Goal: Task Accomplishment & Management: Use online tool/utility

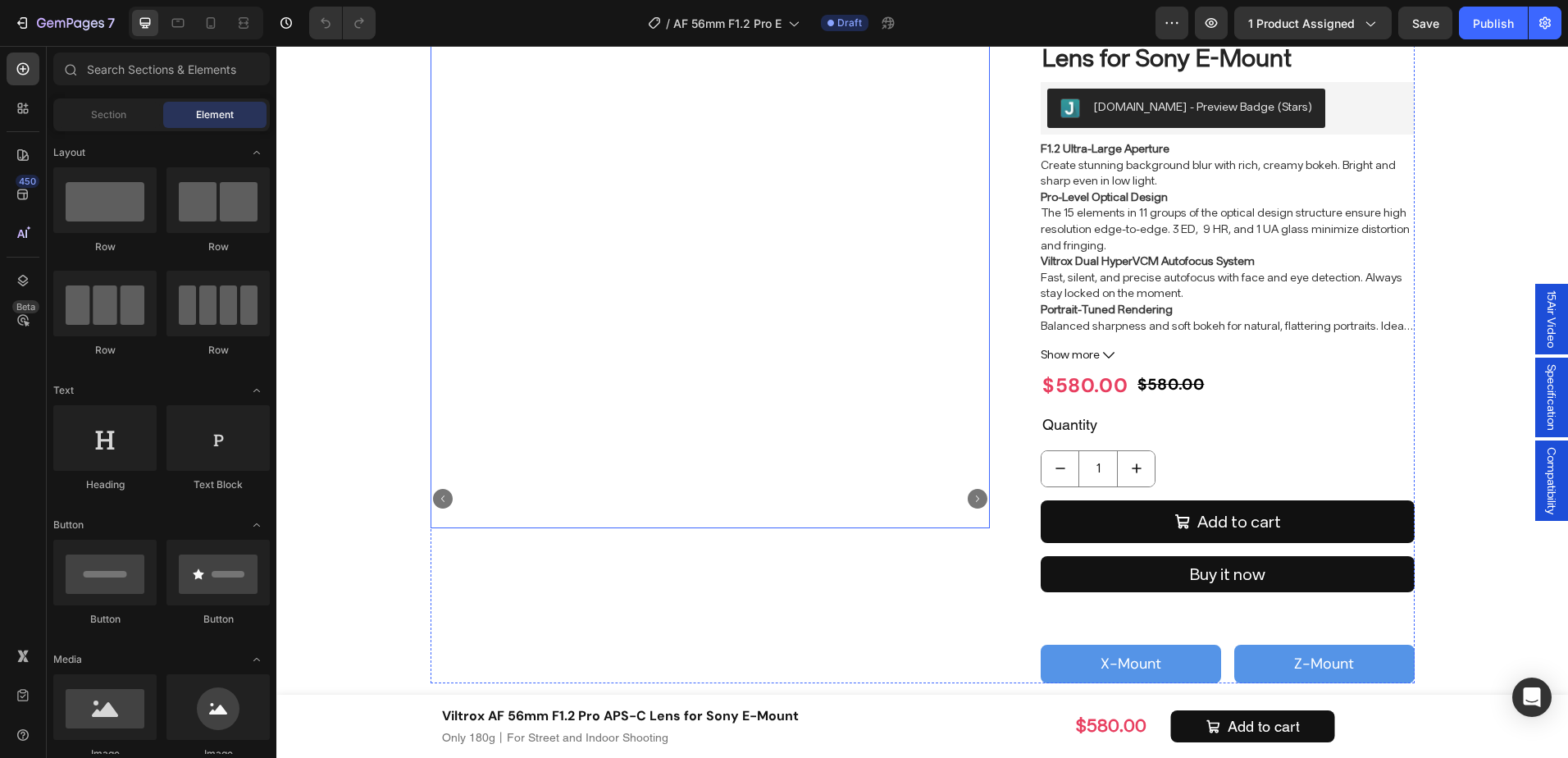
scroll to position [165, 0]
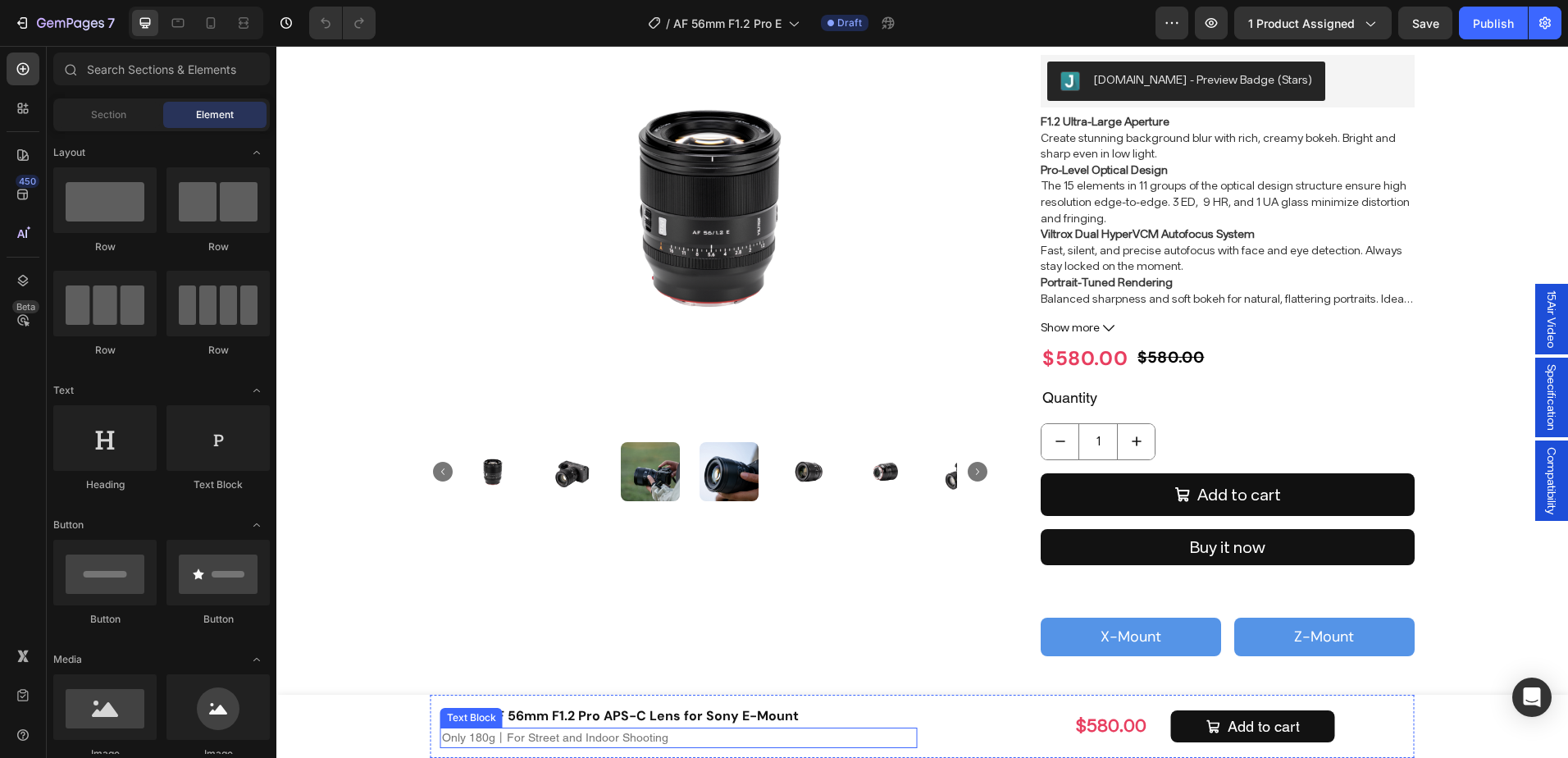
click at [541, 735] on p "Only 180g丨For Street and Indoor Shooting" at bounding box center [679, 738] width 474 height 17
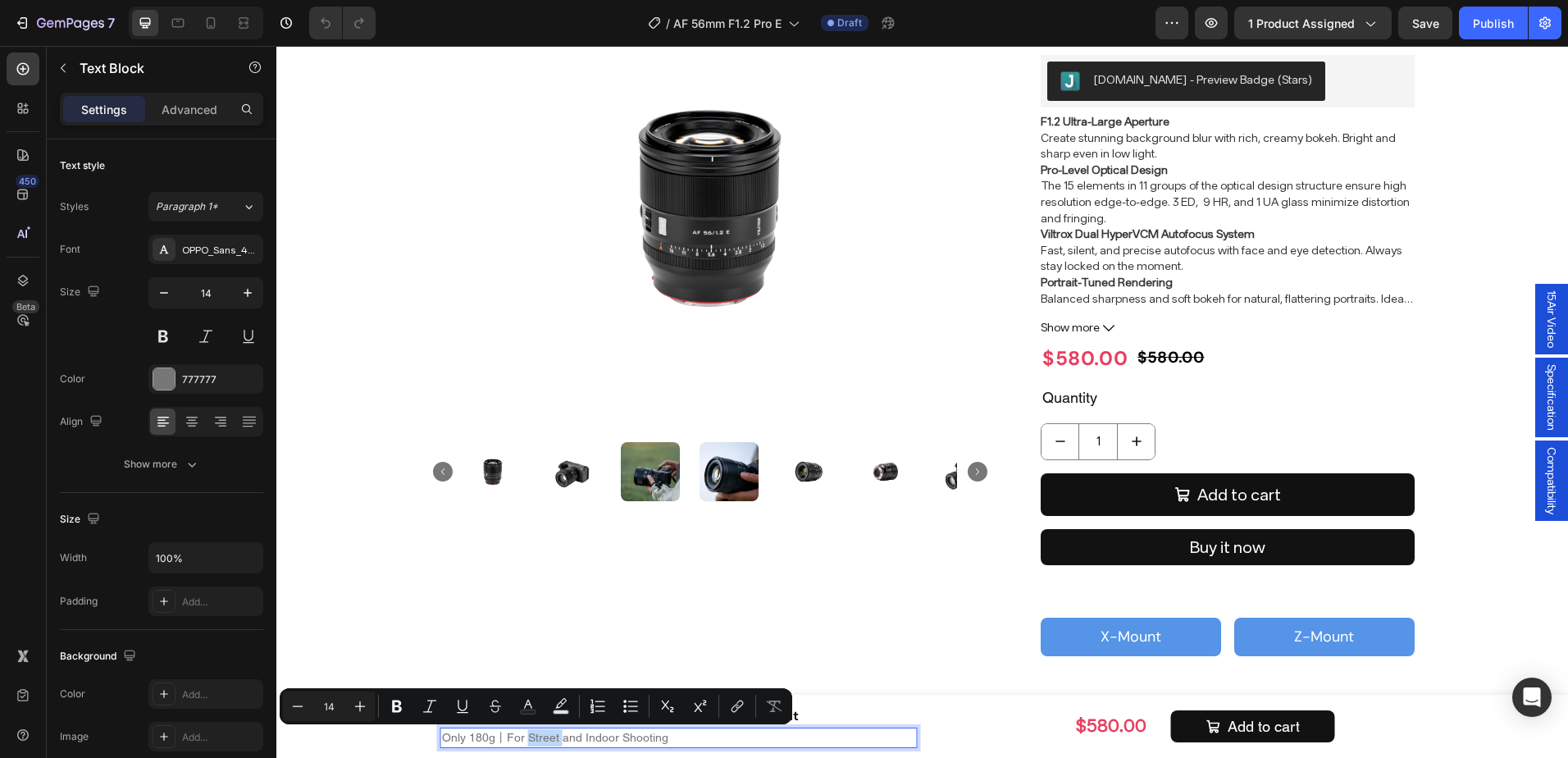
click at [541, 735] on p "Only 180g丨For Street and Indoor Shooting" at bounding box center [679, 738] width 474 height 17
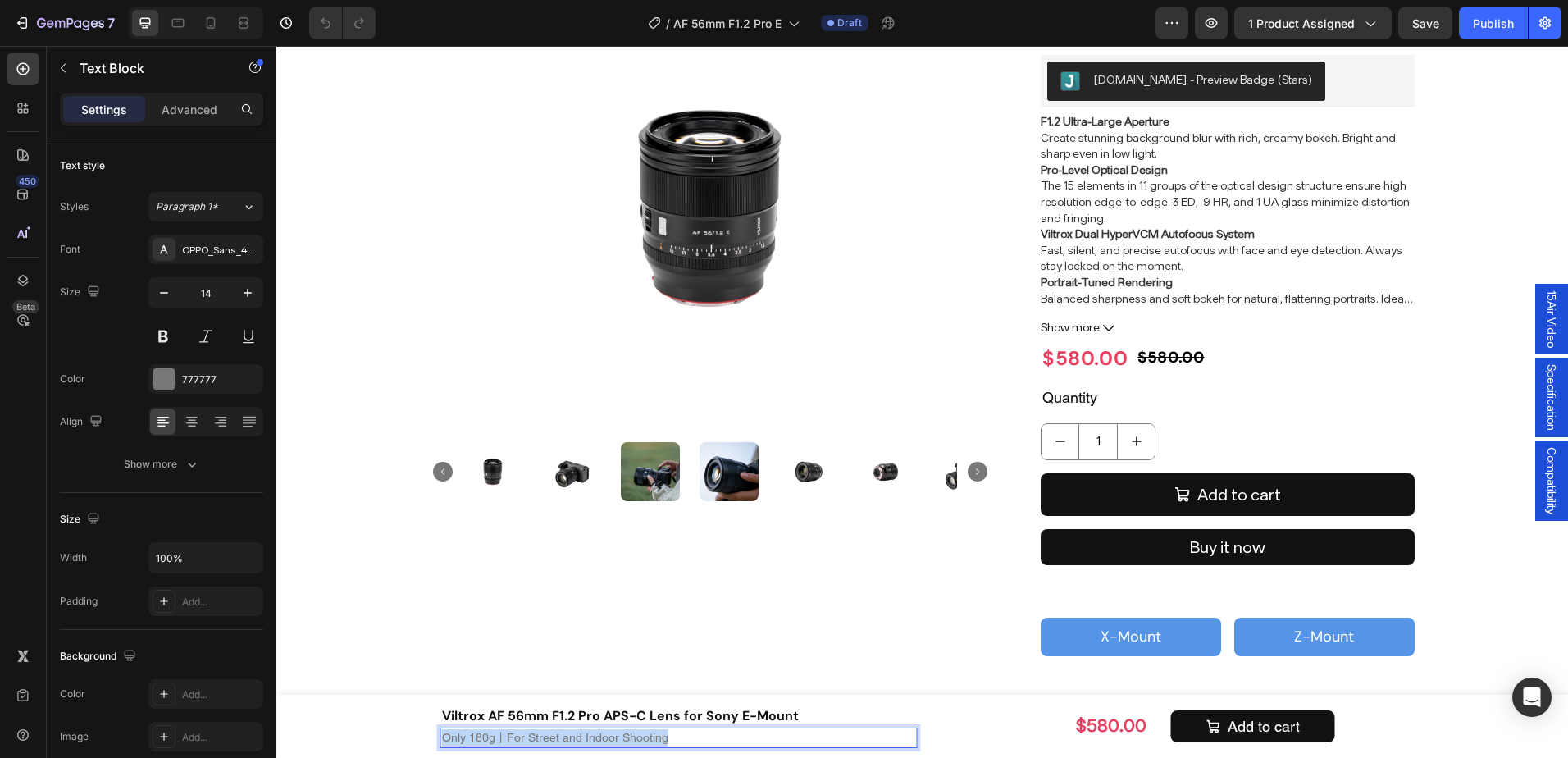
copy p "Only 180g丨For Street and Indoor Shooting"
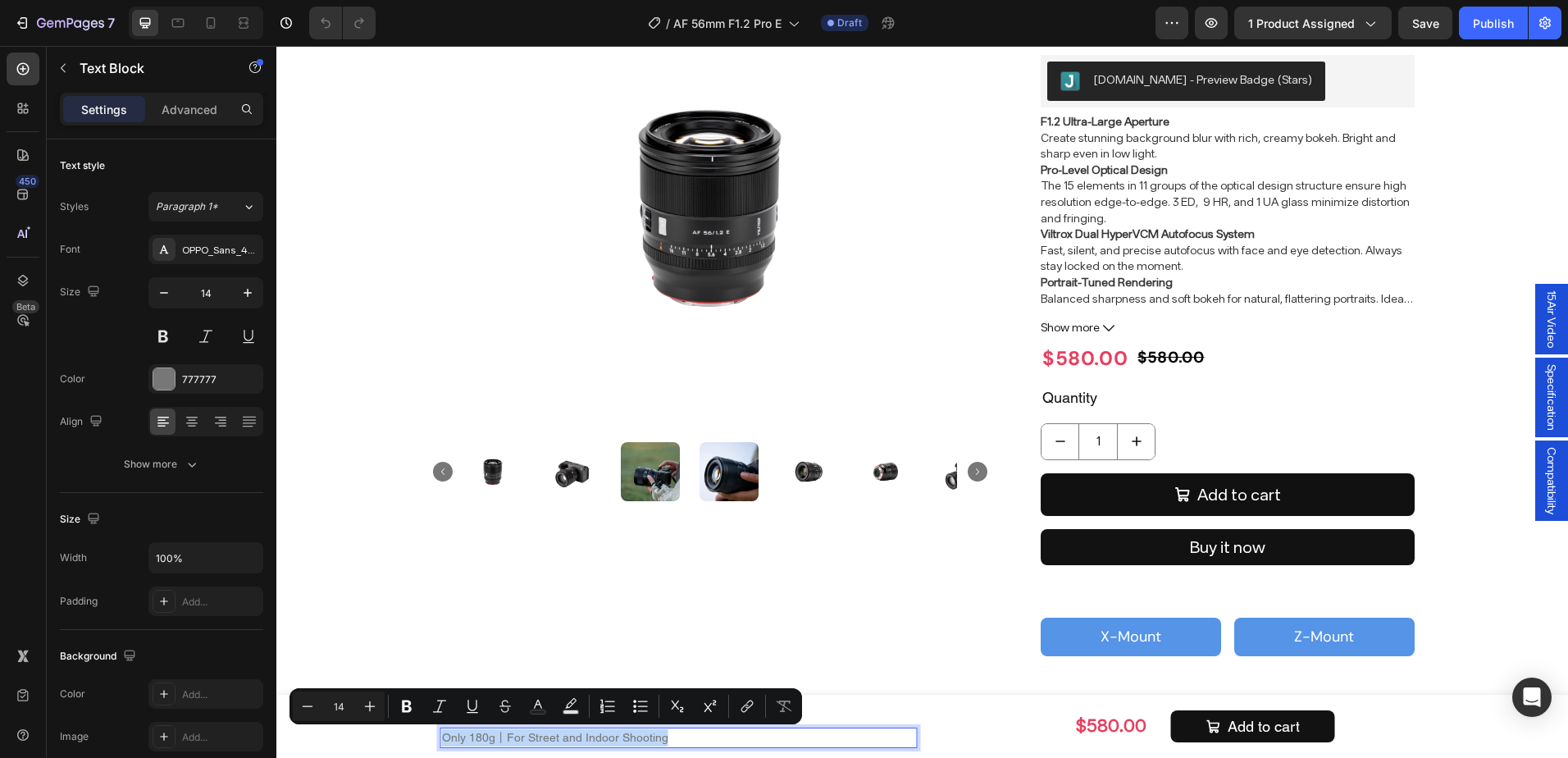
click at [661, 739] on p "Only 180g丨For Street and Indoor Shooting" at bounding box center [679, 738] width 474 height 17
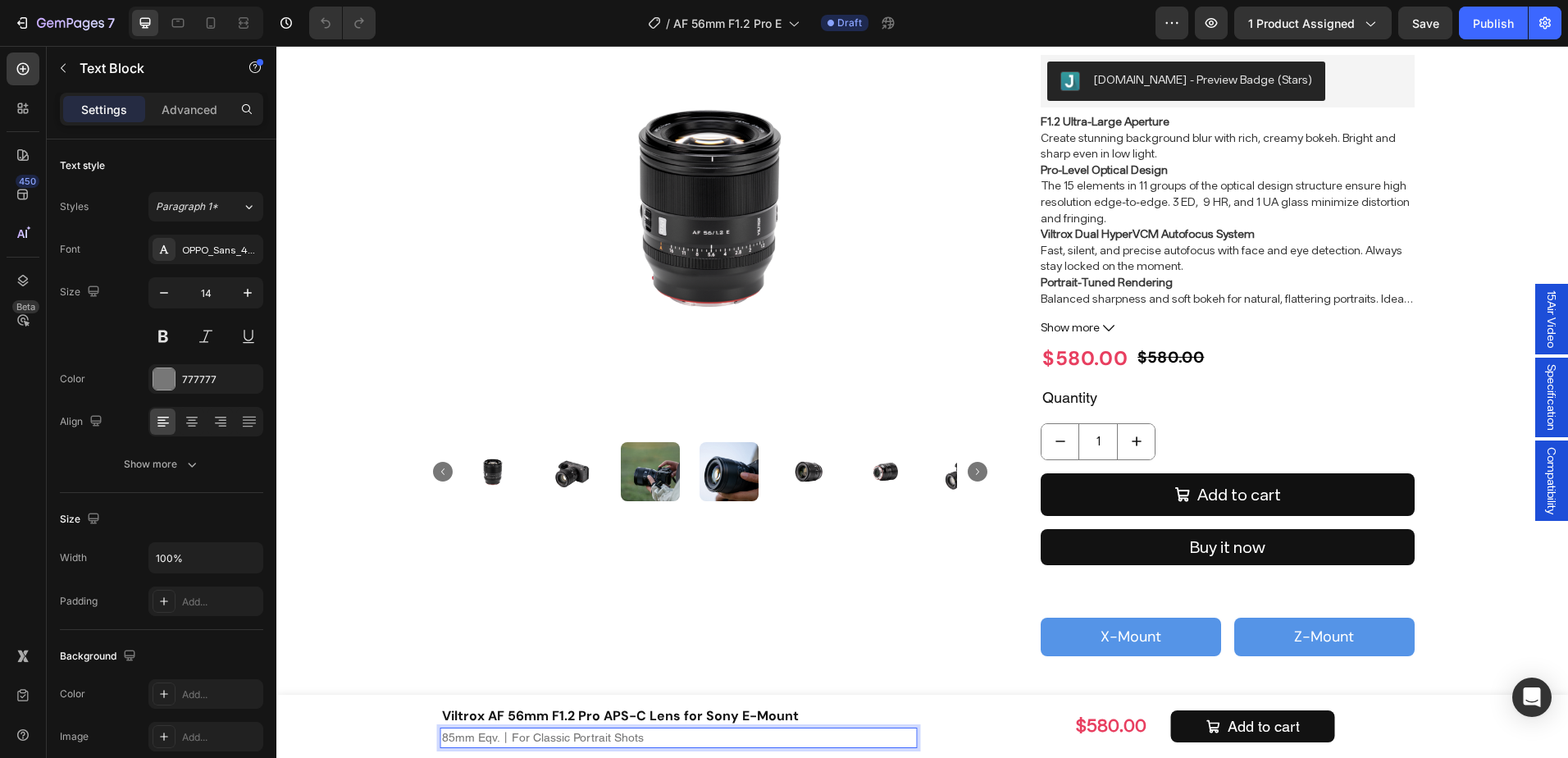
scroll to position [166, 0]
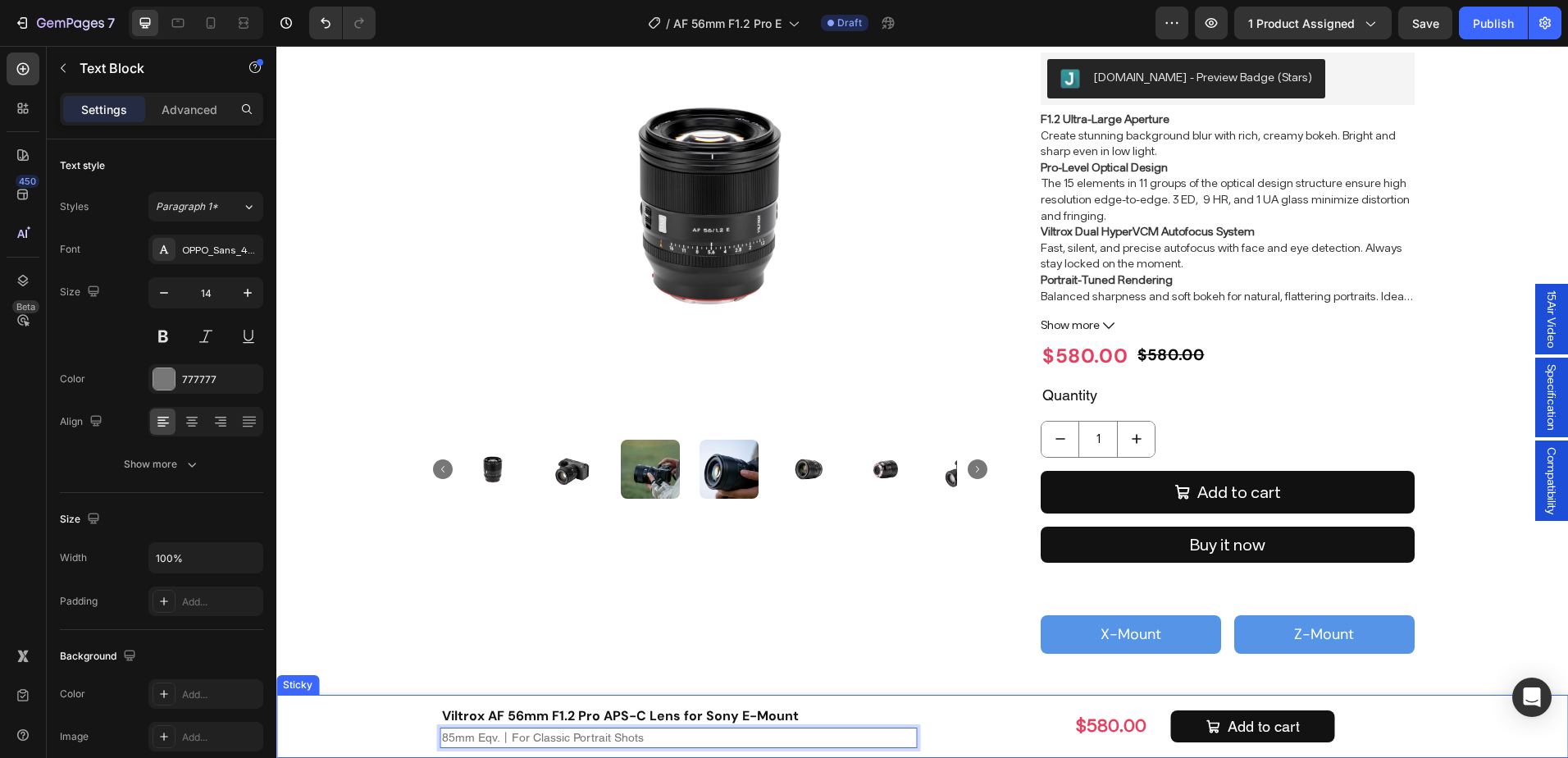
click at [377, 737] on div "Viltrox AF 56mm F1.2 Pro APS-C Lens for Sony E-Mount Product Title 85mm Eqv.丨Fo…" at bounding box center [922, 727] width 1292 height 63
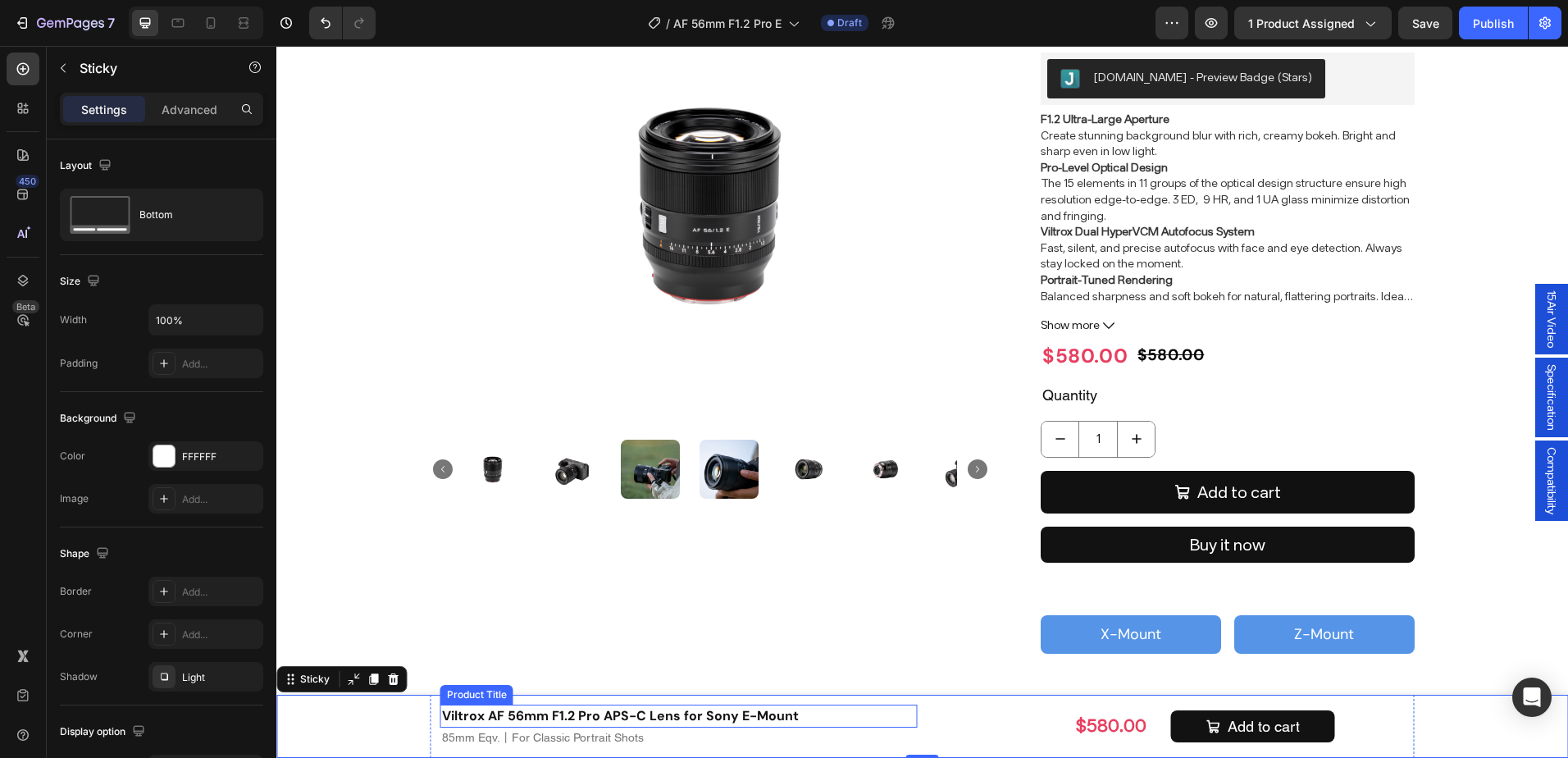
click at [528, 738] on p "85mm Eqv.丨For Classic Portrait Shots" at bounding box center [679, 738] width 474 height 17
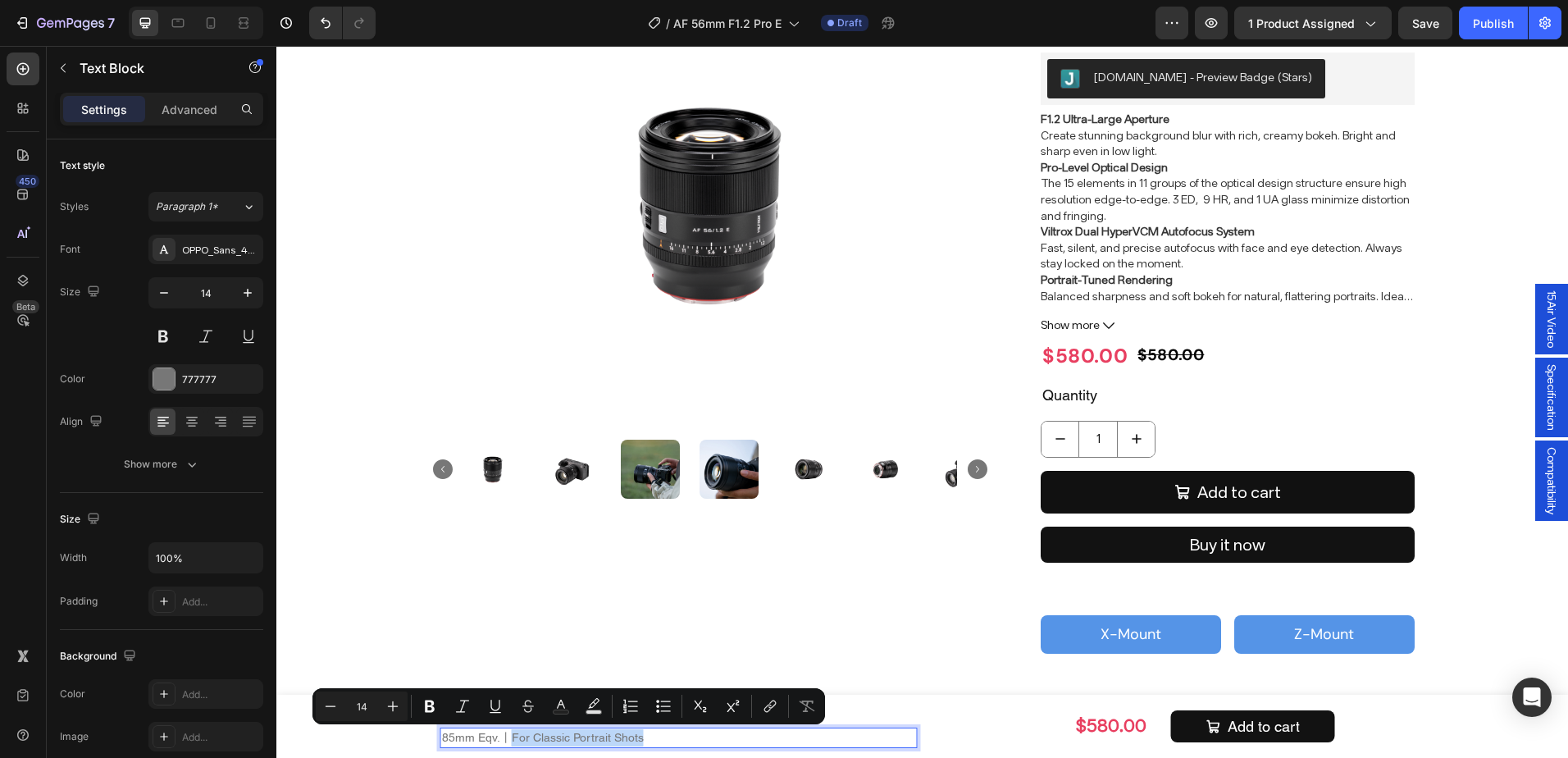
drag, startPoint x: 502, startPoint y: 738, endPoint x: 667, endPoint y: 738, distance: 165.0
click at [667, 738] on p "85mm Eqv.丨For Classic Portrait Shots" at bounding box center [679, 738] width 474 height 17
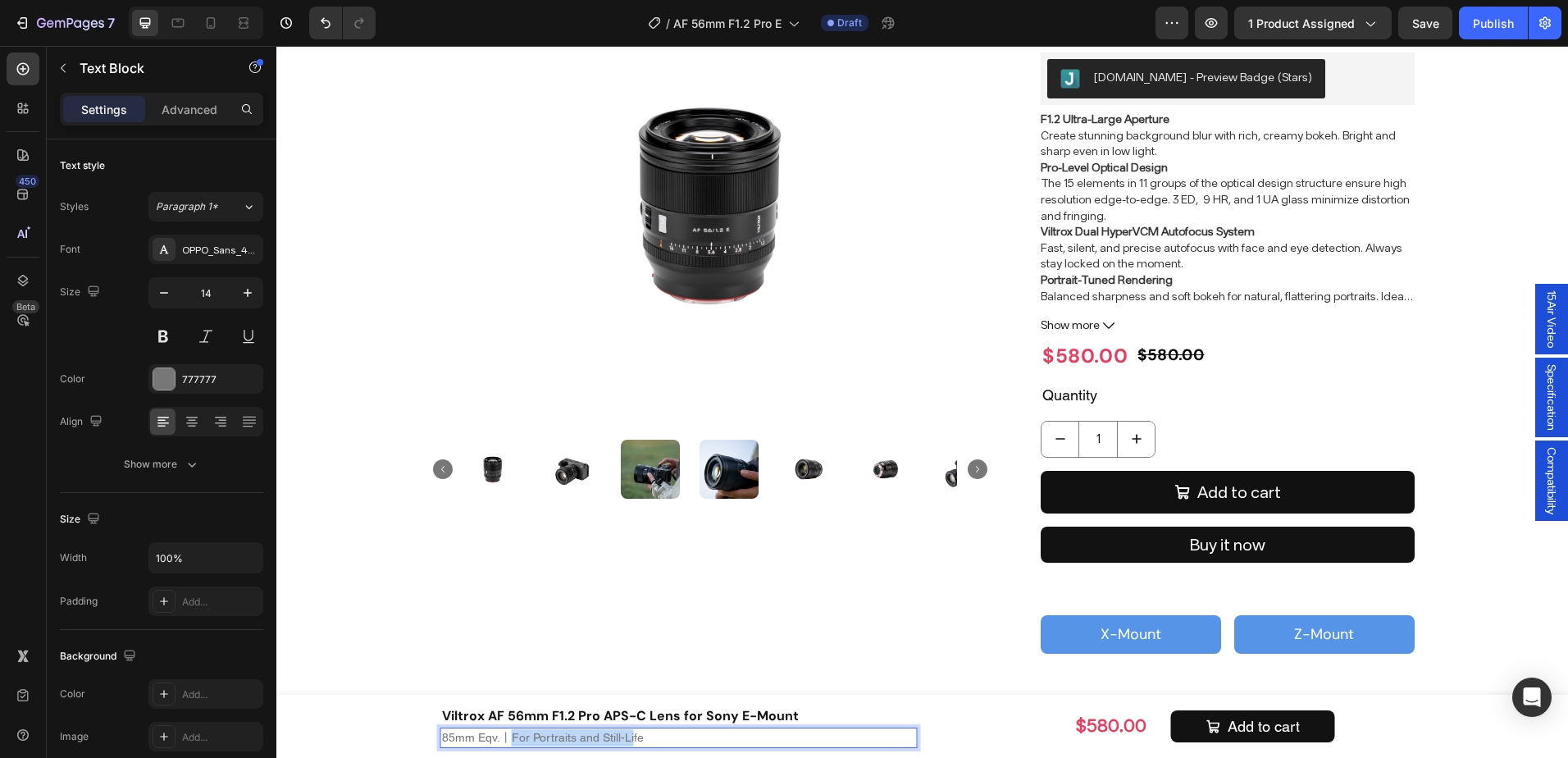
scroll to position [169, 0]
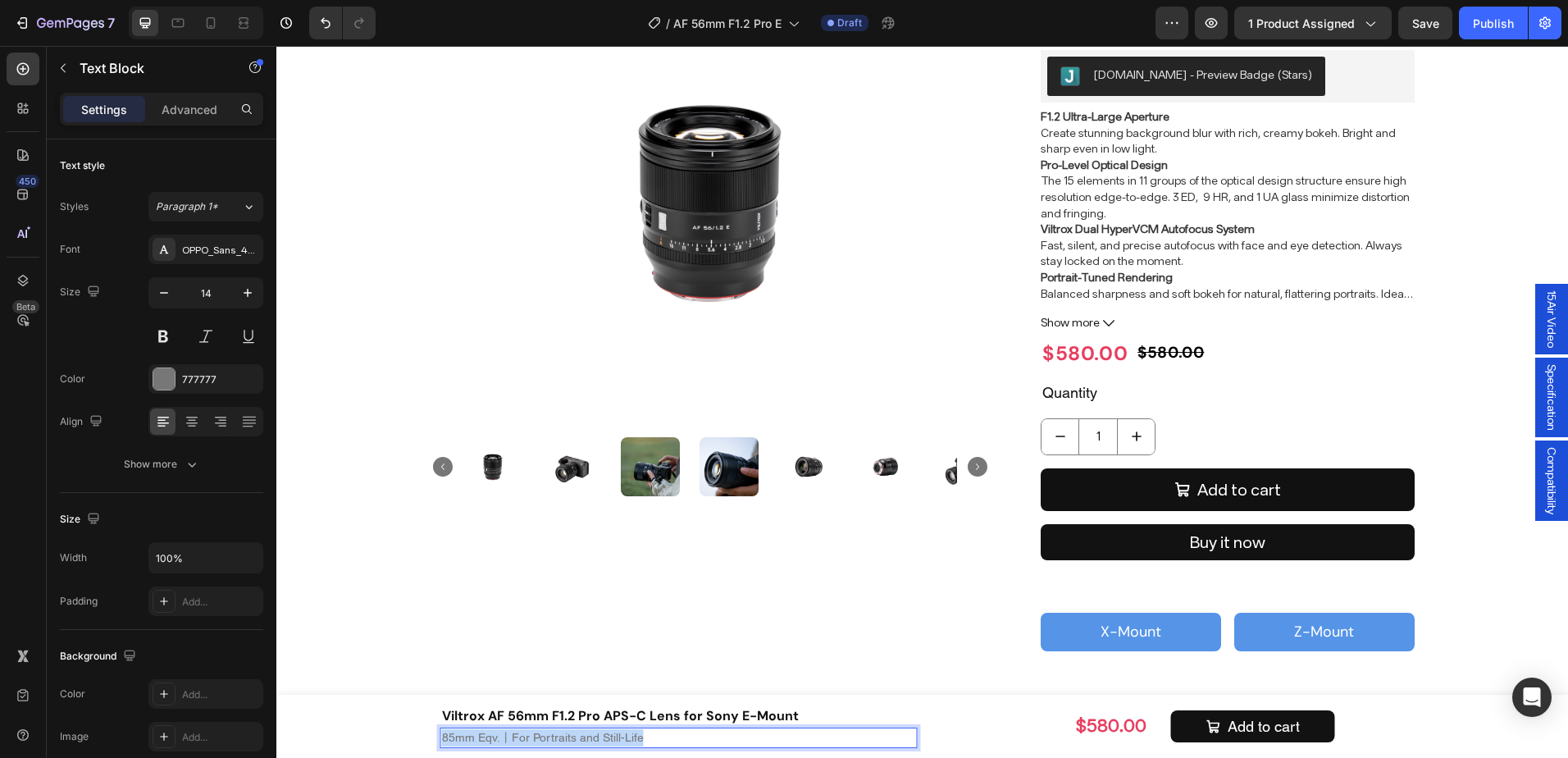
copy p "85mm Eqv.丨For Portraits and Still-Life"
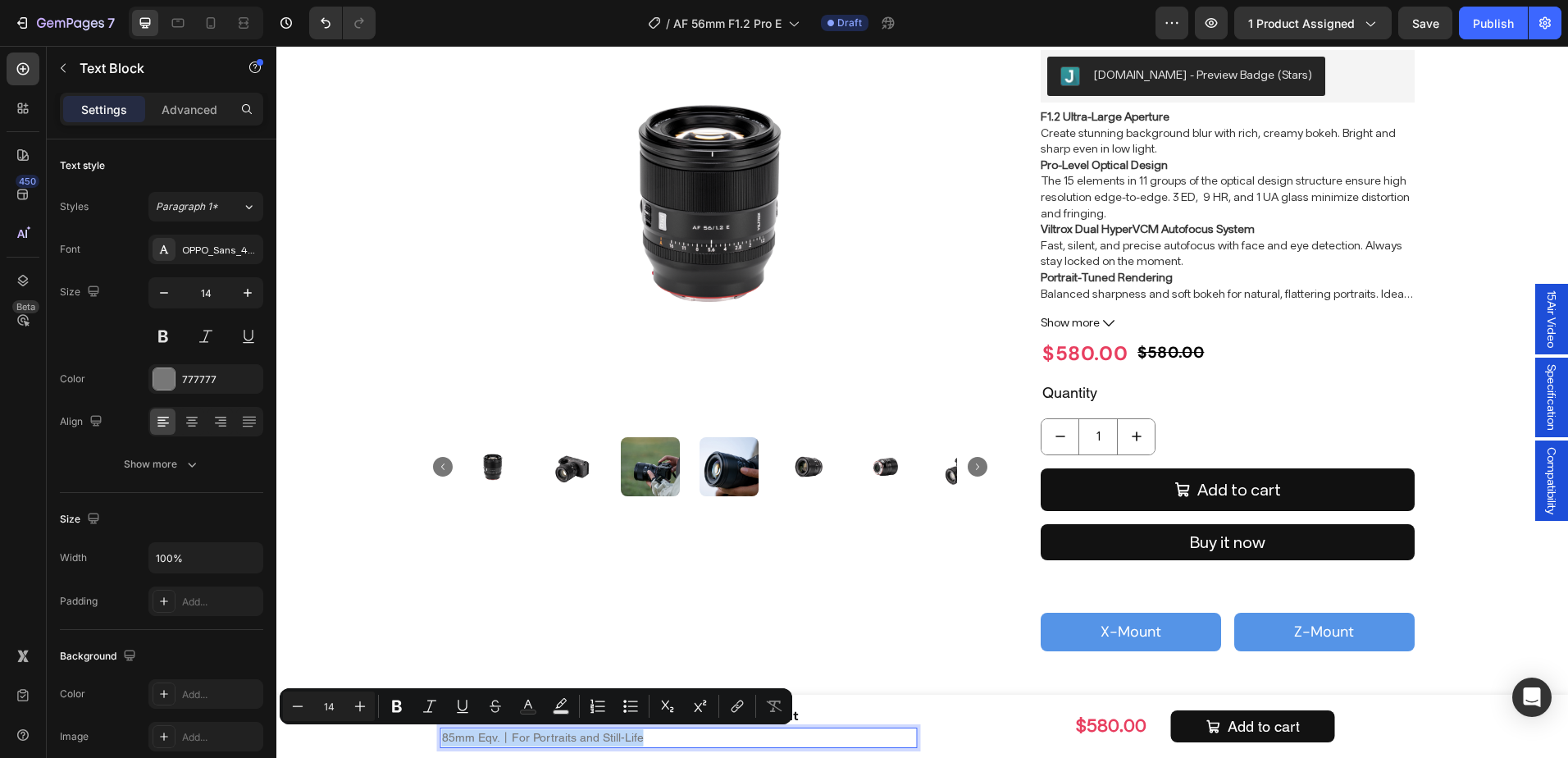
click at [780, 737] on p "85mm Eqv.丨For Portraits and Still-Life" at bounding box center [679, 738] width 474 height 17
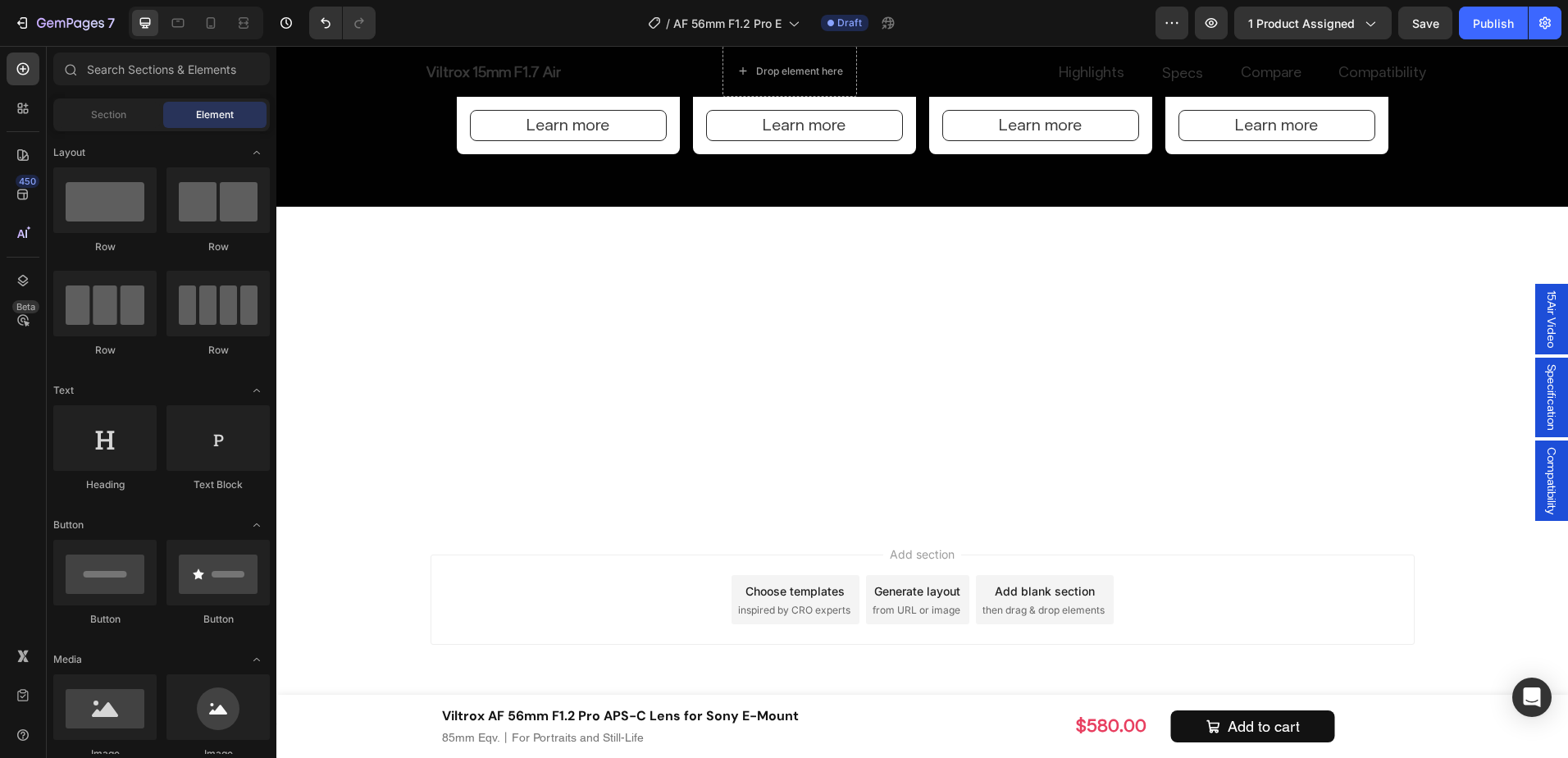
scroll to position [9133, 0]
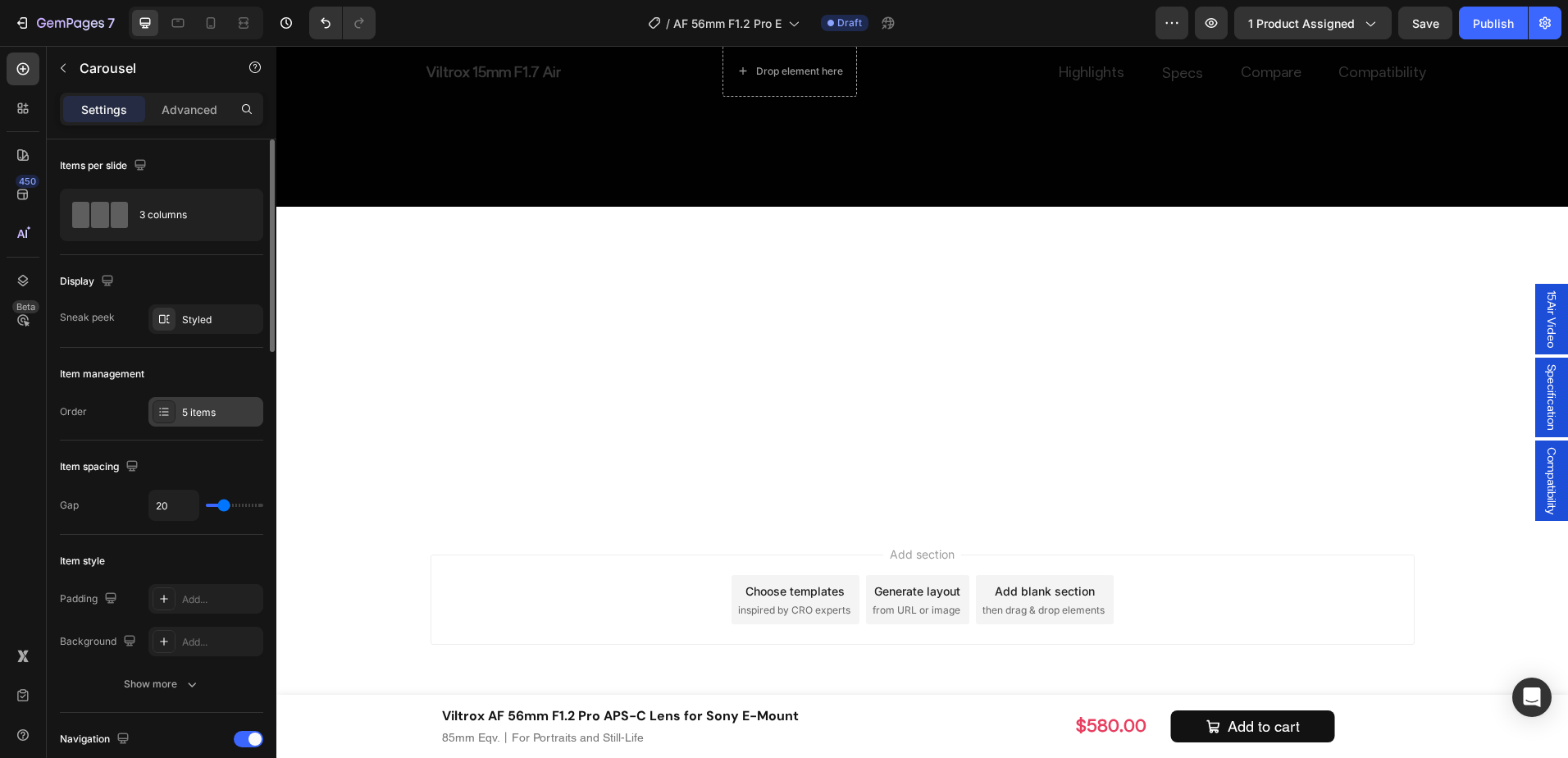
click at [188, 405] on div "5 items" at bounding box center [221, 413] width 77 height 15
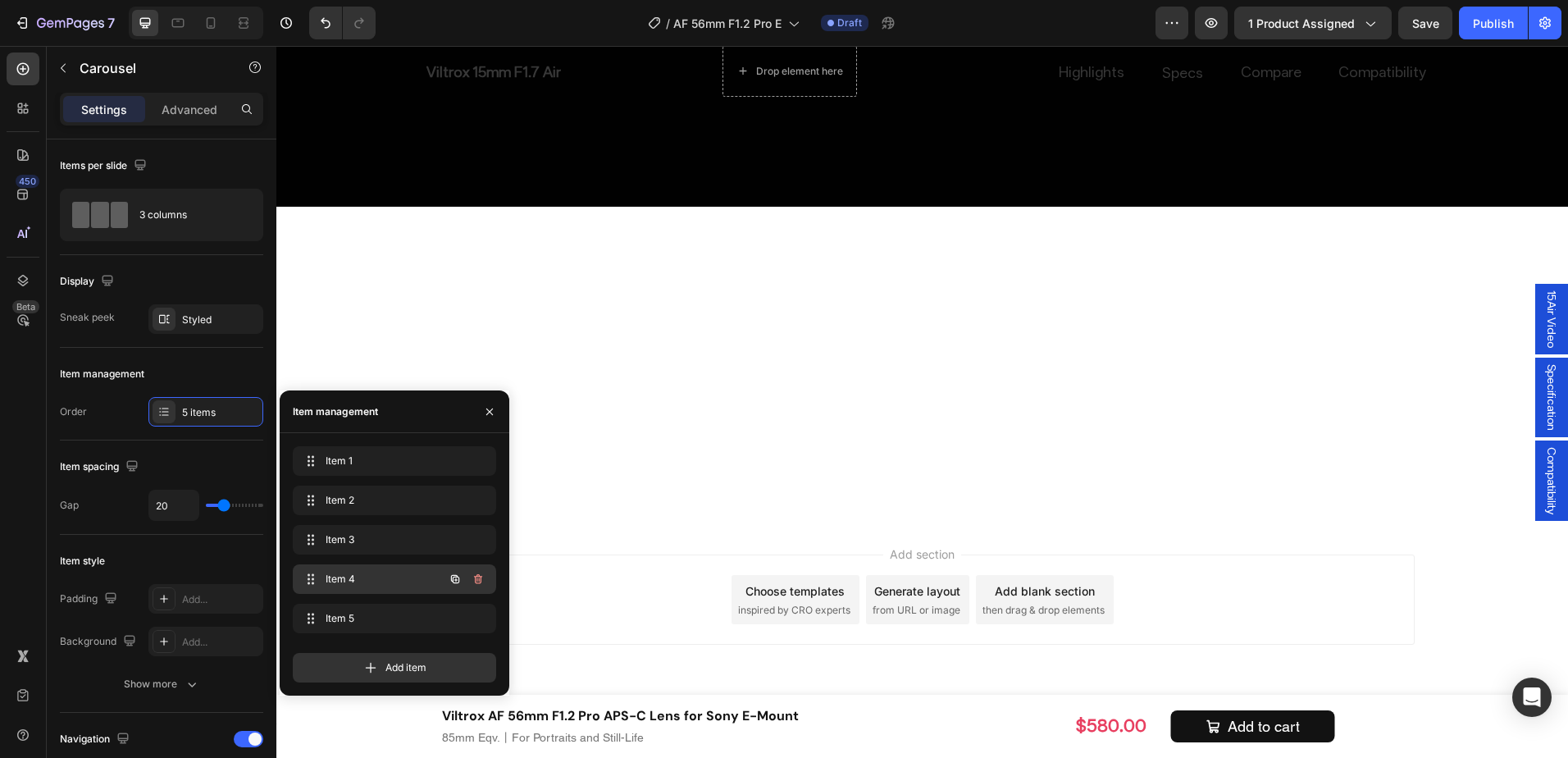
click at [391, 574] on span "Item 4" at bounding box center [371, 579] width 92 height 15
click at [486, 583] on button "button" at bounding box center [478, 579] width 23 height 23
click at [486, 583] on button "Delete" at bounding box center [467, 579] width 45 height 23
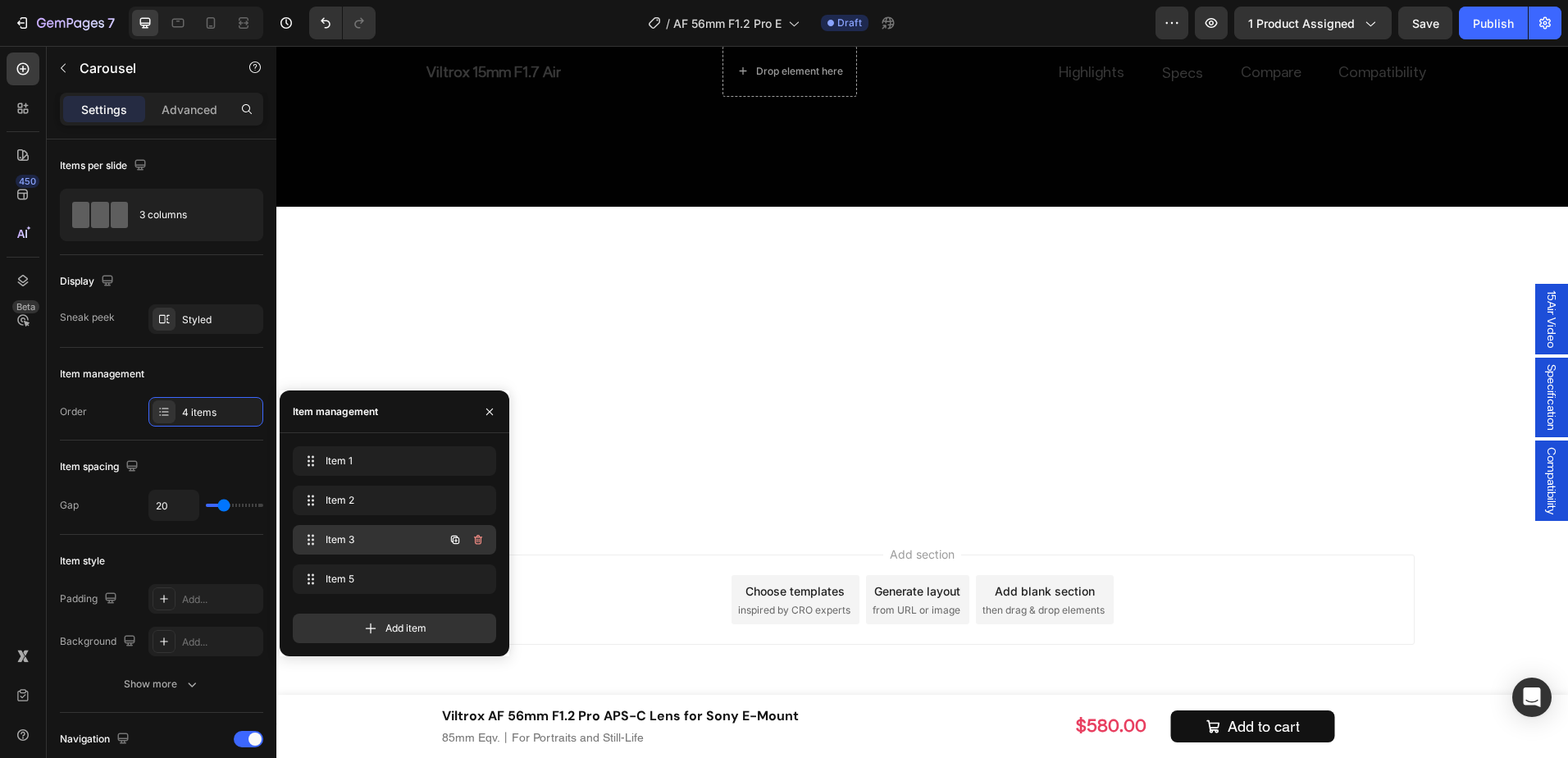
click at [385, 547] on span "Item 3" at bounding box center [371, 540] width 92 height 15
click at [384, 553] on div "Item 3 Item 3" at bounding box center [395, 539] width 203 height 29
click at [478, 544] on icon "button" at bounding box center [478, 539] width 9 height 10
click at [477, 537] on div "Delete" at bounding box center [467, 540] width 30 height 15
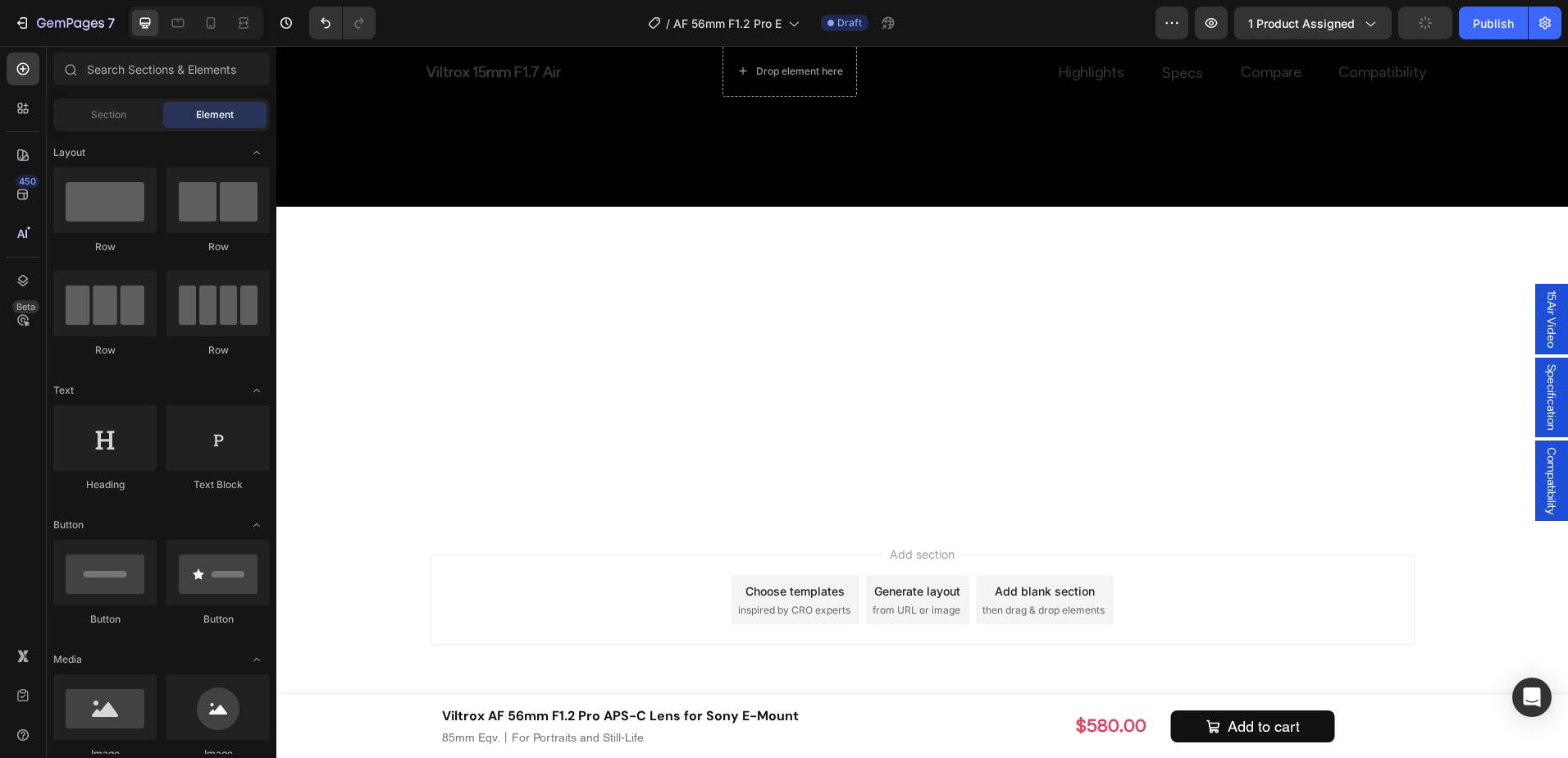
scroll to position [8583, 0]
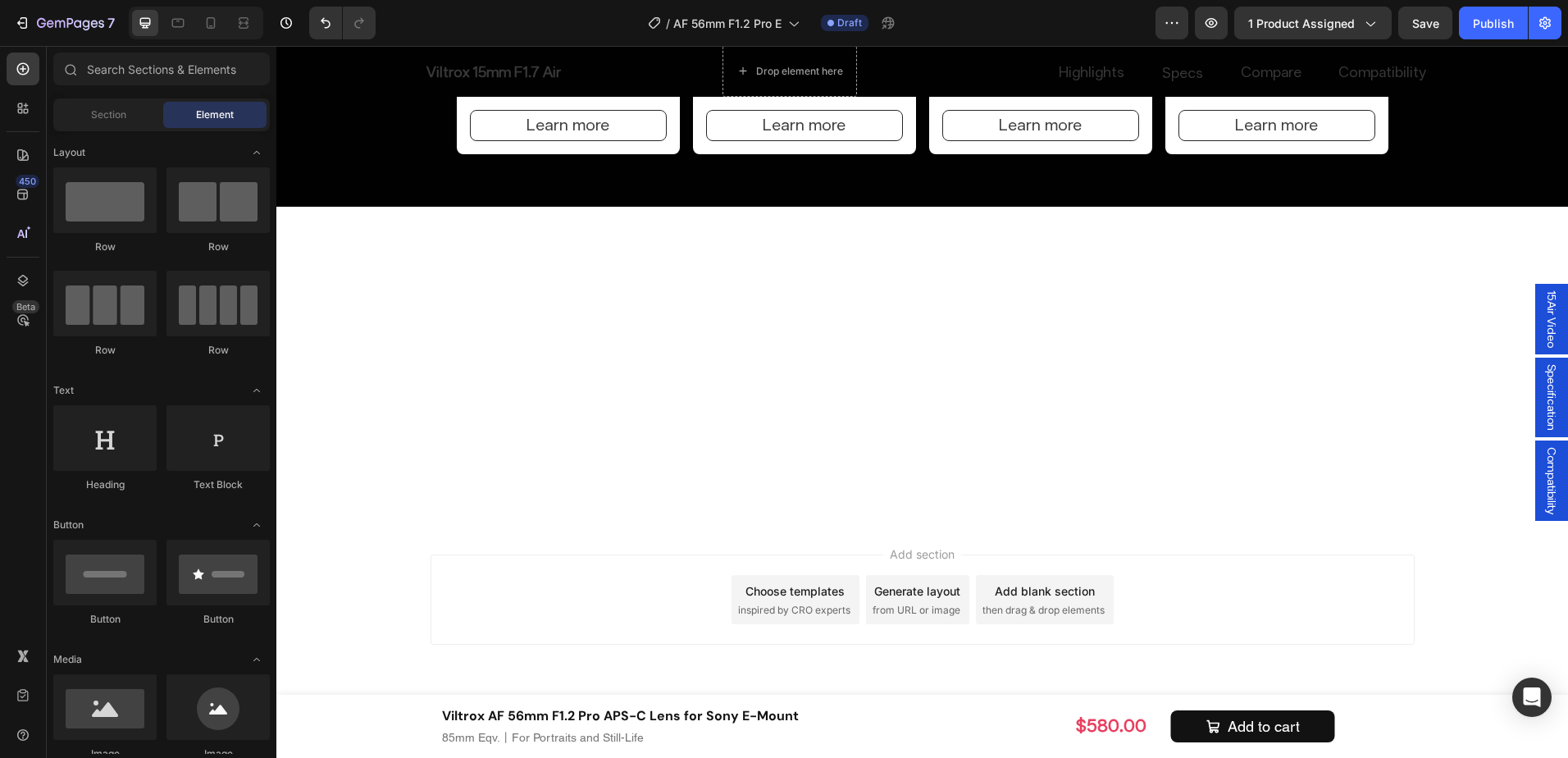
scroll to position [10027, 0]
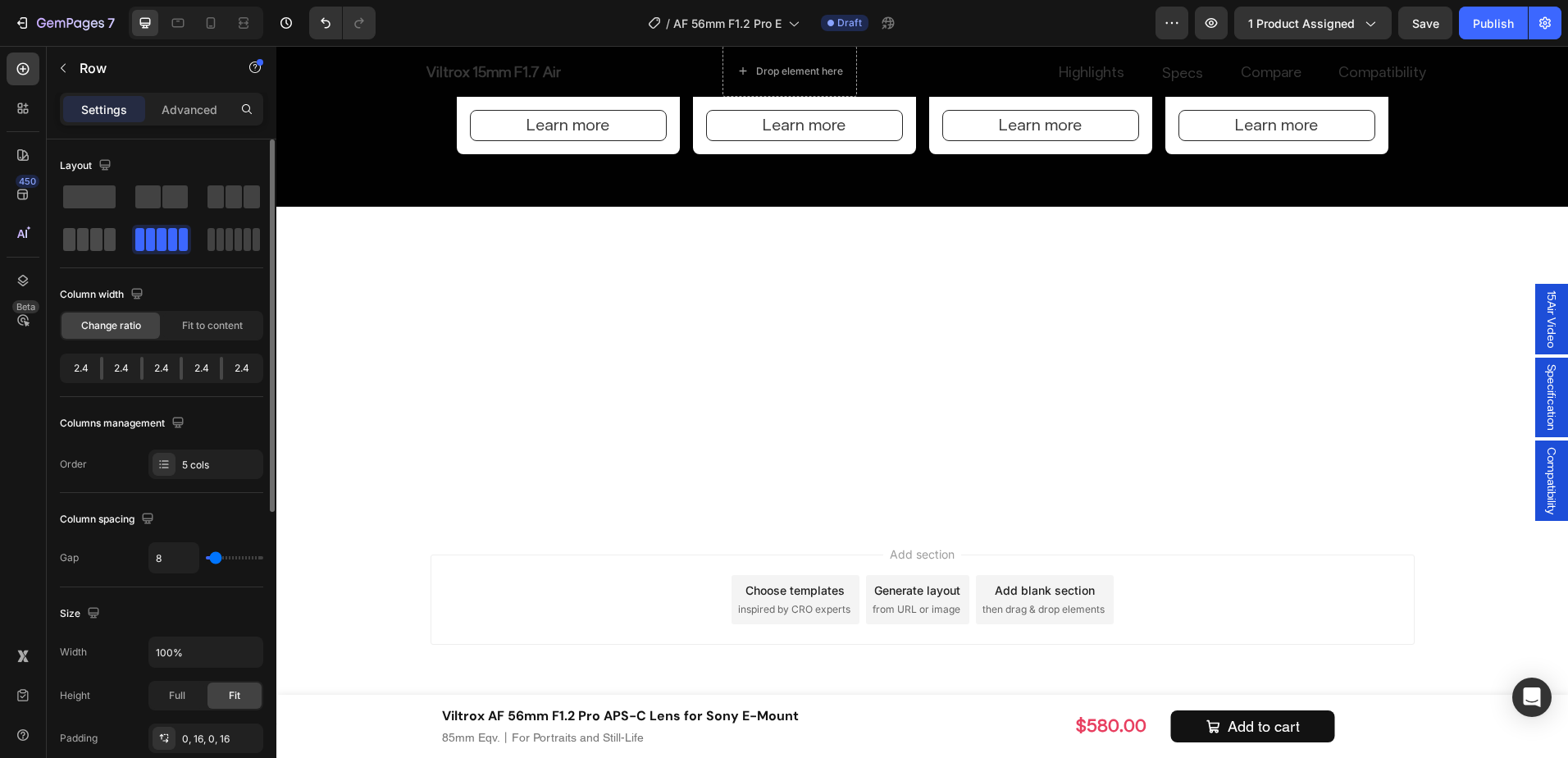
click at [80, 241] on span at bounding box center [83, 240] width 12 height 23
click at [83, 247] on span at bounding box center [83, 240] width 12 height 23
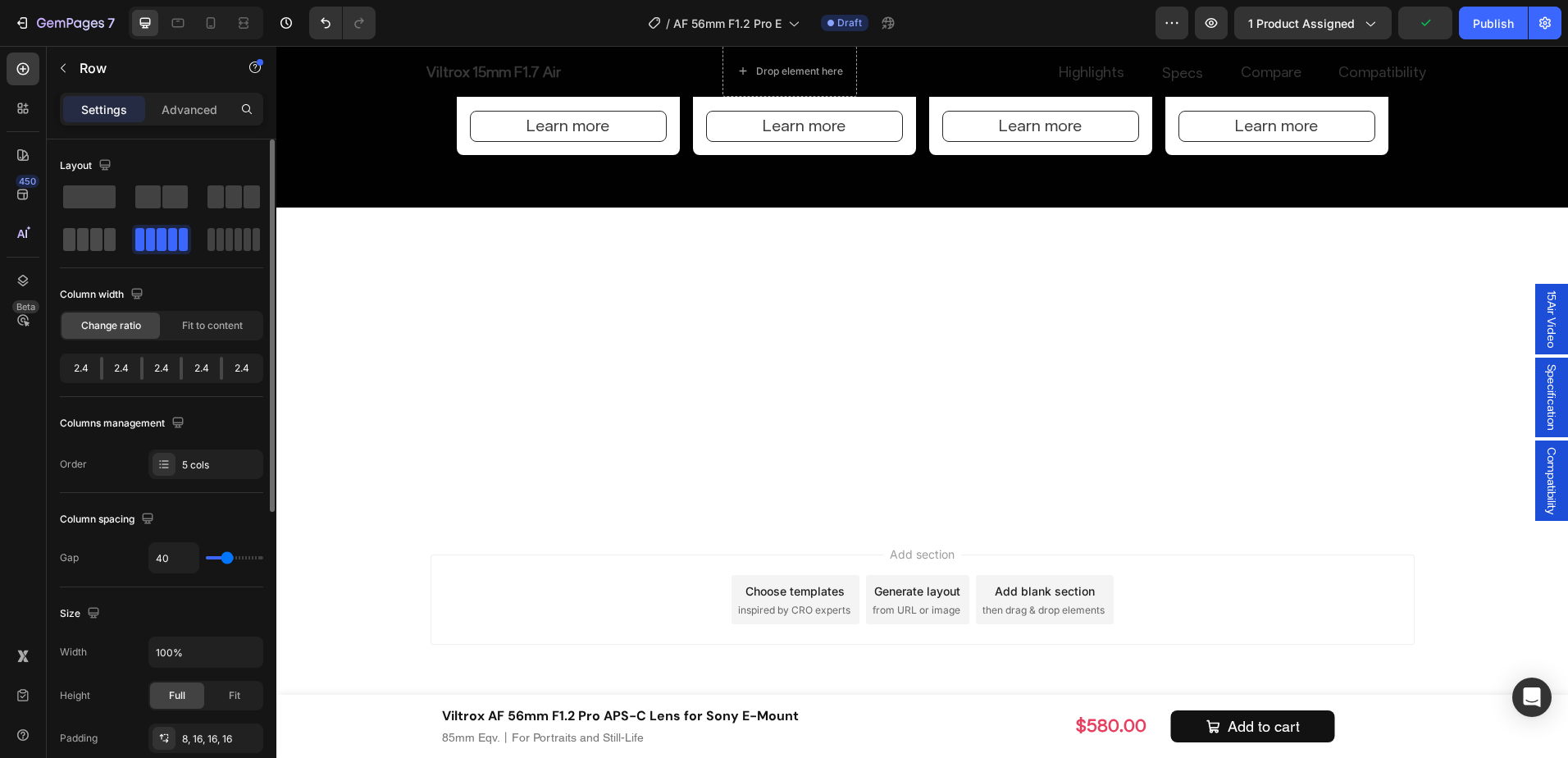
click at [243, 238] on span at bounding box center [247, 240] width 8 height 23
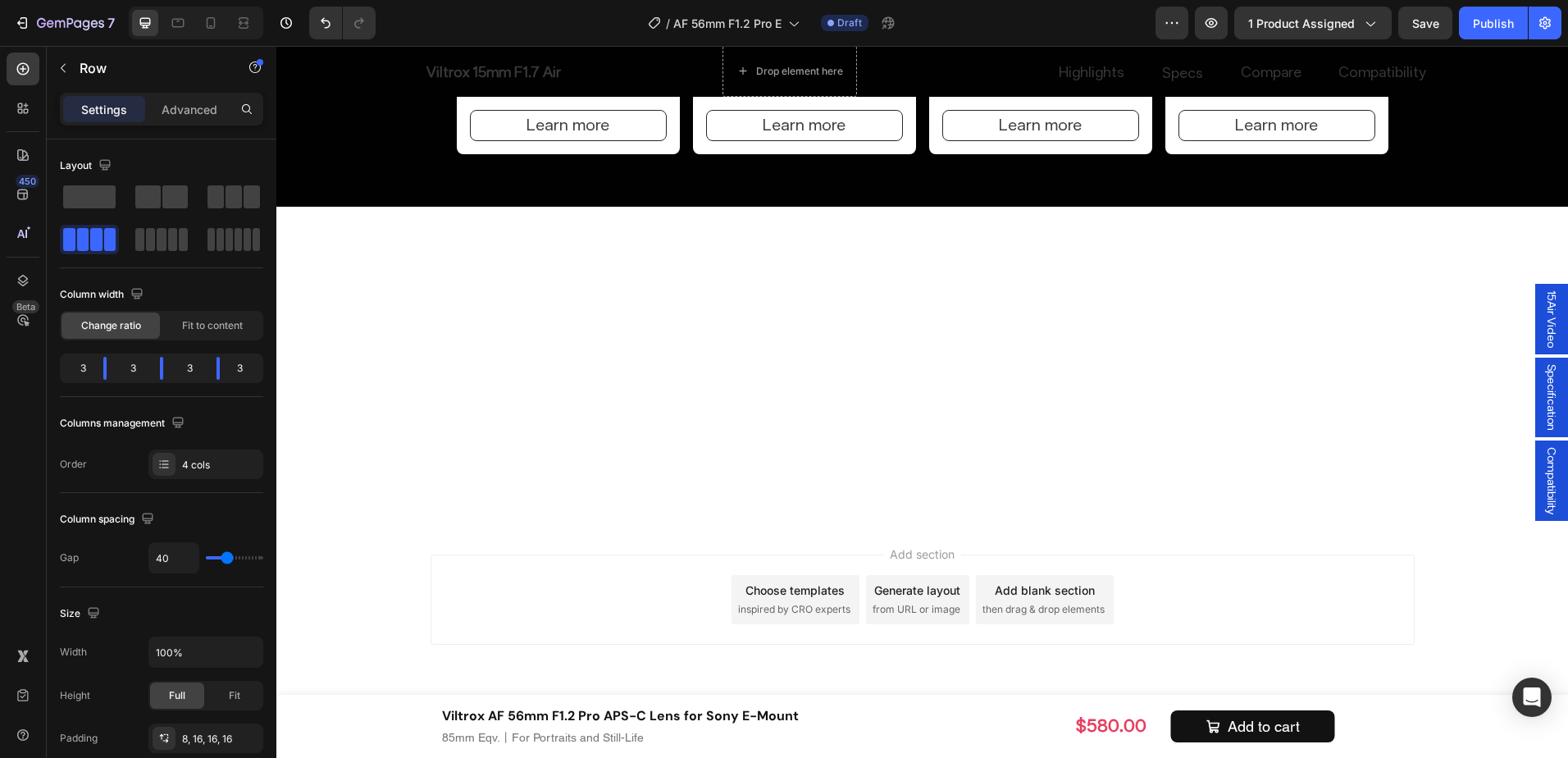
click at [63, 230] on span at bounding box center [68, 240] width 12 height 23
drag, startPoint x: 82, startPoint y: 233, endPoint x: 597, endPoint y: 322, distance: 522.6
click at [82, 233] on span at bounding box center [83, 240] width 12 height 23
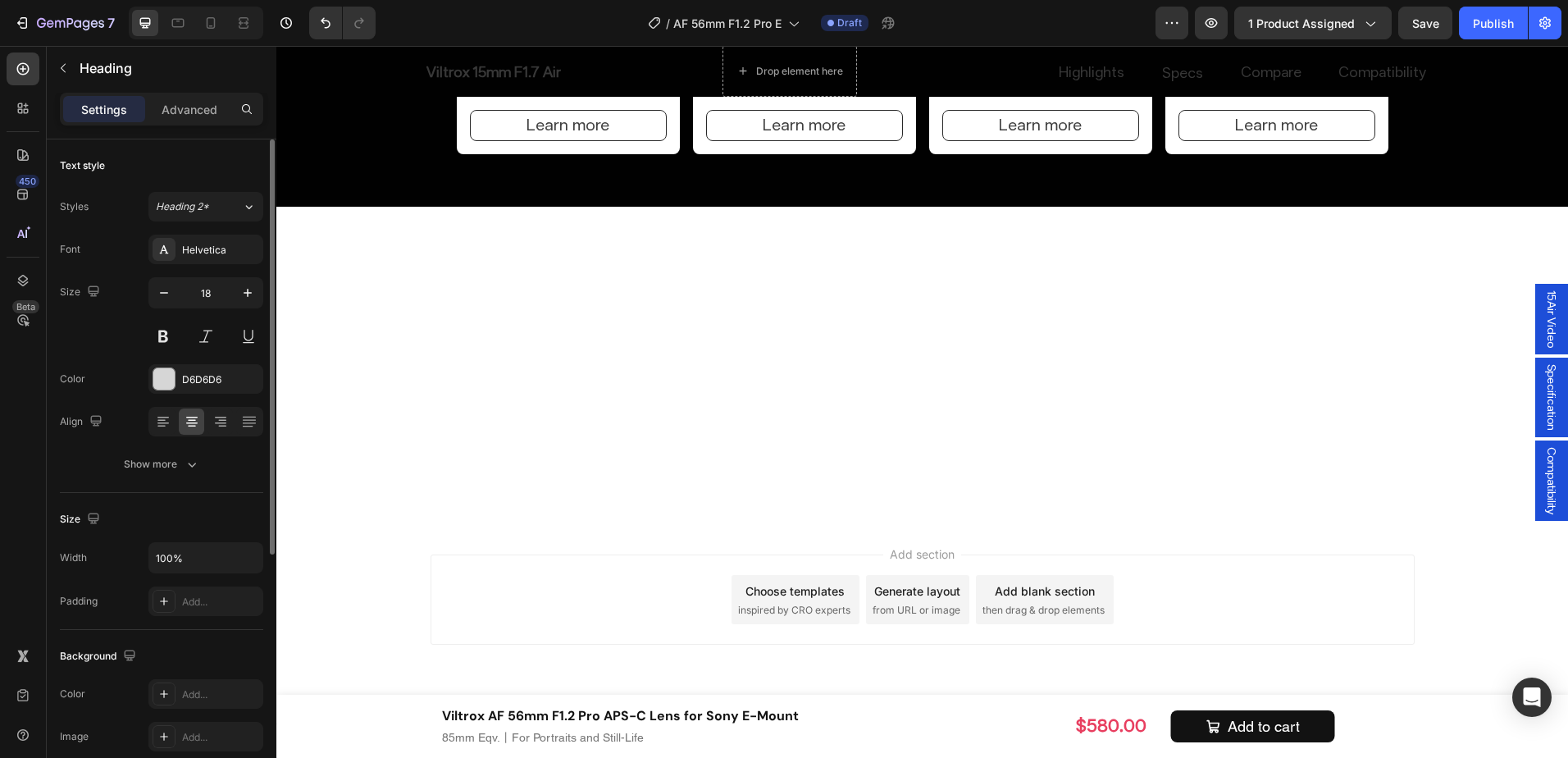
drag, startPoint x: 1351, startPoint y: 331, endPoint x: 1262, endPoint y: 330, distance: 89.0
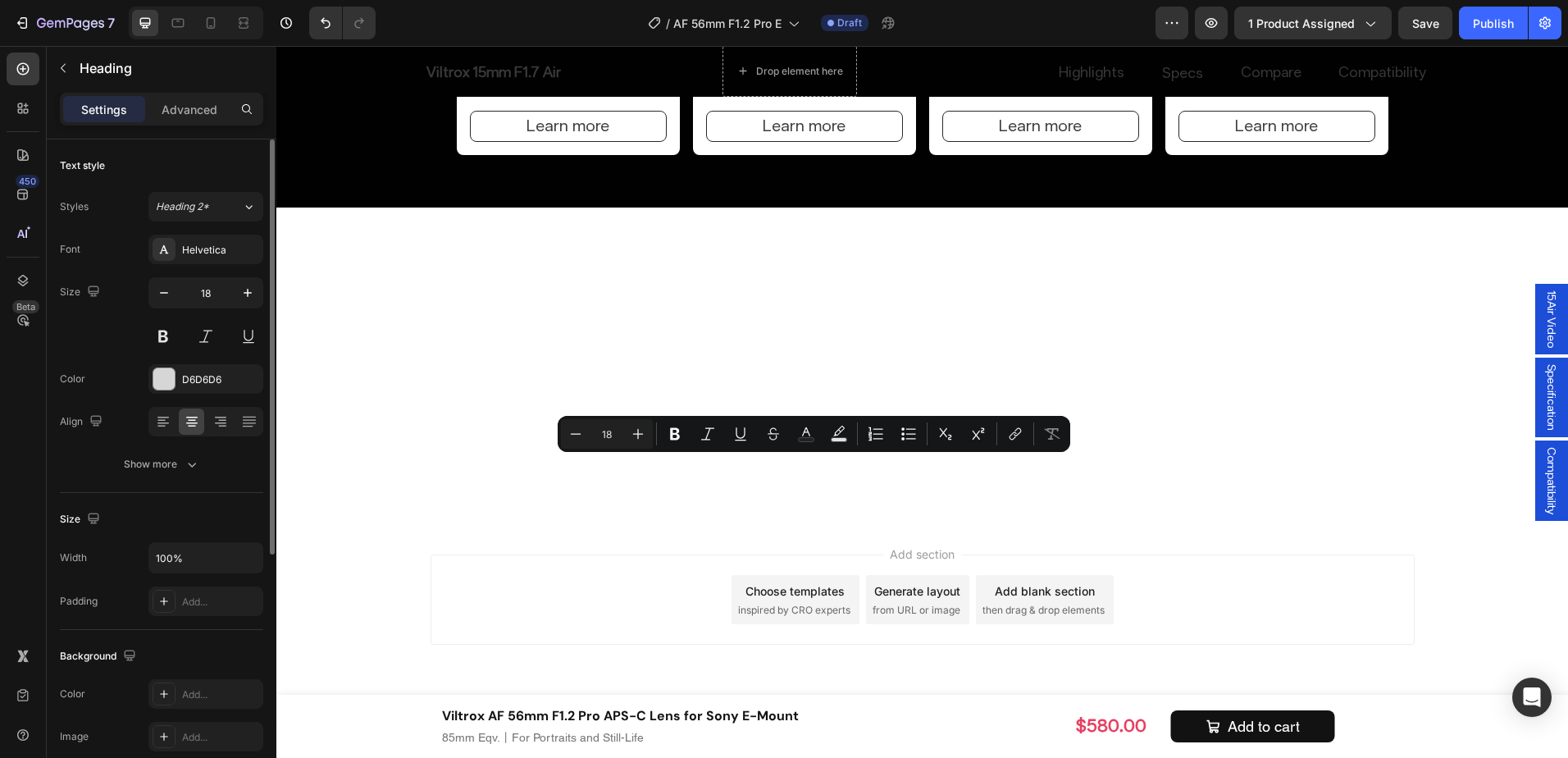
drag, startPoint x: 809, startPoint y: 486, endPoint x: 745, endPoint y: 469, distance: 66.2
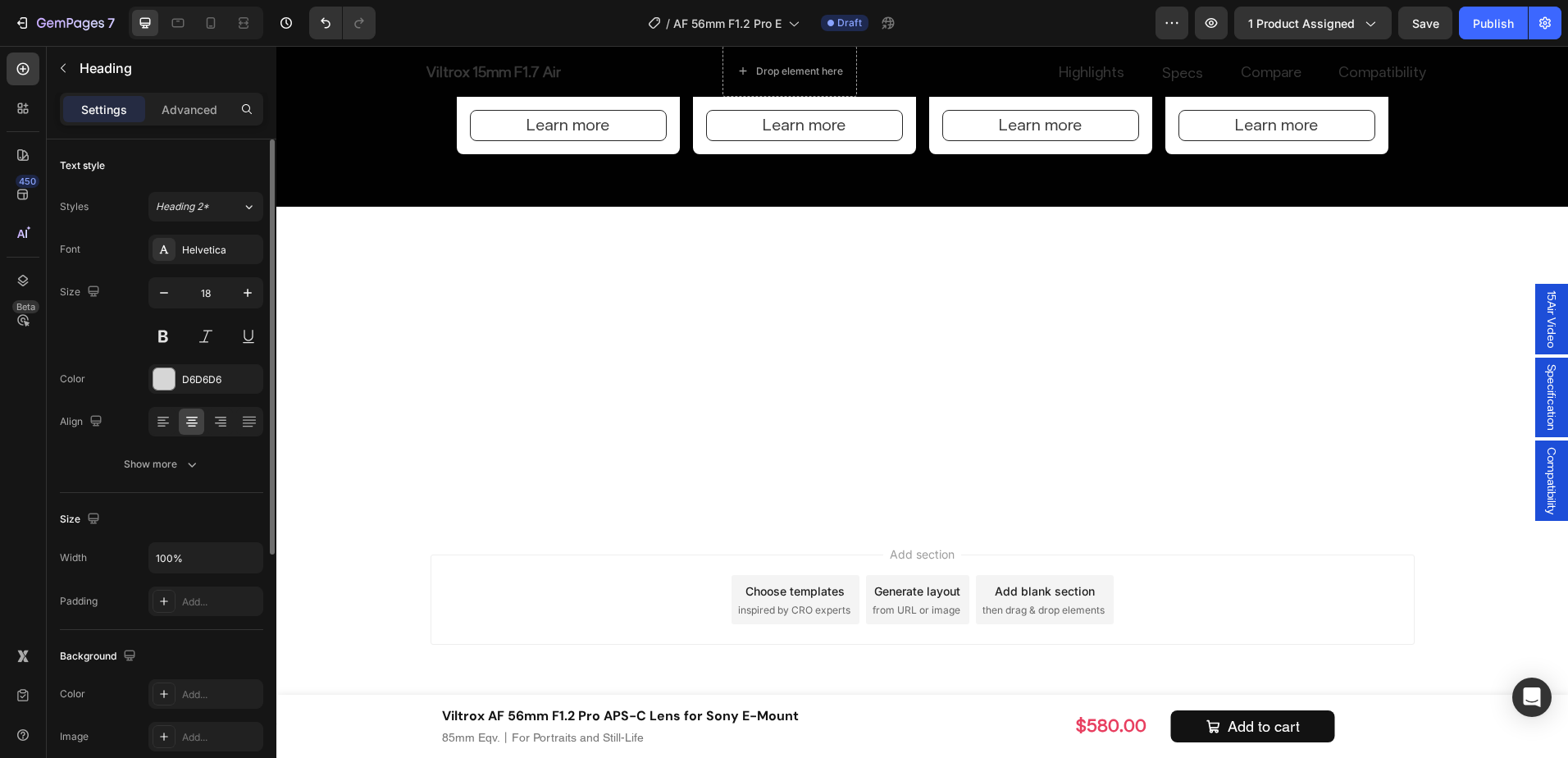
drag, startPoint x: 1347, startPoint y: 442, endPoint x: 1170, endPoint y: 412, distance: 179.5
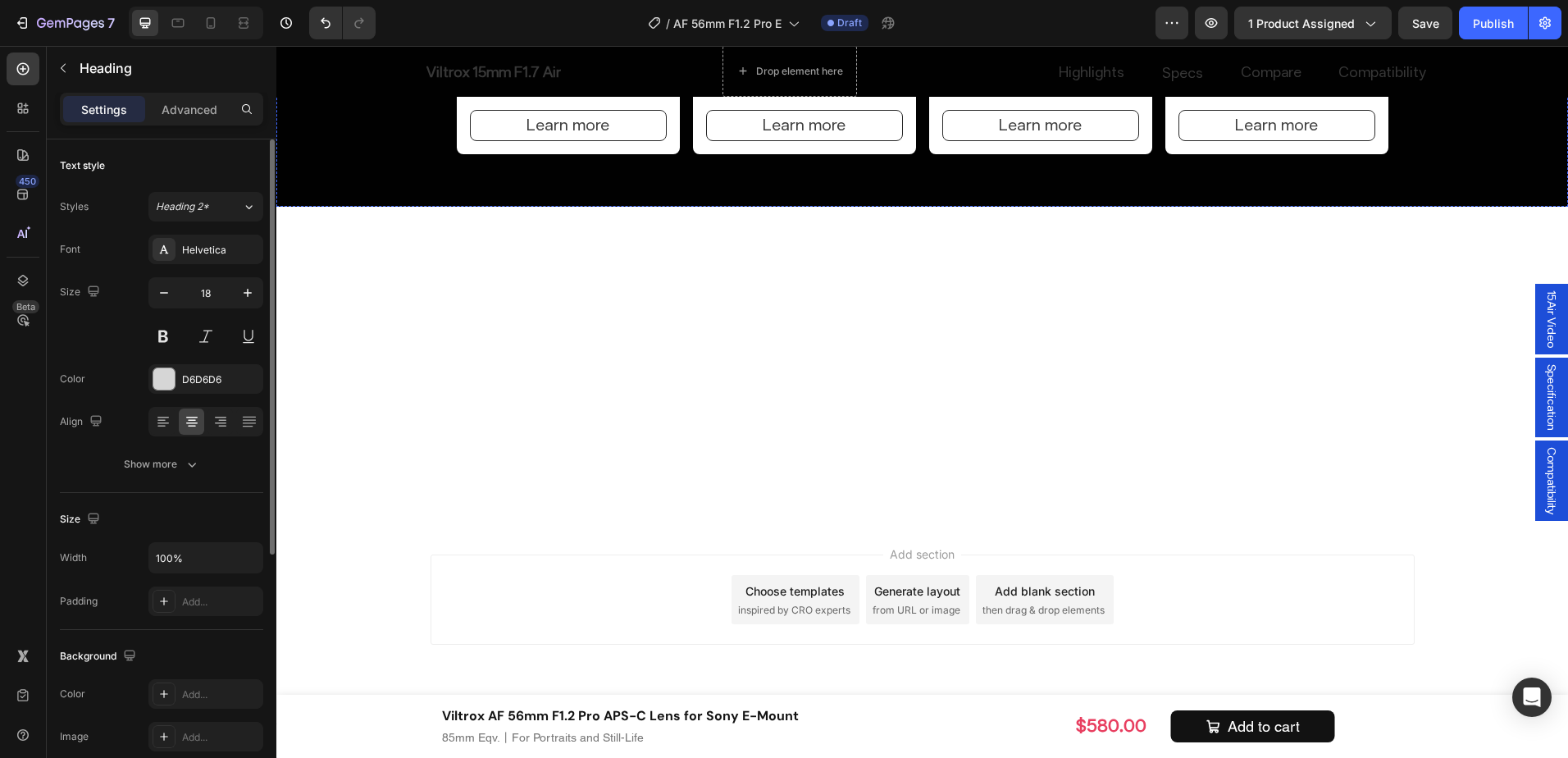
scroll to position [10027, 0]
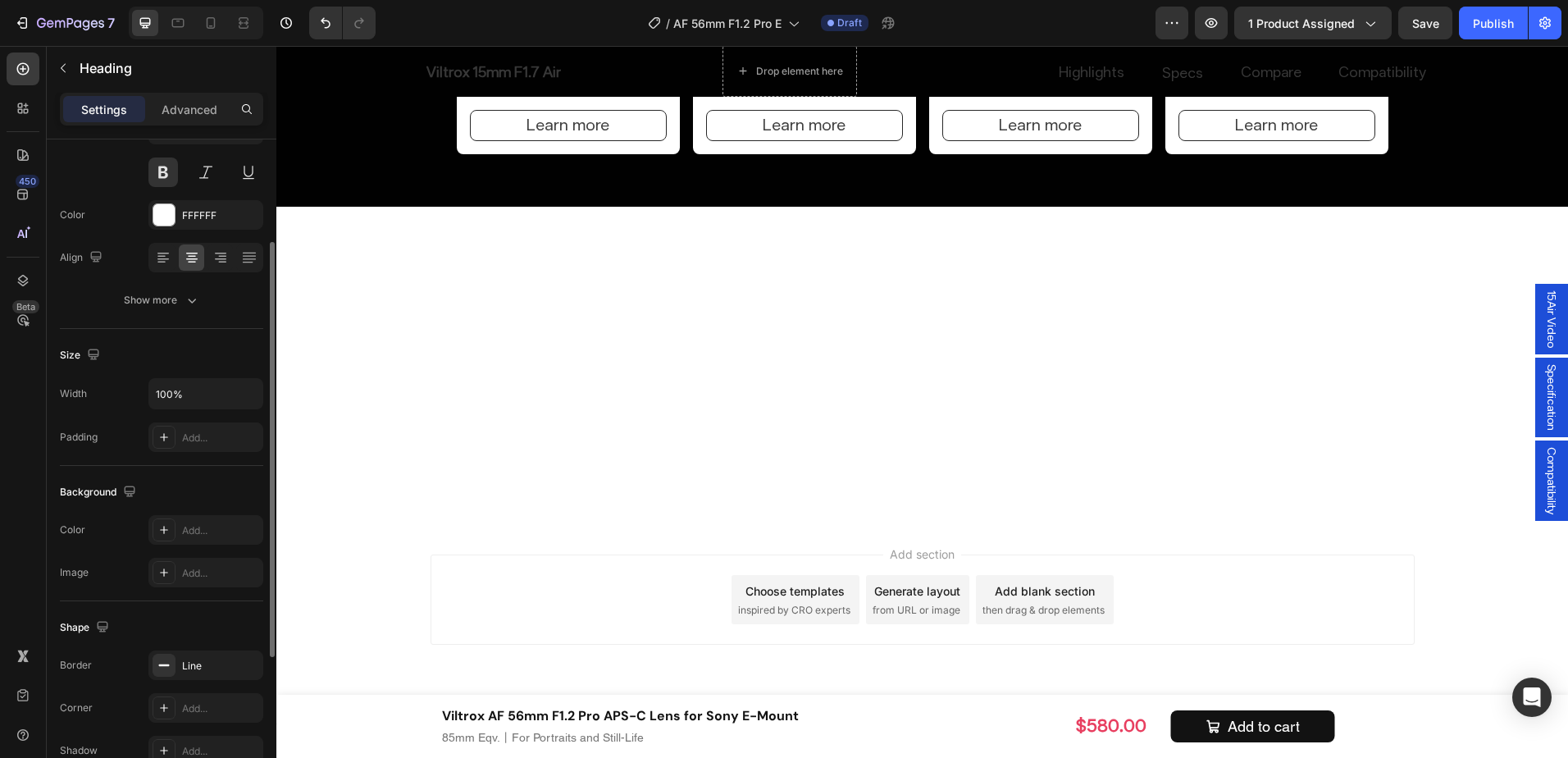
scroll to position [246, 0]
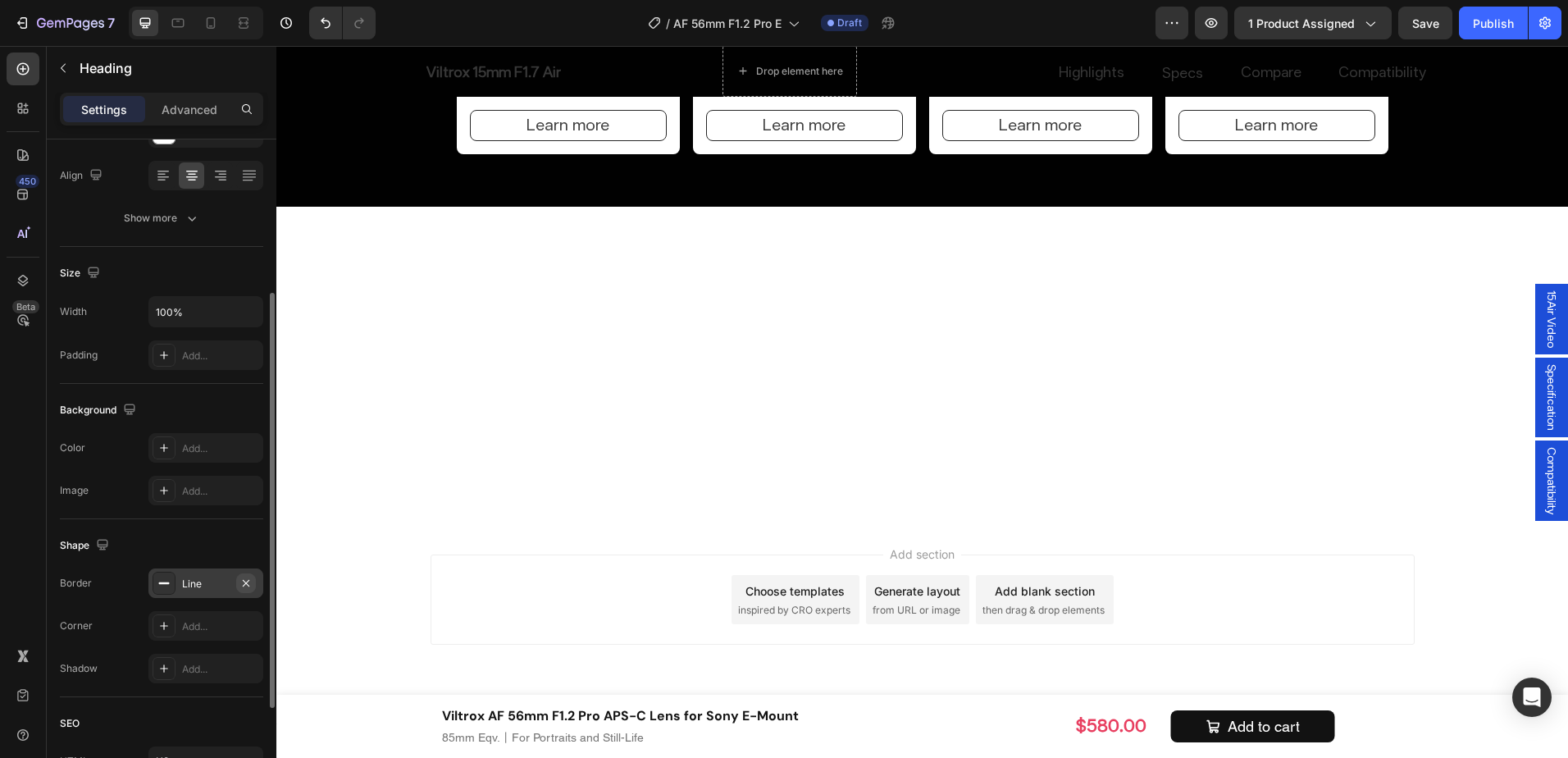
click at [251, 585] on icon "button" at bounding box center [246, 583] width 13 height 13
click at [242, 583] on icon "button" at bounding box center [246, 583] width 13 height 13
click at [245, 579] on icon "button" at bounding box center [246, 583] width 13 height 13
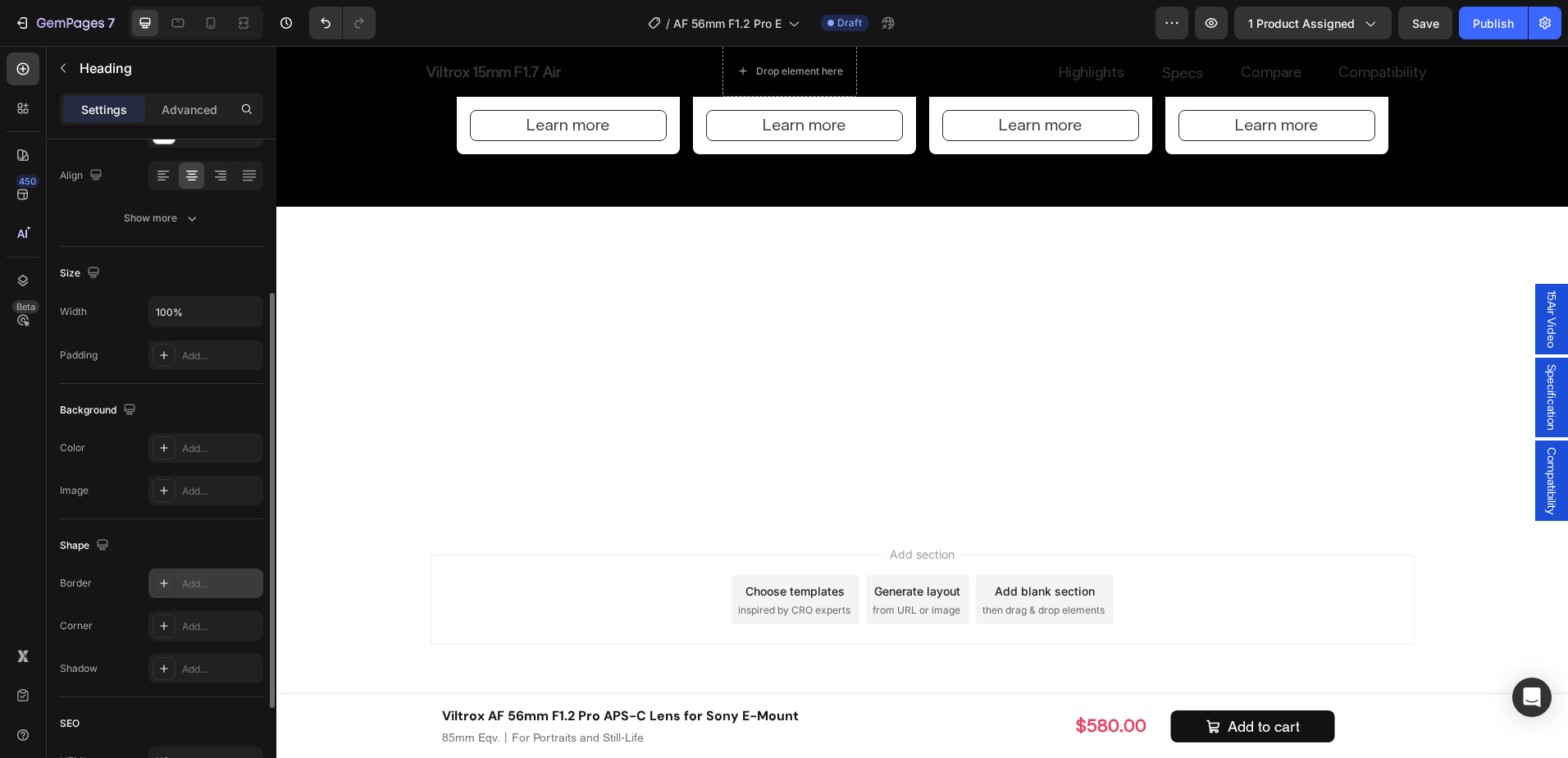
click at [244, 586] on icon "button" at bounding box center [246, 583] width 13 height 13
click at [250, 574] on button "button" at bounding box center [245, 583] width 20 height 20
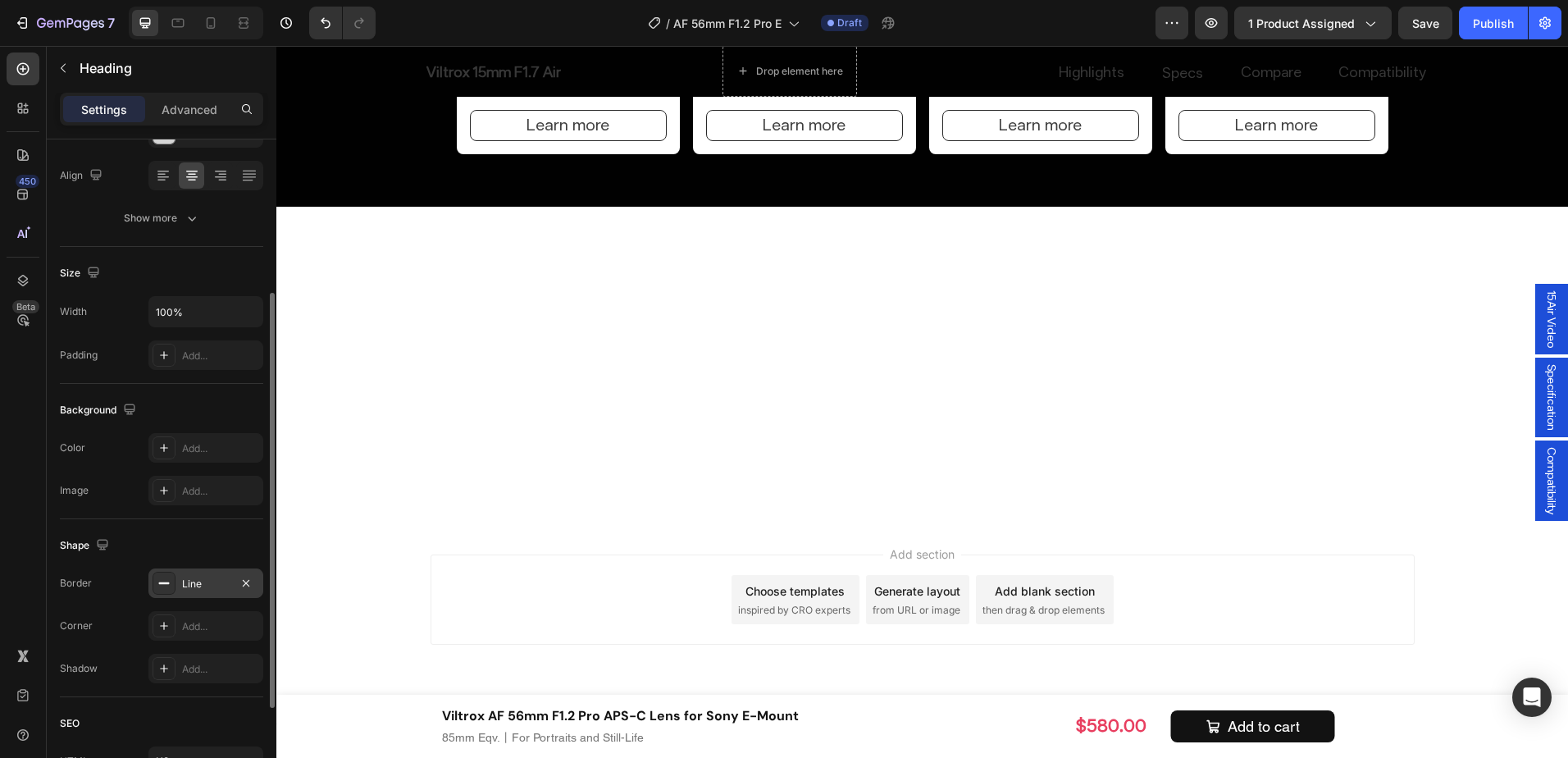
click at [255, 570] on div "Line" at bounding box center [205, 583] width 115 height 29
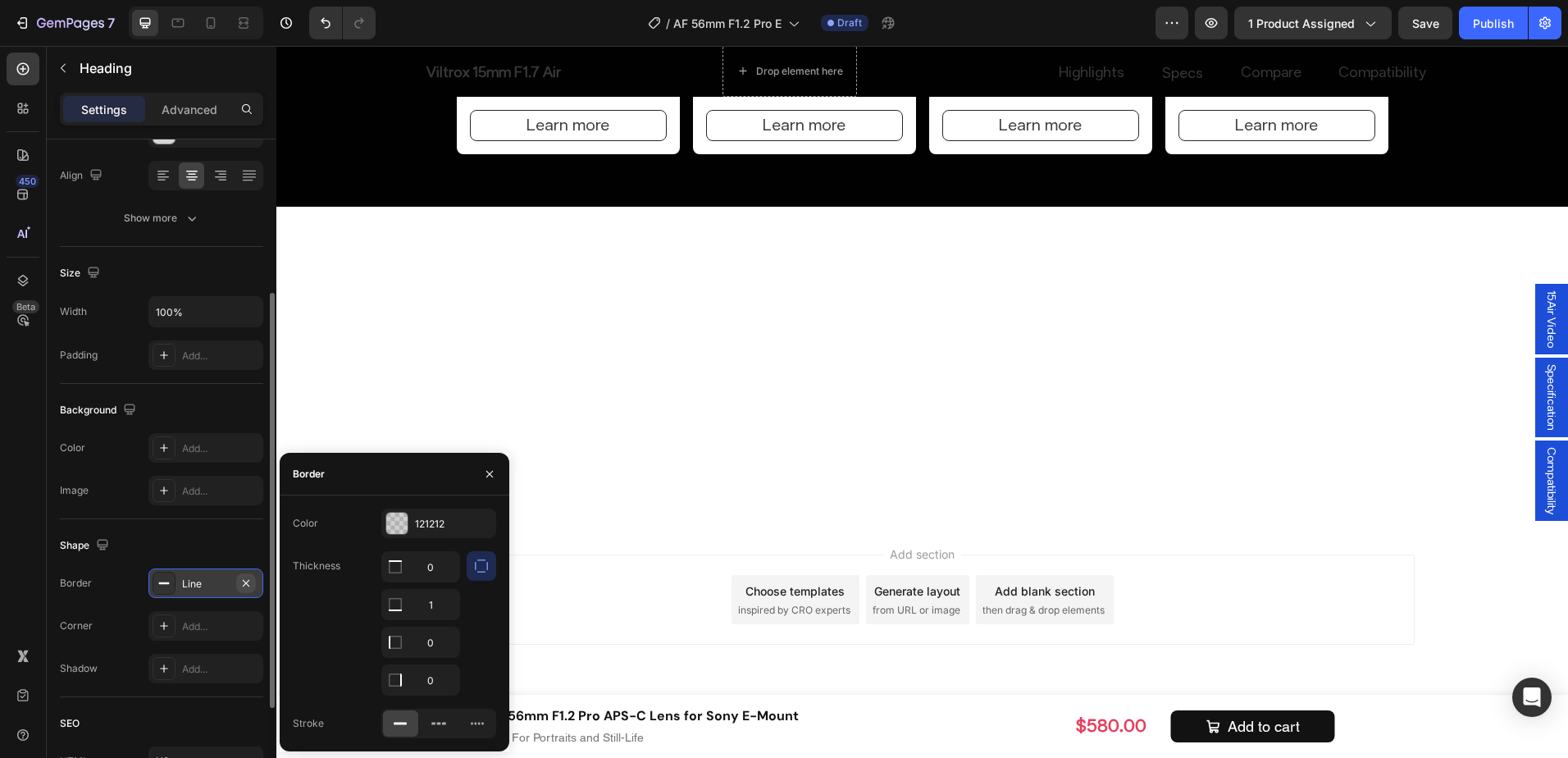
click at [249, 581] on icon "button" at bounding box center [246, 583] width 13 height 13
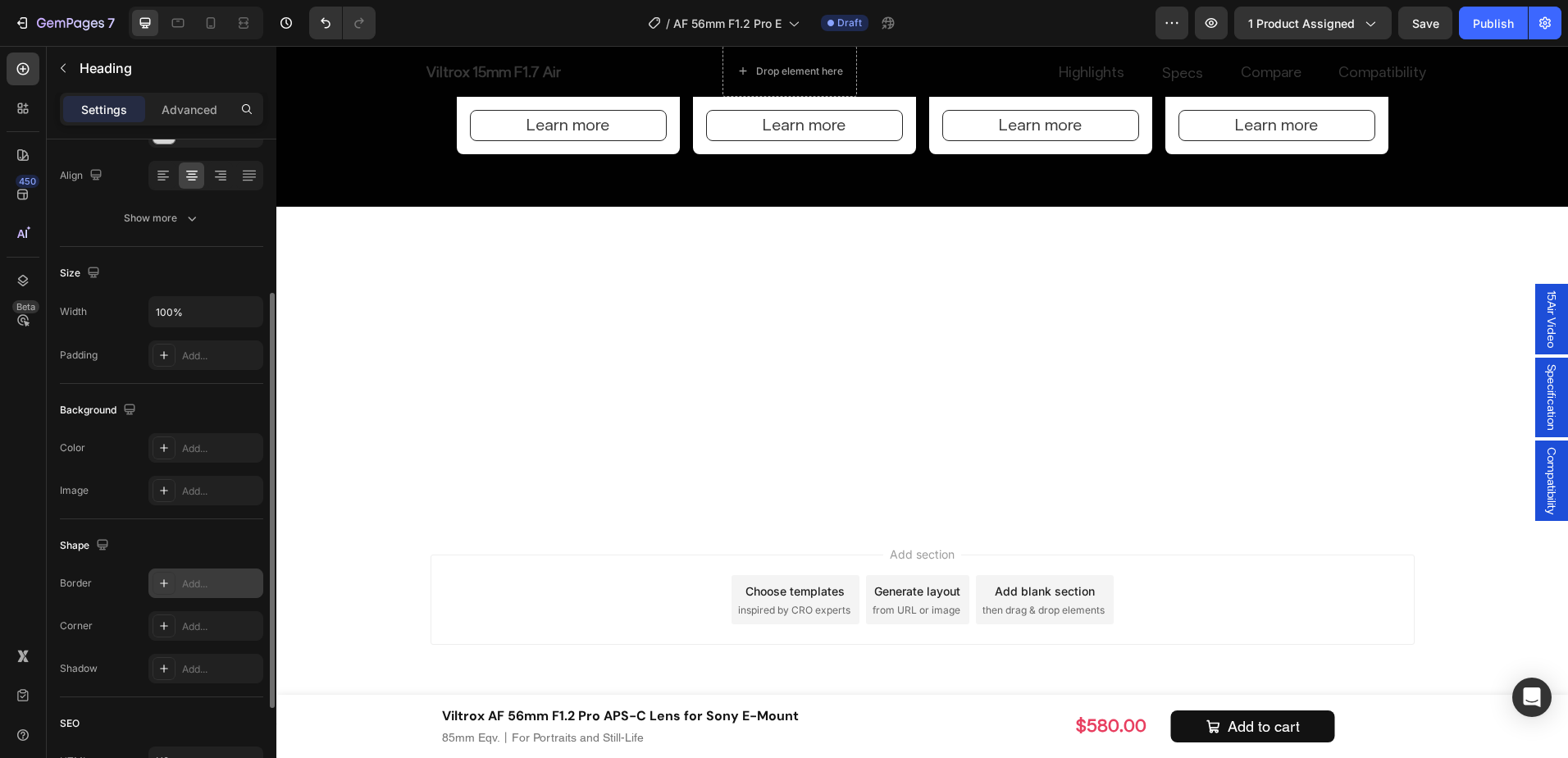
click at [241, 579] on icon "button" at bounding box center [246, 583] width 13 height 13
click at [254, 574] on button "button" at bounding box center [245, 583] width 20 height 20
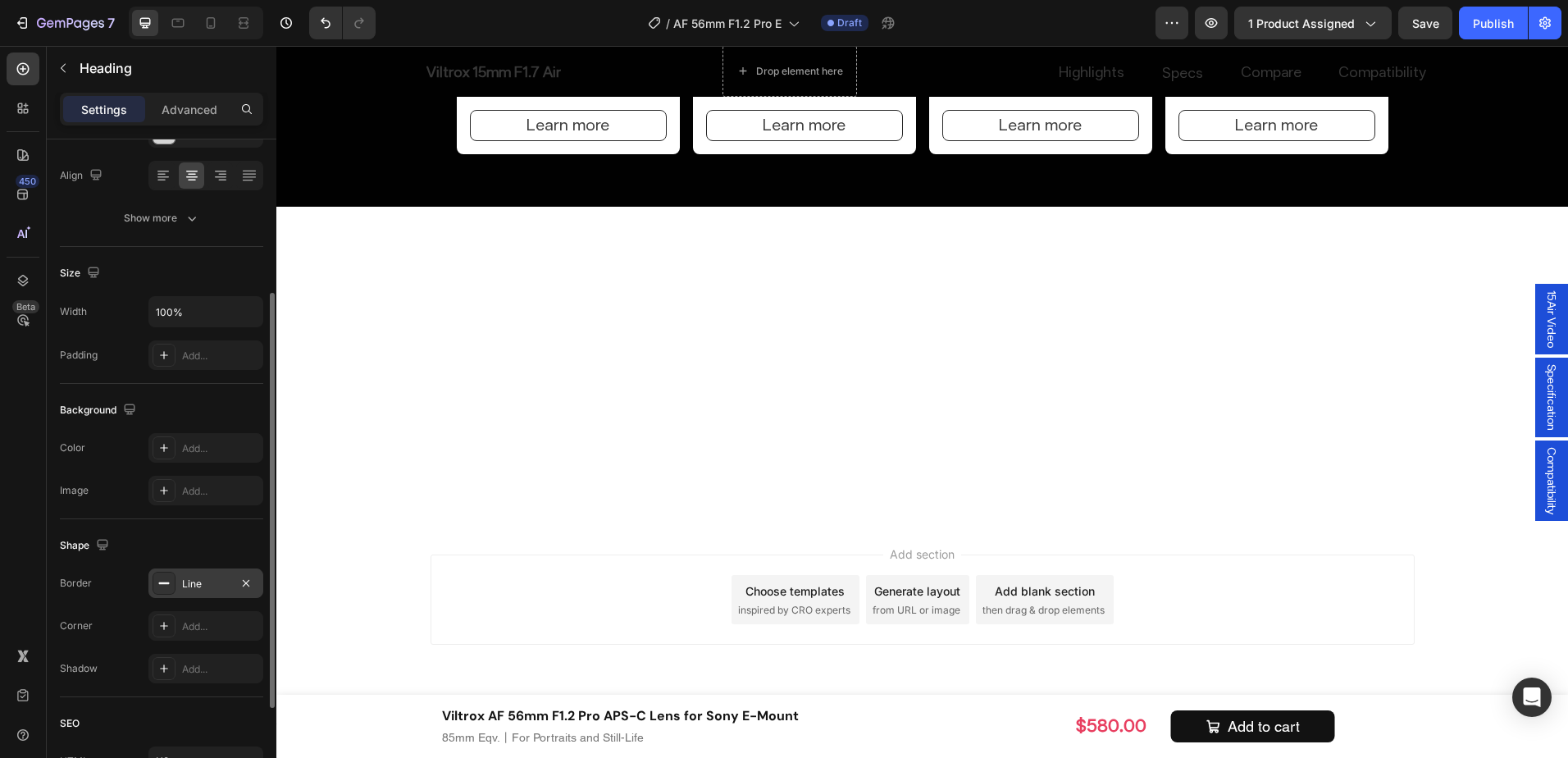
click at [260, 585] on div "Line" at bounding box center [205, 583] width 115 height 29
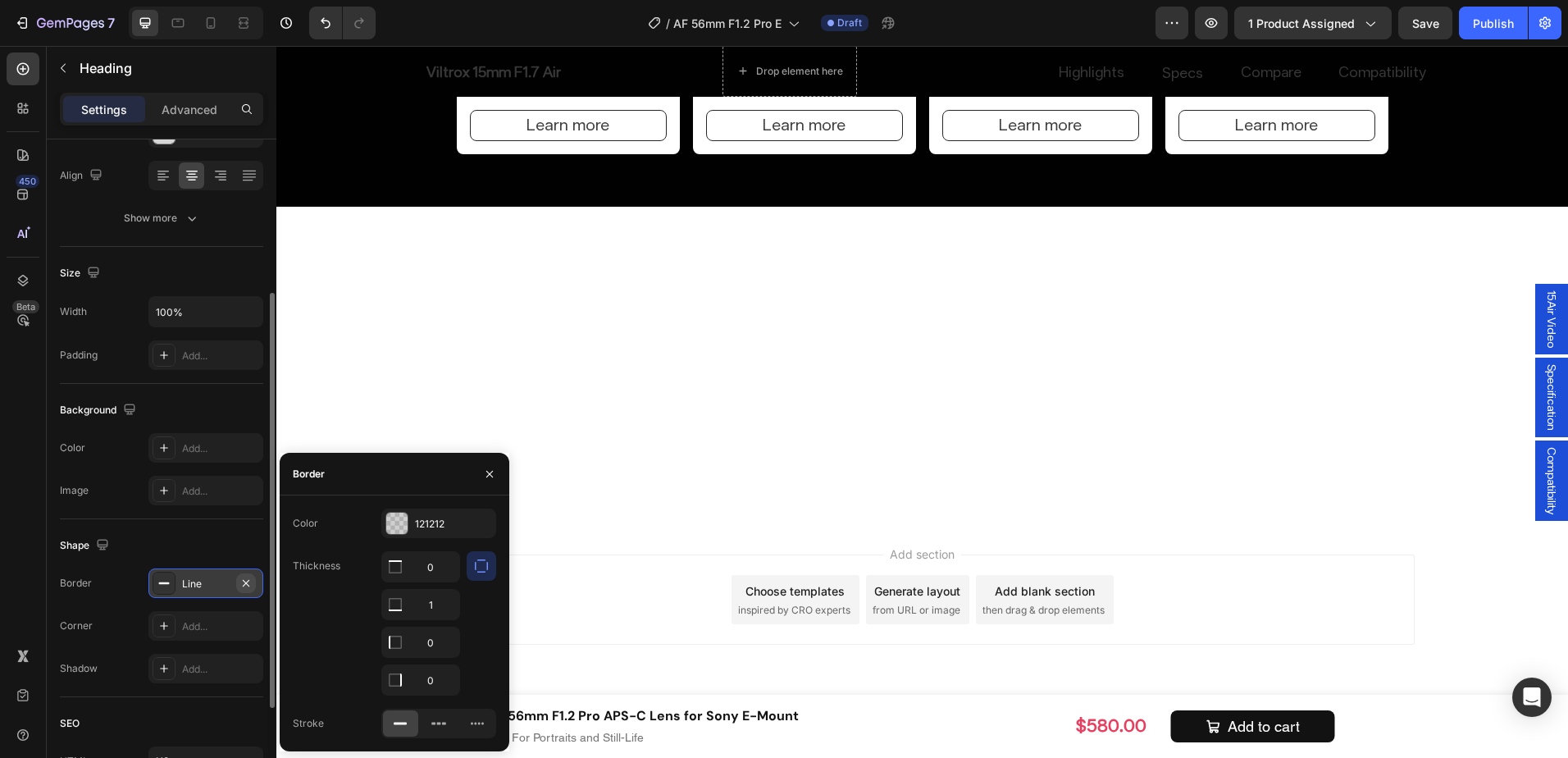
click at [246, 582] on icon "button" at bounding box center [246, 583] width 13 height 13
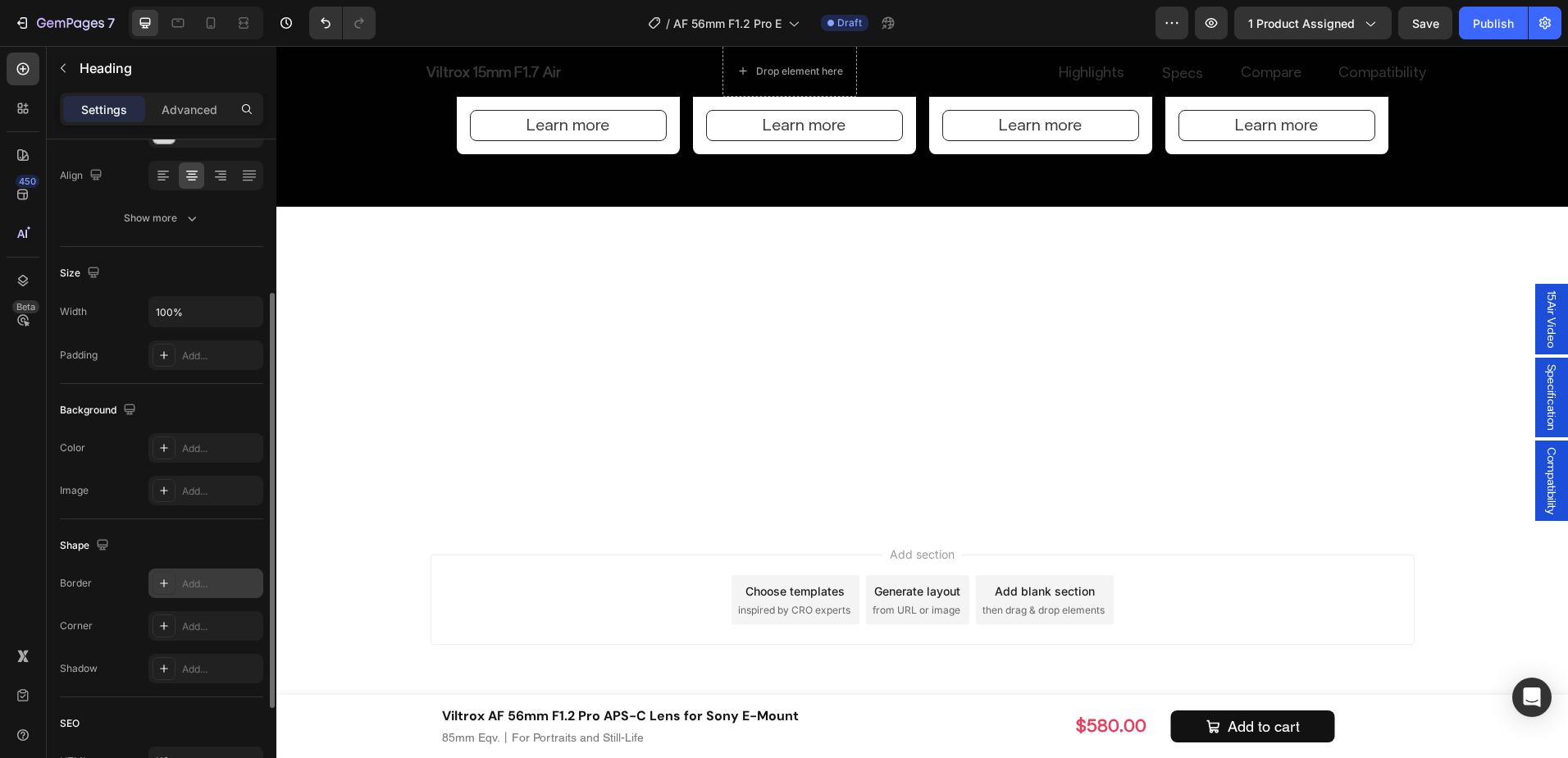
click at [242, 572] on div "Line" at bounding box center [205, 583] width 115 height 29
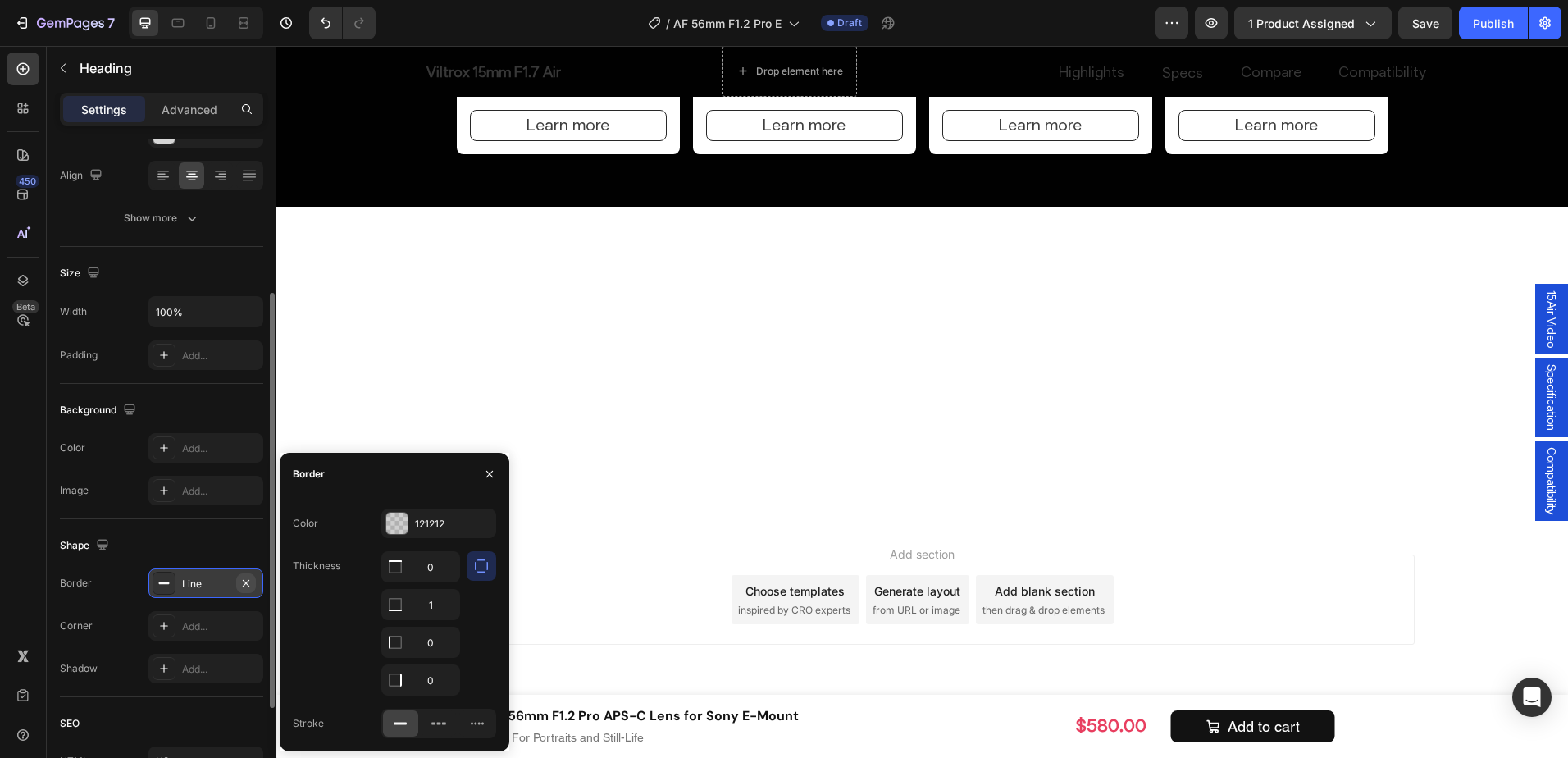
click at [242, 583] on icon "button" at bounding box center [246, 583] width 13 height 13
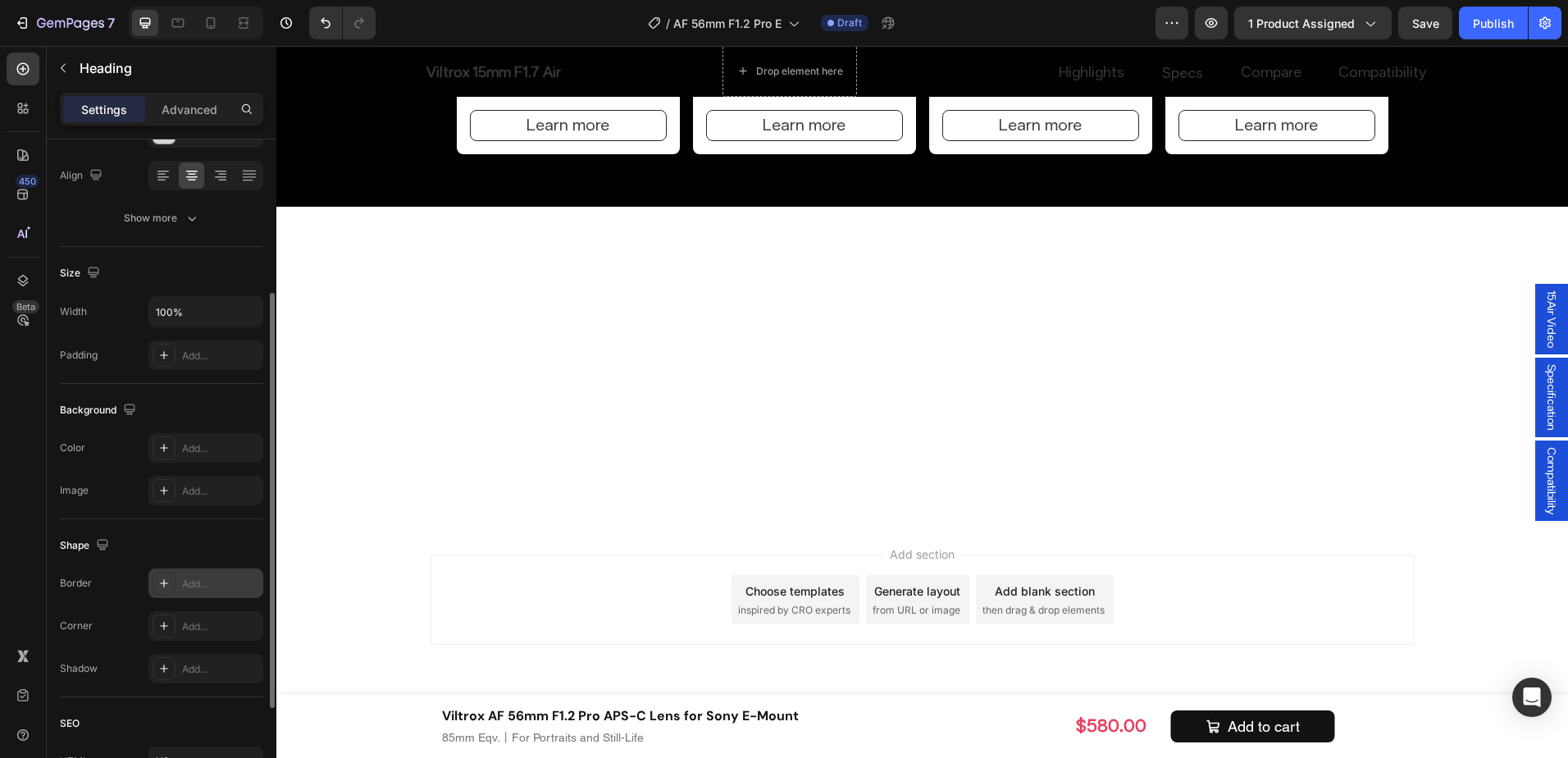
click at [247, 580] on icon "button" at bounding box center [246, 583] width 13 height 13
click at [244, 589] on icon "button" at bounding box center [246, 583] width 13 height 13
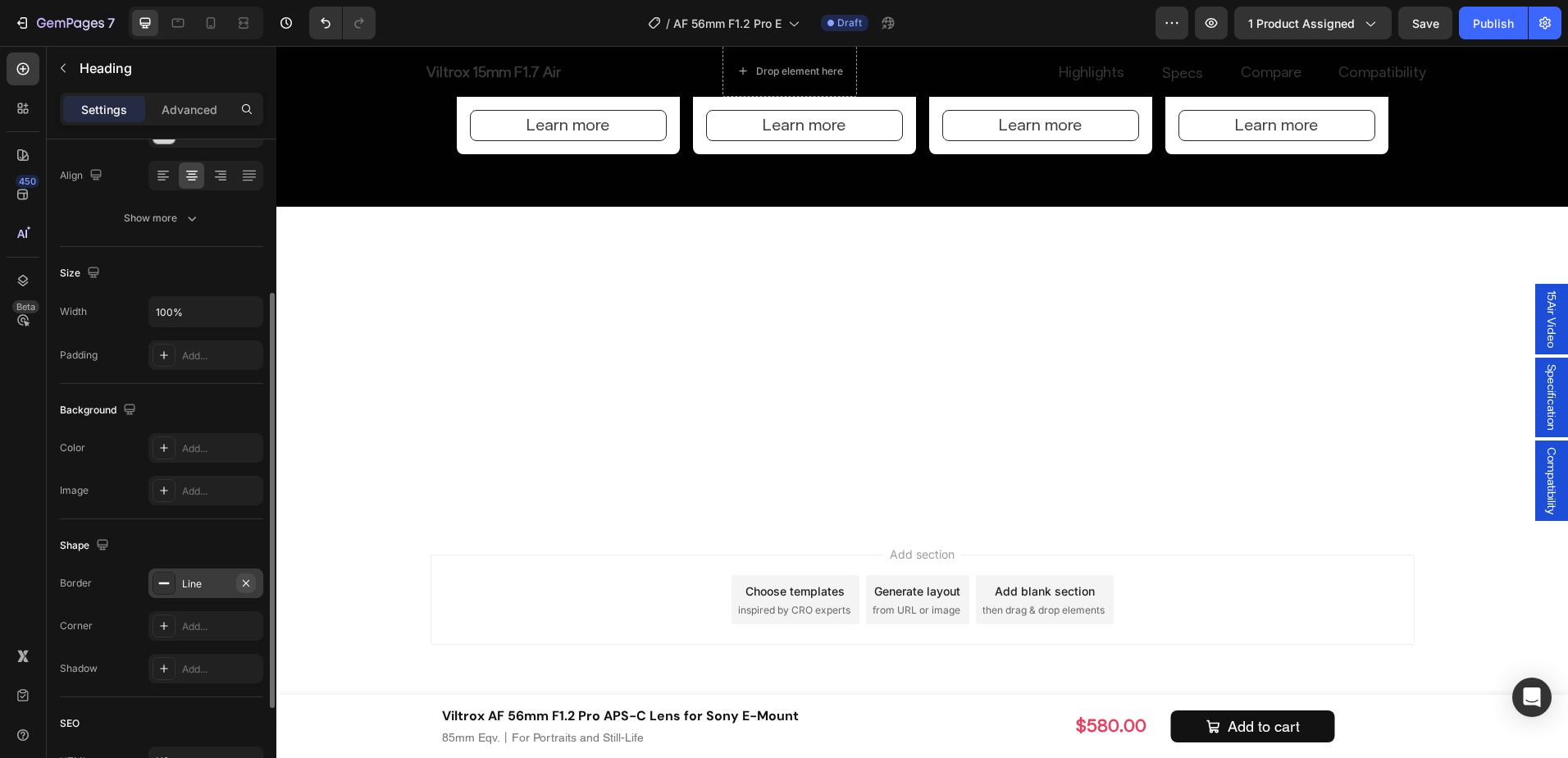
click at [250, 575] on button "button" at bounding box center [245, 583] width 20 height 20
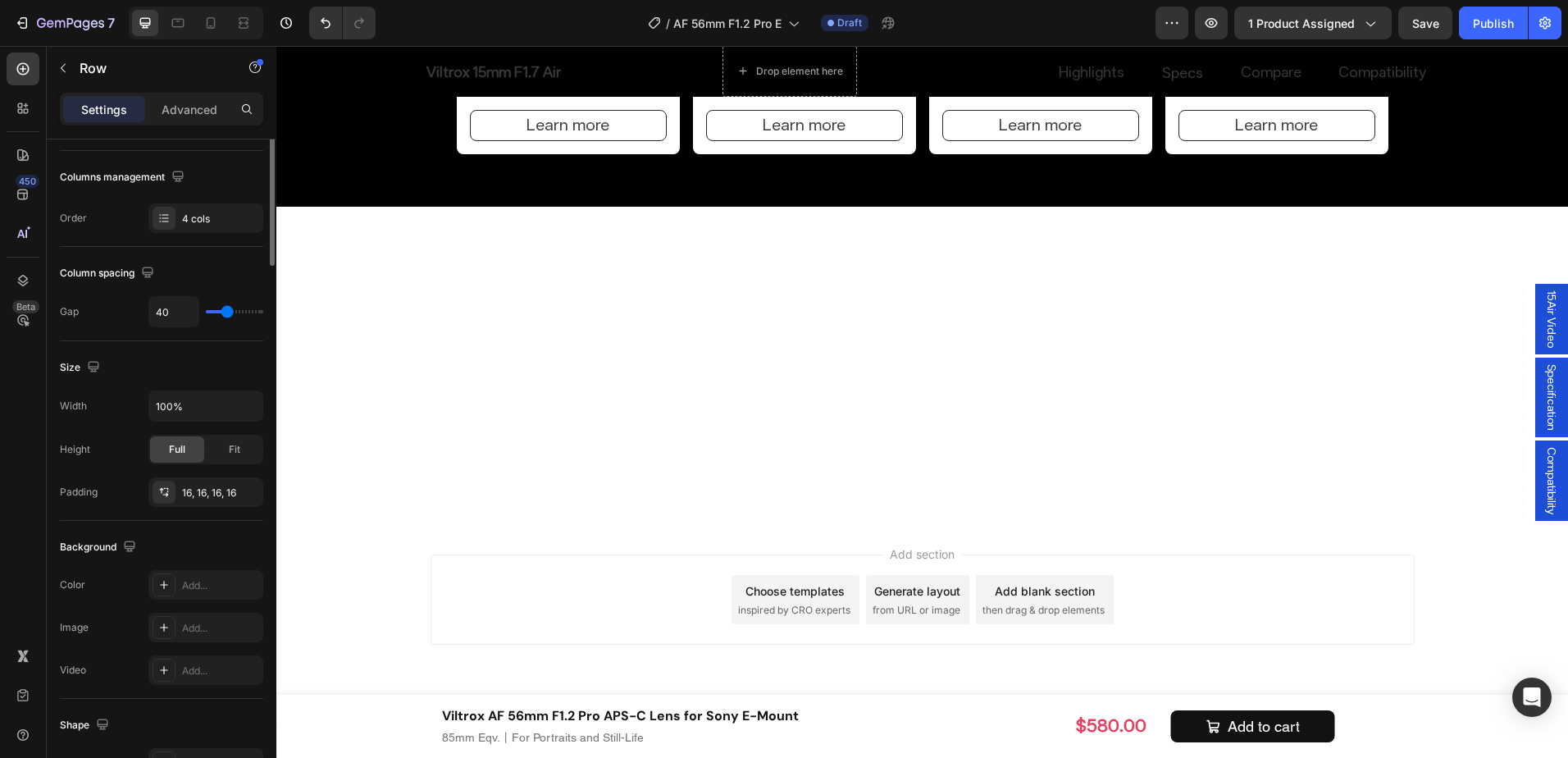
scroll to position [0, 0]
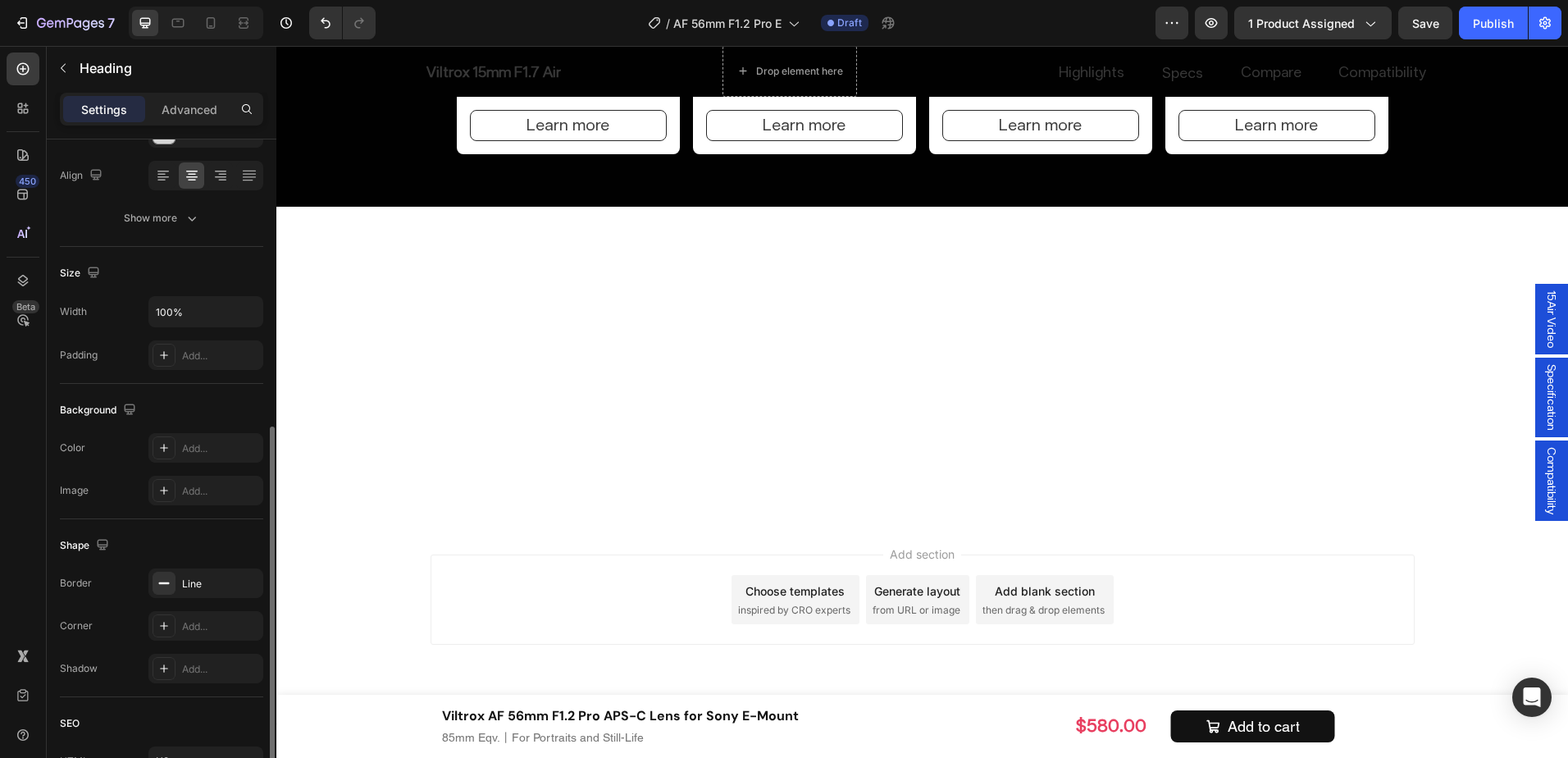
scroll to position [399, 0]
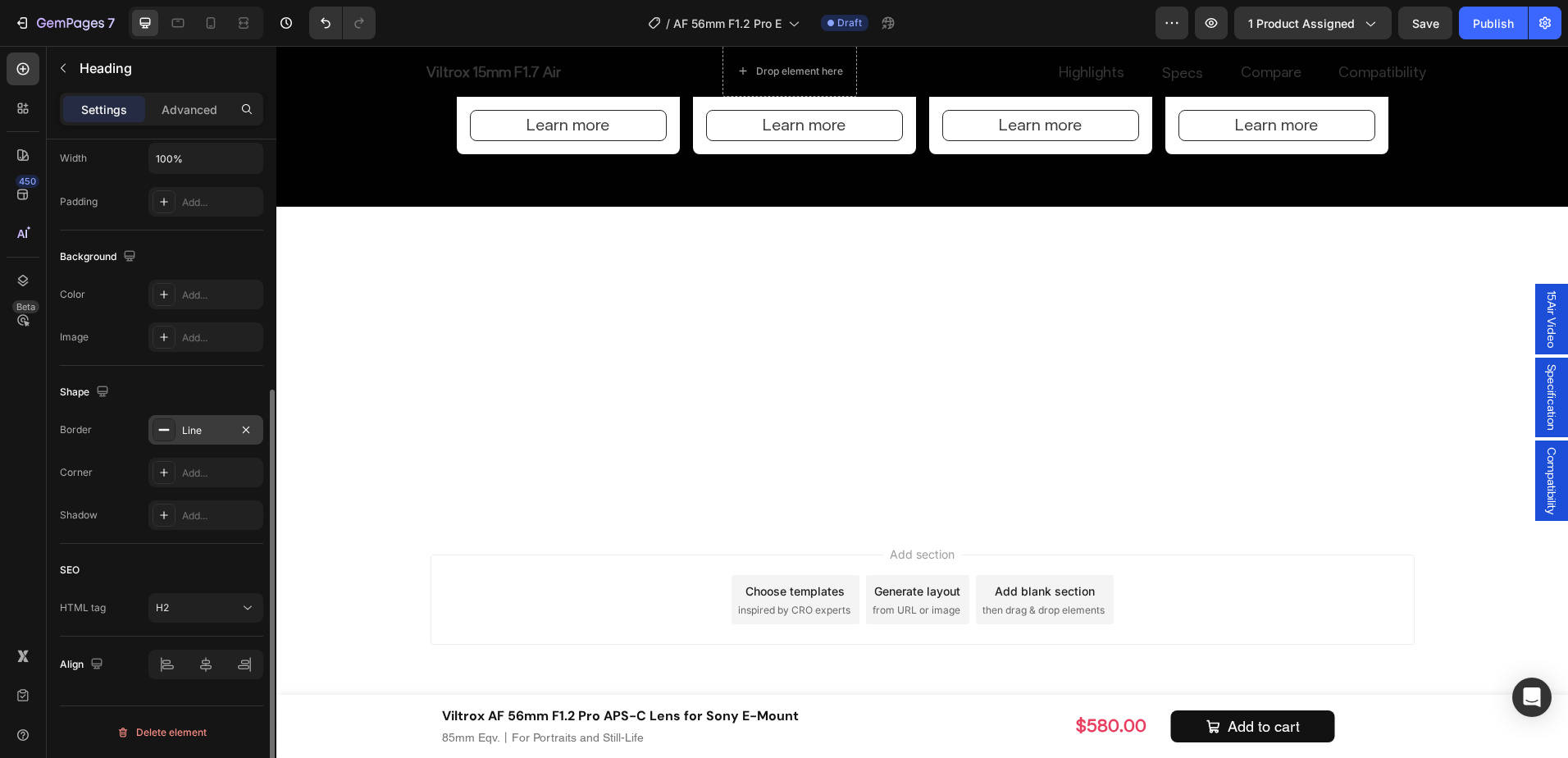
click at [256, 439] on div "Line" at bounding box center [205, 430] width 115 height 29
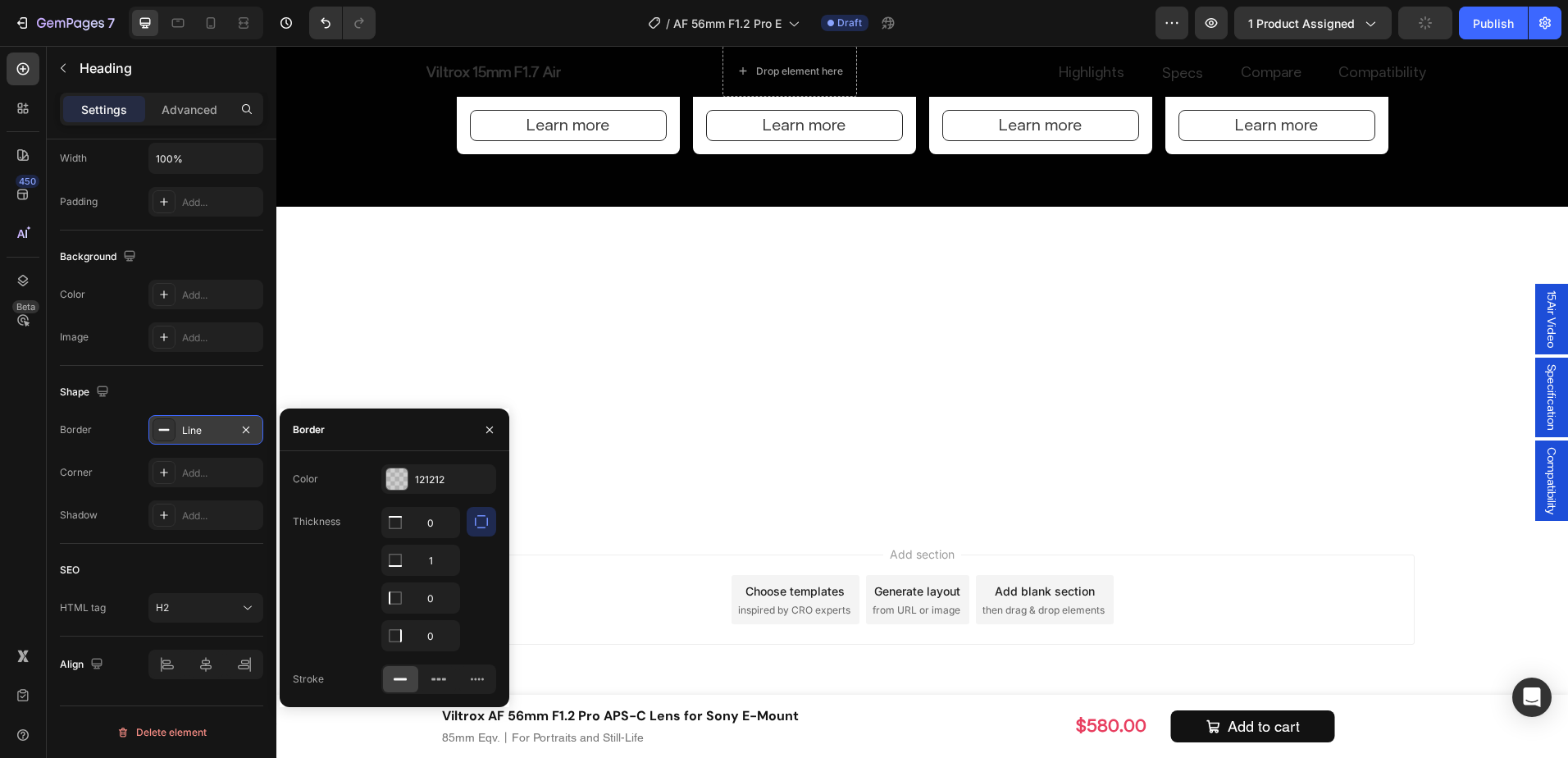
click at [256, 425] on div "Line" at bounding box center [205, 430] width 115 height 29
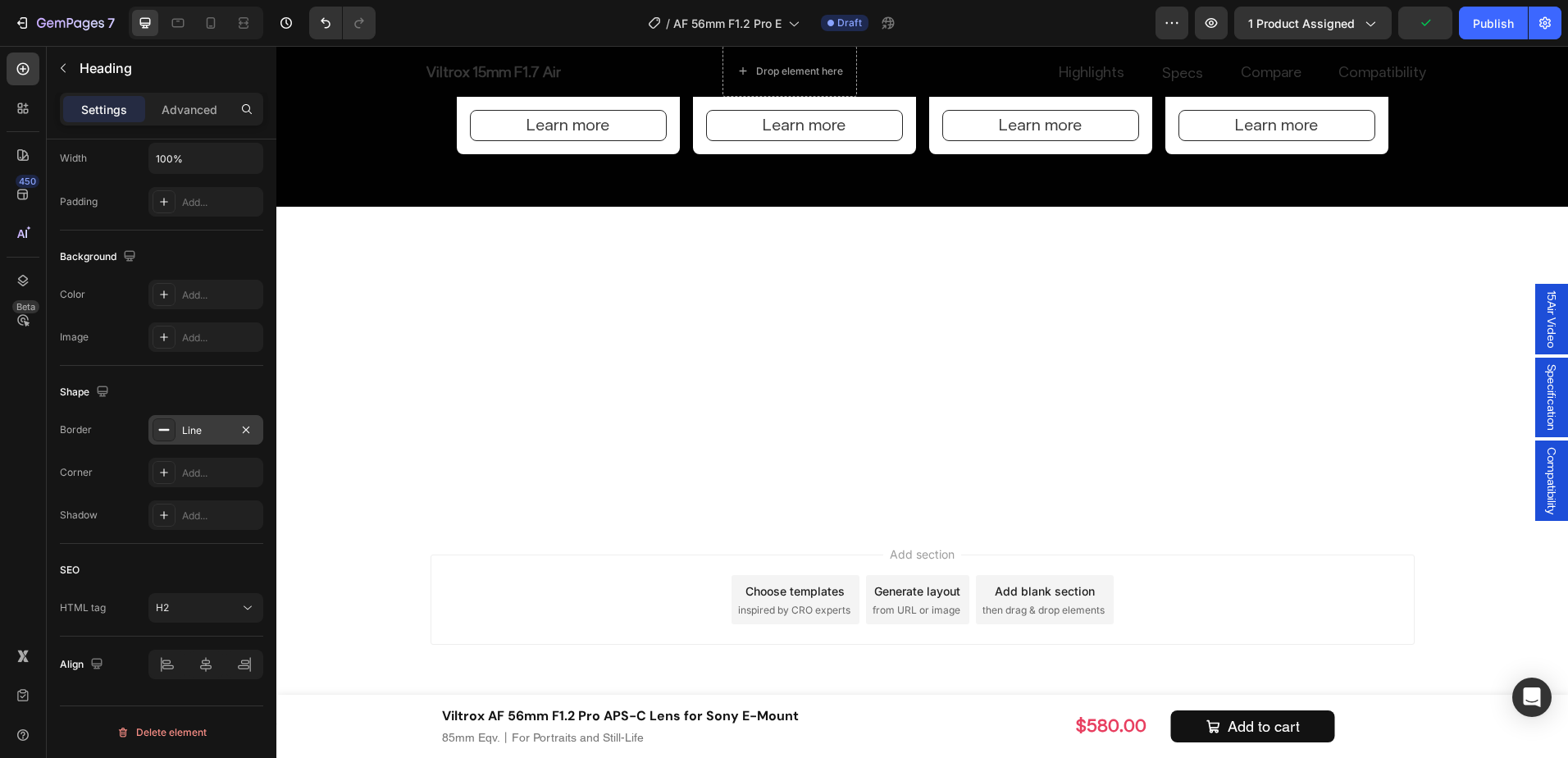
click at [261, 428] on div "Line" at bounding box center [205, 430] width 115 height 29
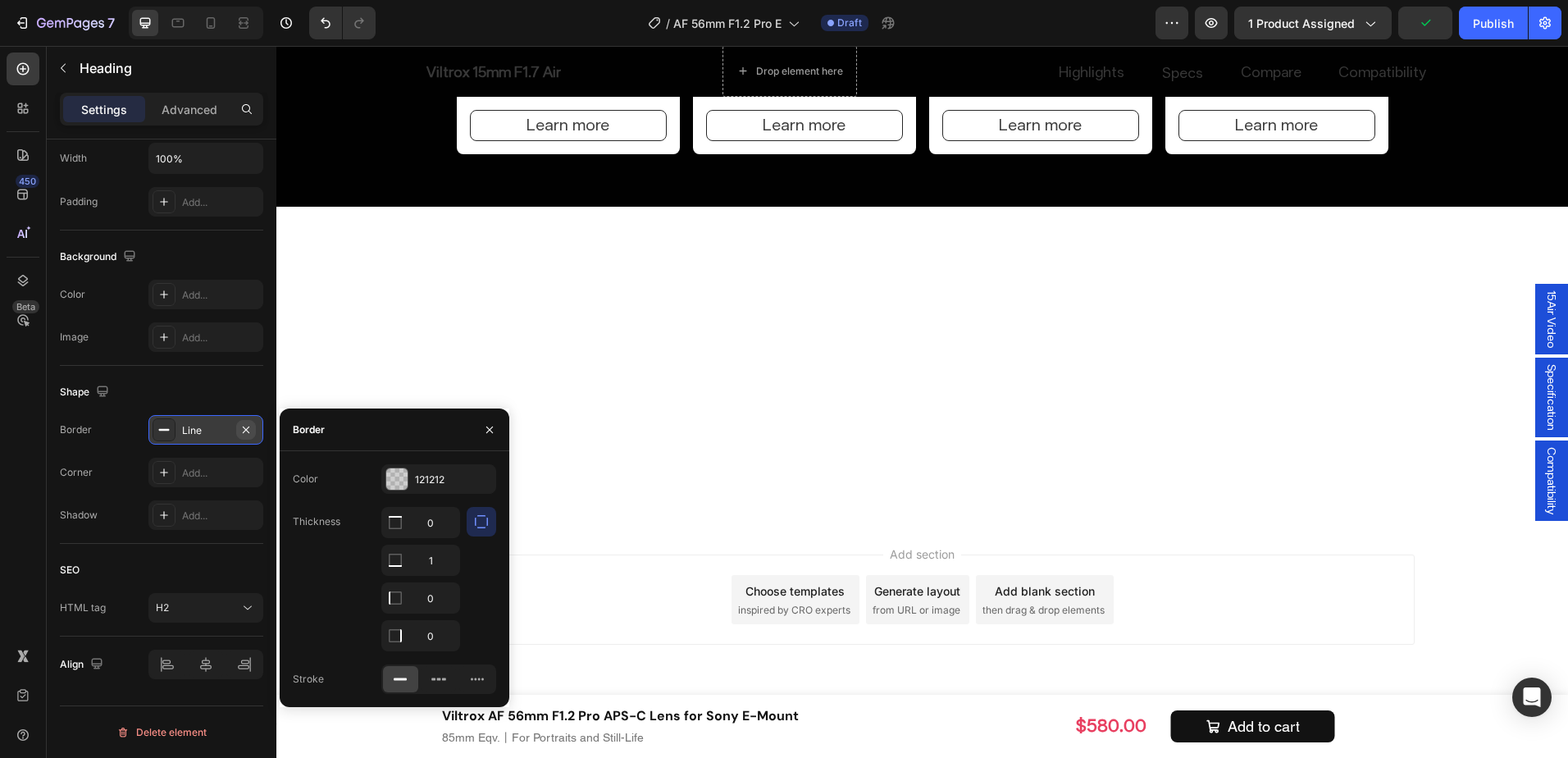
click at [255, 428] on button "button" at bounding box center [245, 430] width 20 height 20
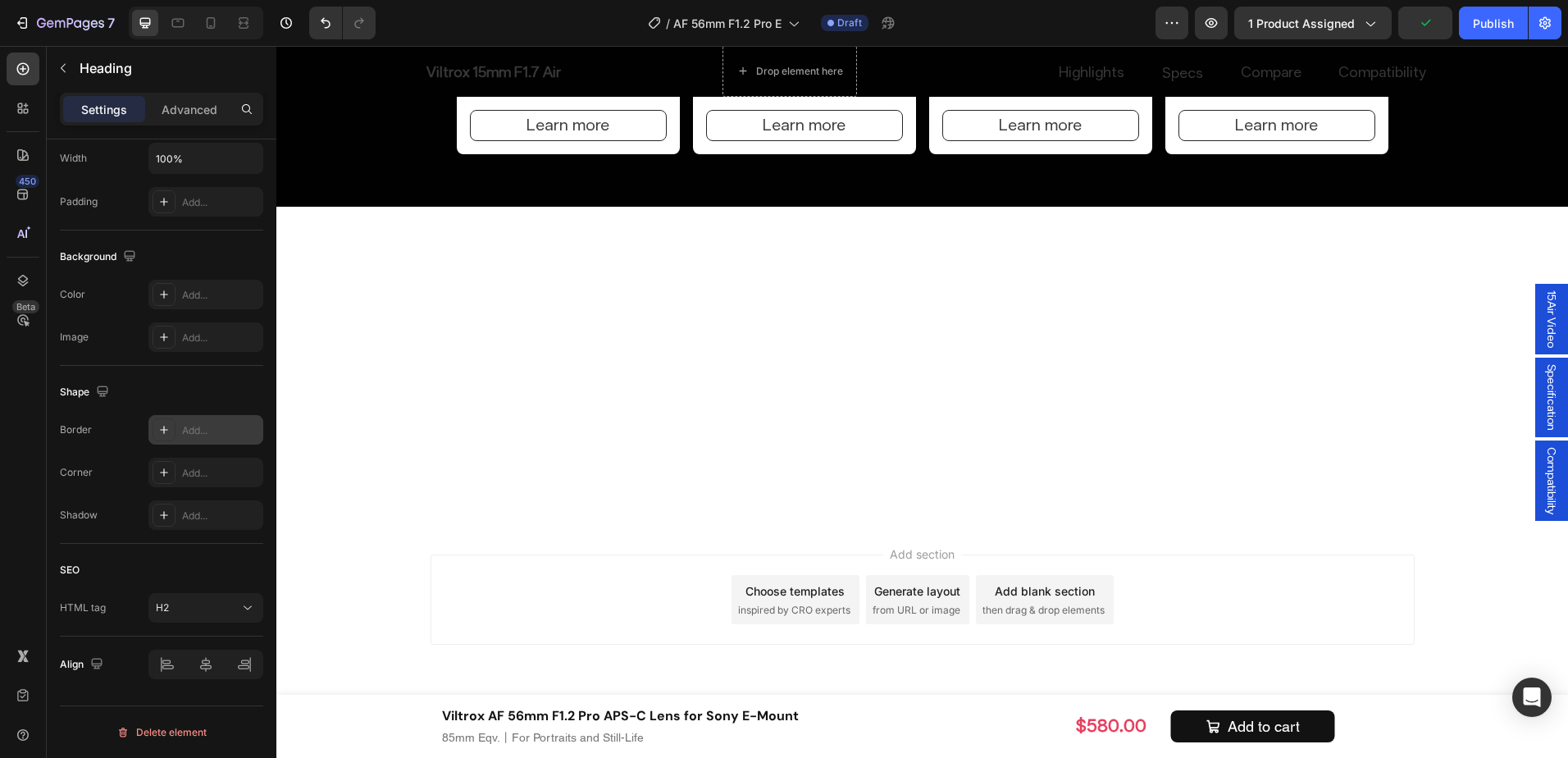
click at [244, 428] on icon "button" at bounding box center [245, 429] width 7 height 7
click at [253, 427] on button "button" at bounding box center [245, 430] width 20 height 20
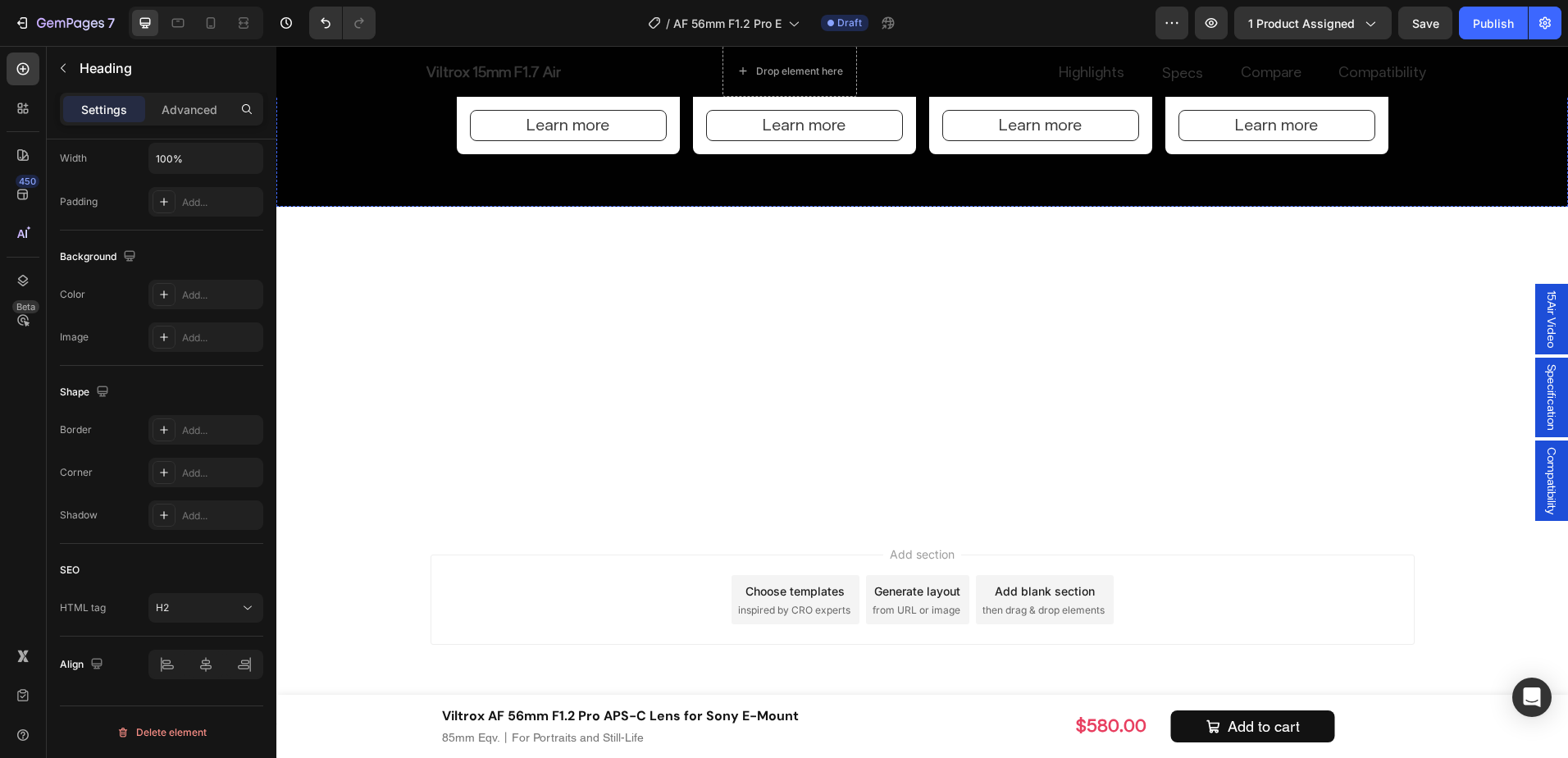
drag, startPoint x: 1445, startPoint y: 518, endPoint x: 1339, endPoint y: 499, distance: 107.7
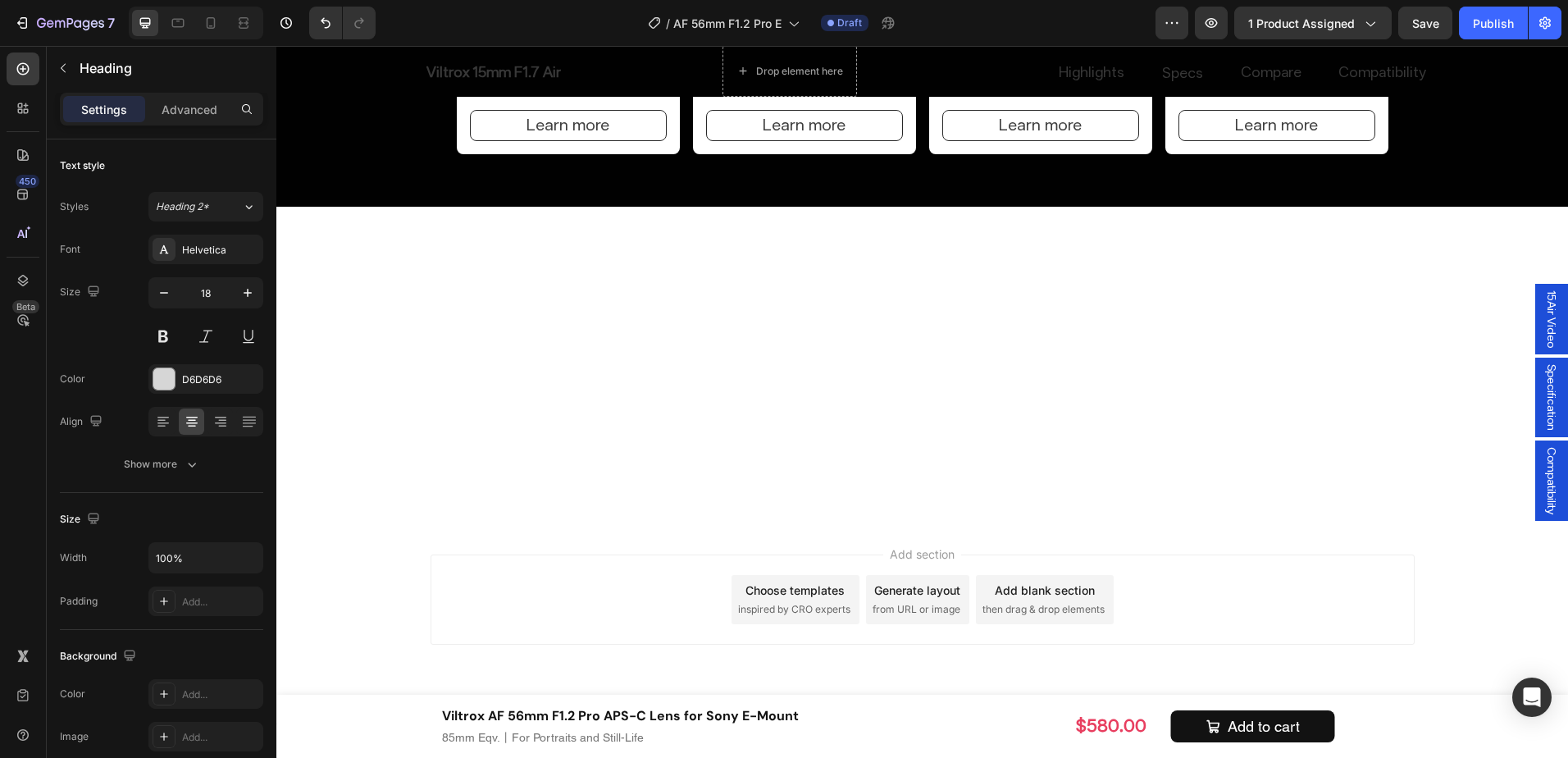
drag, startPoint x: 1422, startPoint y: 502, endPoint x: 1004, endPoint y: 427, distance: 424.7
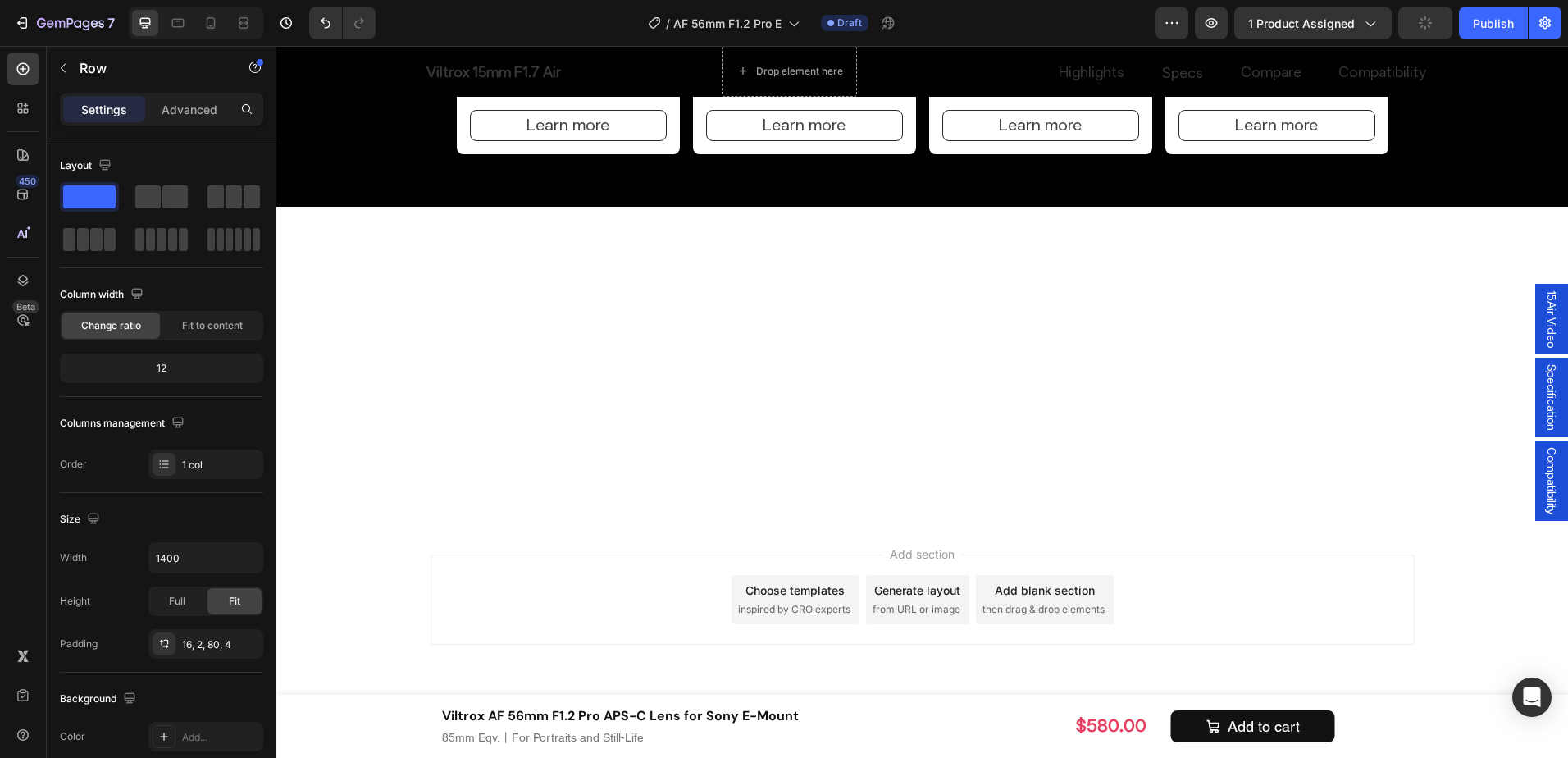
scroll to position [10027, 0]
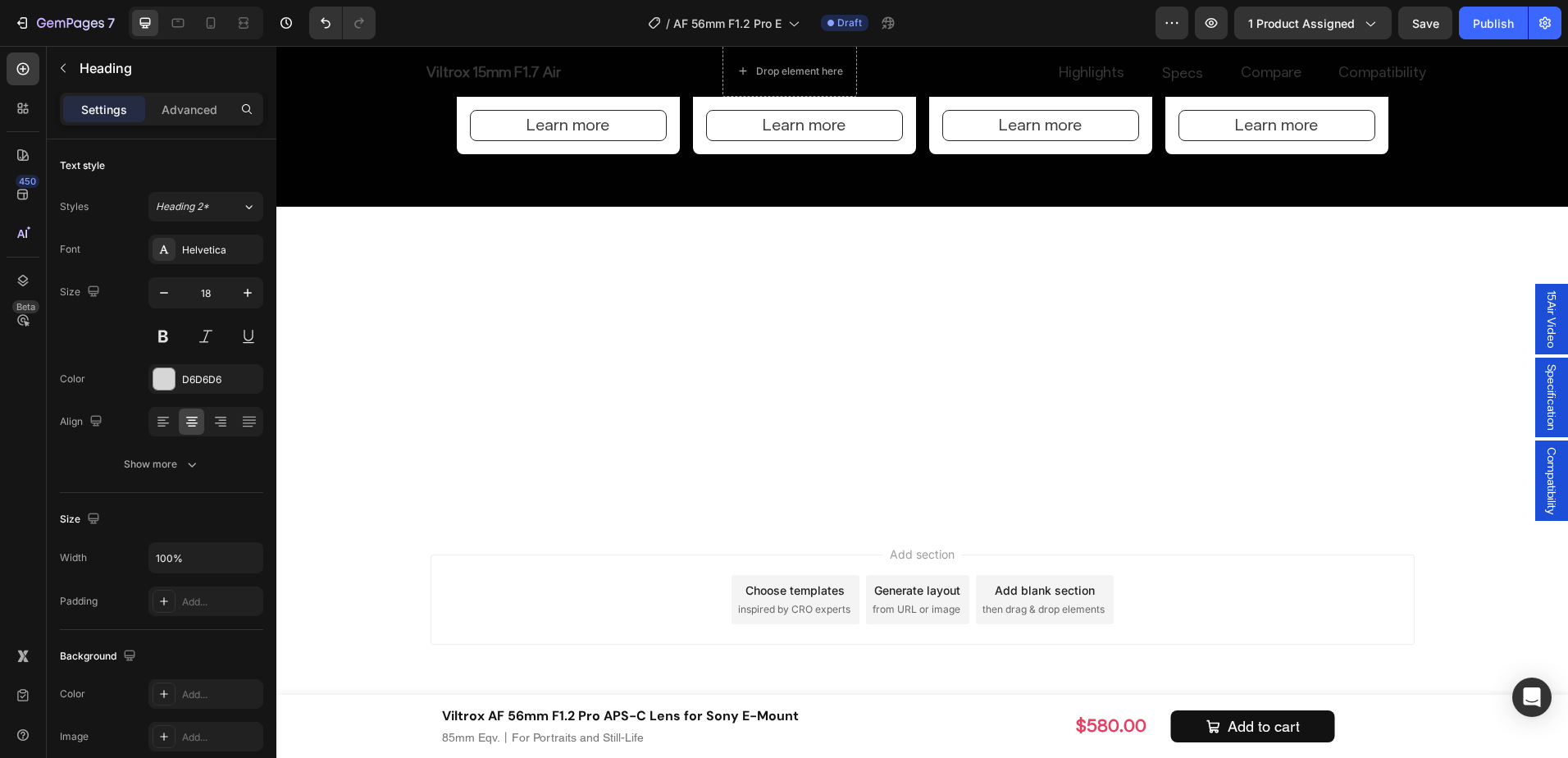
drag, startPoint x: 1355, startPoint y: 379, endPoint x: 1338, endPoint y: 375, distance: 17.5
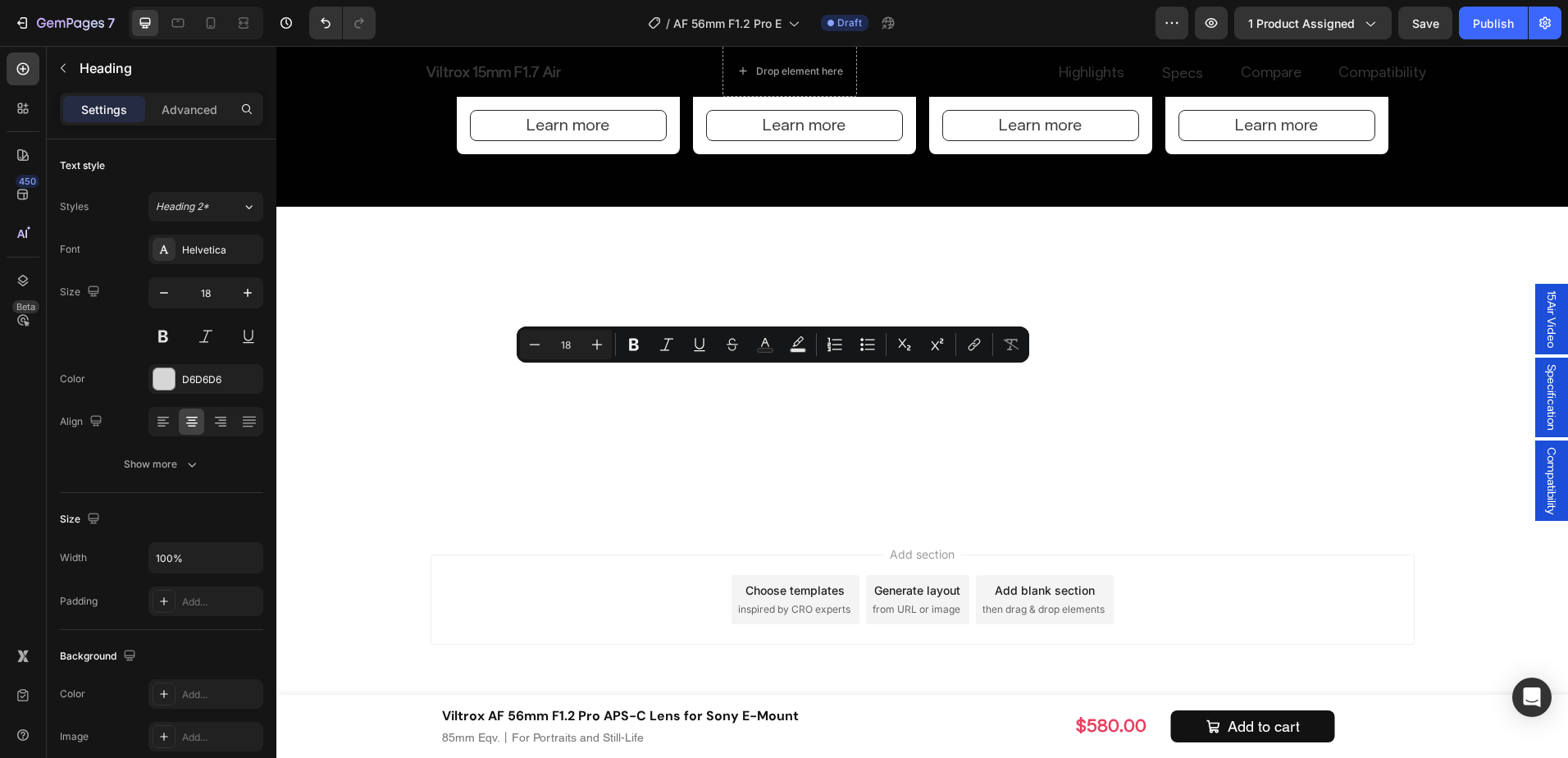
drag, startPoint x: 741, startPoint y: 379, endPoint x: 779, endPoint y: 380, distance: 38.0
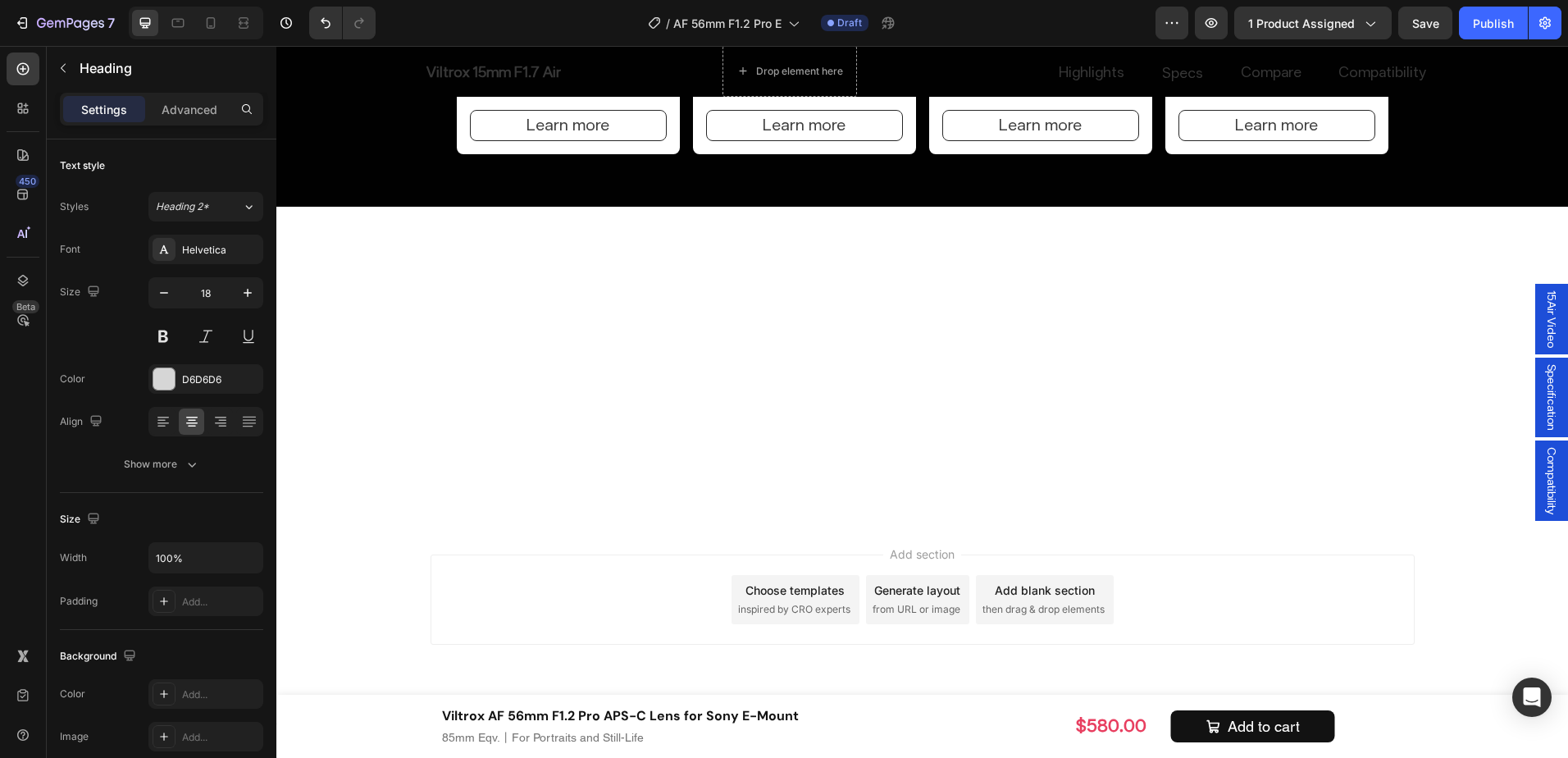
drag, startPoint x: 1325, startPoint y: 427, endPoint x: 1203, endPoint y: 427, distance: 122.0
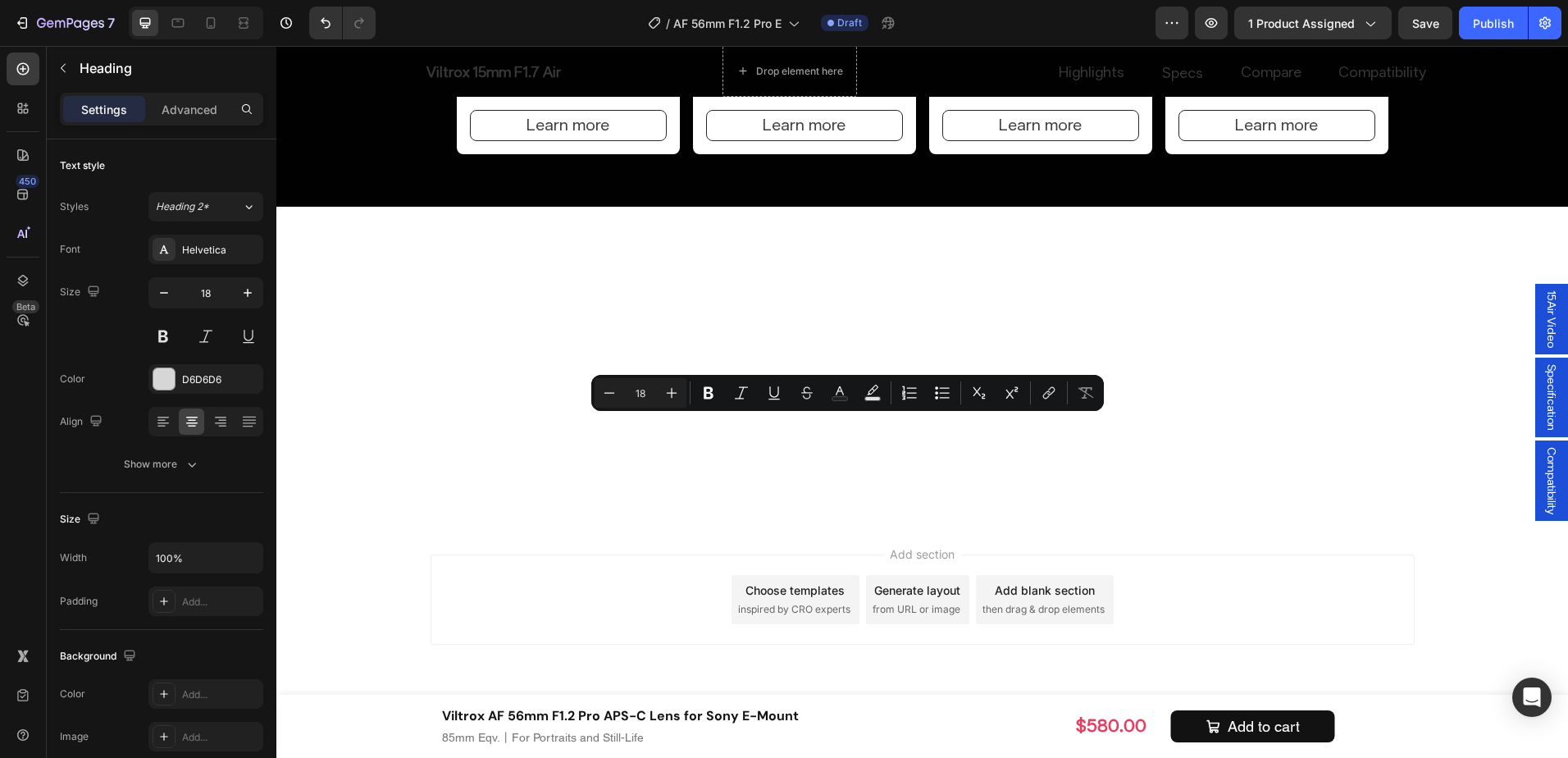
drag, startPoint x: 809, startPoint y: 426, endPoint x: 893, endPoint y: 434, distance: 84.4
copy p "Landscapes,"
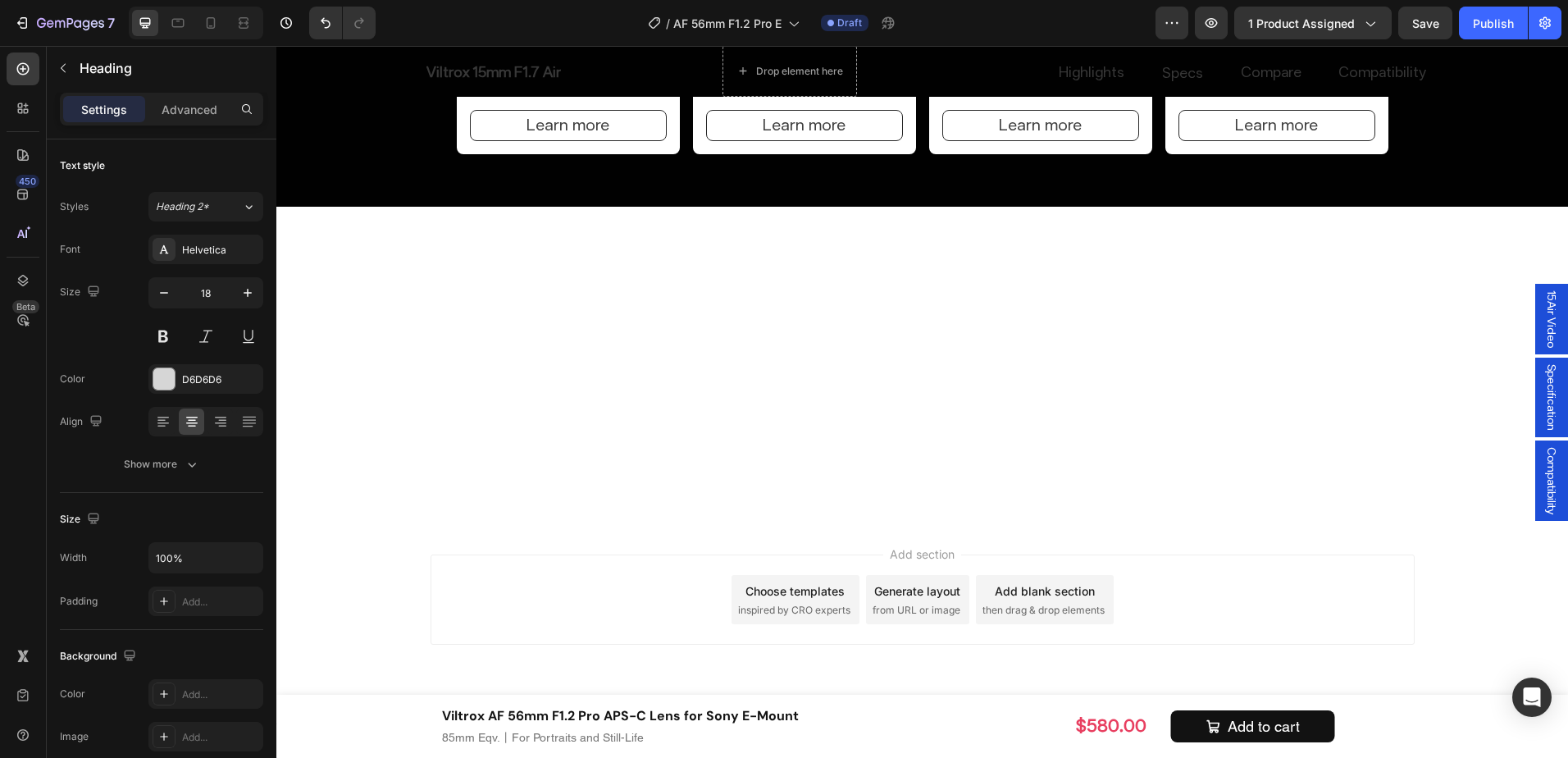
click at [1422, 0] on div "7 Version history / AF 56mm F1.2 Pro E Draft Preview 1 product assigned Save Pu…" at bounding box center [784, 23] width 1568 height 47
click at [1427, 12] on button "Save" at bounding box center [1425, 23] width 54 height 33
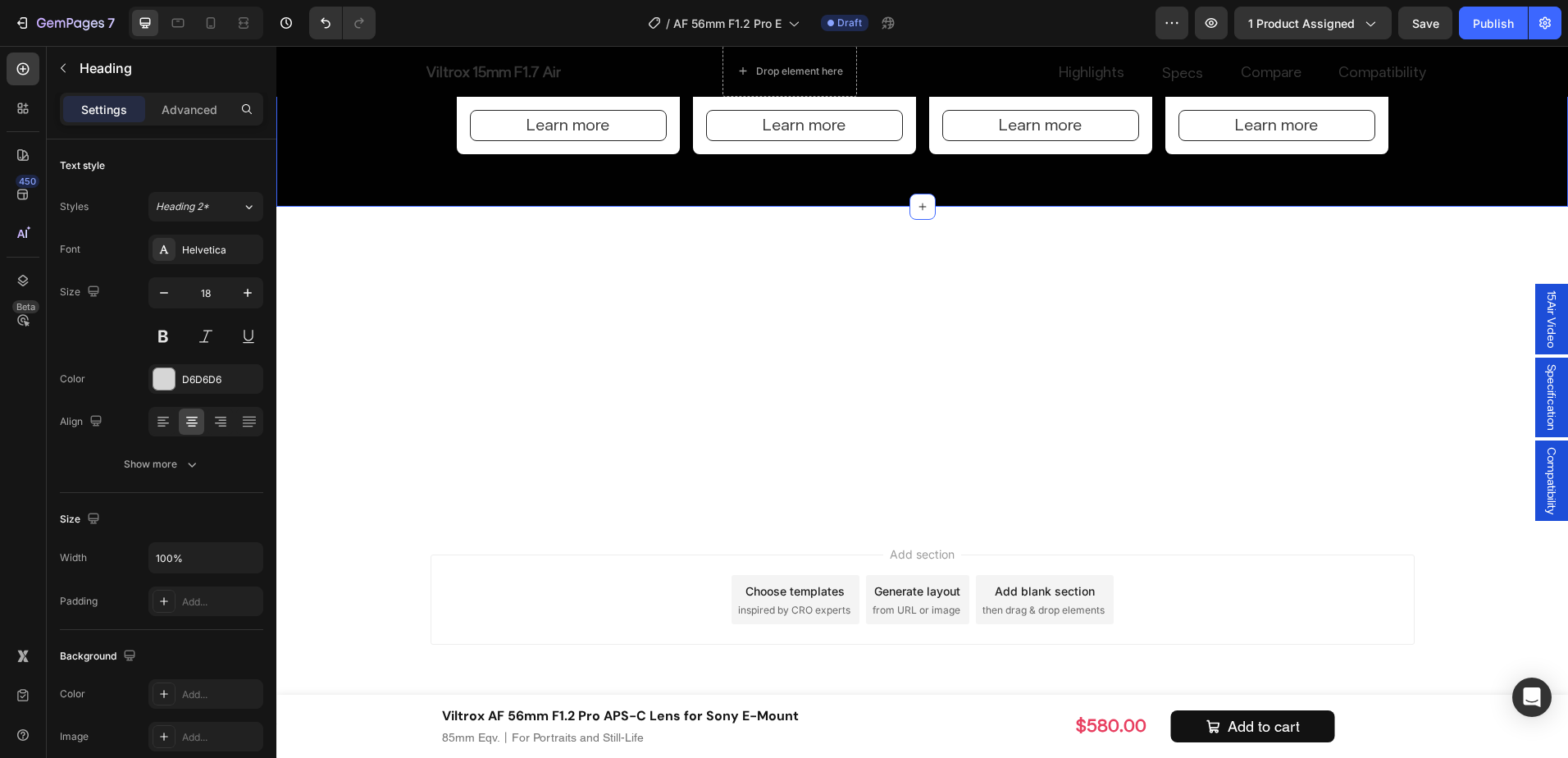
drag, startPoint x: 1479, startPoint y: 573, endPoint x: 1518, endPoint y: 612, distance: 55.2
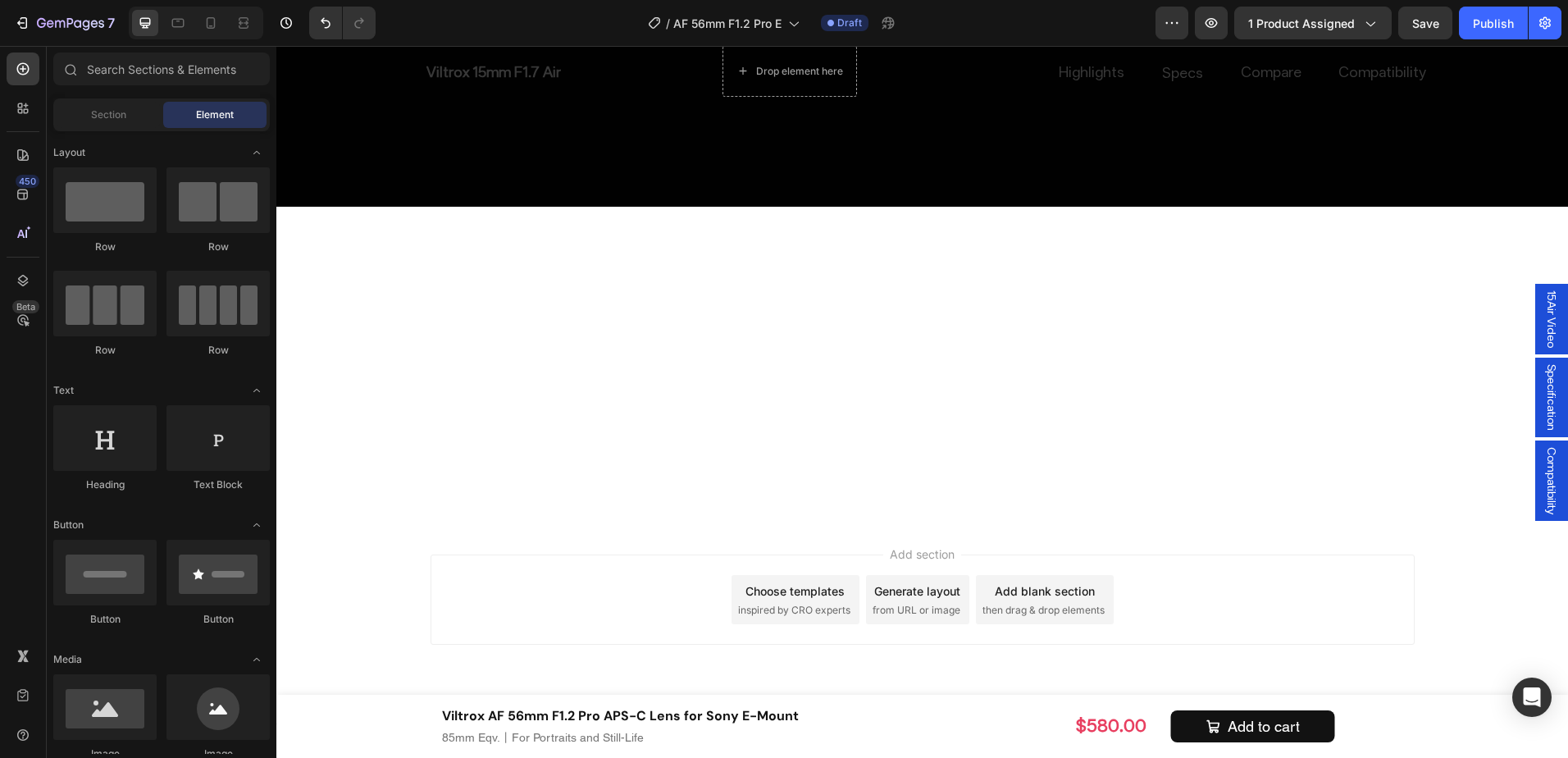
scroll to position [8172, 0]
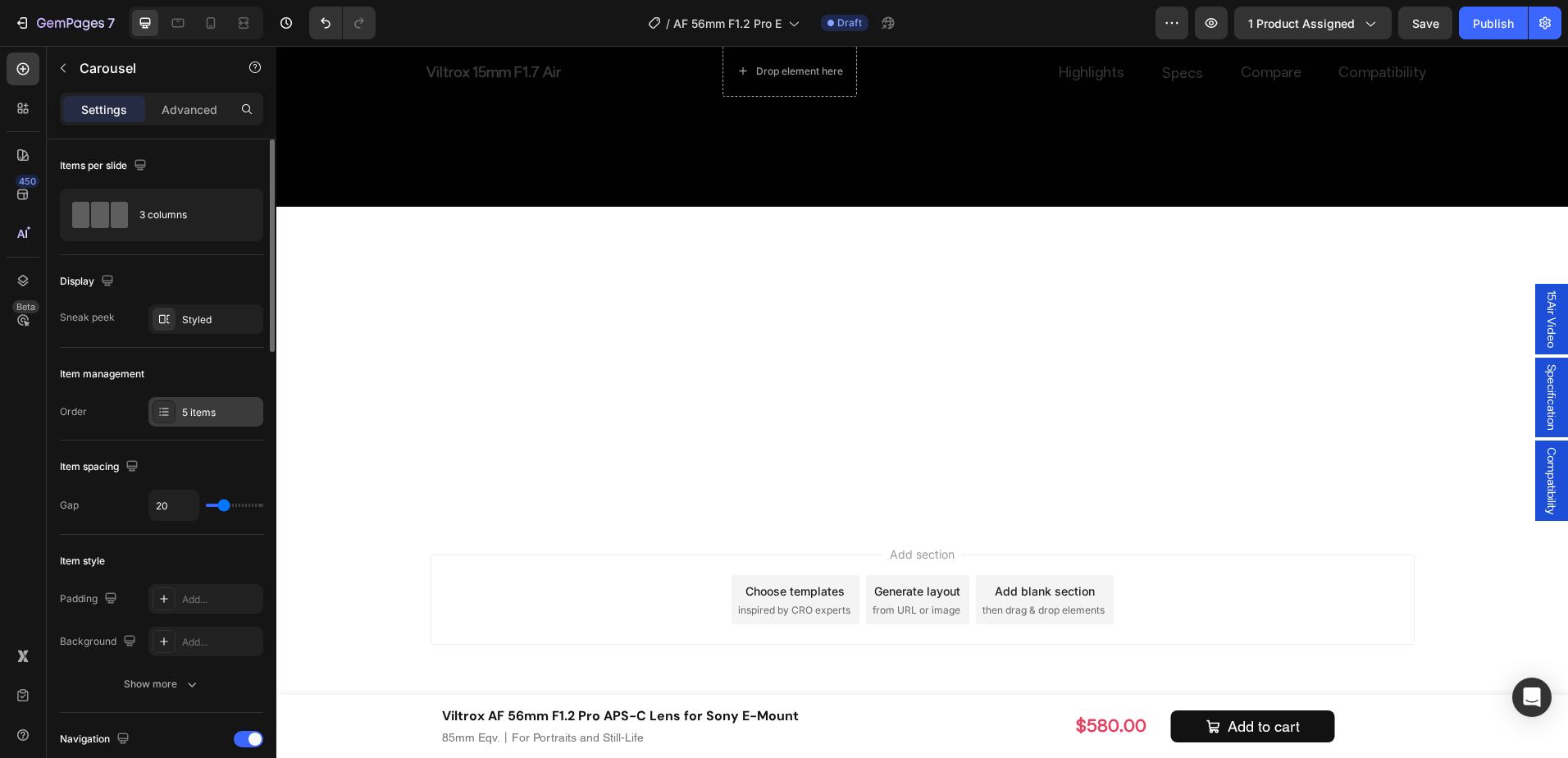
click at [225, 409] on div "5 items" at bounding box center [221, 413] width 77 height 15
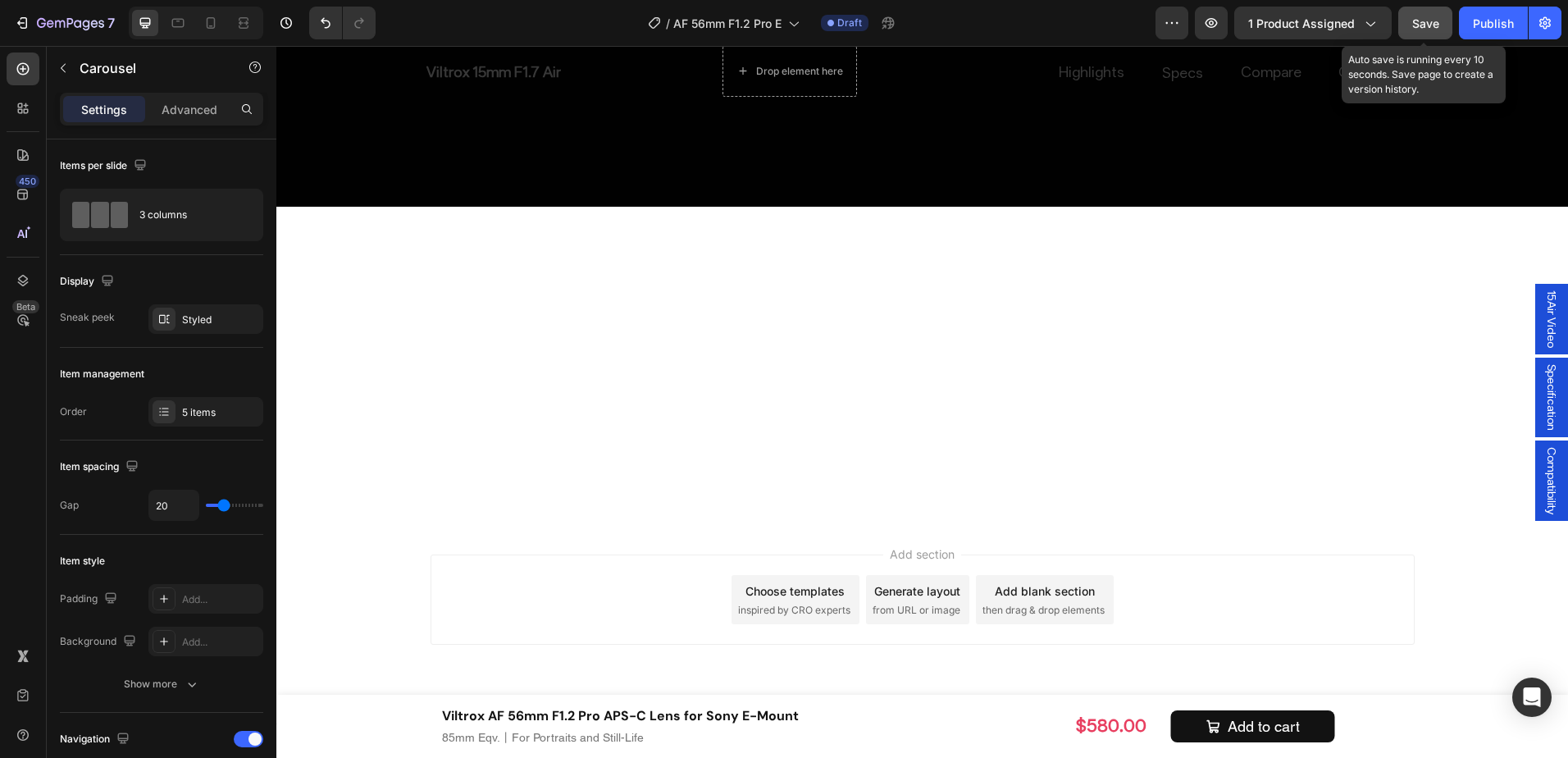
click at [1444, 9] on button "Save" at bounding box center [1425, 23] width 54 height 33
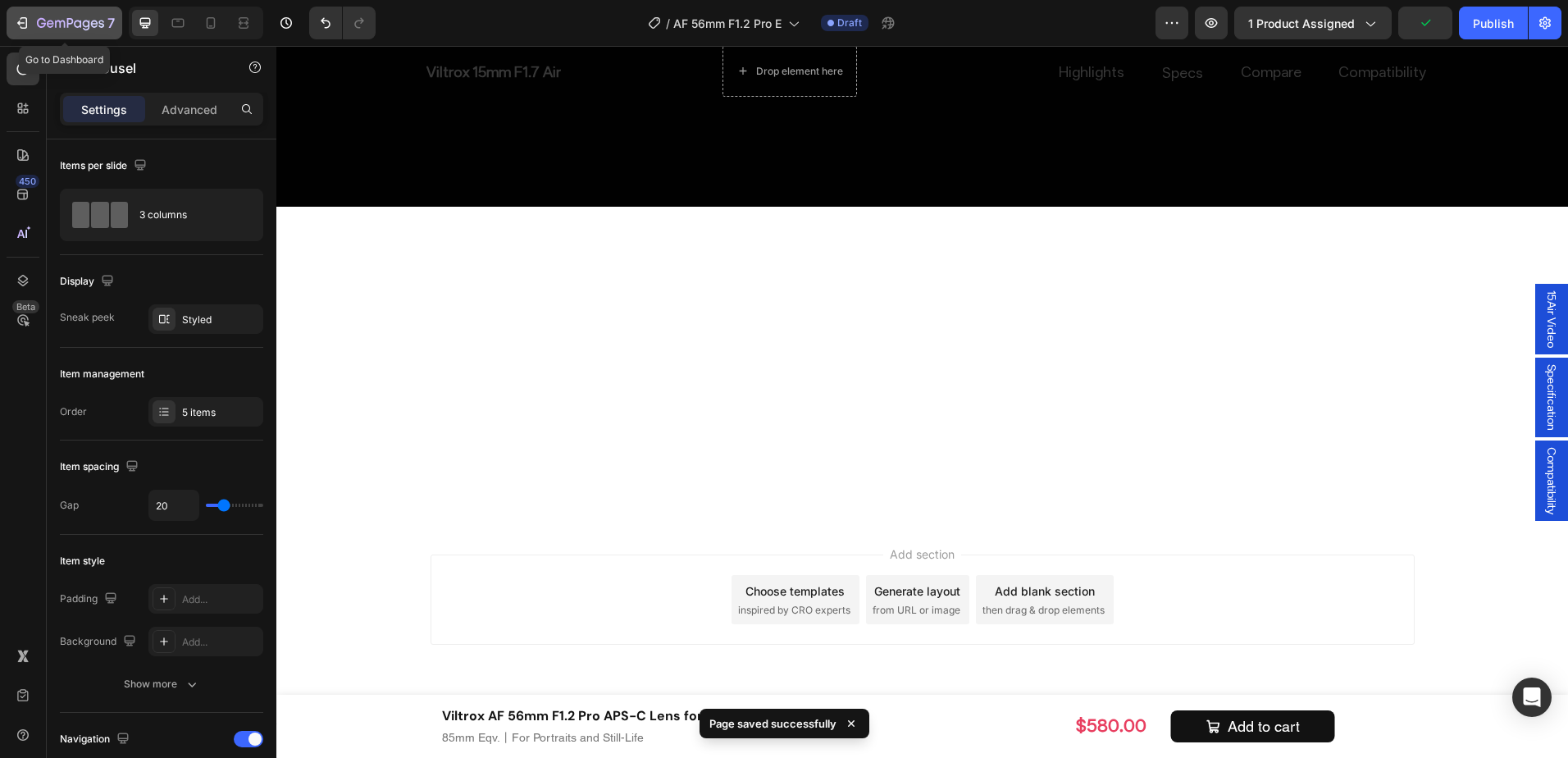
click at [53, 21] on icon "button" at bounding box center [70, 24] width 68 height 14
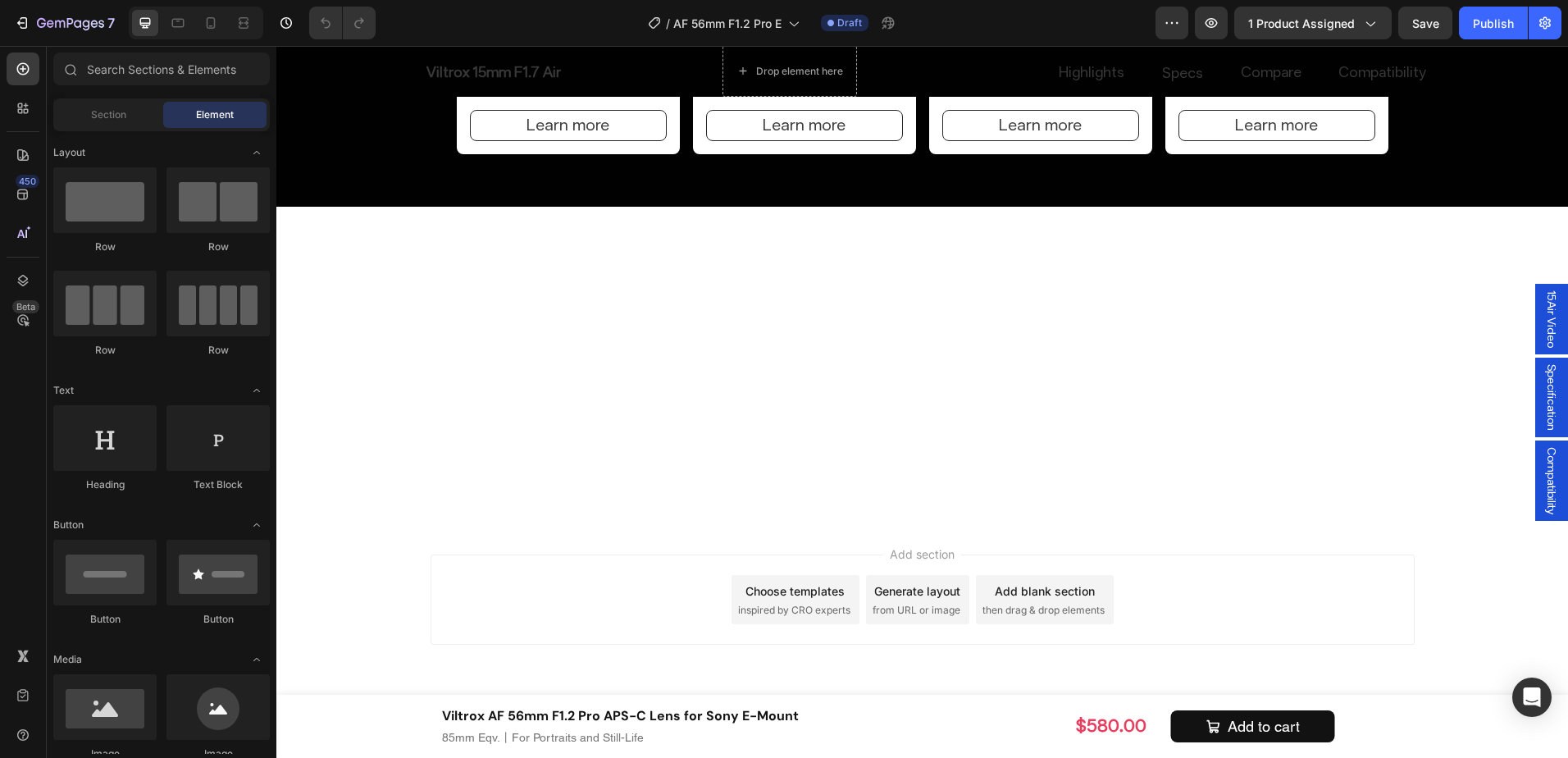
scroll to position [9832, 0]
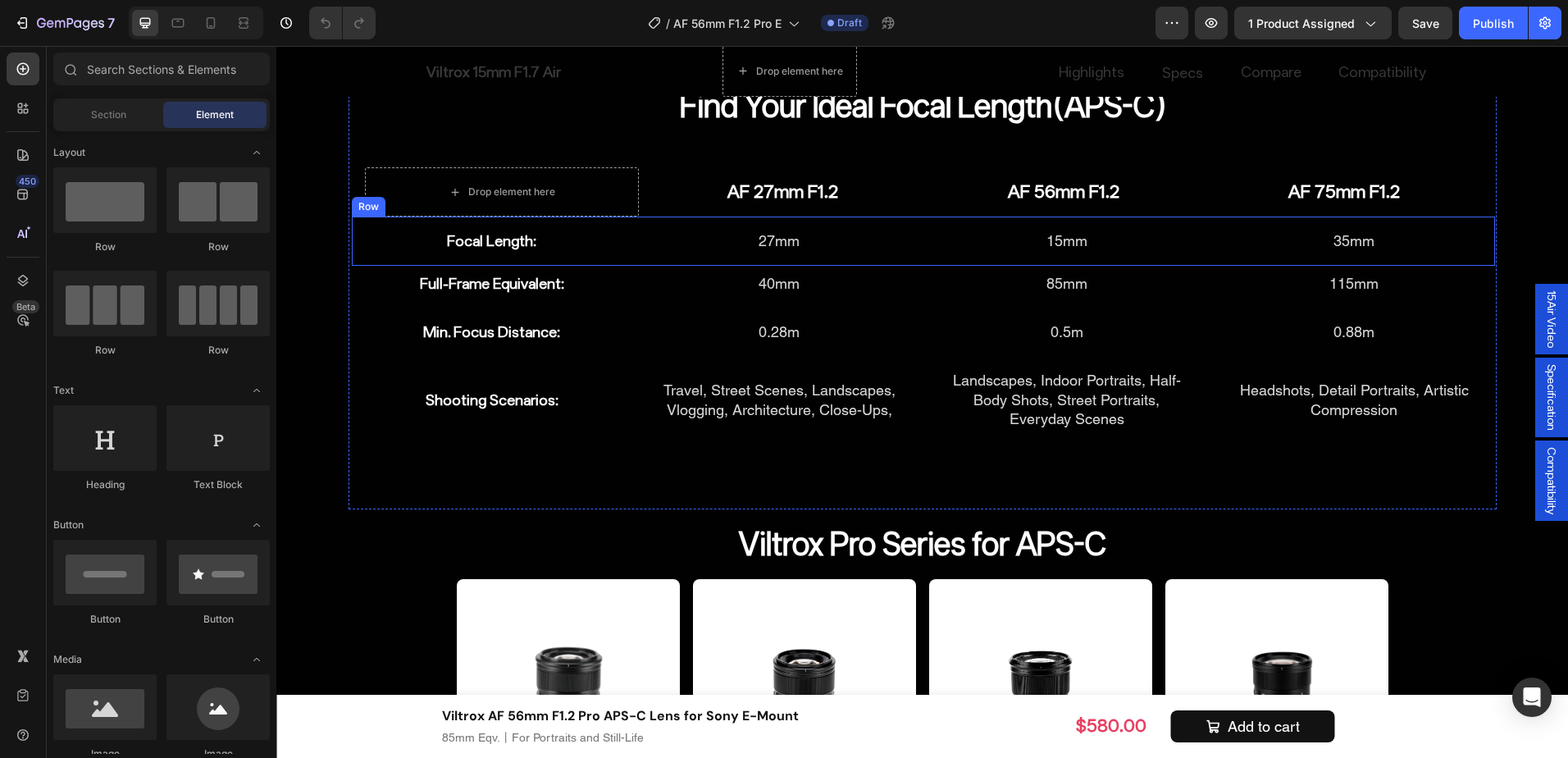
click at [920, 242] on div "Focal Length: Heading 27mm Heading 15mm Heading 35mm Heading Row" at bounding box center [923, 241] width 1144 height 49
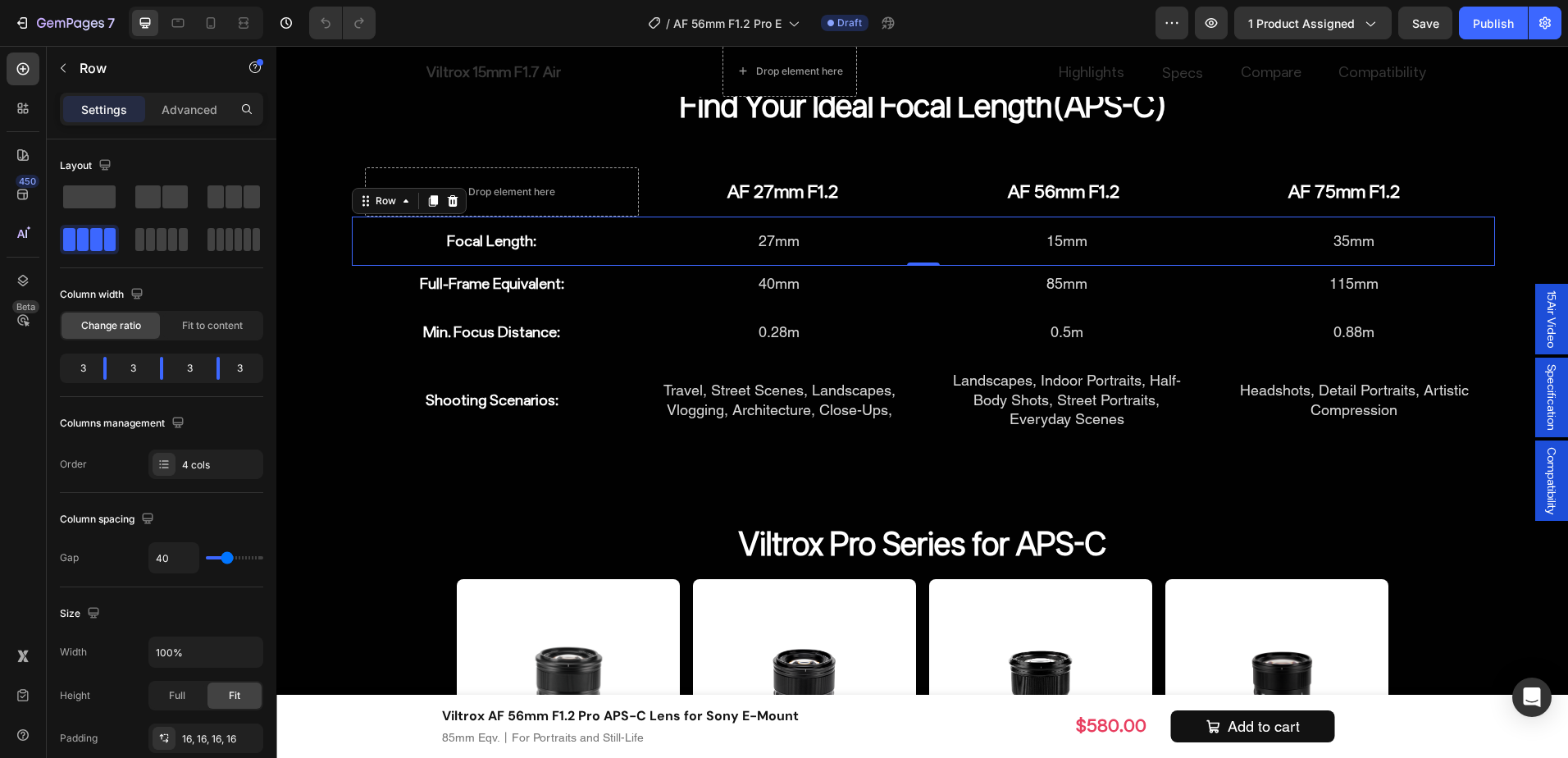
scroll to position [523, 0]
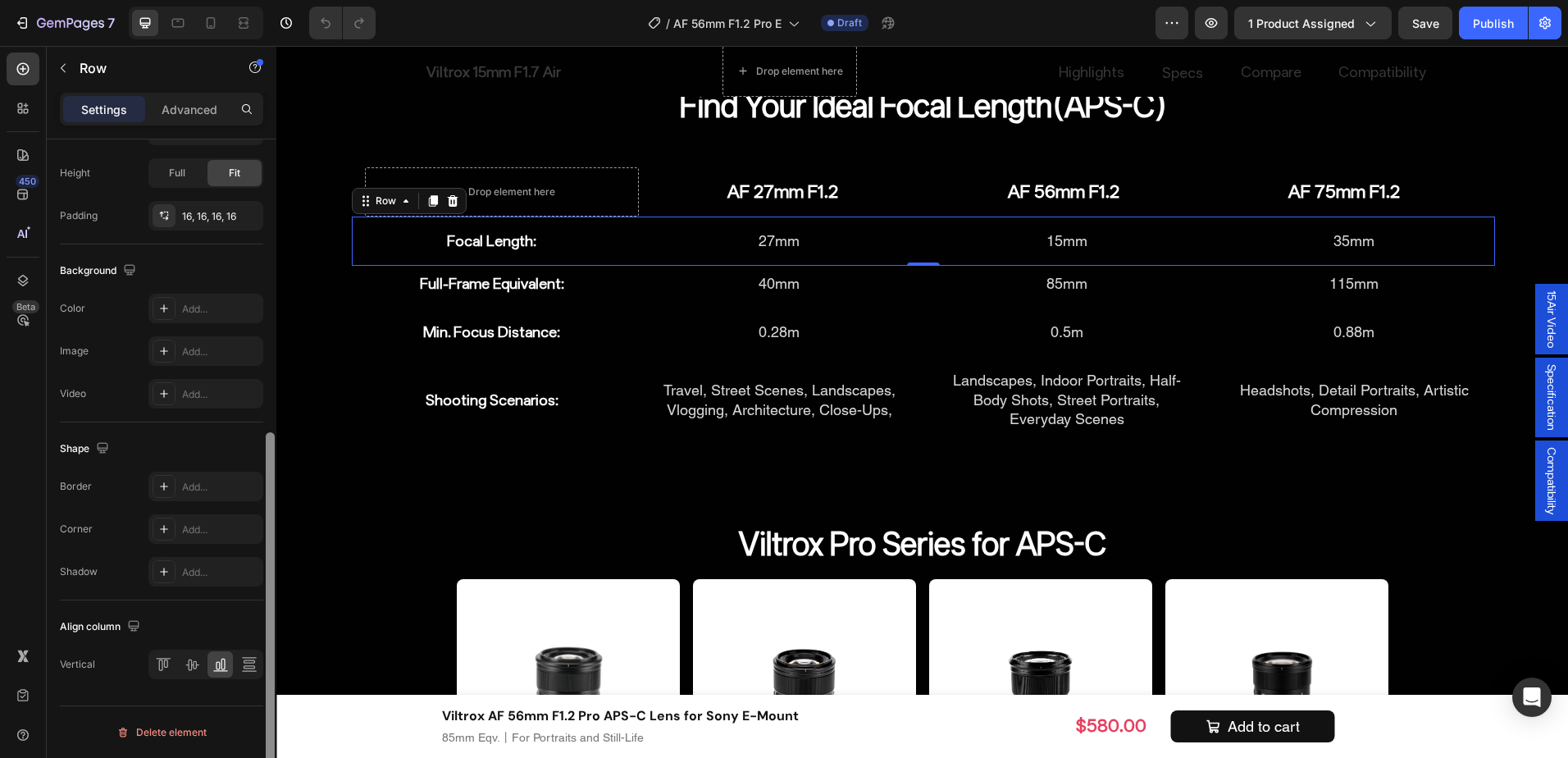
drag, startPoint x: 275, startPoint y: 359, endPoint x: 268, endPoint y: 416, distance: 57.4
click at [268, 416] on div at bounding box center [270, 473] width 12 height 666
click at [227, 481] on div "Add..." at bounding box center [221, 488] width 77 height 15
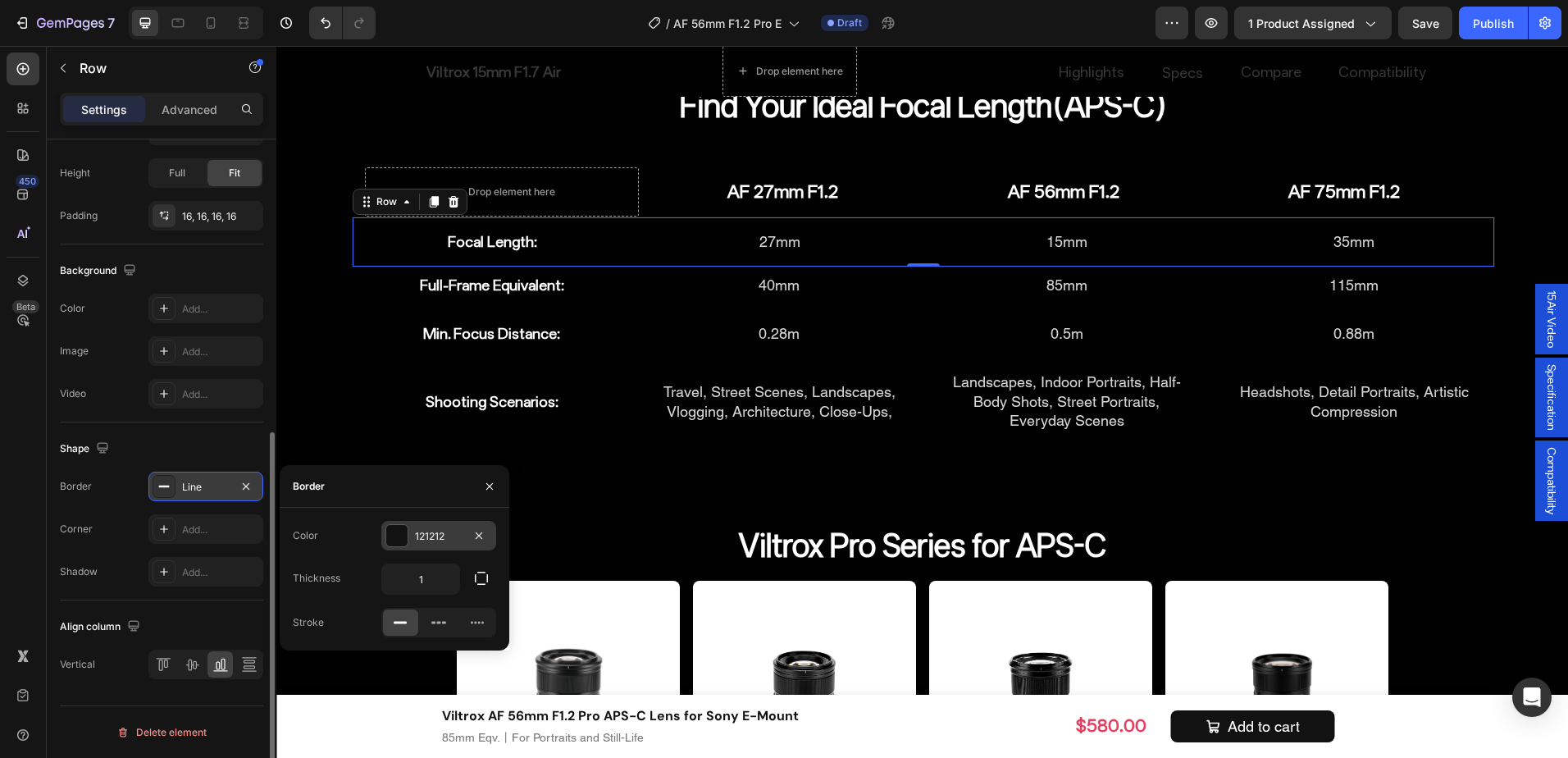
click at [416, 537] on div "121212" at bounding box center [439, 536] width 48 height 15
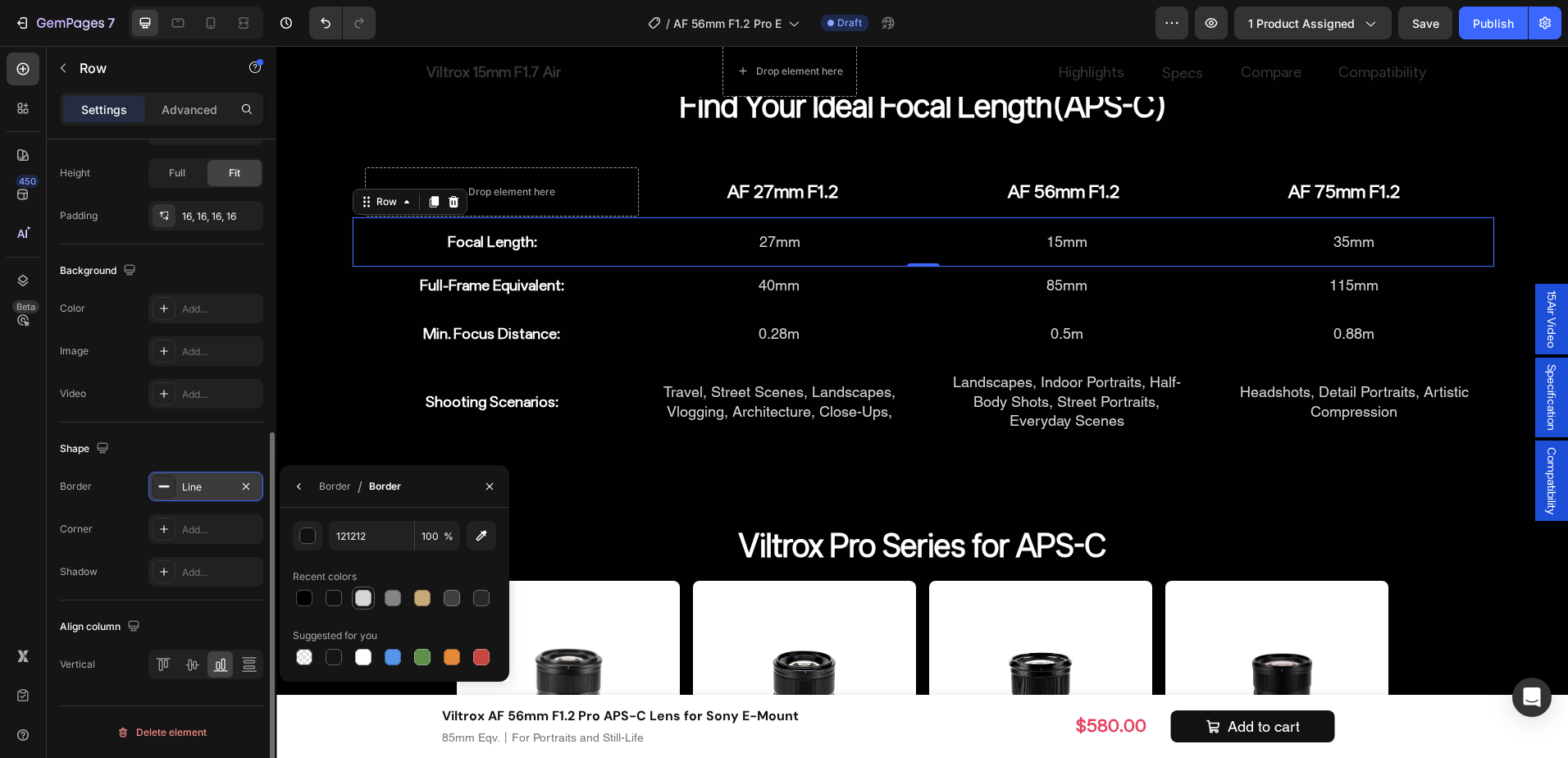
click at [361, 593] on div at bounding box center [363, 597] width 16 height 16
type input "D6D6D6"
click at [171, 491] on div at bounding box center [164, 487] width 23 height 23
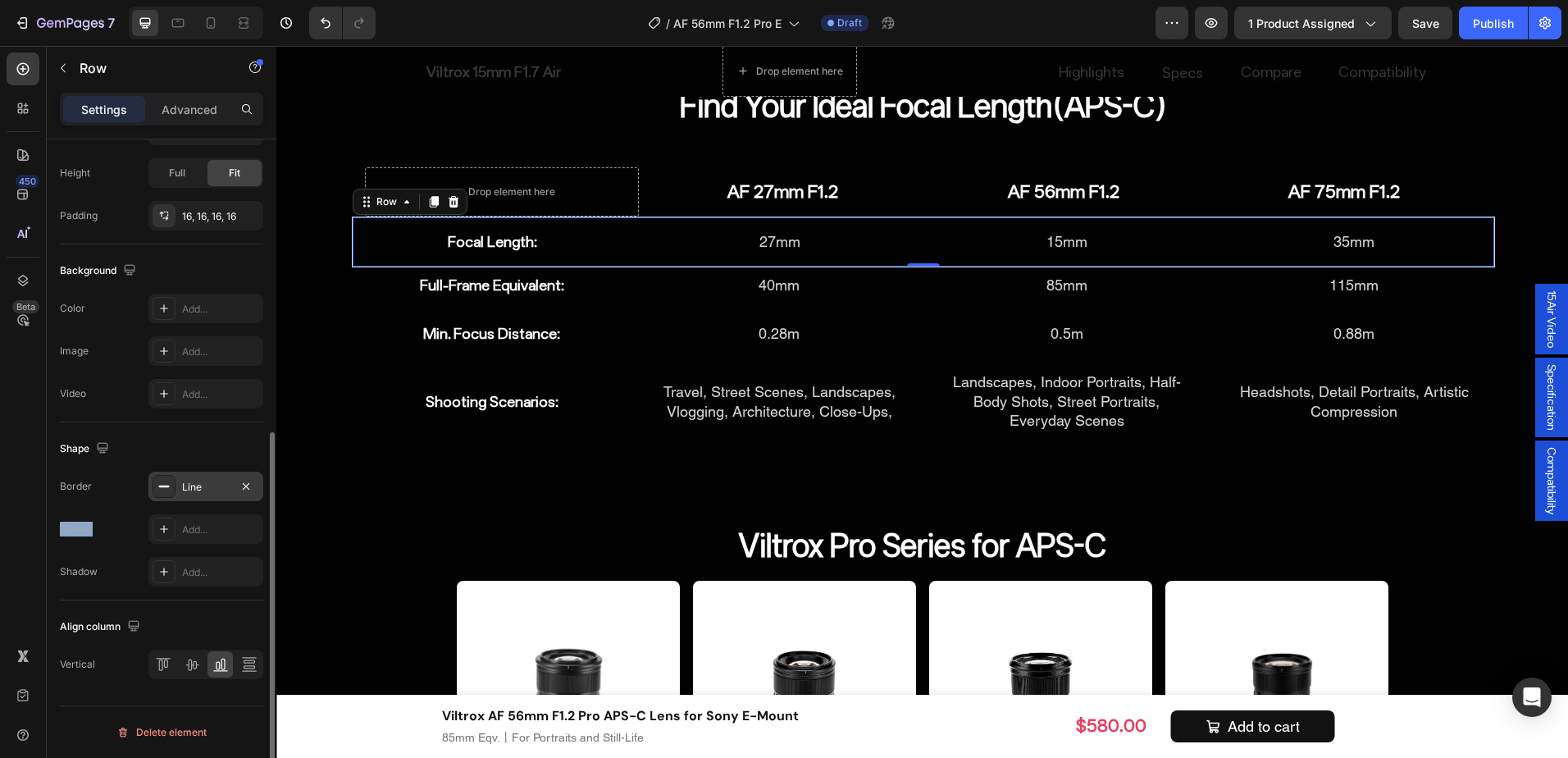
click at [171, 491] on div at bounding box center [164, 487] width 23 height 23
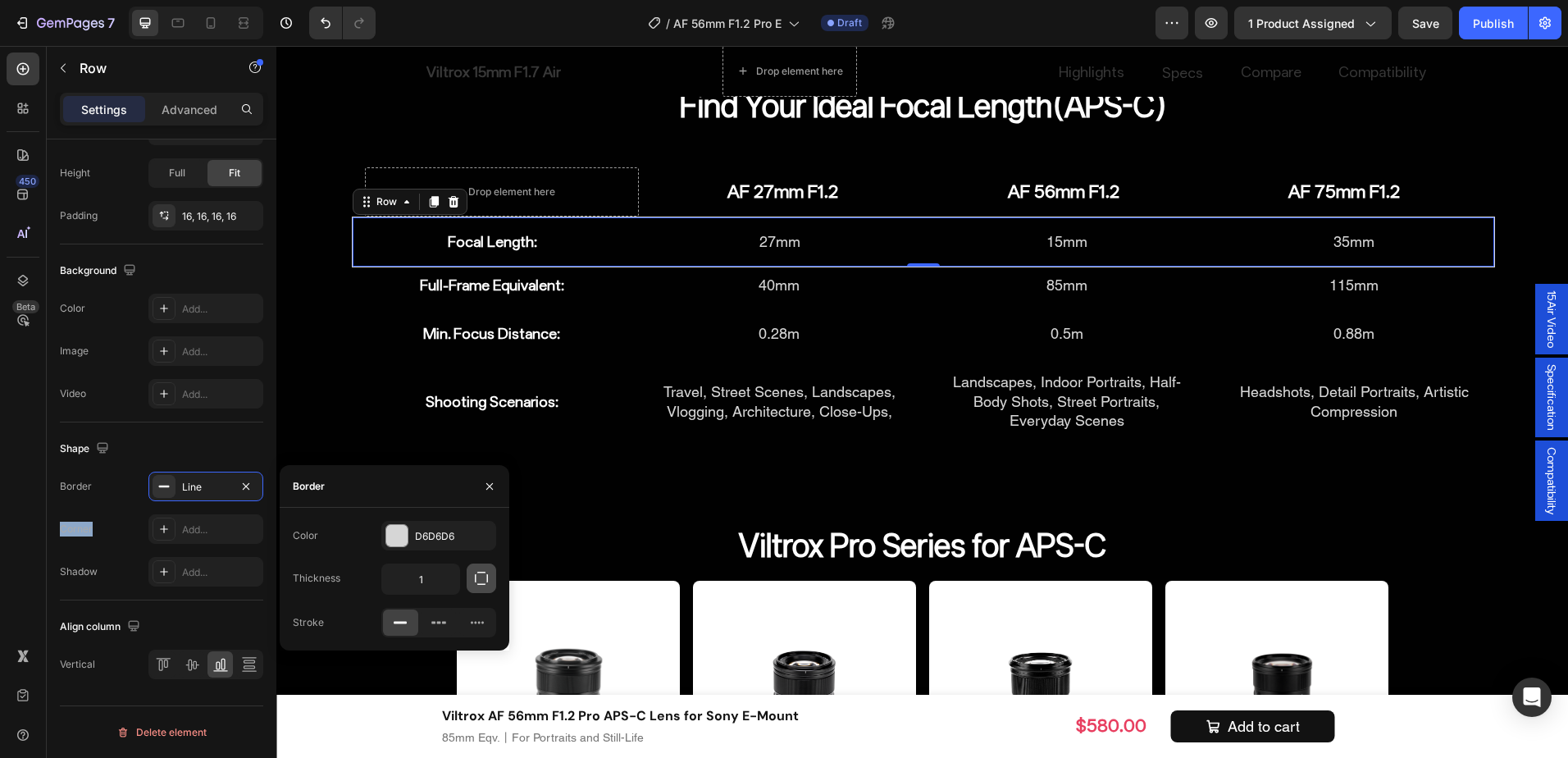
click at [475, 586] on icon "button" at bounding box center [481, 578] width 16 height 16
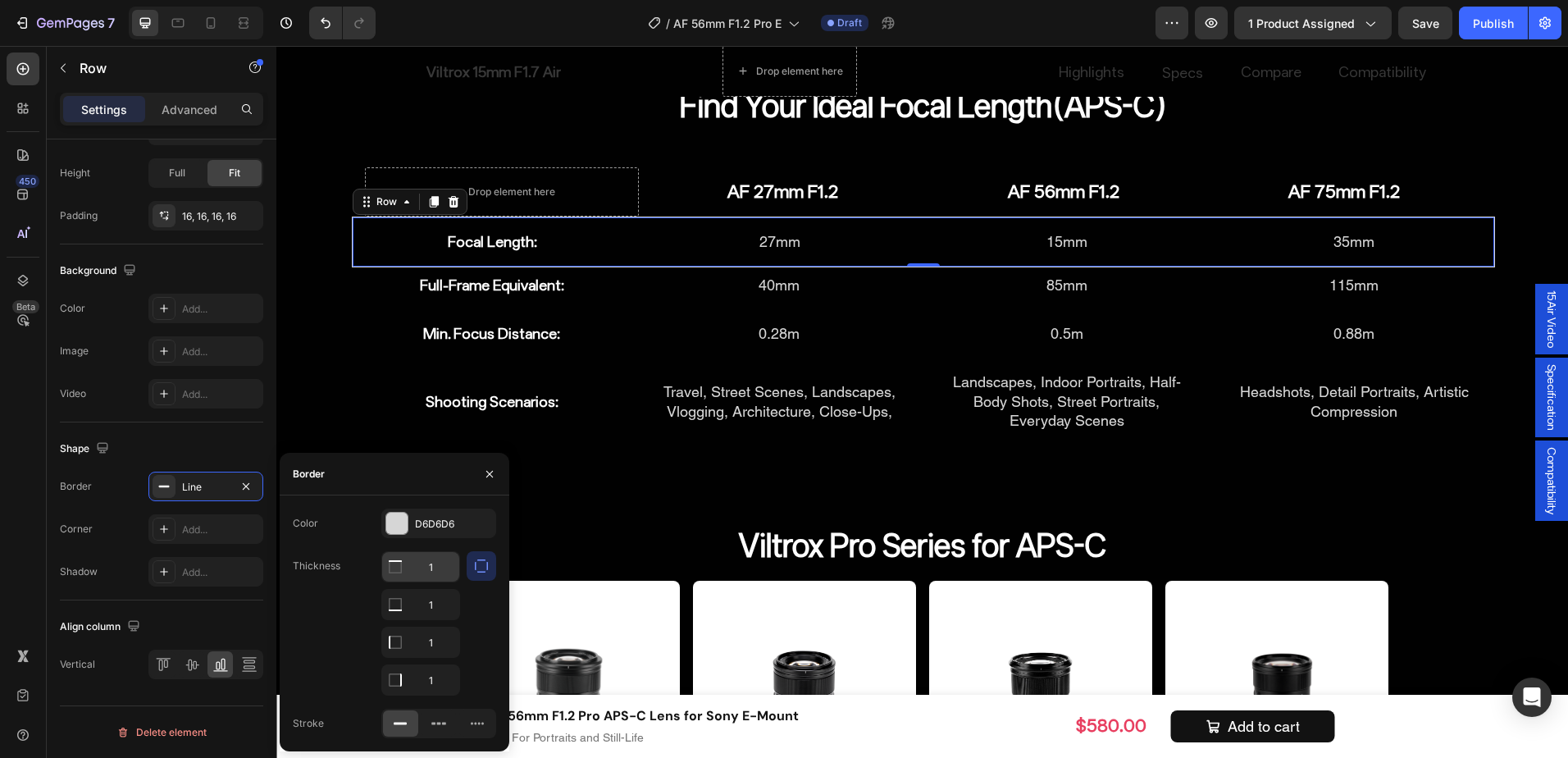
click at [439, 573] on input "1" at bounding box center [420, 567] width 77 height 29
type input "0"
click at [442, 605] on input "1" at bounding box center [420, 604] width 77 height 29
click at [431, 645] on input "1" at bounding box center [420, 642] width 77 height 29
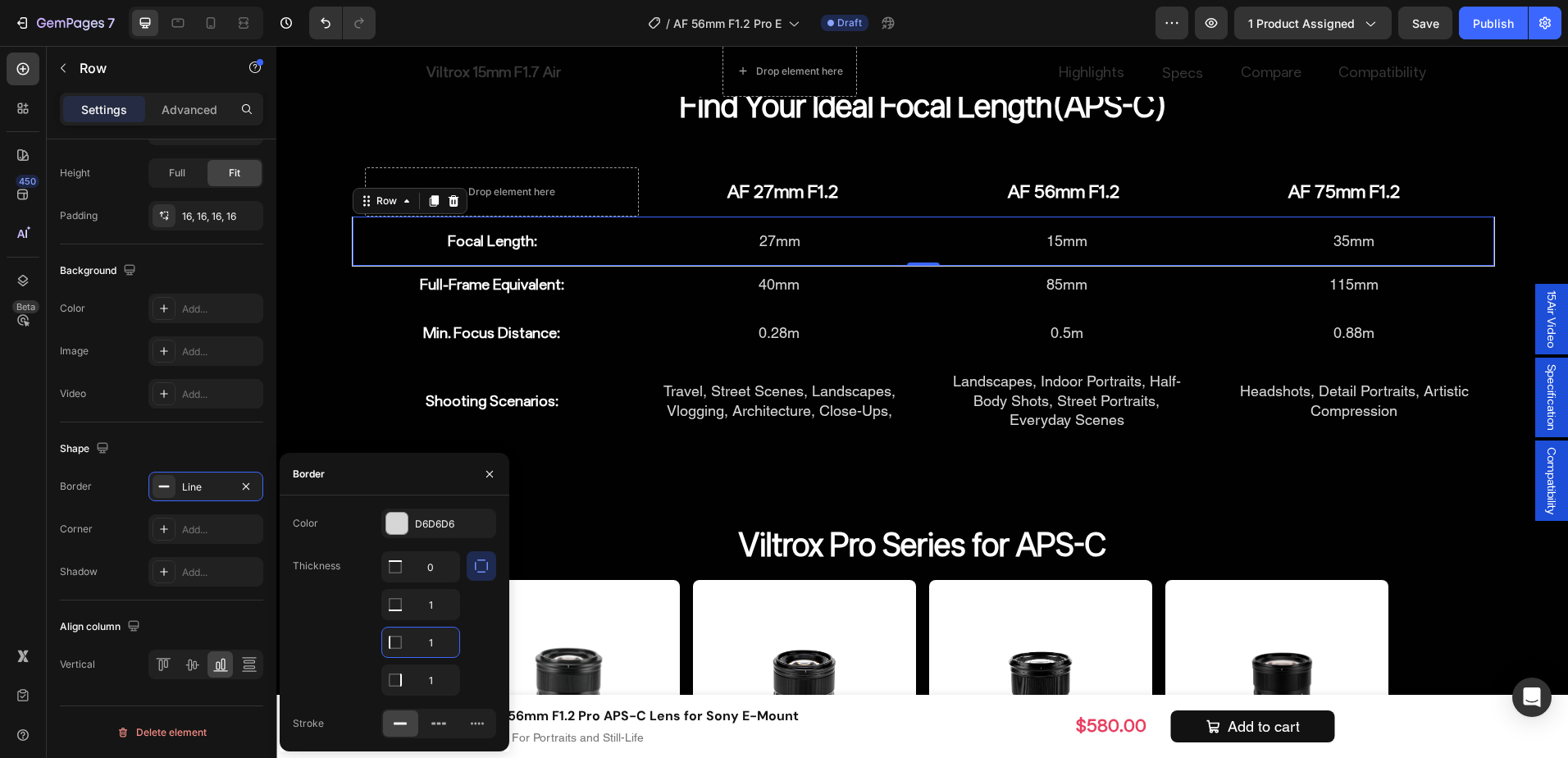
click at [431, 645] on input "1" at bounding box center [420, 642] width 77 height 29
type input "0"
click at [438, 582] on input "1" at bounding box center [420, 567] width 77 height 29
click at [438, 678] on input "1" at bounding box center [420, 680] width 77 height 29
type input "0"
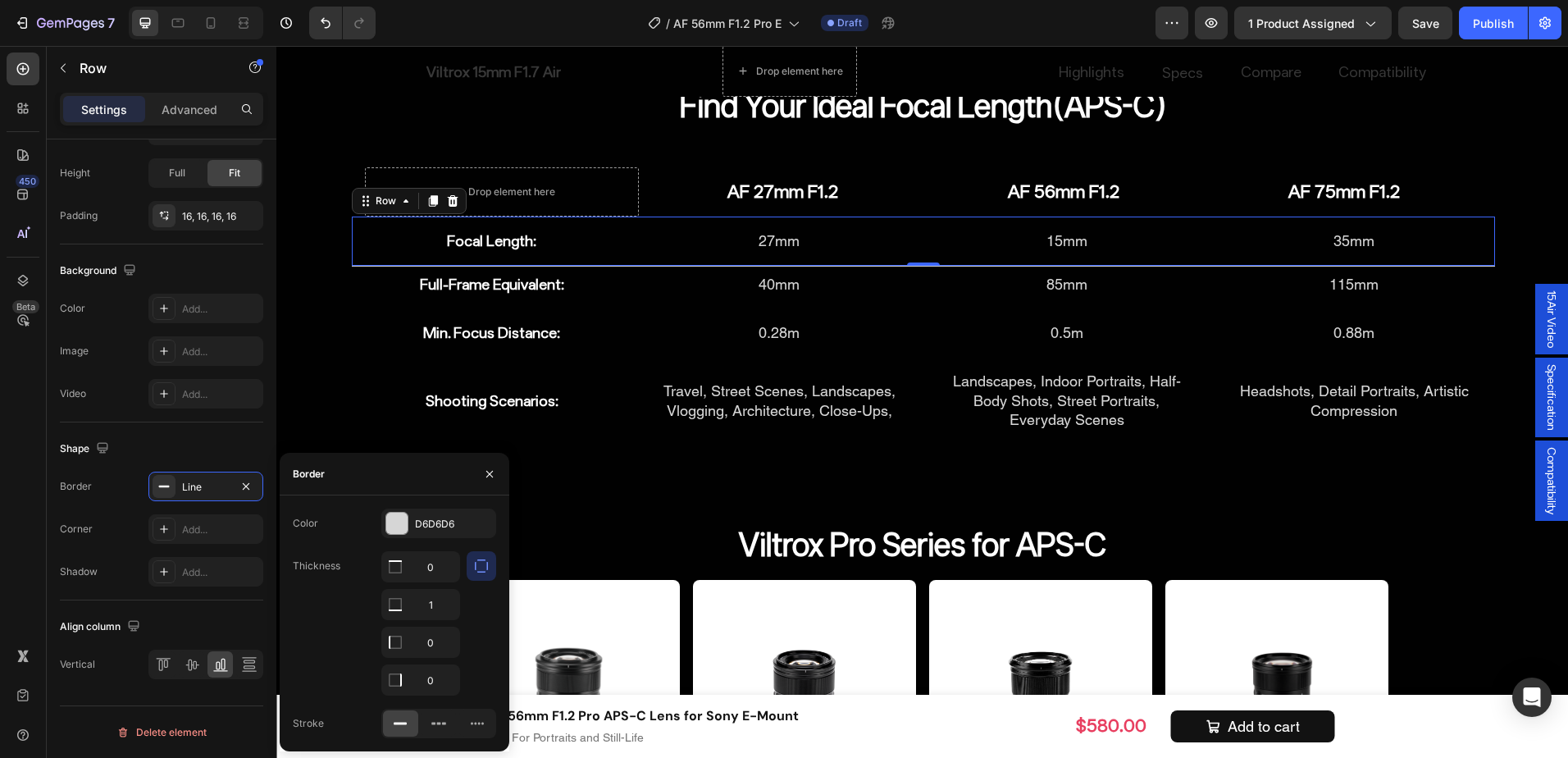
click at [330, 629] on div "Thickness 0 1 0 0" at bounding box center [395, 624] width 203 height 145
click at [403, 525] on div at bounding box center [397, 523] width 21 height 21
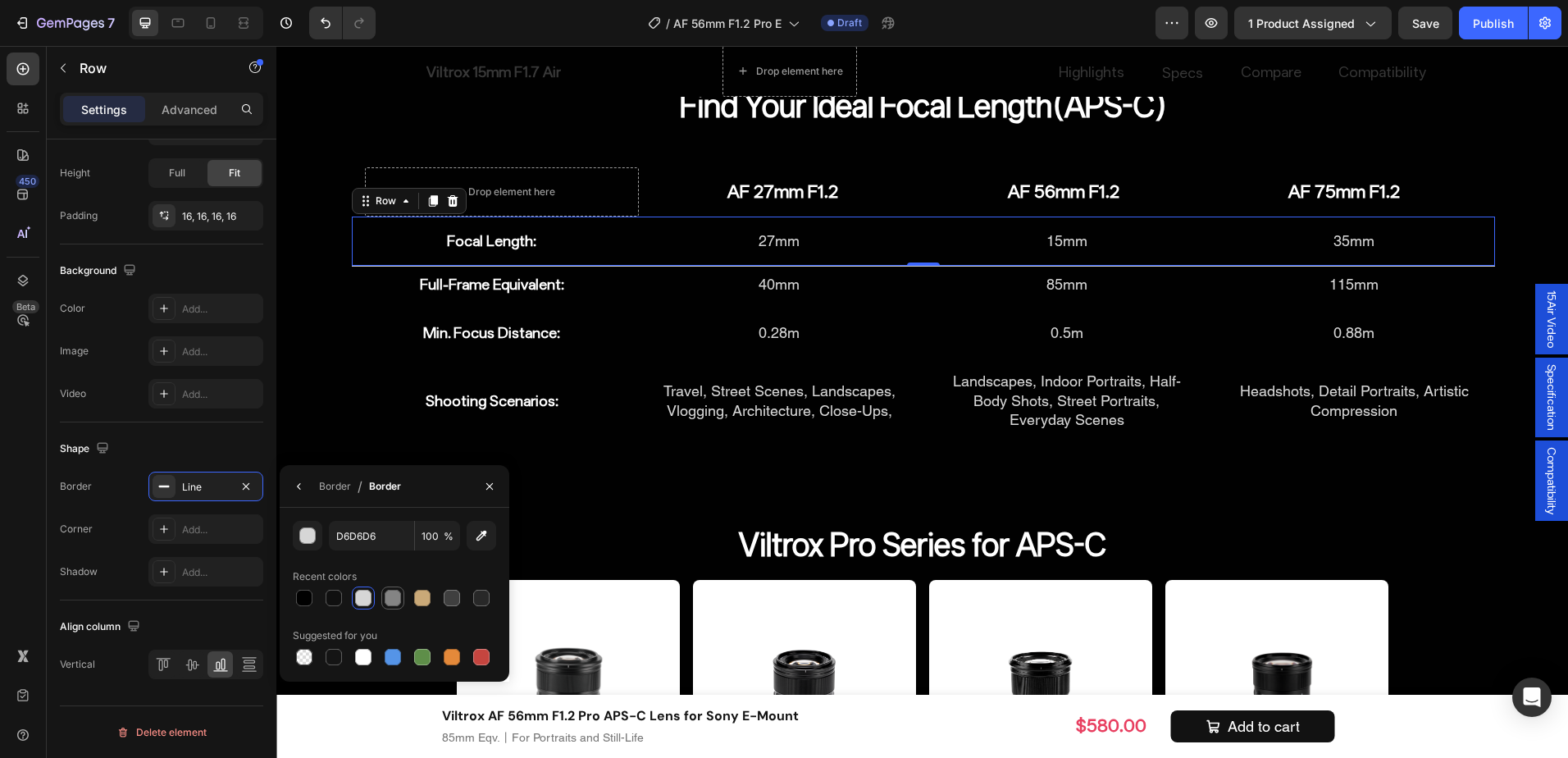
click at [399, 596] on div at bounding box center [393, 597] width 16 height 16
type input "848484"
click at [338, 362] on div "Find Your Ideal Focal Length(APS-C) Heading Drop element here AF 27mm F1.2 Head…" at bounding box center [922, 545] width 1292 height 947
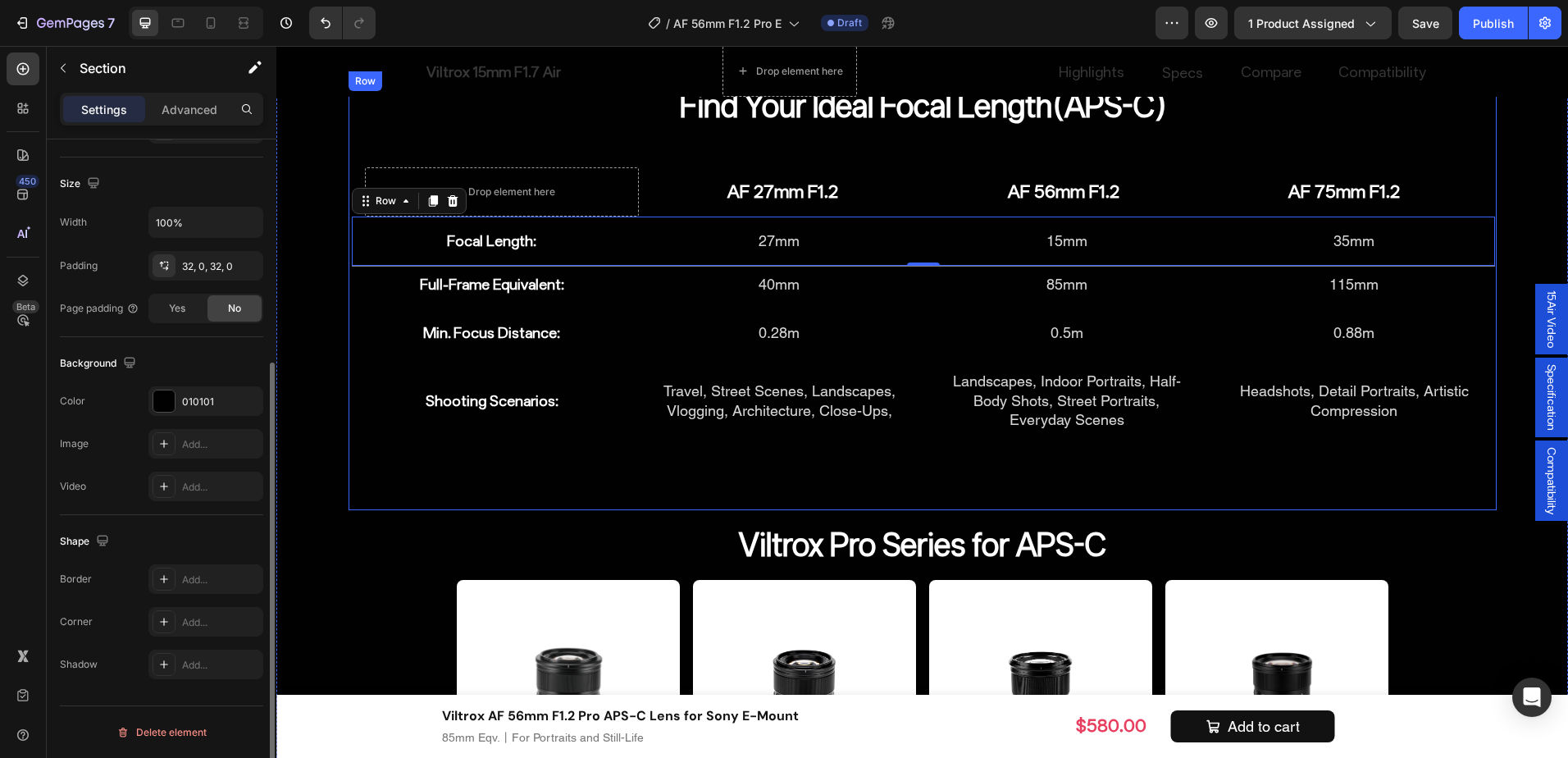
scroll to position [0, 0]
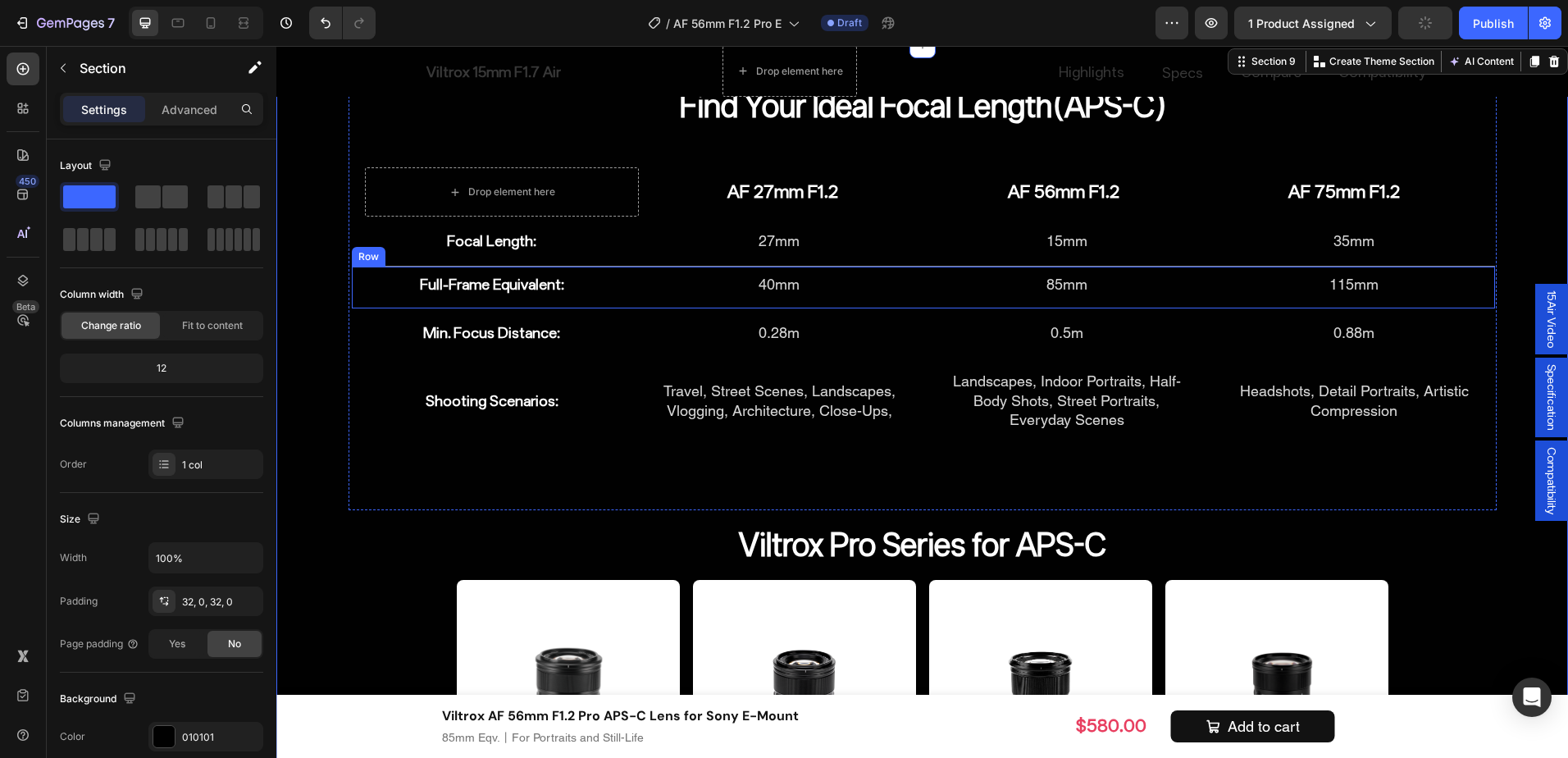
click at [624, 282] on div "Full-Frame Equivalent: Heading 40mm Heading 85mm Heading 115mm Heading Row" at bounding box center [923, 287] width 1144 height 42
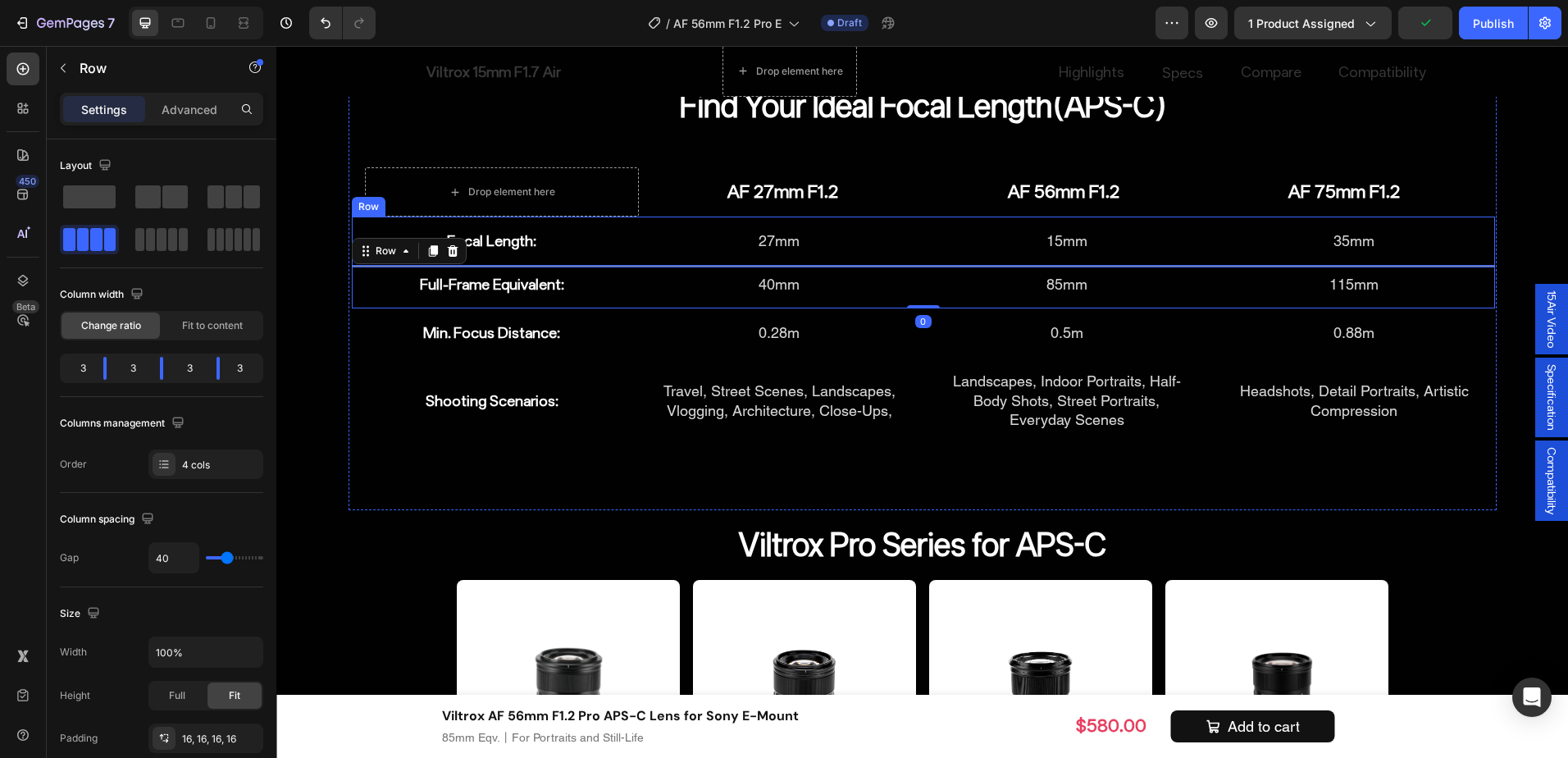
click at [650, 255] on div "Focal Length: Heading 27mm Heading 15mm Heading 35mm Heading Row" at bounding box center [923, 242] width 1144 height 49
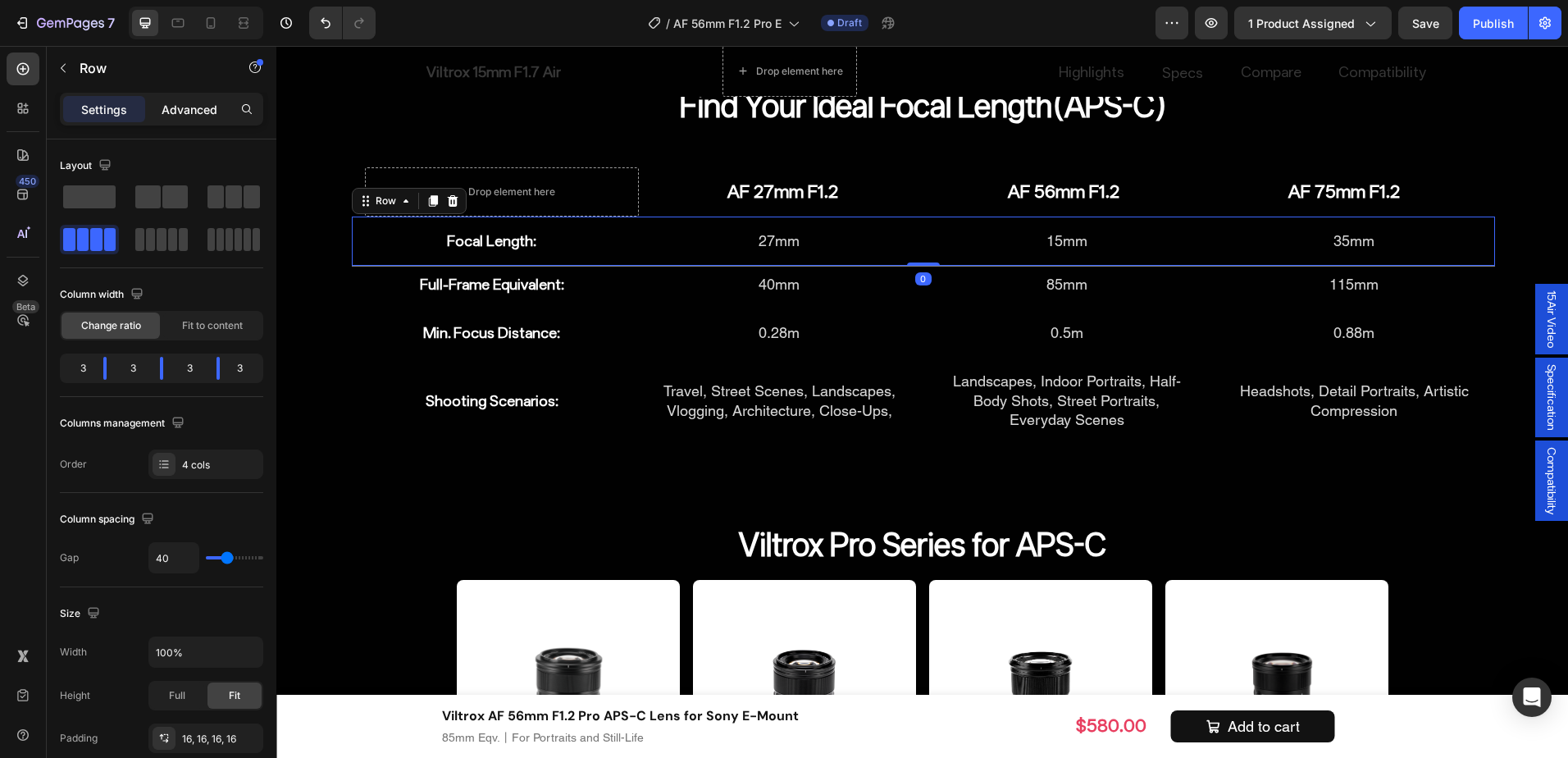
click at [200, 110] on p "Advanced" at bounding box center [189, 109] width 56 height 17
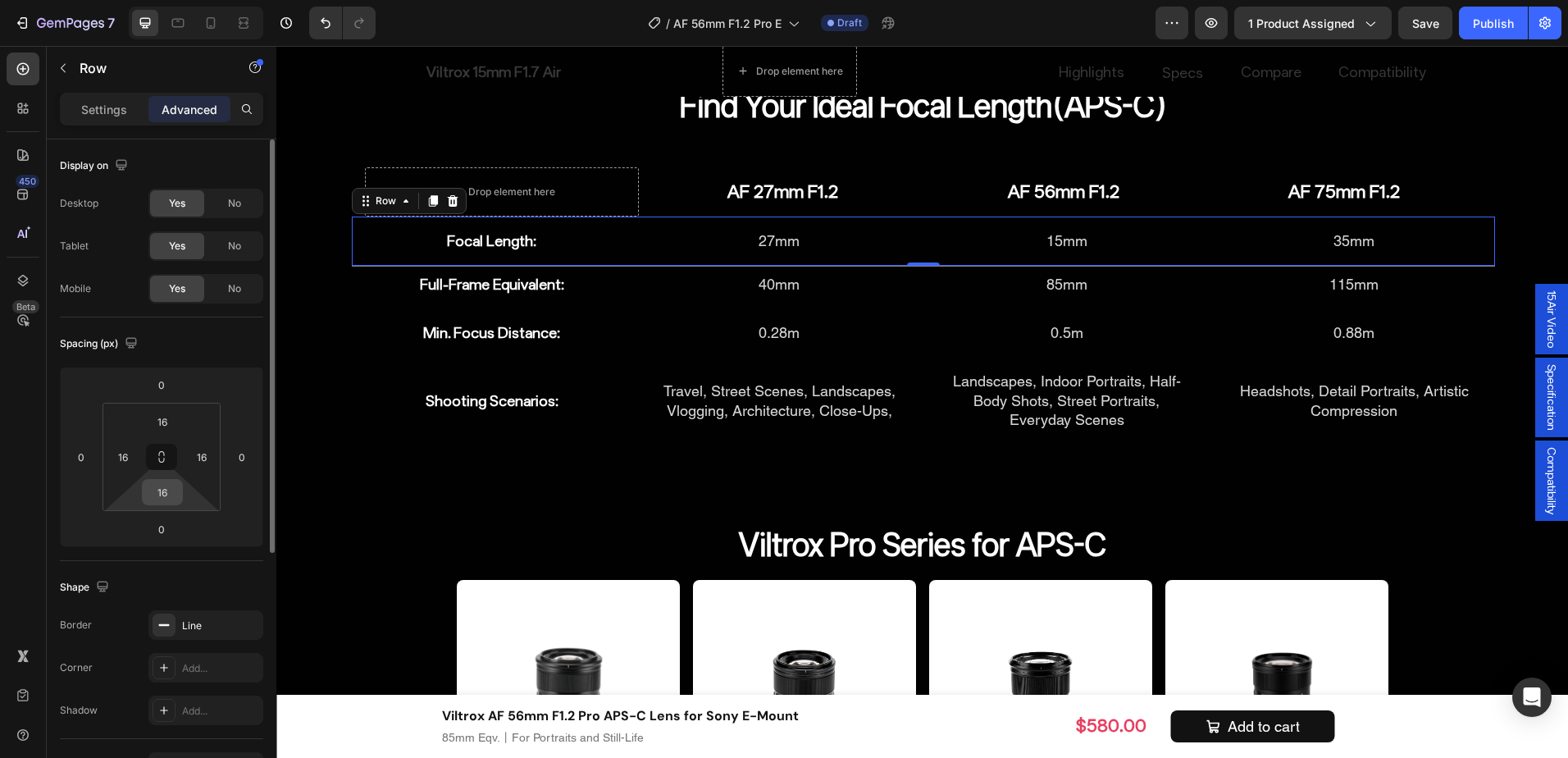
click at [174, 497] on input "16" at bounding box center [163, 493] width 33 height 25
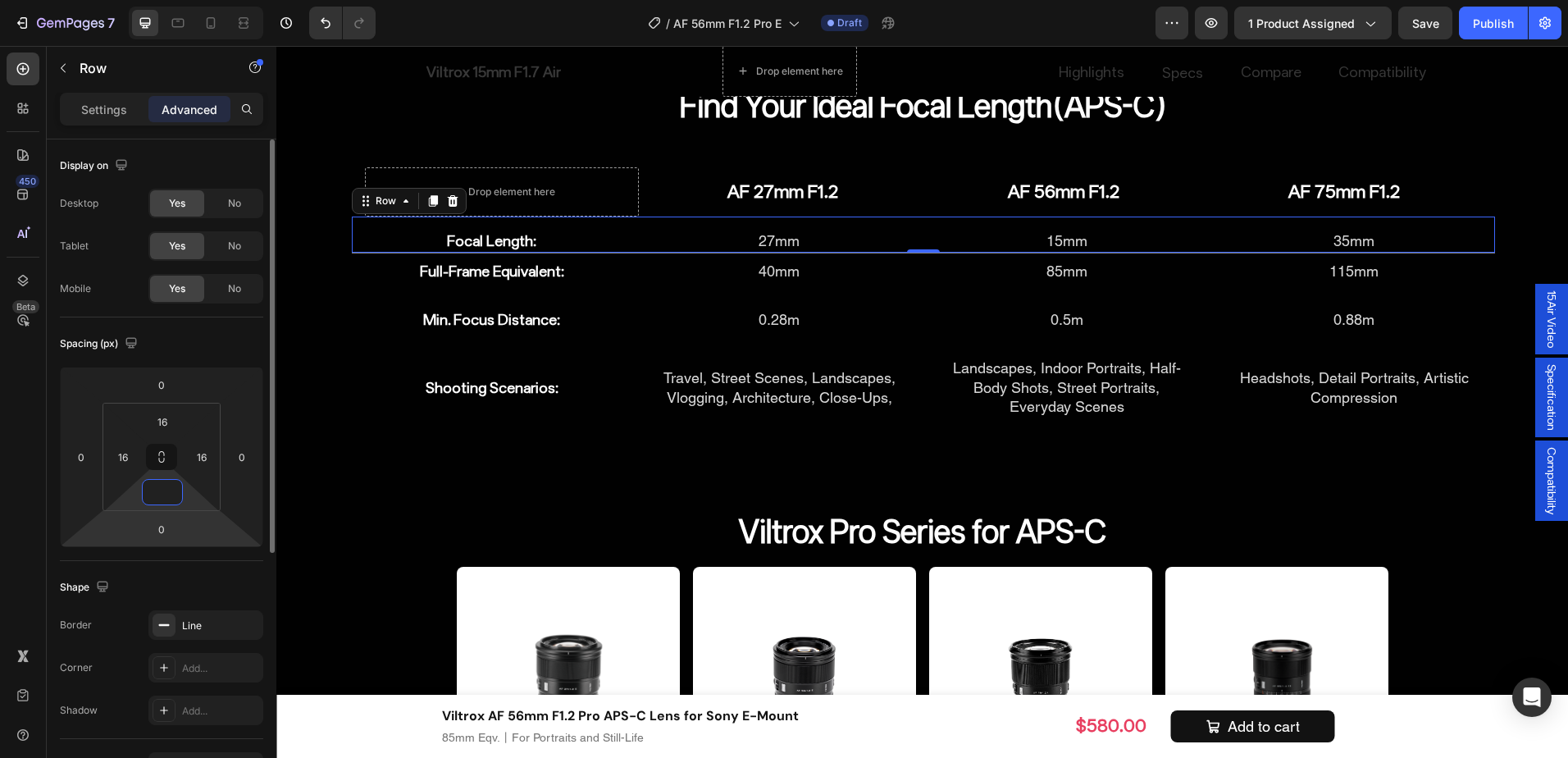
click at [164, 0] on html "7 Version history / AF 56mm F1.2 Pro E Draft Preview 1 product assigned Save Pu…" at bounding box center [784, 0] width 1568 height 0
type input "0"
click at [164, 523] on input "0" at bounding box center [162, 530] width 33 height 25
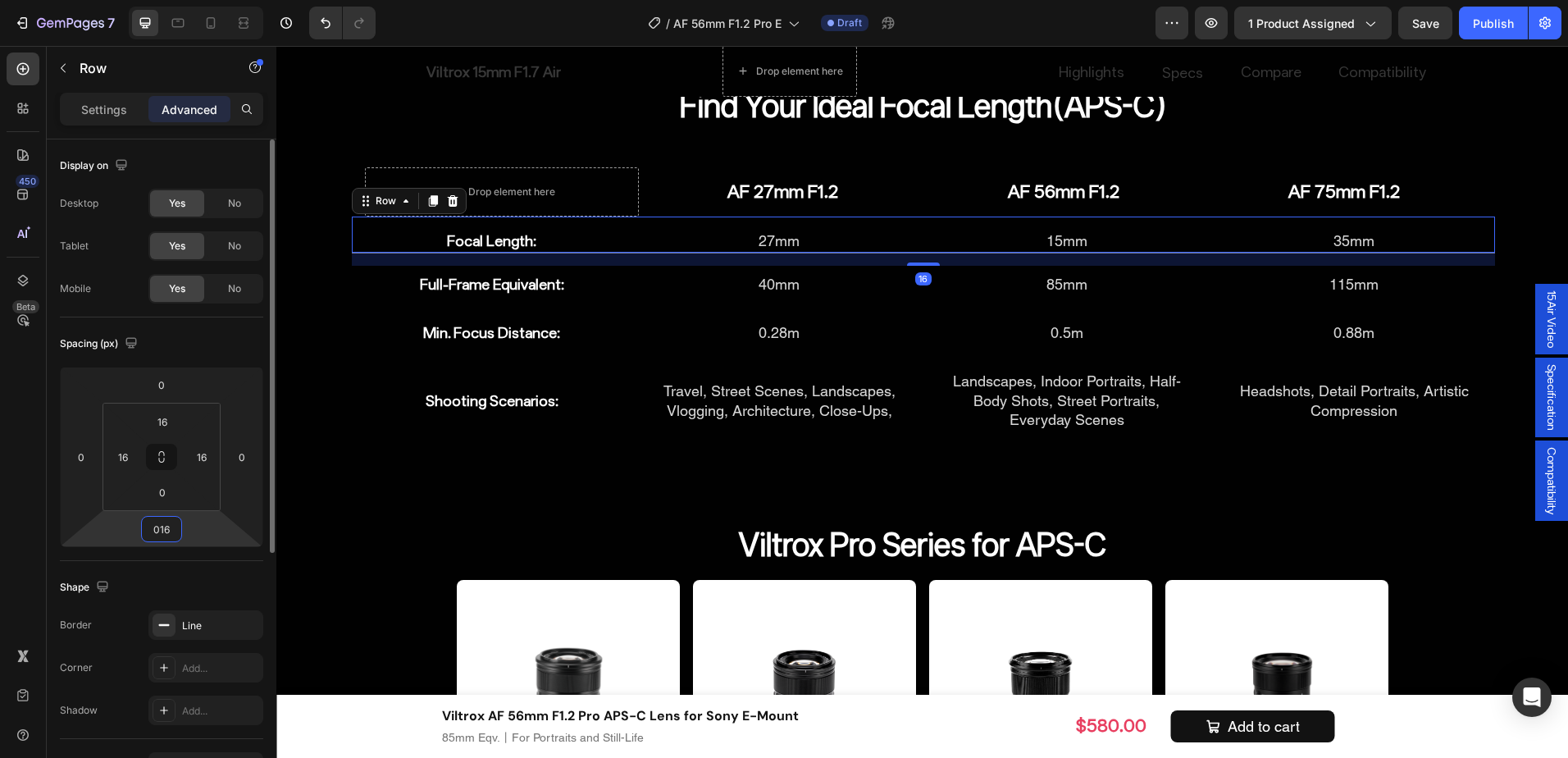
type input "16"
click at [0, 0] on div "Spacing (px) 0 0 16 0 16 16 0 16" at bounding box center [0, 0] width 0 height 0
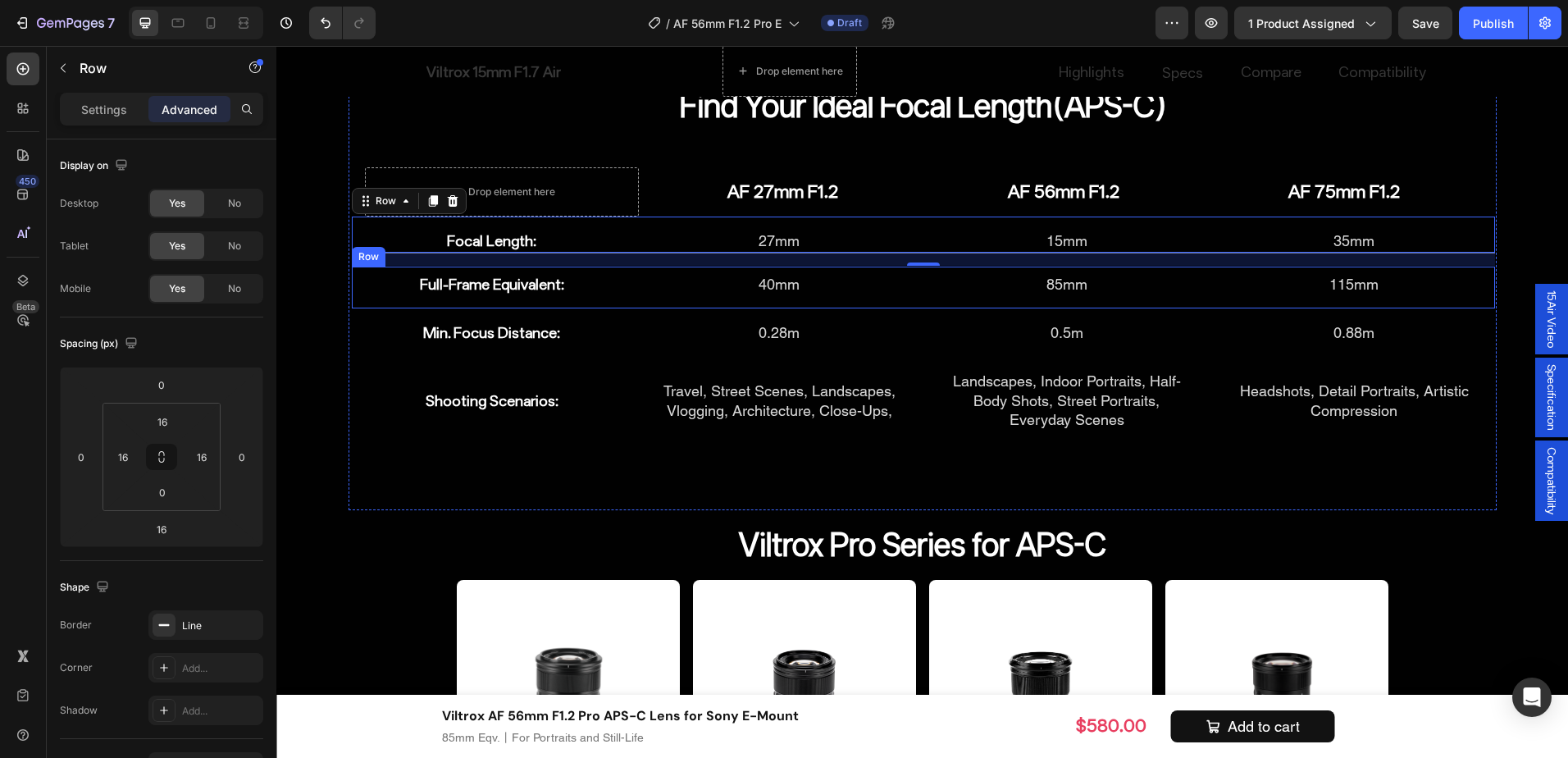
click at [632, 298] on div "Full-Frame Equivalent: Heading 40mm Heading 85mm Heading 115mm Heading Row" at bounding box center [923, 287] width 1144 height 42
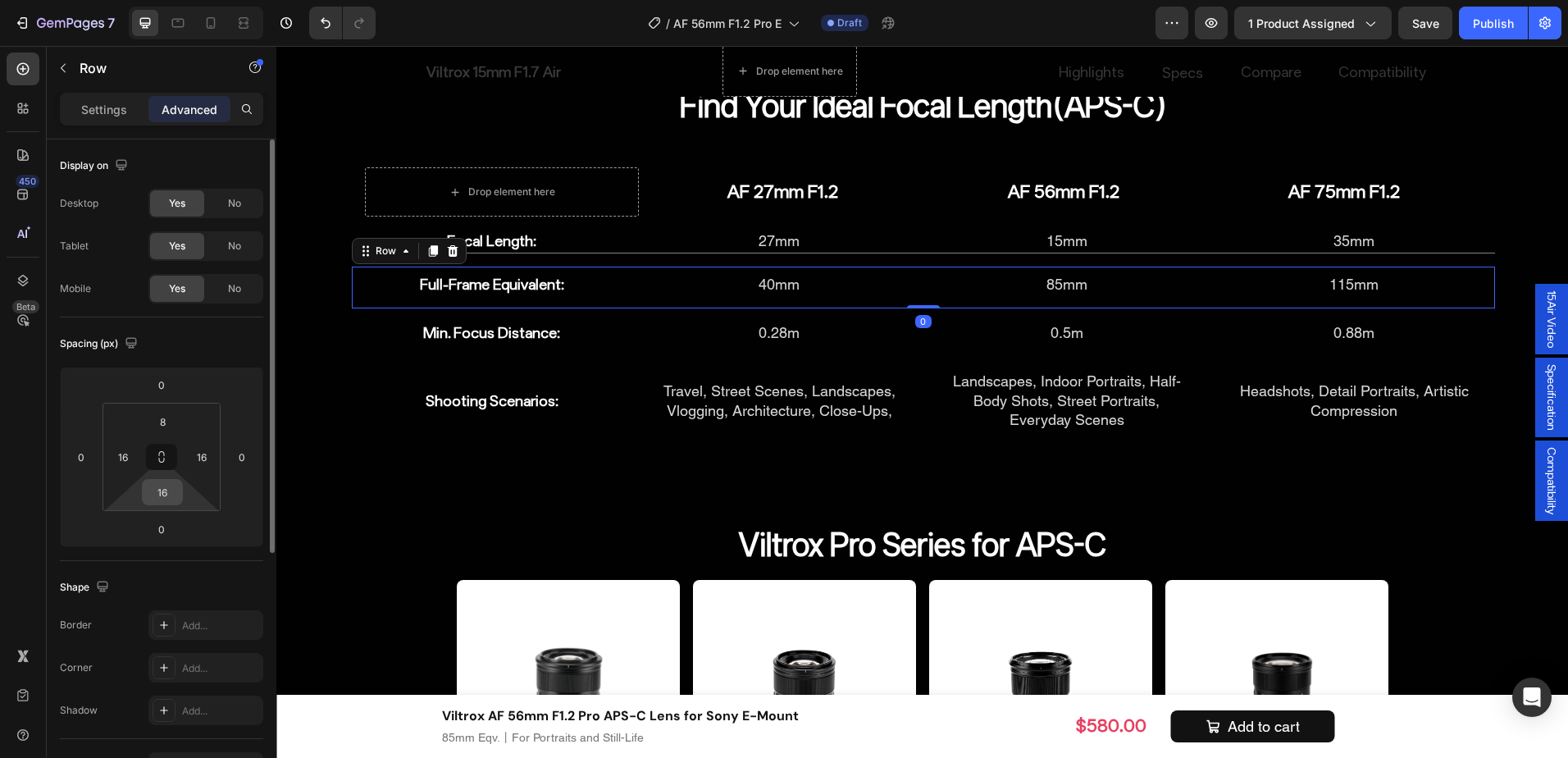
click at [172, 494] on input "16" at bounding box center [163, 493] width 33 height 25
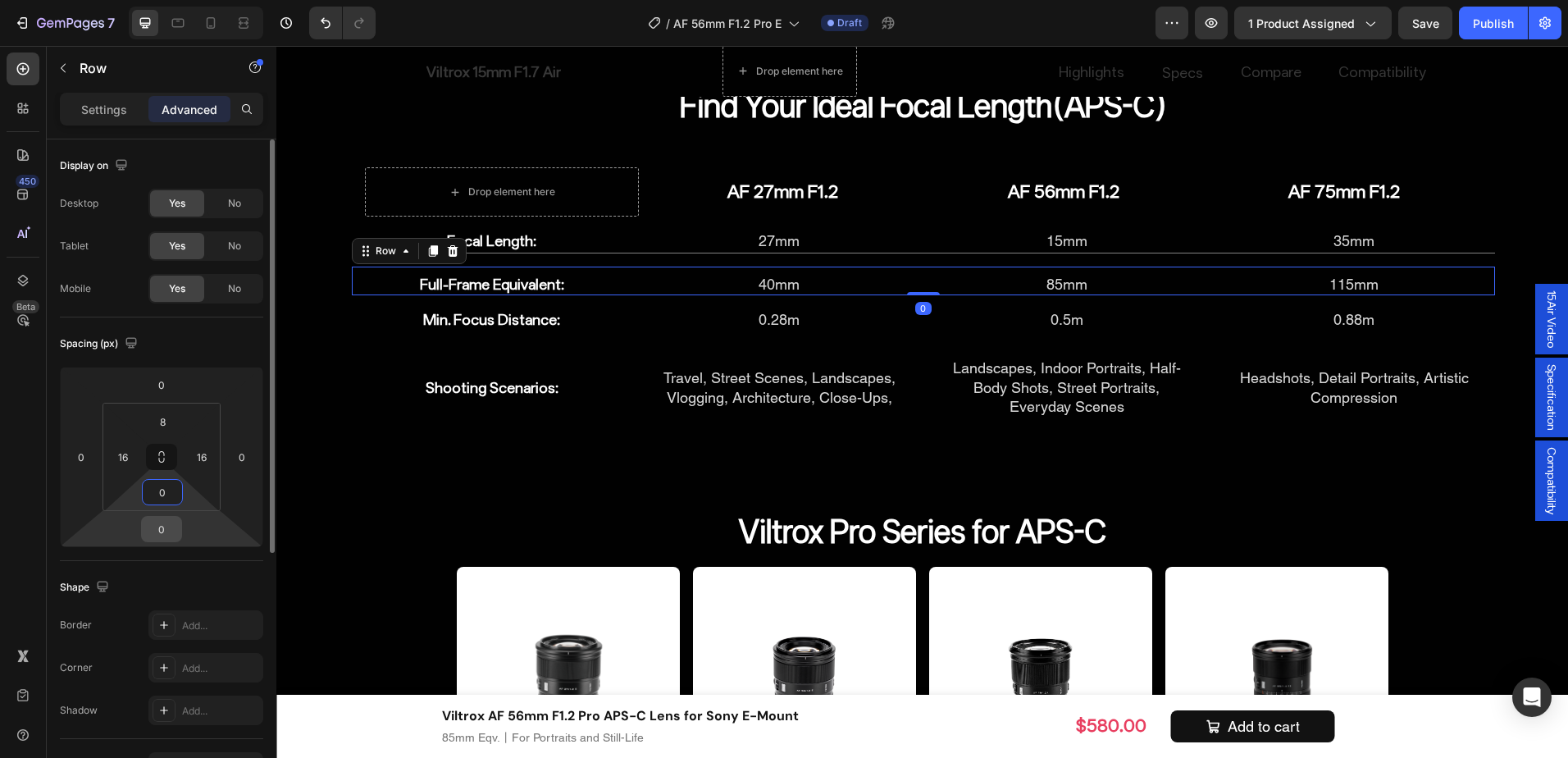
type input "0"
click at [168, 534] on input "0" at bounding box center [162, 530] width 33 height 25
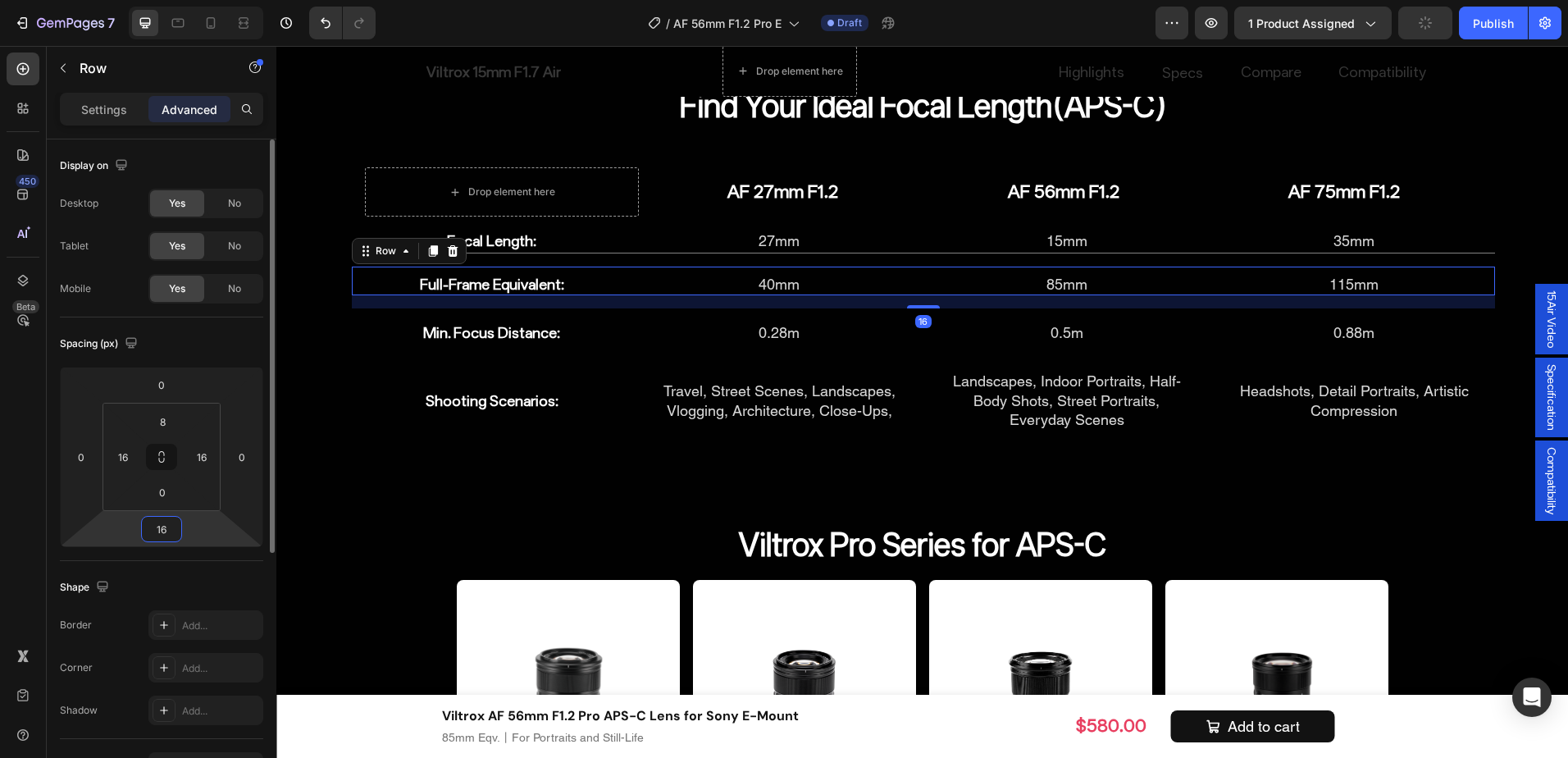
type input "16"
click at [229, 564] on div "Shape Border Add... Corner Add... Shadow Add..." at bounding box center [162, 650] width 203 height 178
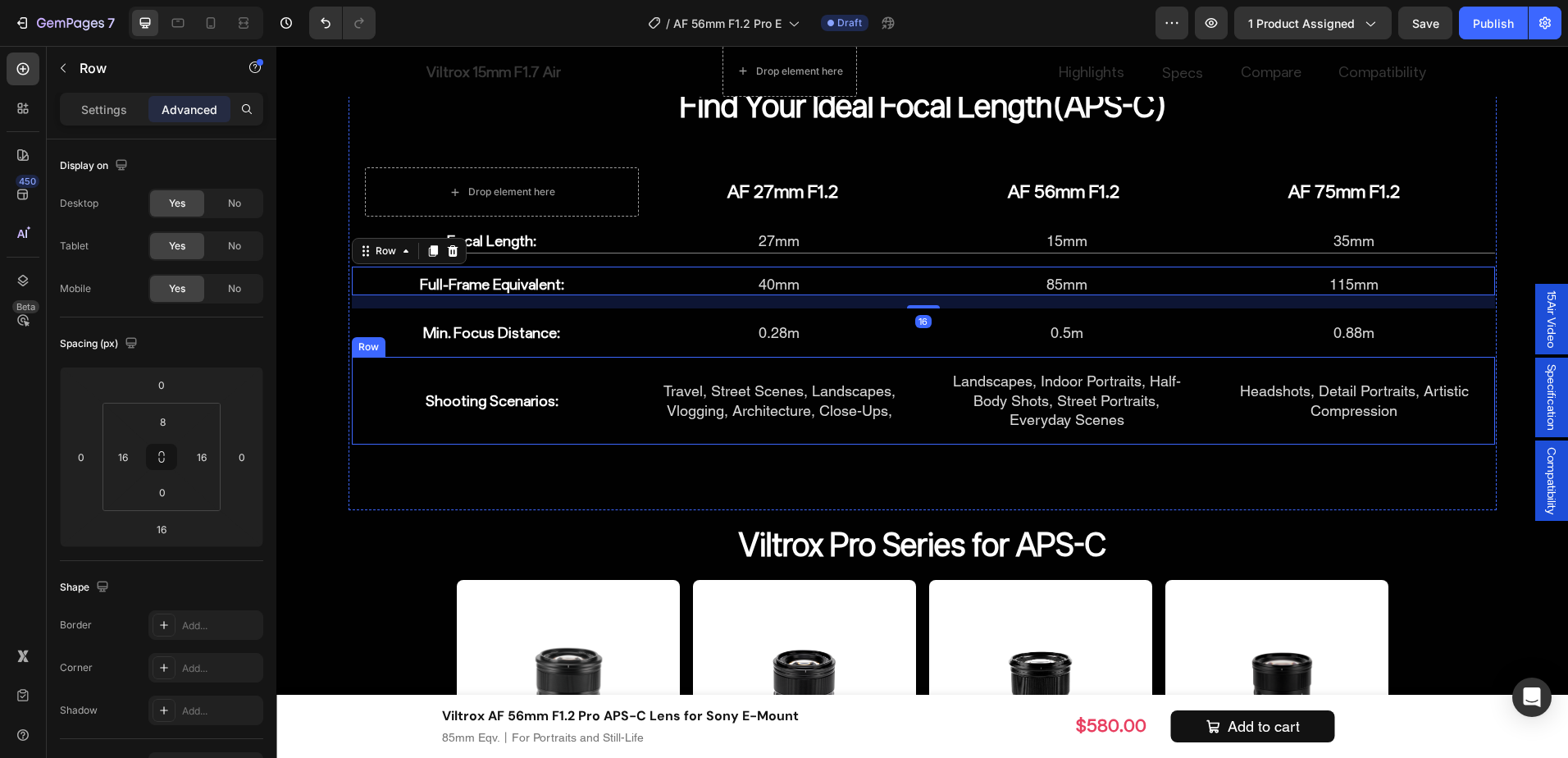
click at [613, 469] on div "Find Your Ideal Focal Length(APS-C) Heading Drop element here AF 27mm F1.2 Head…" at bounding box center [923, 291] width 1149 height 439
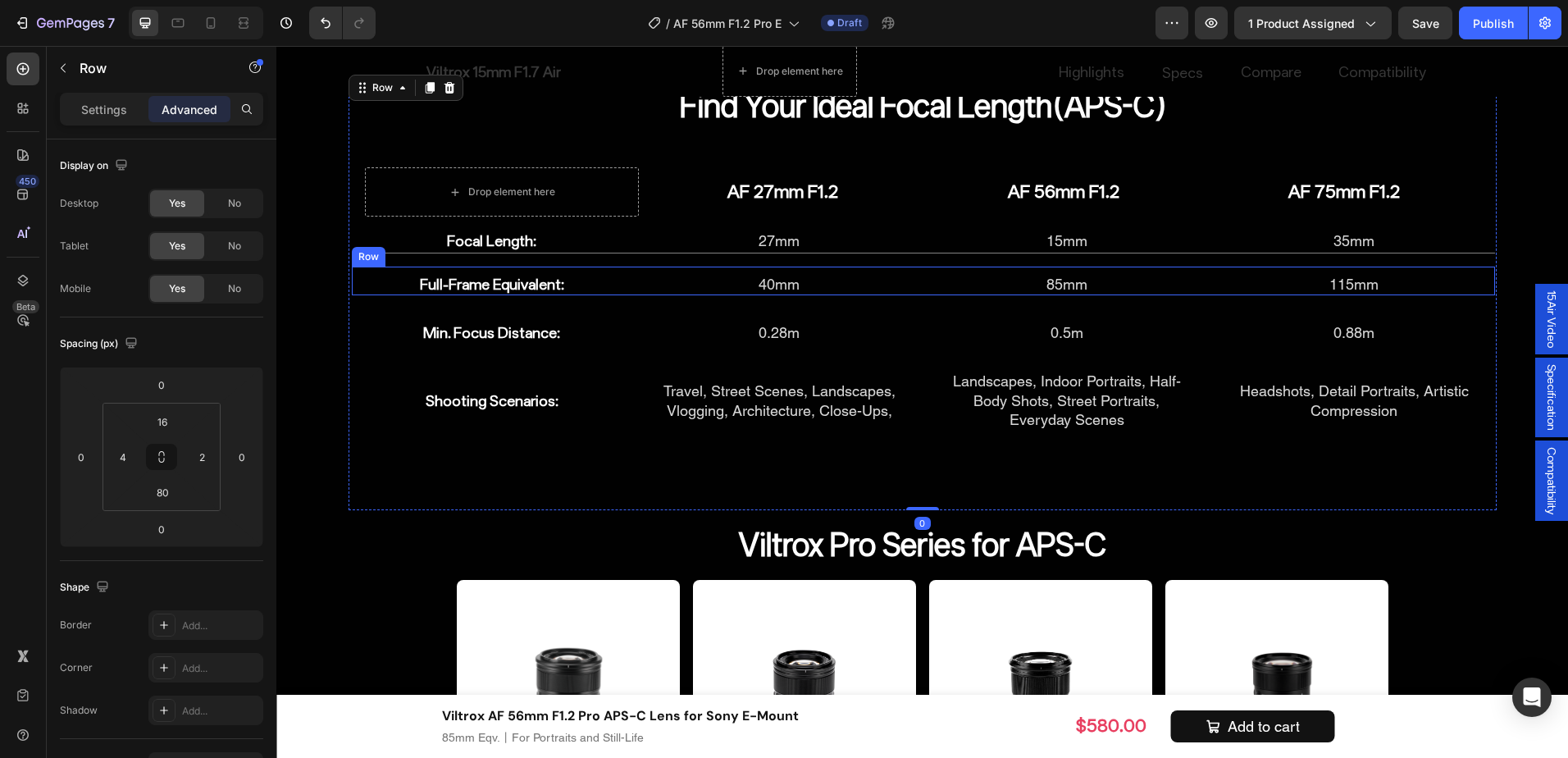
click at [616, 278] on div "Full-Frame Equivalent: Heading 40mm Heading 85mm Heading 115mm Heading Row" at bounding box center [923, 281] width 1144 height 29
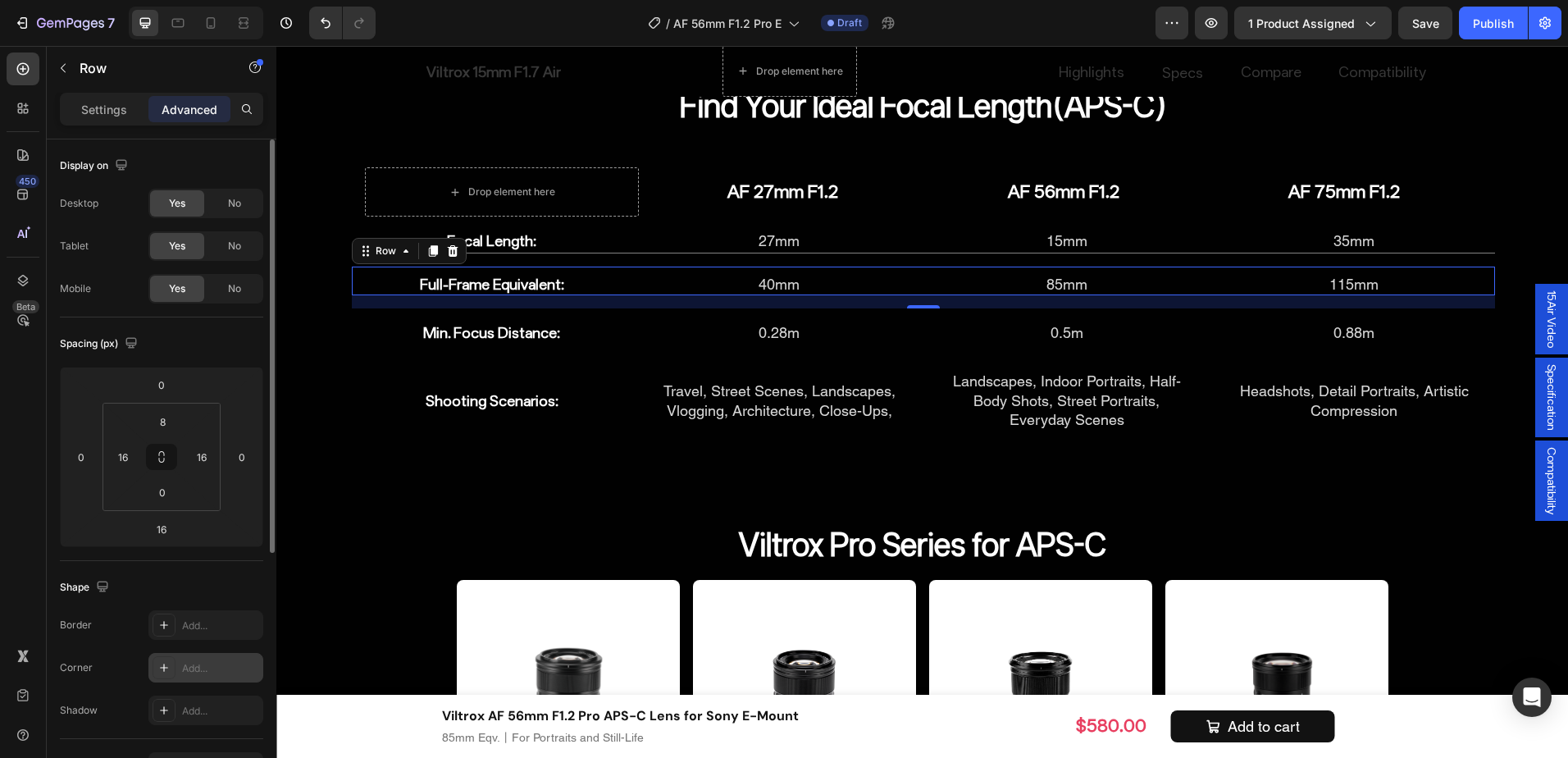
click at [190, 661] on div "Add..." at bounding box center [221, 669] width 77 height 15
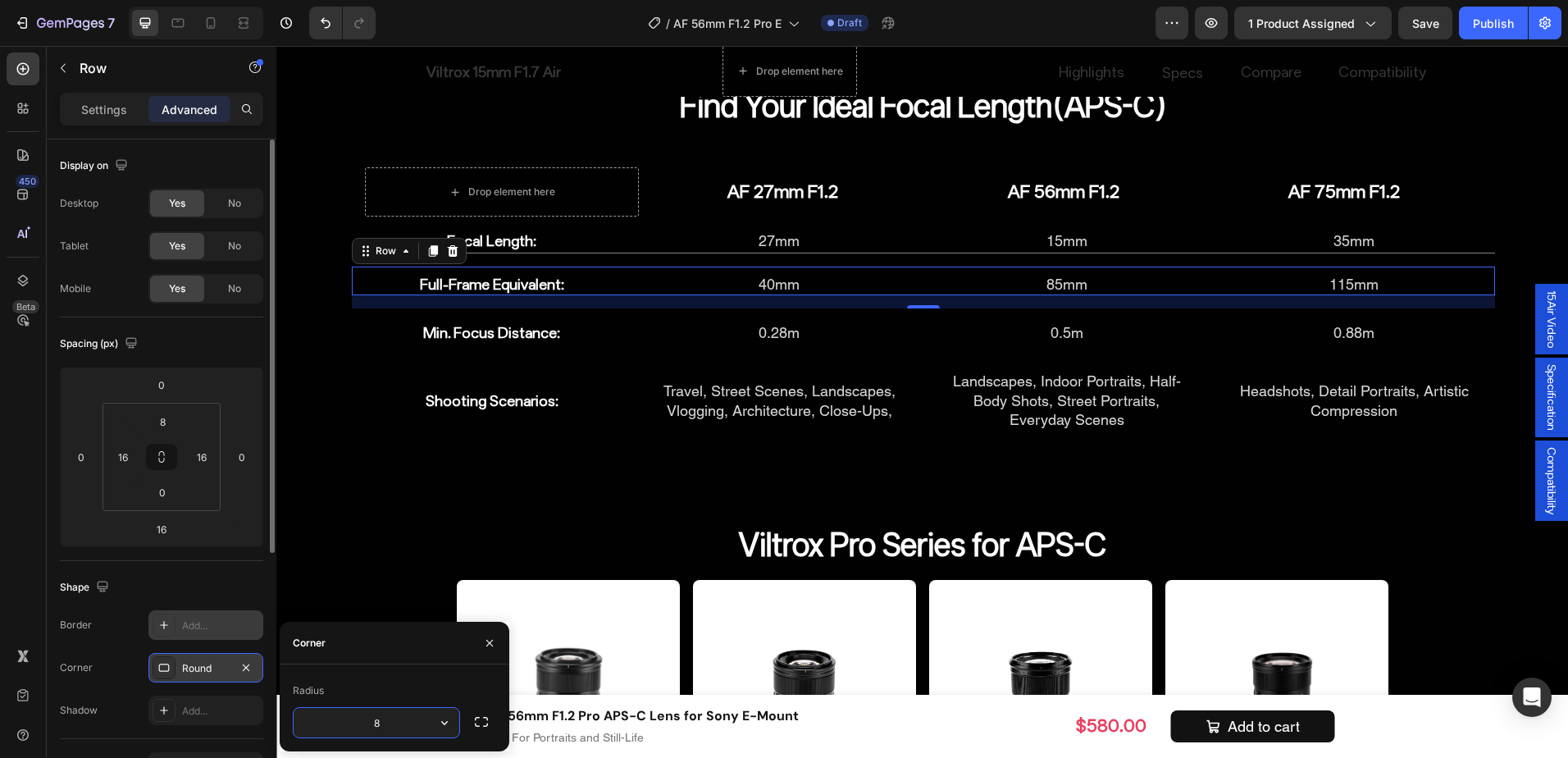
click at [198, 620] on div "Add..." at bounding box center [221, 626] width 77 height 15
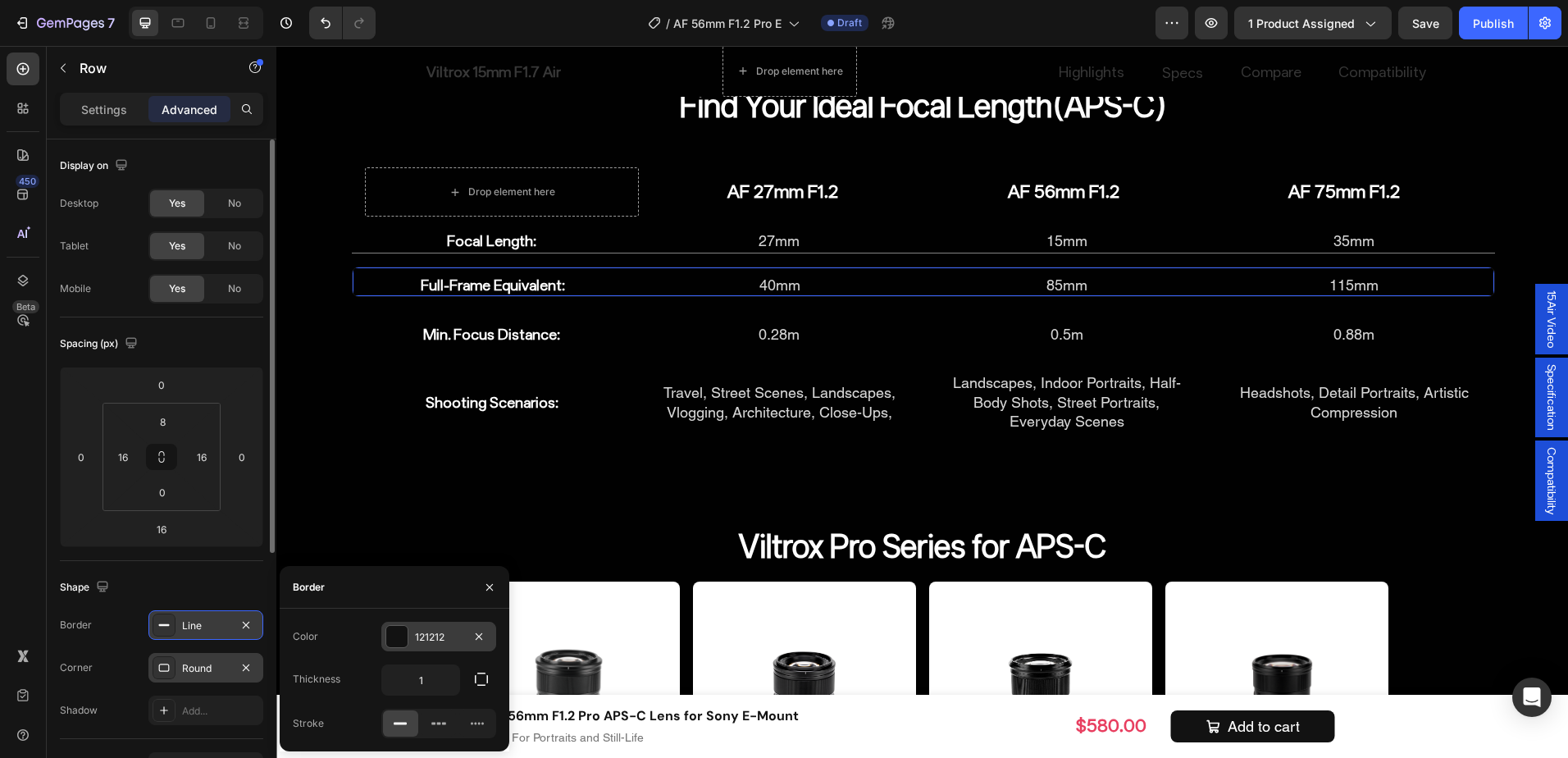
click at [386, 633] on div at bounding box center [397, 636] width 21 height 21
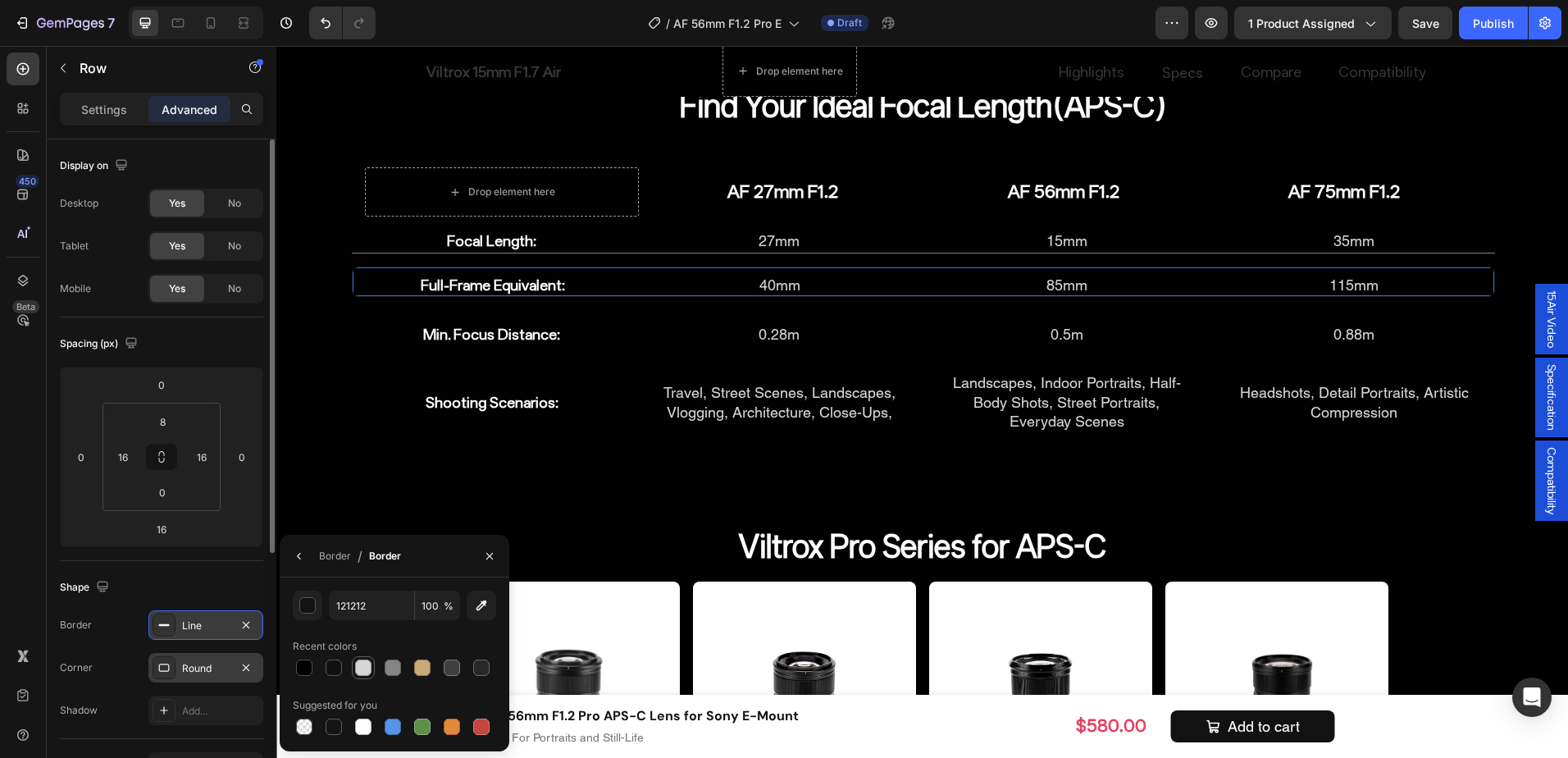
click at [355, 673] on div at bounding box center [363, 668] width 20 height 20
click at [379, 671] on div at bounding box center [395, 668] width 203 height 23
click at [385, 669] on div at bounding box center [393, 668] width 16 height 16
type input "848484"
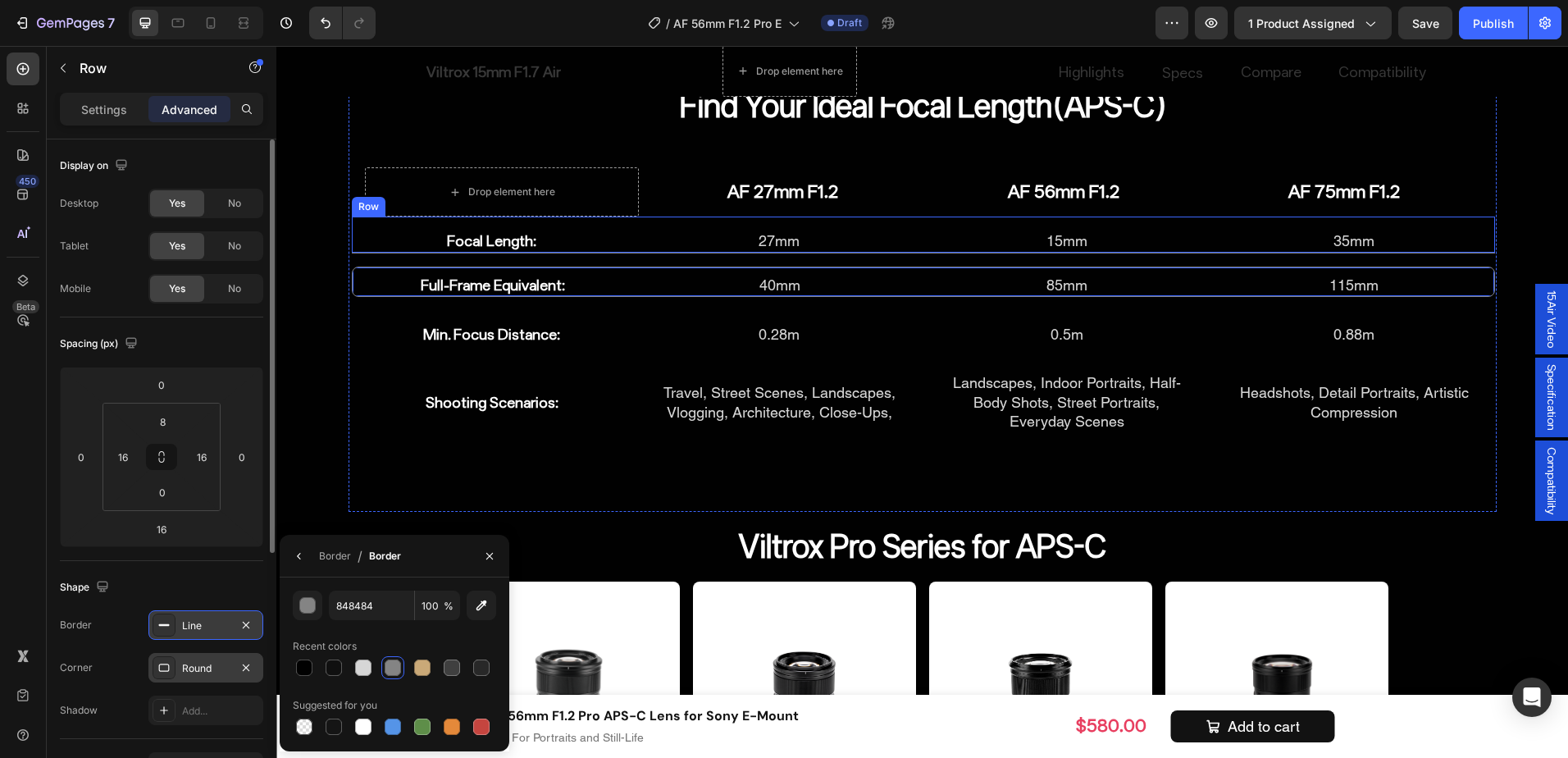
click at [617, 239] on div "Focal Length: Heading 27mm Heading 15mm Heading 35mm Heading Row" at bounding box center [923, 235] width 1144 height 36
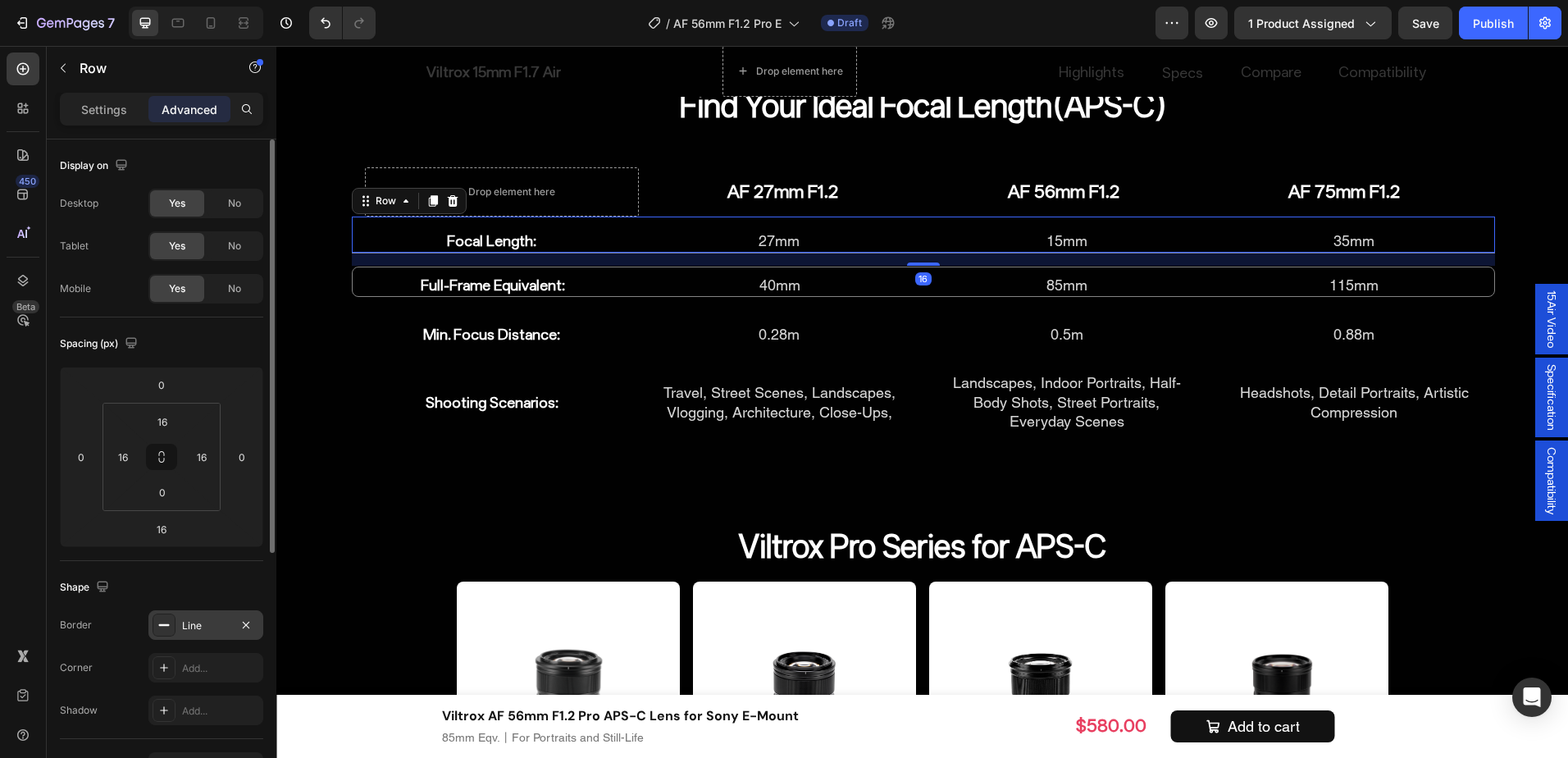
click at [206, 627] on div "Line" at bounding box center [206, 626] width 48 height 15
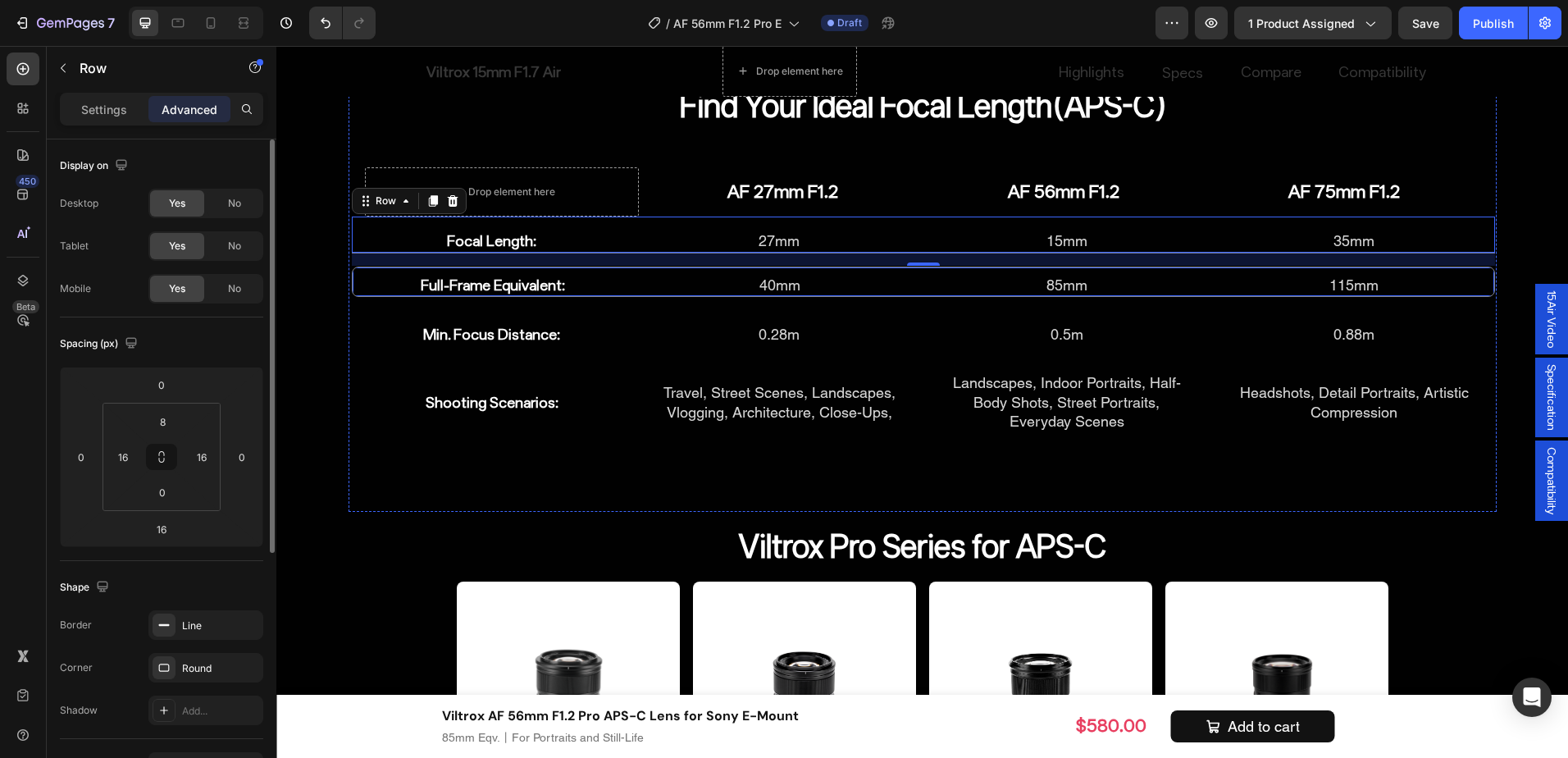
click at [618, 282] on div "Full-Frame Equivalent: Heading 40mm Heading 85mm Heading 115mm Heading Row" at bounding box center [923, 282] width 1144 height 30
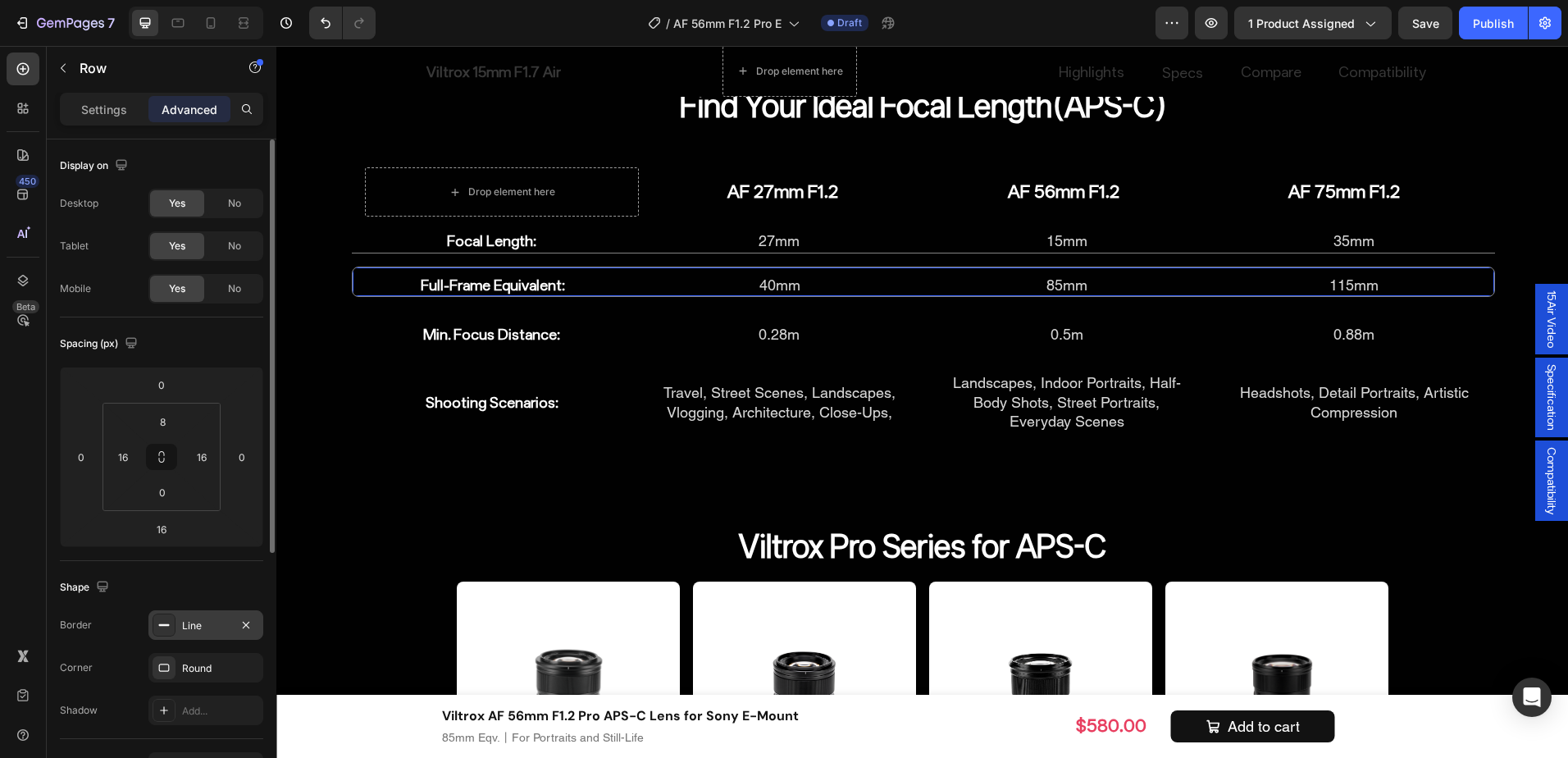
click at [223, 630] on div "Line" at bounding box center [206, 626] width 48 height 15
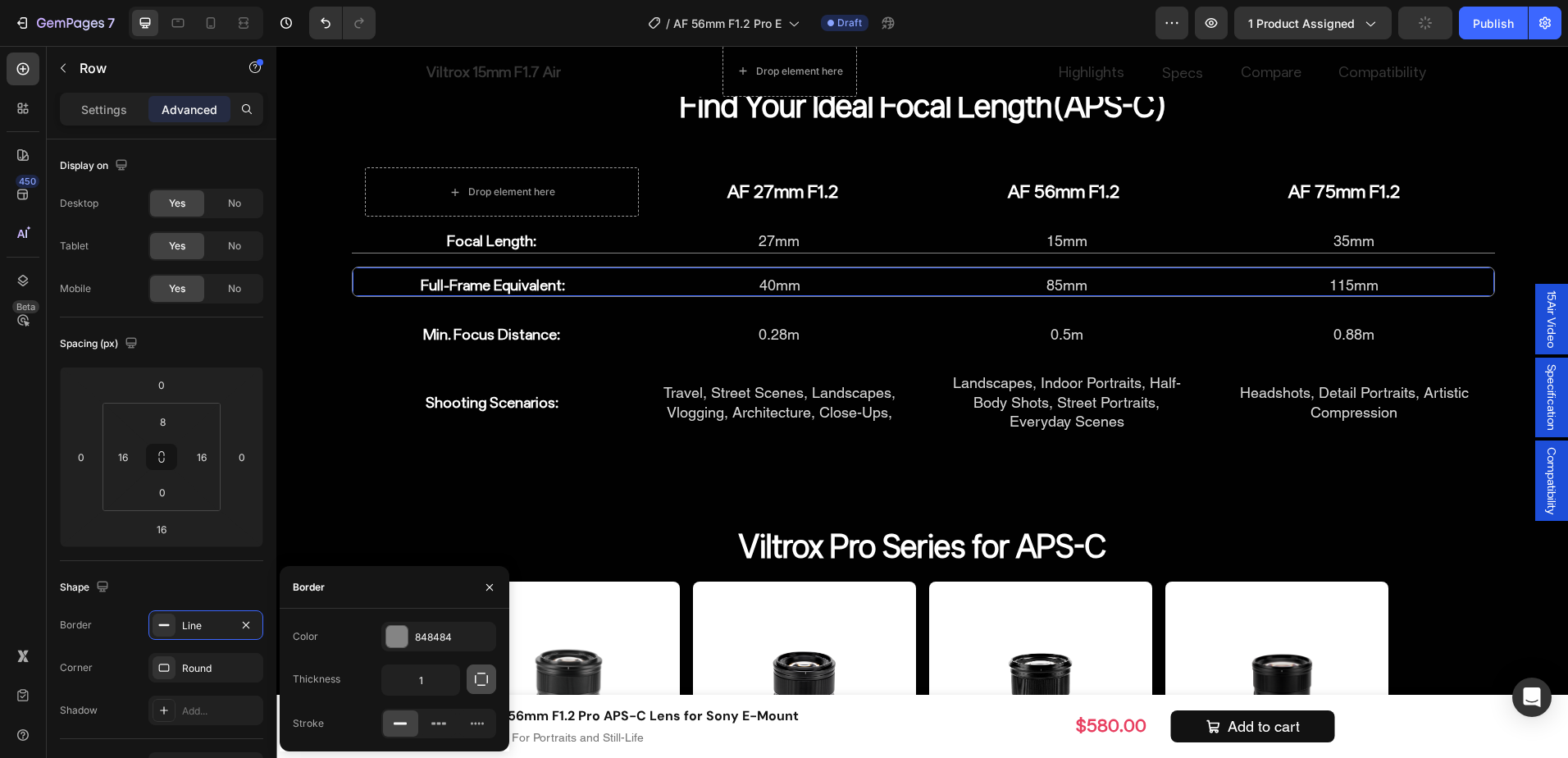
click at [485, 684] on icon "button" at bounding box center [481, 679] width 16 height 16
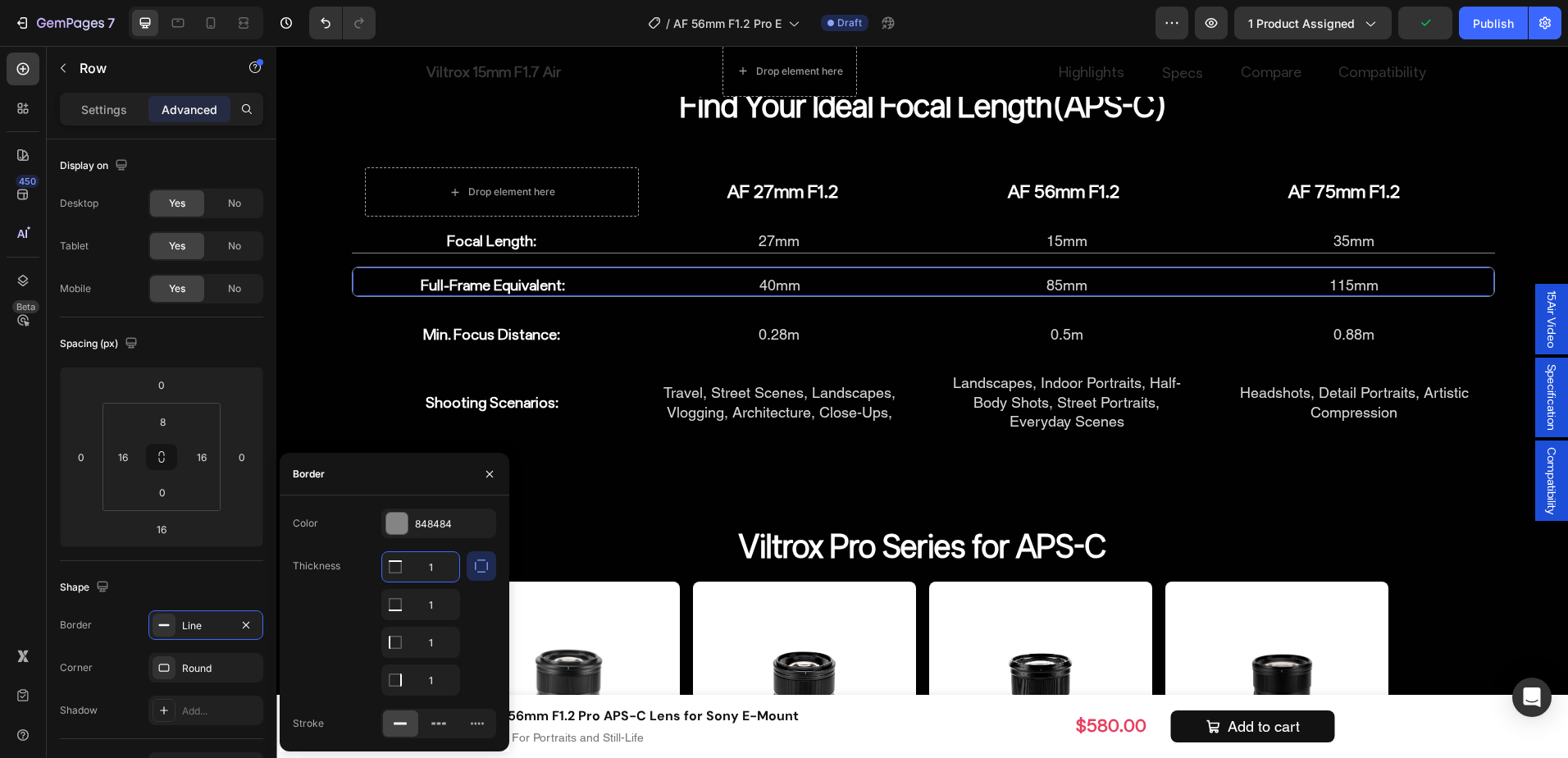
click at [436, 565] on input "1" at bounding box center [420, 567] width 77 height 29
type input "0"
click at [438, 619] on input "1" at bounding box center [420, 604] width 77 height 29
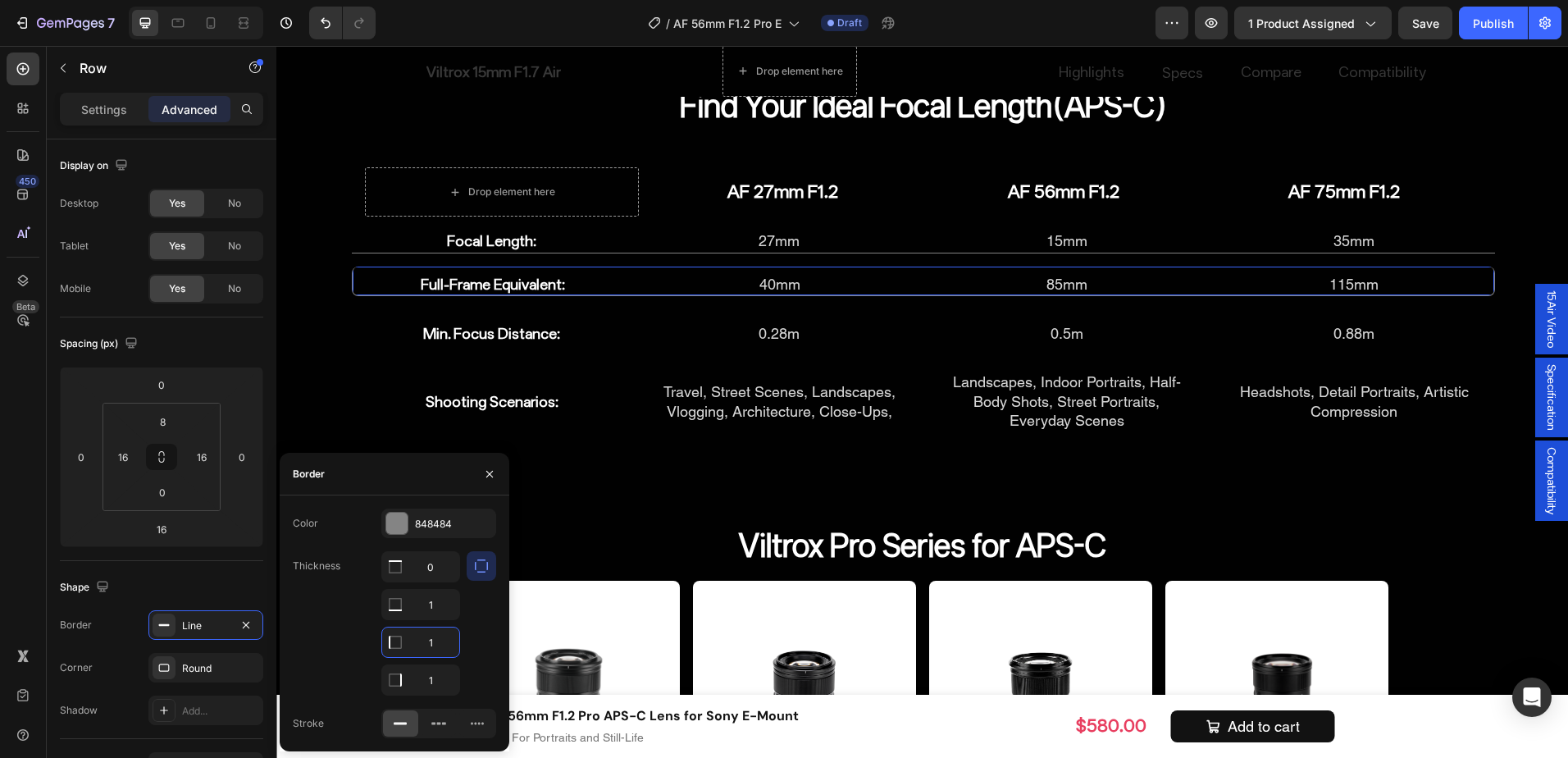
click at [438, 642] on input "1" at bounding box center [420, 642] width 77 height 29
type input "0"
click at [439, 582] on input "1" at bounding box center [420, 567] width 77 height 29
click at [439, 675] on input "1" at bounding box center [420, 680] width 77 height 29
type input "0"
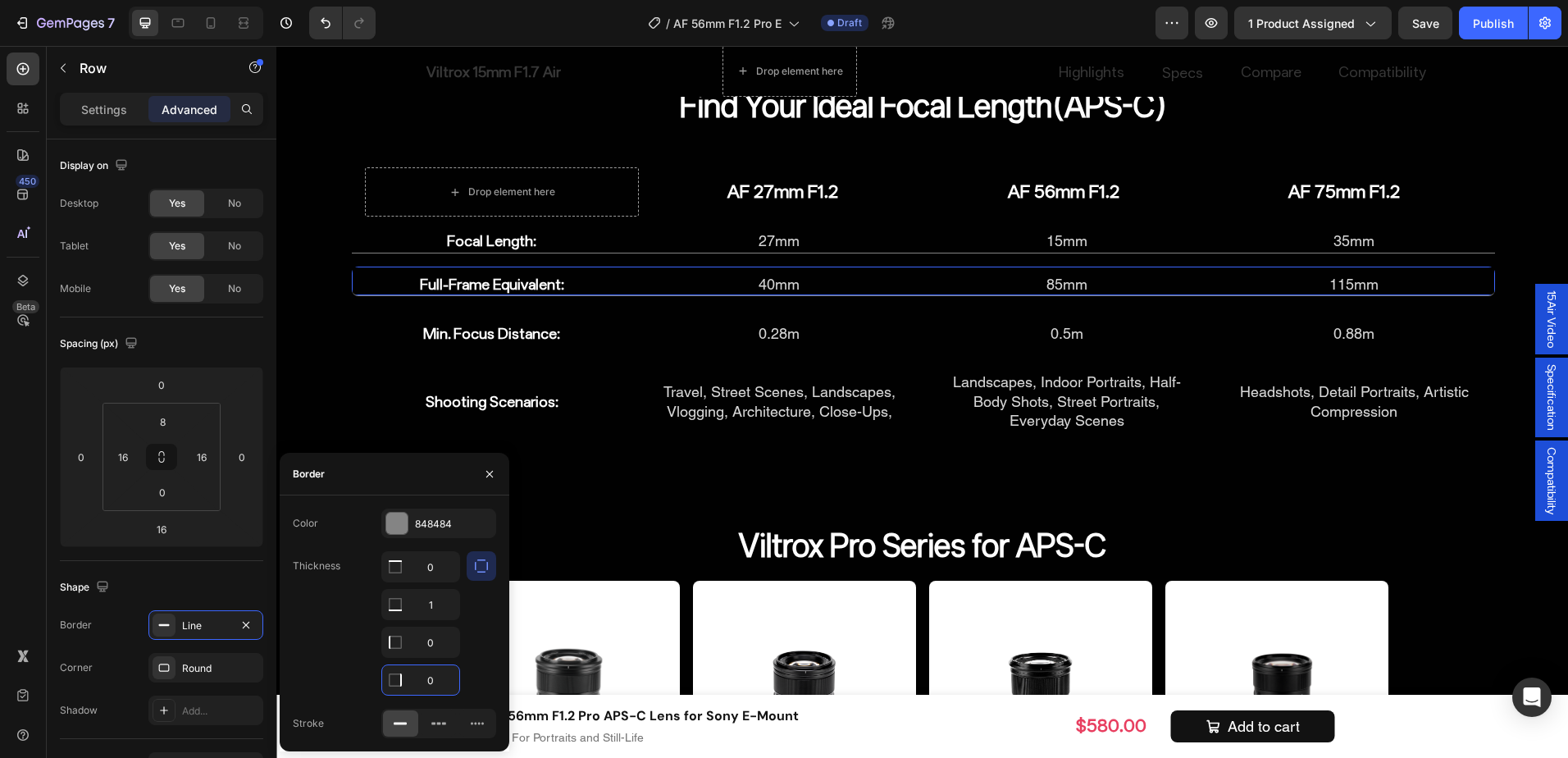
click at [477, 666] on div at bounding box center [481, 624] width 29 height 145
click at [340, 644] on div "Thickness 0 1 0 0" at bounding box center [395, 624] width 203 height 145
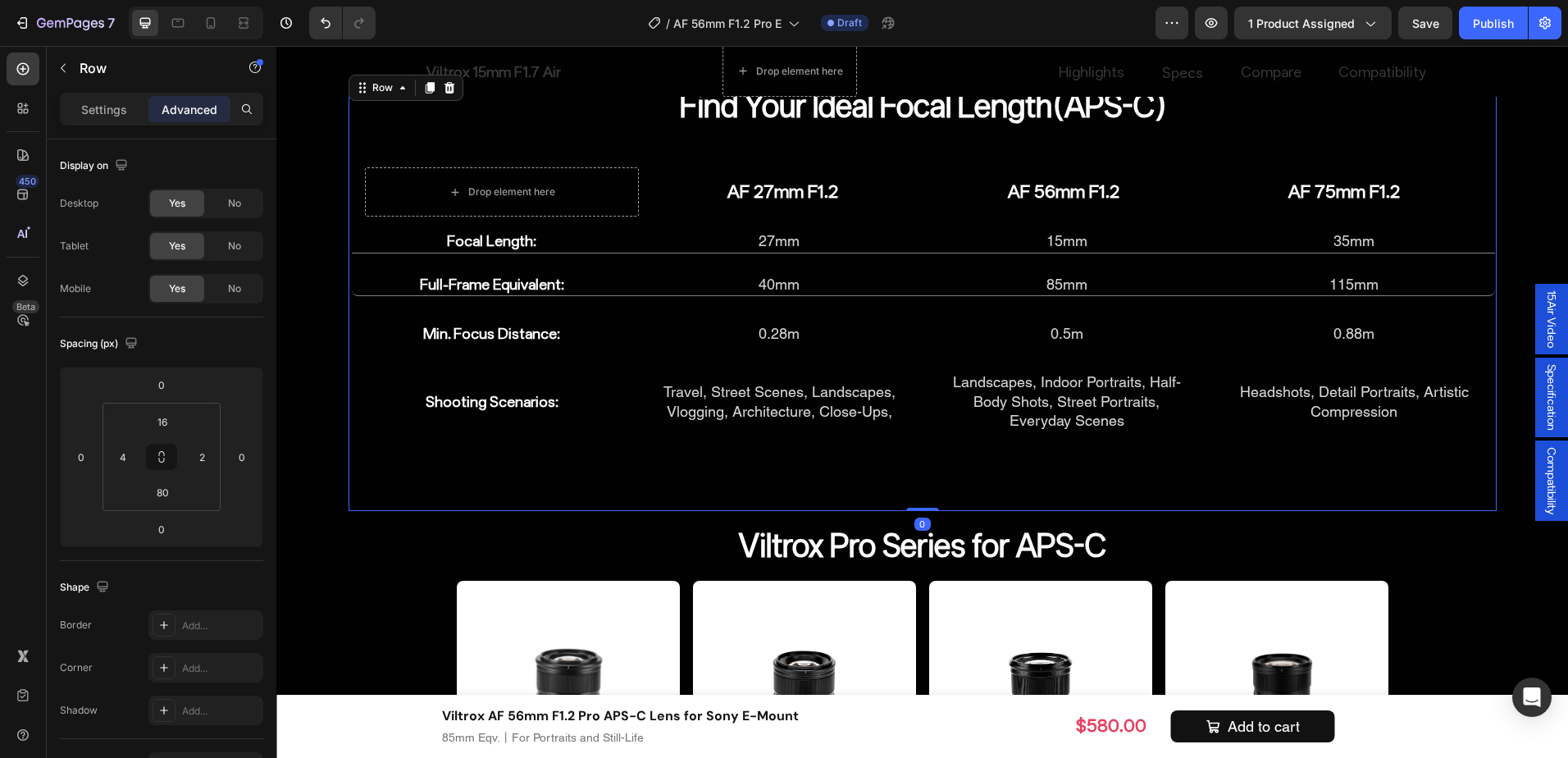
click at [693, 475] on div "Find Your Ideal Focal Length(APS-C) Heading Drop element here AF 27mm F1.2 Head…" at bounding box center [923, 291] width 1149 height 439
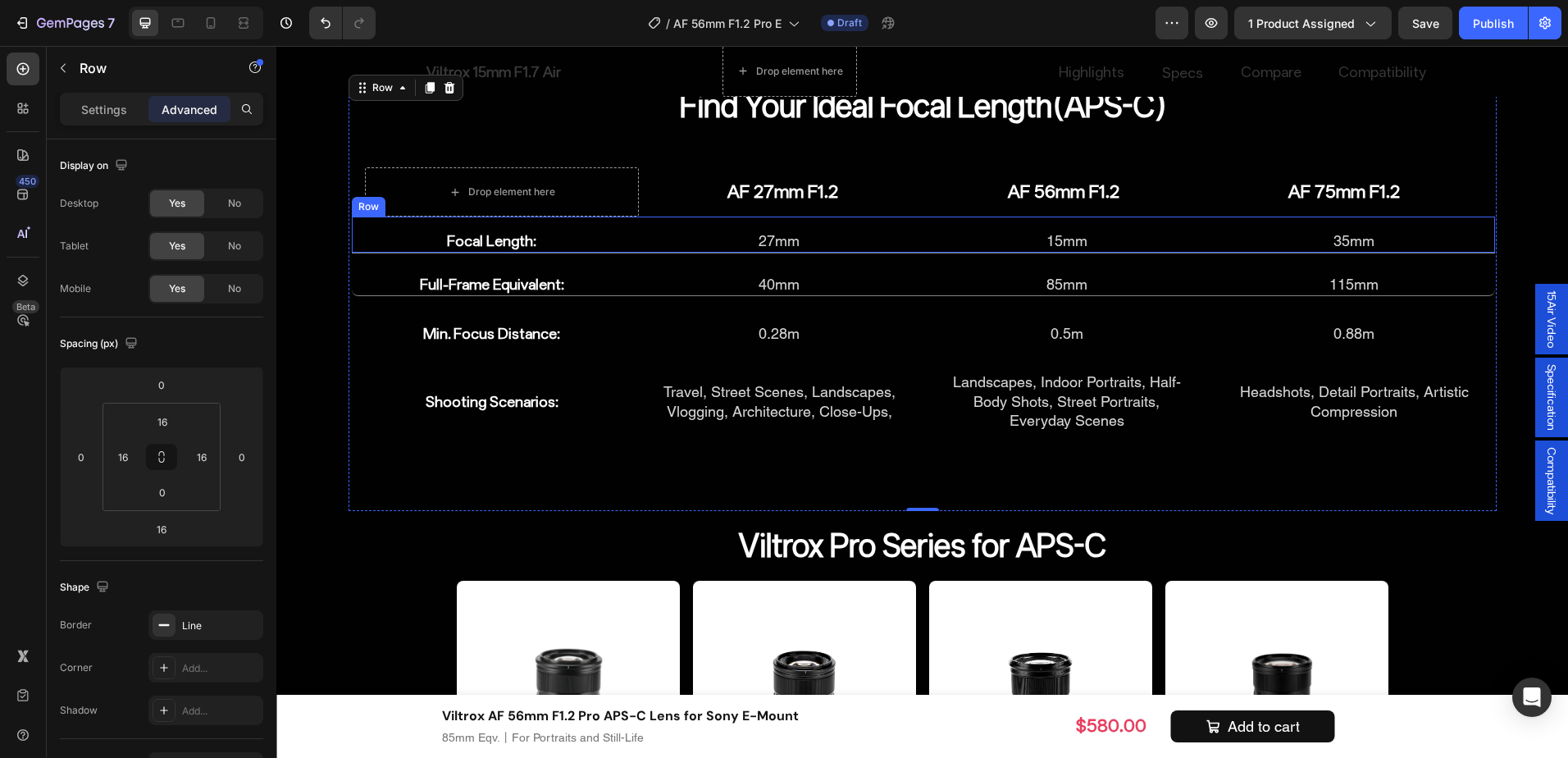
click at [617, 230] on div "Focal Length: Heading 27mm Heading 15mm Heading 35mm Heading Row" at bounding box center [923, 235] width 1144 height 36
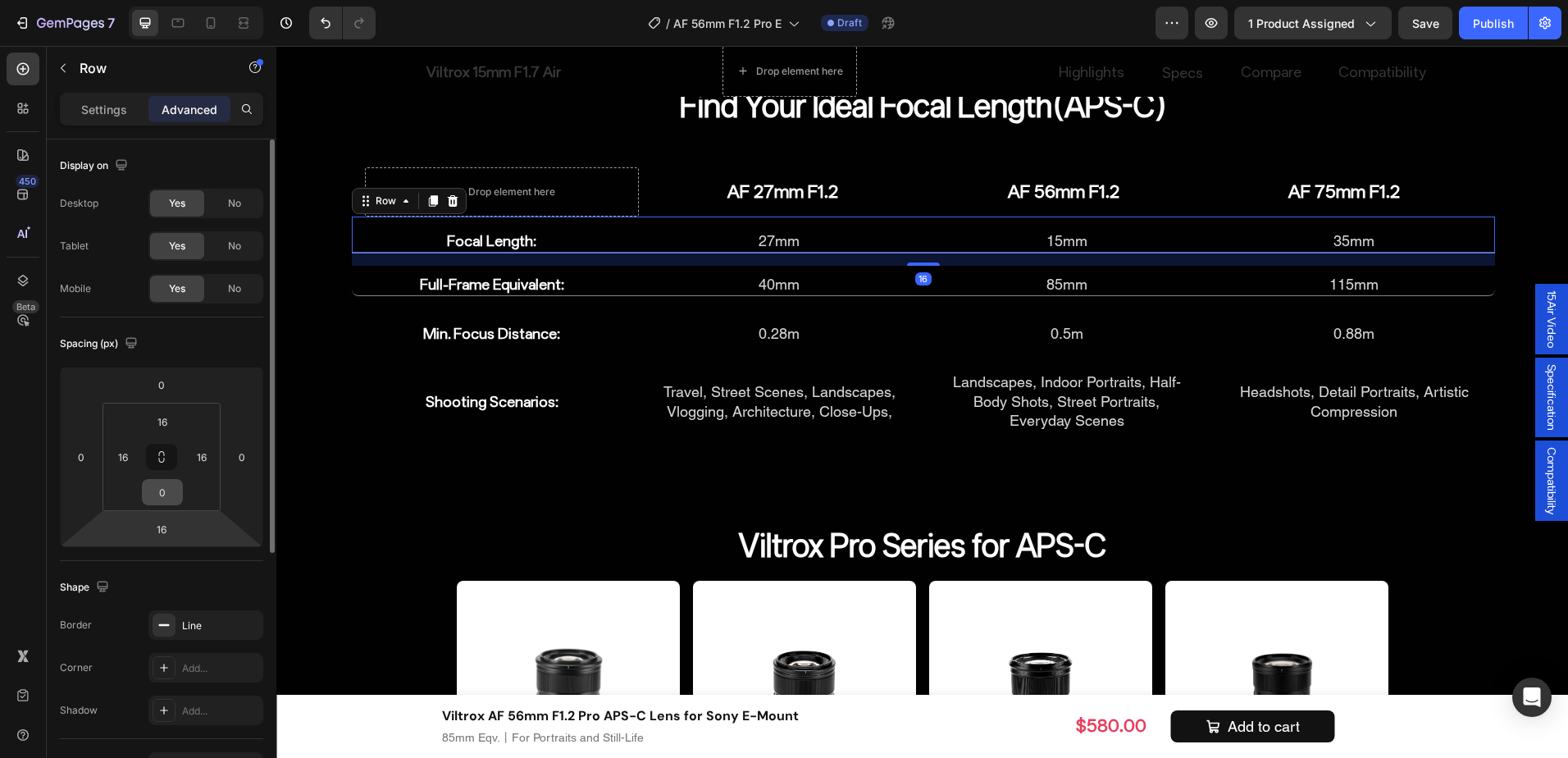
click at [169, 489] on input "0" at bounding box center [163, 493] width 33 height 25
type input "16"
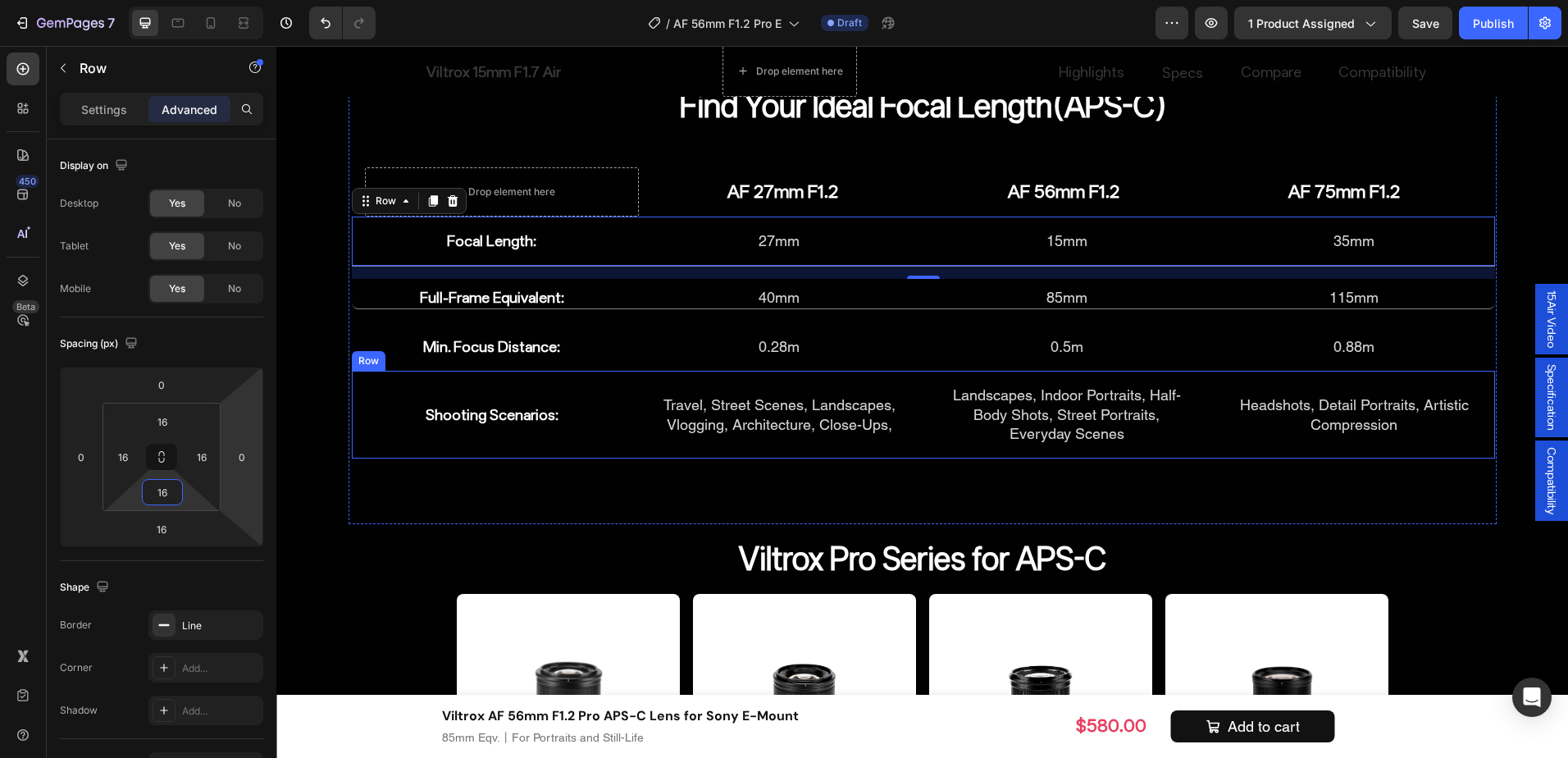
click at [573, 444] on div "Shooting Scenarios: Heading" at bounding box center [493, 415] width 255 height 61
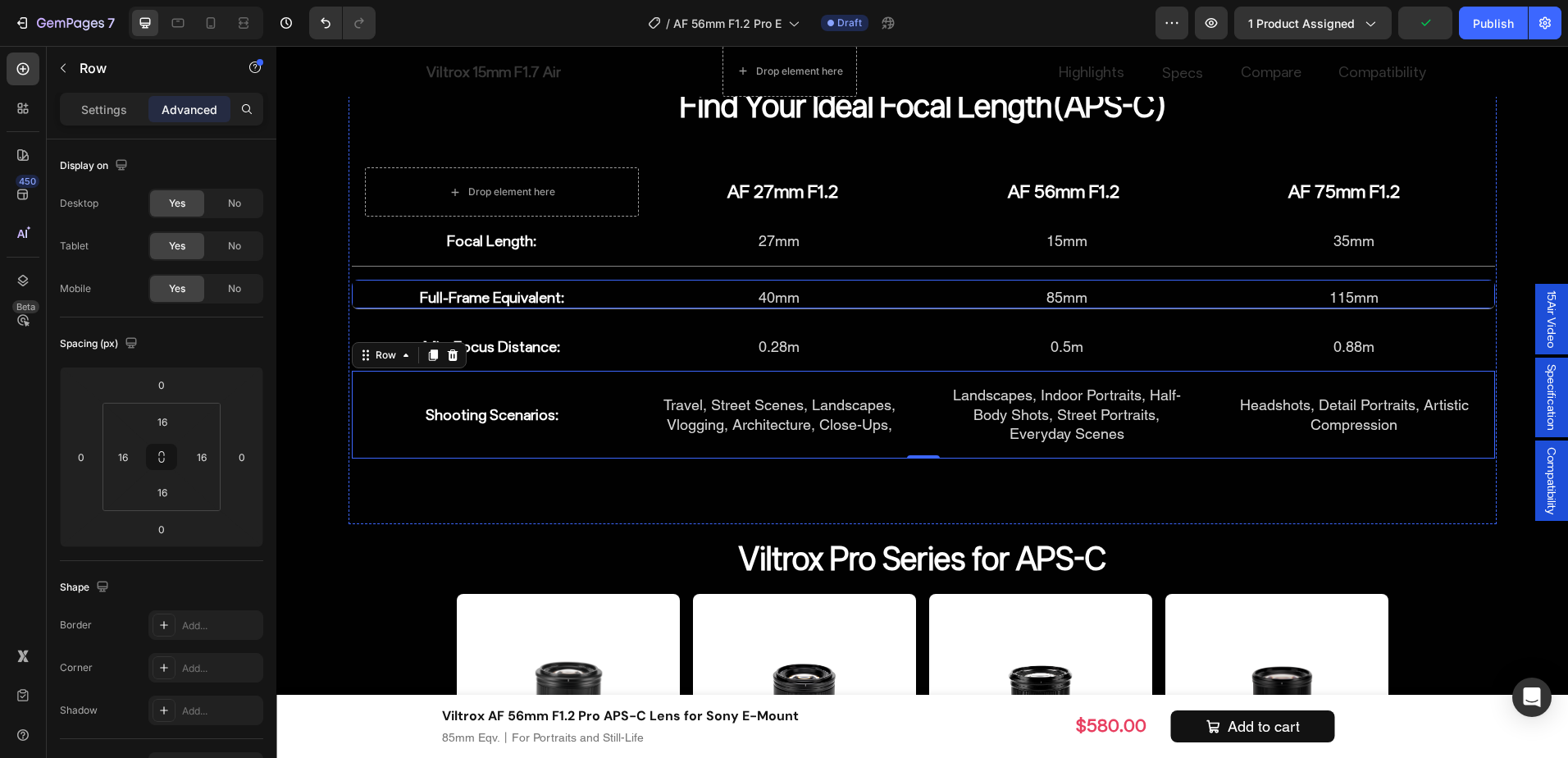
click at [620, 290] on div "Full-Frame Equivalent: Heading 40mm Heading 85mm Heading 115mm Heading Row" at bounding box center [923, 294] width 1144 height 29
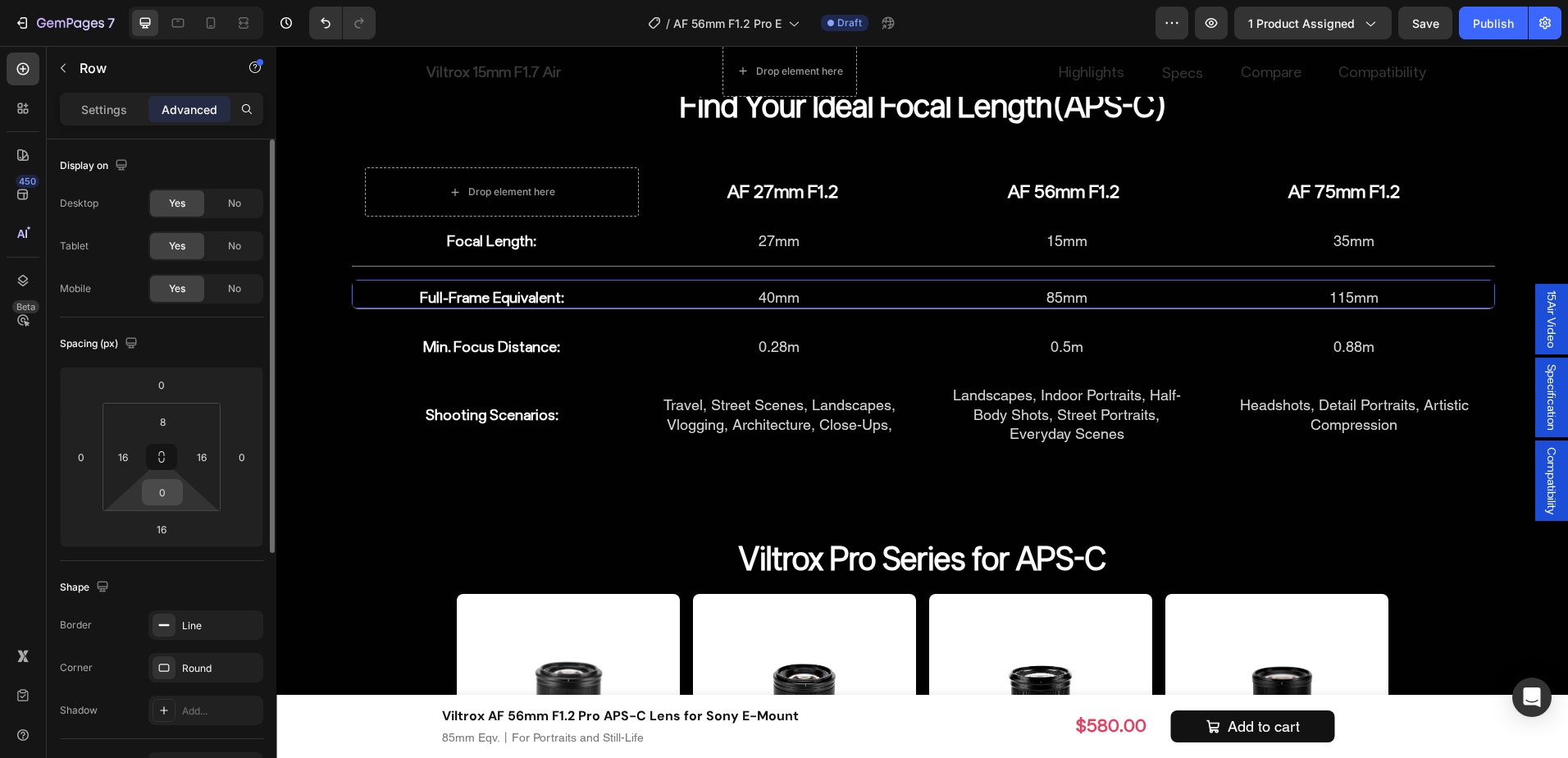
click at [181, 489] on div "0" at bounding box center [162, 493] width 41 height 27
click at [173, 487] on input "0" at bounding box center [163, 493] width 33 height 25
type input "16"
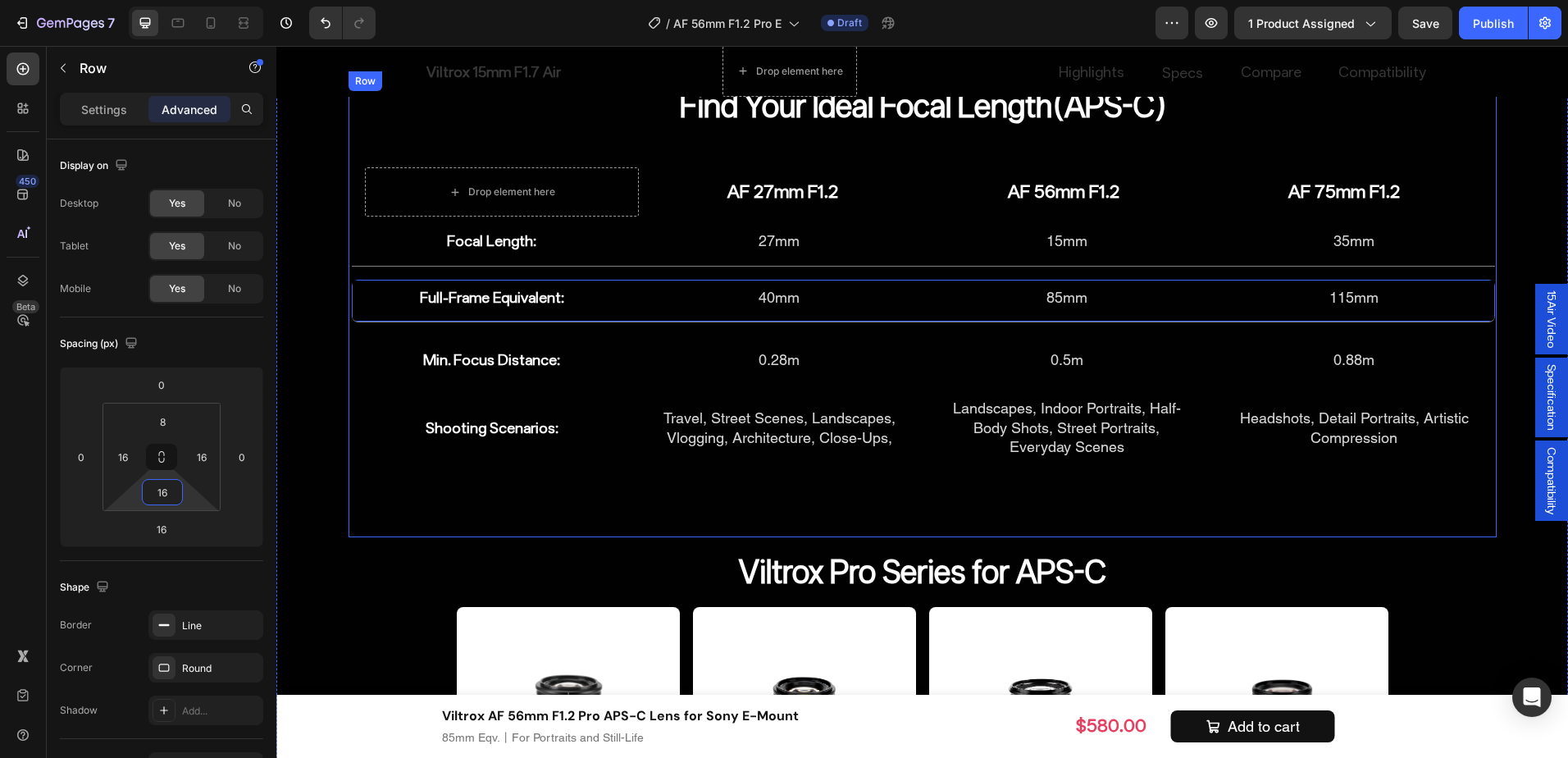
click at [732, 482] on div "Find Your Ideal Focal Length(APS-C) Heading Drop element here AF 27mm F1.2 Head…" at bounding box center [923, 304] width 1149 height 466
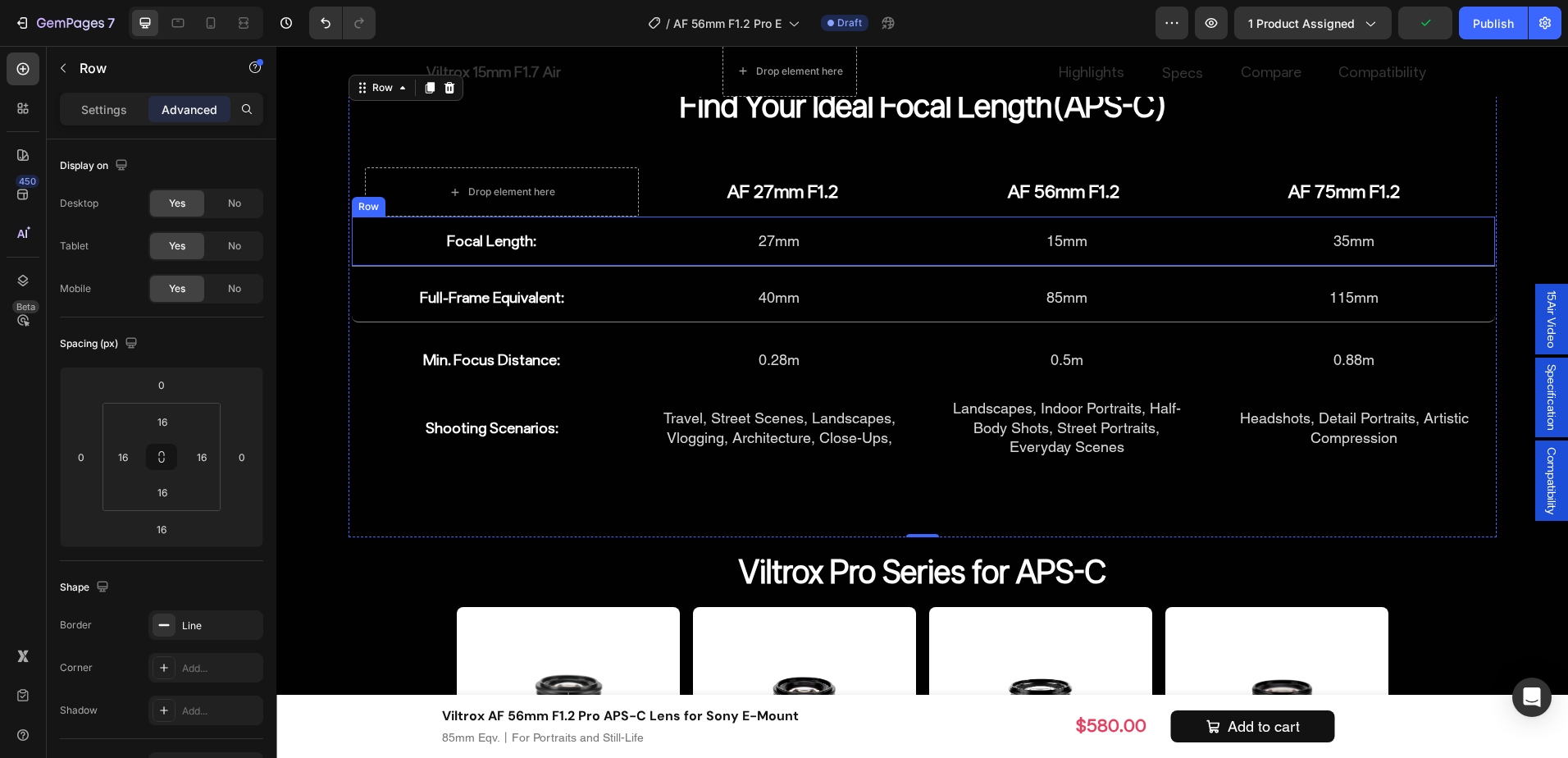
click at [417, 254] on div "Focal Length: Heading 27mm Heading 15mm Heading 35mm Heading Row" at bounding box center [923, 242] width 1144 height 49
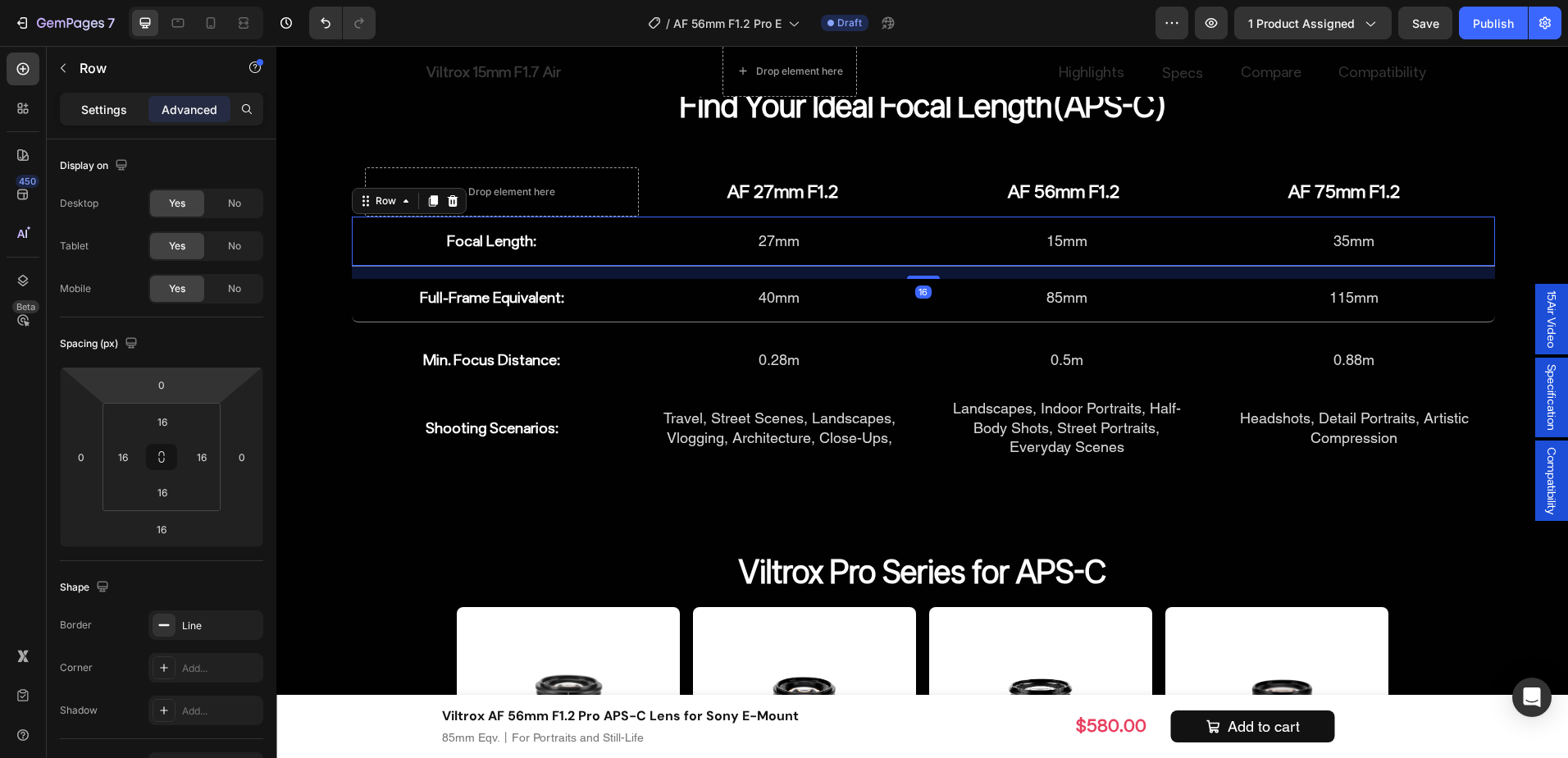
click at [126, 101] on p "Settings" at bounding box center [104, 109] width 46 height 17
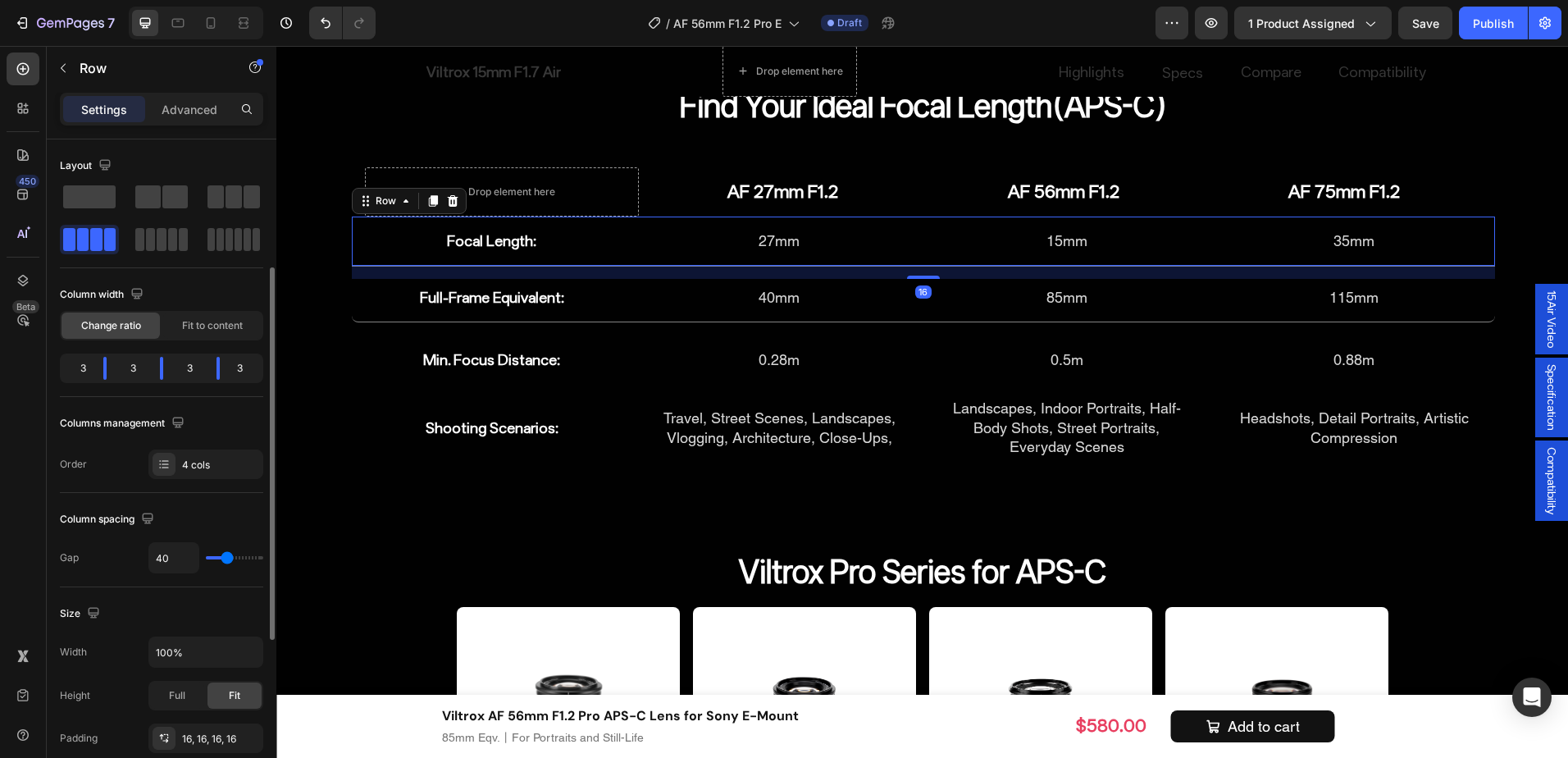
scroll to position [82, 0]
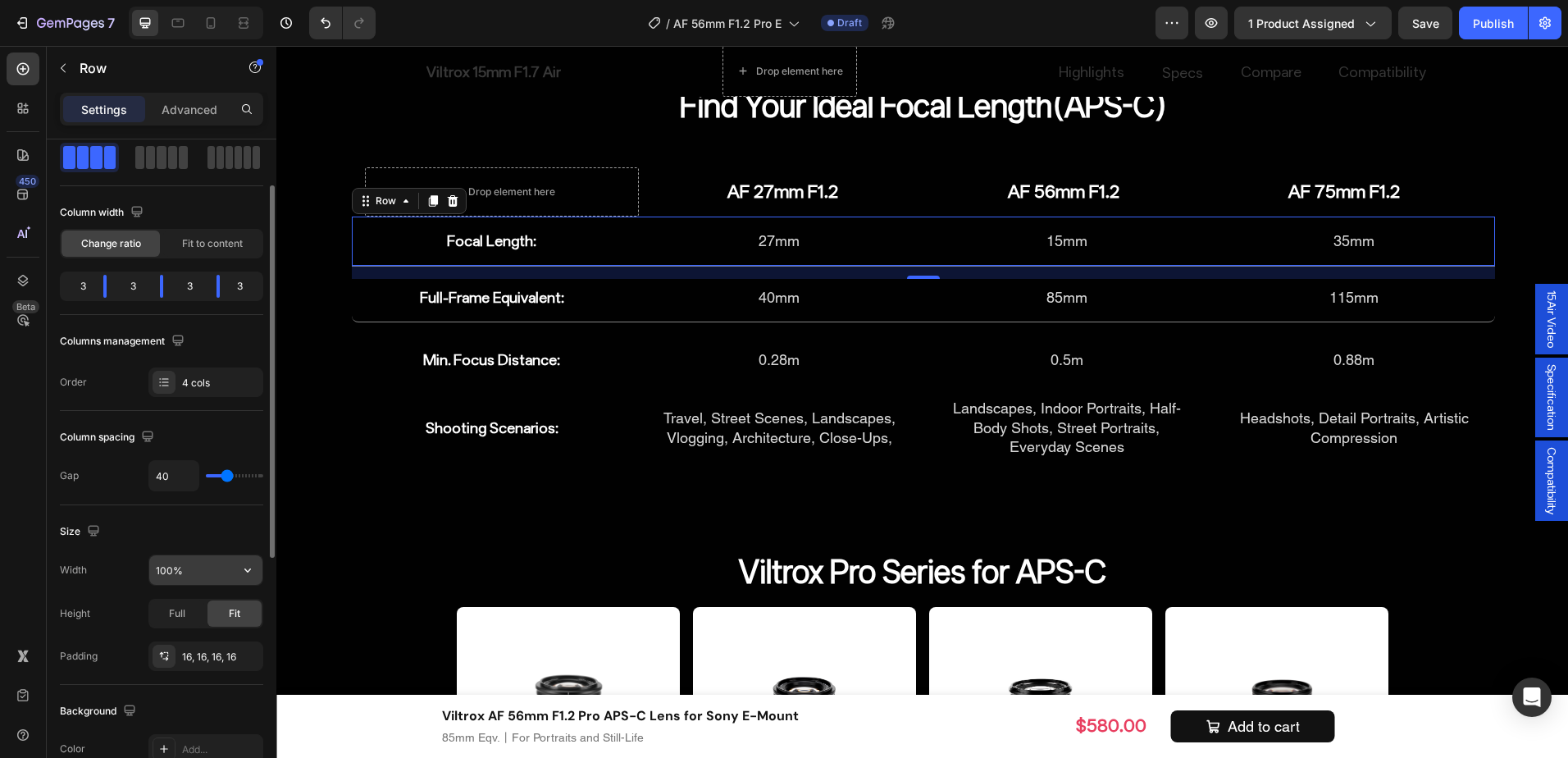
click at [202, 570] on input "100%" at bounding box center [205, 570] width 113 height 29
click at [251, 571] on icon "button" at bounding box center [247, 570] width 16 height 16
click at [217, 616] on span "1200px" at bounding box center [231, 612] width 34 height 15
type input "1200"
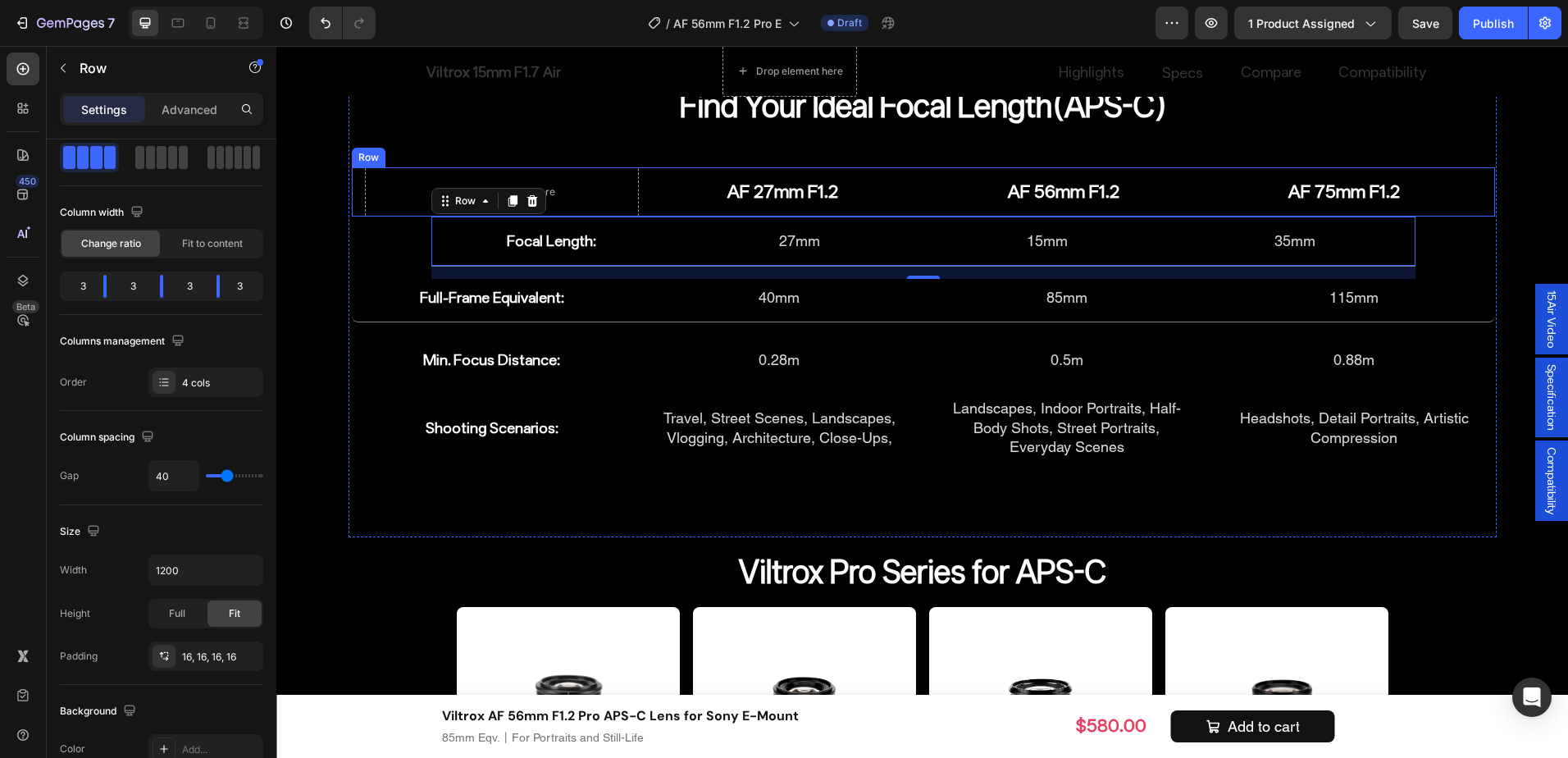
click at [667, 206] on div "AF 27mm F1.2 Heading" at bounding box center [783, 192] width 275 height 49
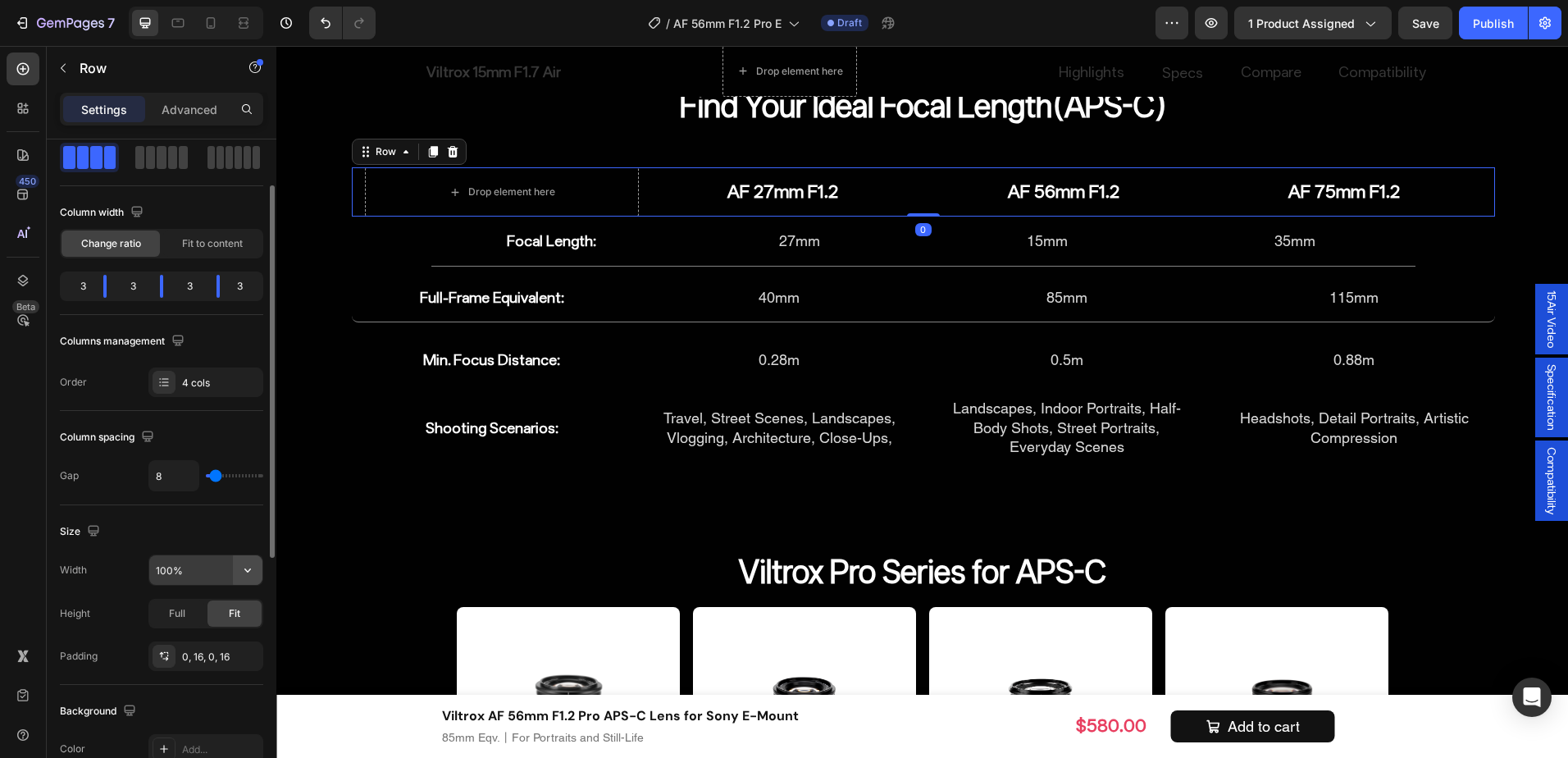
click at [254, 573] on icon "button" at bounding box center [247, 570] width 16 height 16
click at [205, 612] on p "Default 1200px" at bounding box center [202, 612] width 93 height 15
type input "1200"
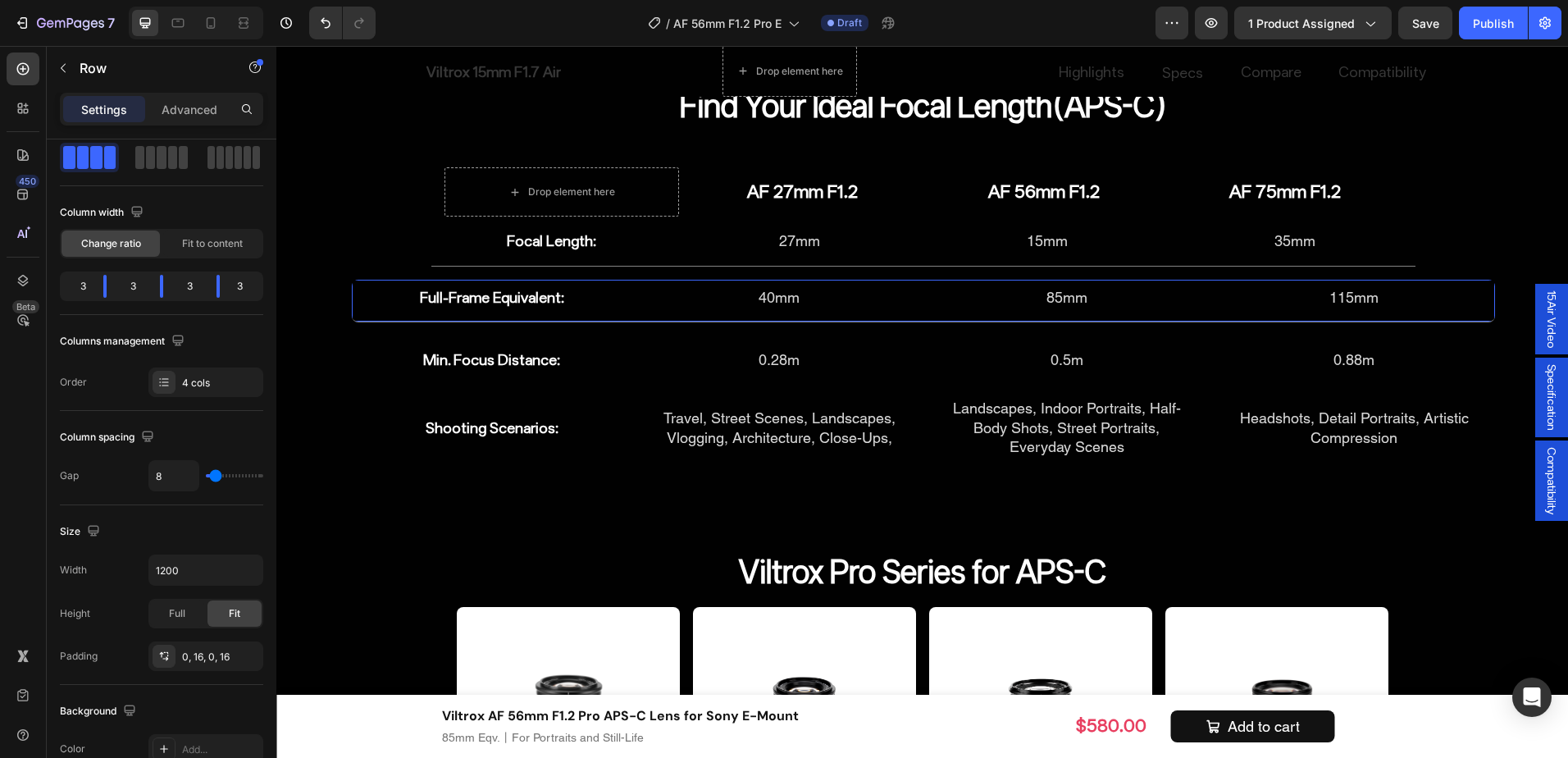
click at [632, 305] on div "Full-Frame Equivalent: Heading 40mm Heading 85mm Heading 115mm Heading Row 0" at bounding box center [923, 301] width 1144 height 43
click at [220, 571] on input "100%" at bounding box center [205, 570] width 113 height 29
click at [228, 618] on span "1200px" at bounding box center [231, 612] width 34 height 15
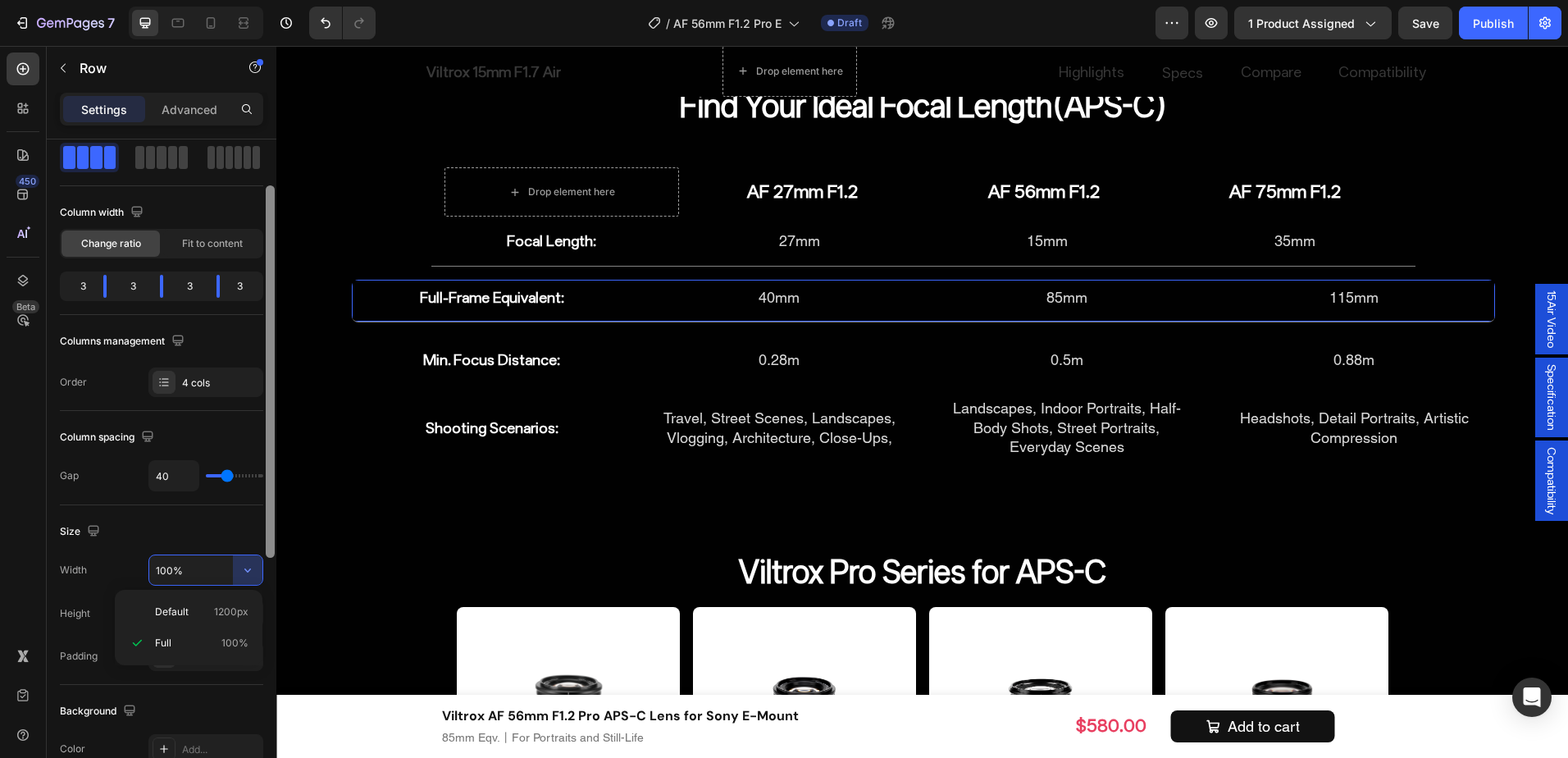
type input "1200"
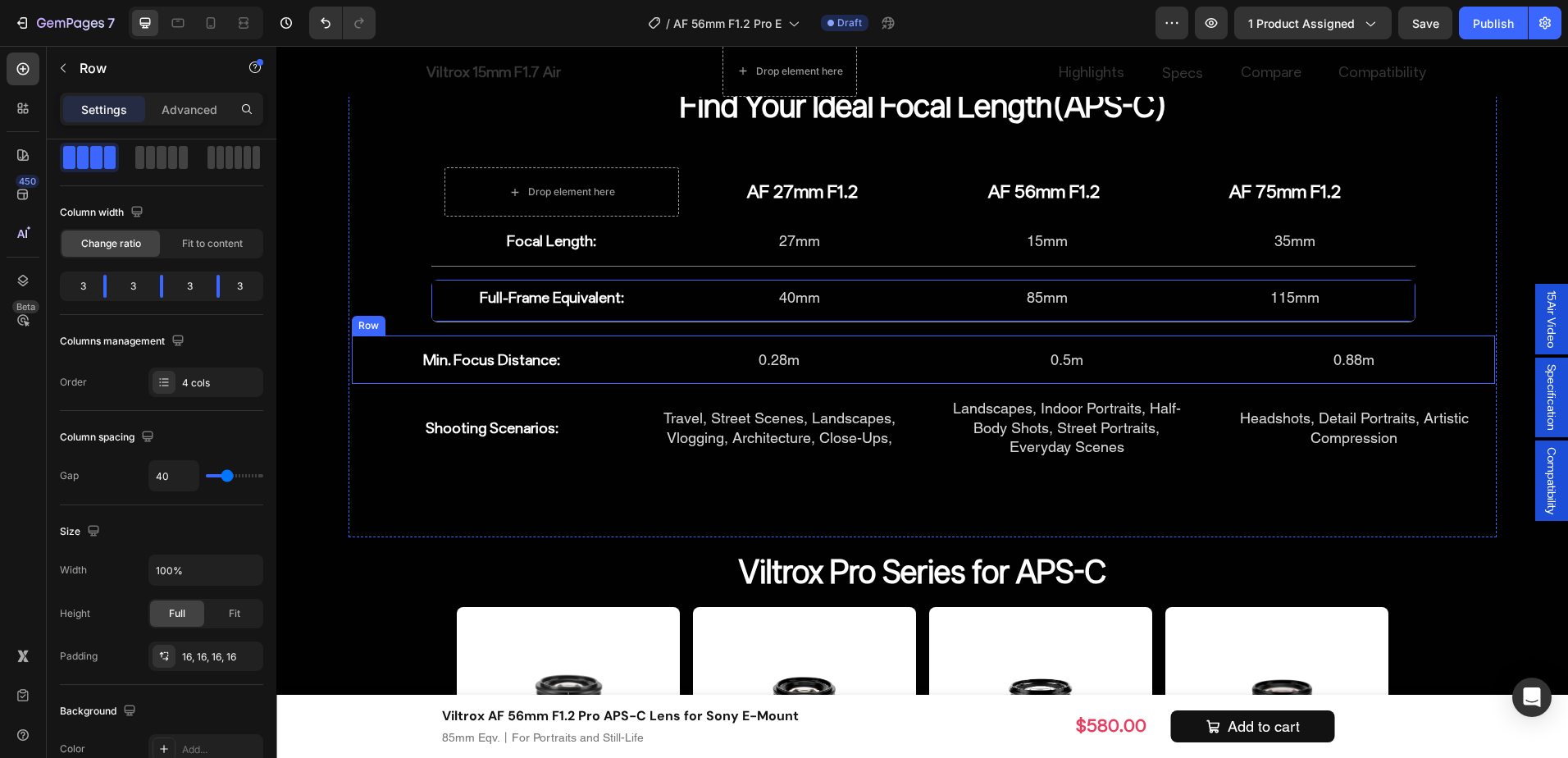
click at [636, 372] on div "Min. Focus Distance: Heading 0.28m Heading 0.5m Heading 0.88m Heading Row" at bounding box center [923, 360] width 1144 height 49
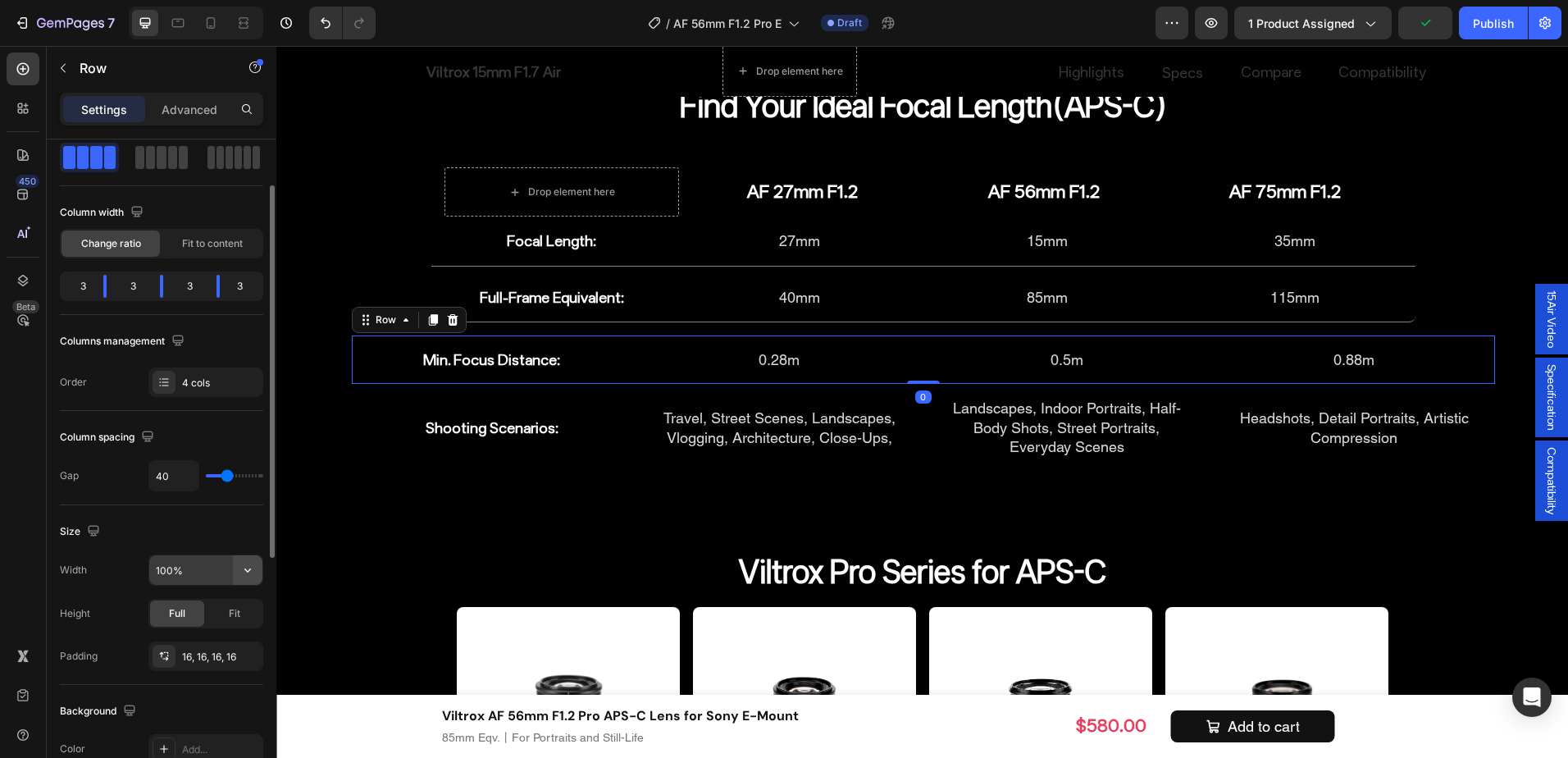
click at [248, 566] on icon "button" at bounding box center [247, 570] width 16 height 16
click at [217, 611] on span "1200px" at bounding box center [231, 612] width 34 height 15
type input "1200"
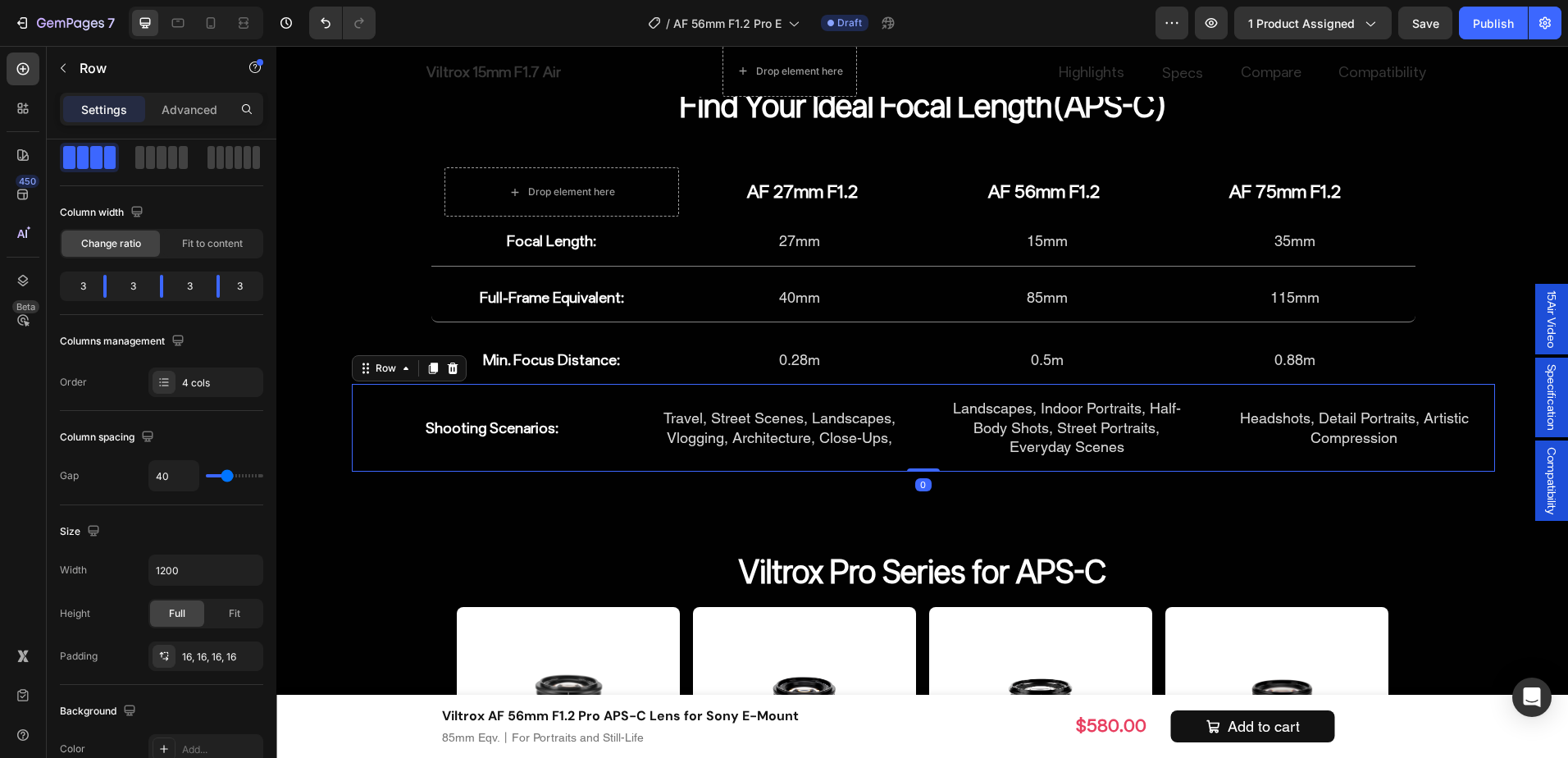
click at [628, 444] on div "Shooting Scenarios: Heading Travel, Street Scenes, Landscapes, Vlogging, Archit…" at bounding box center [923, 427] width 1144 height 87
click at [242, 569] on icon "button" at bounding box center [247, 570] width 16 height 16
click at [218, 616] on span "1200px" at bounding box center [231, 612] width 34 height 15
type input "1200"
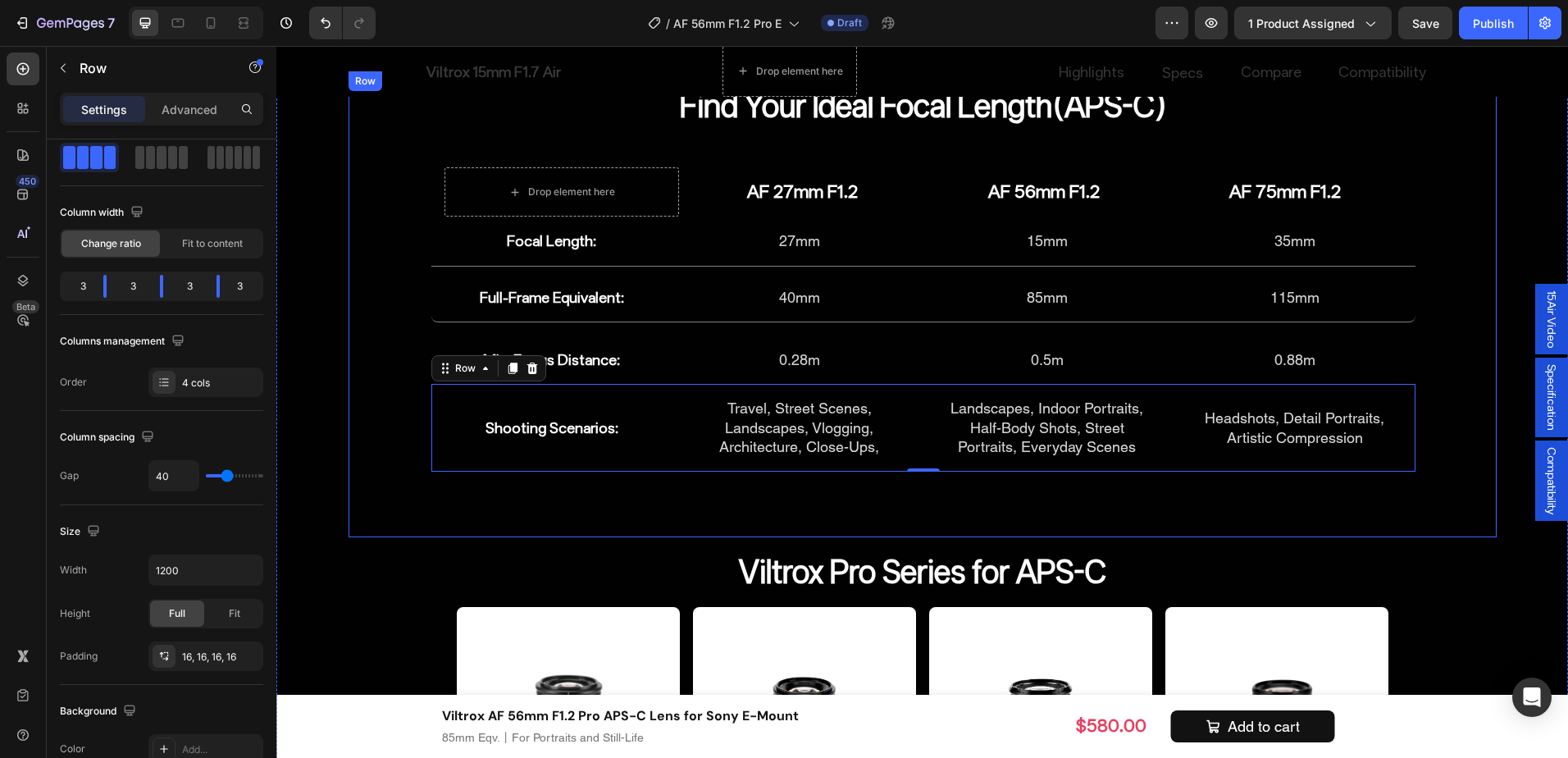
click at [620, 523] on div "Find Your Ideal Focal Length(APS-C) Heading Drop element here AF 27mm F1.2 Head…" at bounding box center [923, 304] width 1149 height 466
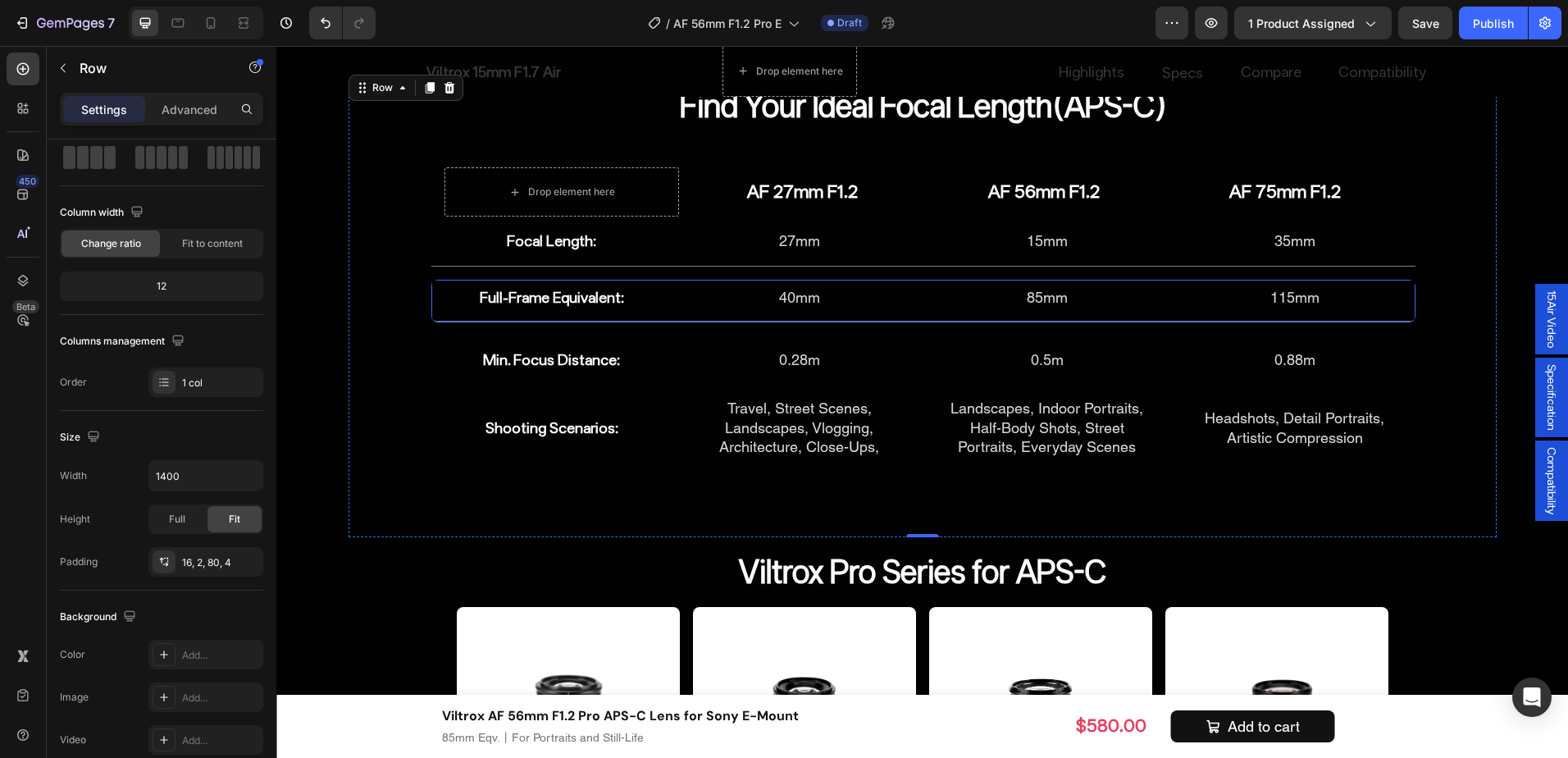
click at [679, 301] on div "Full-Frame Equivalent: Heading 40mm Heading 85mm Heading 115mm Heading Row" at bounding box center [923, 301] width 984 height 43
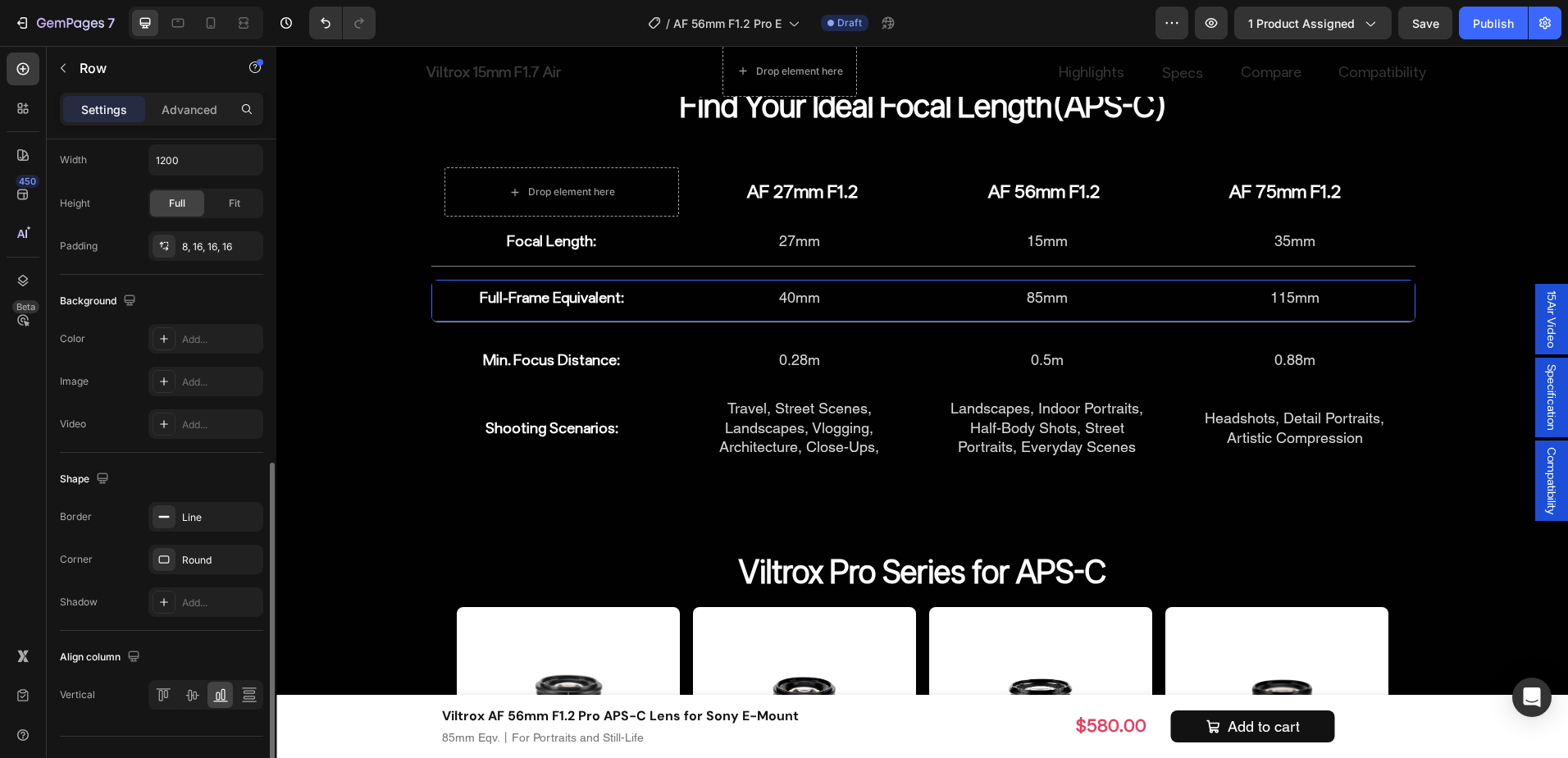
scroll to position [523, 0]
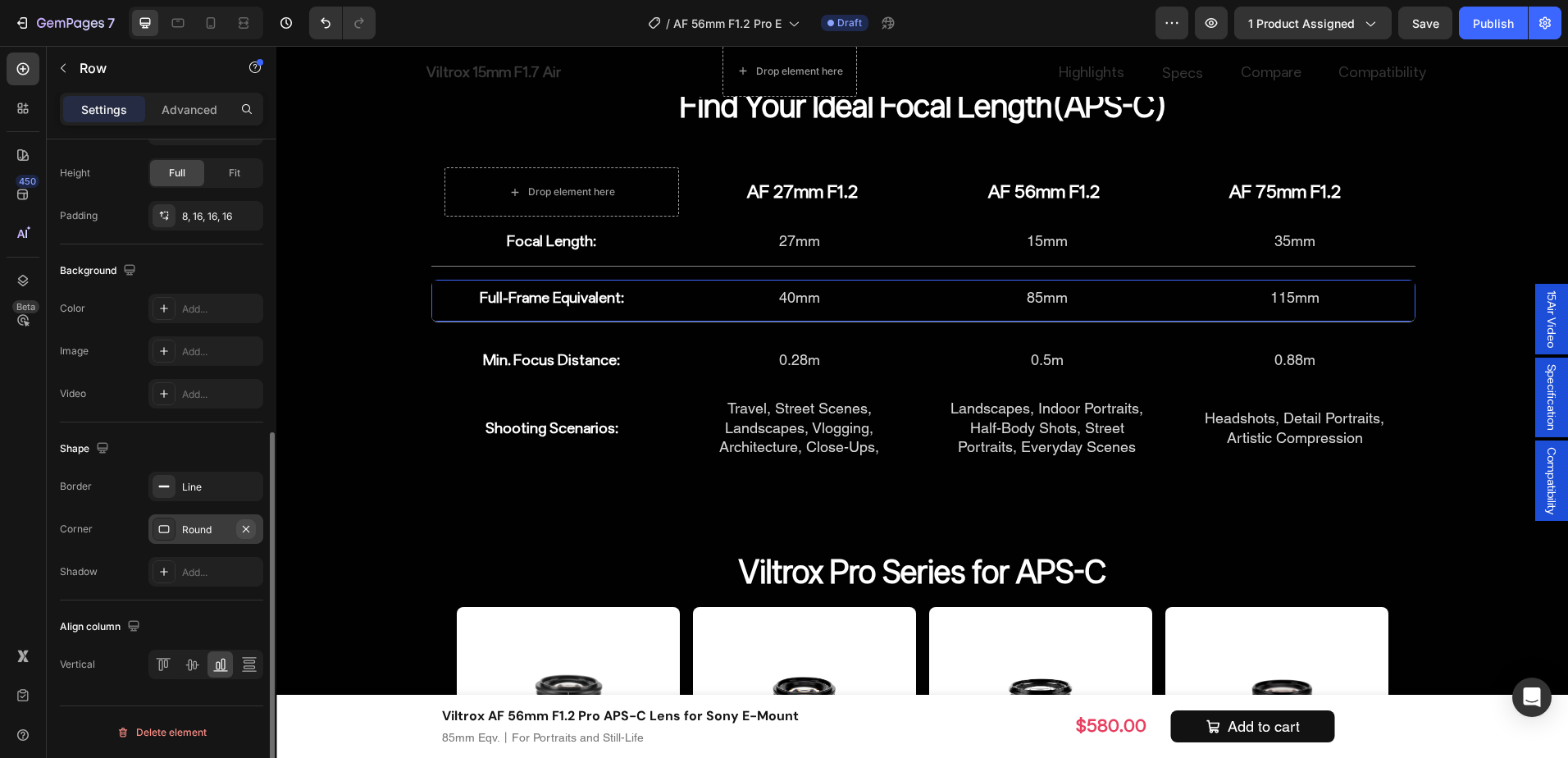
click at [242, 521] on button "button" at bounding box center [245, 529] width 20 height 20
click at [660, 364] on div "Min. Focus Distance: Heading 0.28m Heading 0.5m Heading 0.88m Heading Row 0" at bounding box center [923, 360] width 984 height 49
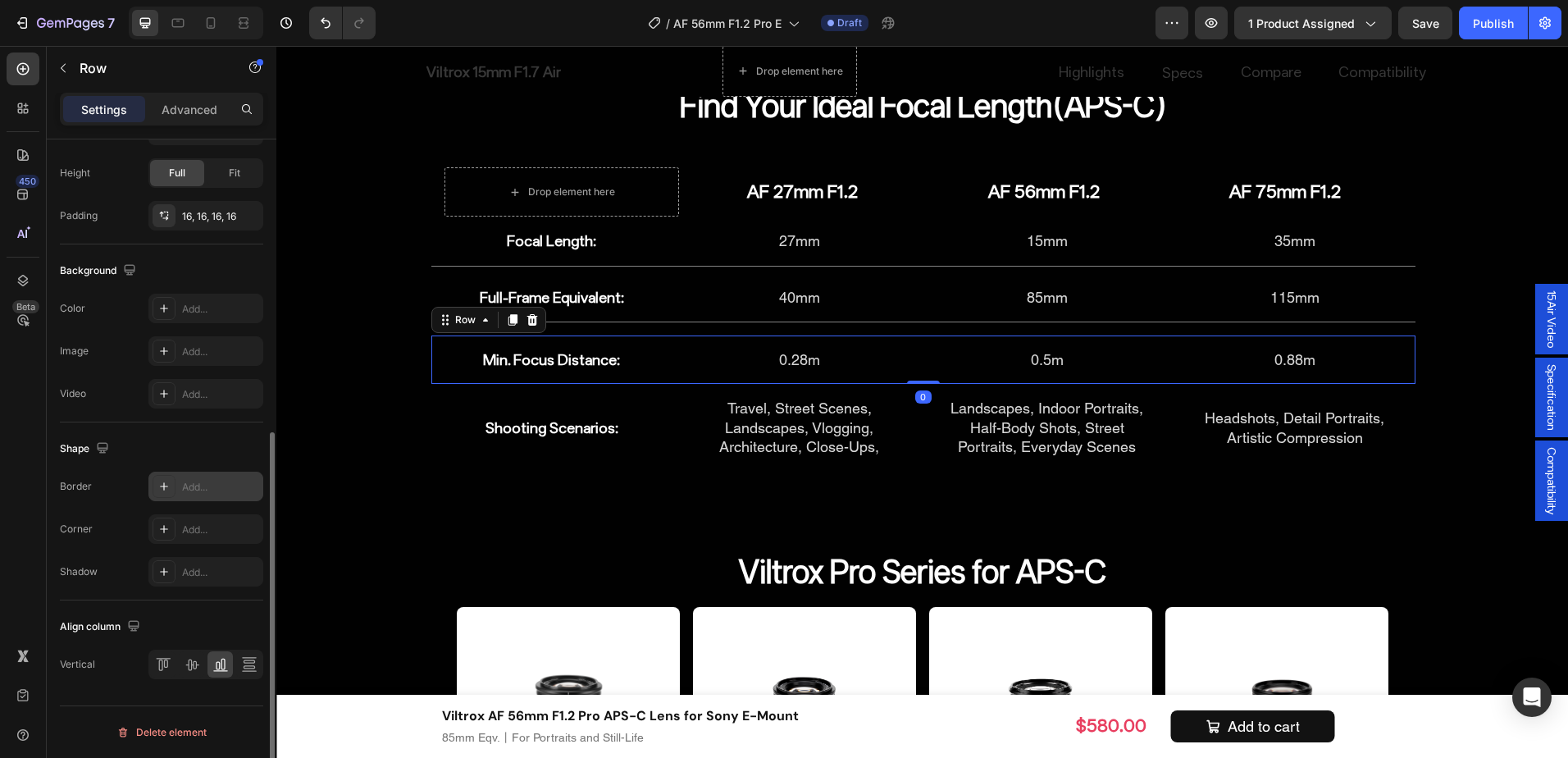
click at [213, 474] on div "Add..." at bounding box center [205, 486] width 115 height 29
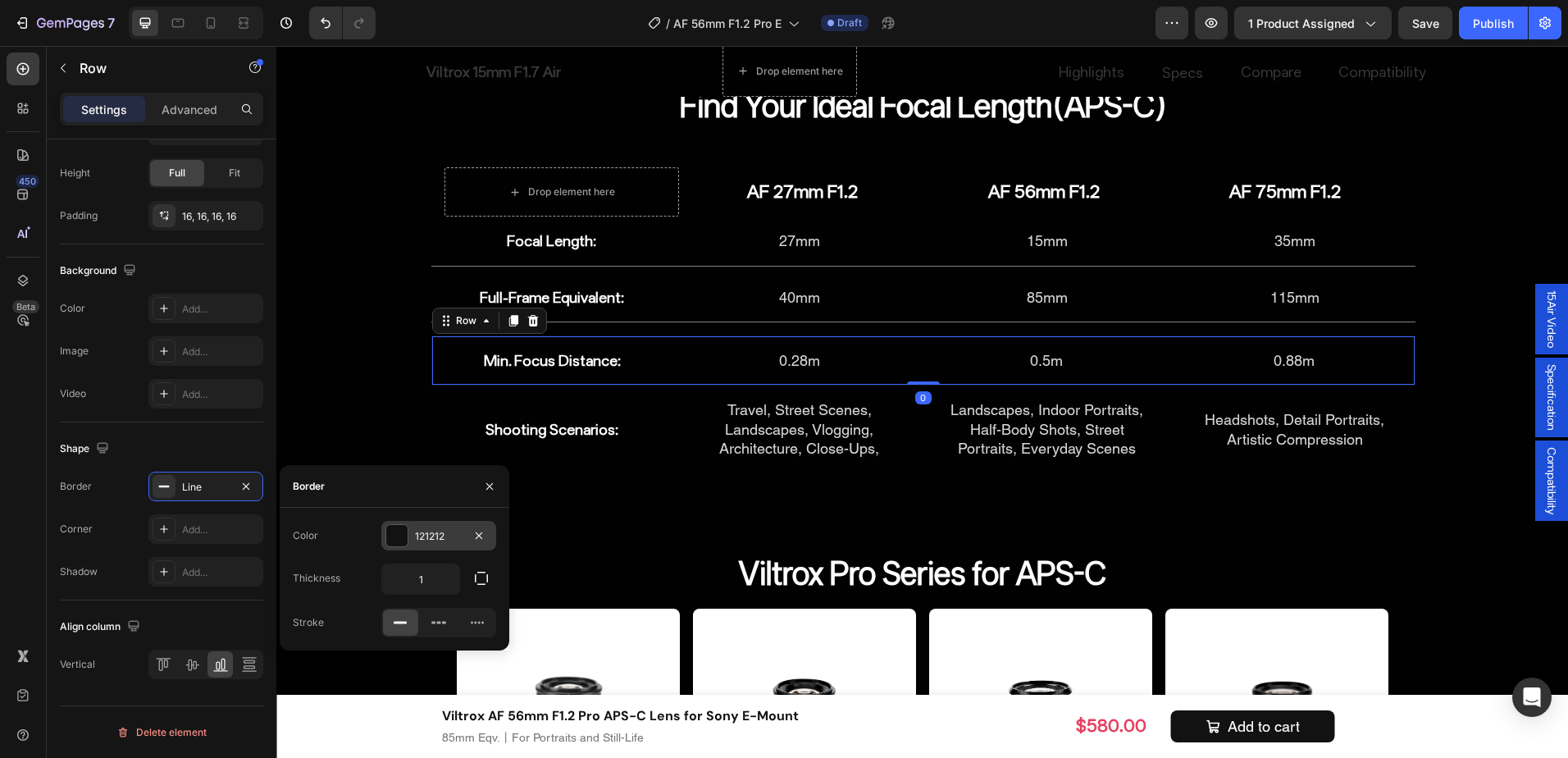
click at [438, 534] on div "121212" at bounding box center [439, 536] width 48 height 15
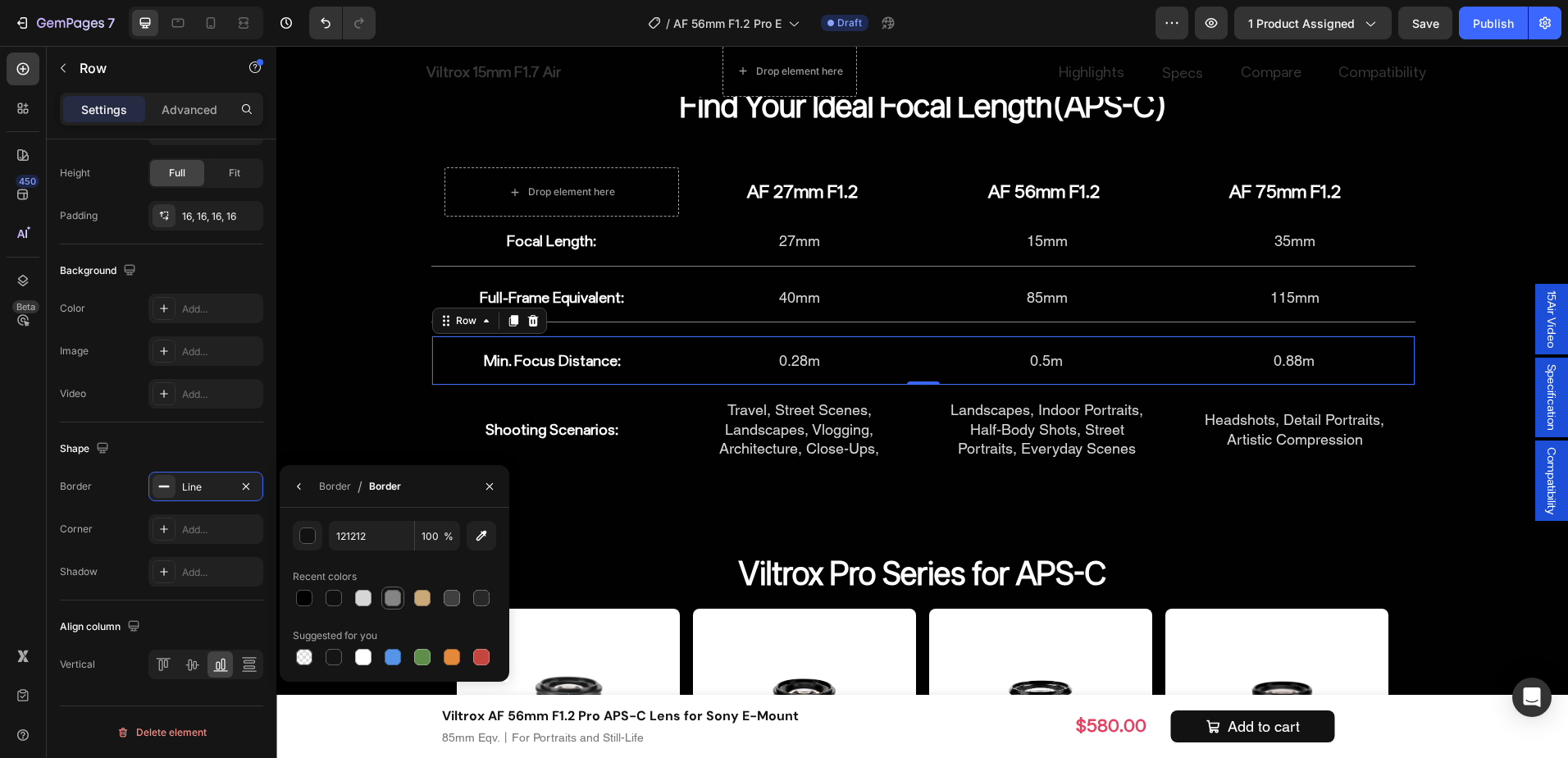
click at [397, 594] on div at bounding box center [393, 597] width 16 height 16
type input "848484"
click at [316, 489] on div "Border / Border" at bounding box center [343, 486] width 128 height 42
click at [308, 491] on button "button" at bounding box center [300, 487] width 27 height 27
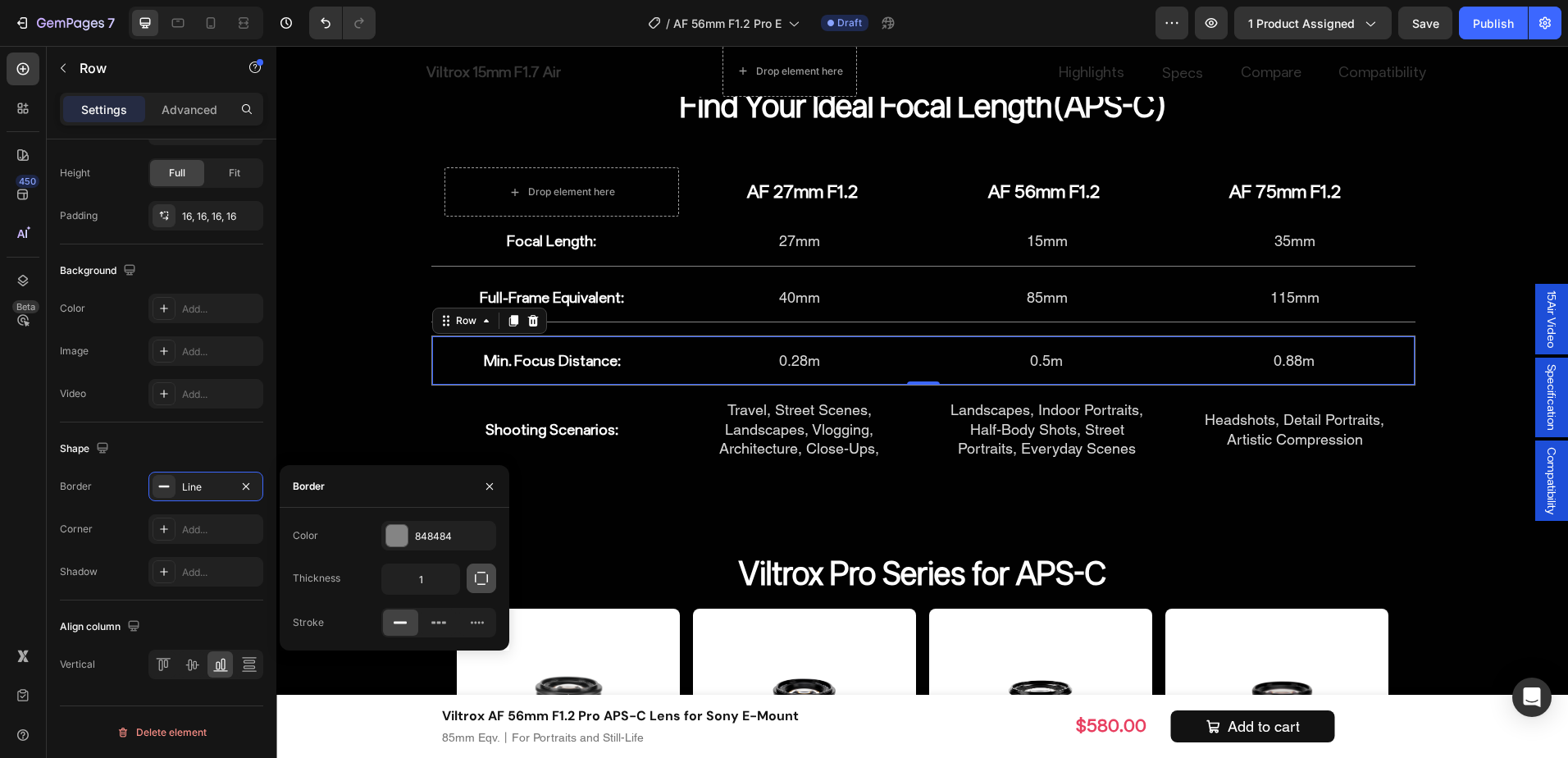
click at [480, 575] on icon "button" at bounding box center [481, 578] width 16 height 16
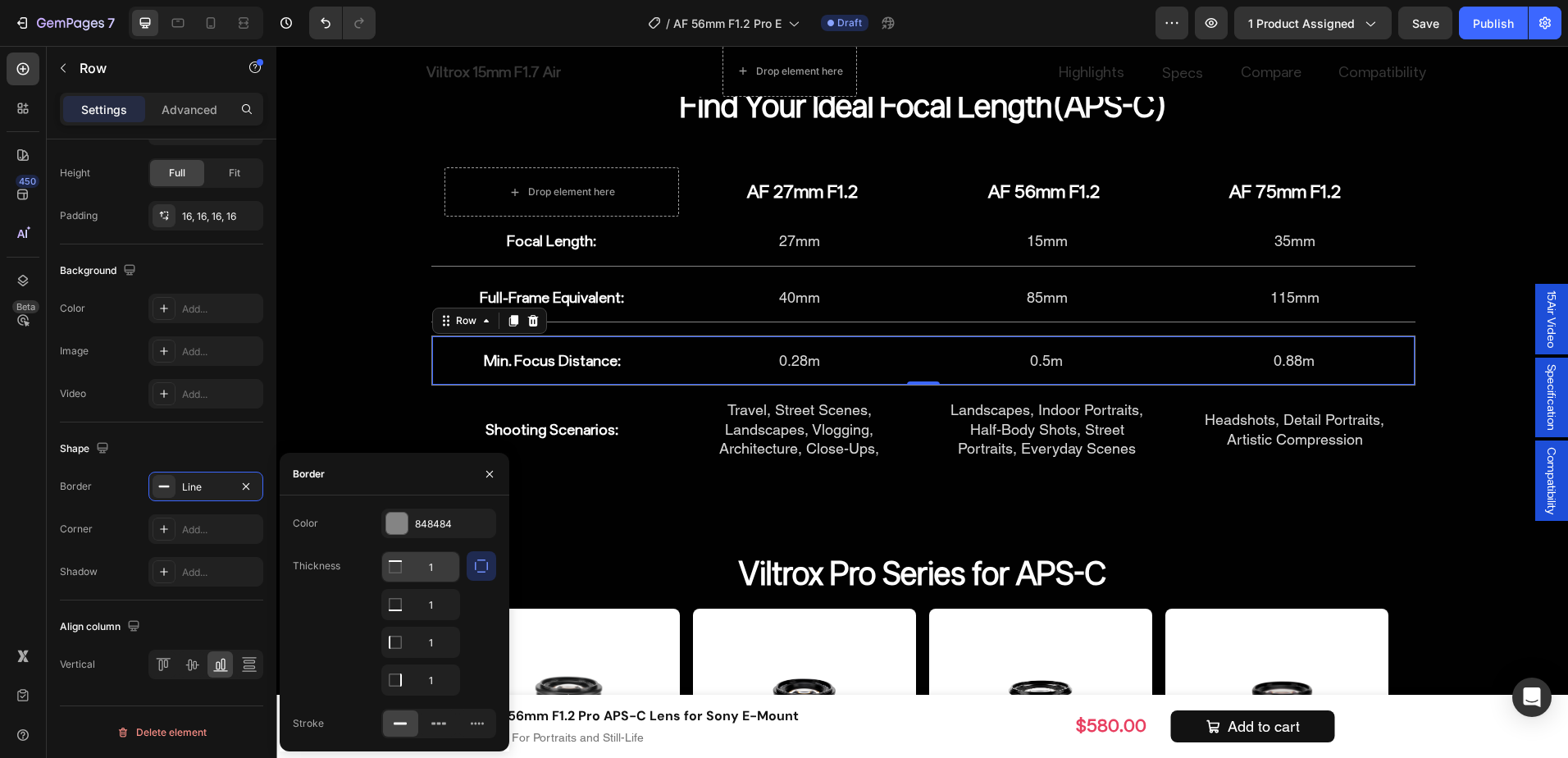
click at [441, 565] on input "1" at bounding box center [420, 567] width 77 height 29
type input "0"
click at [436, 619] on input "1" at bounding box center [420, 604] width 77 height 29
type input "0"
click at [442, 582] on input "1" at bounding box center [420, 567] width 77 height 29
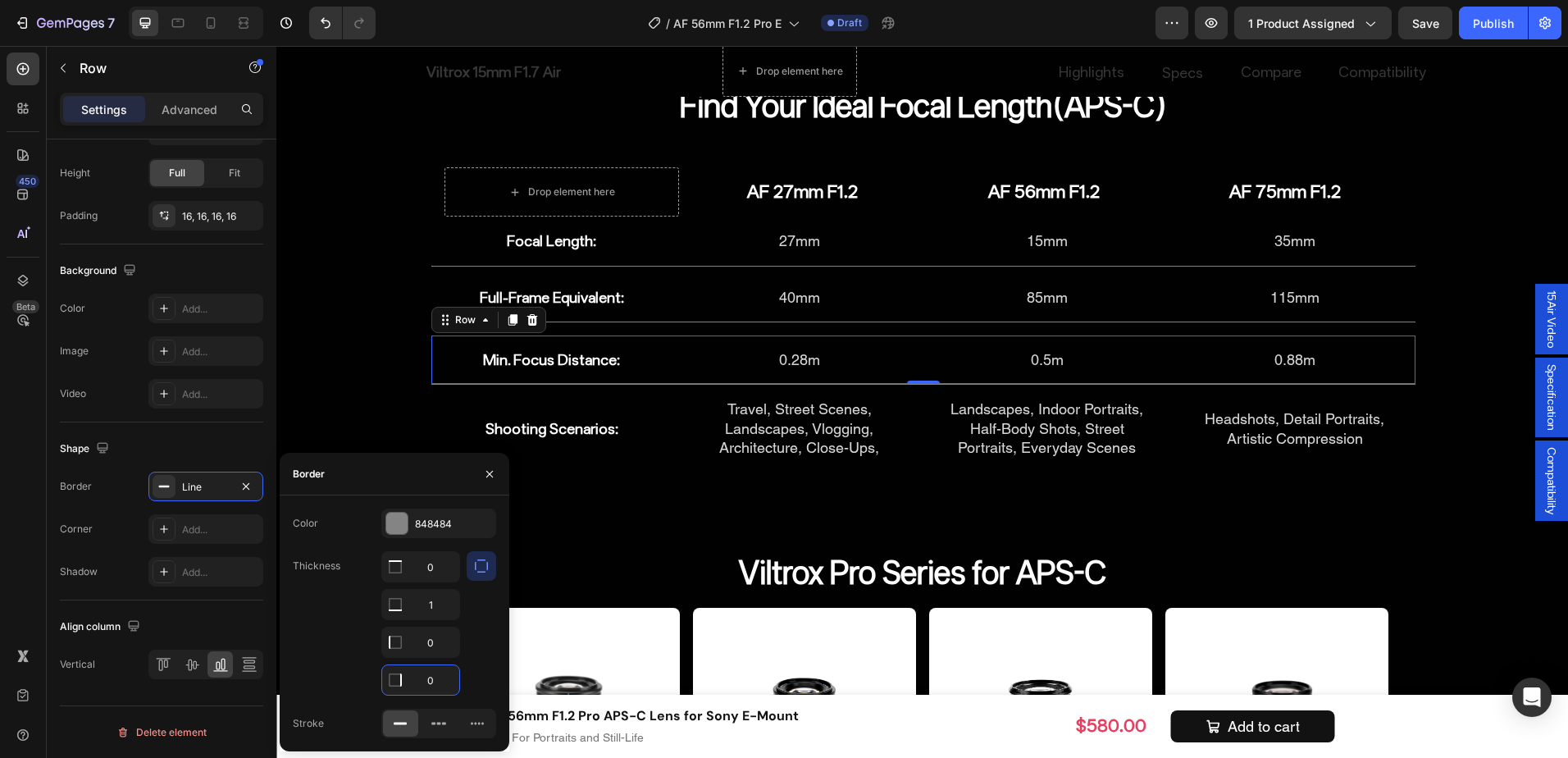
type input "0"
click at [308, 636] on div "Thickness 0 1 0 0" at bounding box center [395, 624] width 203 height 145
click at [637, 436] on h2 "Shooting Scenarios:" at bounding box center [552, 428] width 215 height 22
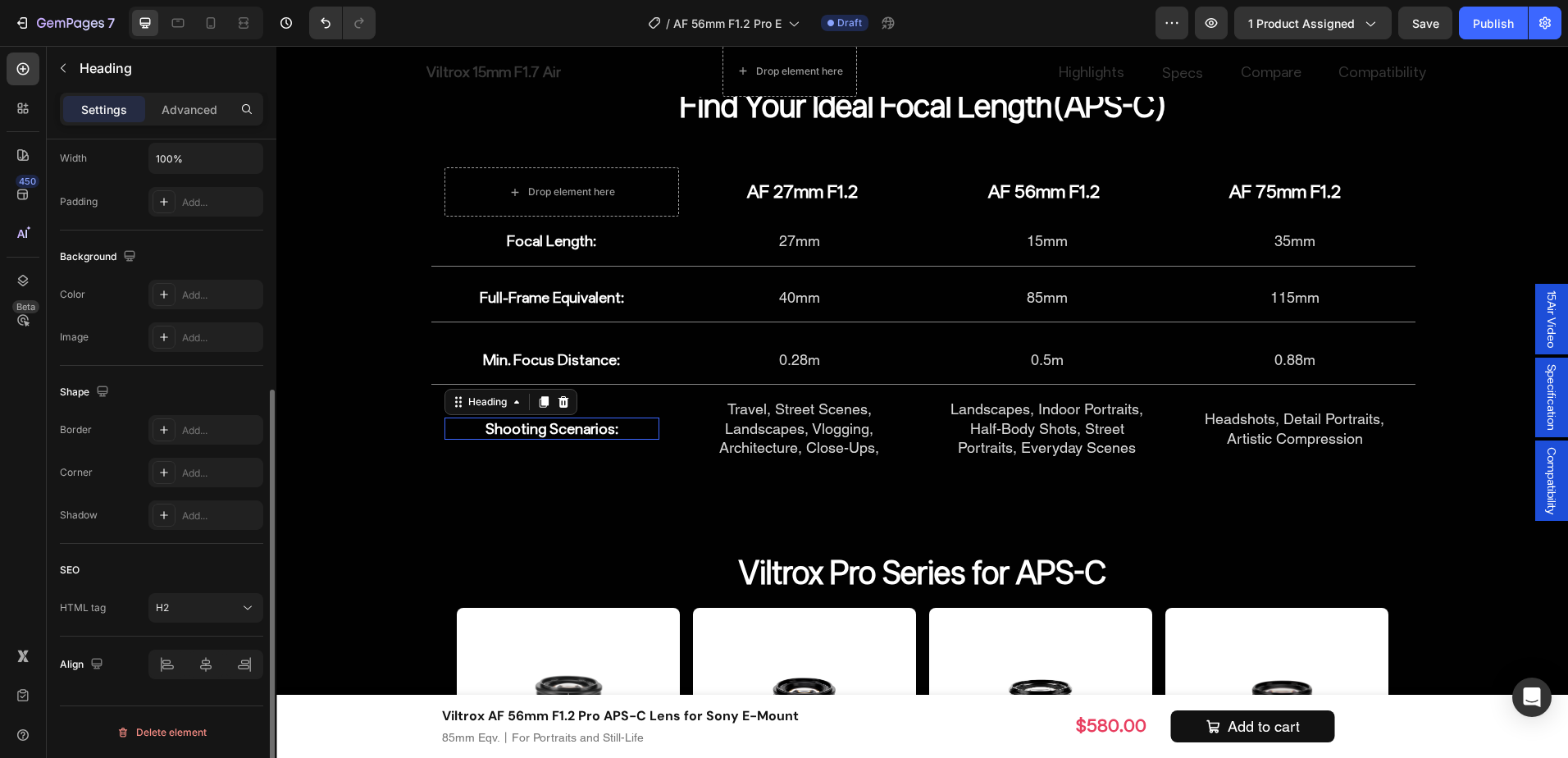
scroll to position [0, 0]
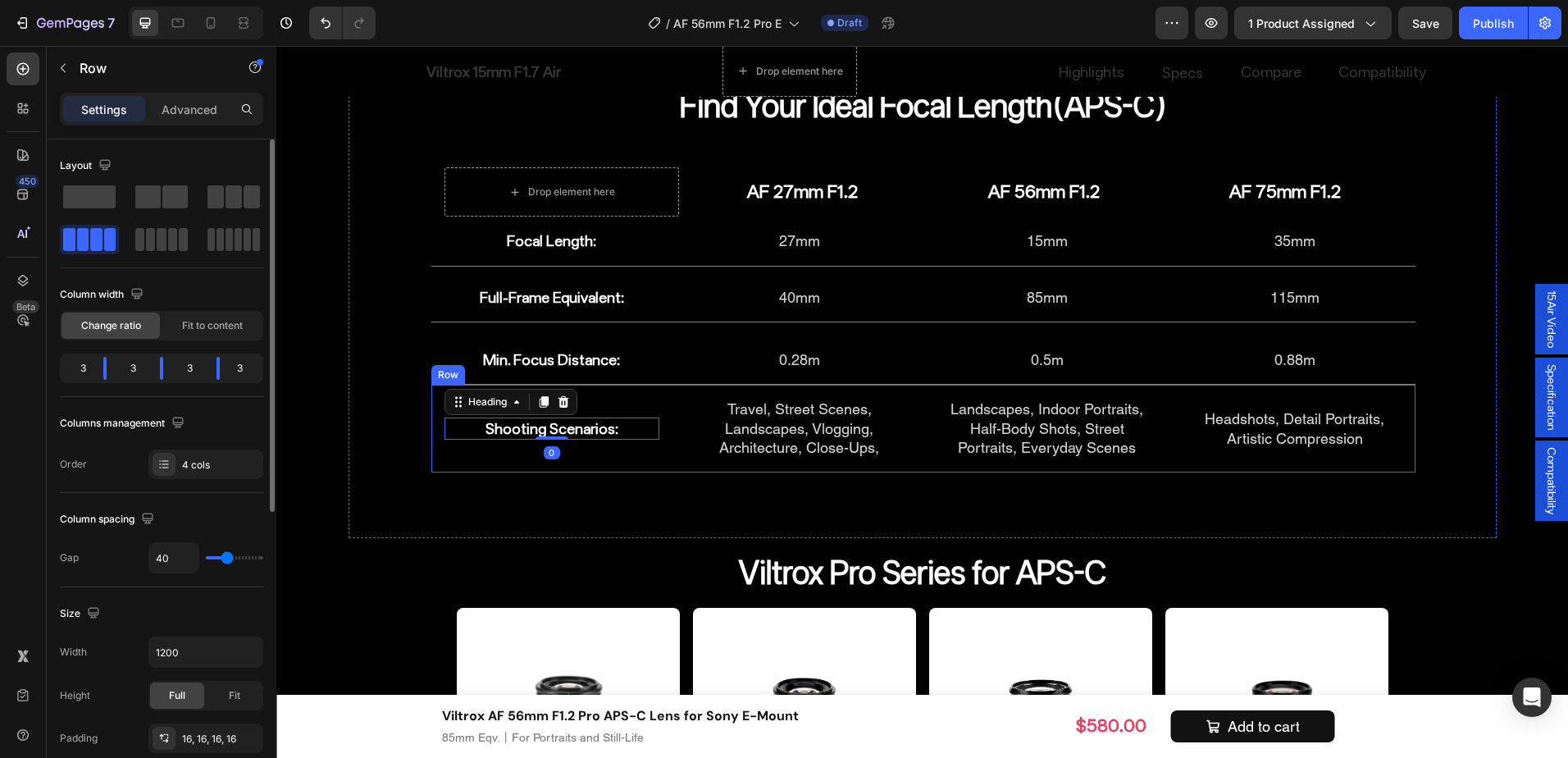
click at [657, 445] on div "Shooting Scenarios: Heading 0 Travel, Street Scenes, Landscapes, Vlogging, Arch…" at bounding box center [923, 428] width 984 height 87
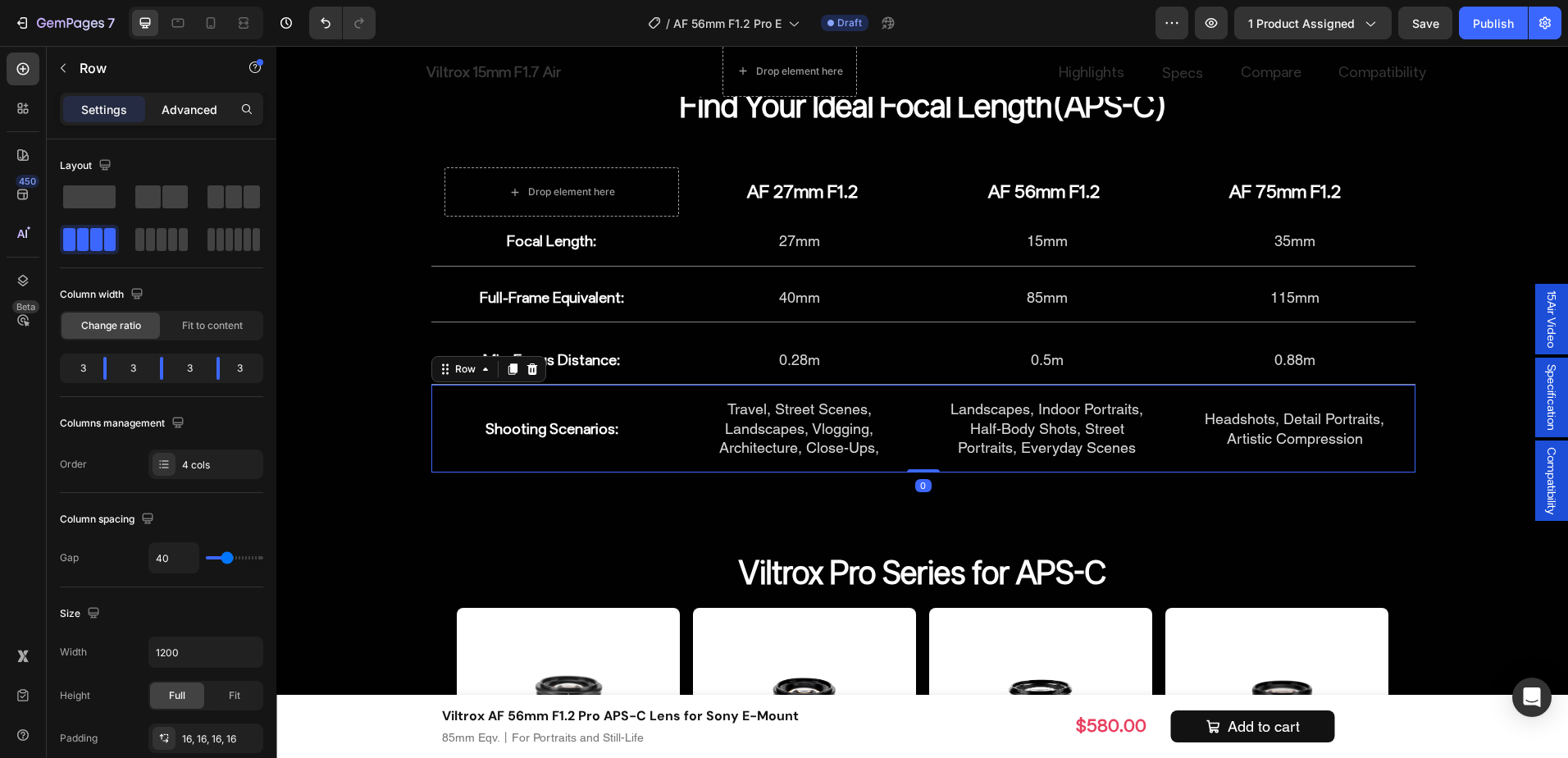
click at [188, 117] on p "Advanced" at bounding box center [189, 109] width 56 height 17
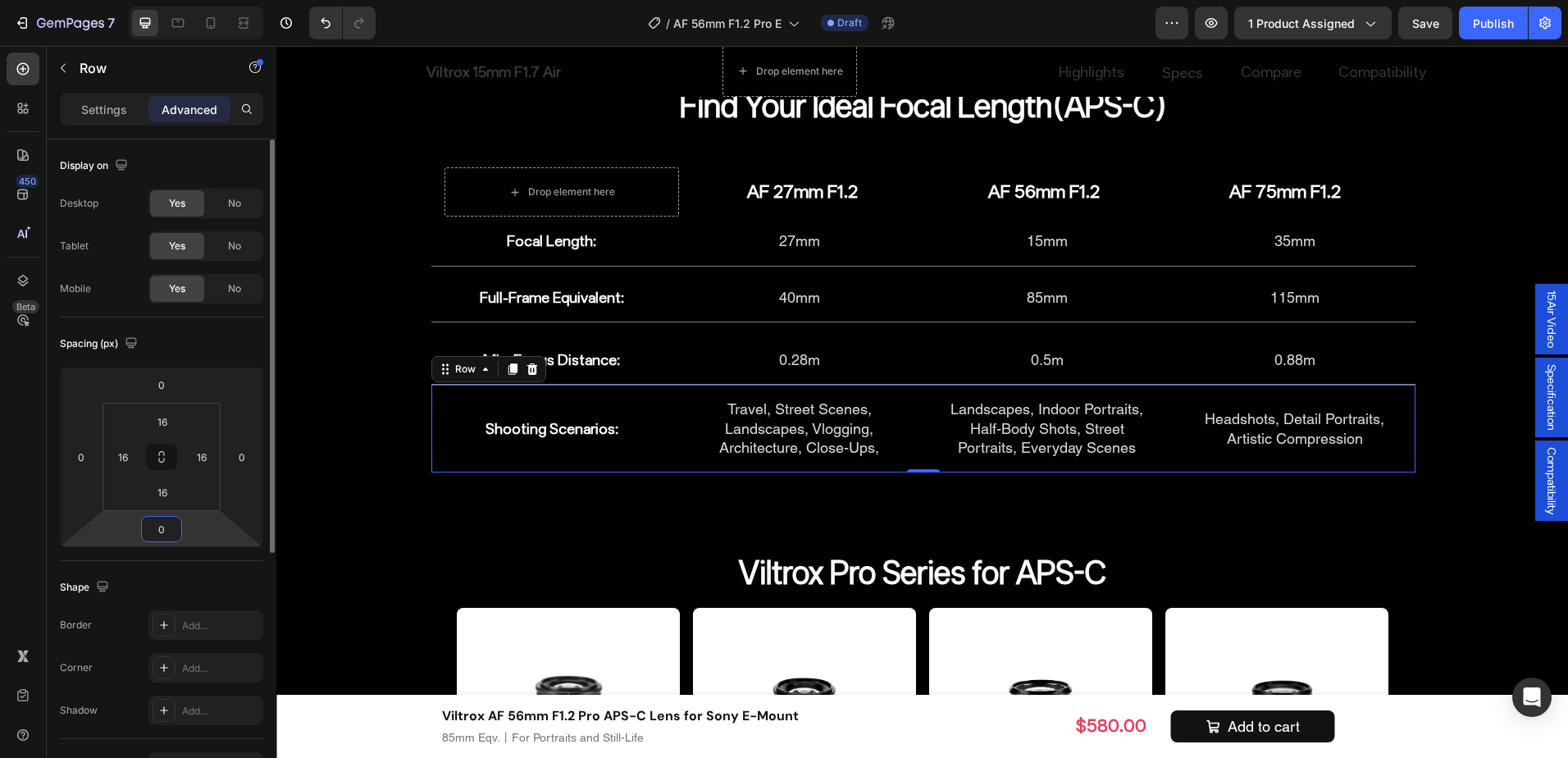
click at [159, 529] on input "0" at bounding box center [162, 530] width 33 height 25
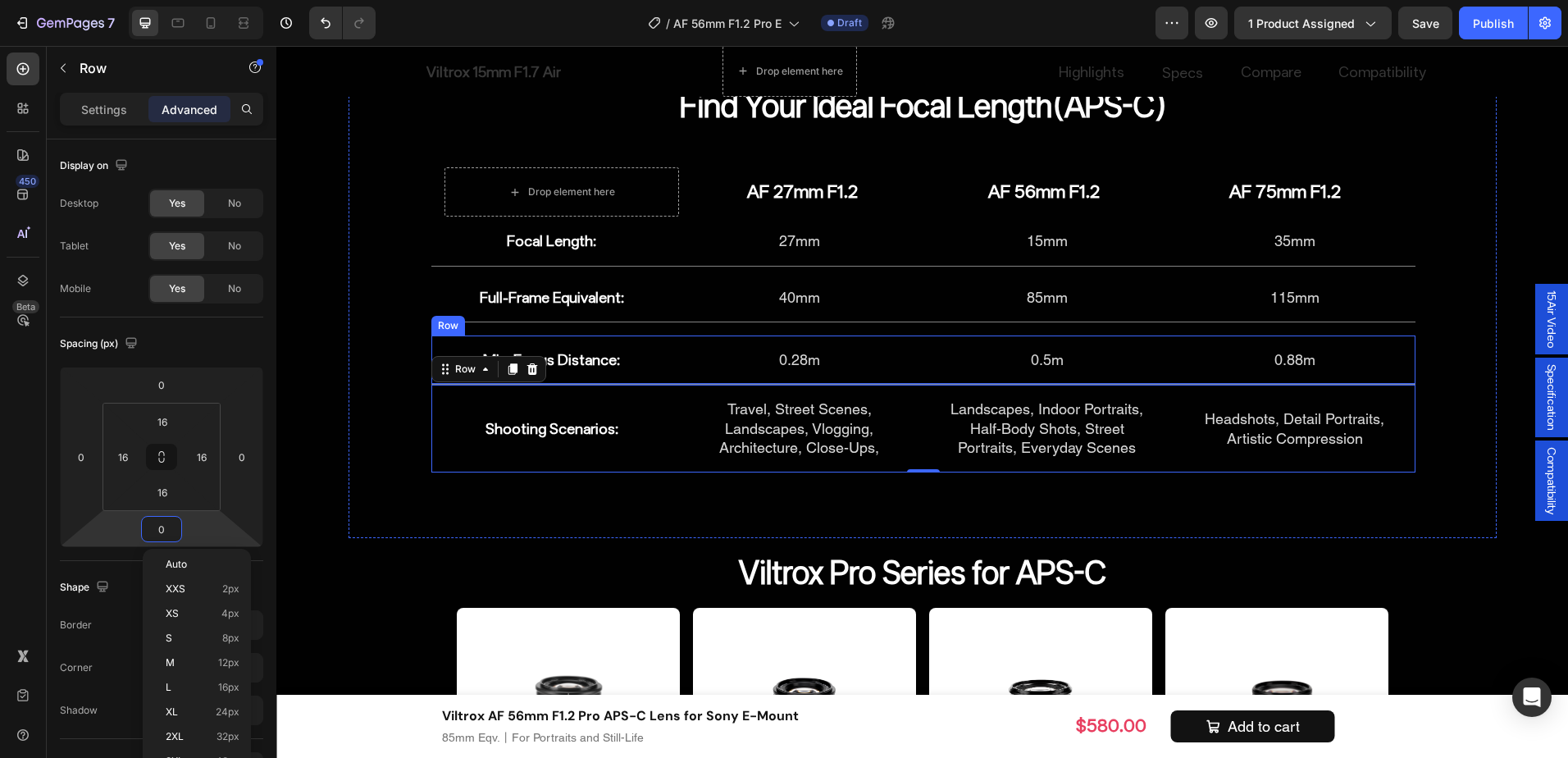
click at [670, 379] on div "Min. Focus Distance: Heading 0.28m Heading 0.5m Heading 0.88m Heading Row" at bounding box center [923, 360] width 984 height 49
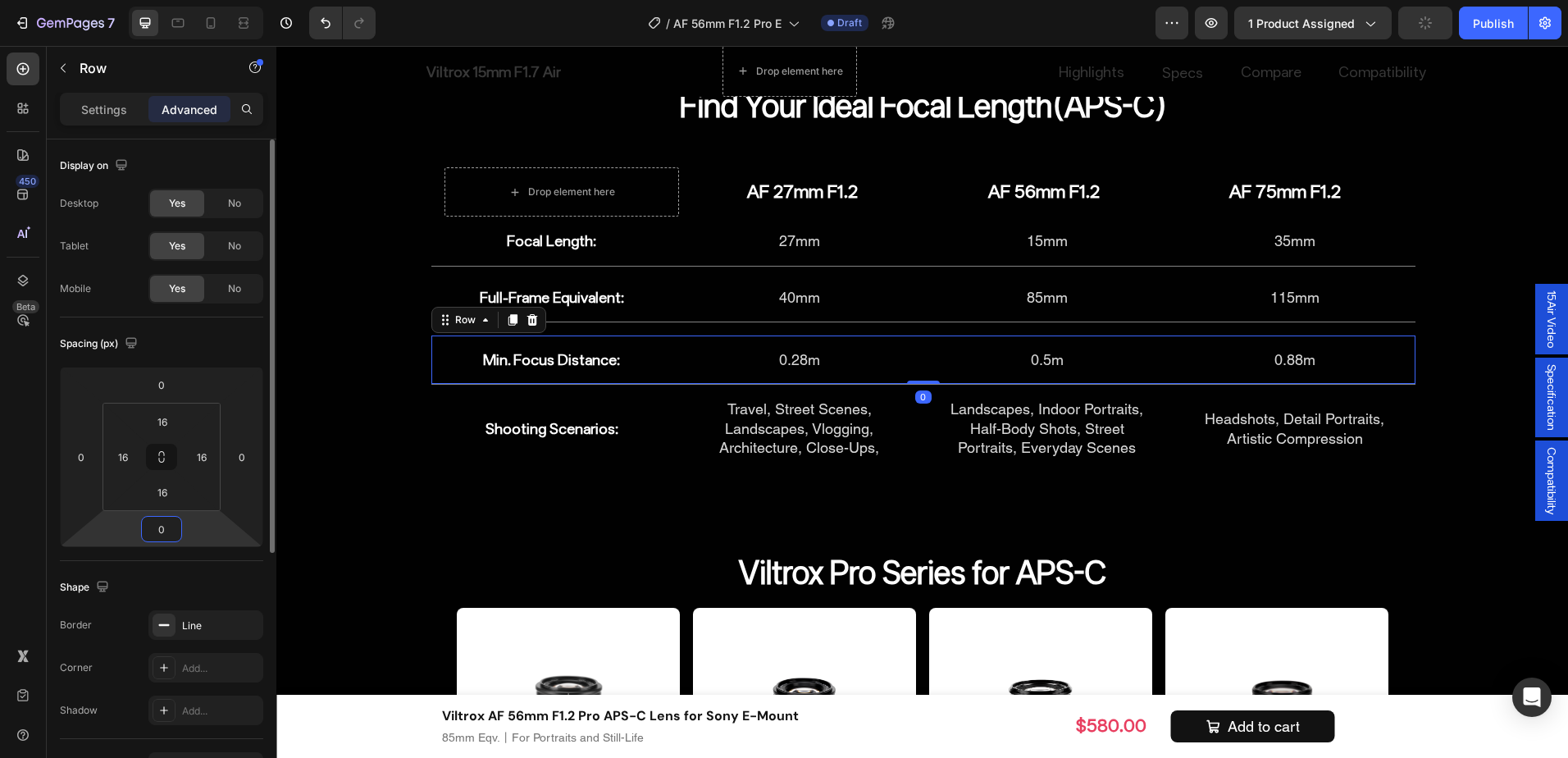
click at [169, 533] on input "0" at bounding box center [162, 530] width 33 height 25
type input "16"
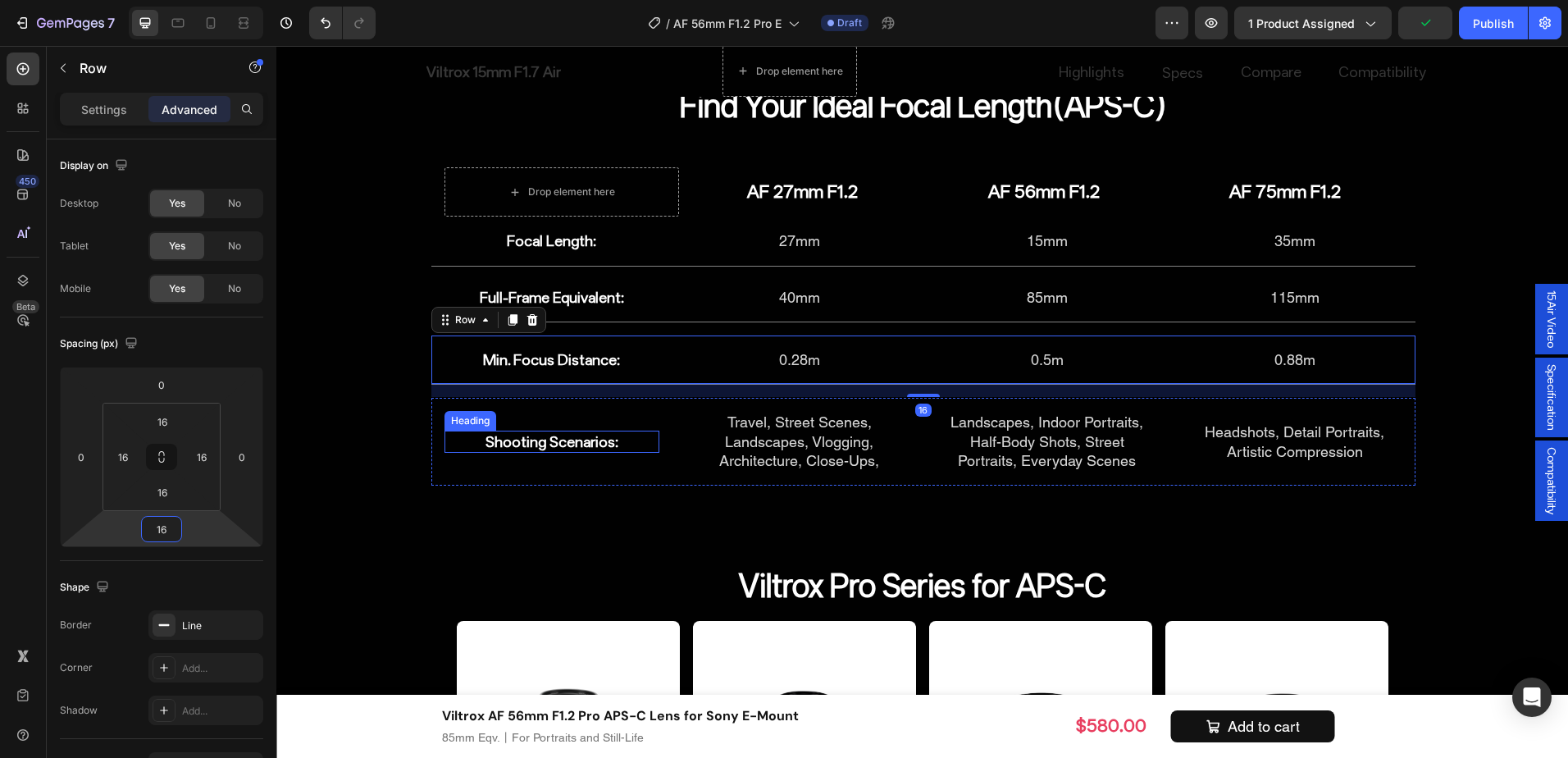
click at [643, 437] on h2 "Shooting Scenarios:" at bounding box center [552, 441] width 215 height 22
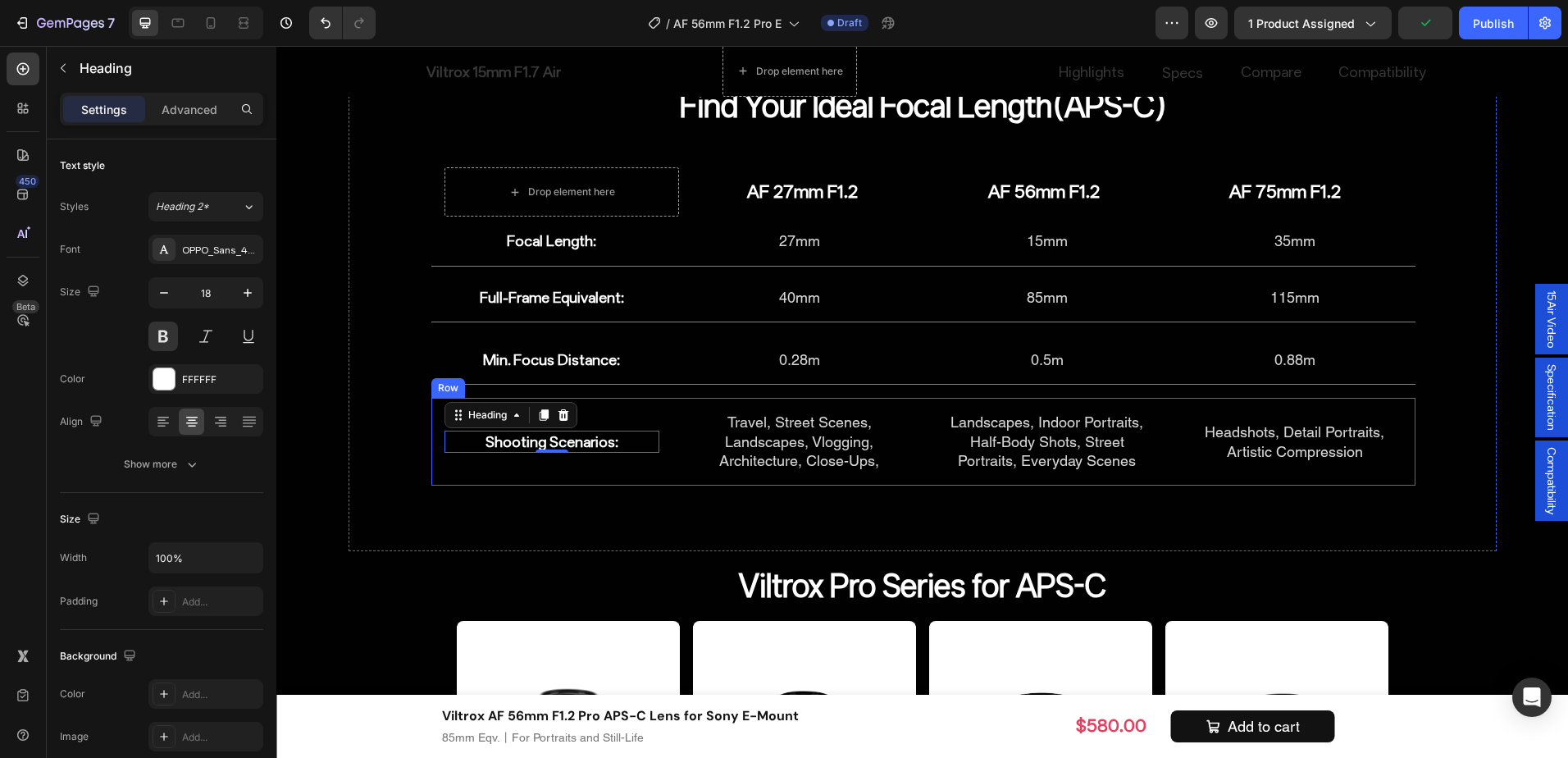
click at [659, 472] on div "Shooting Scenarios: Heading 0 Travel, Street Scenes, Landscapes, Vlogging, Arch…" at bounding box center [923, 440] width 984 height 87
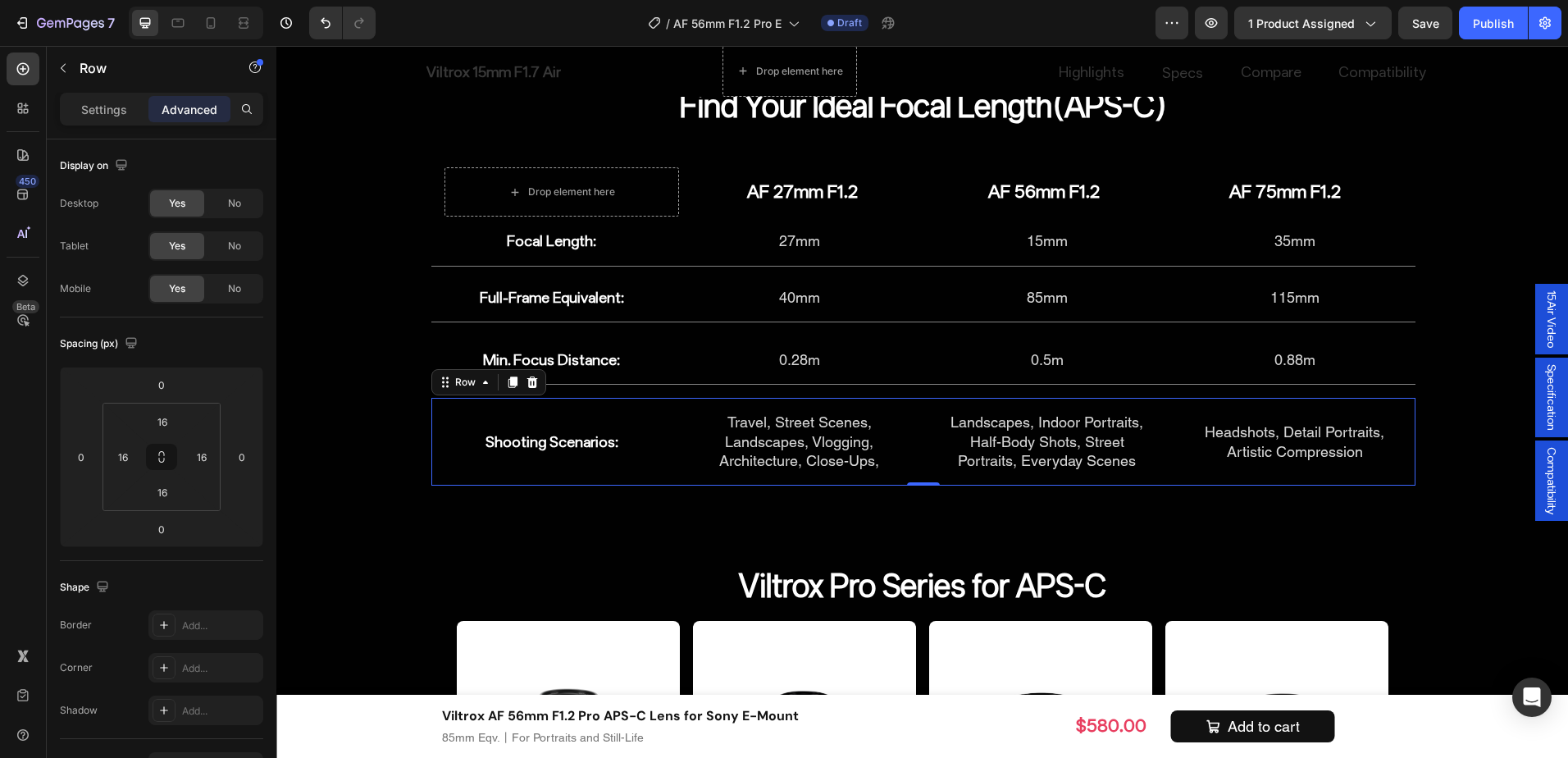
click at [105, 90] on div "Row" at bounding box center [140, 68] width 187 height 47
click at [105, 105] on p "Settings" at bounding box center [104, 109] width 46 height 17
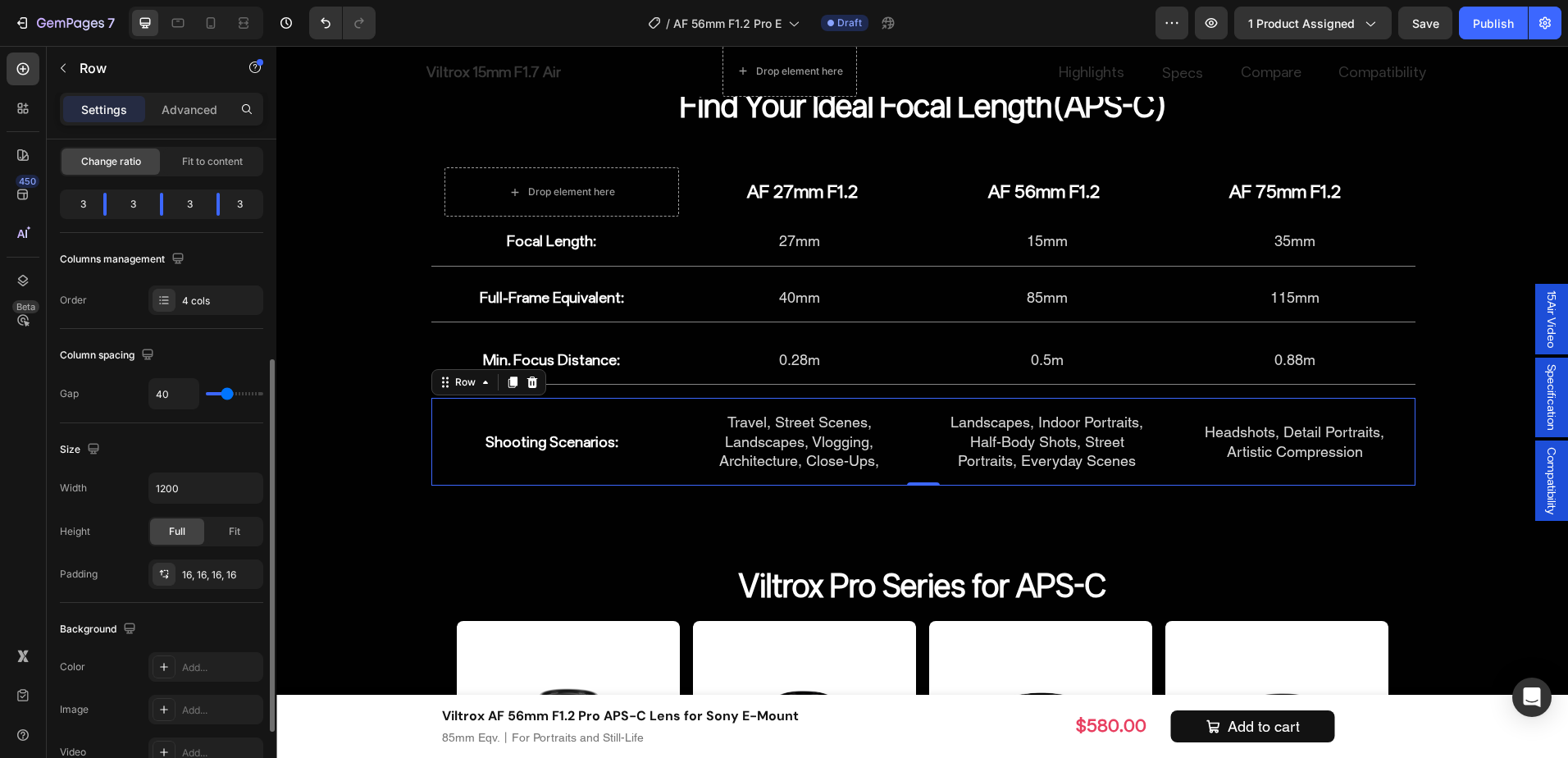
scroll to position [246, 0]
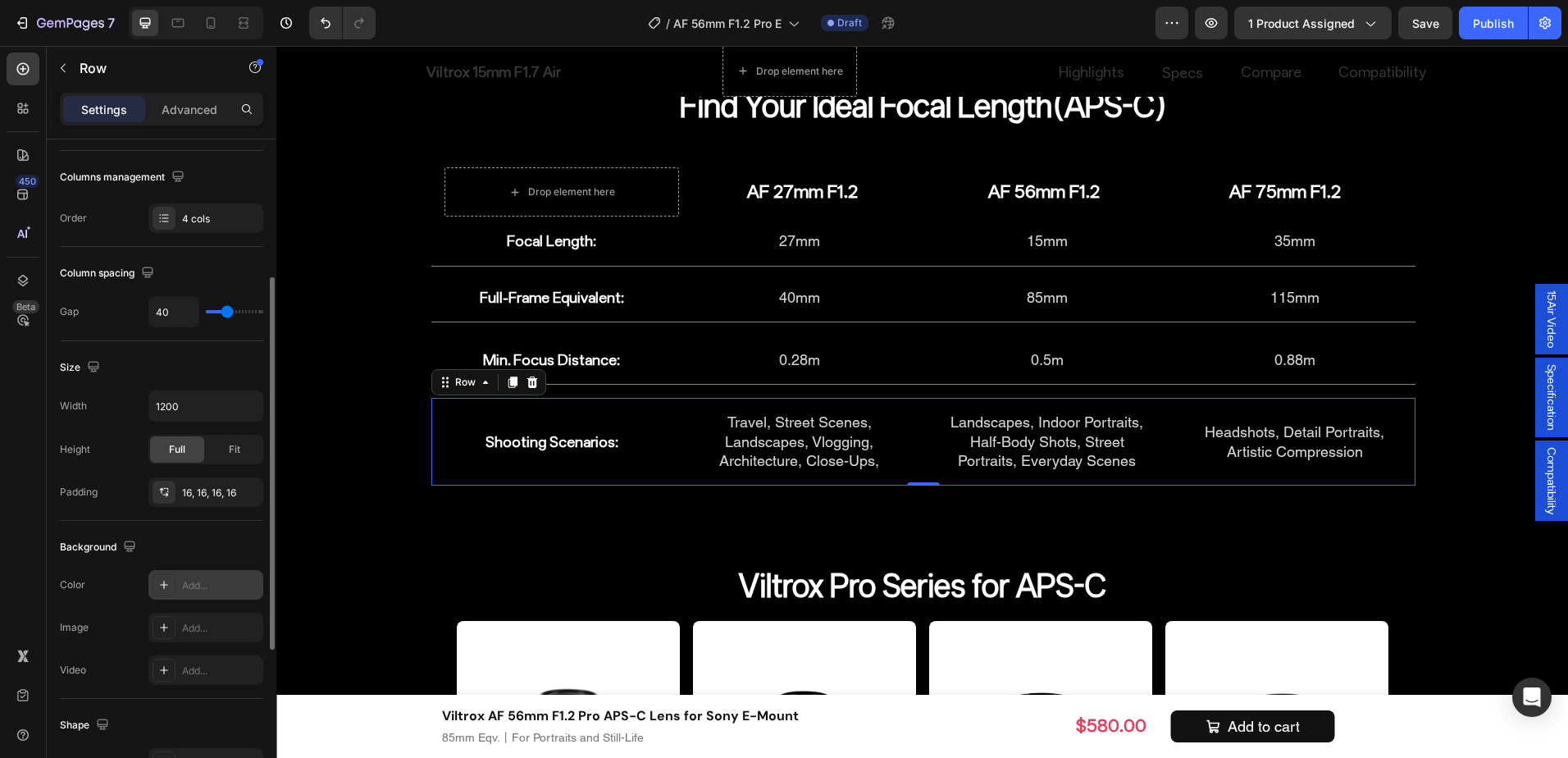
click at [190, 578] on div "Add..." at bounding box center [221, 586] width 77 height 15
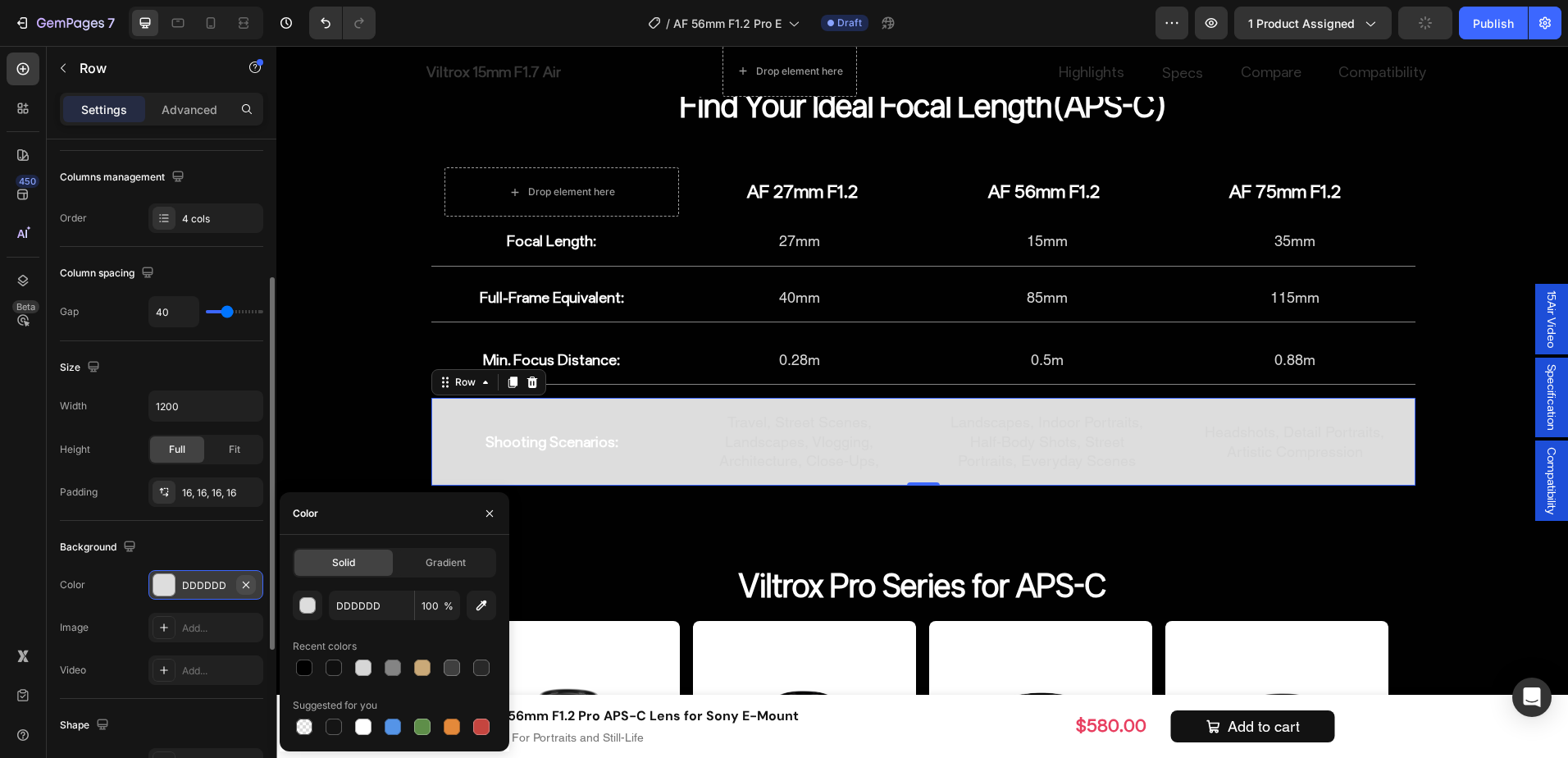
click at [255, 581] on button "button" at bounding box center [245, 585] width 20 height 20
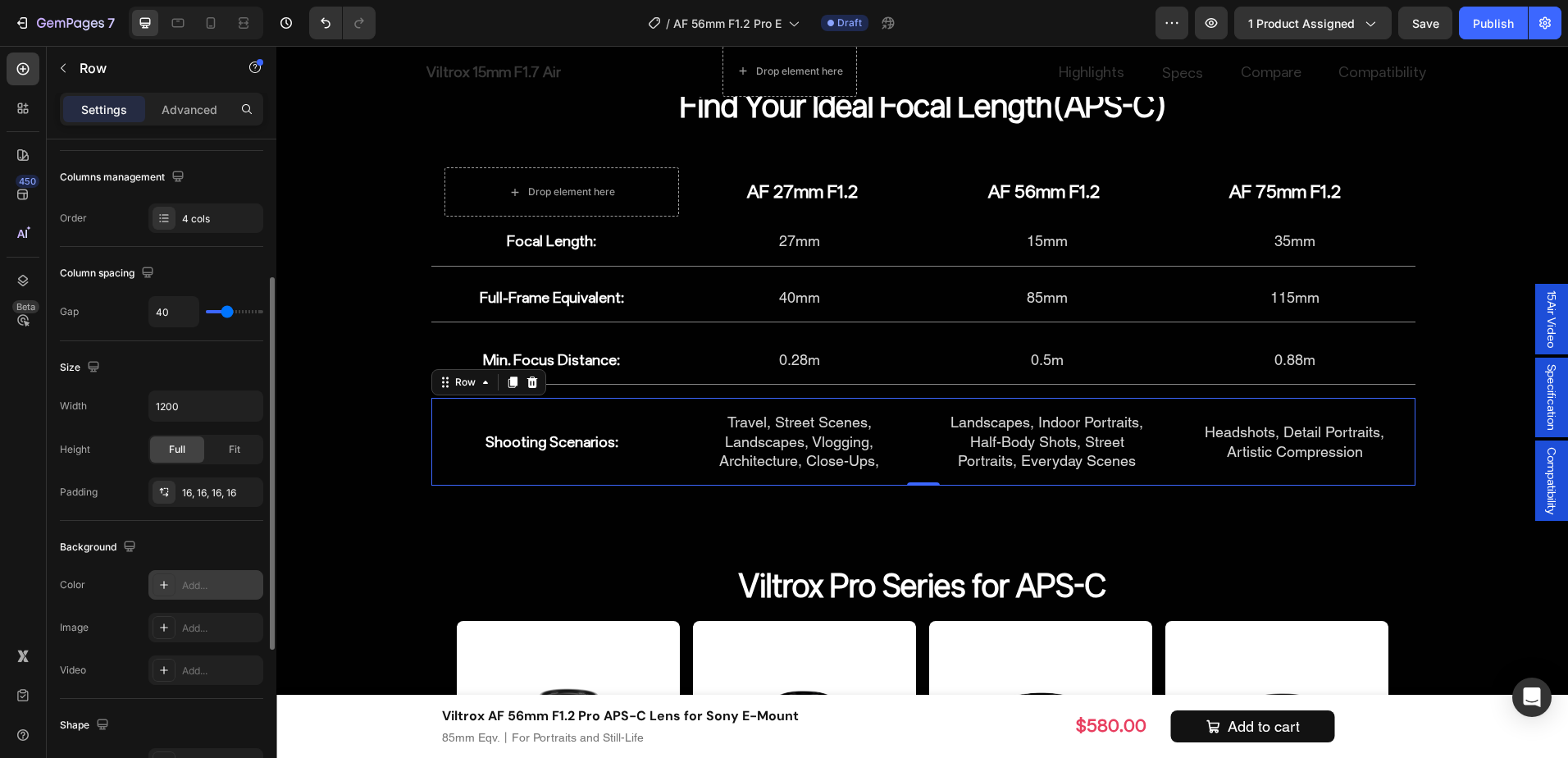
click at [188, 126] on div "Settings Advanced" at bounding box center [162, 115] width 230 height 47
click at [188, 112] on p "Advanced" at bounding box center [189, 109] width 56 height 17
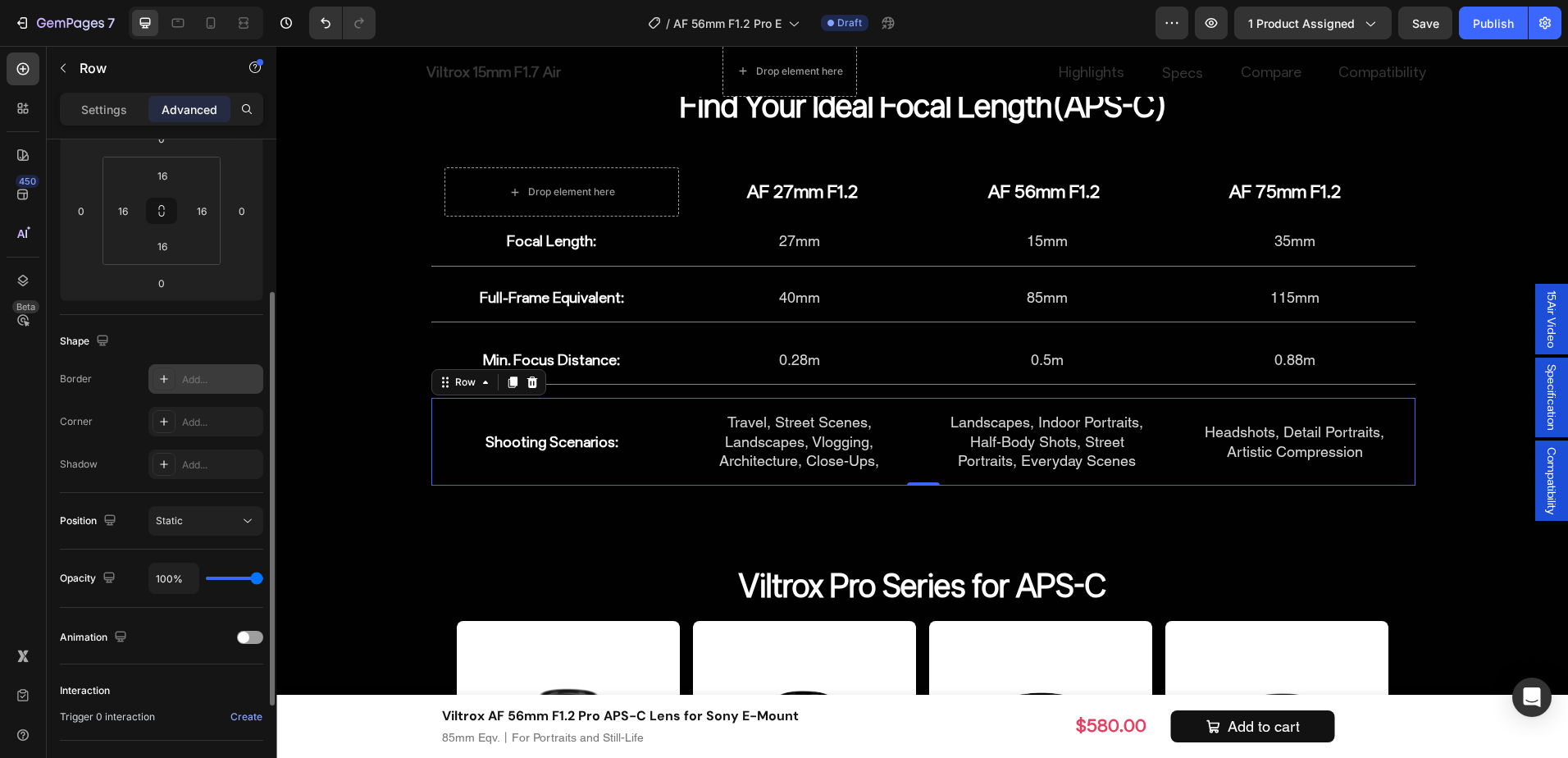
click at [240, 369] on div "Add..." at bounding box center [205, 379] width 115 height 29
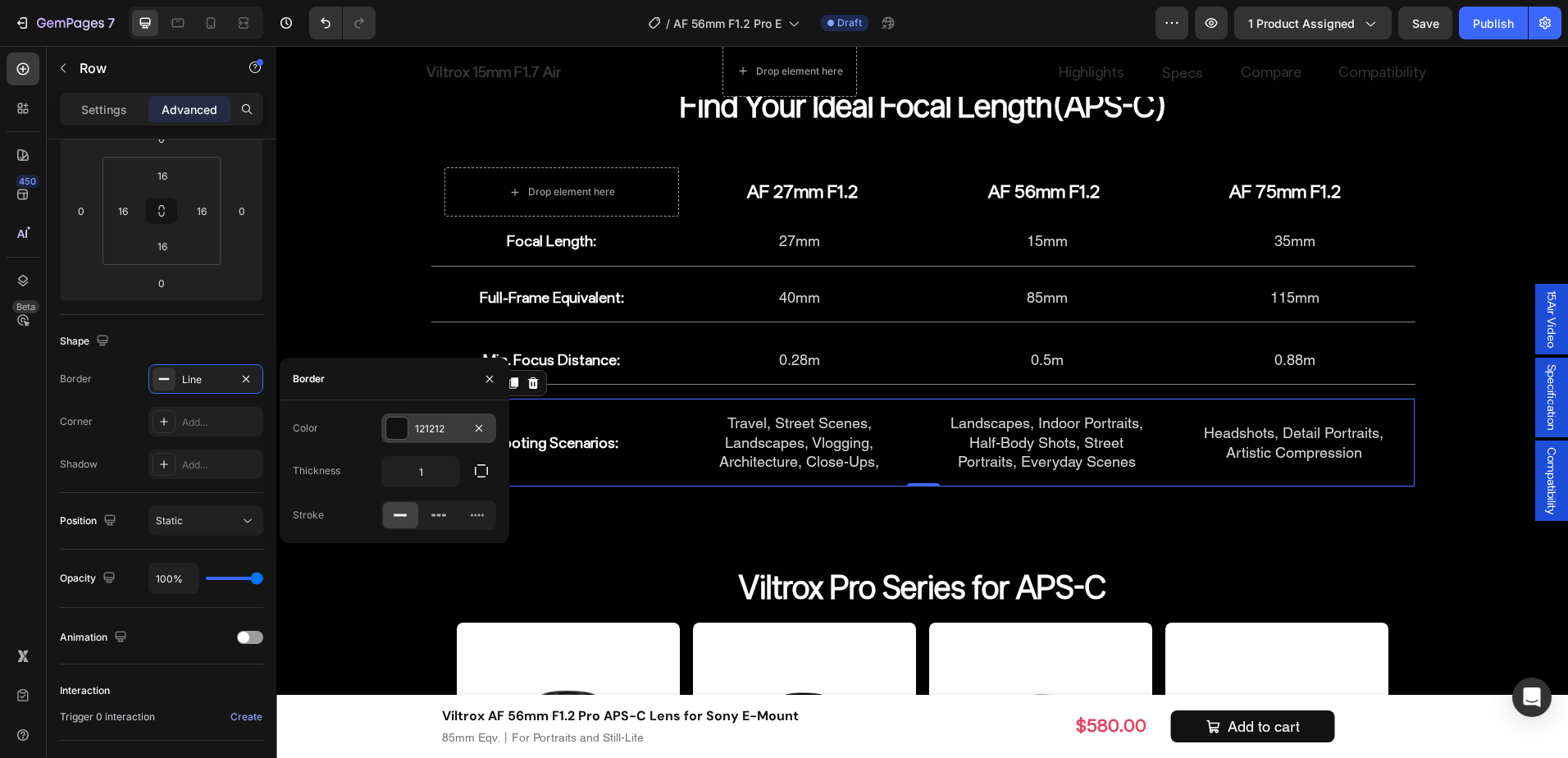
click at [434, 431] on div "121212" at bounding box center [439, 429] width 48 height 15
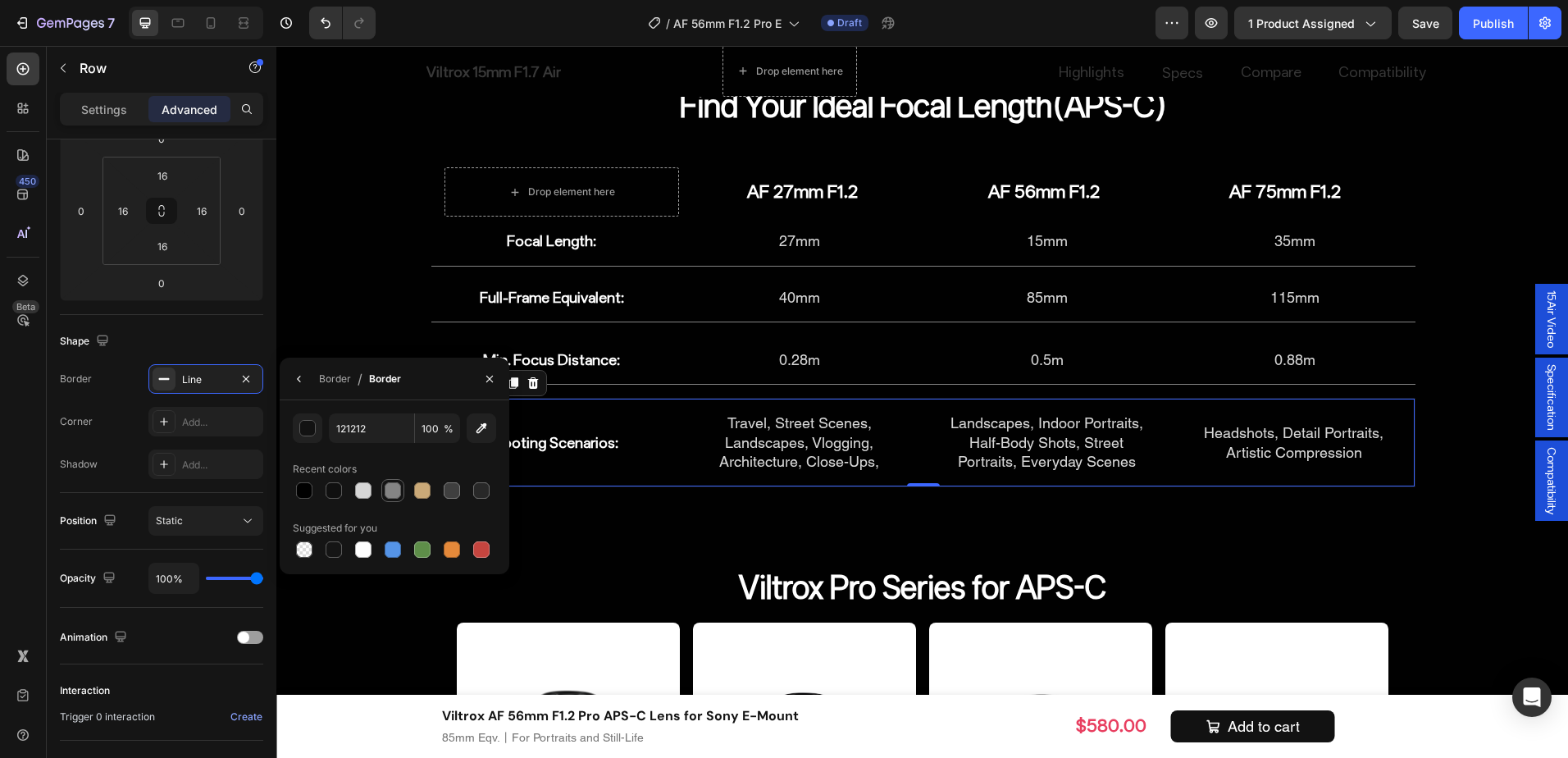
click at [383, 489] on div at bounding box center [393, 491] width 20 height 20
type input "848484"
click at [301, 385] on icon "button" at bounding box center [300, 379] width 13 height 13
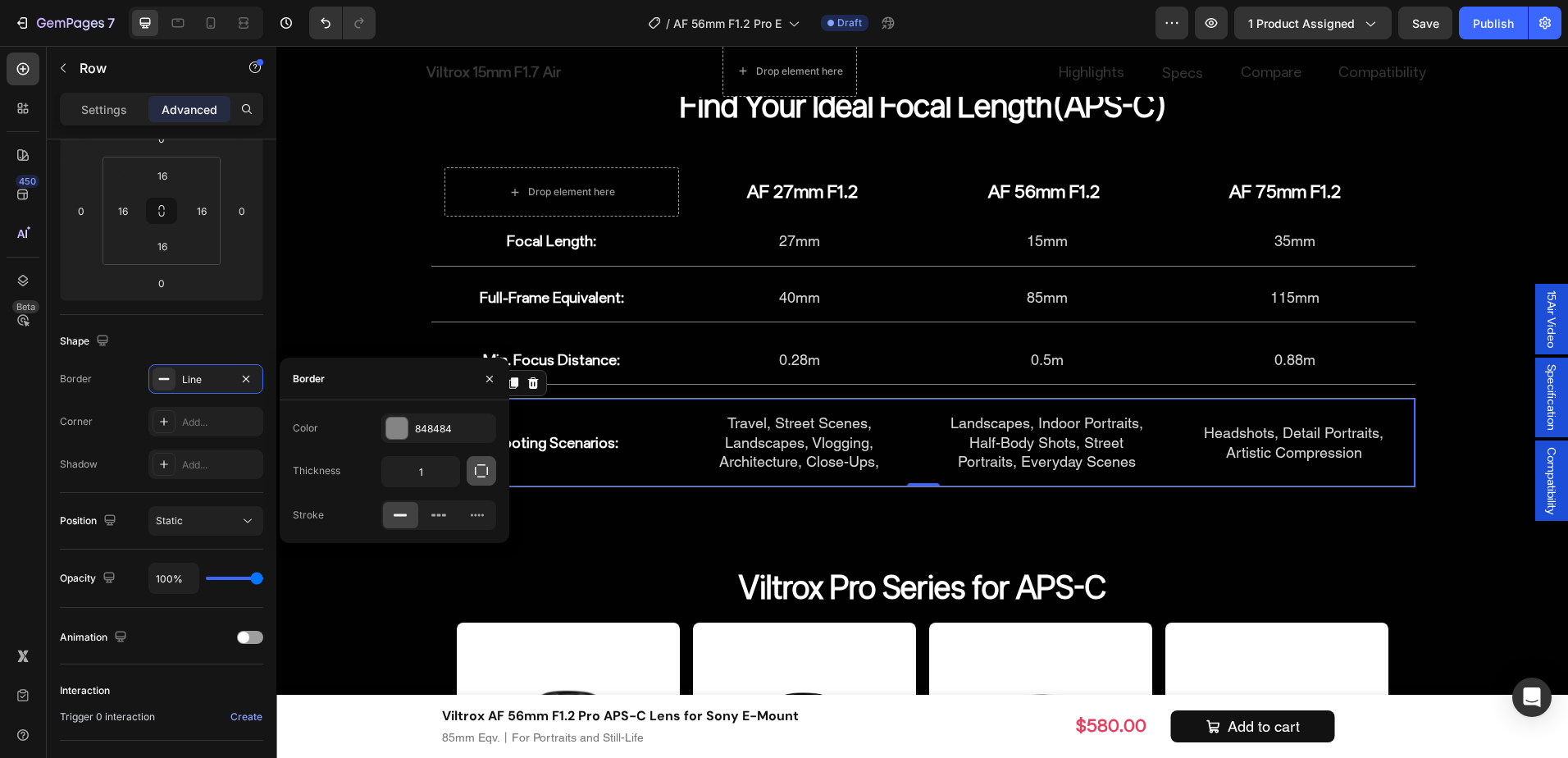
click at [476, 475] on icon "button" at bounding box center [481, 471] width 16 height 16
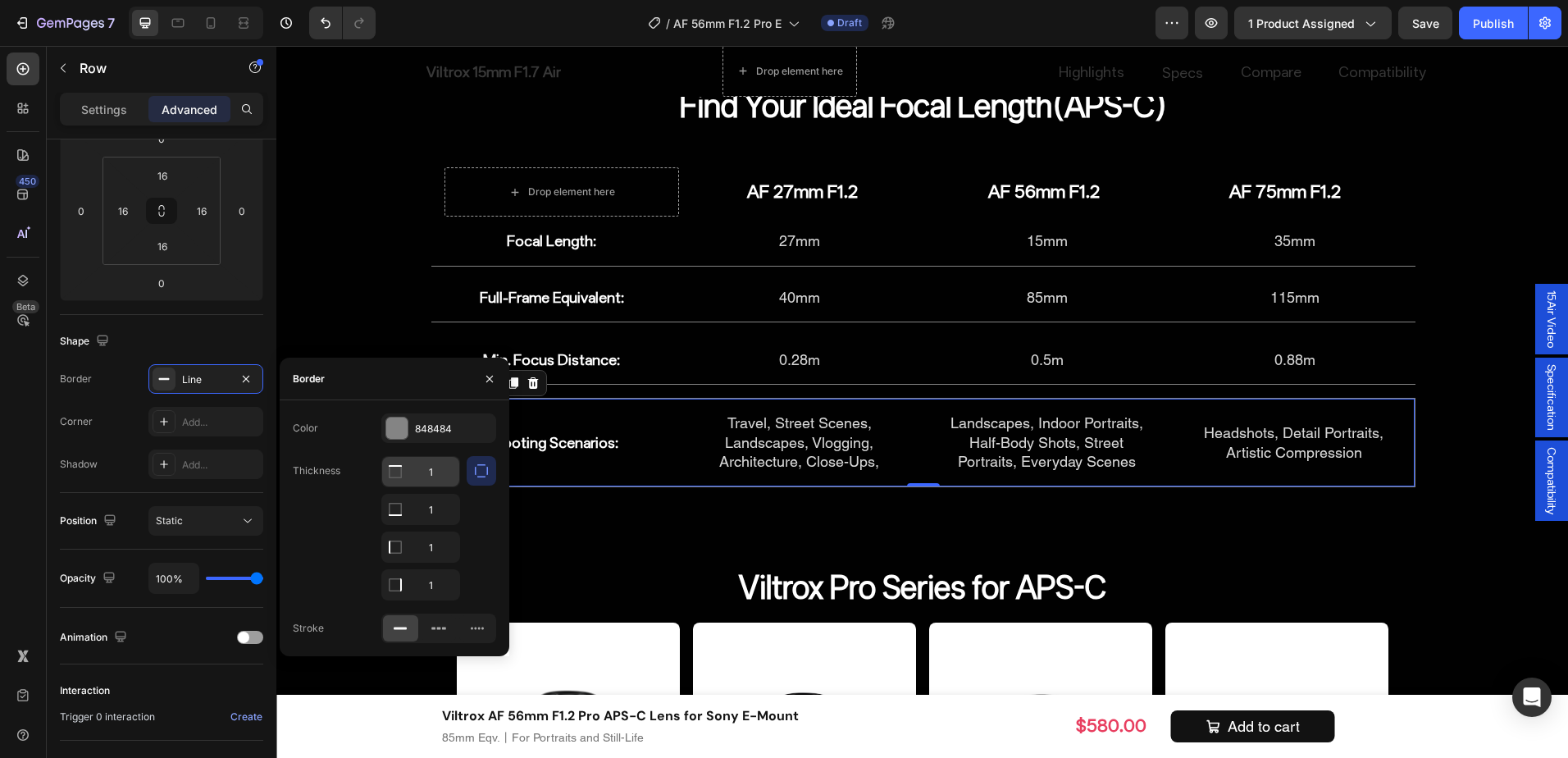
click at [434, 470] on input "1" at bounding box center [420, 472] width 77 height 29
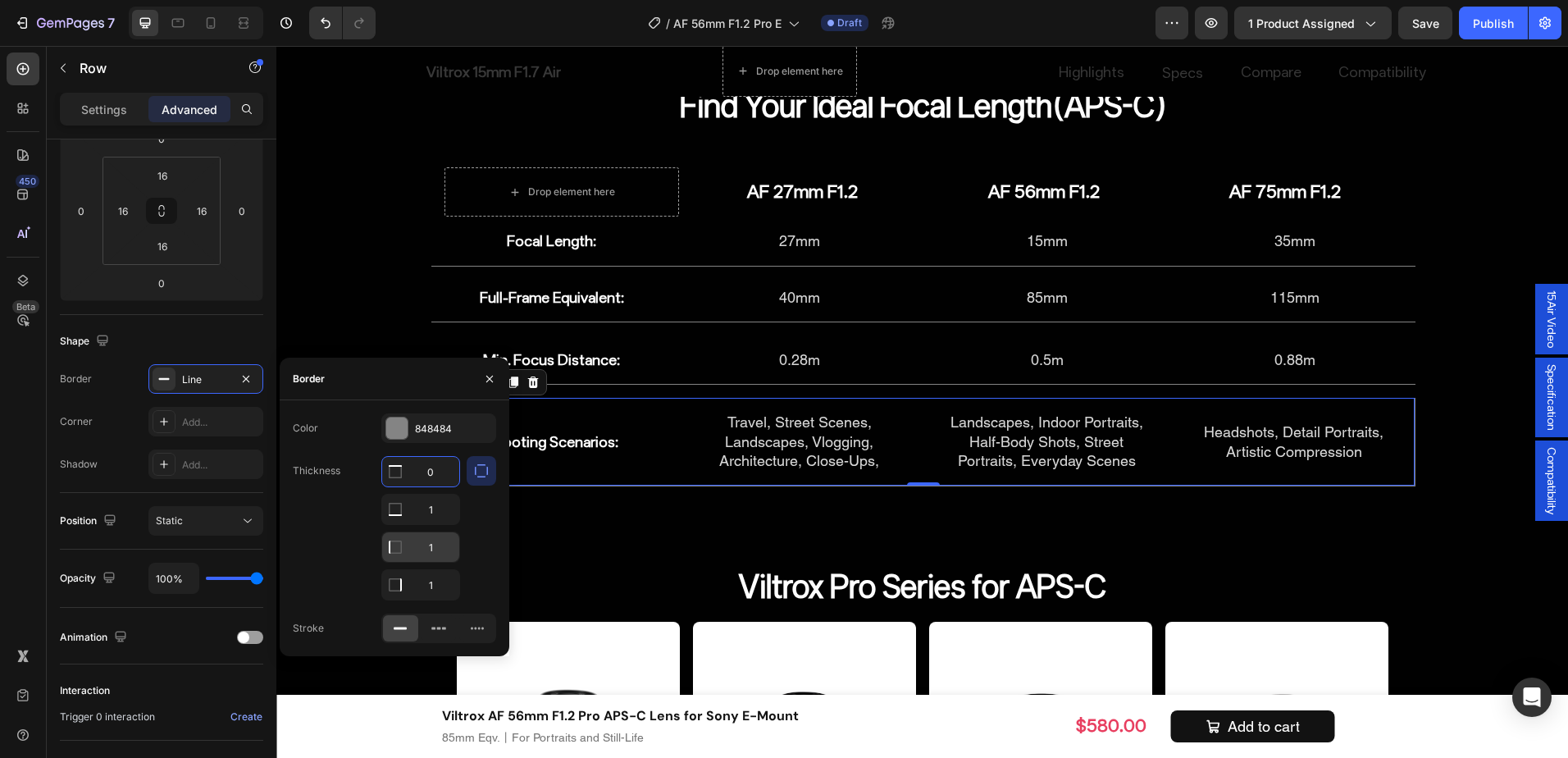
type input "0"
click at [429, 524] on input "1" at bounding box center [420, 509] width 77 height 29
type input "0"
click at [431, 487] on input "1" at bounding box center [420, 472] width 77 height 29
type input "0"
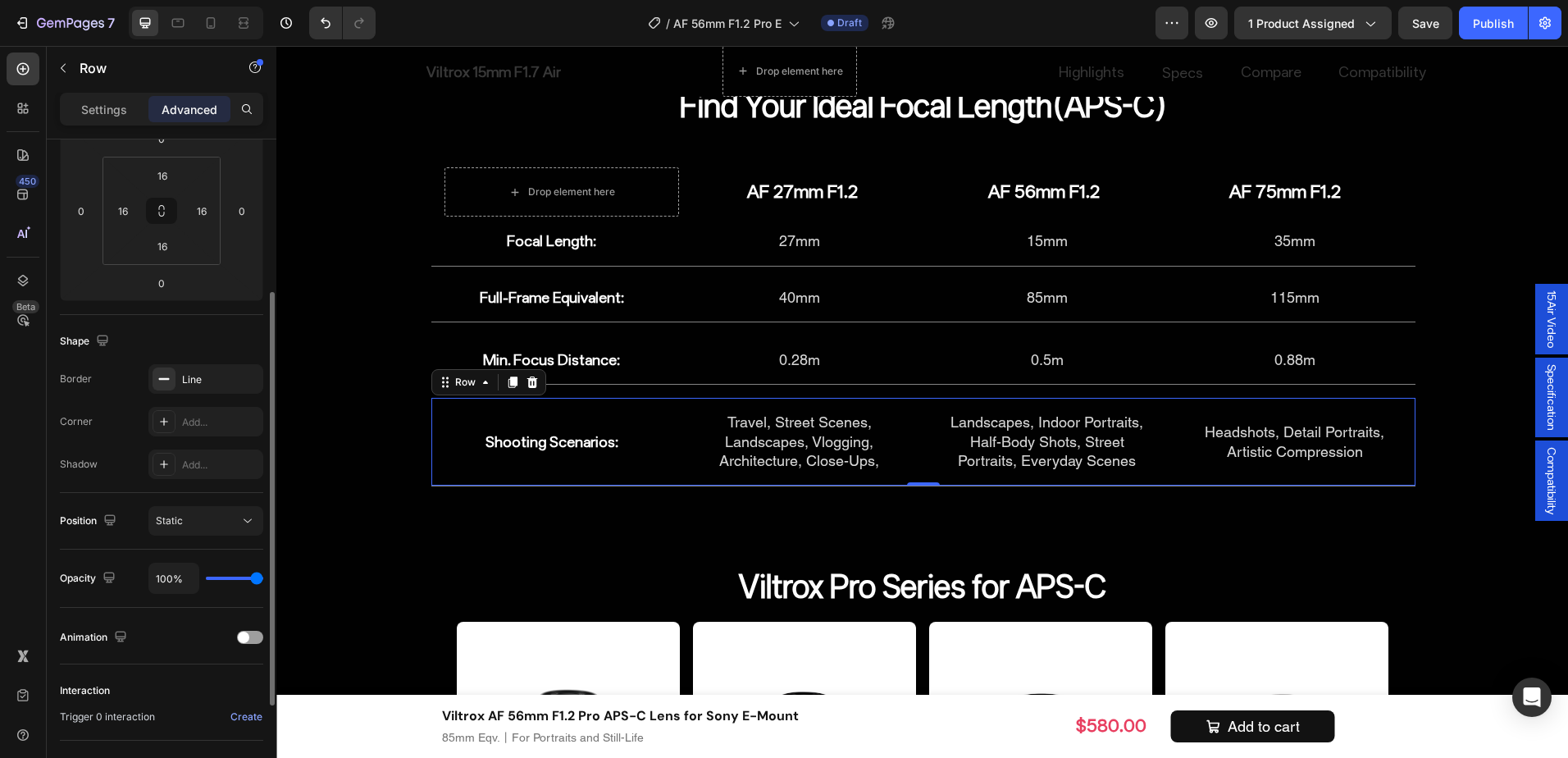
click at [130, 493] on div "Shape Border Line Corner Add... Shadow Add..." at bounding box center [162, 403] width 203 height 178
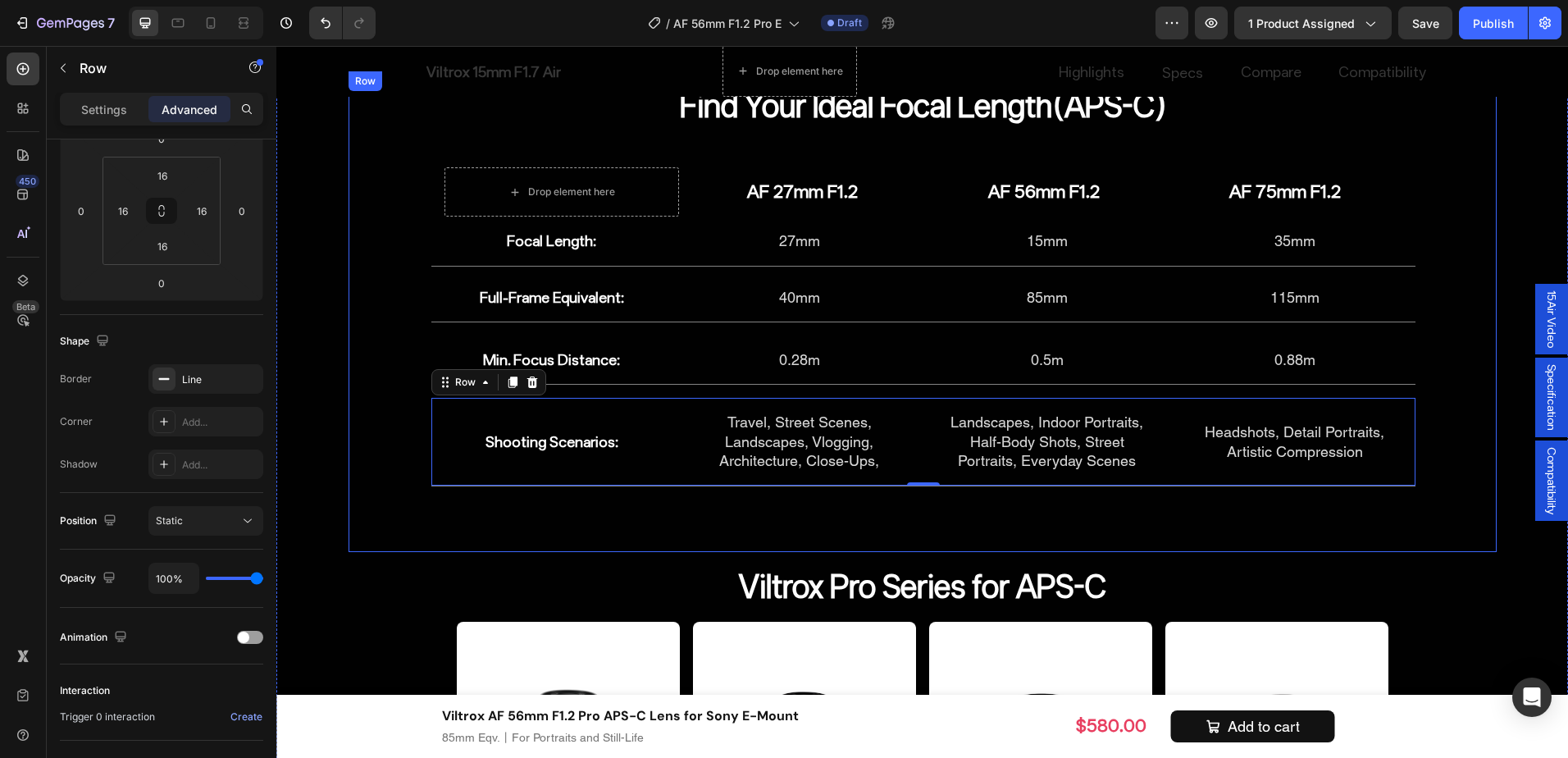
click at [1429, 505] on div "Find Your Ideal Focal Length(APS-C) Heading Drop element here AF 27mm F1.2 Head…" at bounding box center [923, 312] width 1149 height 481
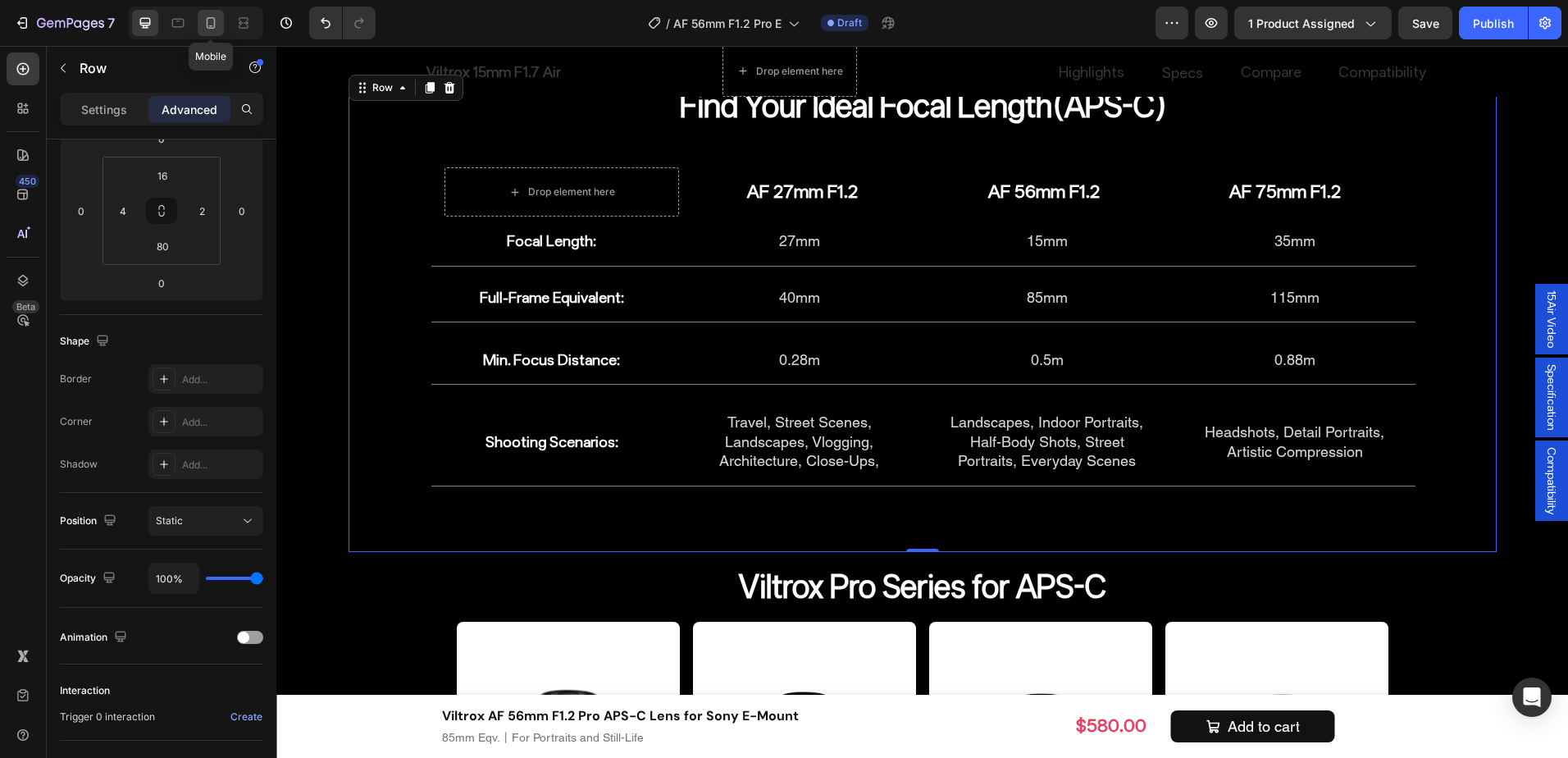
click at [202, 22] on div at bounding box center [211, 23] width 27 height 27
type input "16"
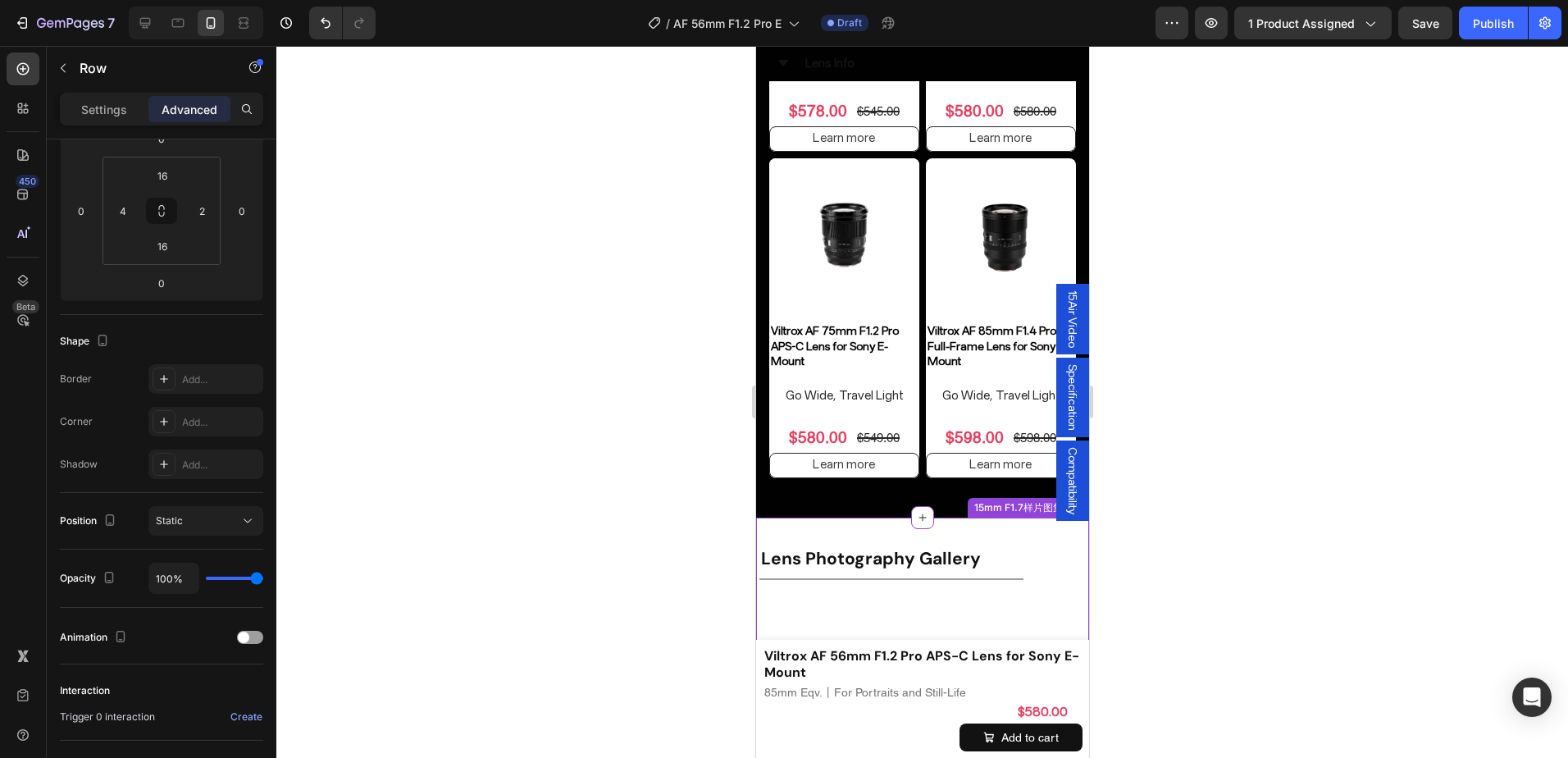
scroll to position [6760, 0]
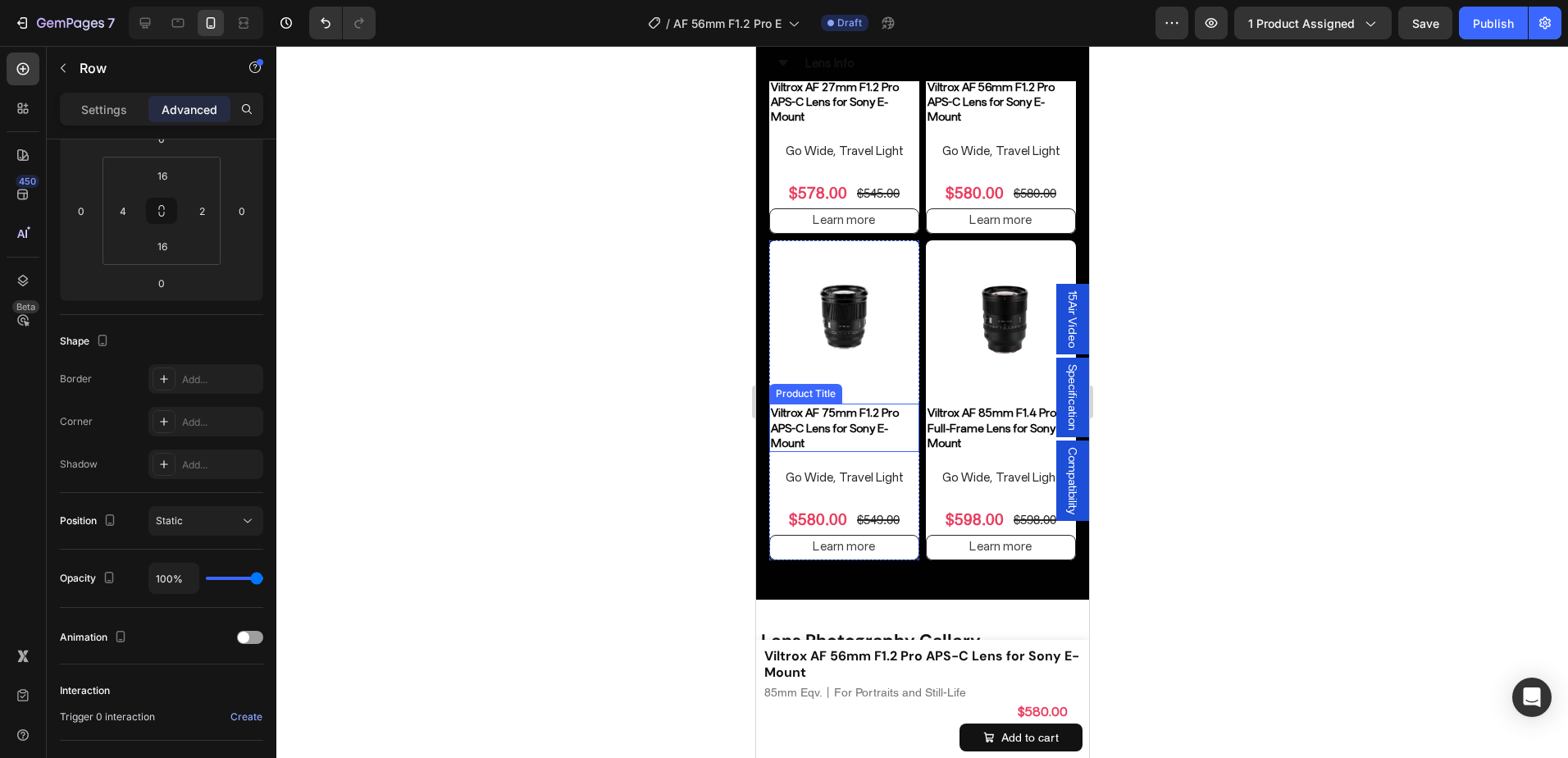
click at [879, 446] on h2 "Viltrox AF 75mm F1.2 Pro APS-C Lens for Sony E-Mount" at bounding box center [843, 427] width 150 height 49
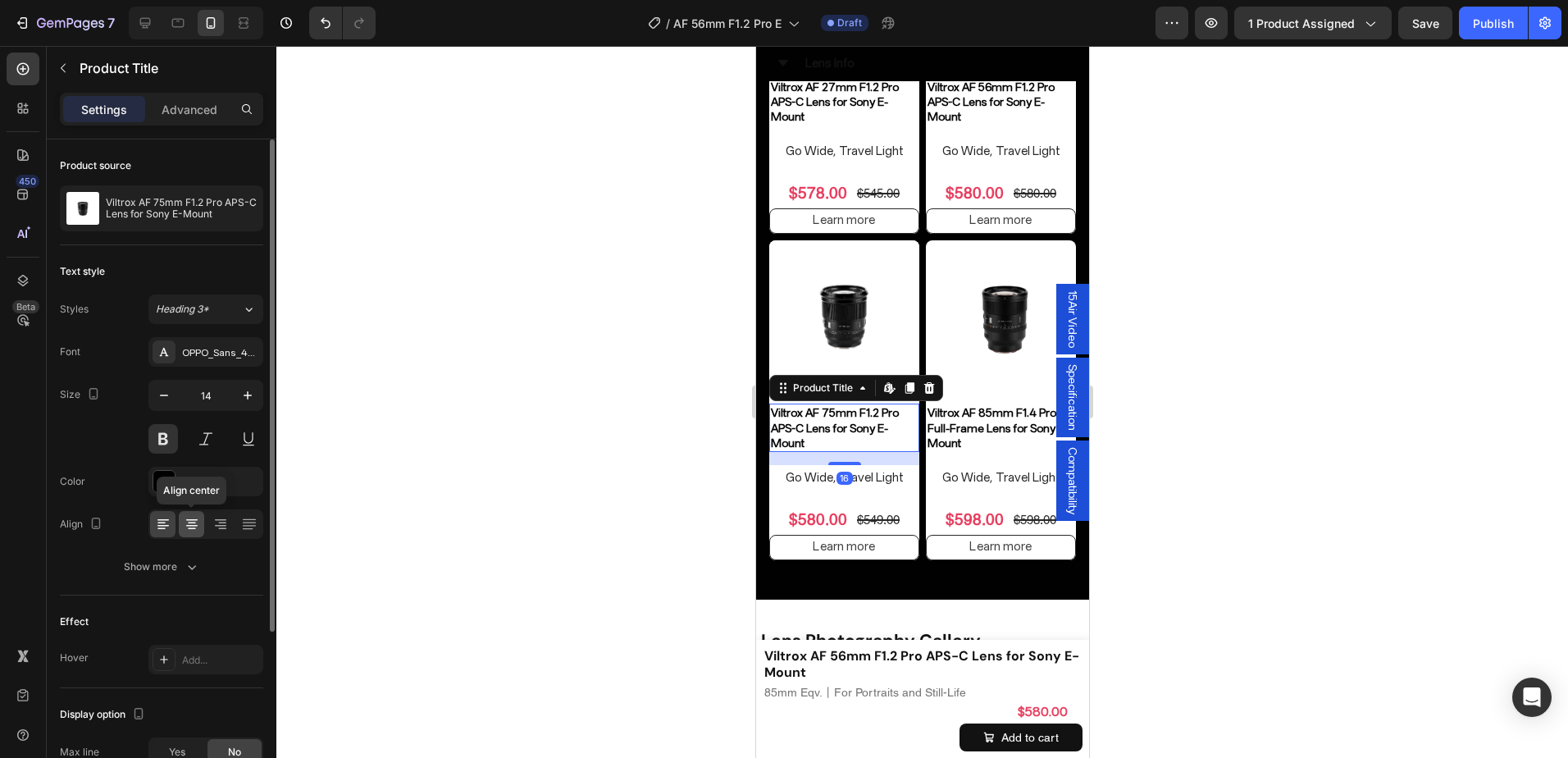
click at [188, 530] on icon at bounding box center [191, 524] width 16 height 16
click at [842, 485] on div "16" at bounding box center [843, 478] width 16 height 13
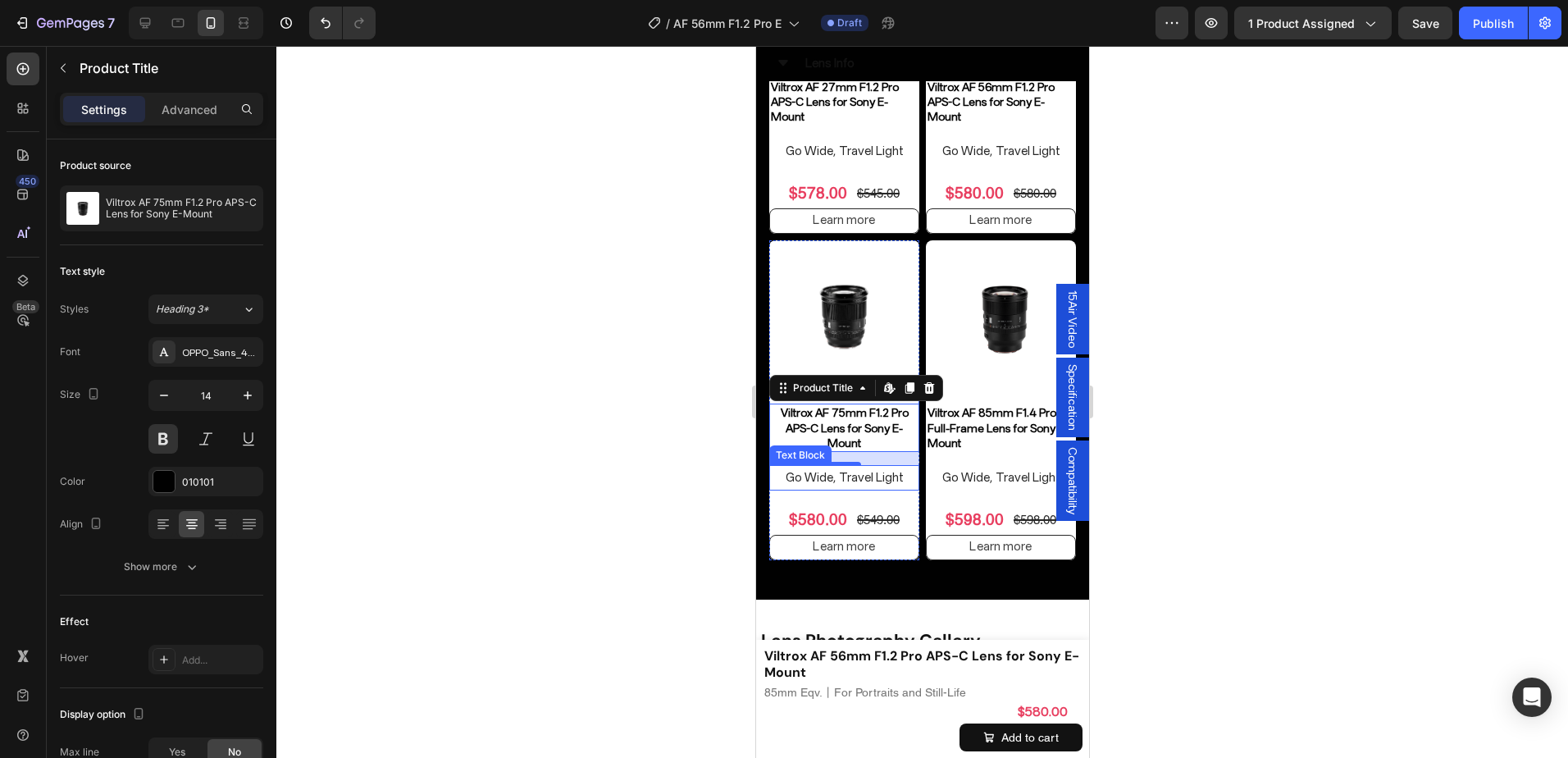
click at [805, 489] on p "Go Wide, Travel Light" at bounding box center [843, 477] width 146 height 22
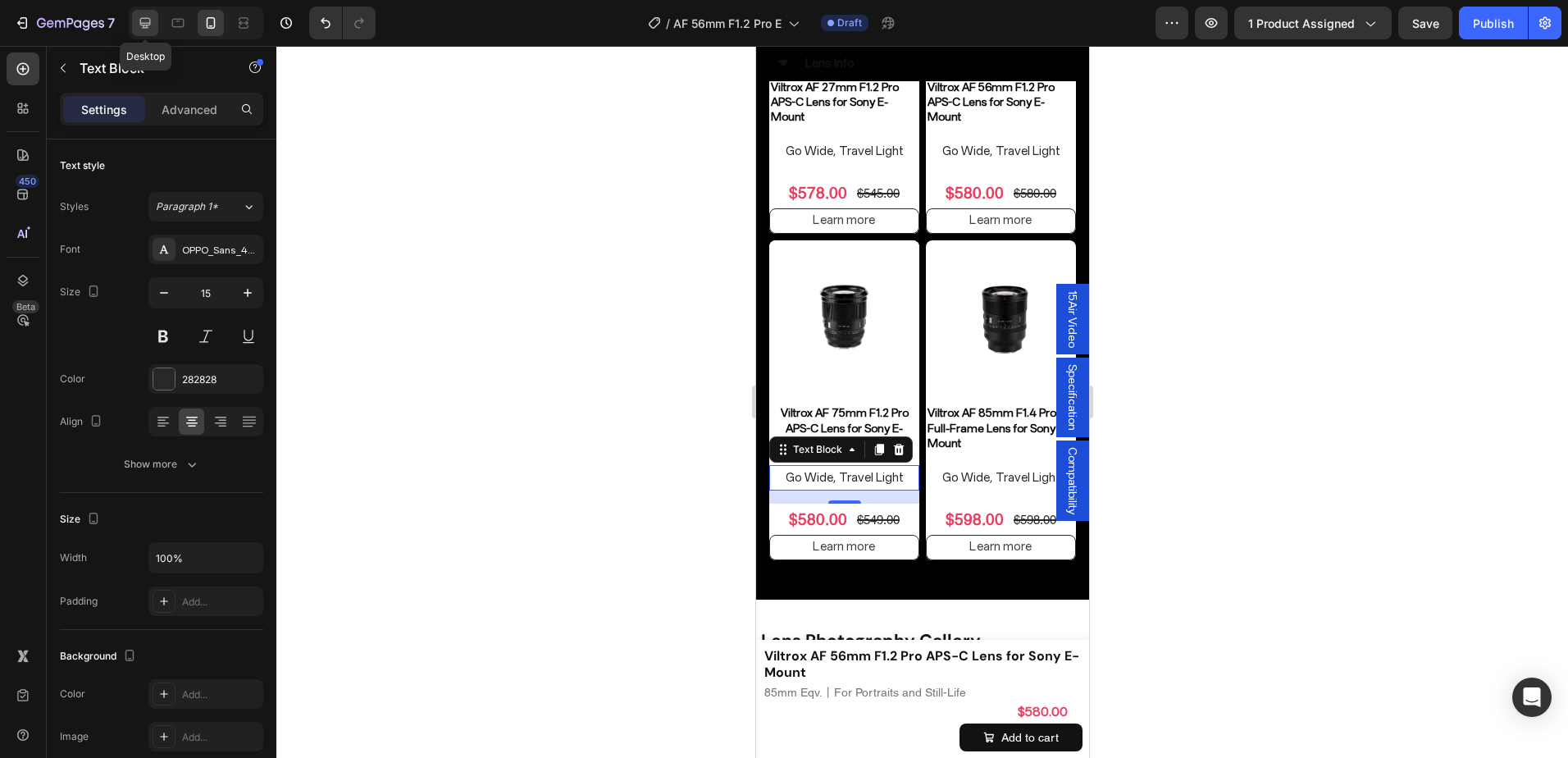
click at [145, 27] on icon at bounding box center [145, 23] width 16 height 16
type input "16"
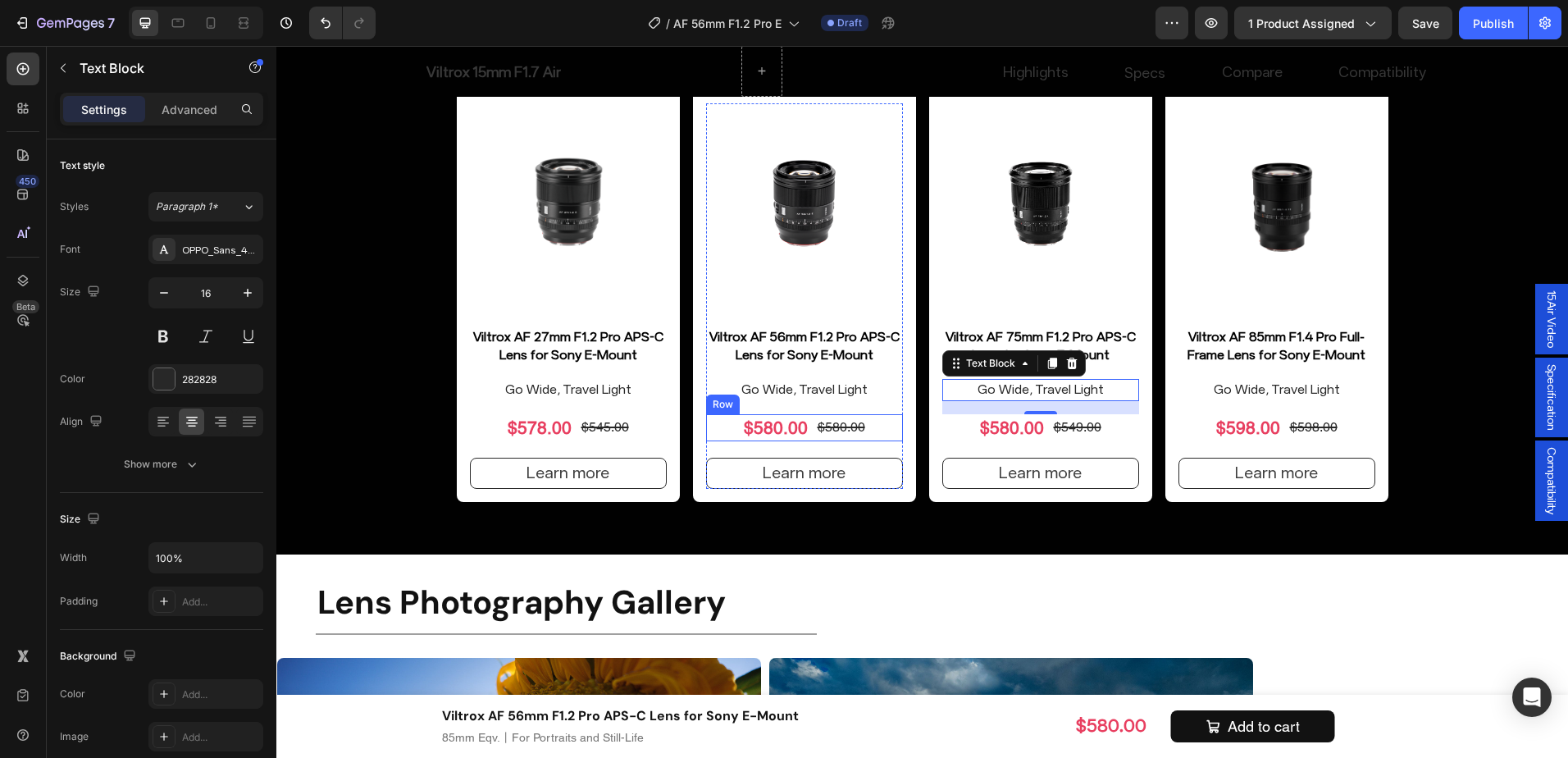
scroll to position [6691, 0]
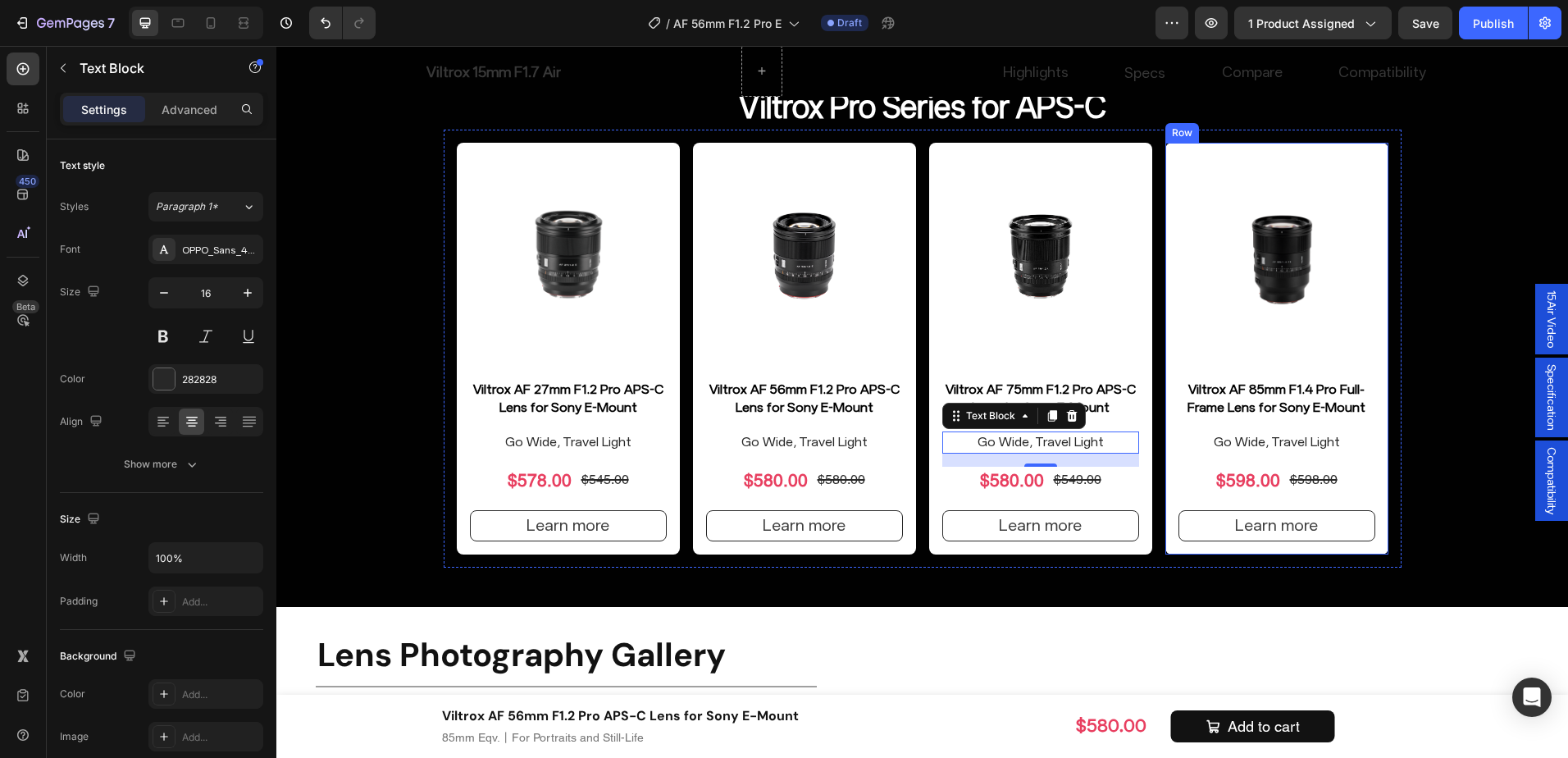
click at [1374, 418] on div "Product Images Viltrox AF 85mm F1.4 Pro Full-Frame Lens for Sony E-Mount Produc…" at bounding box center [1277, 349] width 223 height 413
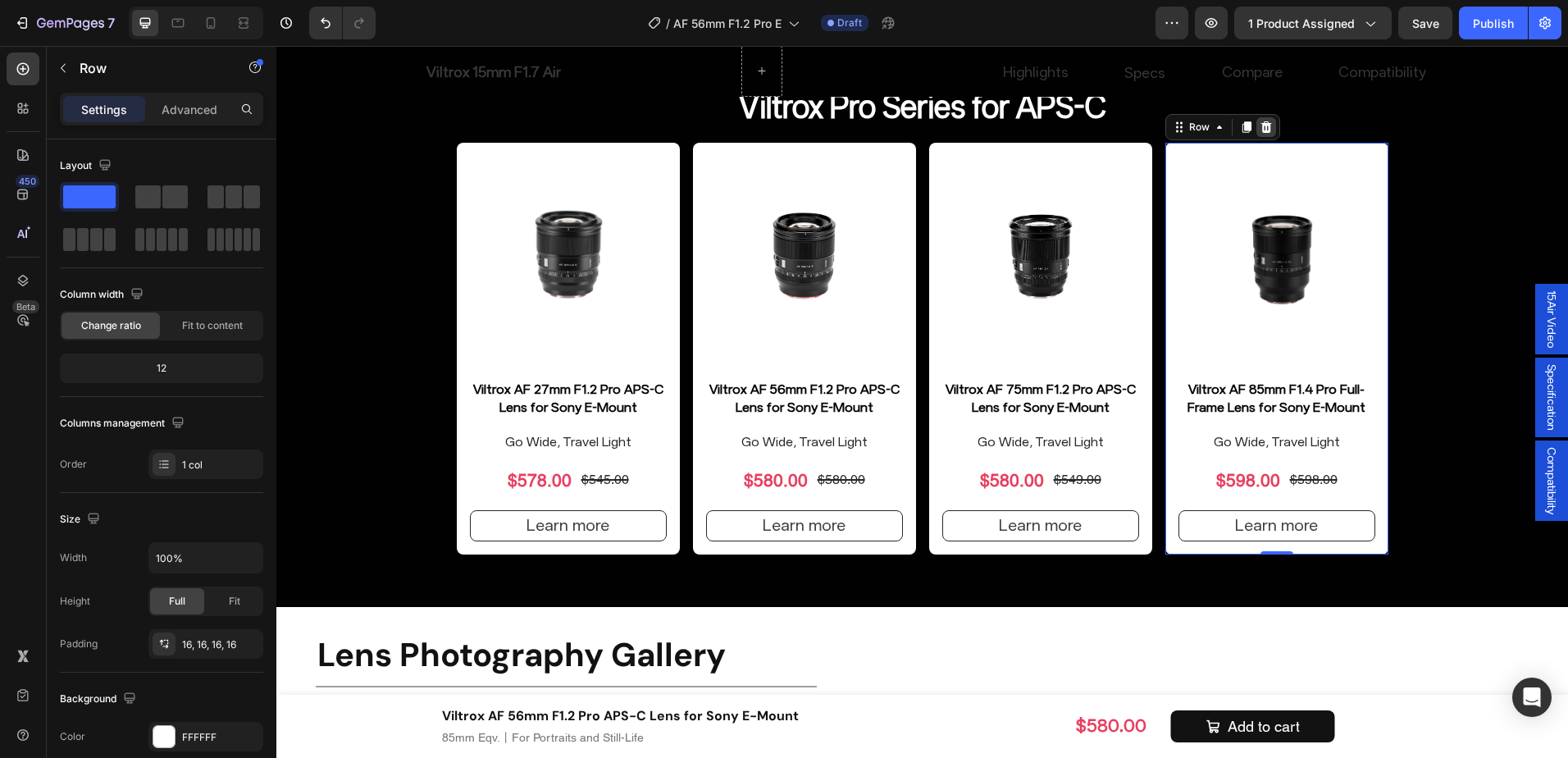
click at [1261, 128] on icon at bounding box center [1266, 126] width 10 height 11
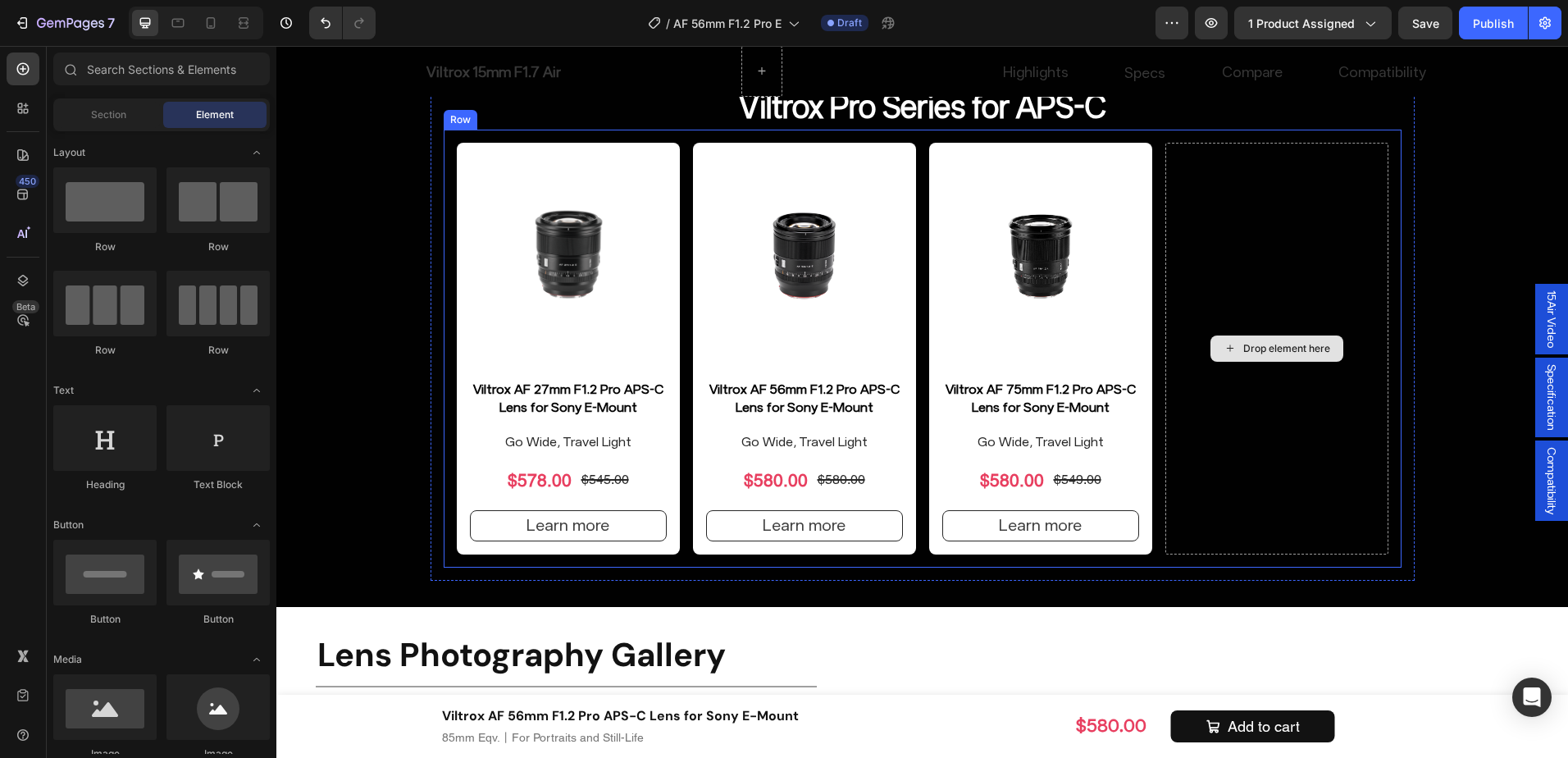
click at [1331, 302] on div "Drop element here" at bounding box center [1277, 349] width 223 height 413
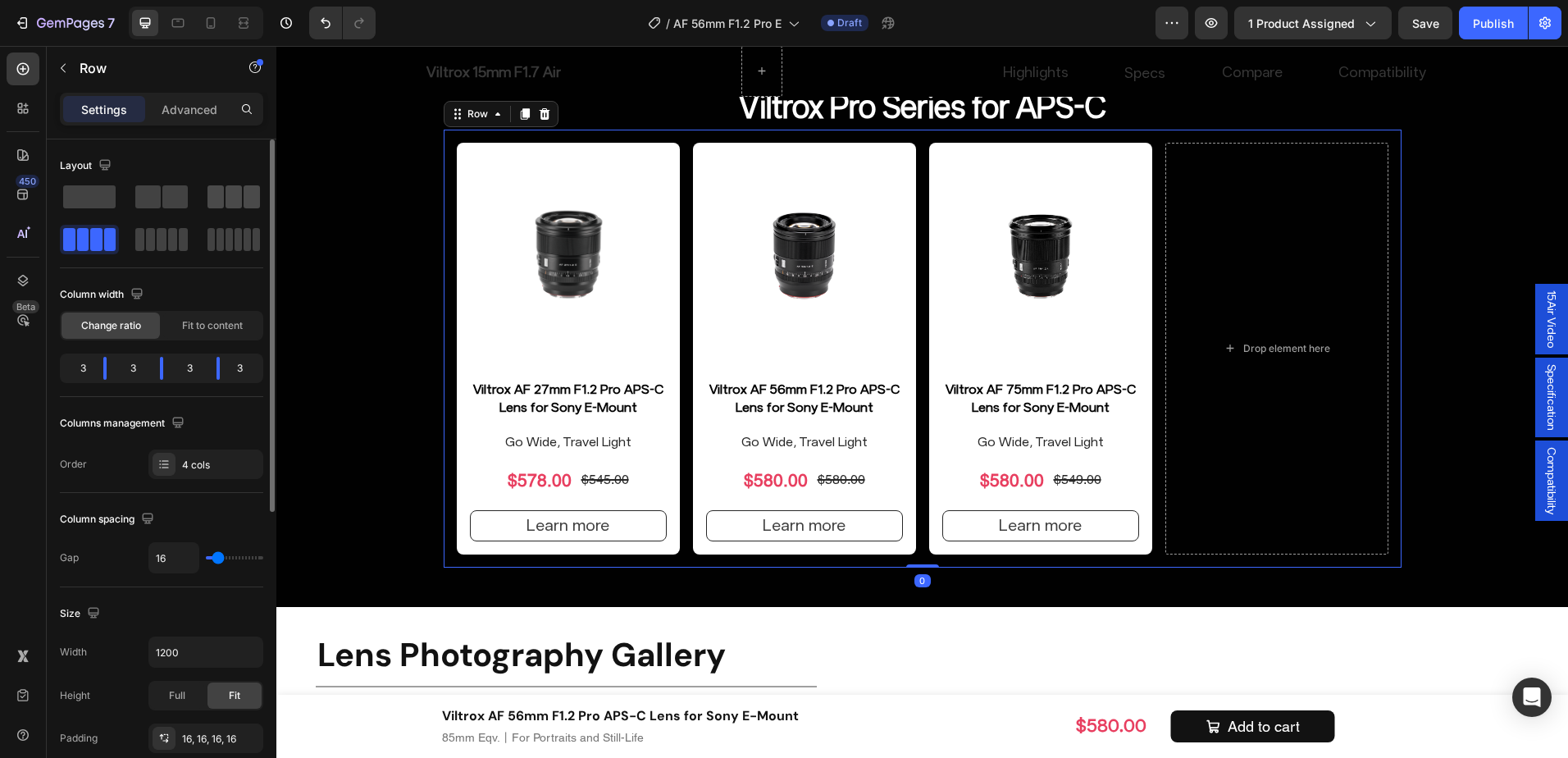
drag, startPoint x: 244, startPoint y: 197, endPoint x: 939, endPoint y: 365, distance: 715.0
click at [244, 197] on span at bounding box center [251, 197] width 16 height 23
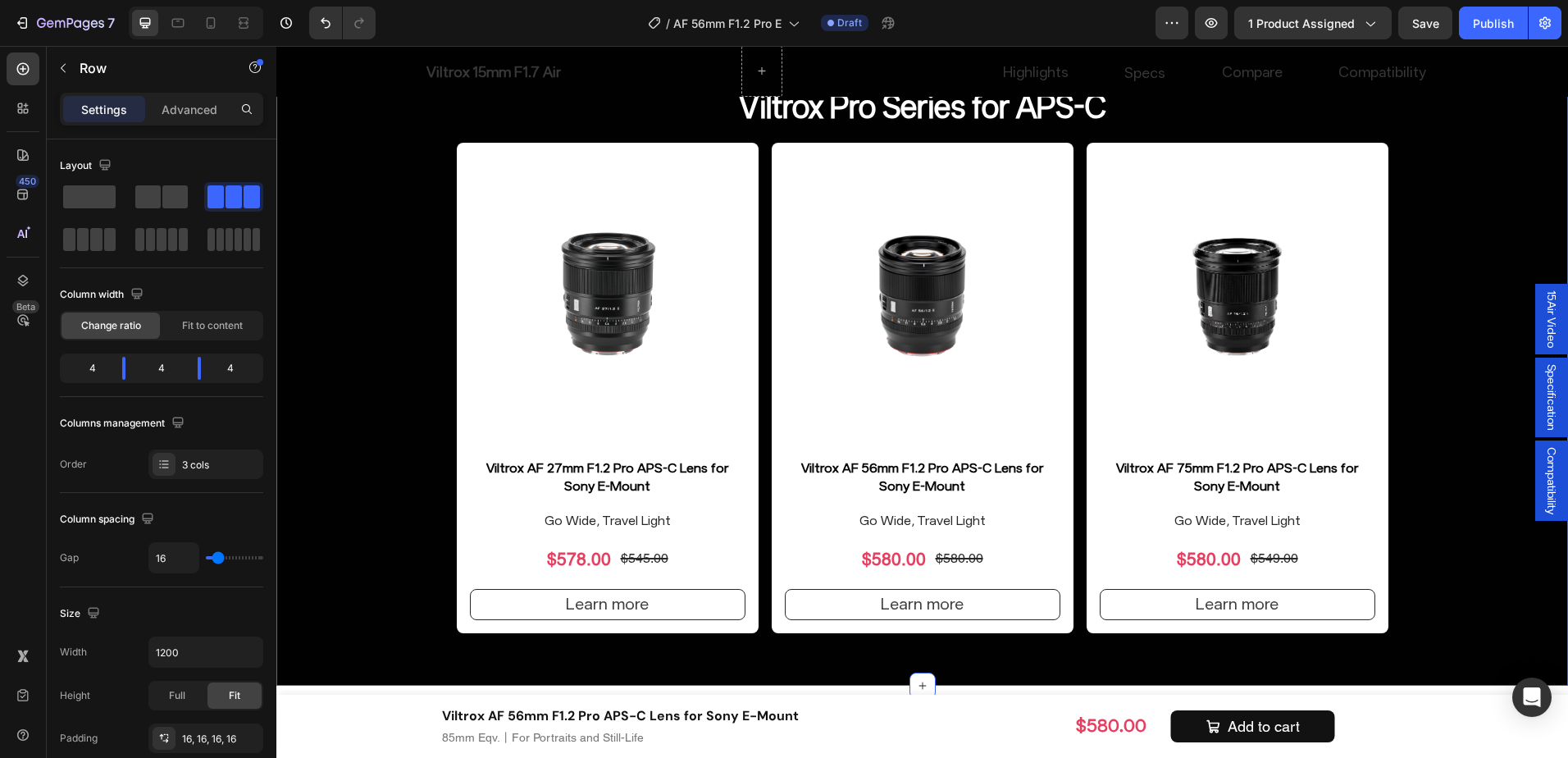
click at [1431, 472] on div "Find Your Ideal Focal Length(APS-C) Heading Drop element here AF 27mm F1.2 Head…" at bounding box center [922, 125] width 1292 height 1068
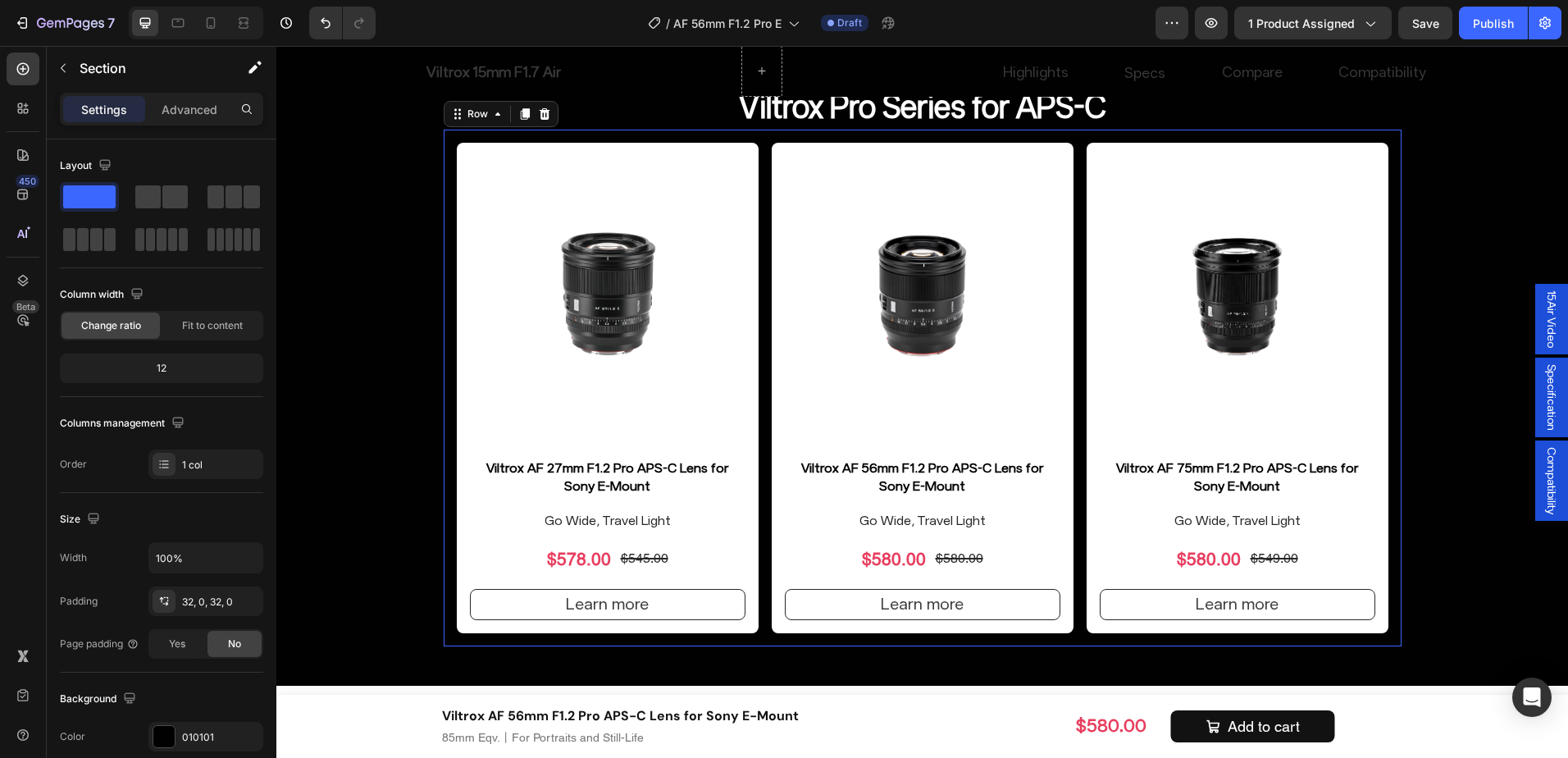
click at [1074, 633] on div "Product Images Viltrox AF 27mm F1.2 Pro APS-C Lens for Sony E-Mount Product Tit…" at bounding box center [923, 388] width 958 height 517
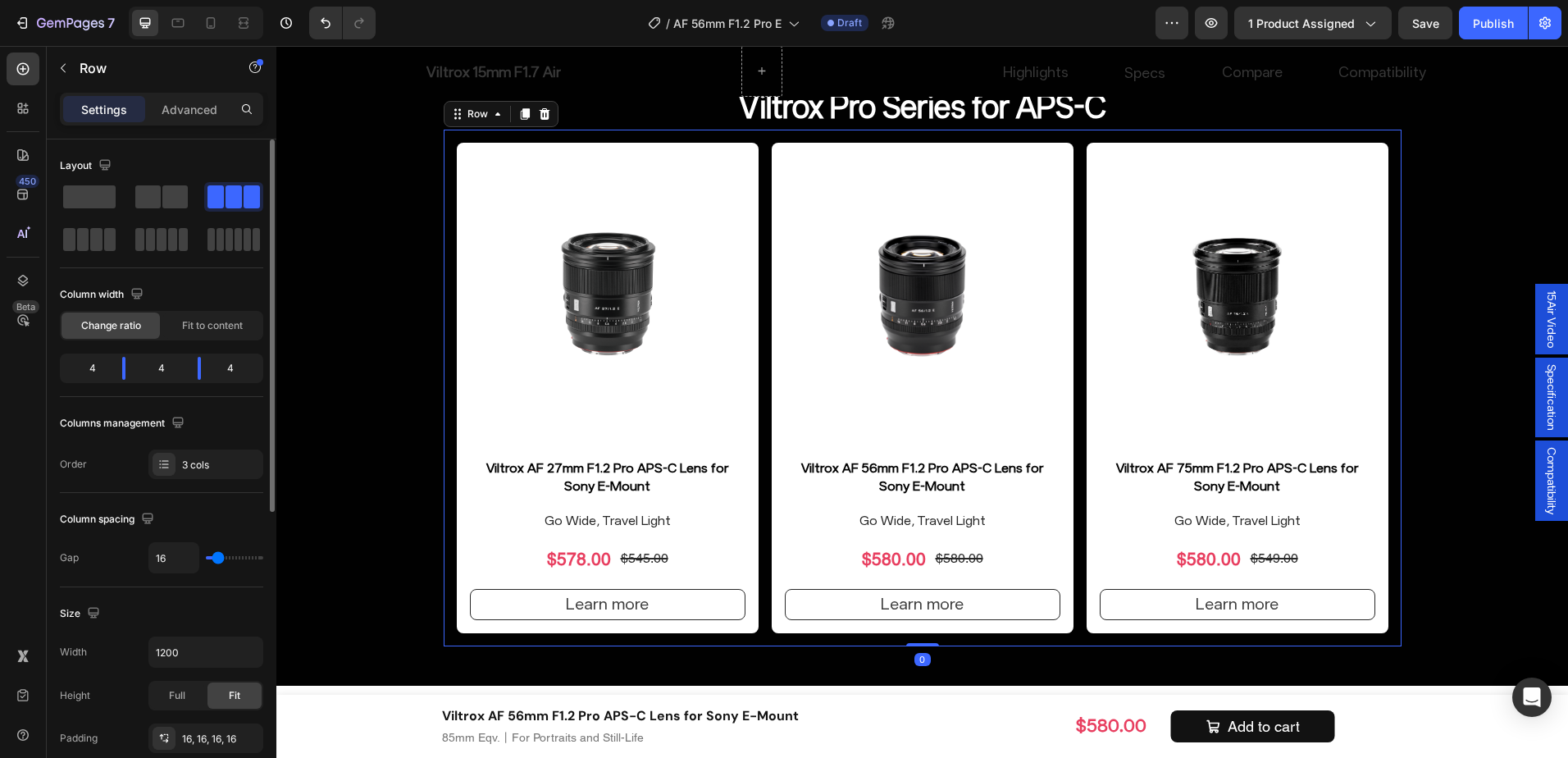
scroll to position [82, 0]
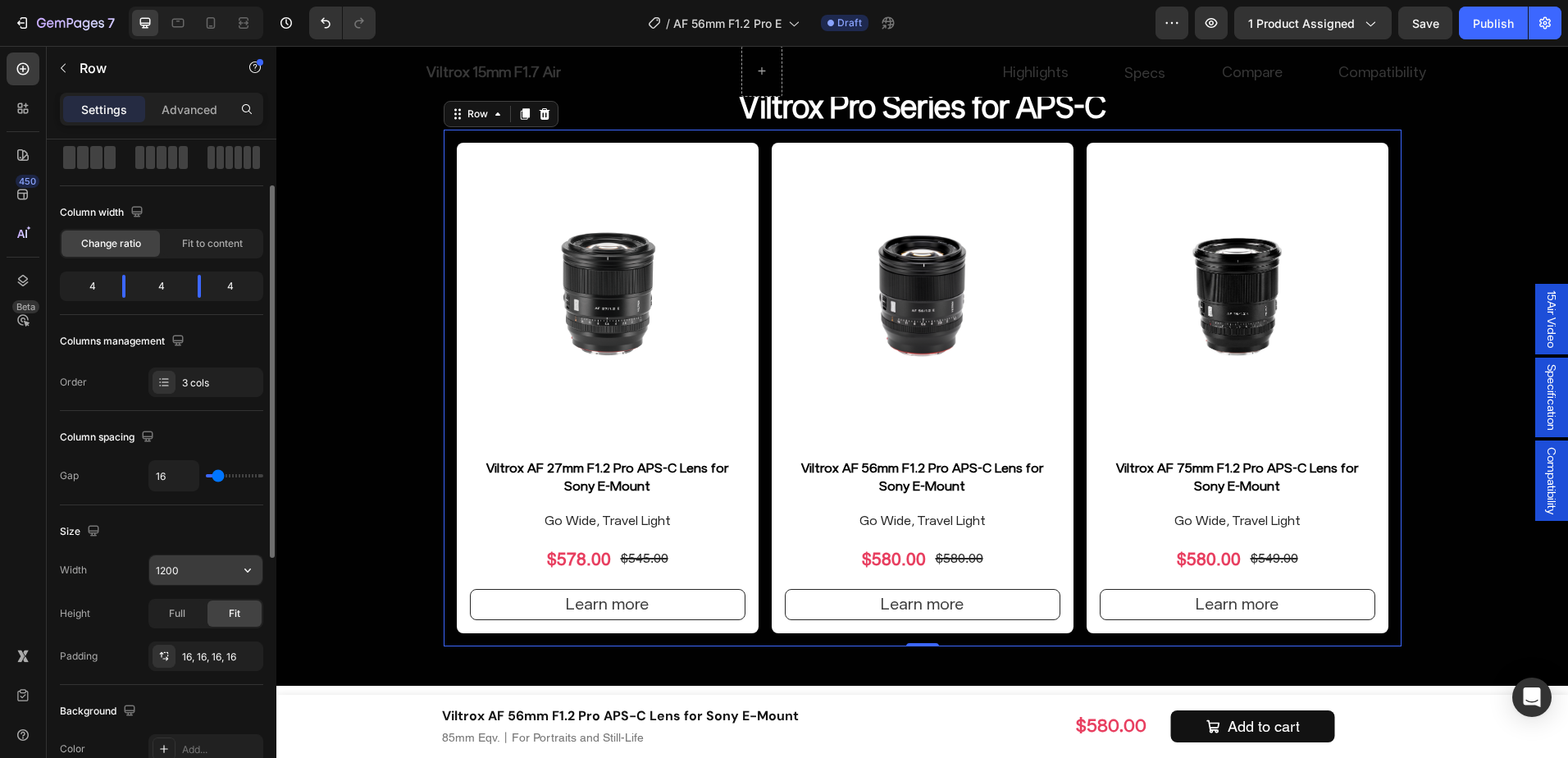
click at [205, 573] on input "1200" at bounding box center [205, 570] width 113 height 29
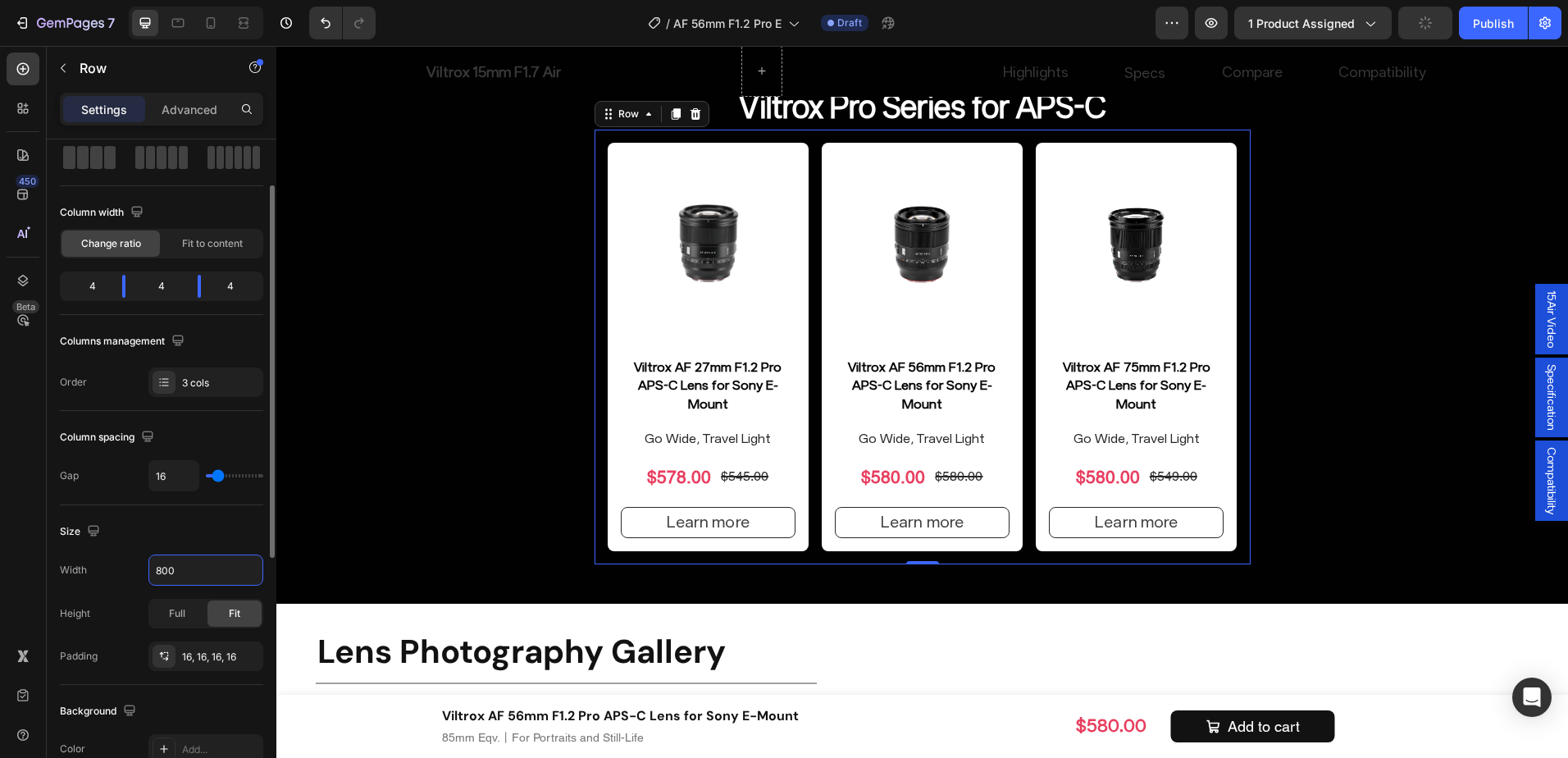
type input "800"
click at [203, 528] on div "Size" at bounding box center [162, 532] width 203 height 27
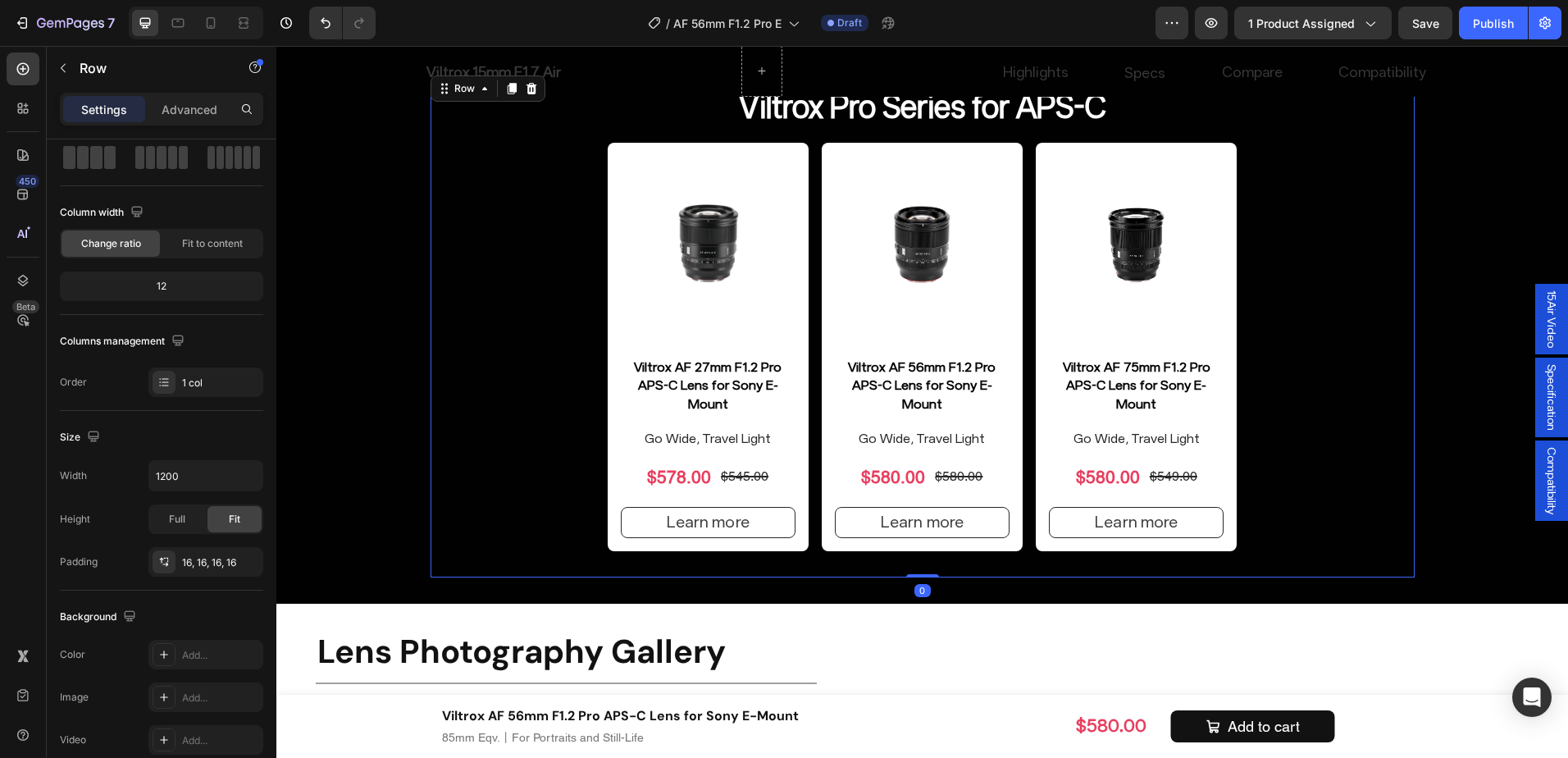
click at [1352, 439] on div "Viltrox Pro Series for APS-C Heading Product Images Viltrox AF 27mm F1.2 Pro AP…" at bounding box center [923, 325] width 958 height 479
click at [198, 19] on div at bounding box center [195, 23] width 134 height 33
click at [198, 19] on div at bounding box center [211, 23] width 27 height 27
type input "100%"
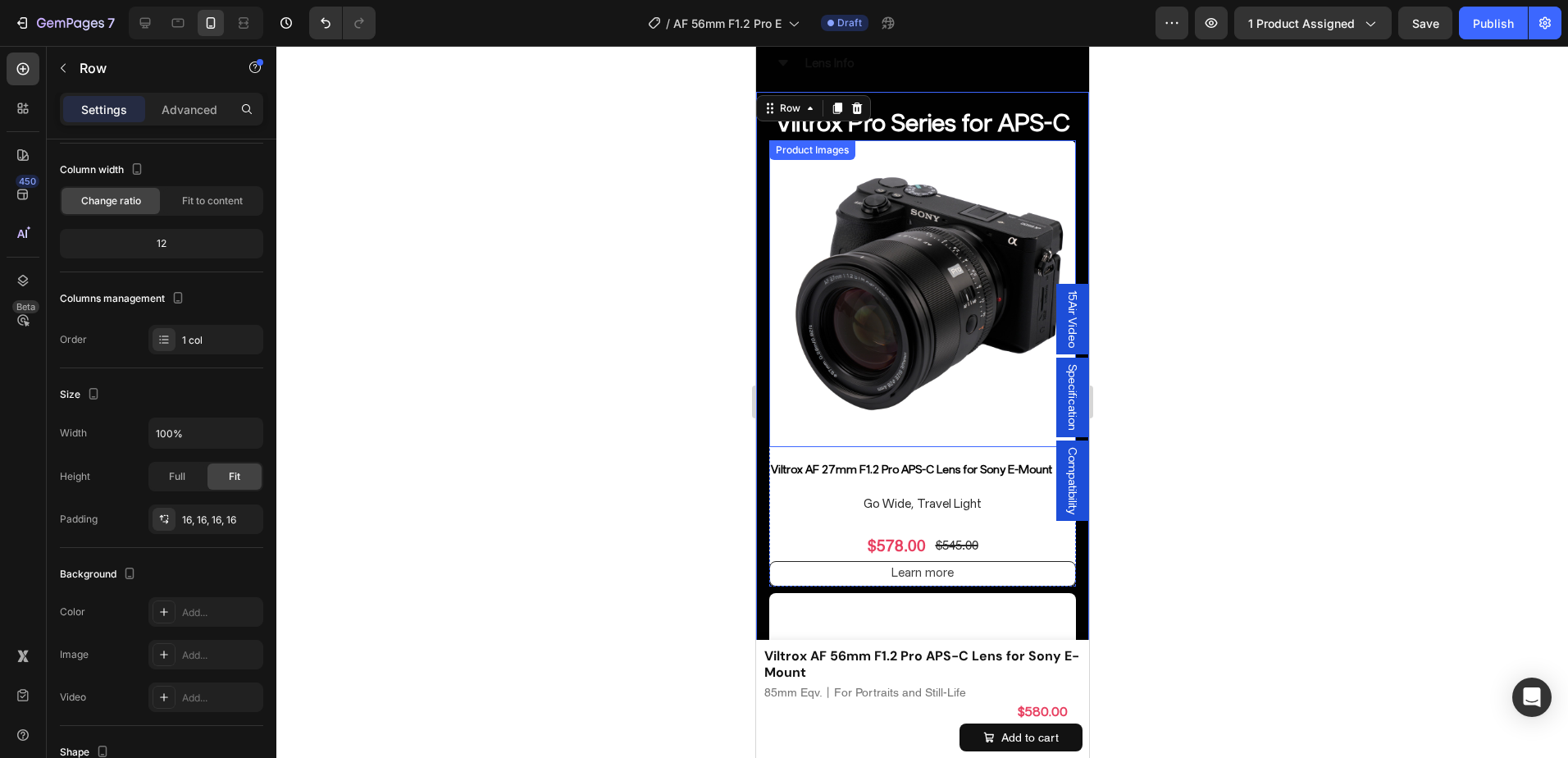
scroll to position [6522, 0]
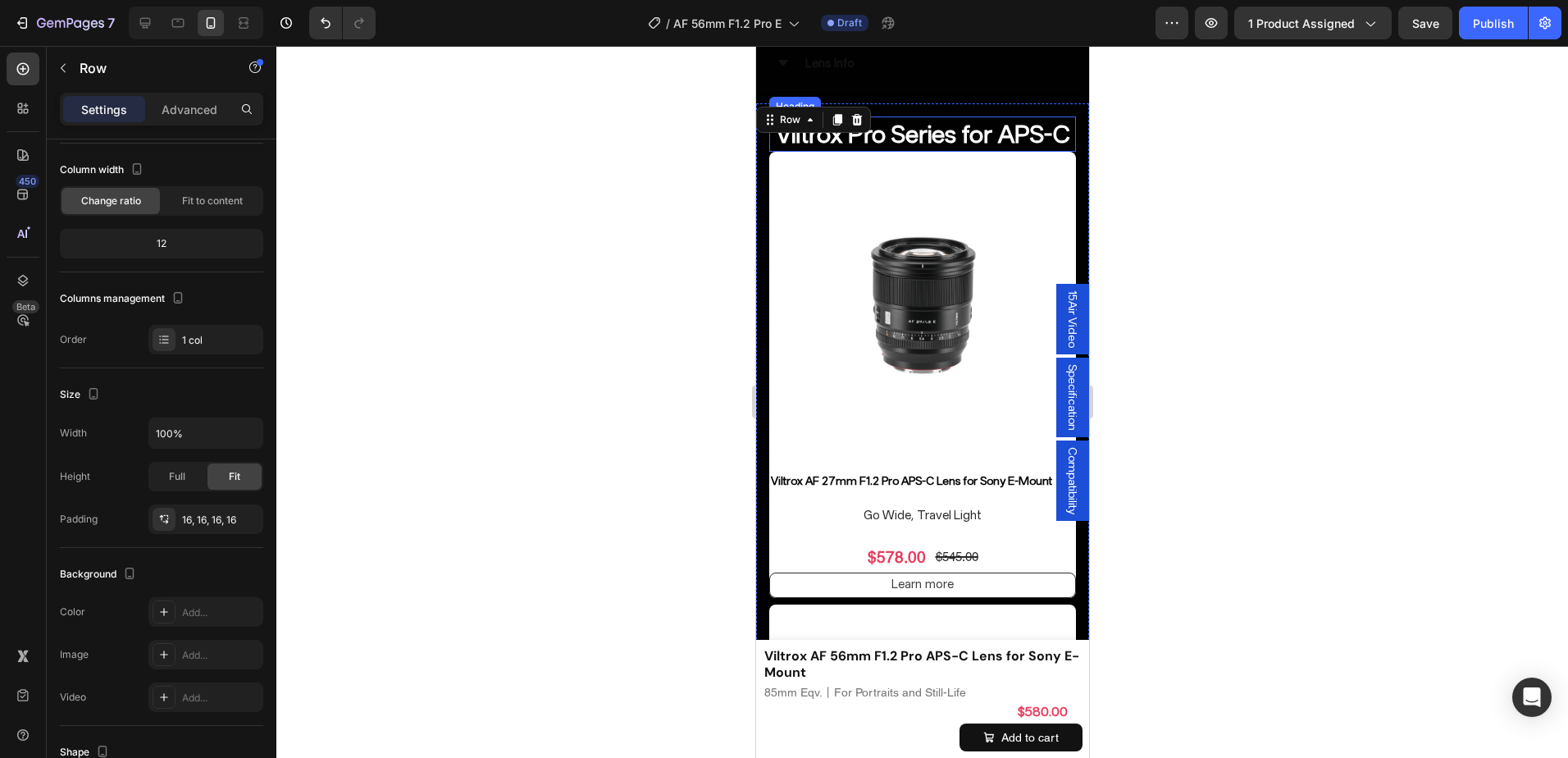
click at [1015, 152] on h2 "Viltrox Pro Series for APS-C" at bounding box center [921, 134] width 307 height 35
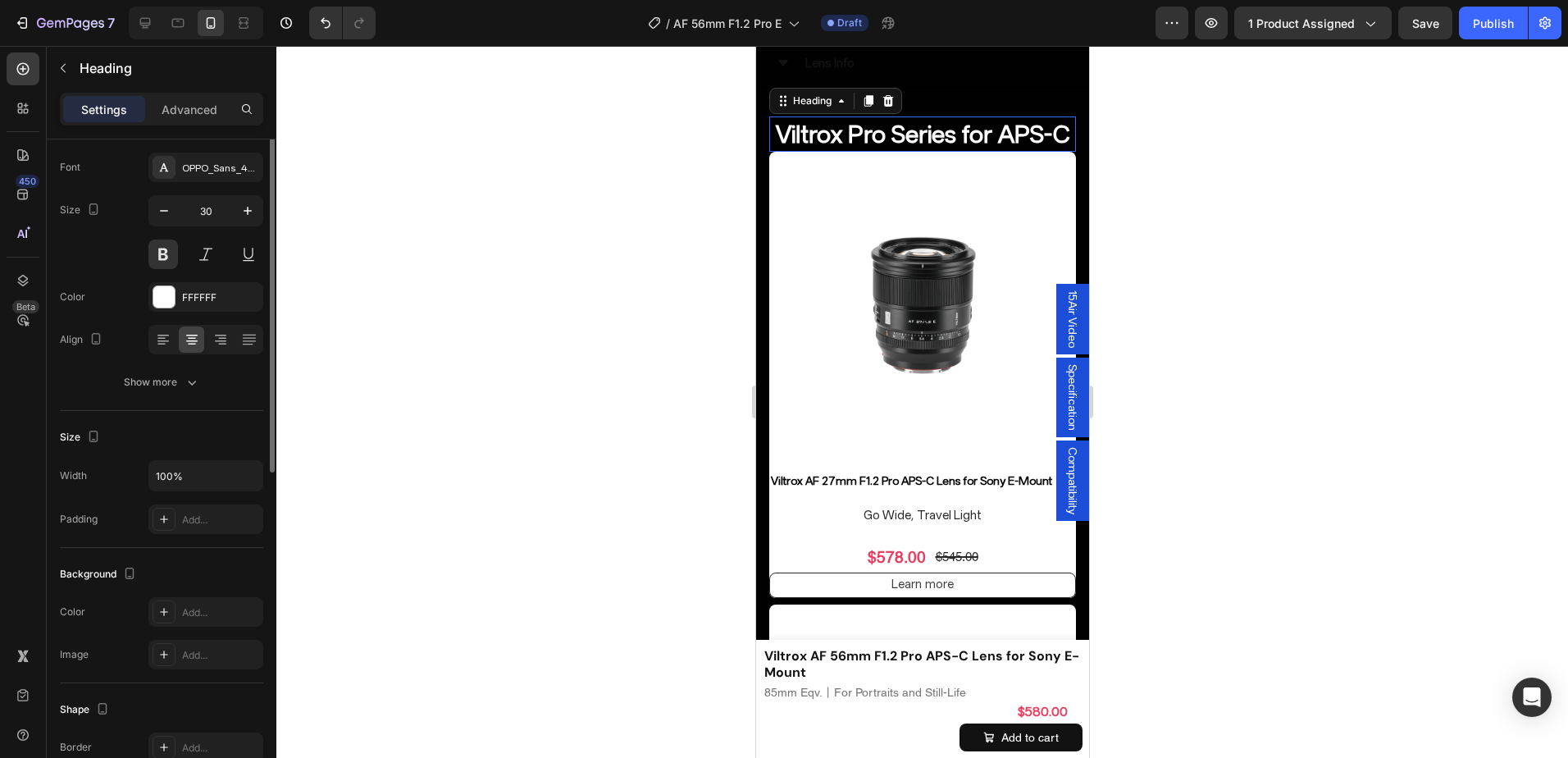
scroll to position [0, 0]
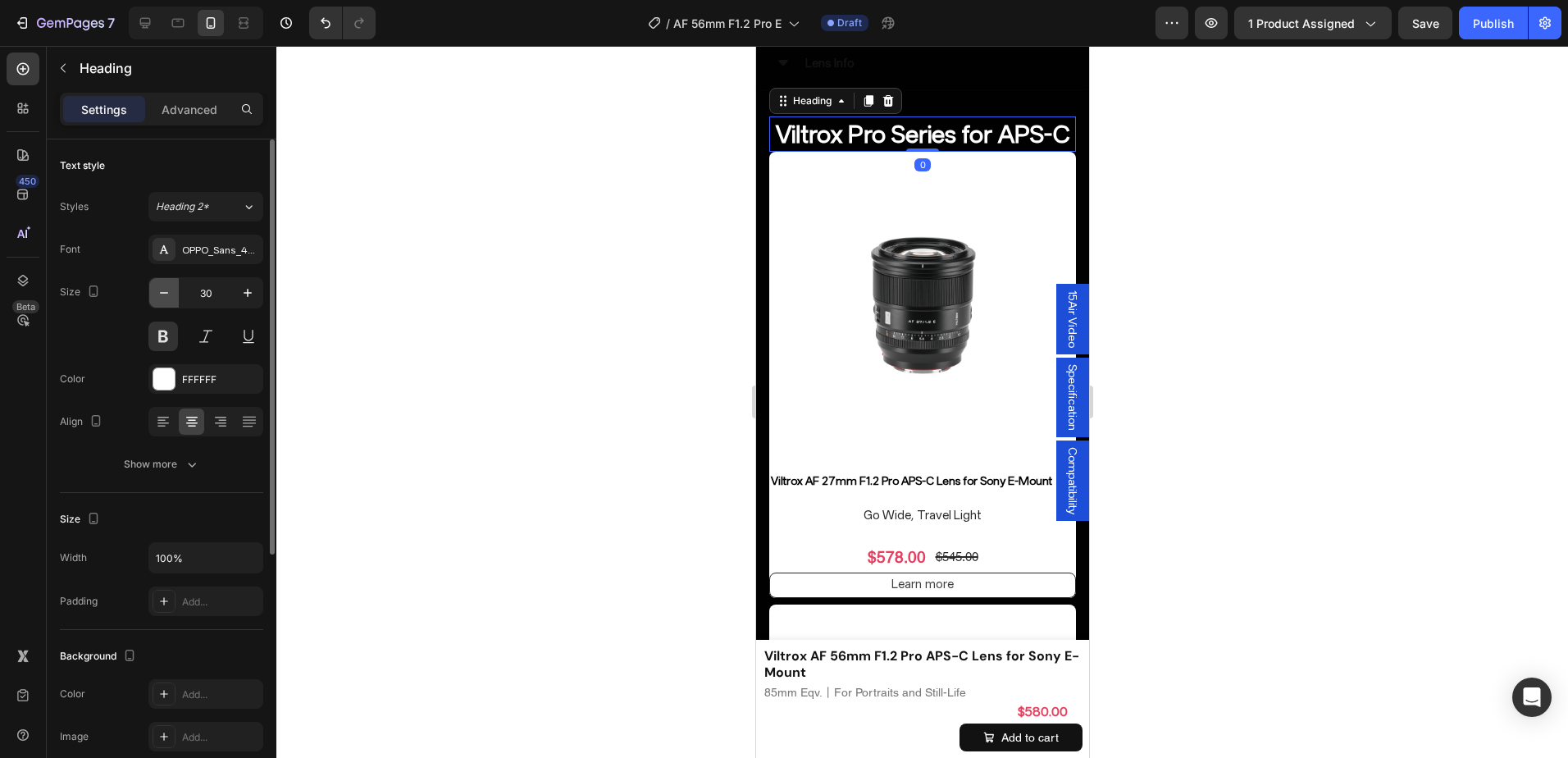
click at [161, 301] on button "button" at bounding box center [164, 292] width 29 height 29
type input "28"
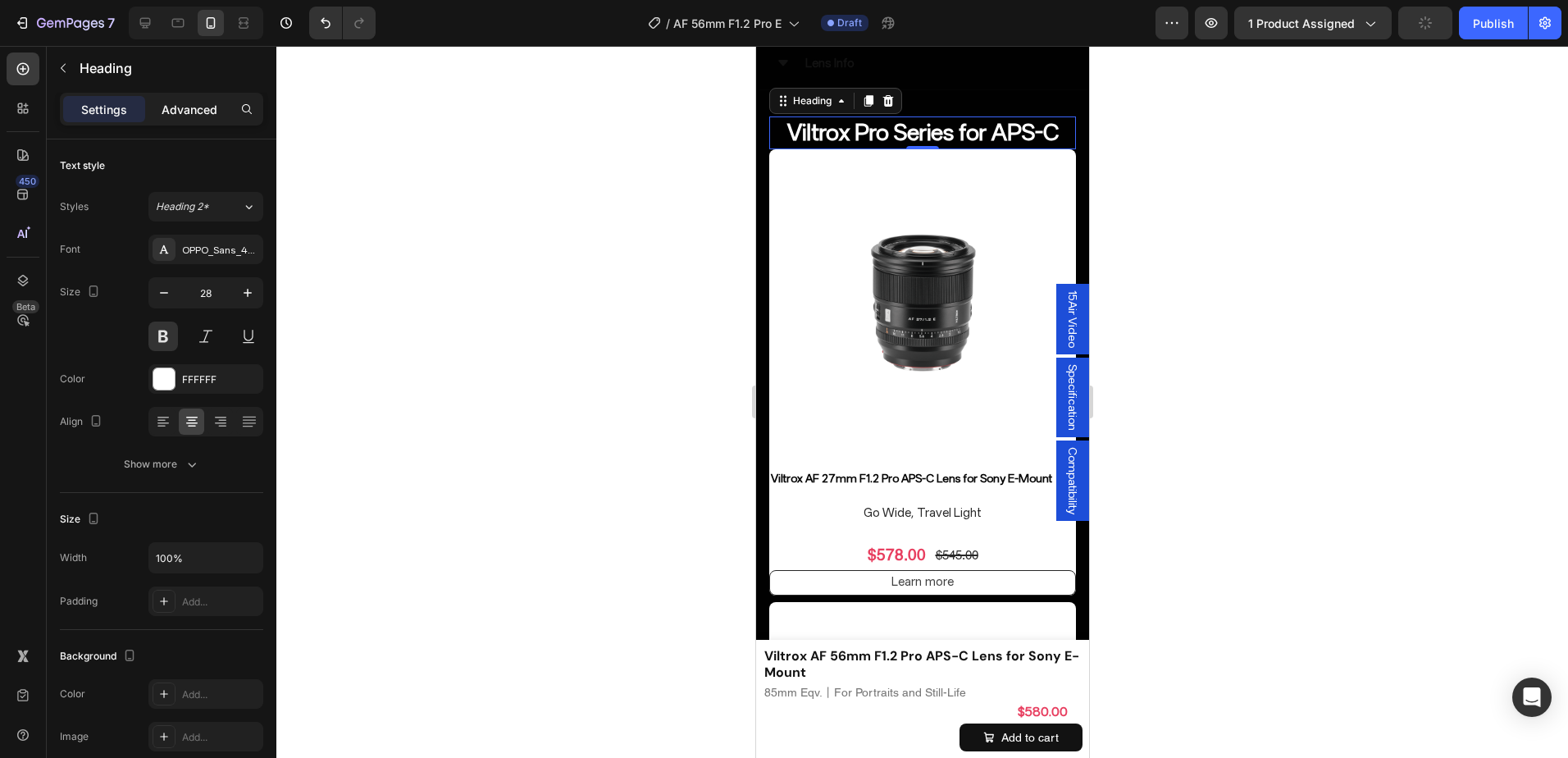
click at [189, 99] on div "Advanced" at bounding box center [189, 109] width 82 height 27
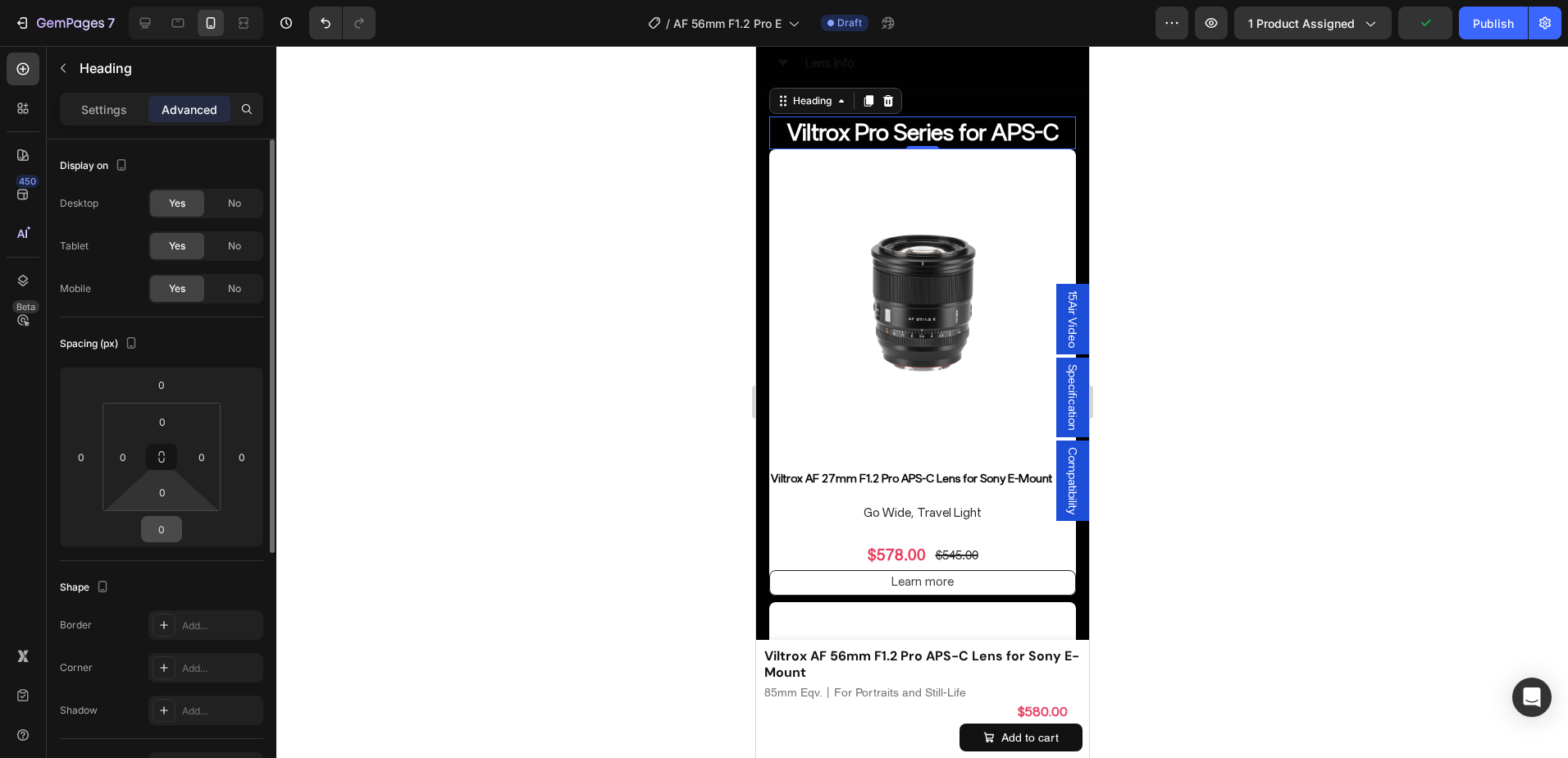
click at [168, 0] on html "7 Version history / AF 56mm F1.2 Pro E Draft Preview 1 product assigned Publish…" at bounding box center [784, 0] width 1568 height 0
click at [170, 525] on input "0" at bounding box center [162, 530] width 33 height 25
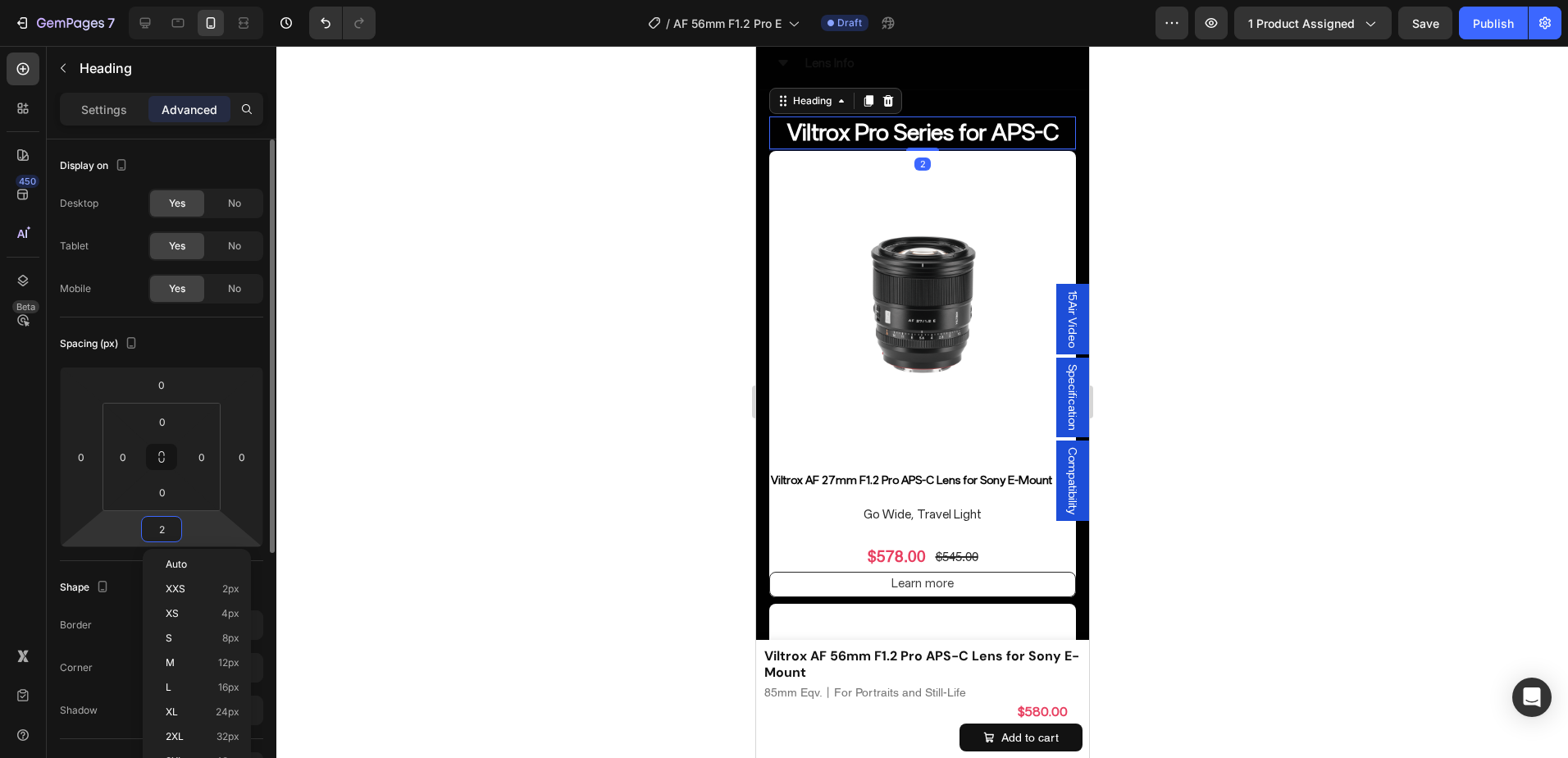
type input "20"
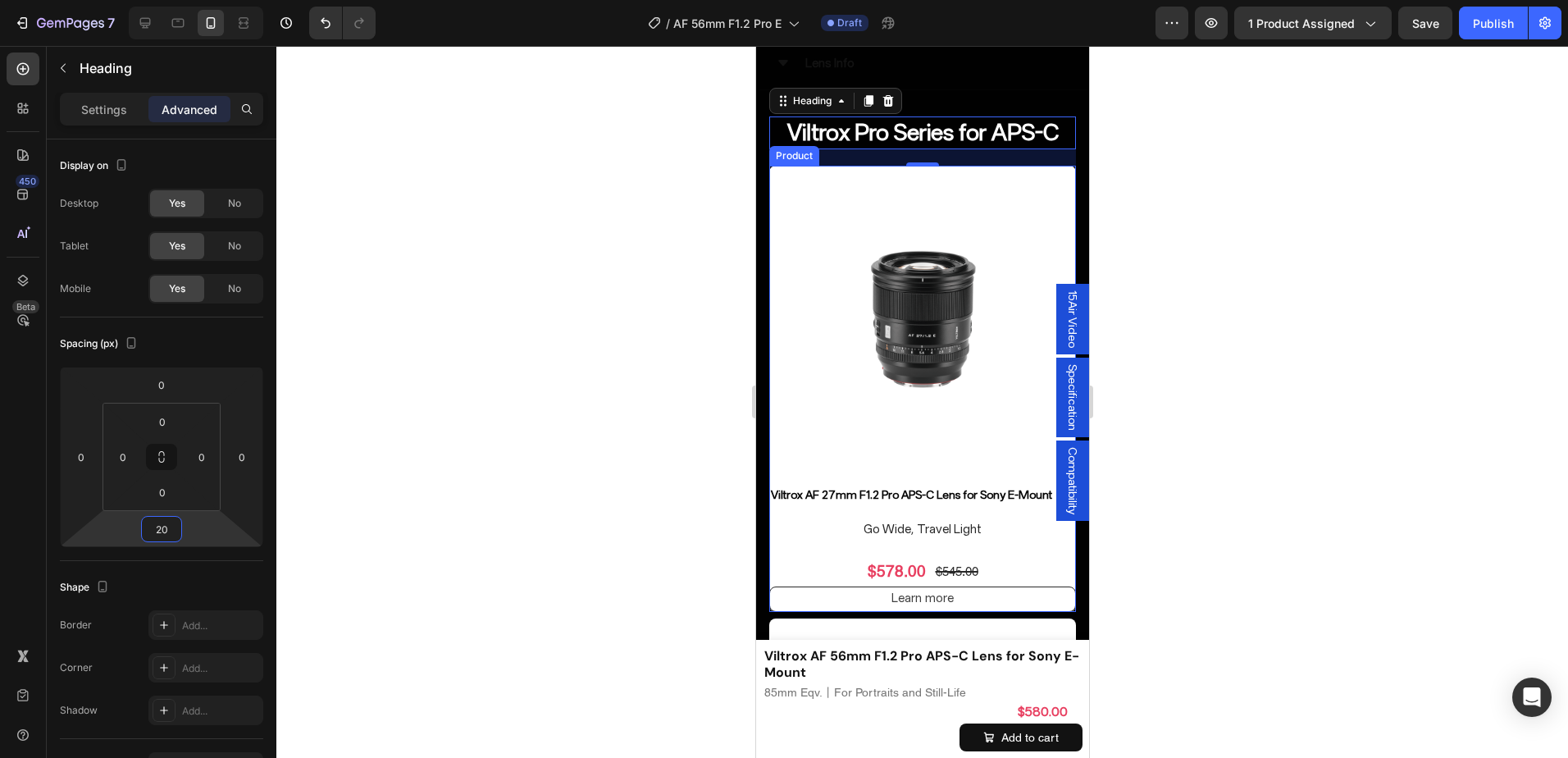
click at [792, 536] on div "Viltrox AF 27mm F1.2 Pro APS-C Lens for Sony E-Mount Product Title Go Wide, Tra…" at bounding box center [921, 549] width 307 height 126
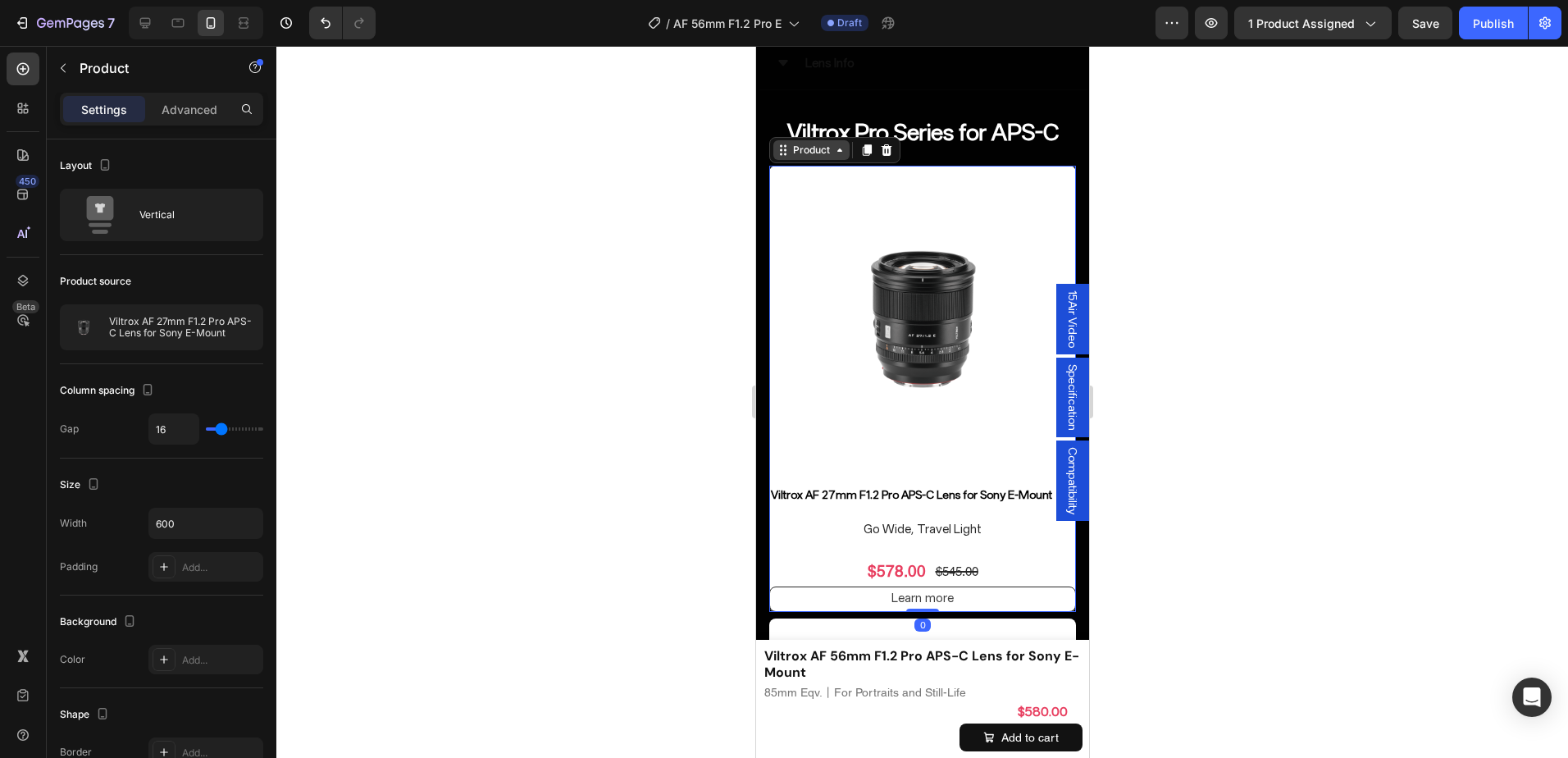
click at [803, 156] on div "Product" at bounding box center [811, 150] width 44 height 15
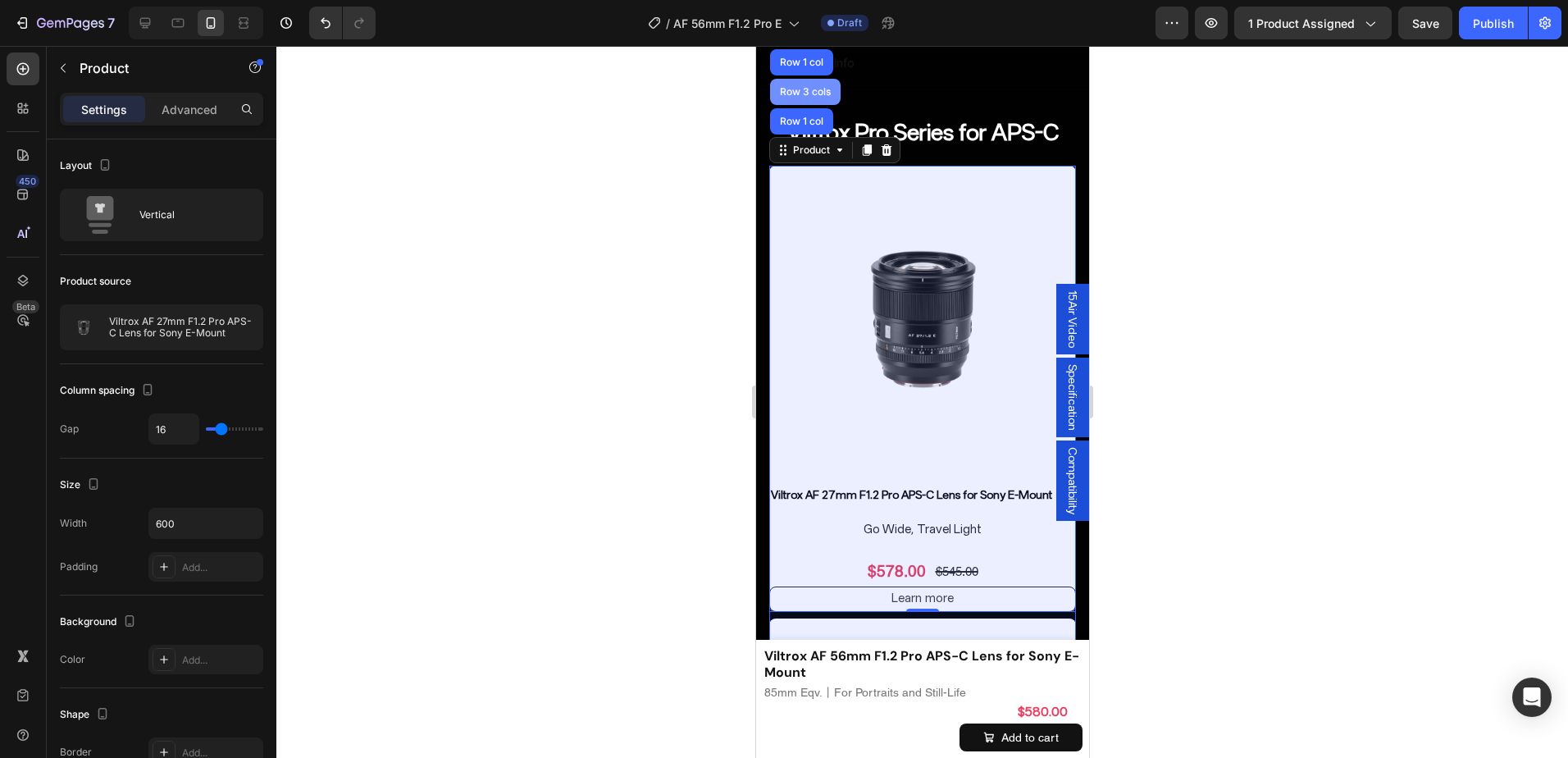
click at [799, 98] on div "Row 3 cols" at bounding box center [804, 92] width 70 height 27
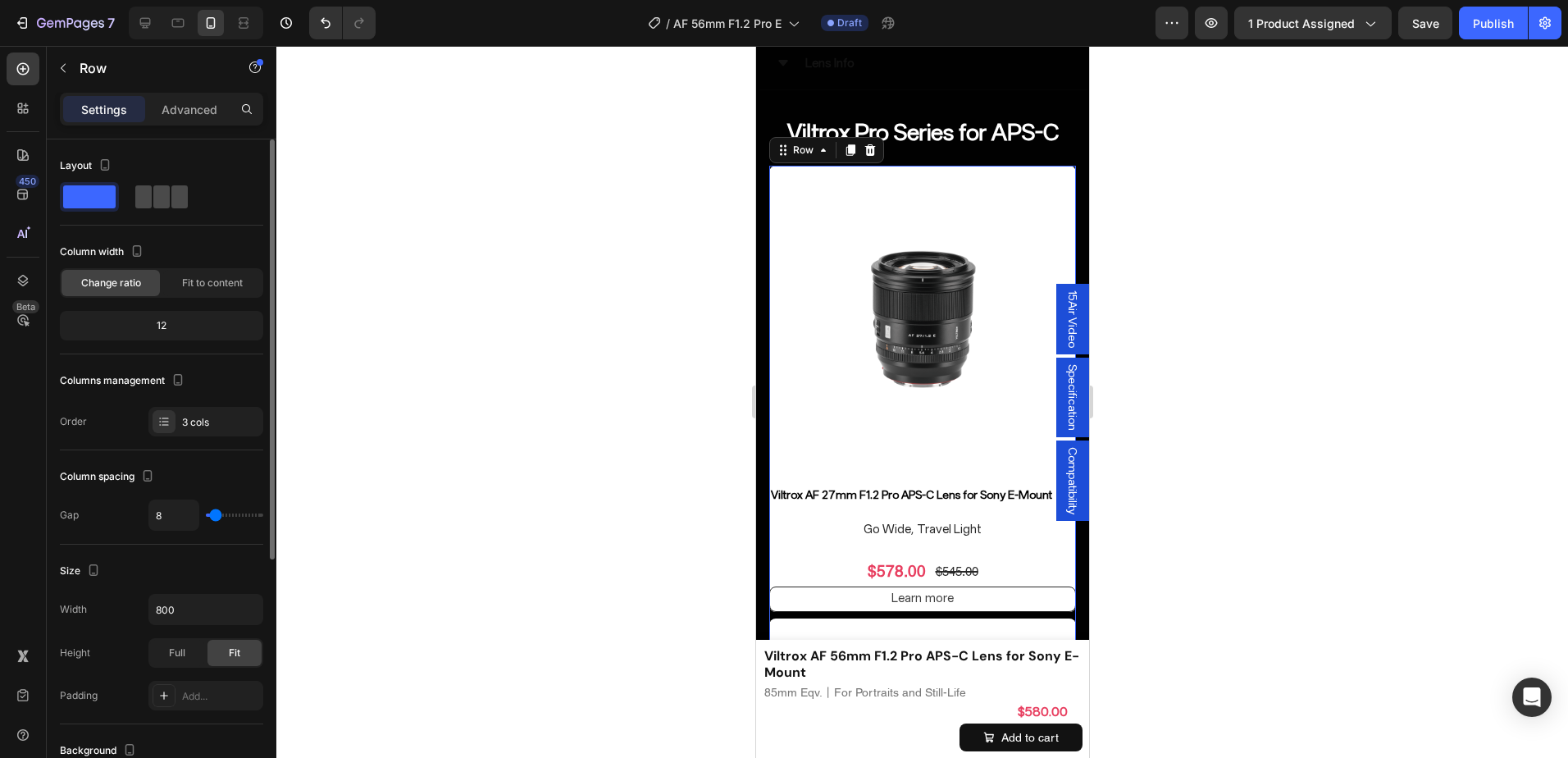
click at [171, 187] on span at bounding box center [179, 197] width 16 height 23
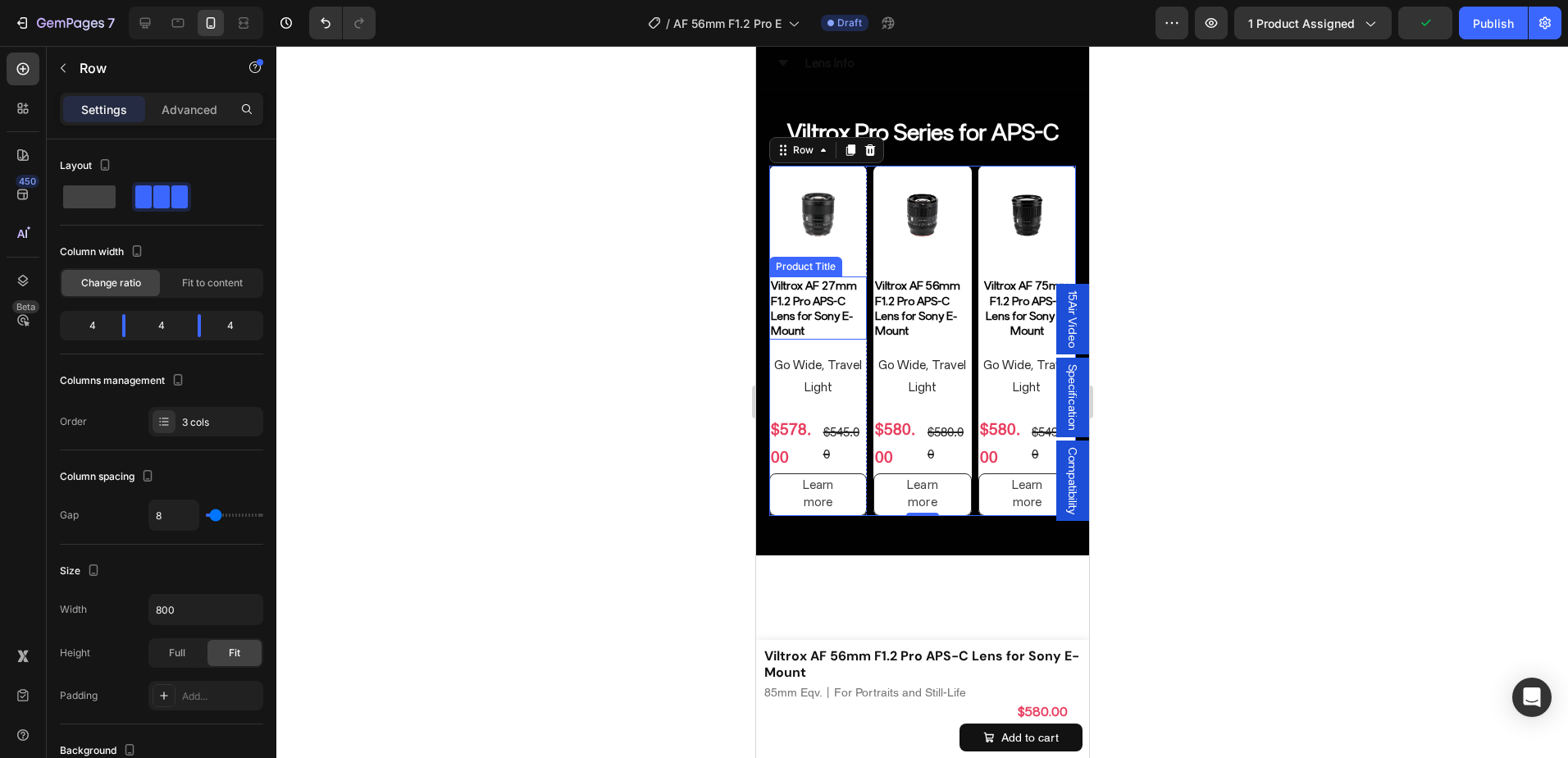
click at [829, 315] on h2 "Viltrox AF 27mm F1.2 Pro APS-C Lens for Sony E-Mount" at bounding box center [817, 308] width 98 height 63
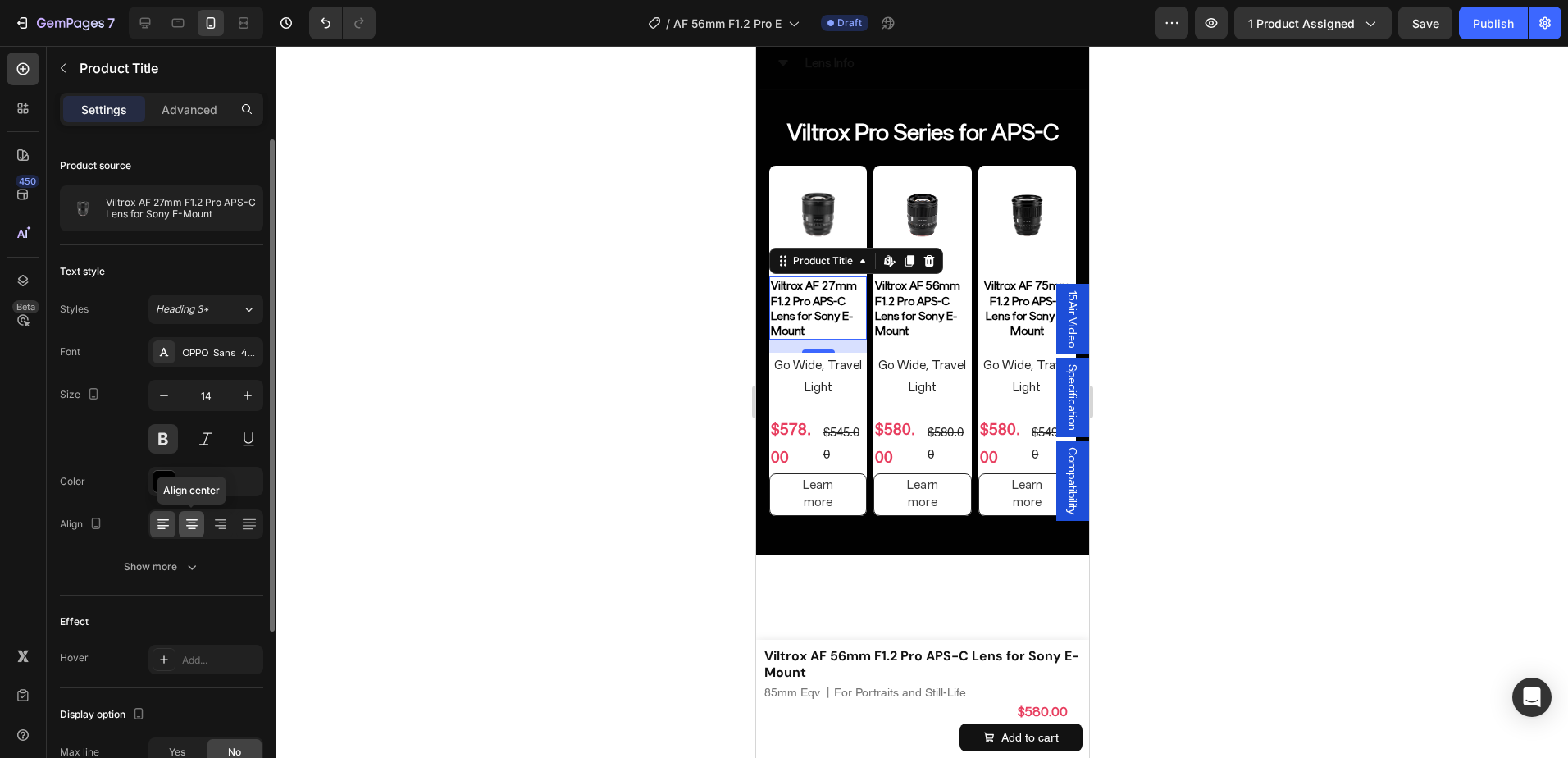
click at [190, 516] on icon at bounding box center [191, 524] width 16 height 16
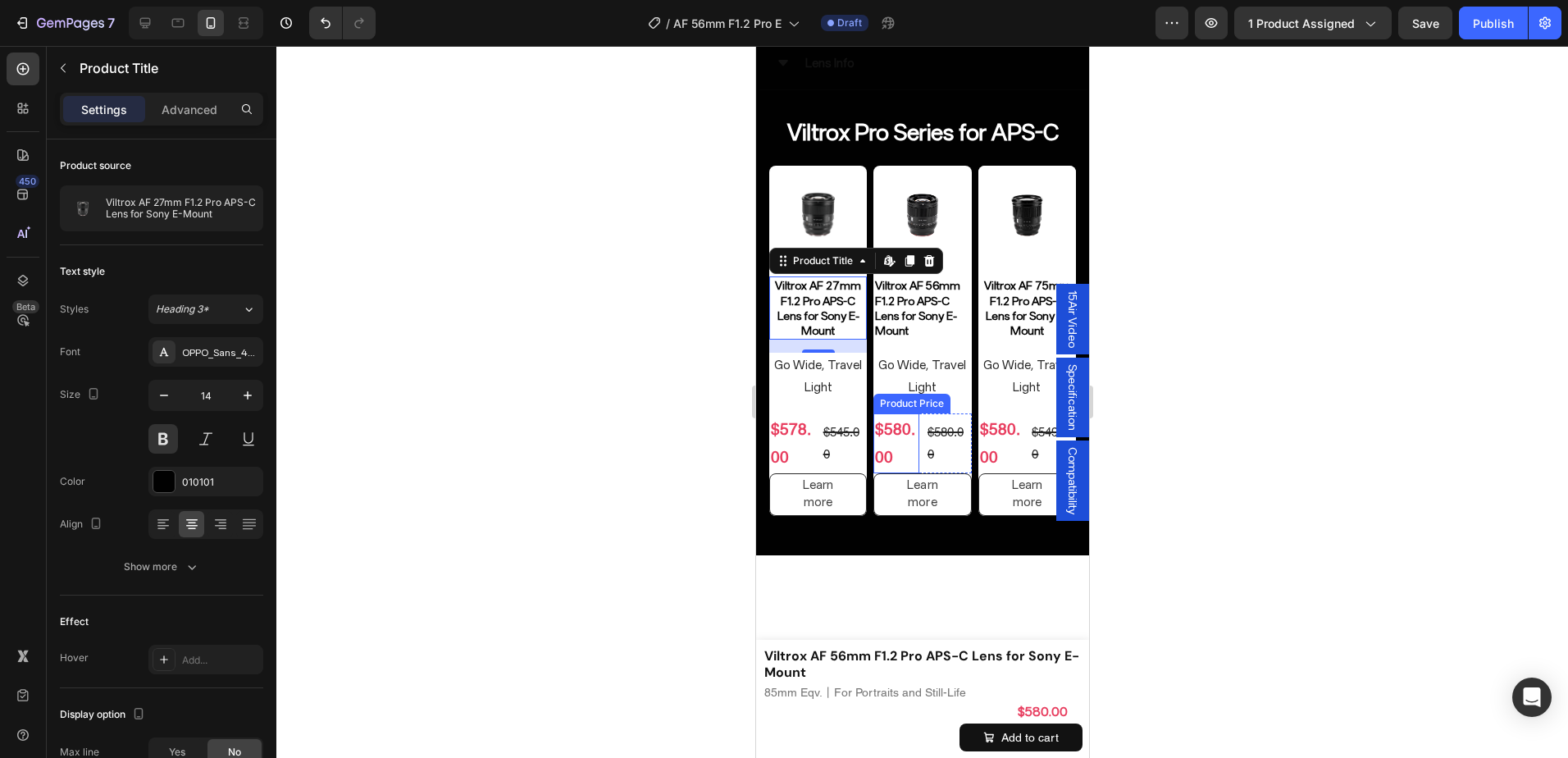
click at [815, 379] on p "Go Wide, Travel Light" at bounding box center [817, 377] width 94 height 45
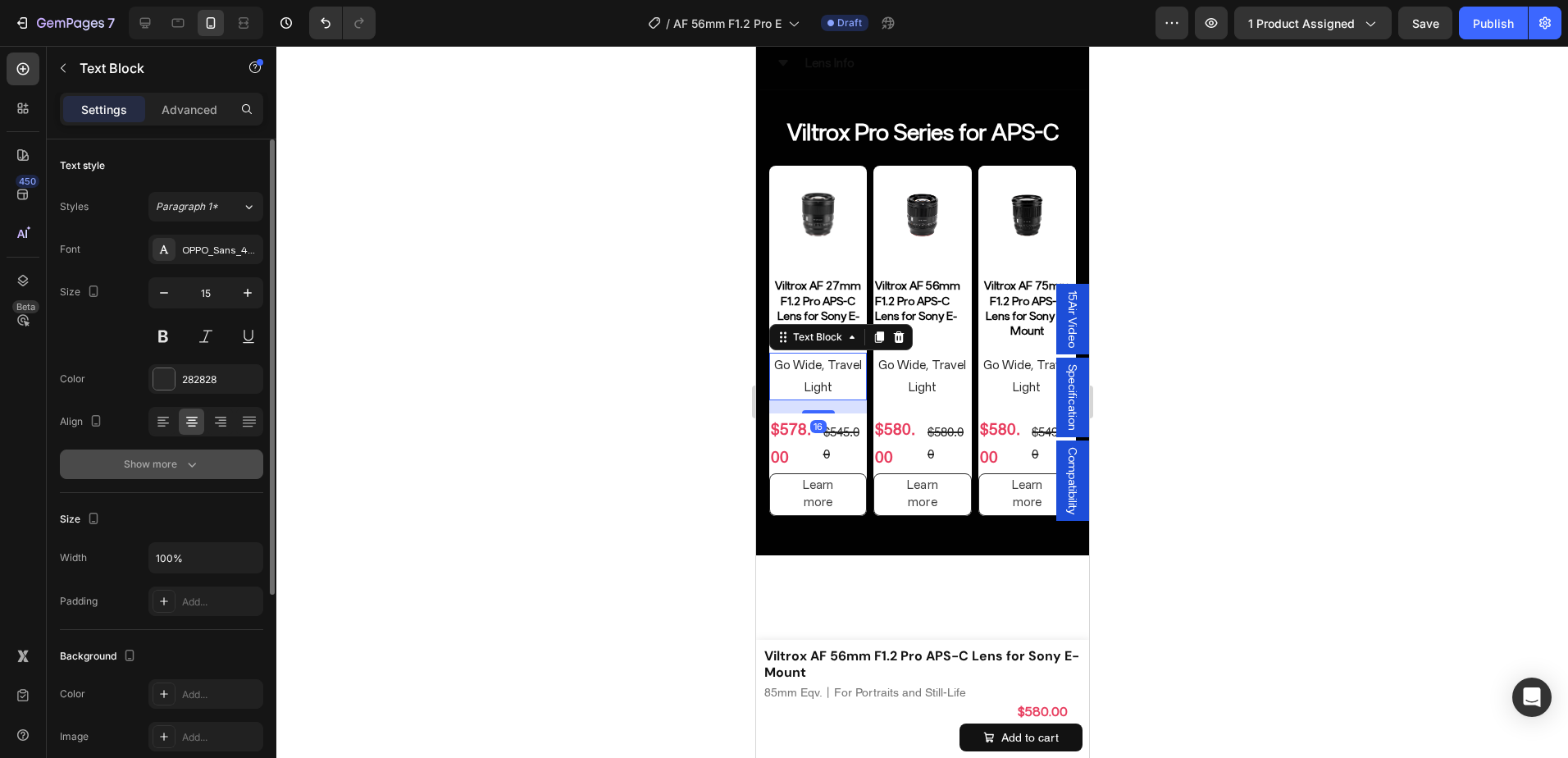
click at [134, 476] on button "Show more" at bounding box center [162, 464] width 203 height 29
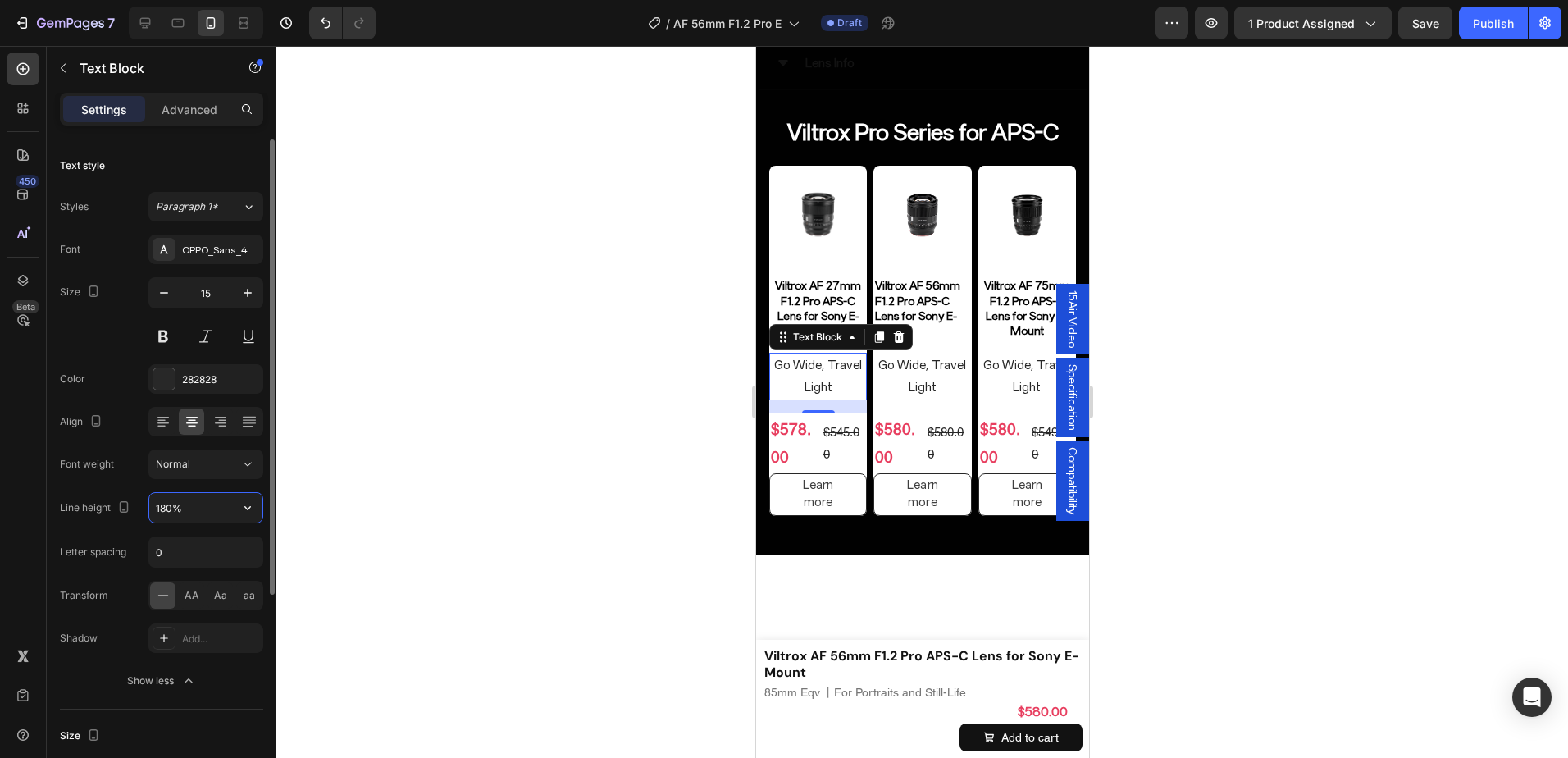
click at [168, 511] on input "180%" at bounding box center [205, 507] width 113 height 29
type input "140%"
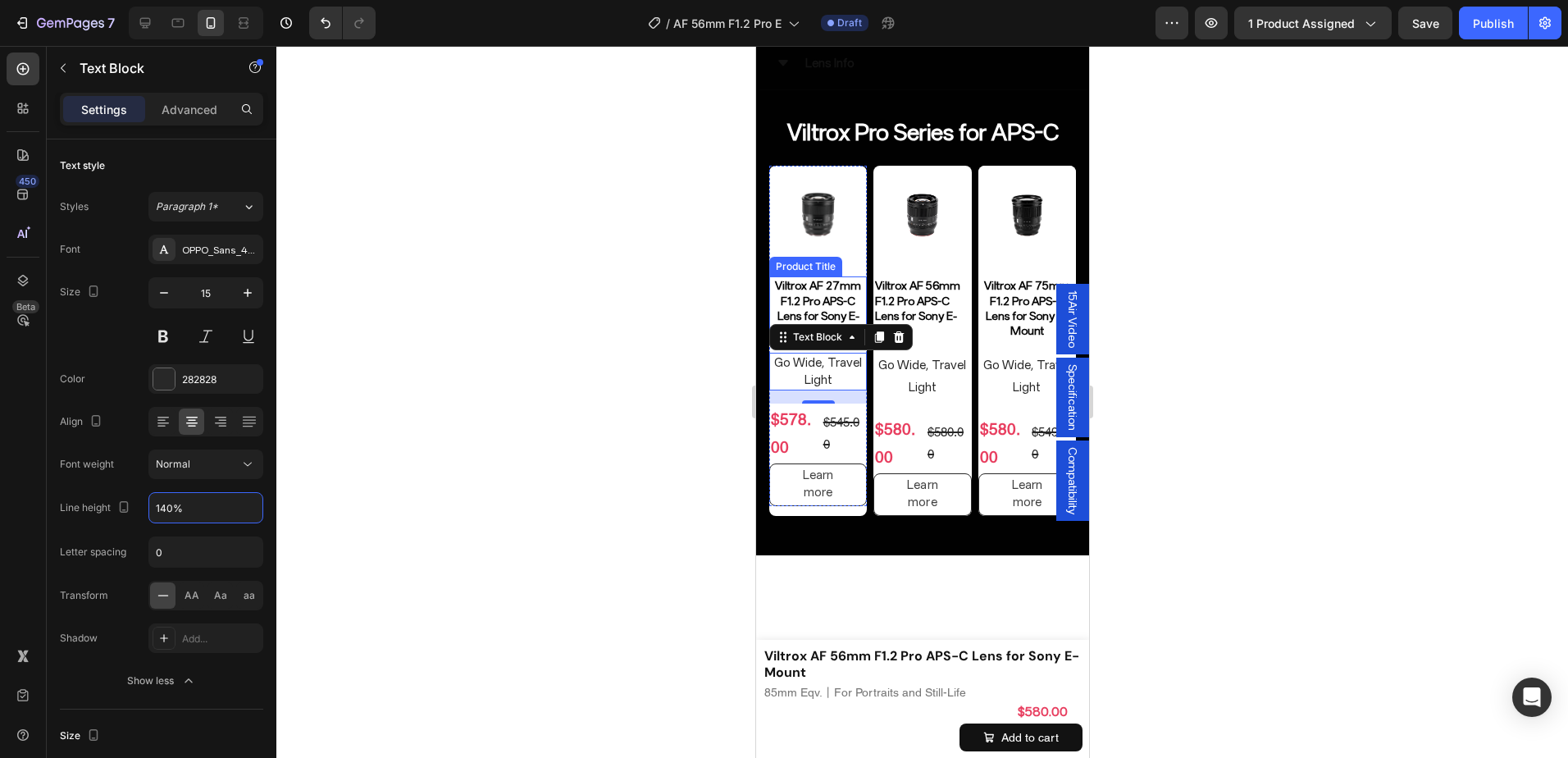
click at [834, 297] on h2 "Viltrox AF 27mm F1.2 Pro APS-C Lens for Sony E-Mount" at bounding box center [817, 308] width 98 height 63
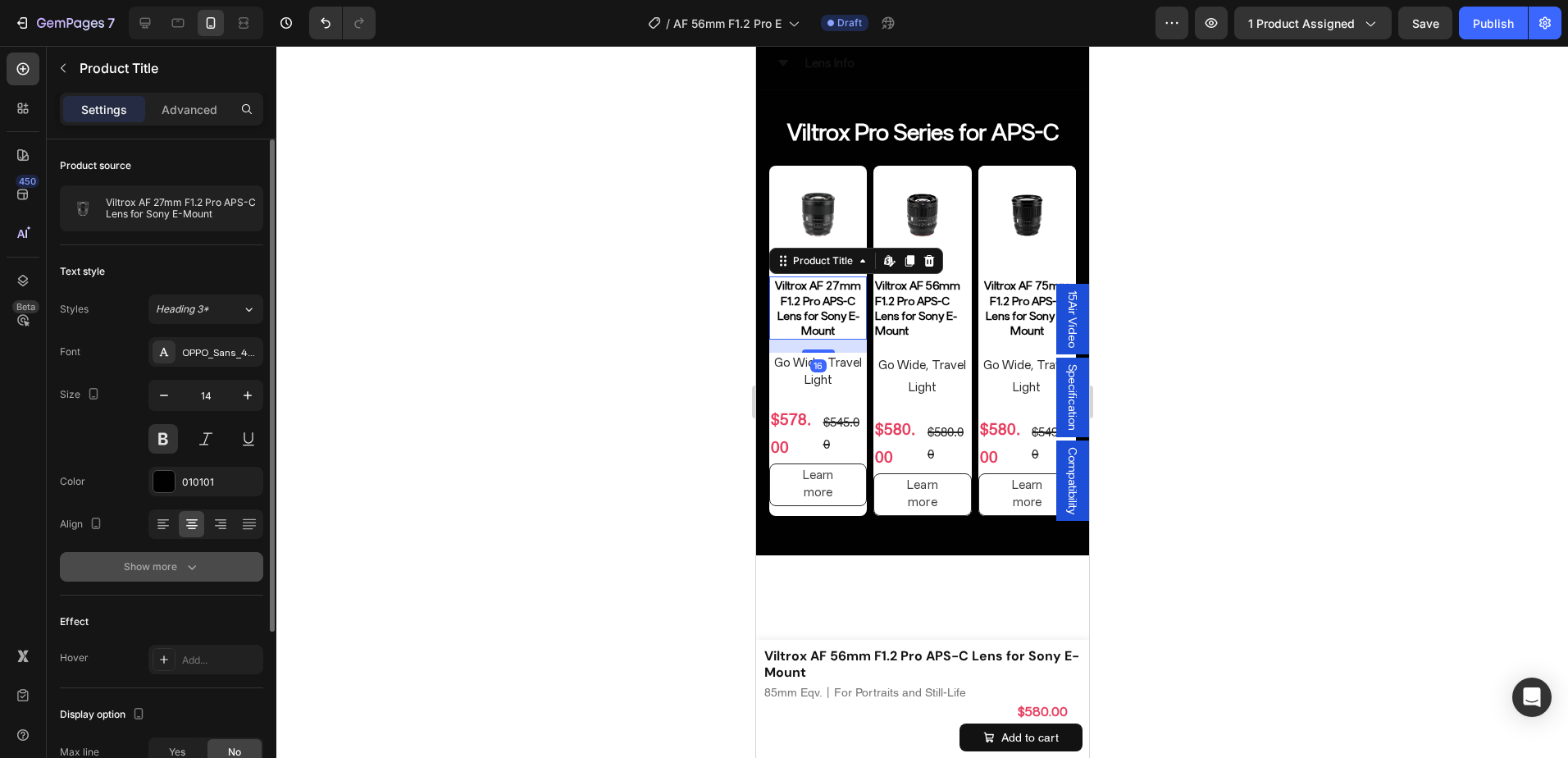
click at [192, 561] on icon "button" at bounding box center [191, 567] width 16 height 16
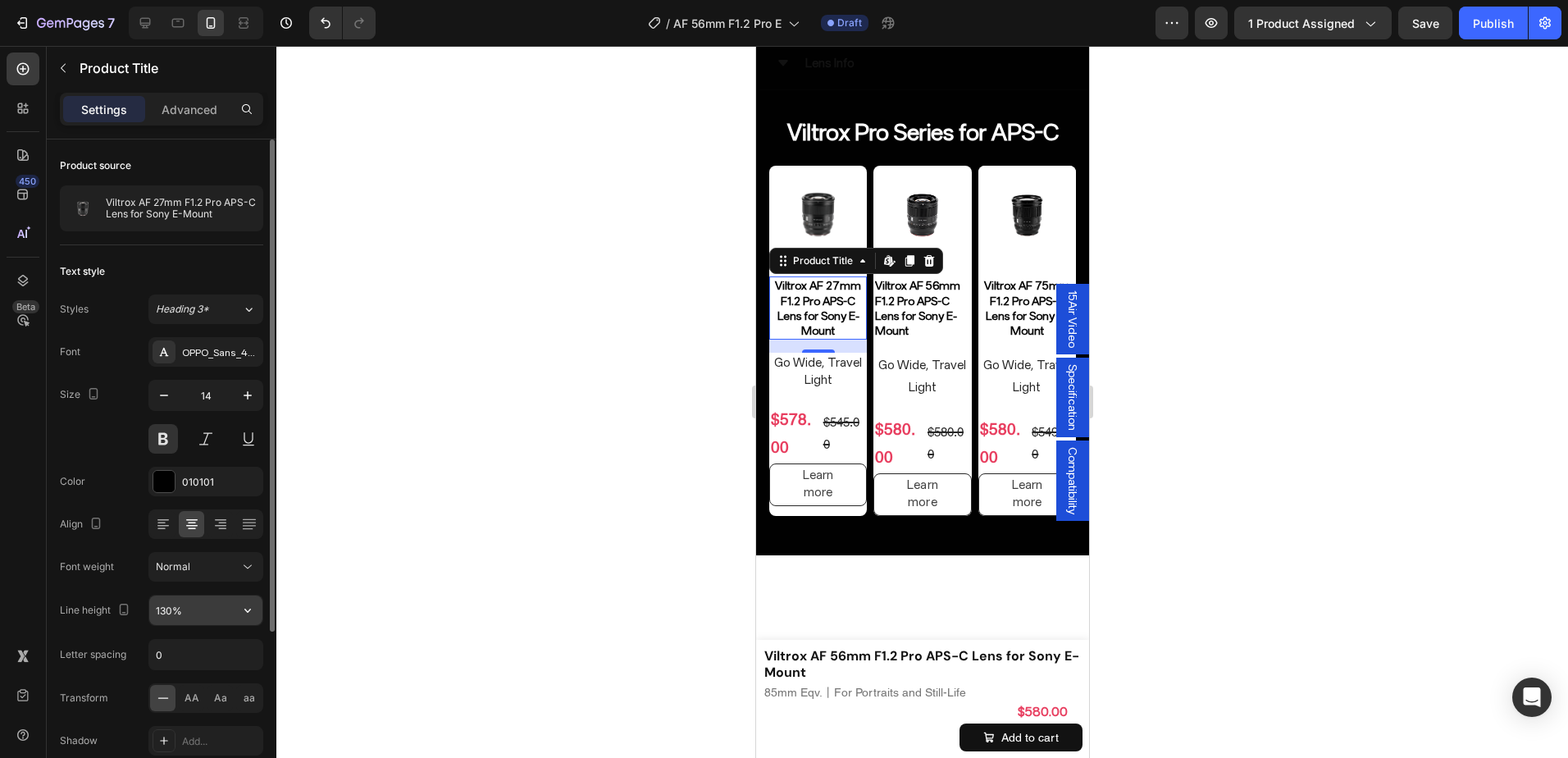
click at [166, 604] on input "130%" at bounding box center [205, 610] width 113 height 29
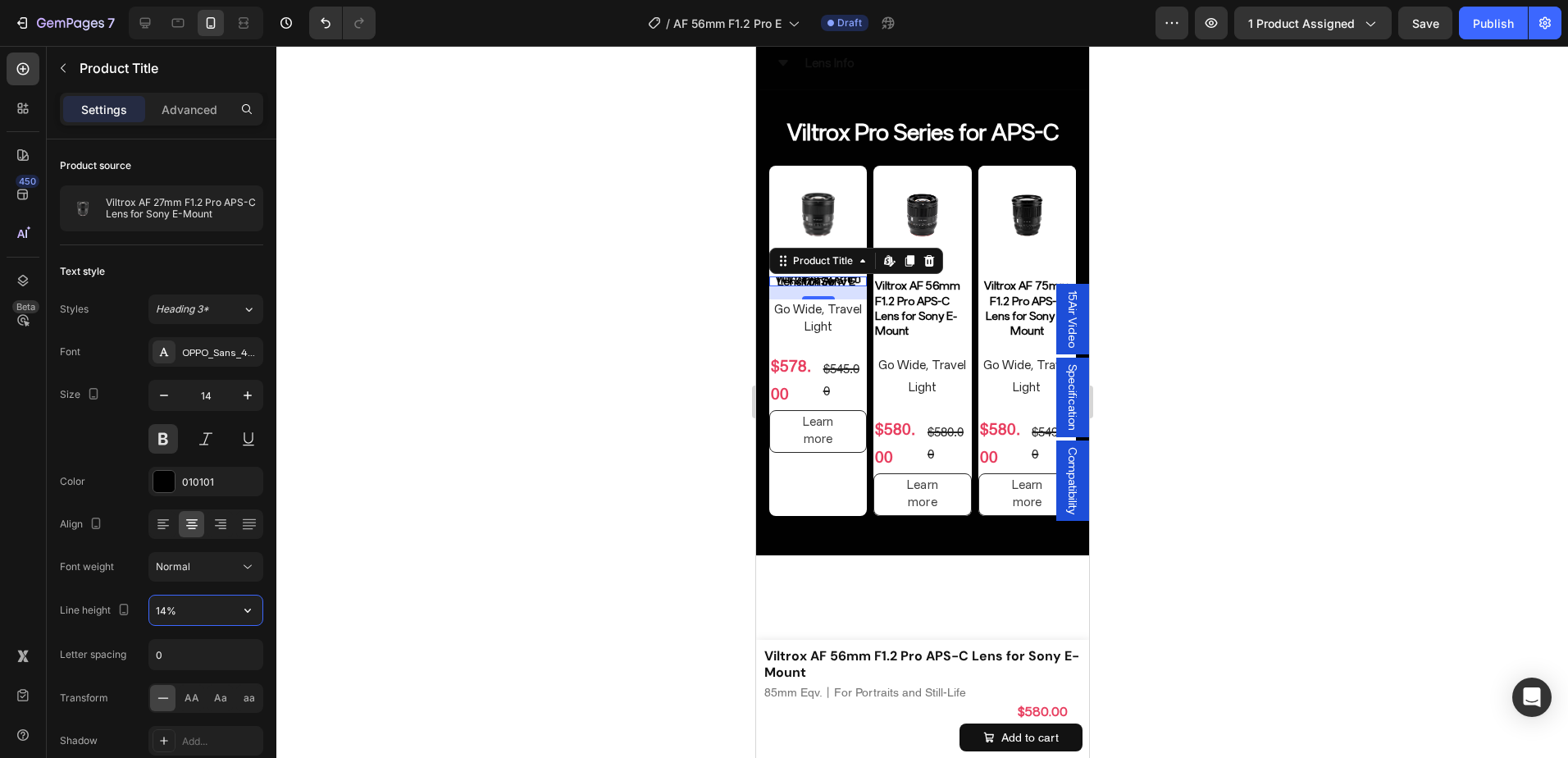
type input "140%"
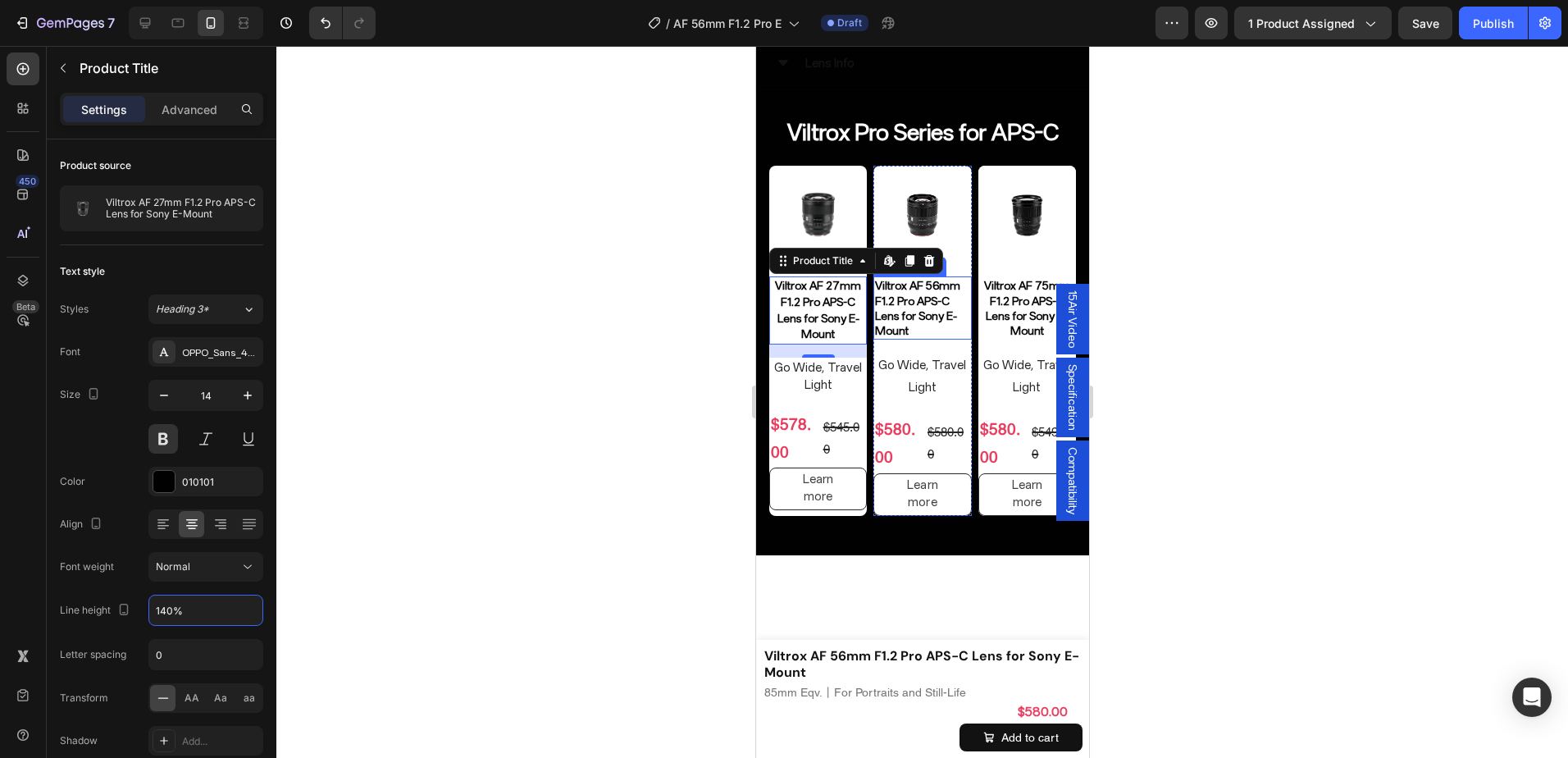
click at [920, 316] on h2 "Viltrox AF 56mm F1.2 Pro APS-C Lens for Sony E-Mount" at bounding box center [921, 308] width 98 height 63
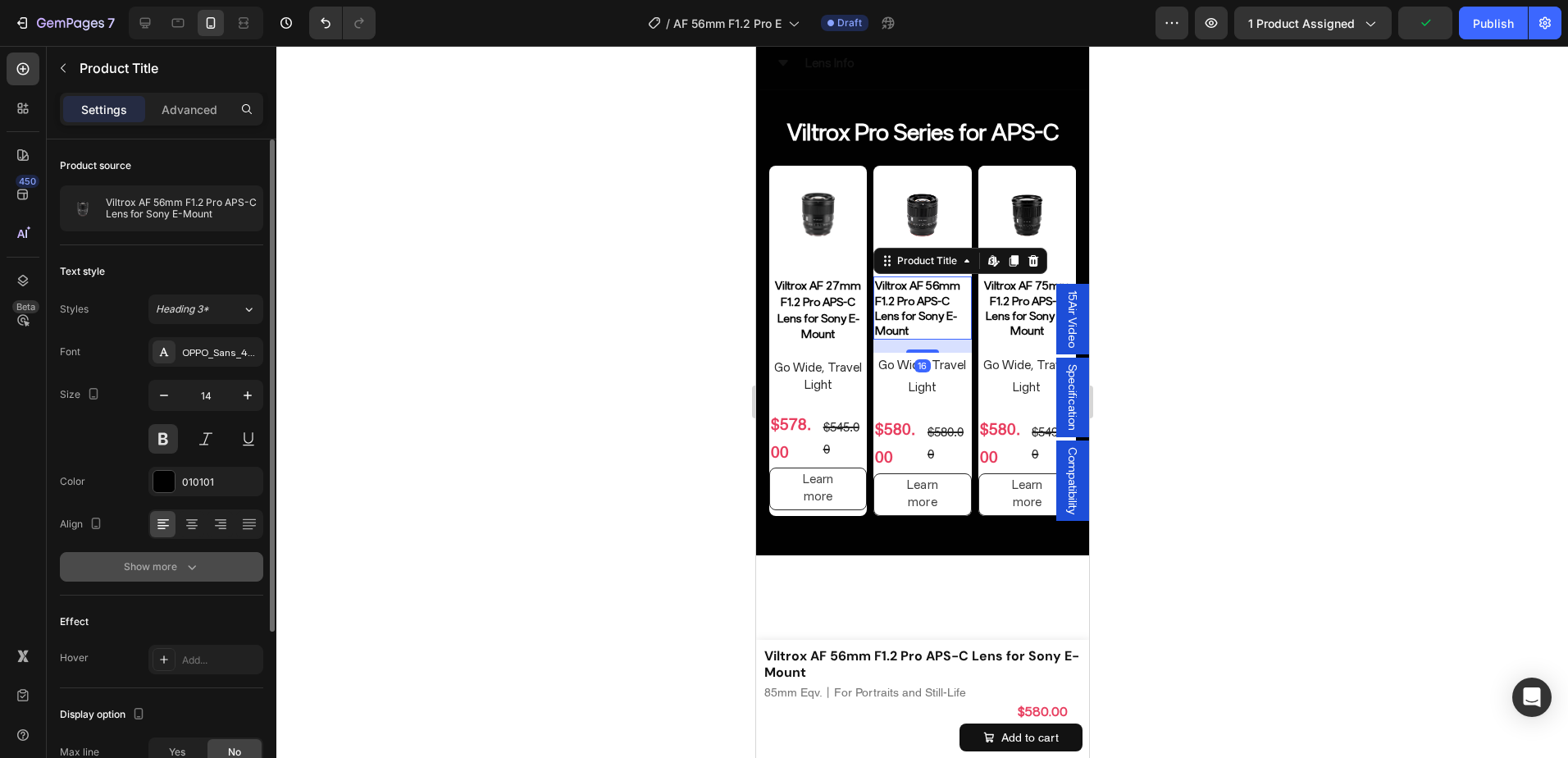
click at [164, 574] on div "Show more" at bounding box center [162, 567] width 76 height 16
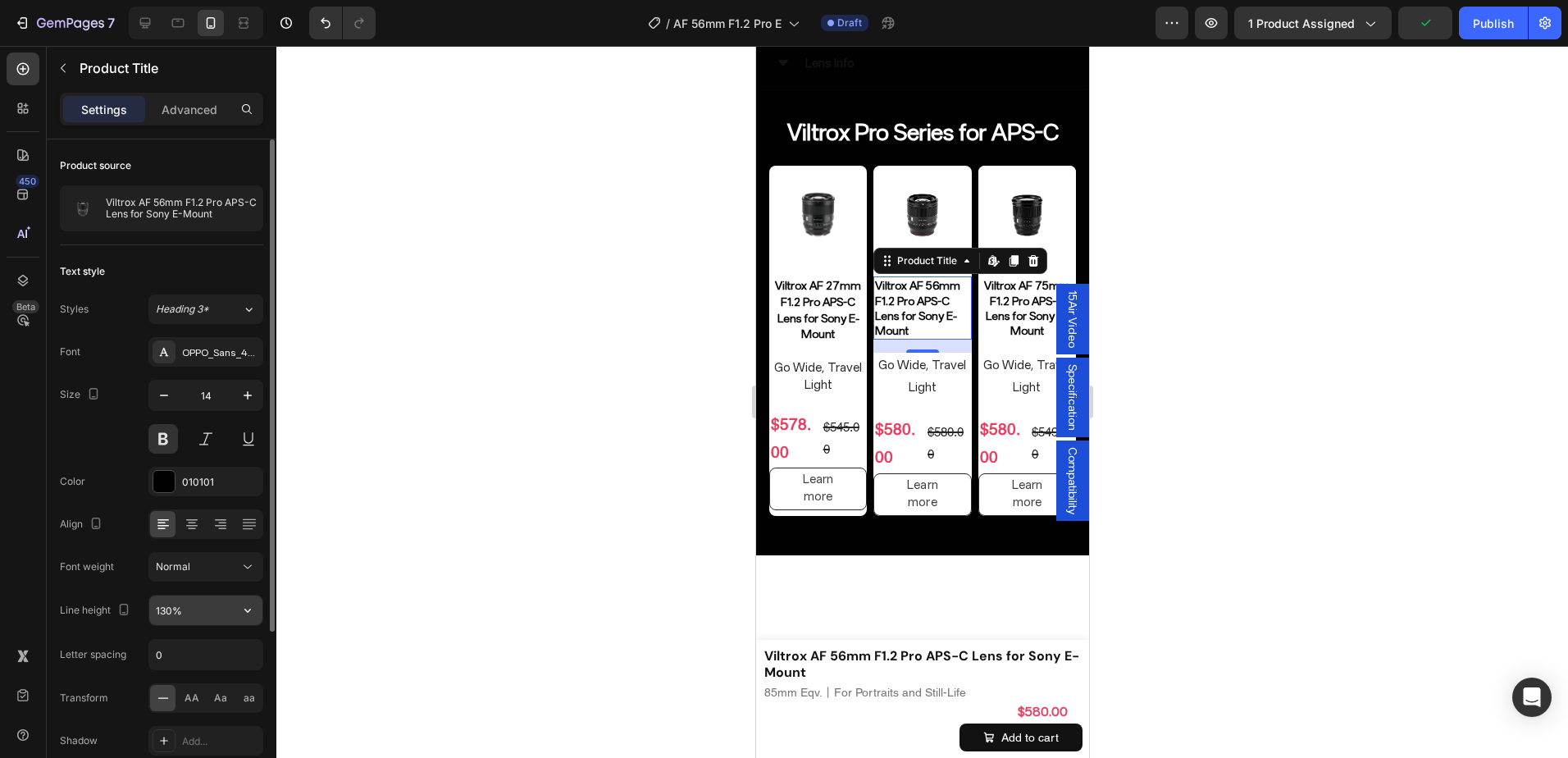
click at [160, 614] on input "130%" at bounding box center [205, 610] width 113 height 29
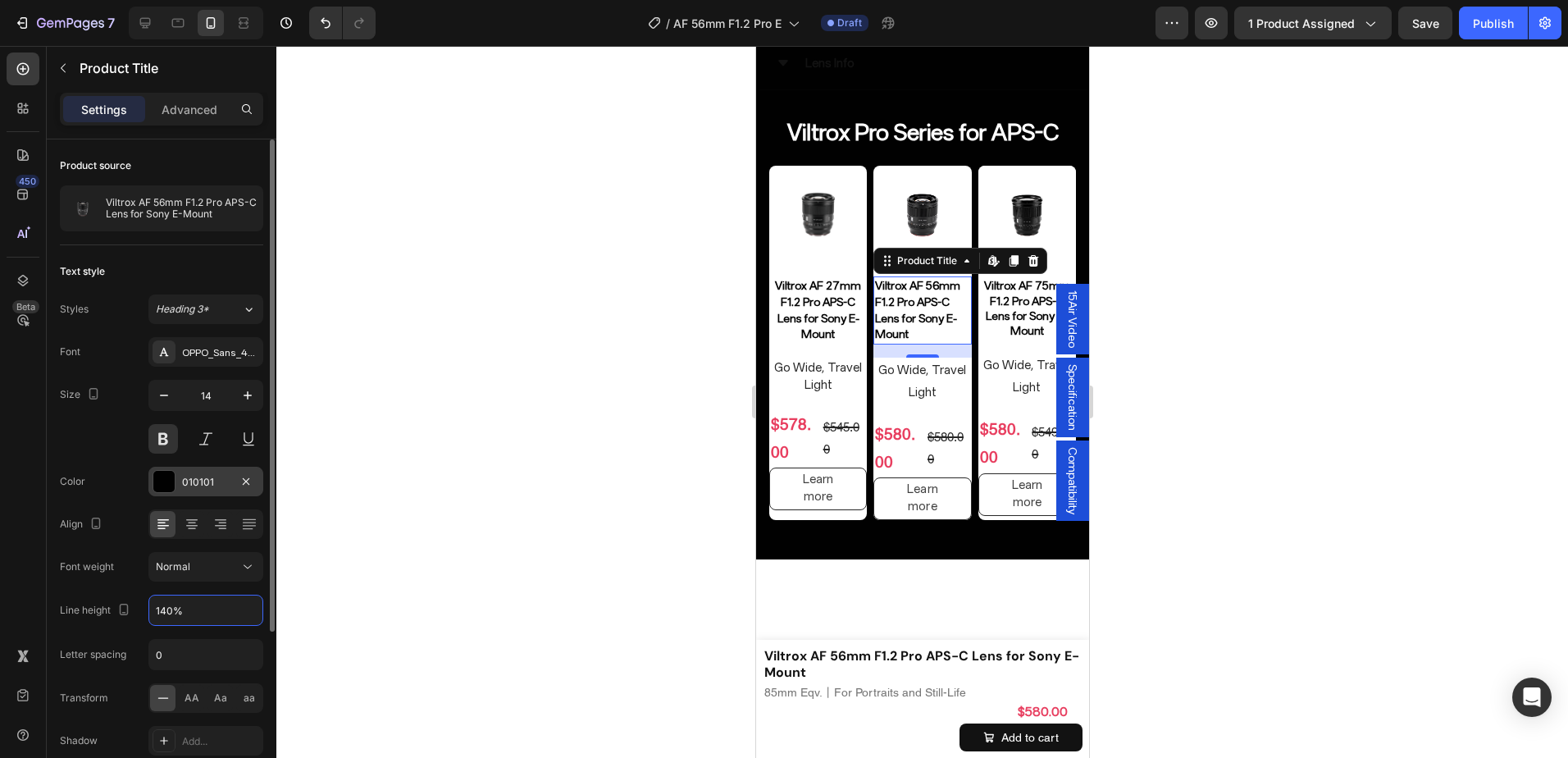
type input "140%"
click at [199, 471] on div "010101" at bounding box center [205, 481] width 115 height 29
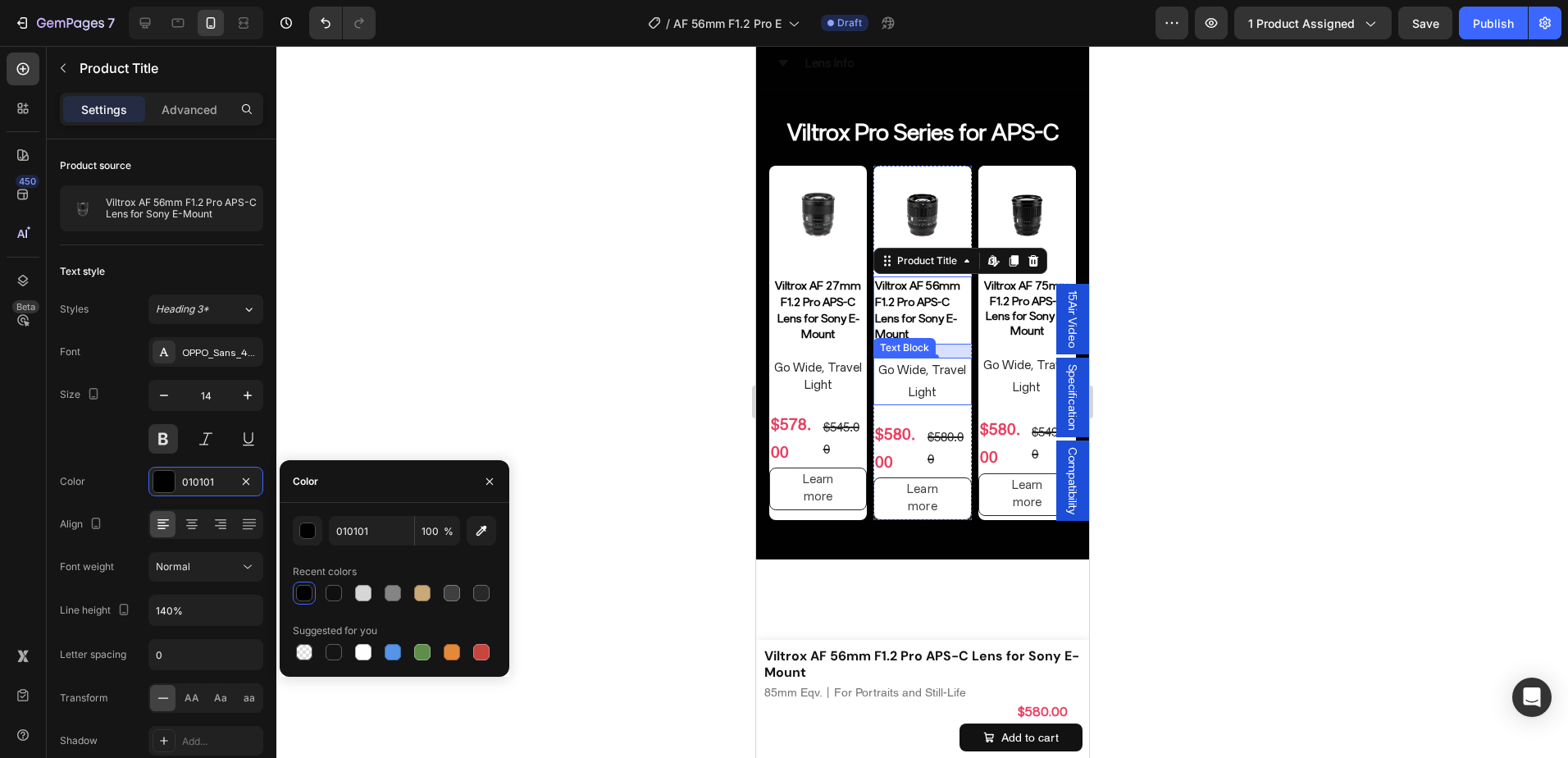
click at [919, 386] on p "Go Wide, Travel Light" at bounding box center [921, 381] width 94 height 45
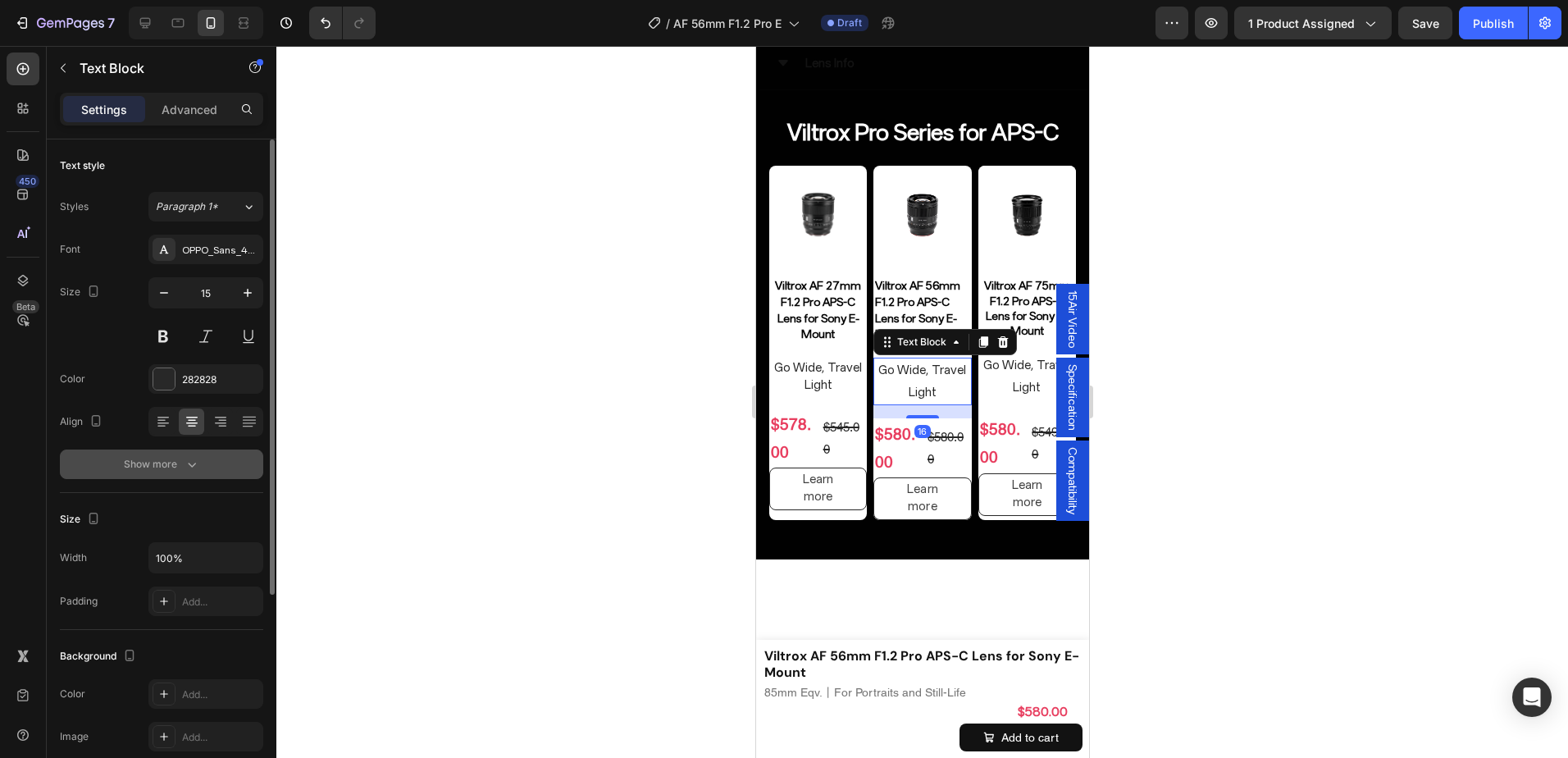
click at [175, 451] on button "Show more" at bounding box center [162, 464] width 203 height 29
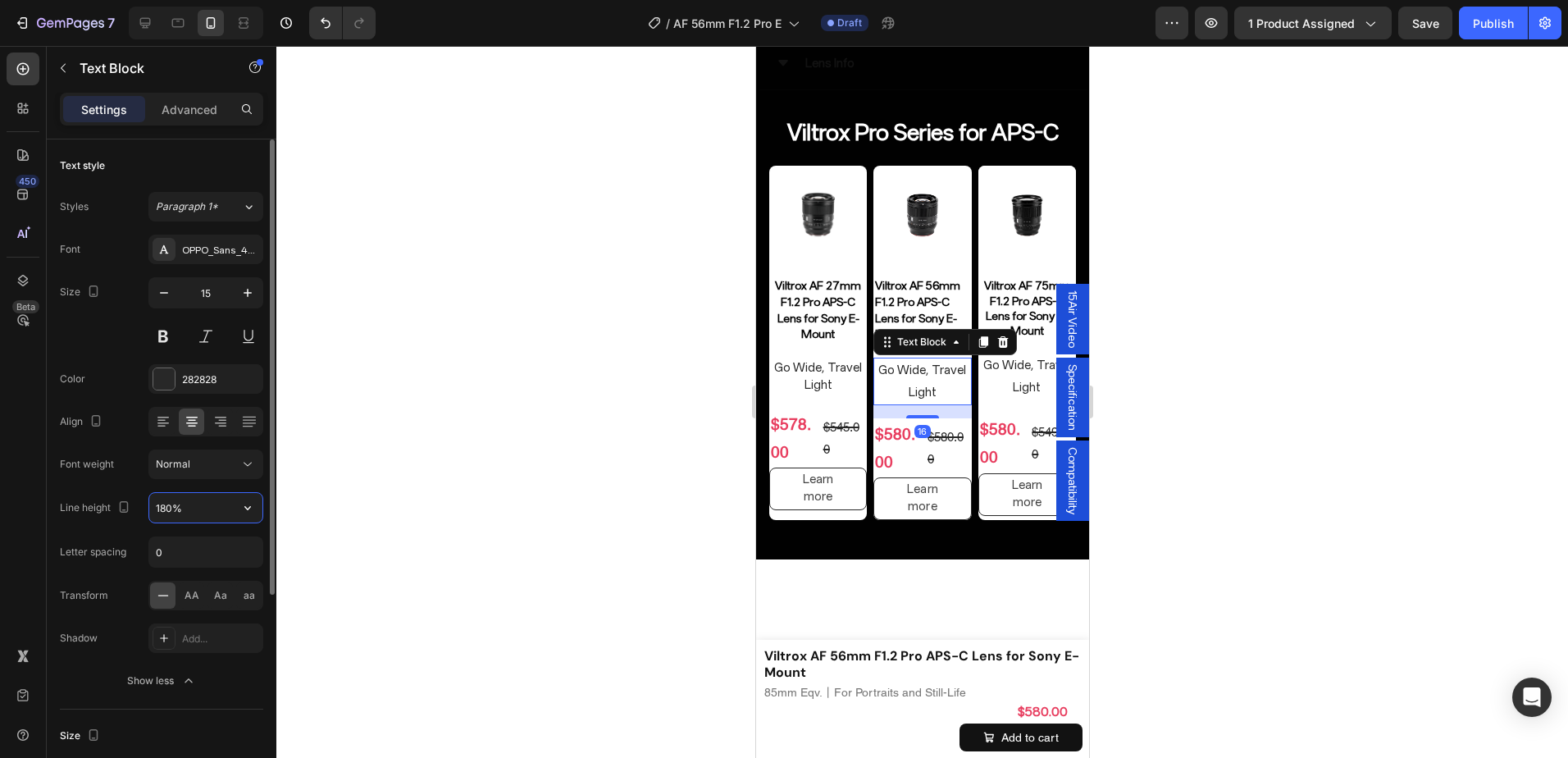
click at [158, 511] on input "180%" at bounding box center [205, 507] width 113 height 29
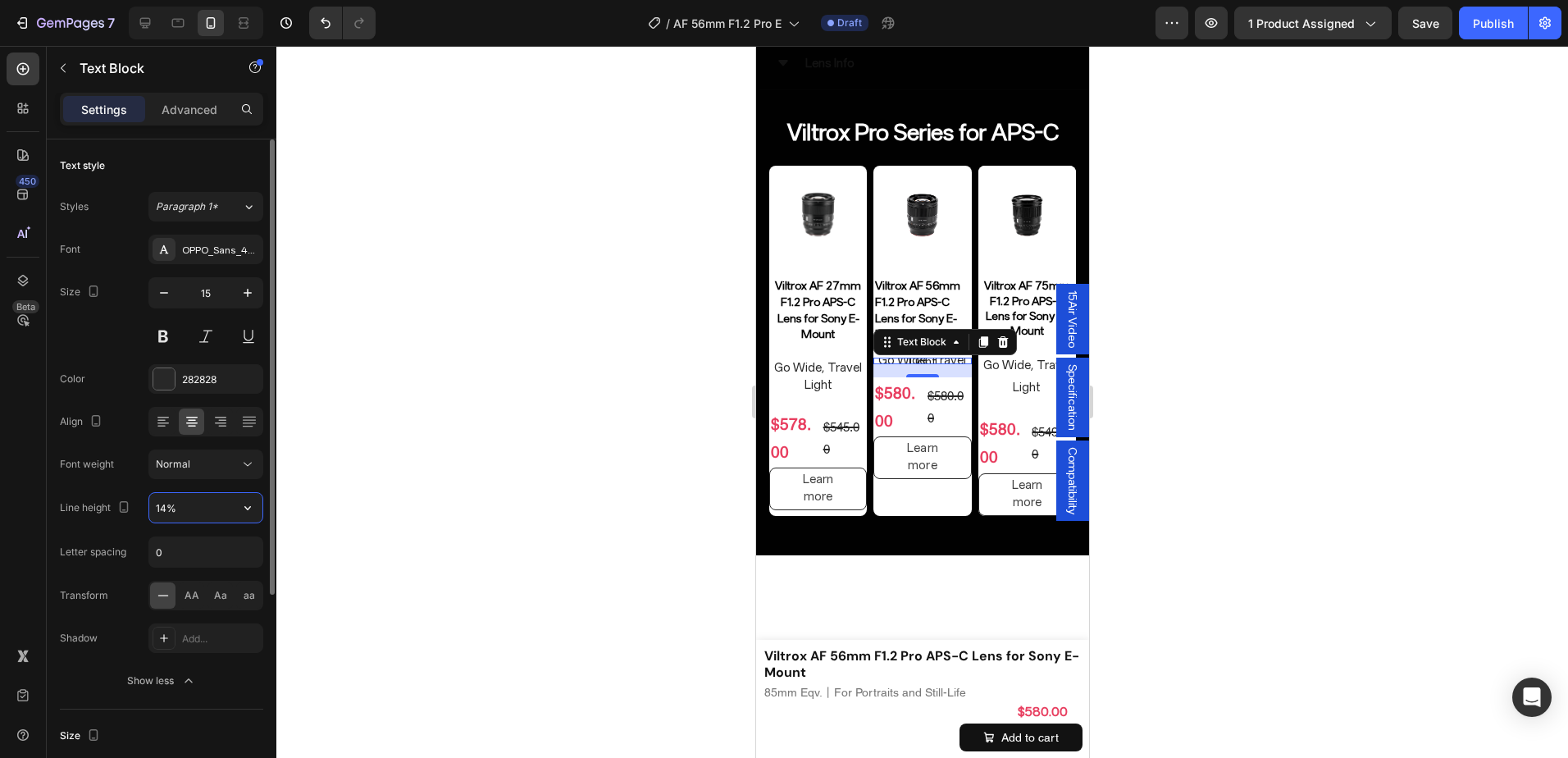
type input "140%"
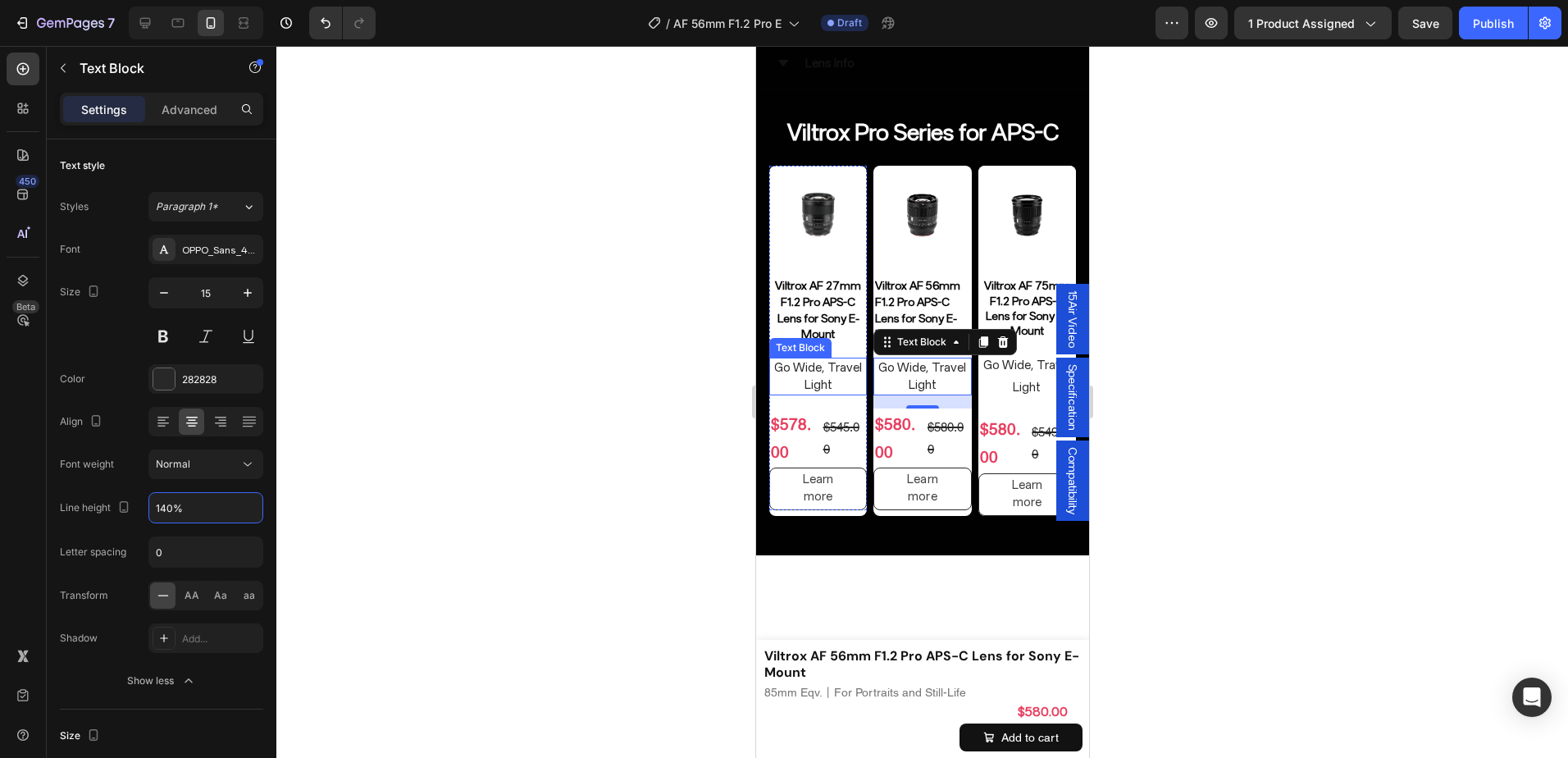
click at [845, 374] on p "Go Wide, Travel Light" at bounding box center [817, 377] width 94 height 34
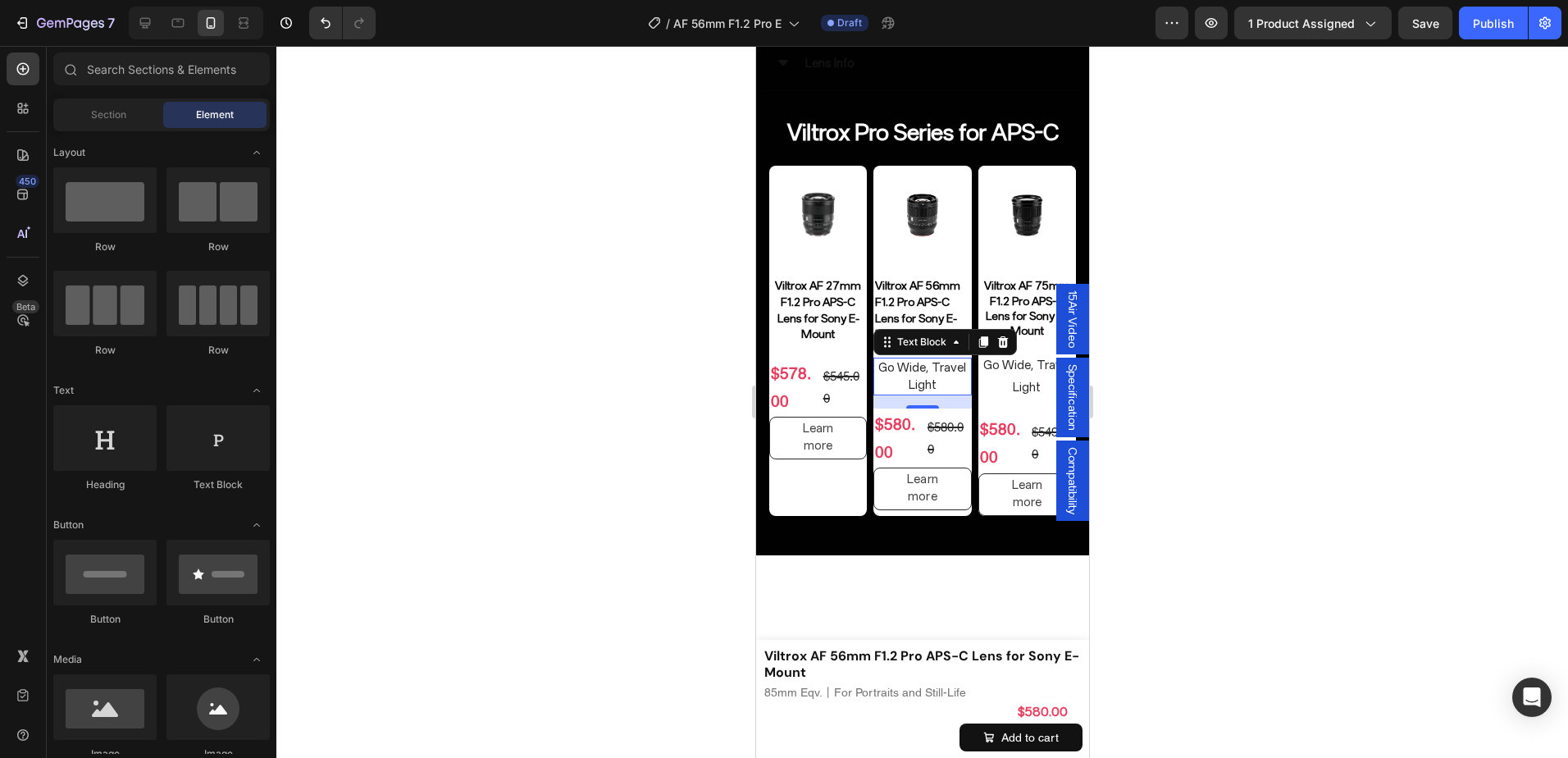
click at [941, 375] on p "Go Wide, Travel Light" at bounding box center [921, 377] width 94 height 34
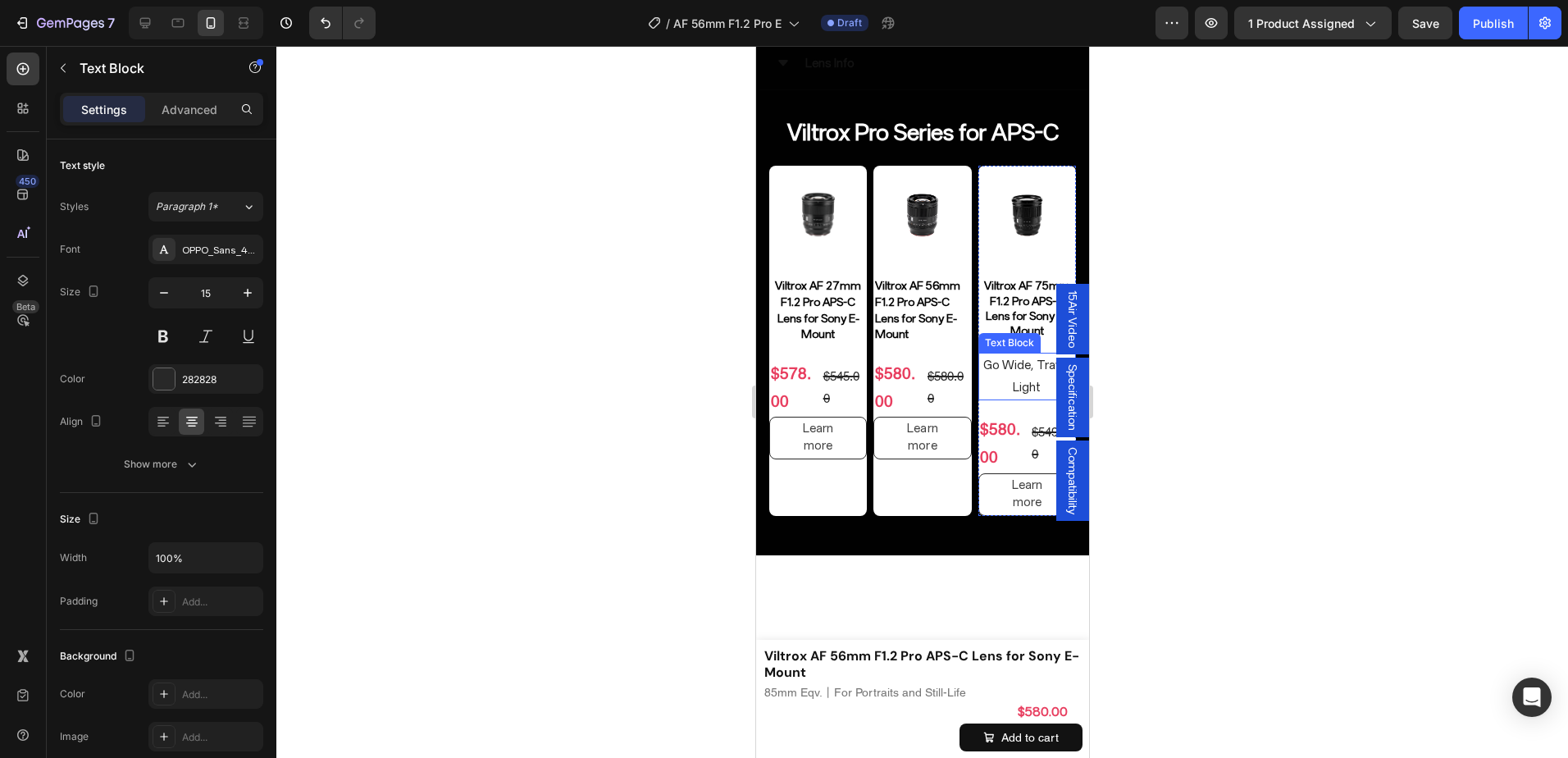
click at [1013, 383] on p "Go Wide, Travel Light" at bounding box center [1026, 377] width 94 height 45
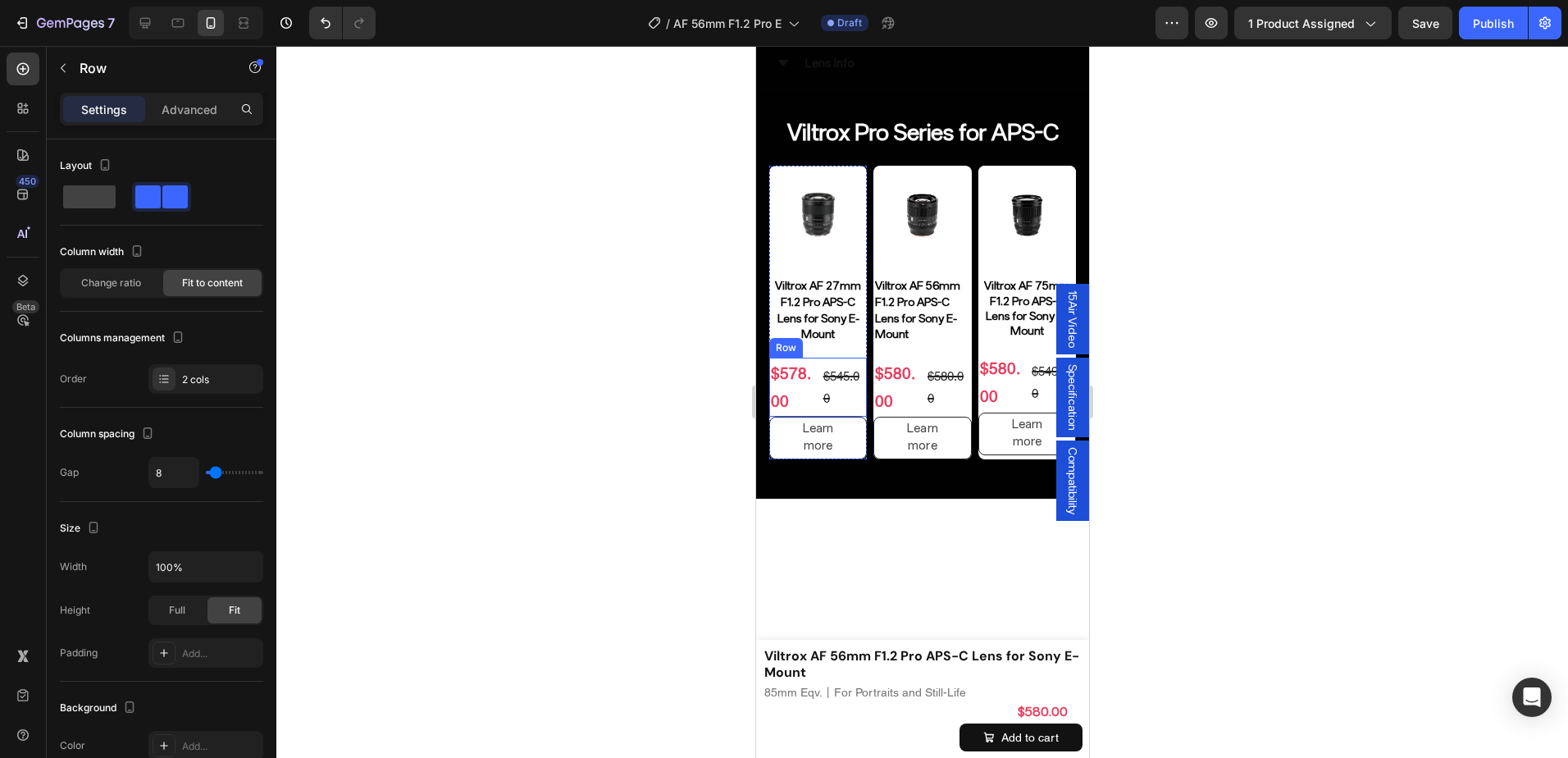
click at [816, 405] on div "$578.00 Product Price Product Price $545.00 Product Price Product Price Row" at bounding box center [817, 387] width 98 height 59
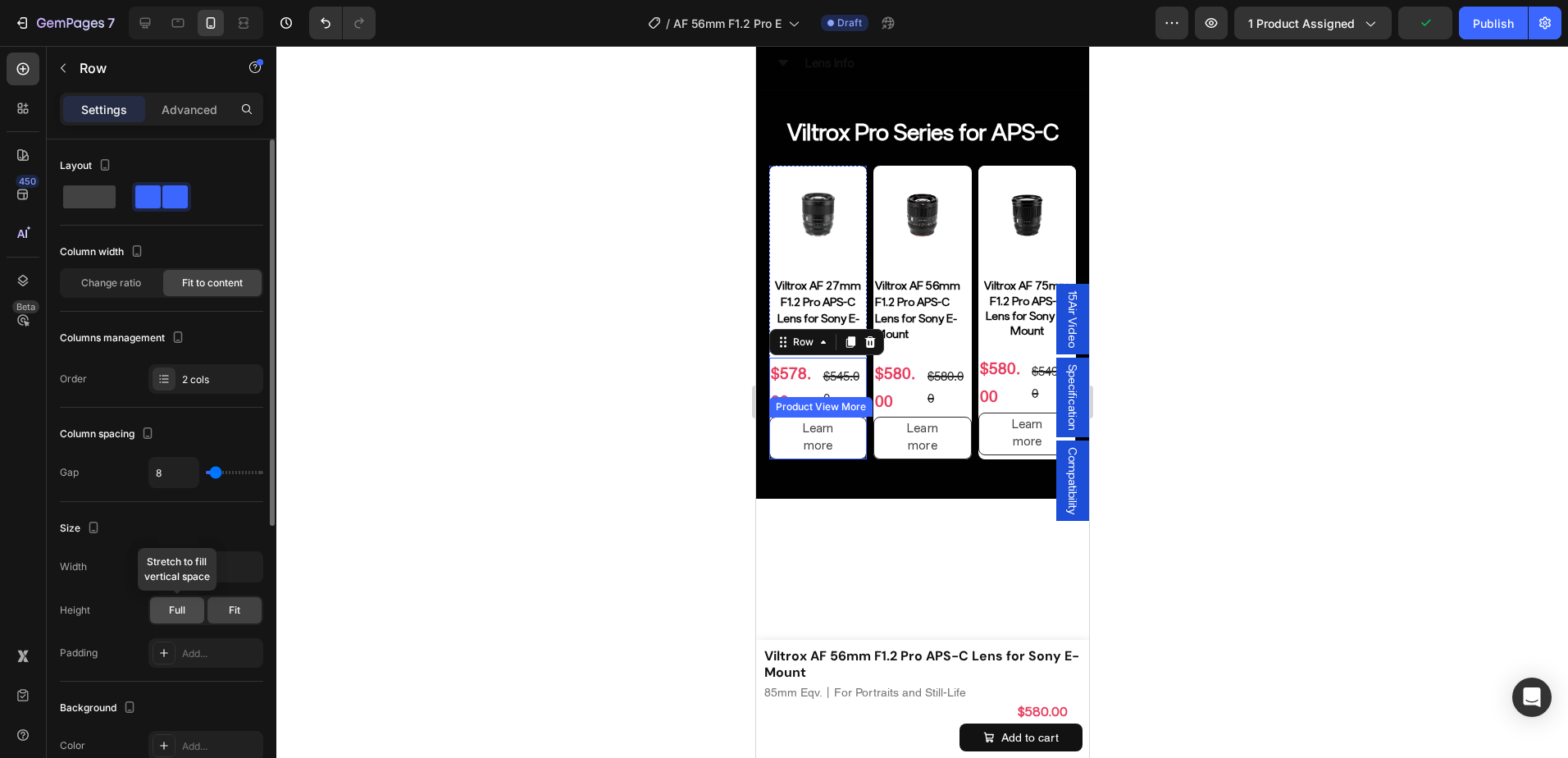
click at [177, 618] on div "Full" at bounding box center [177, 611] width 54 height 27
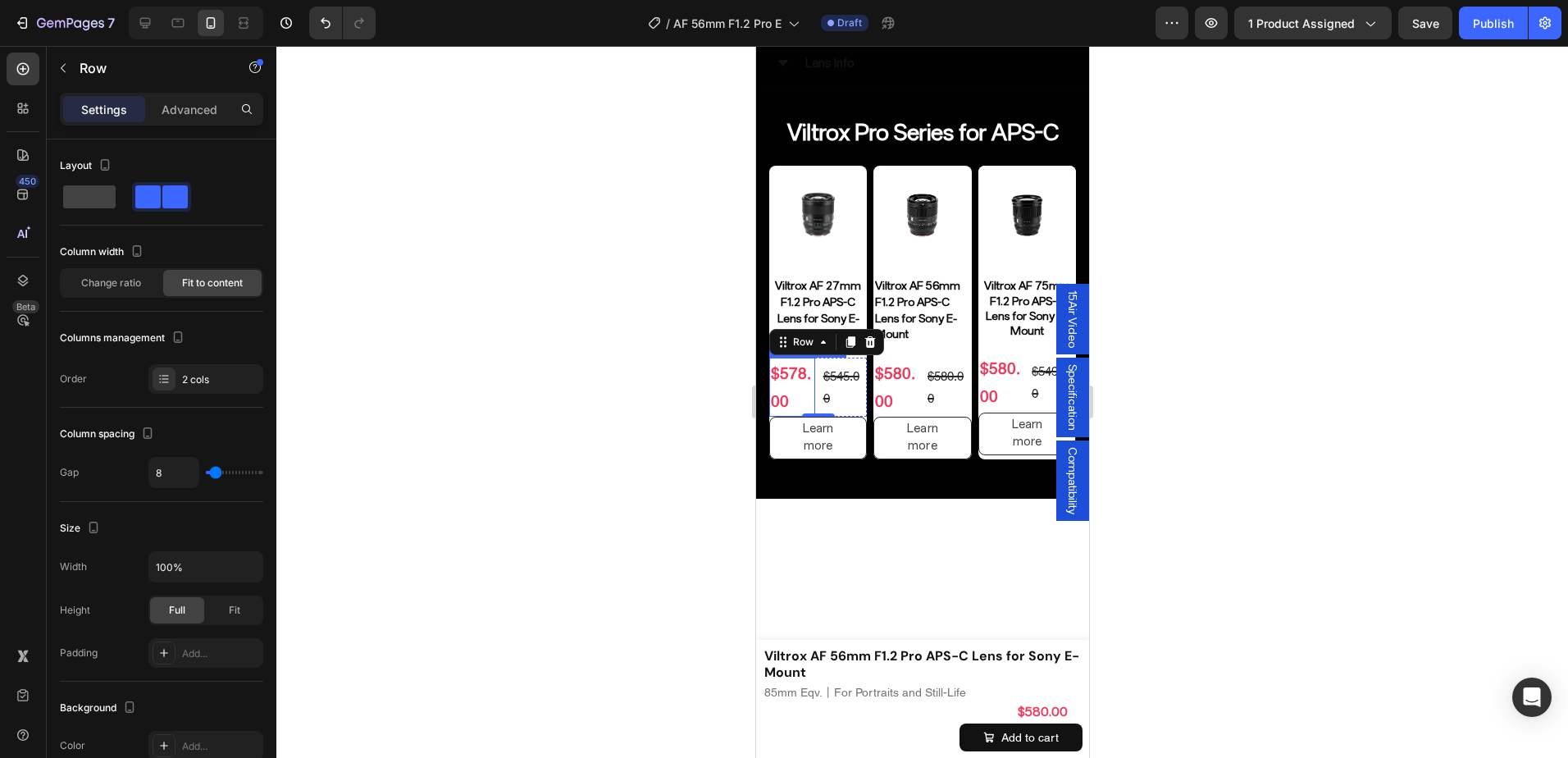
click at [805, 398] on div "$578.00" at bounding box center [791, 387] width 46 height 59
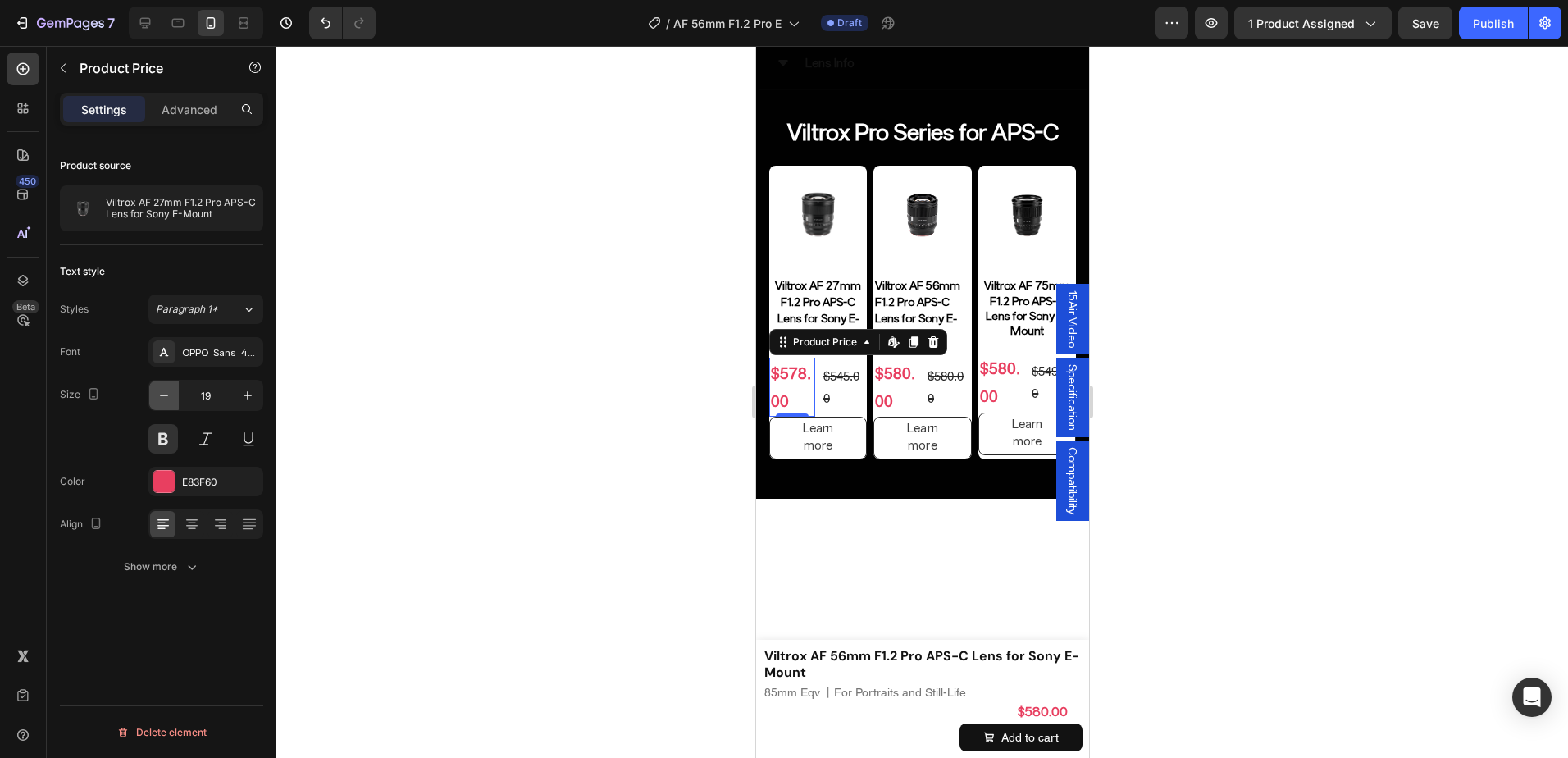
click at [171, 400] on icon "button" at bounding box center [164, 395] width 16 height 16
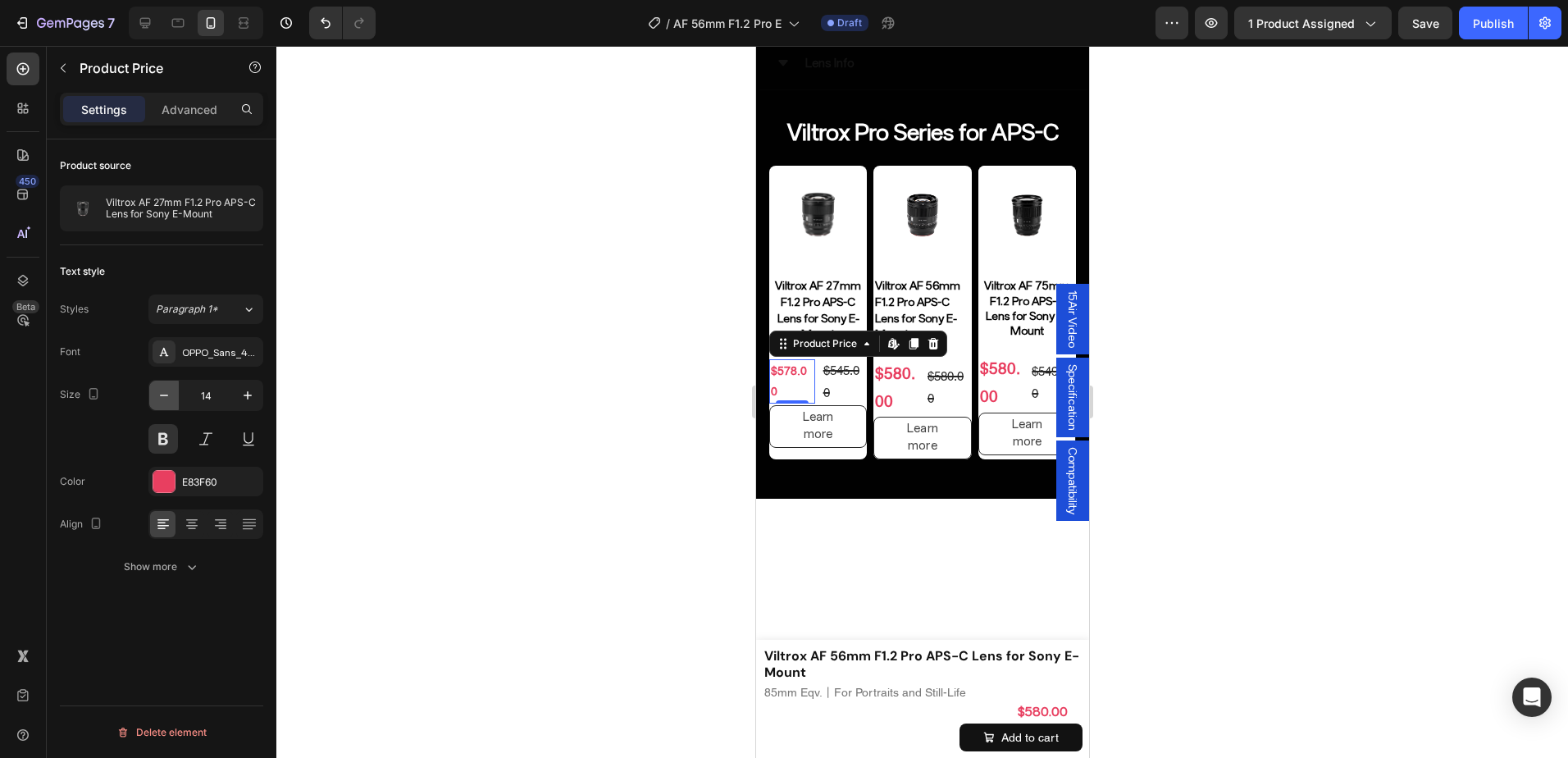
click at [171, 400] on icon "button" at bounding box center [164, 395] width 16 height 16
type input "13"
click at [814, 383] on div "$578.00 Product Price Edit content in Shopify 0 Product Price Edit content in S…" at bounding box center [817, 370] width 98 height 26
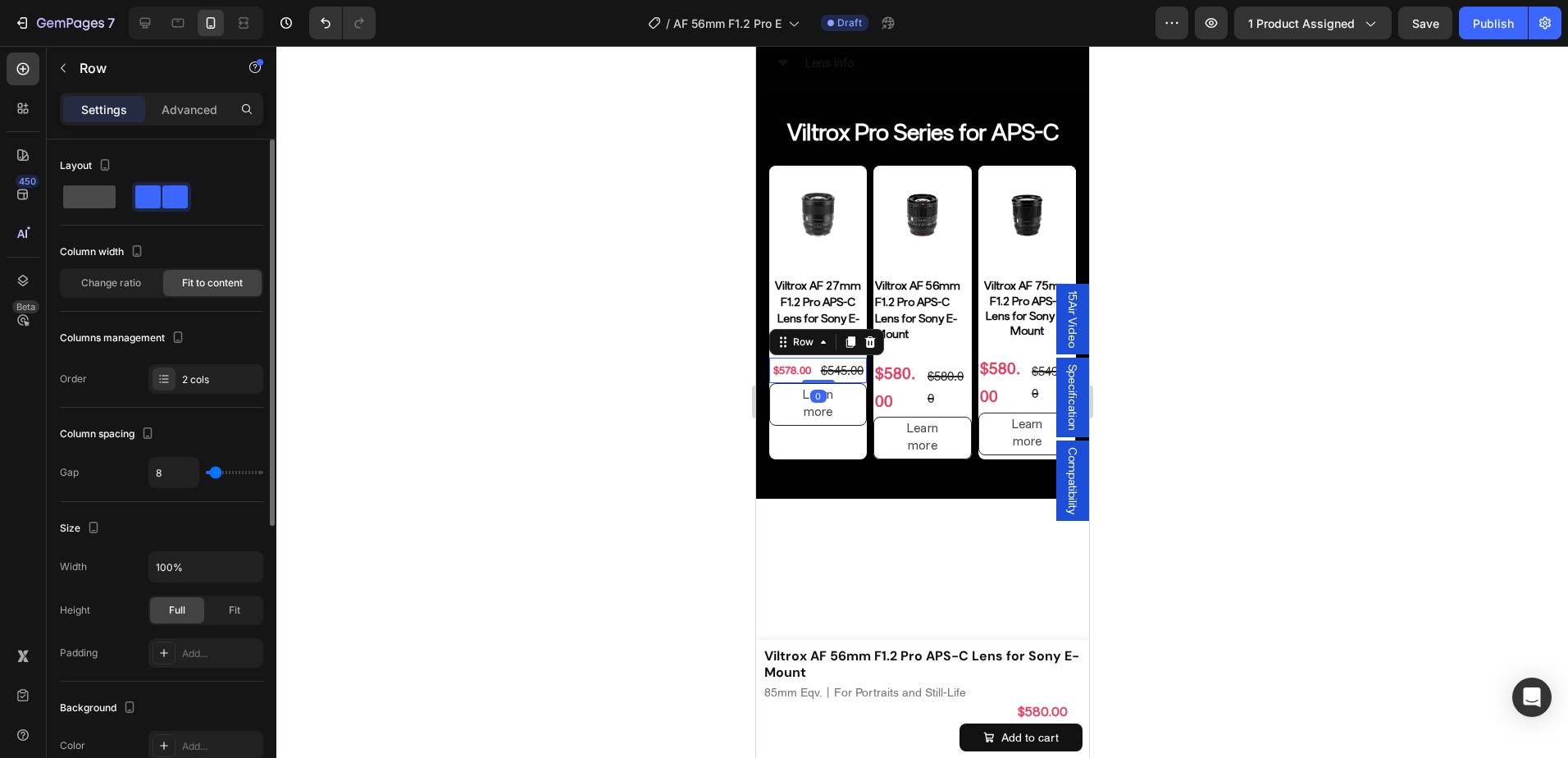
click at [105, 204] on span at bounding box center [88, 197] width 52 height 23
type input "0"
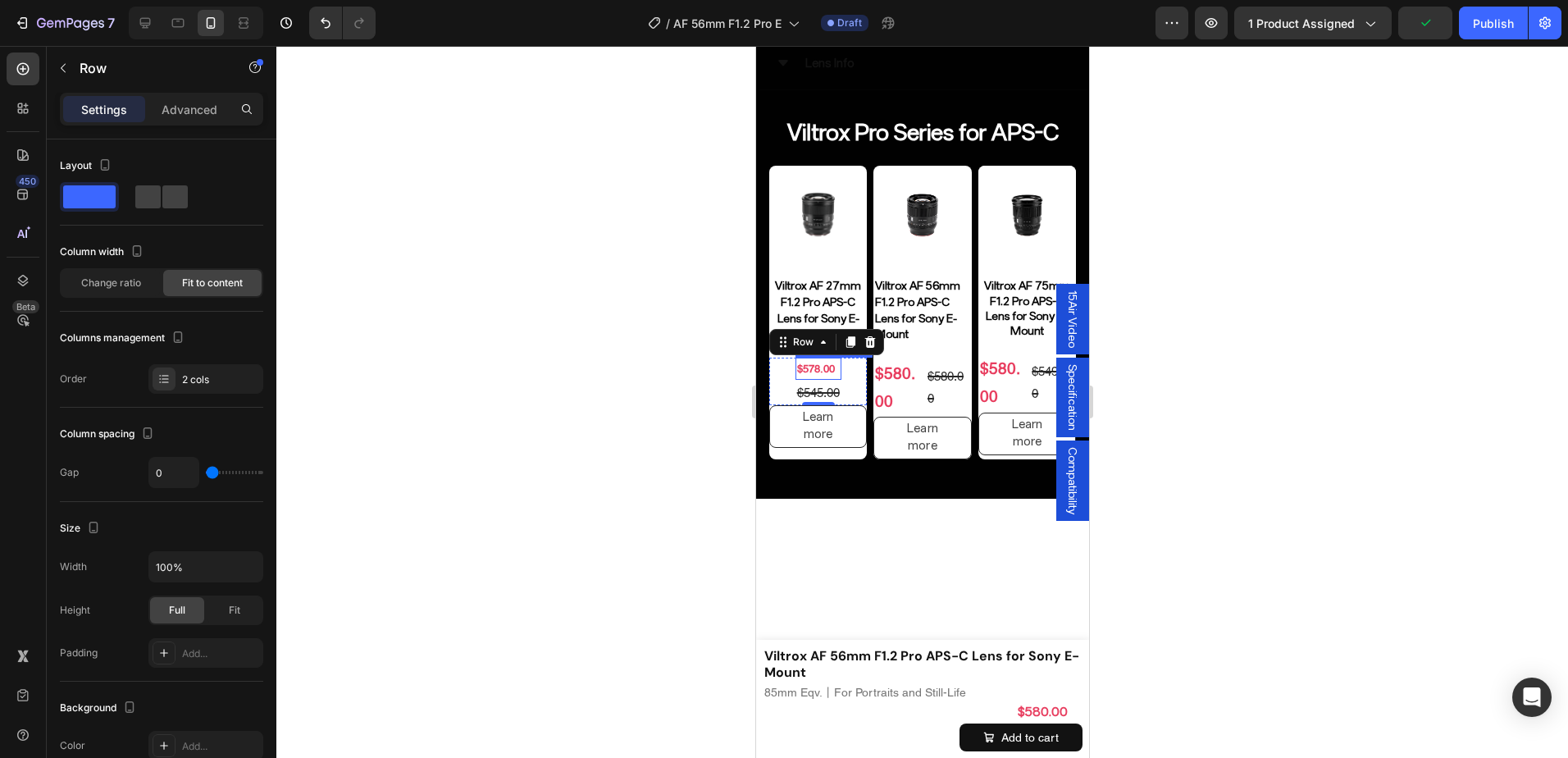
click at [839, 365] on div "$578.00" at bounding box center [818, 368] width 46 height 22
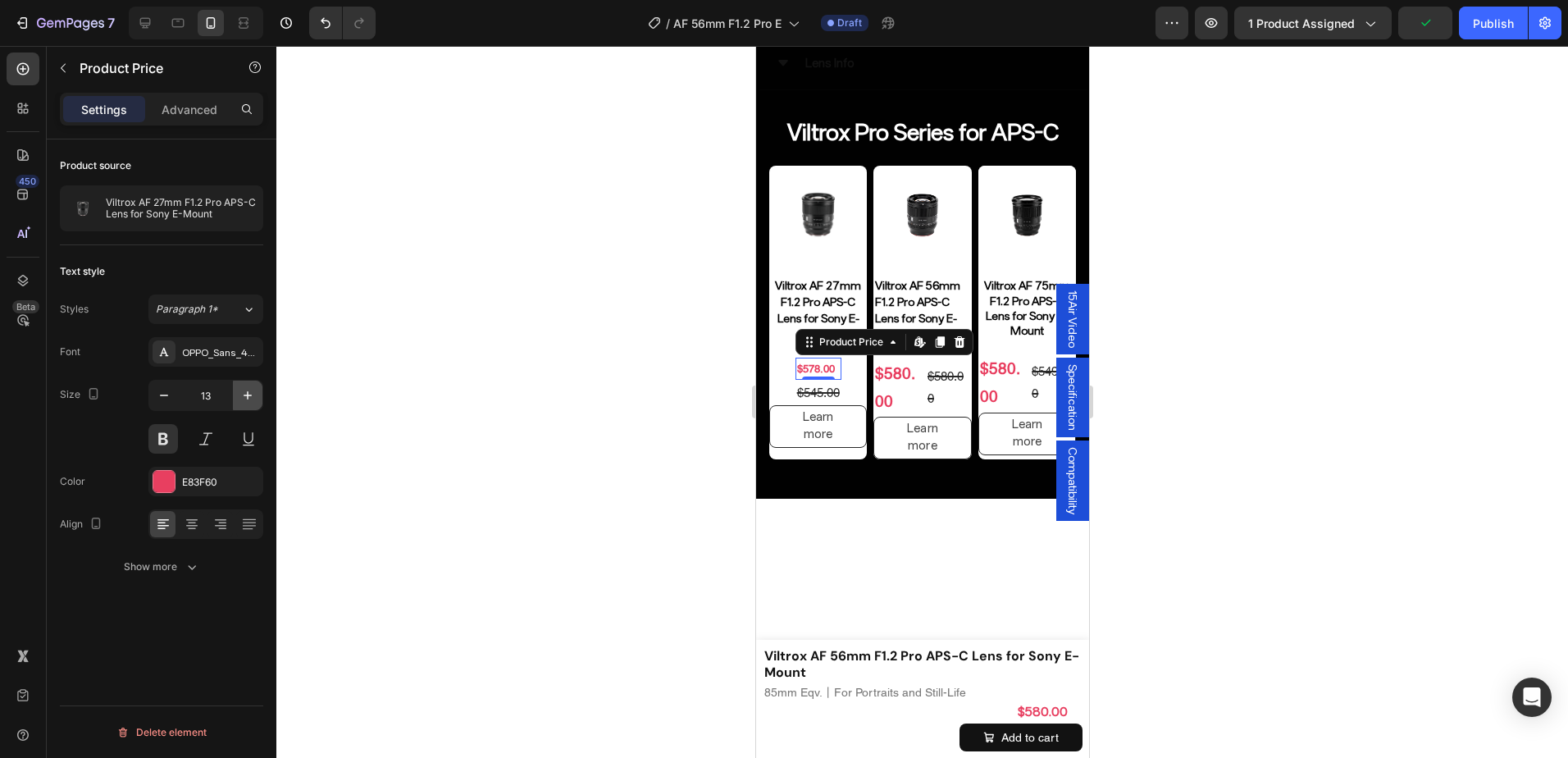
click at [250, 389] on icon "button" at bounding box center [247, 395] width 16 height 16
type input "16"
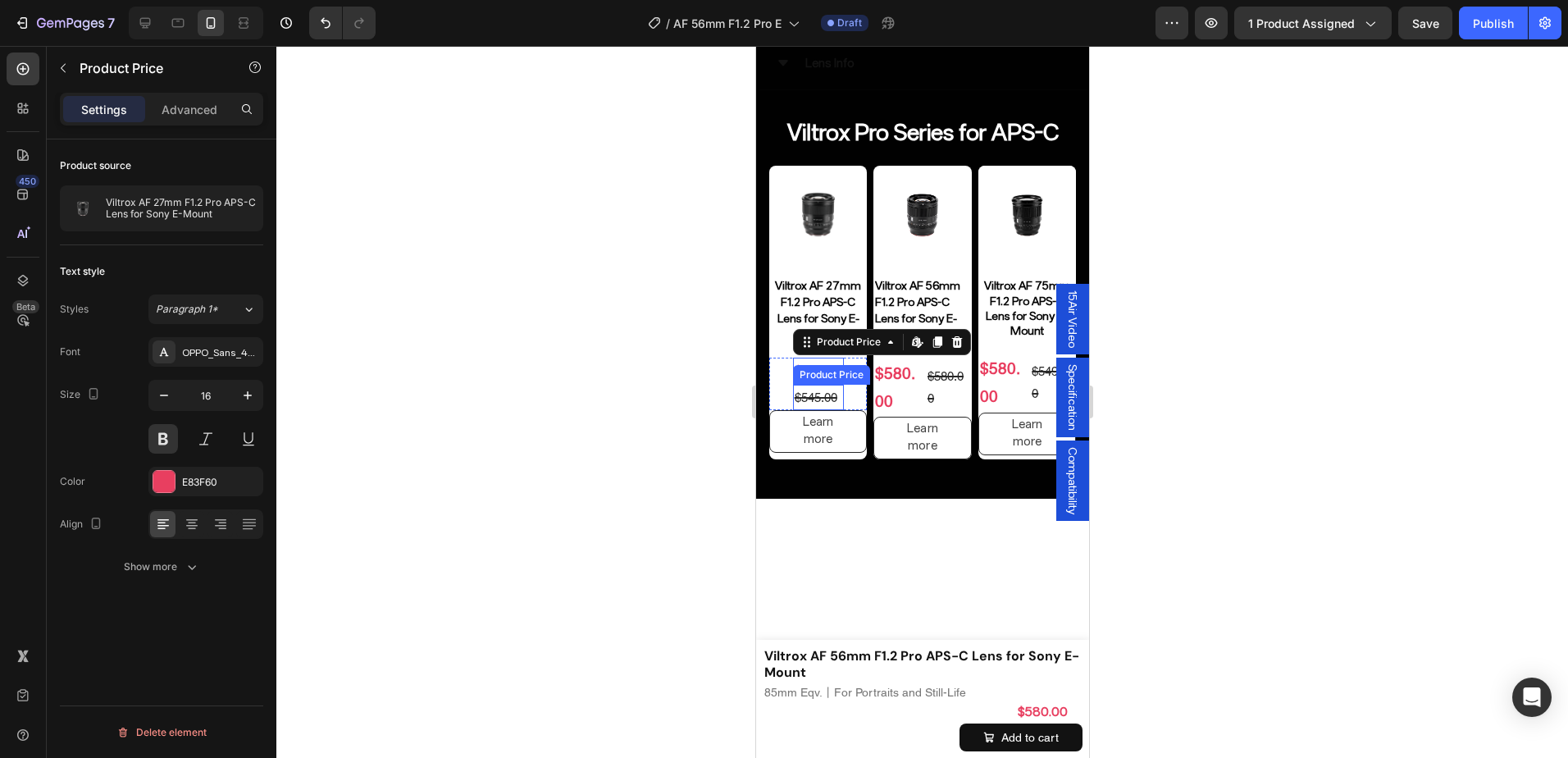
click at [834, 394] on div "$545.00" at bounding box center [817, 398] width 50 height 26
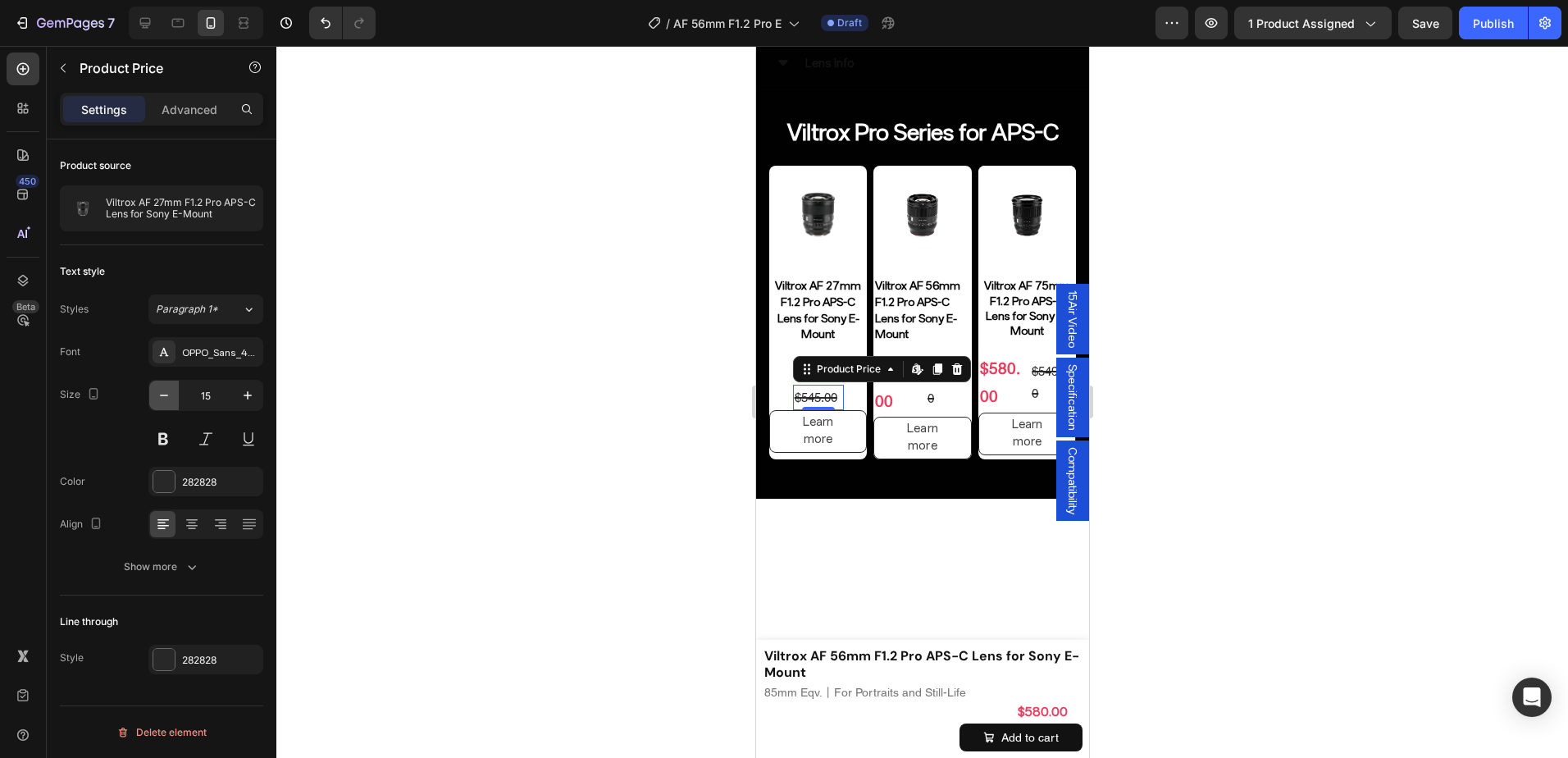
click at [174, 385] on button "button" at bounding box center [164, 395] width 29 height 29
type input "12"
click at [1236, 421] on div at bounding box center [922, 401] width 1292 height 712
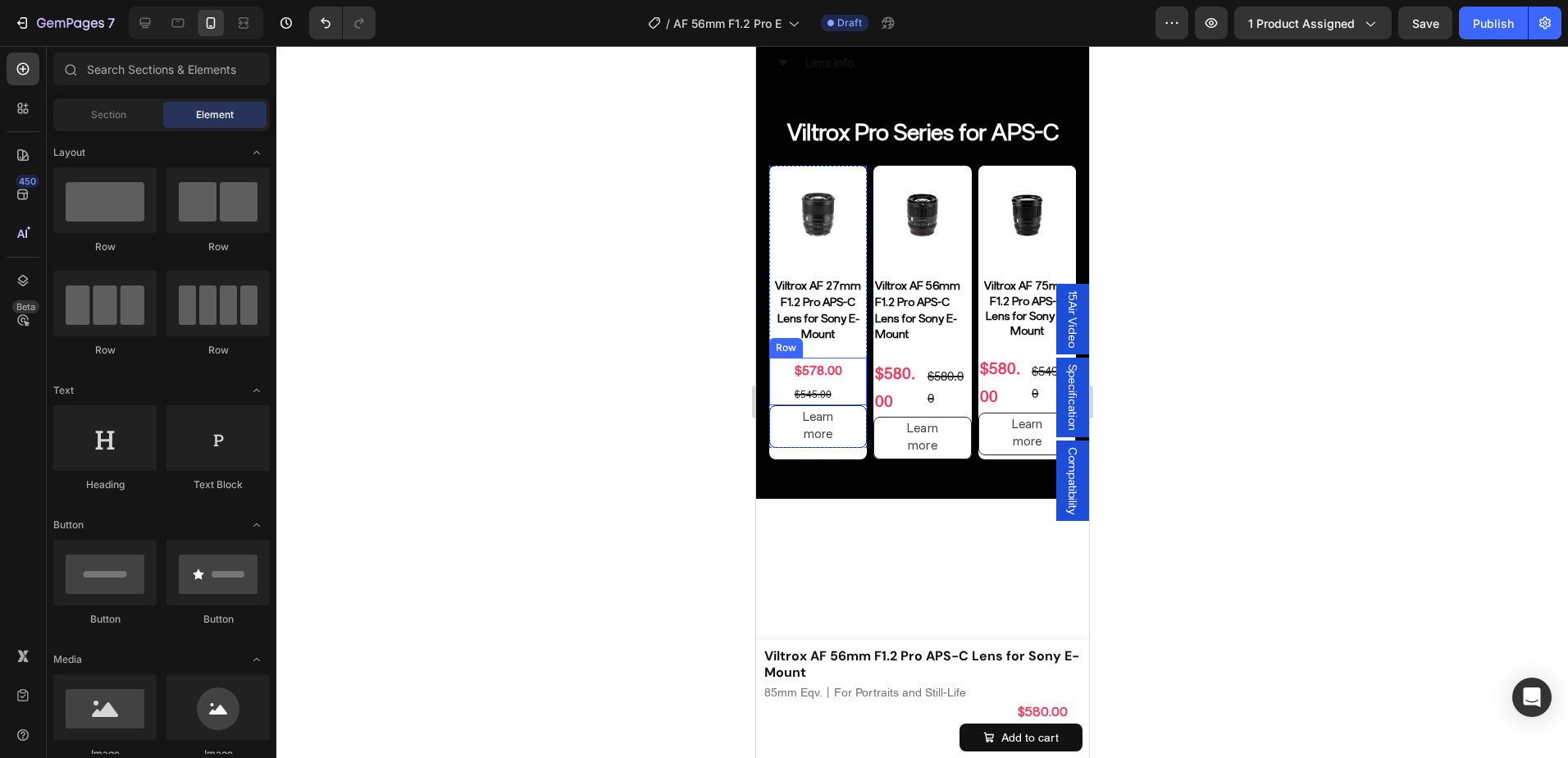
click at [851, 385] on div "$578.00 Product Price Product Price $545.00 Product Price Product Price Row" at bounding box center [817, 381] width 98 height 48
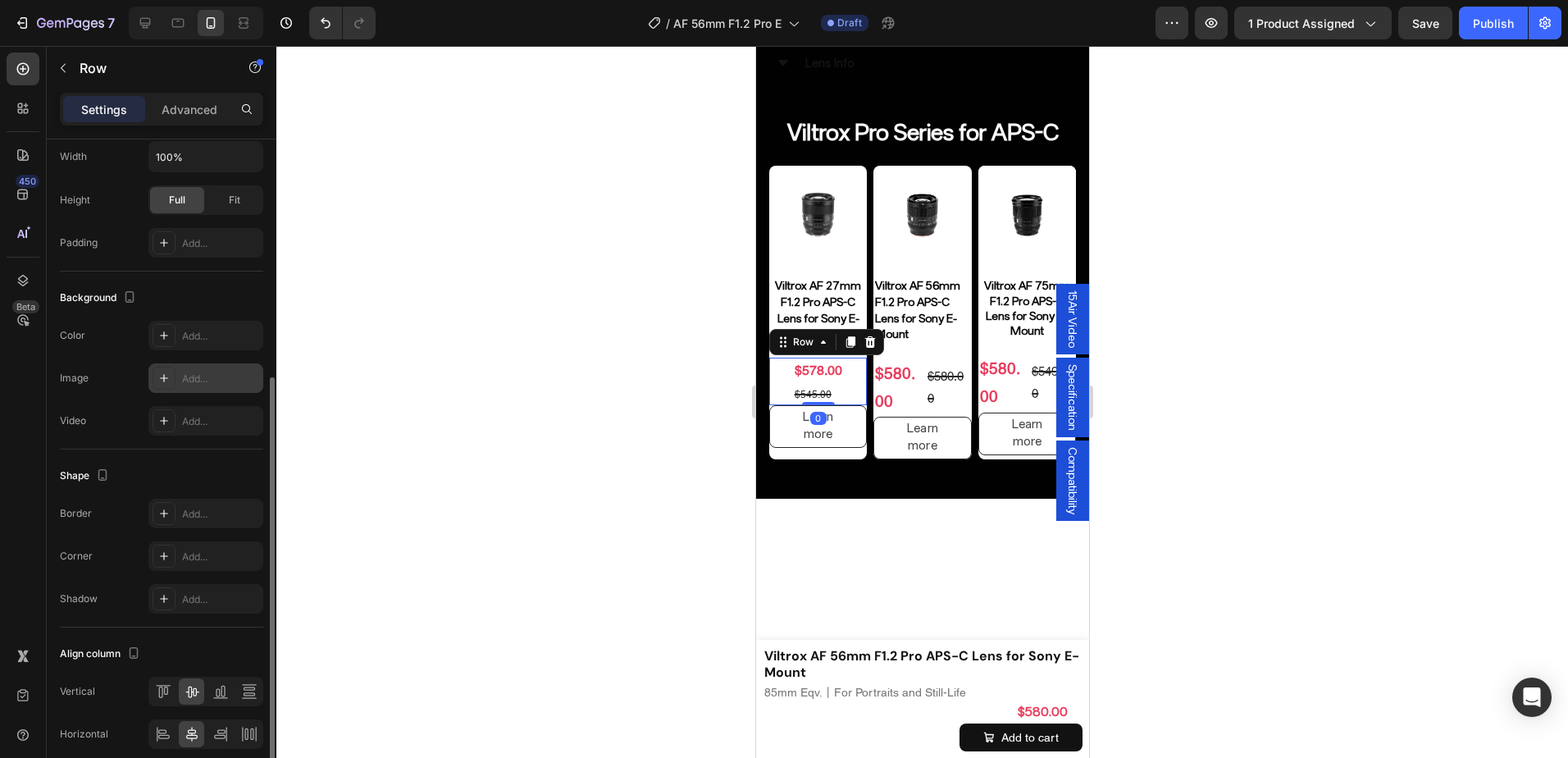
scroll to position [480, 0]
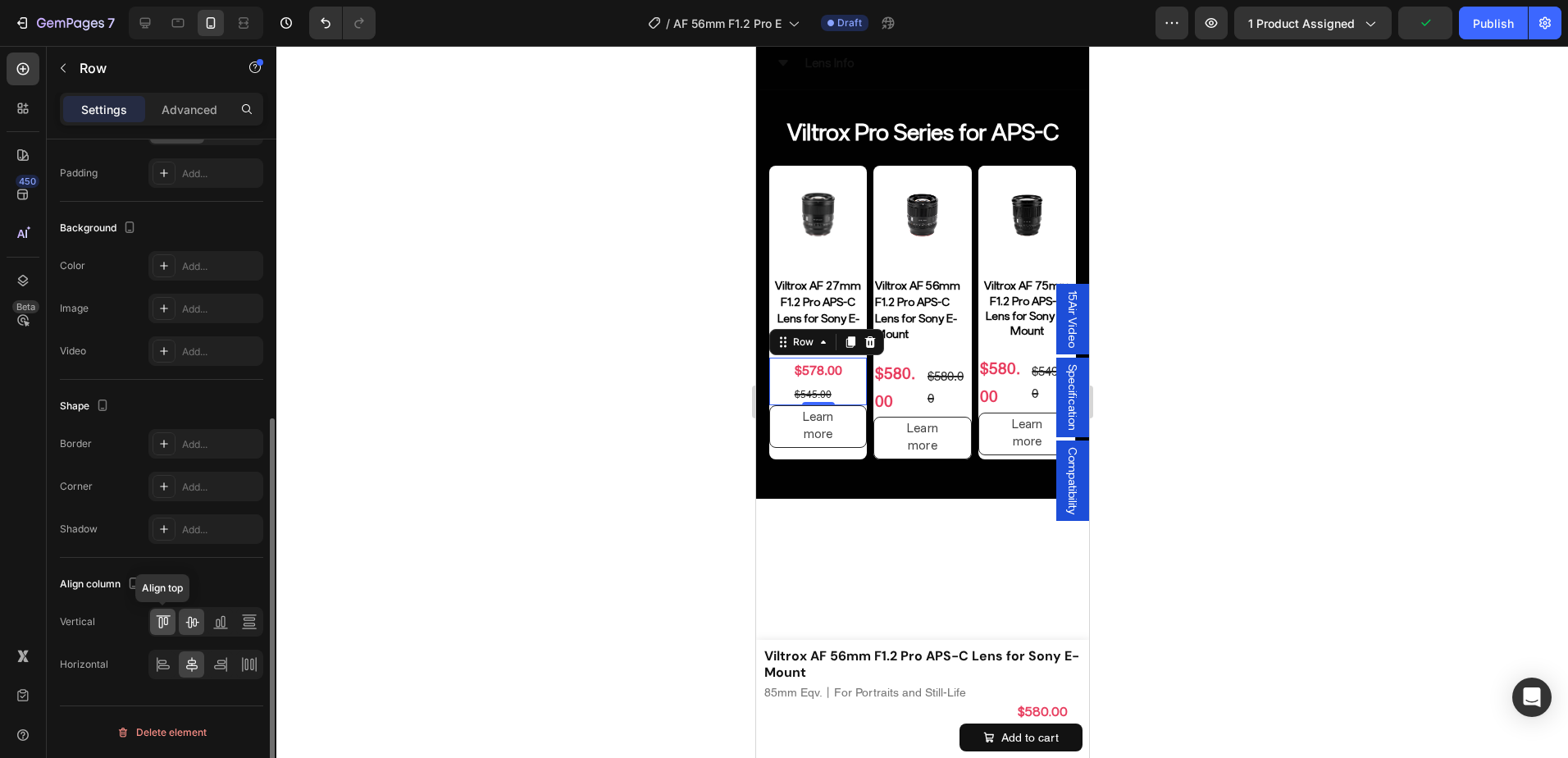
click at [170, 631] on div at bounding box center [163, 622] width 26 height 27
click at [922, 321] on h2 "Viltrox AF 56mm F1.2 Pro APS-C Lens for Sony E-Mount" at bounding box center [921, 310] width 98 height 68
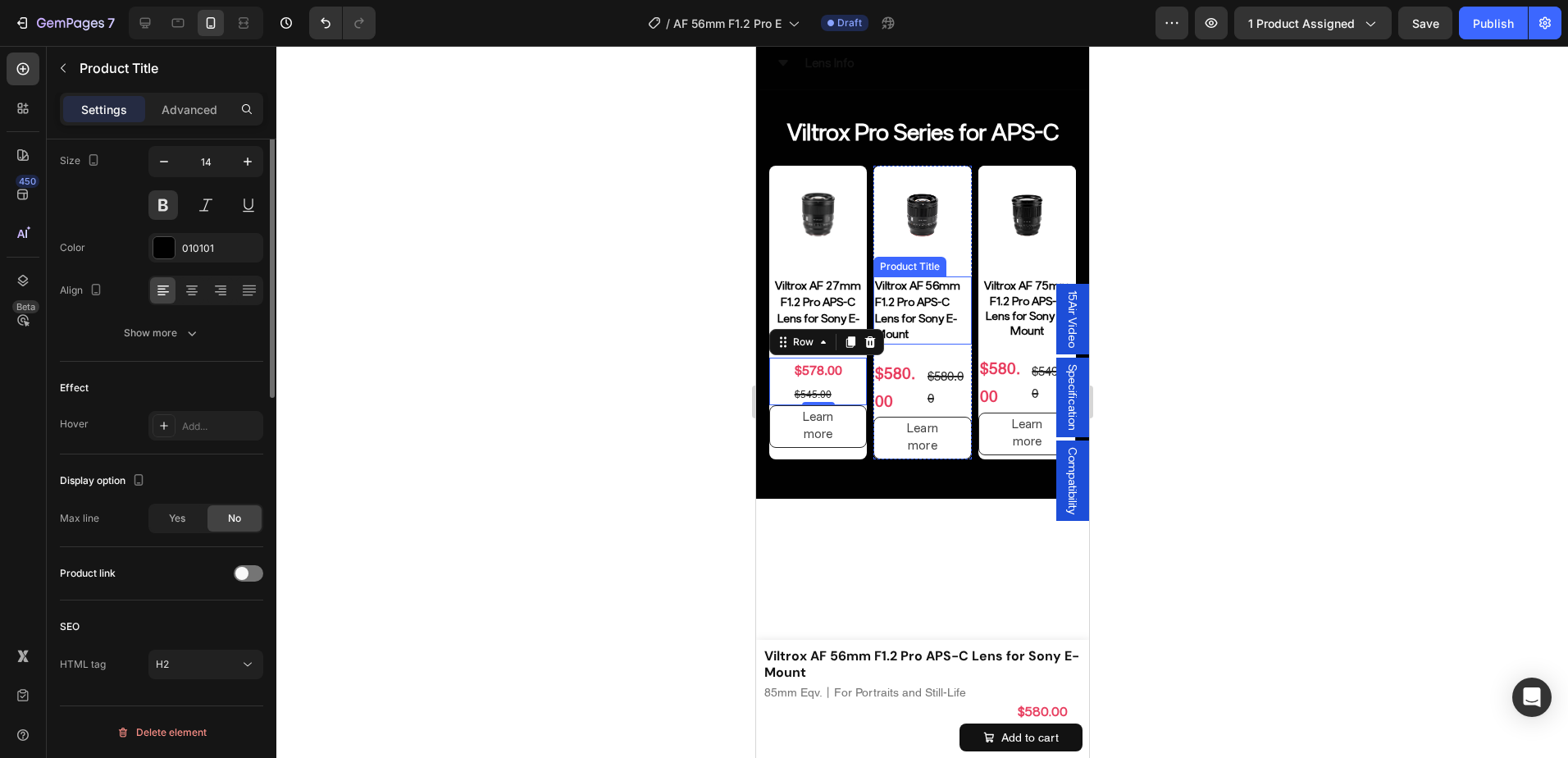
scroll to position [0, 0]
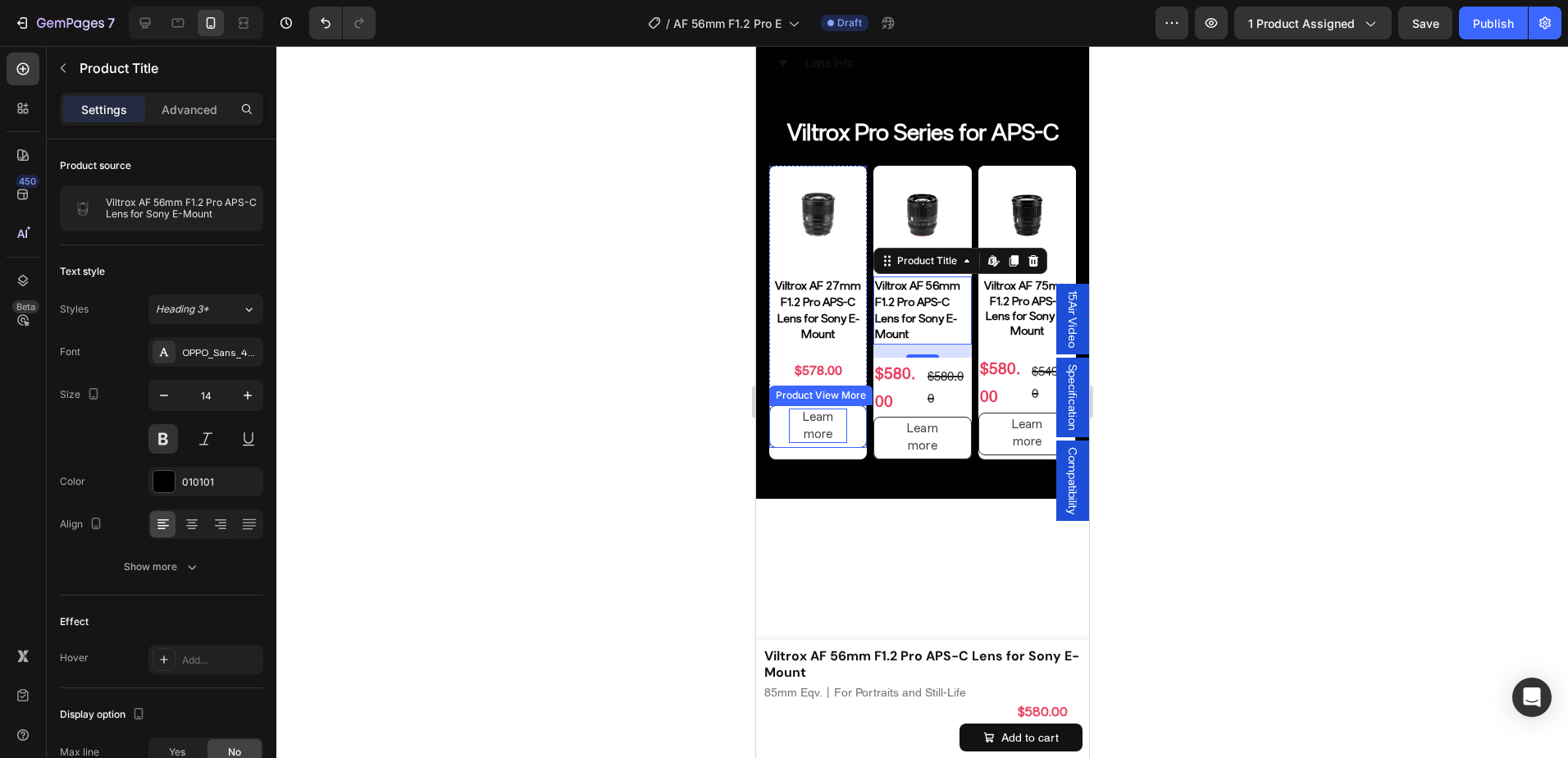
click at [840, 427] on div "Learn more" at bounding box center [817, 426] width 58 height 34
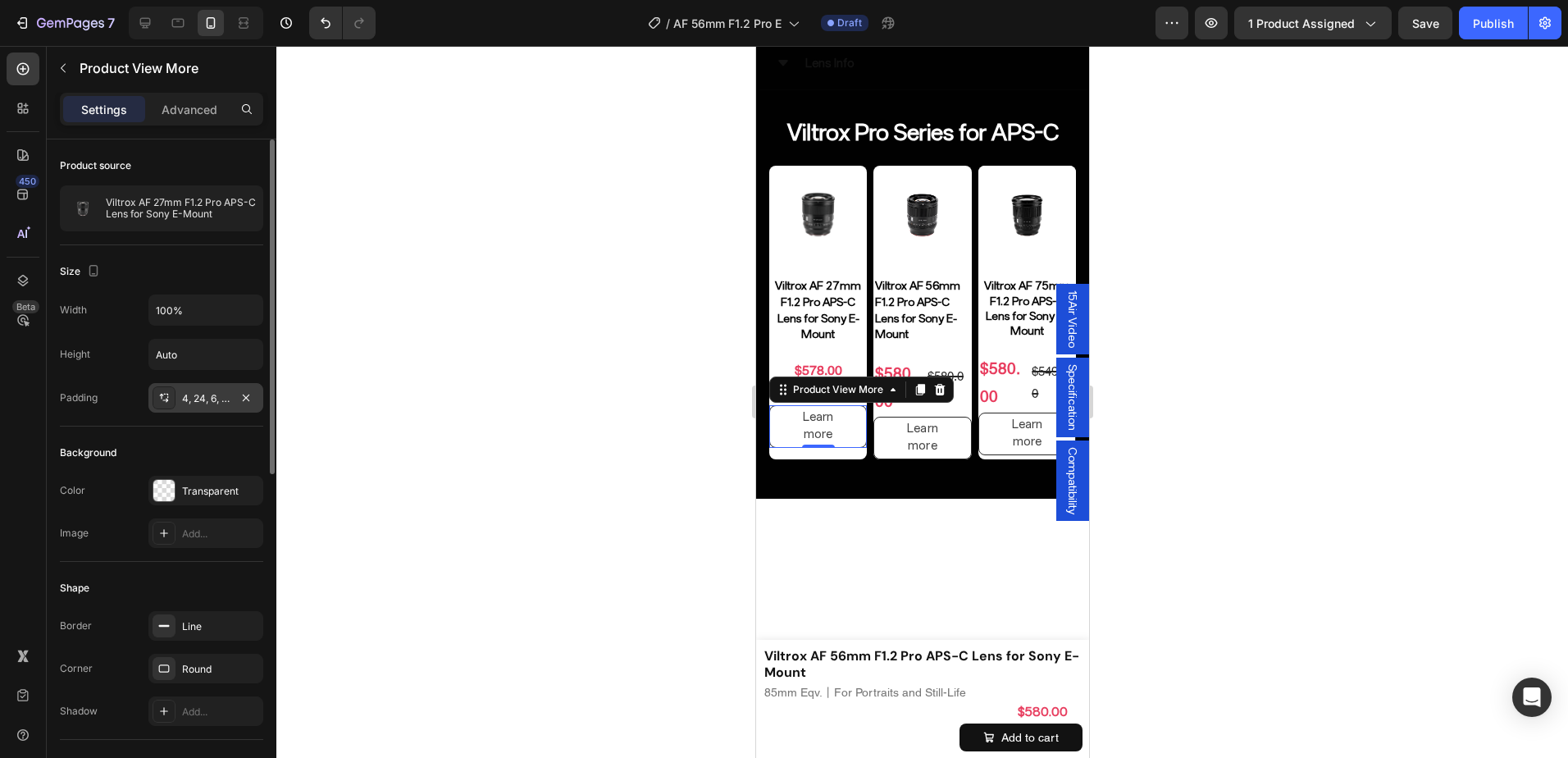
click at [223, 398] on div "4, 24, 6, 24" at bounding box center [206, 399] width 48 height 15
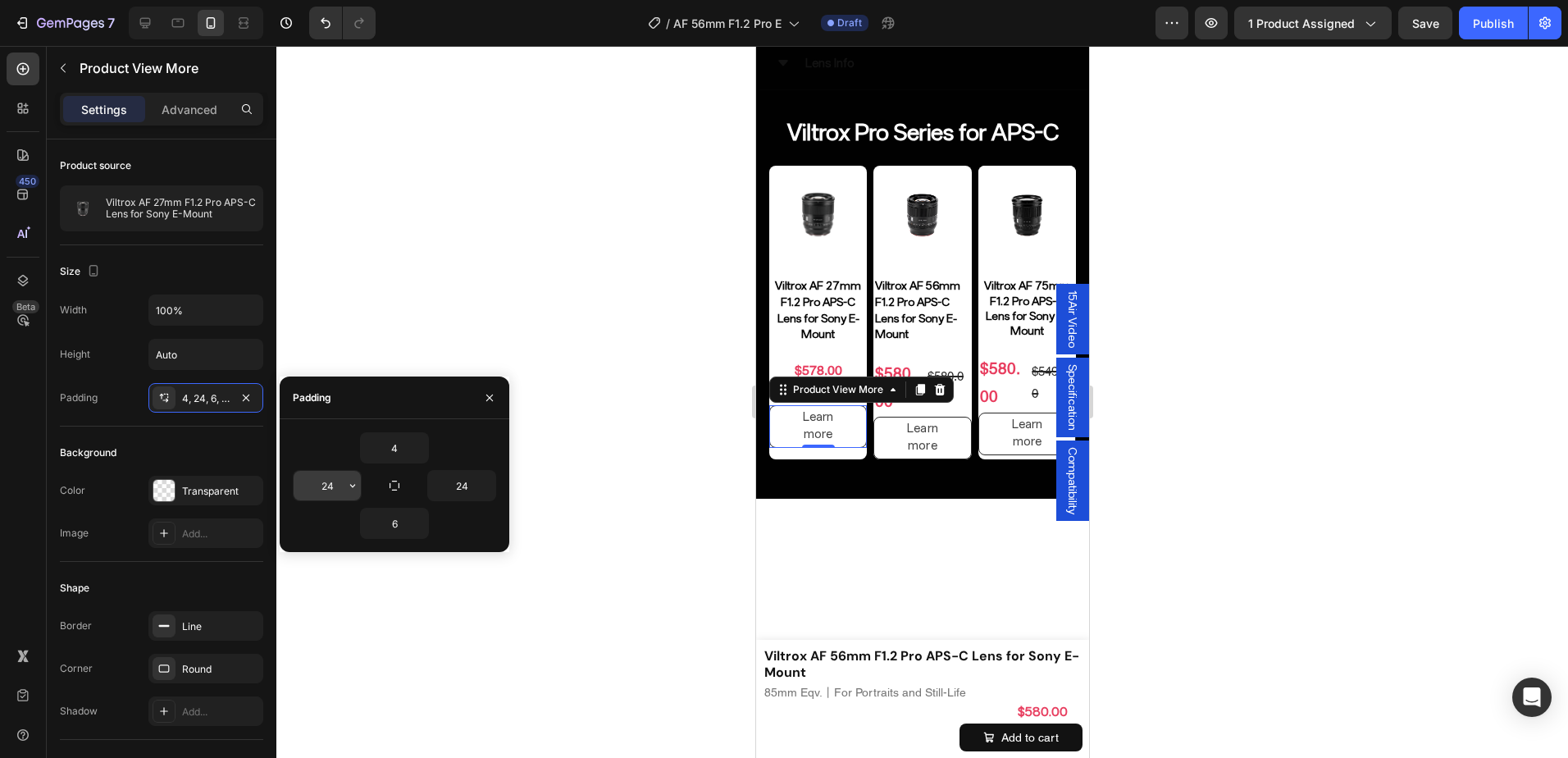
click at [338, 488] on input "24" at bounding box center [327, 485] width 68 height 29
type input "12"
click at [479, 489] on button "button" at bounding box center [487, 485] width 16 height 29
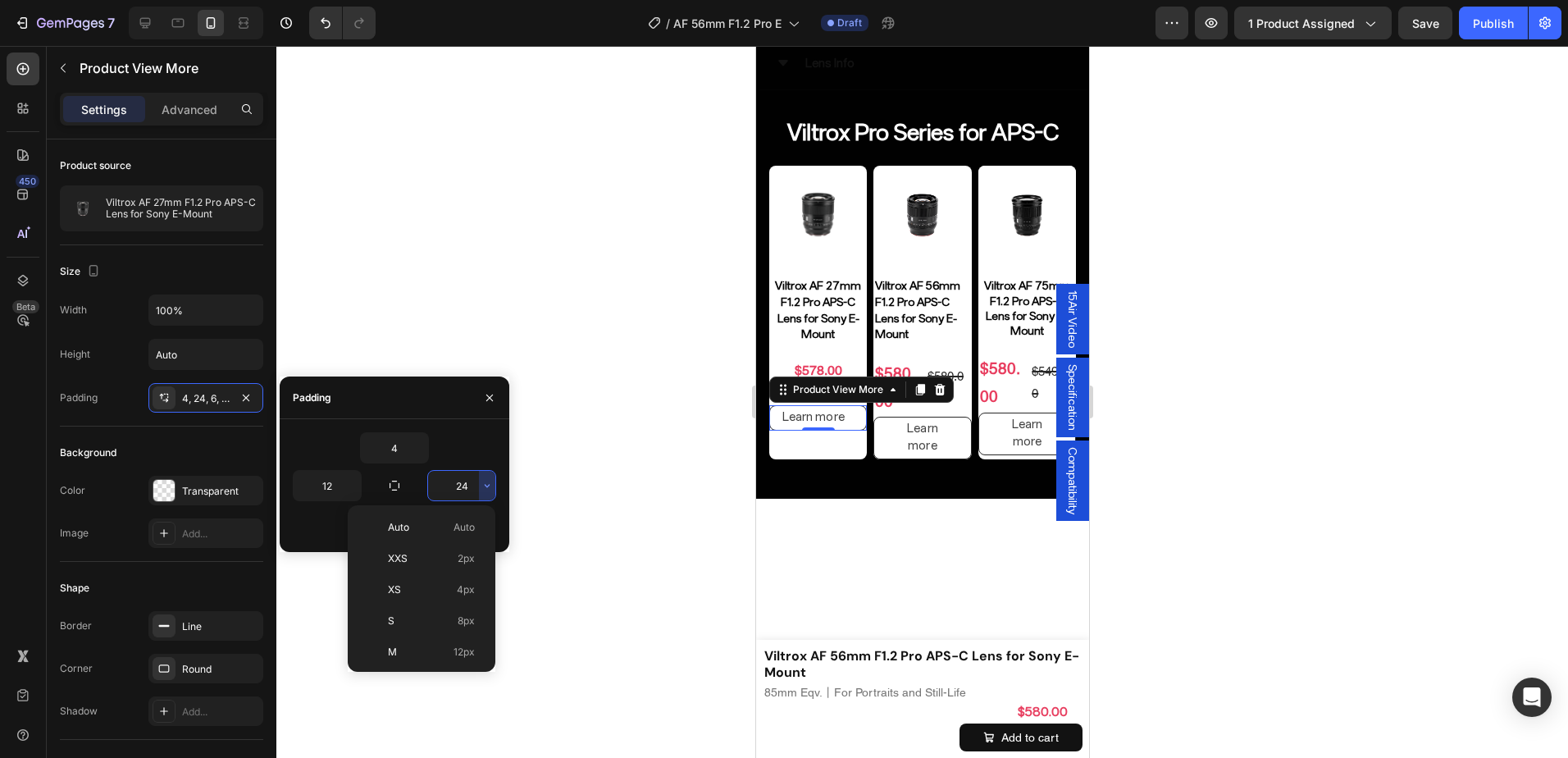
click at [475, 487] on input "24" at bounding box center [461, 485] width 68 height 29
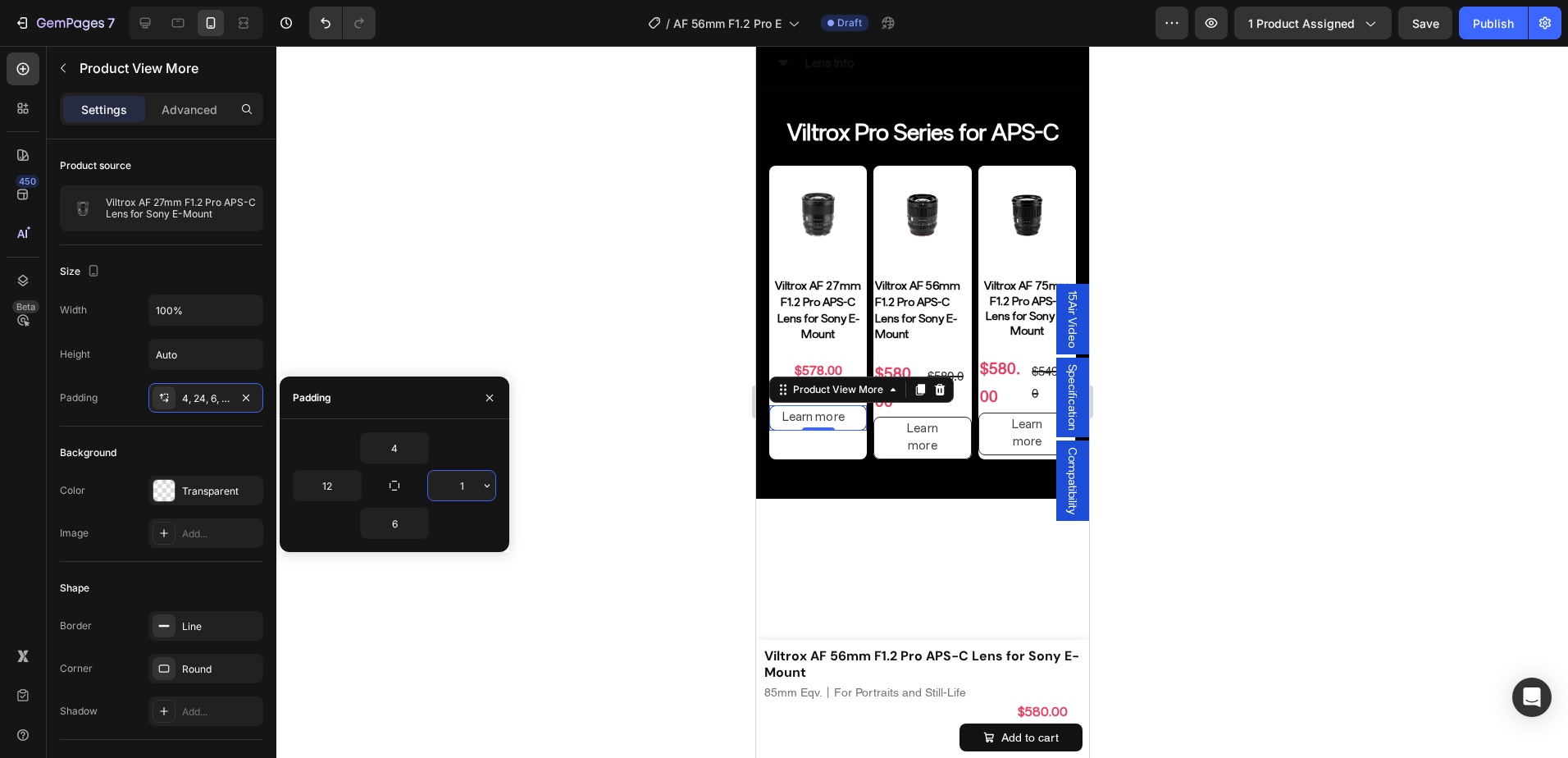
type input "12"
click at [923, 456] on button "Learn more" at bounding box center [921, 437] width 98 height 43
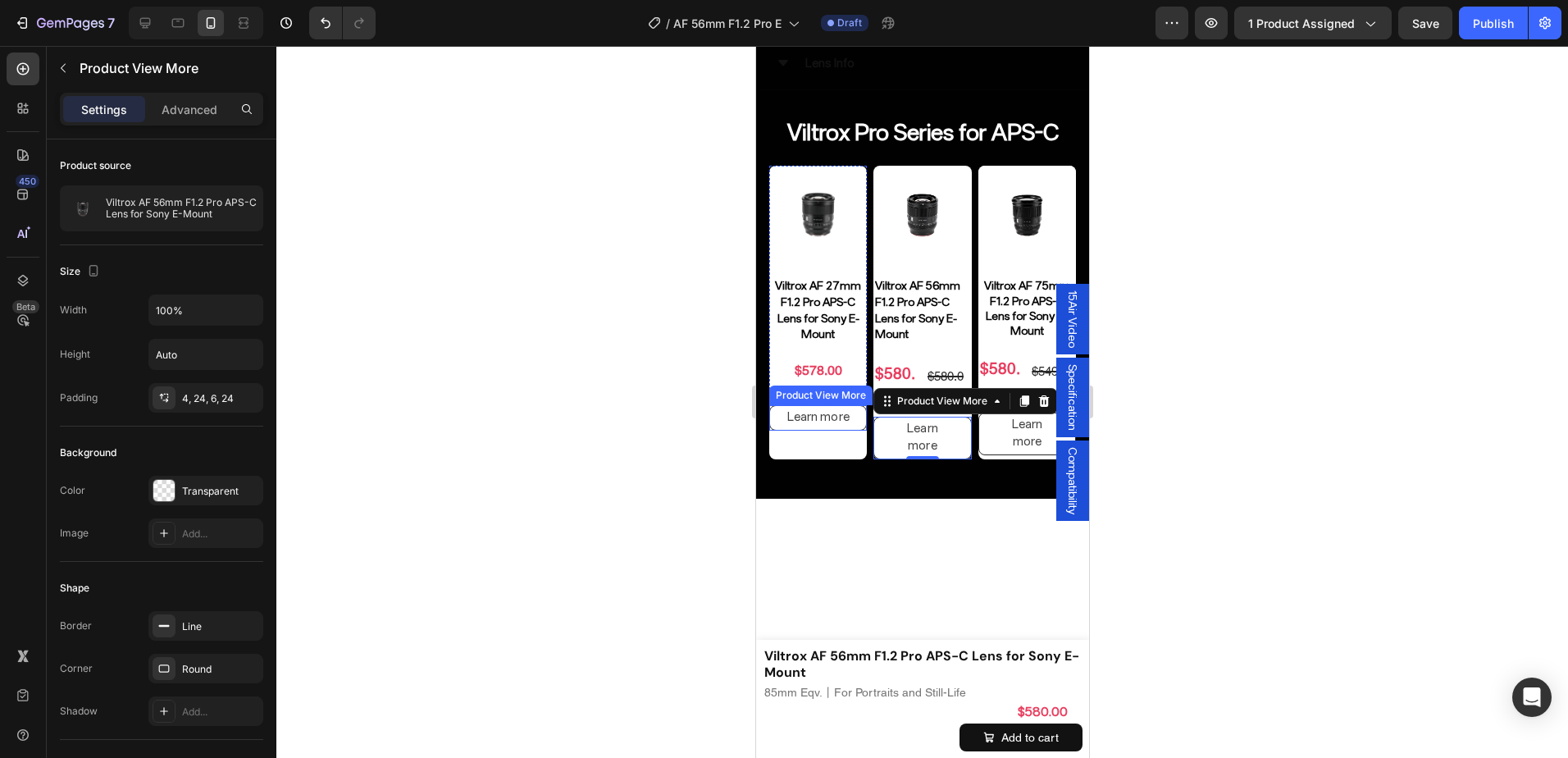
click at [851, 422] on button "Learn more" at bounding box center [817, 418] width 98 height 26
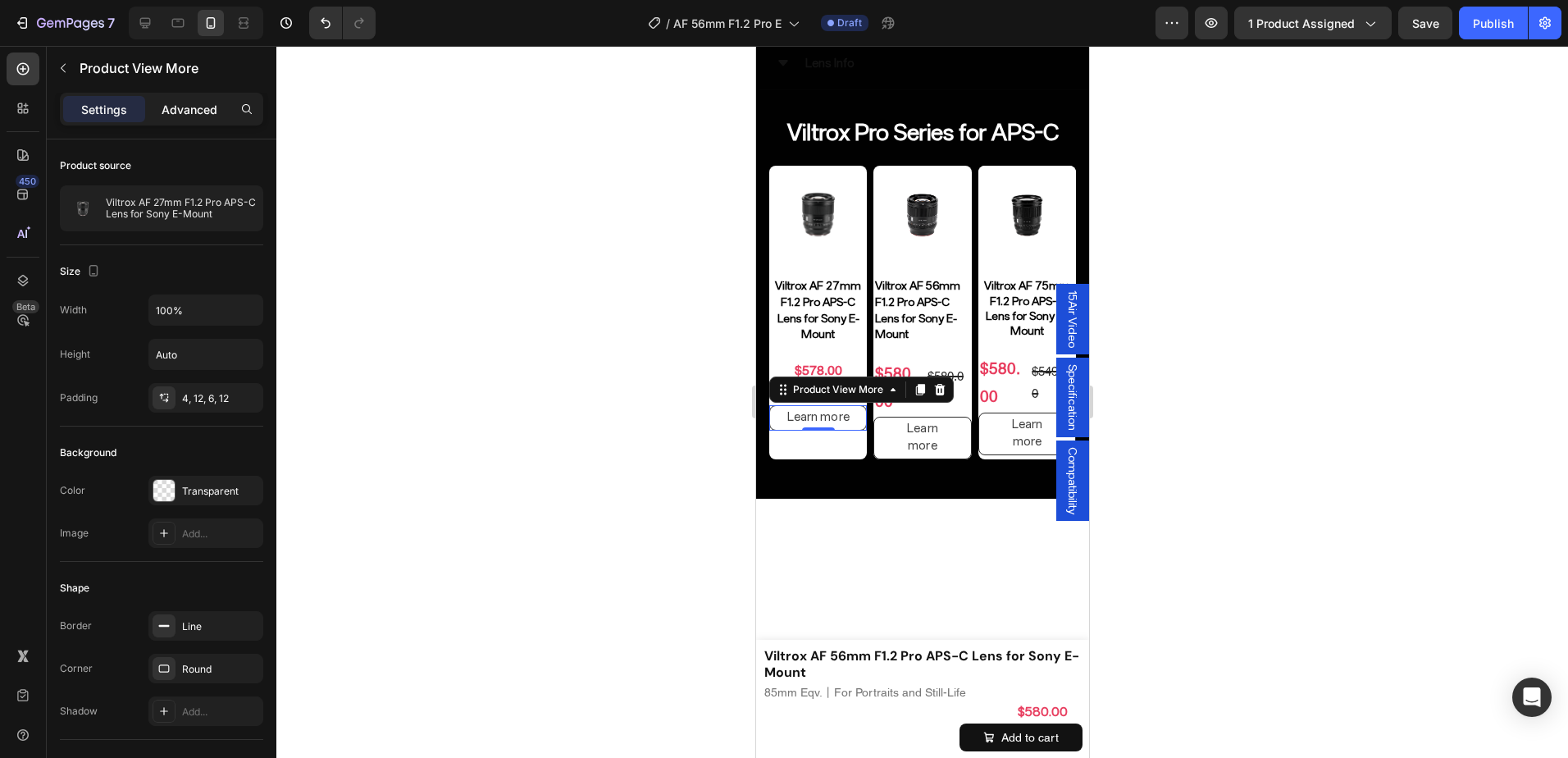
click at [175, 106] on p "Advanced" at bounding box center [189, 109] width 56 height 17
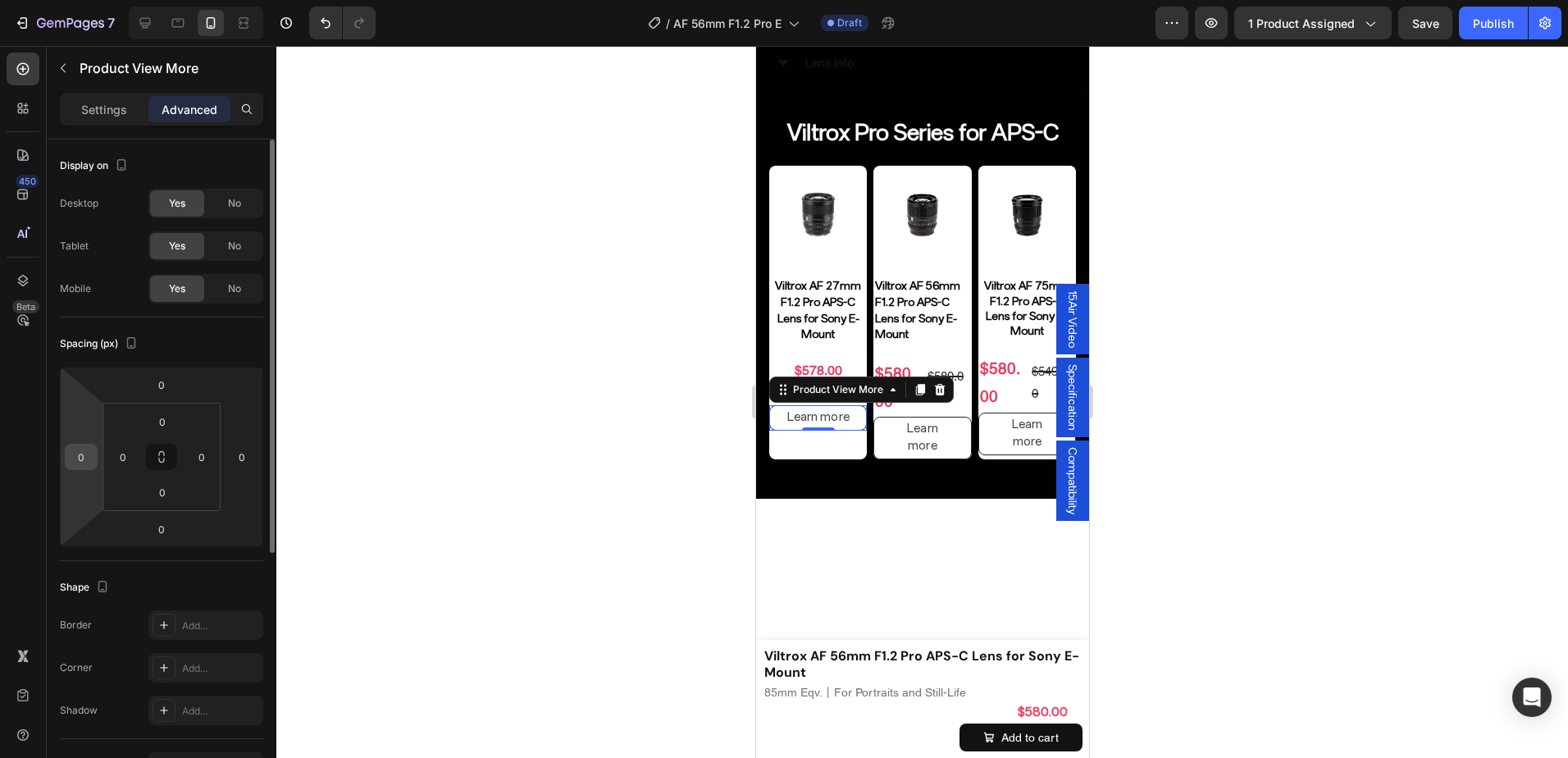
click at [76, 460] on input "0" at bounding box center [81, 457] width 25 height 25
type input "4"
click at [235, 456] on input "0" at bounding box center [242, 457] width 25 height 25
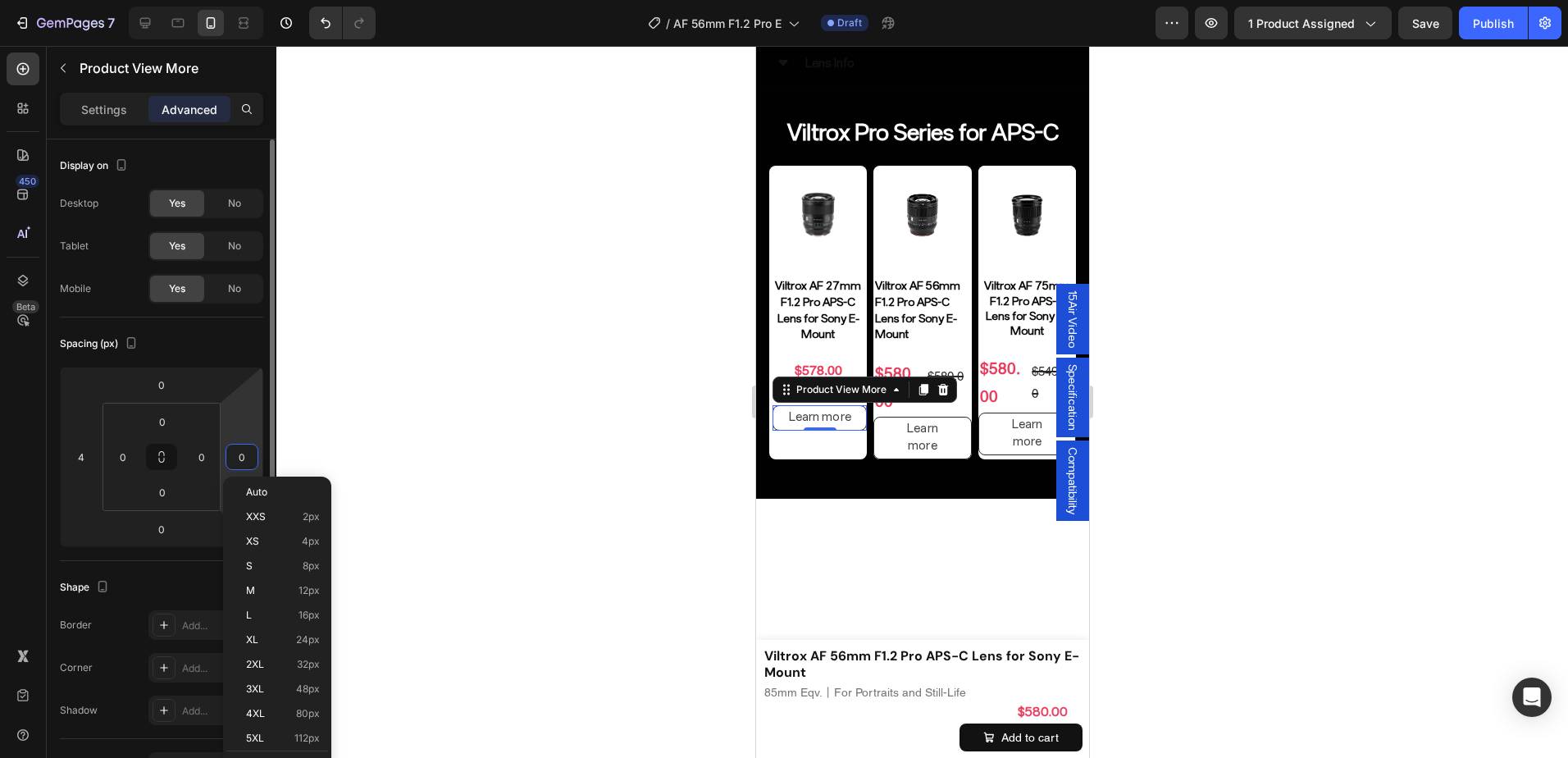
type input "4"
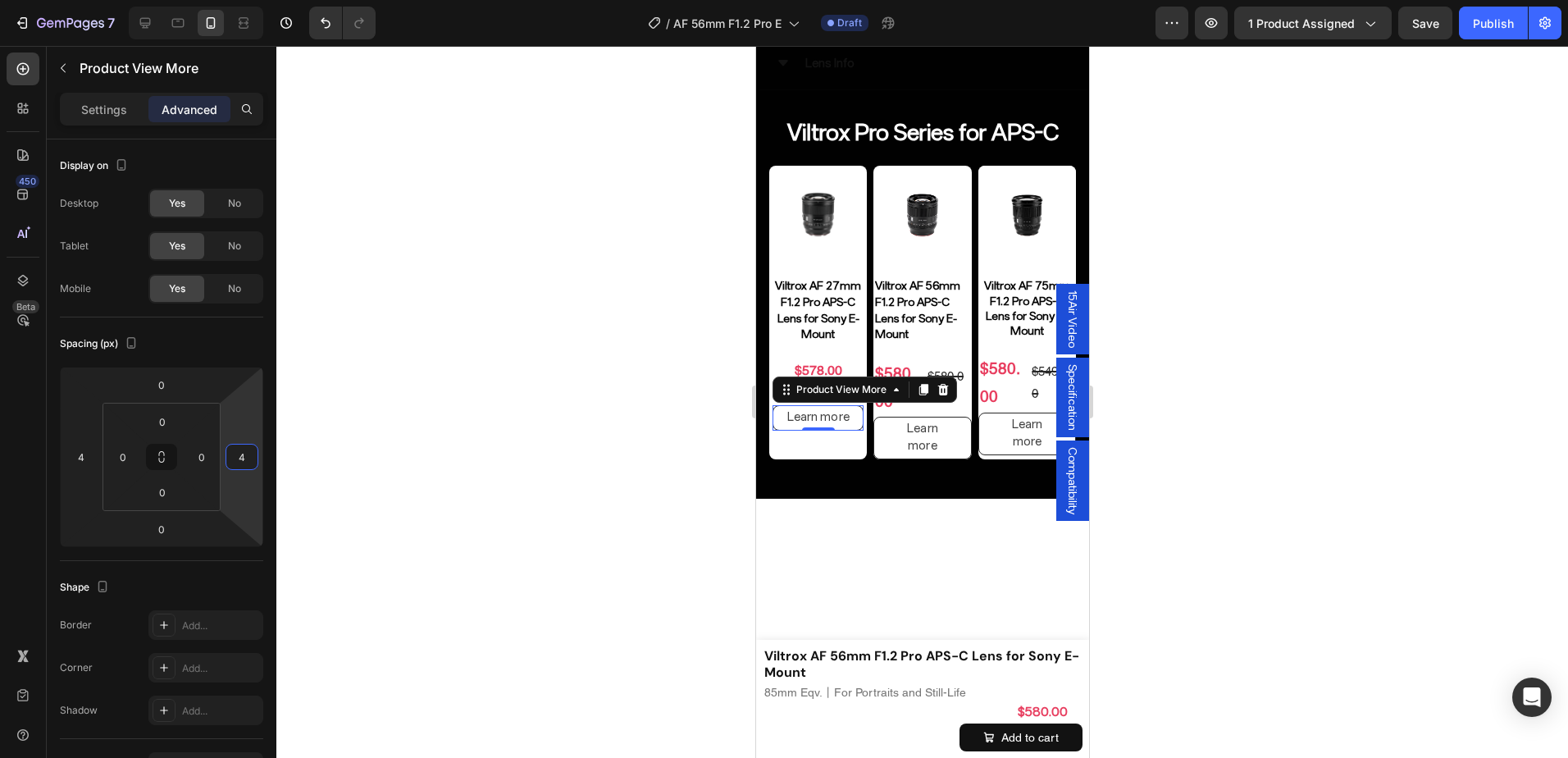
click at [502, 428] on div at bounding box center [922, 401] width 1292 height 712
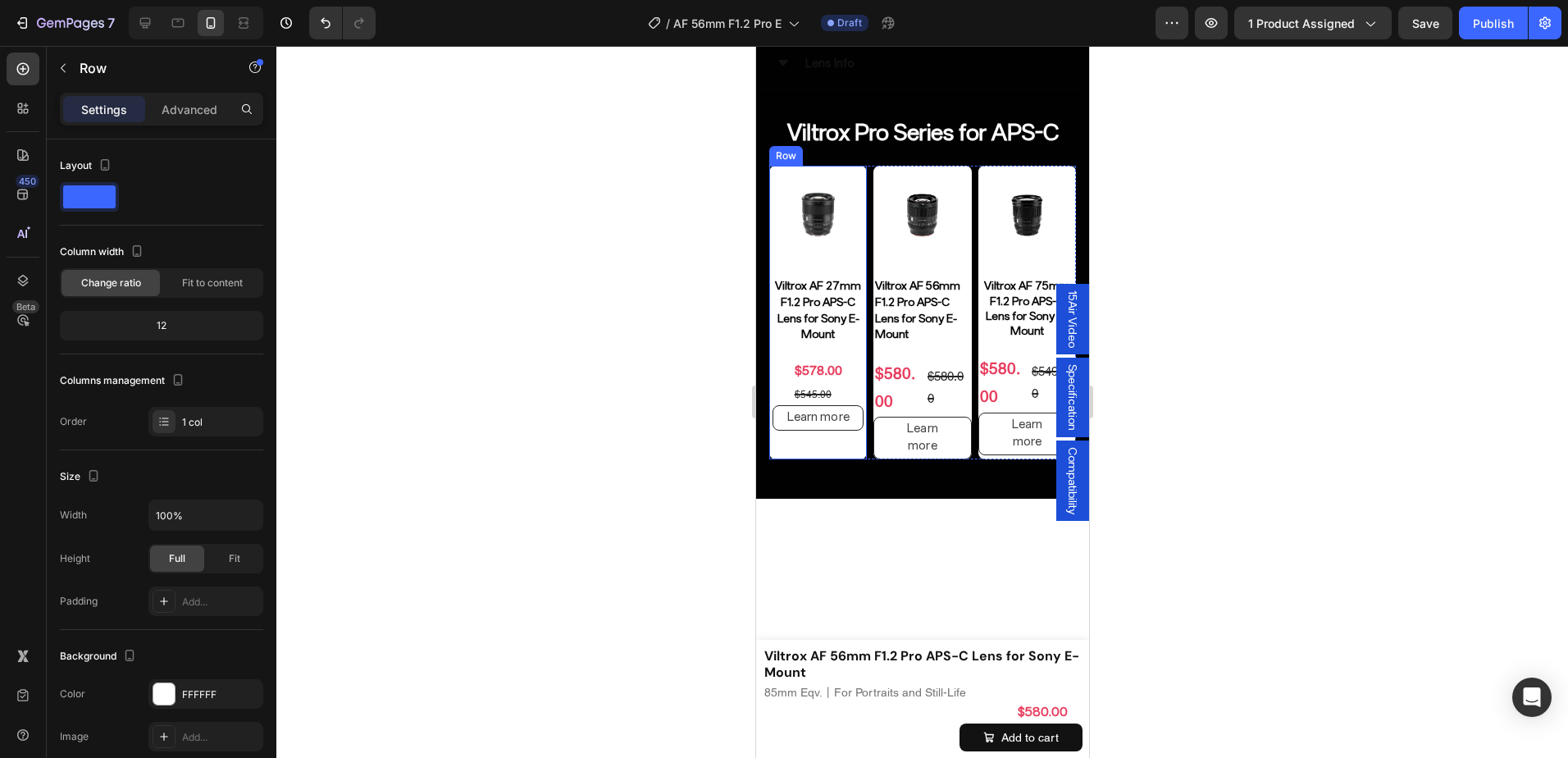
click at [829, 437] on div "Product Images Viltrox AF 27mm F1.2 Pro APS-C Lens for Sony E-Mount Product Tit…" at bounding box center [817, 312] width 98 height 294
click at [851, 377] on div "$578.00 Product Price Product Price $545.00 Product Price Product Price Row" at bounding box center [817, 381] width 98 height 48
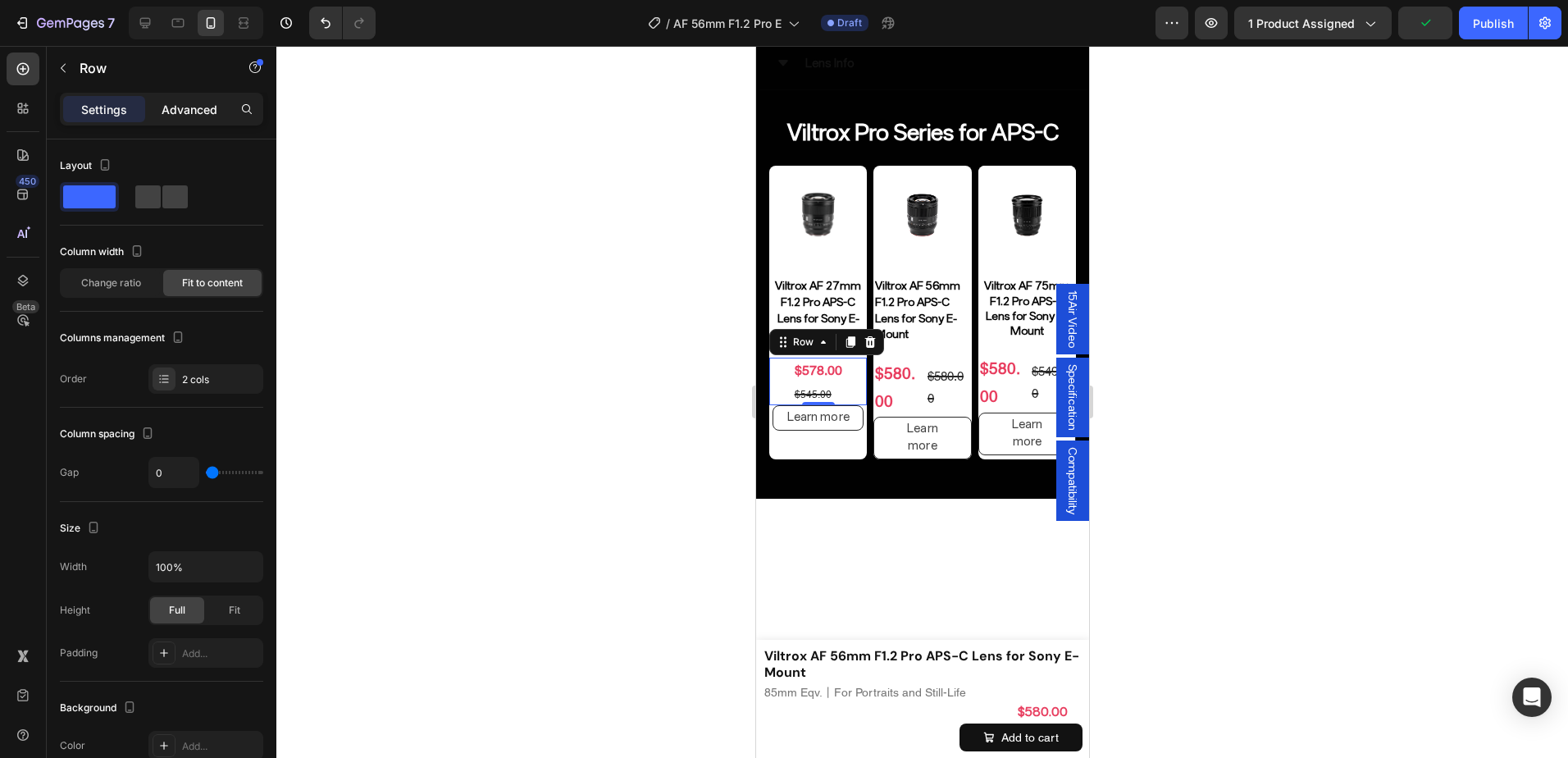
click at [196, 110] on p "Advanced" at bounding box center [189, 109] width 56 height 17
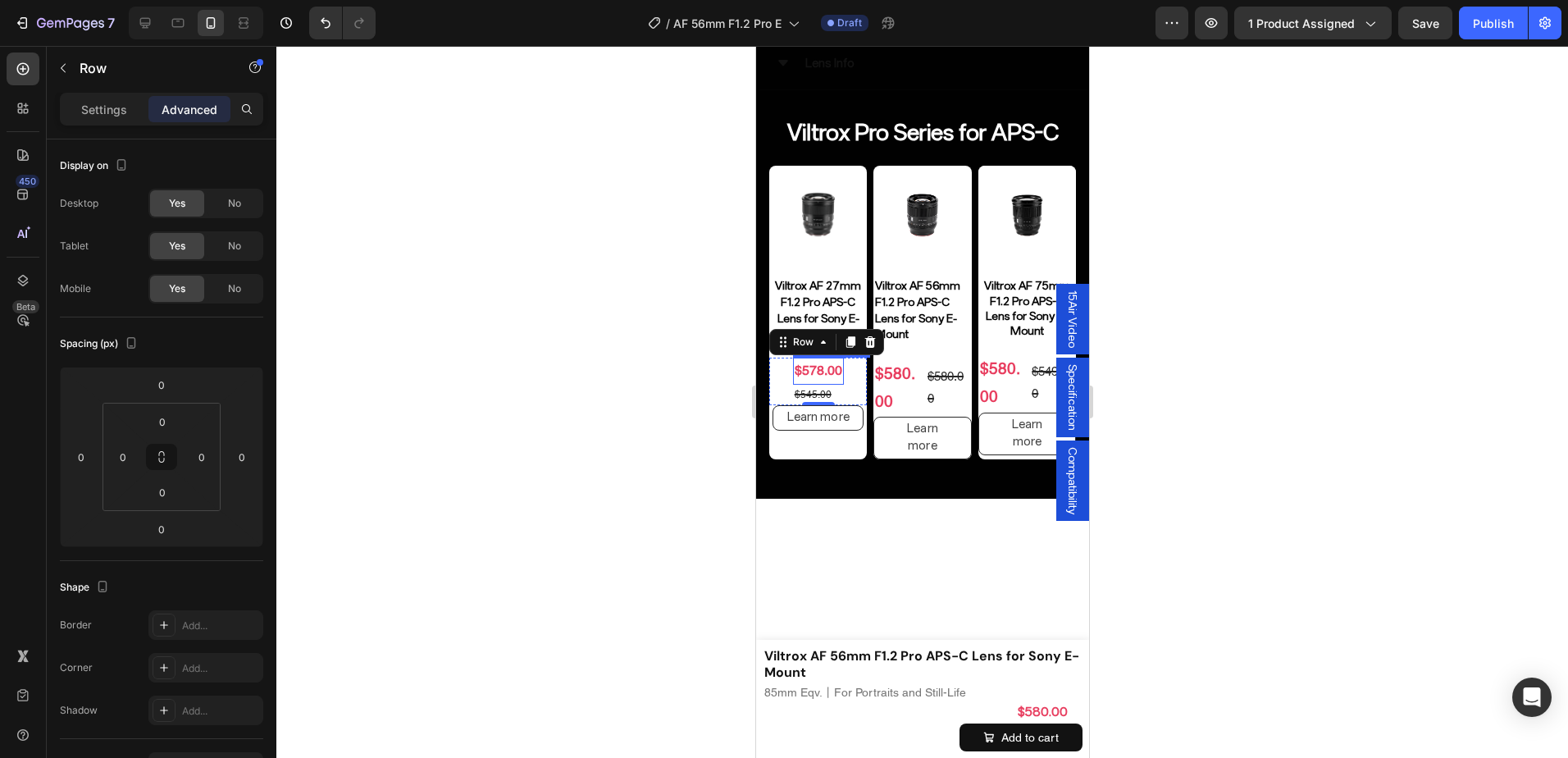
click at [836, 363] on div "$578.00" at bounding box center [817, 371] width 50 height 27
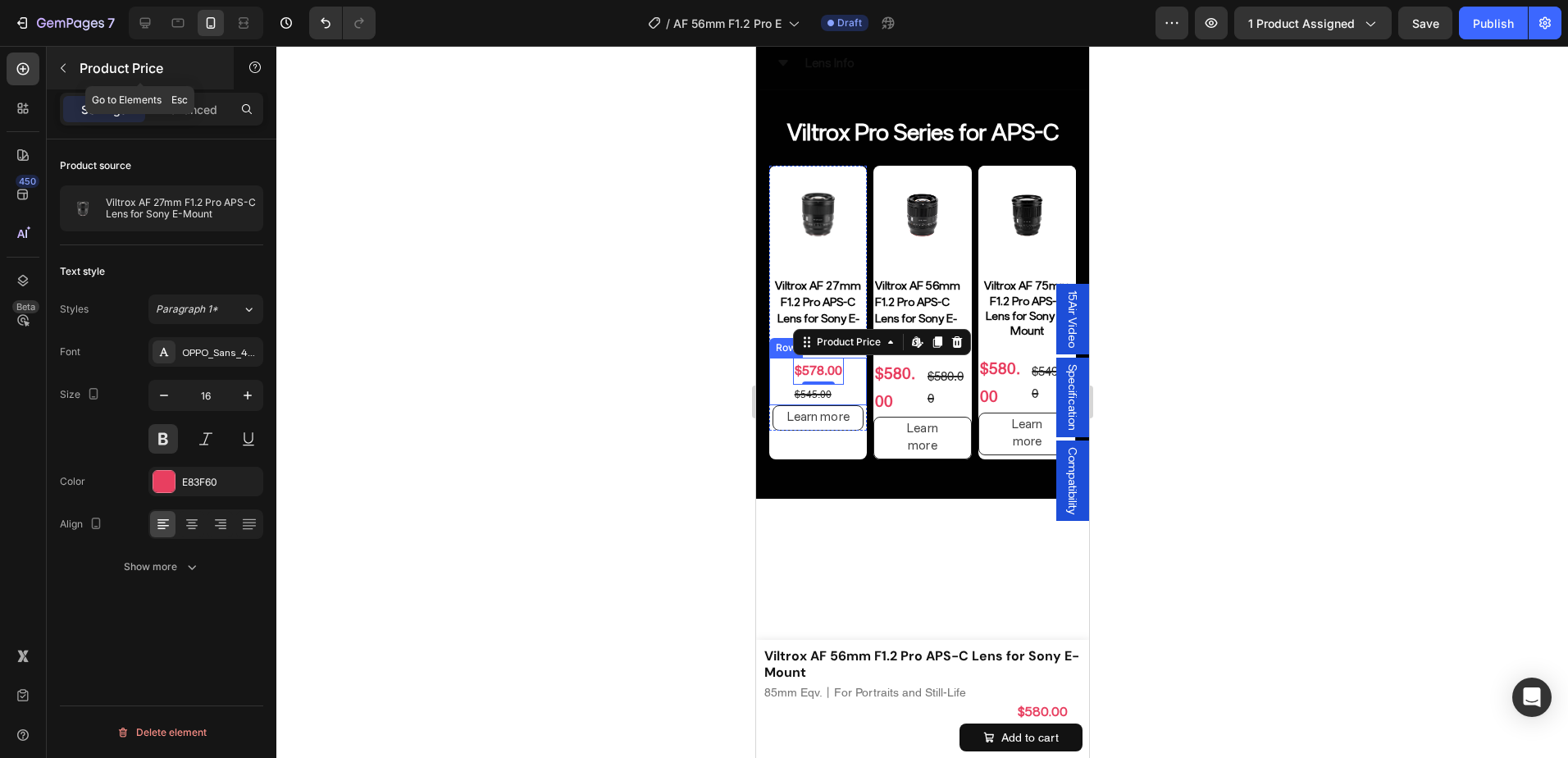
click at [197, 84] on div "Product Price" at bounding box center [140, 68] width 187 height 43
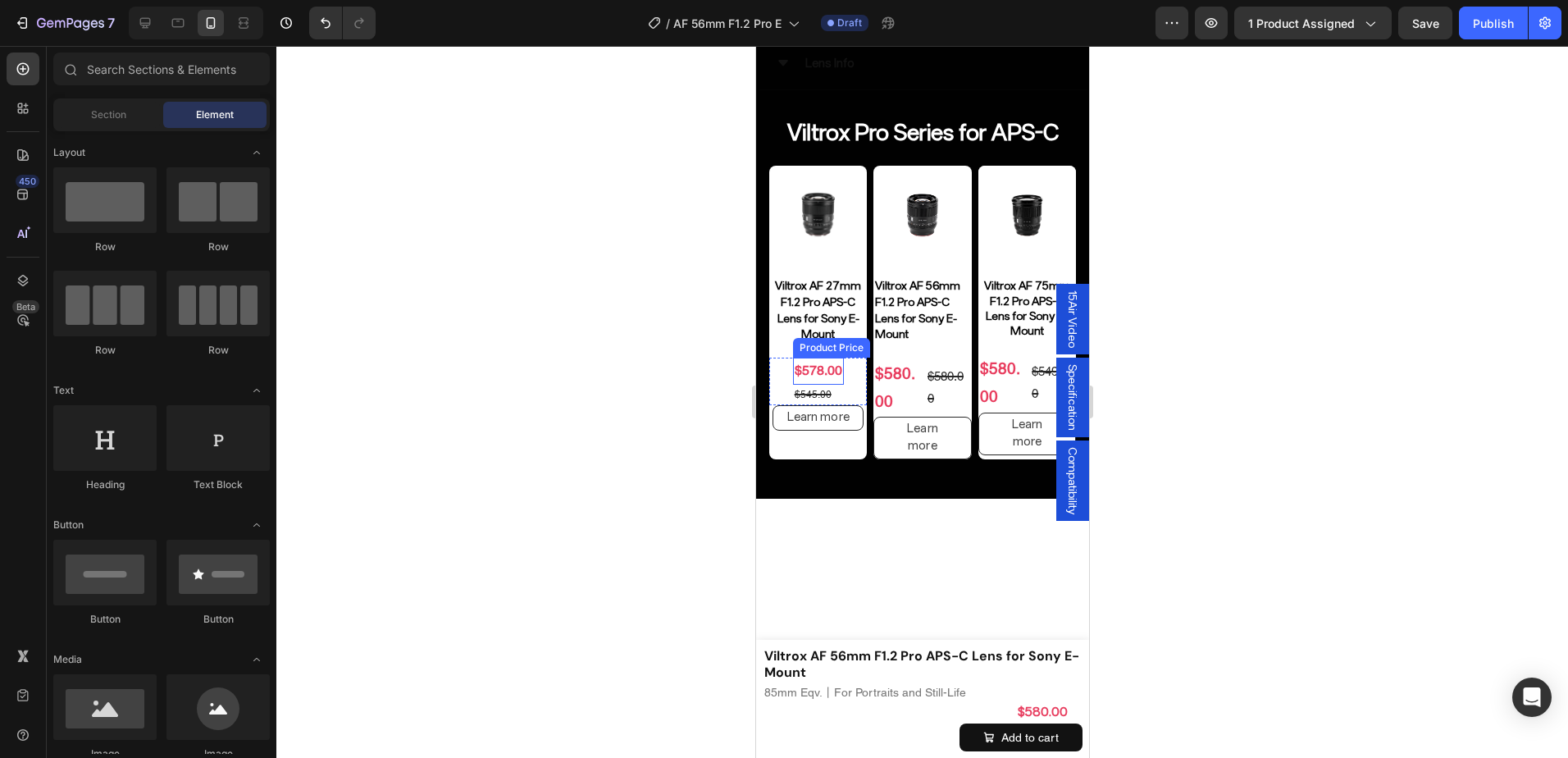
click at [802, 365] on div "$578.00" at bounding box center [817, 371] width 50 height 27
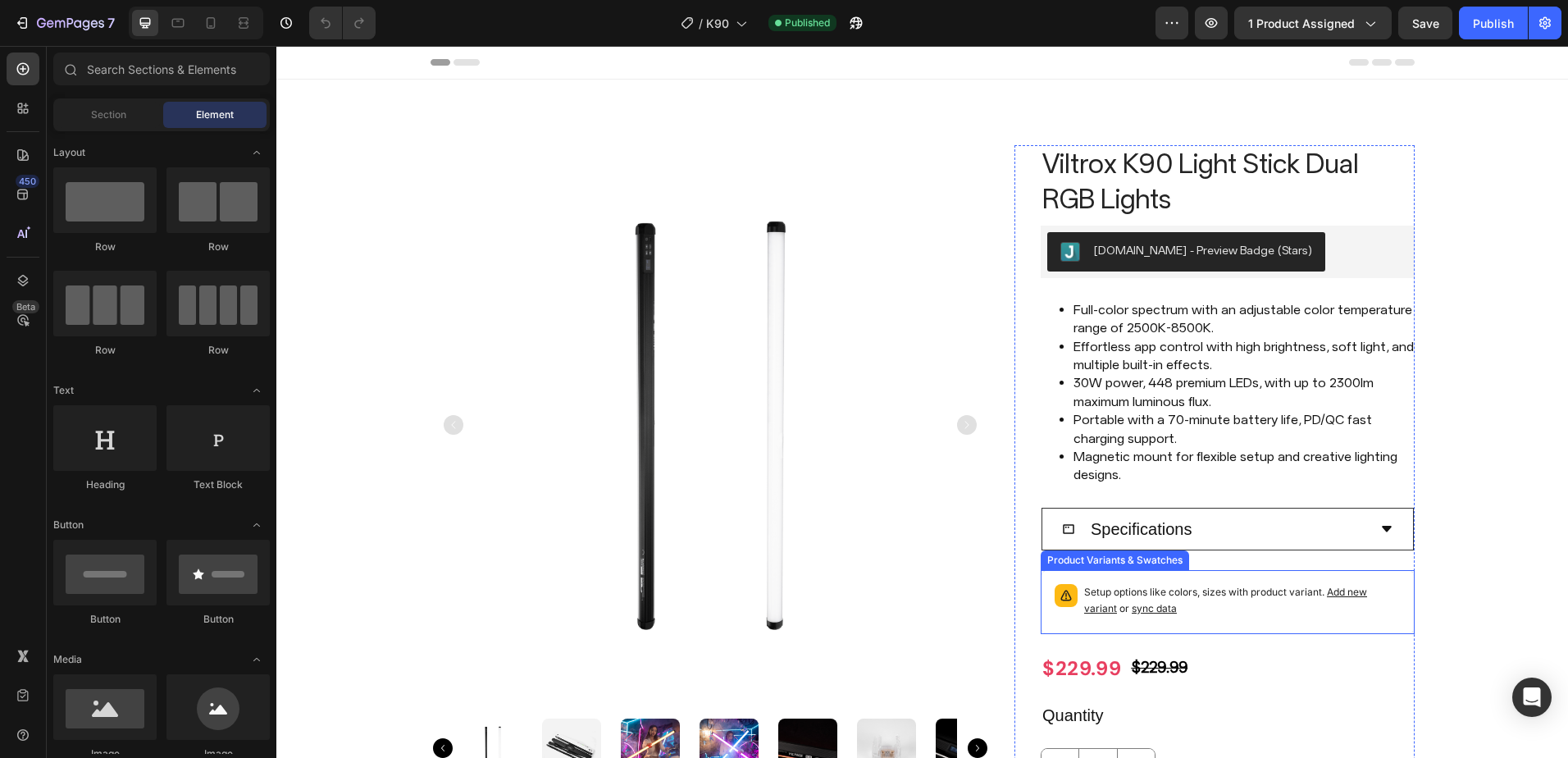
click at [1286, 617] on div "Setup options like colors, sizes with product variant. Add new variant or sync …" at bounding box center [1242, 602] width 317 height 36
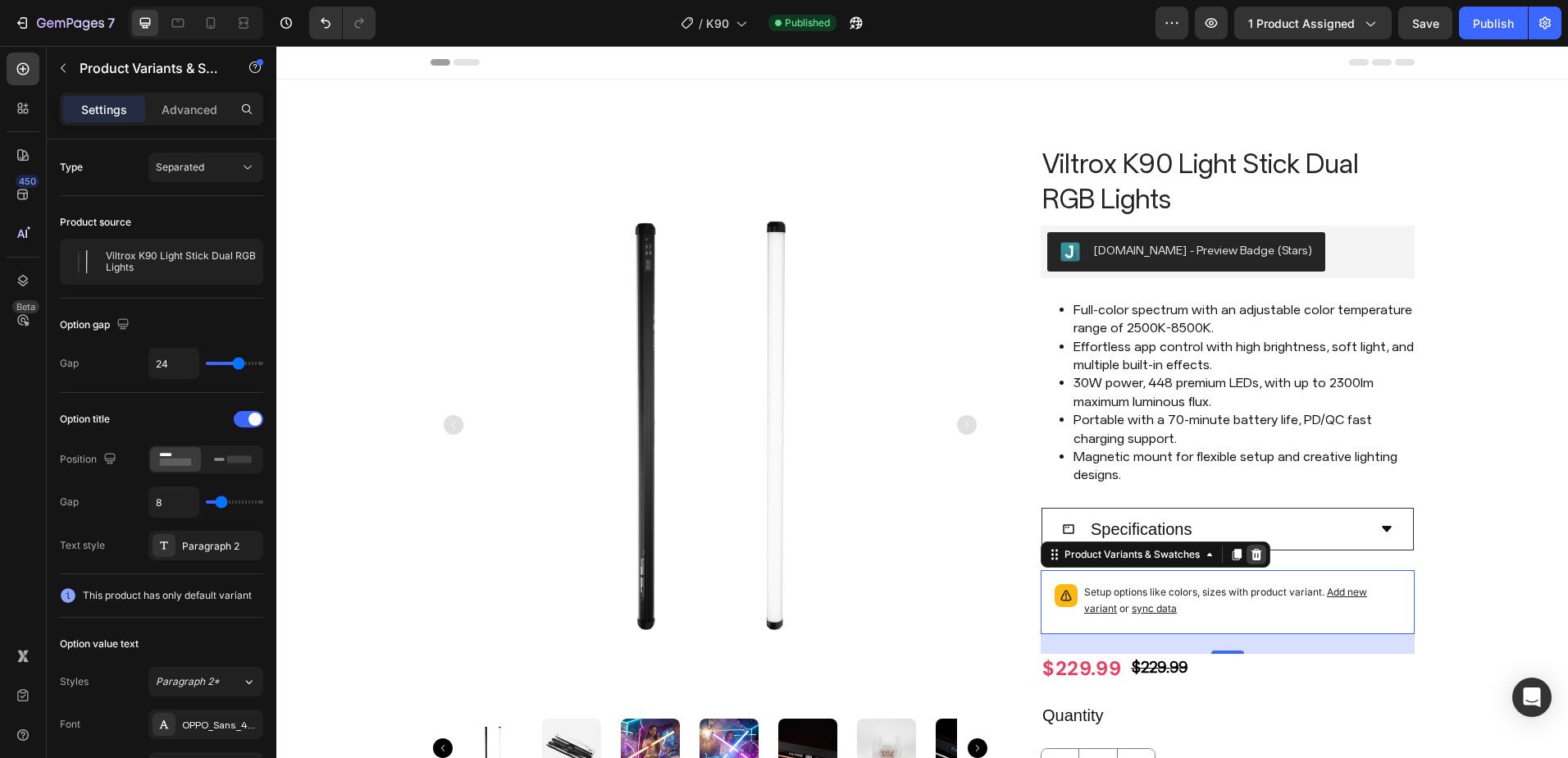
click at [1250, 548] on icon at bounding box center [1257, 554] width 13 height 13
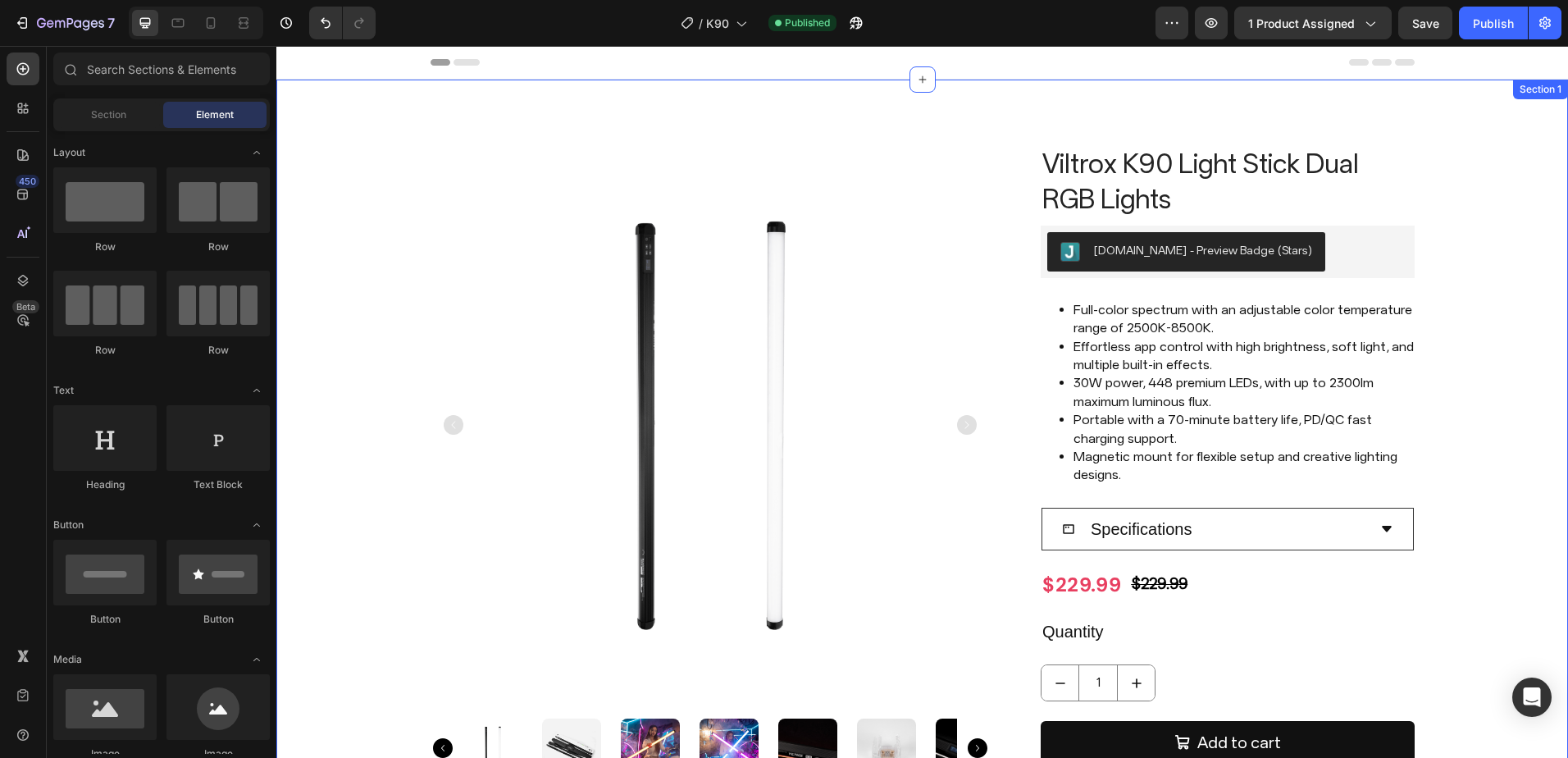
click at [1455, 379] on div "Product Images Viltrox K90 Light Stick Dual RGB Lights Product Title Judge.me -…" at bounding box center [922, 547] width 1268 height 803
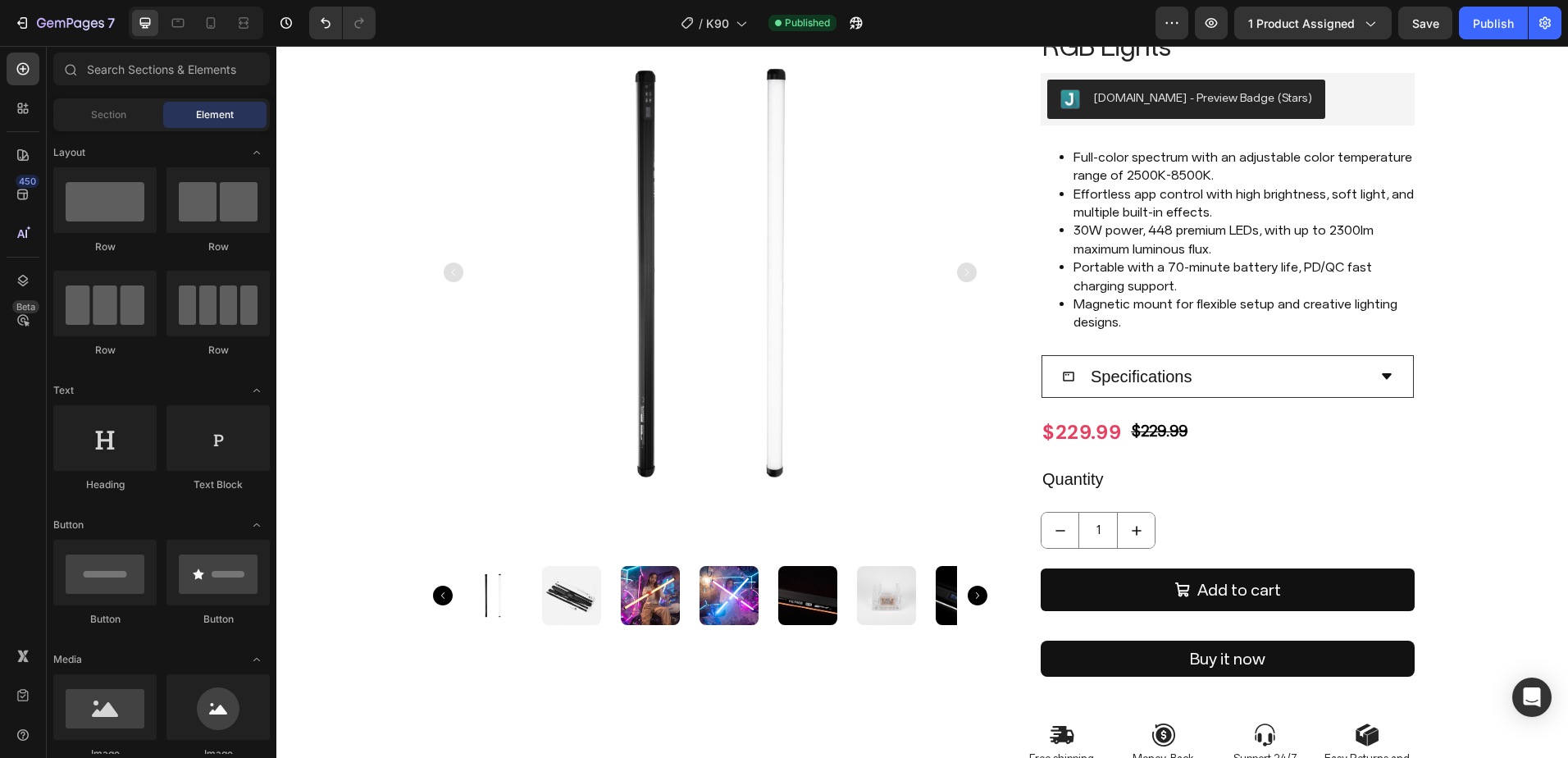
scroll to position [68, 0]
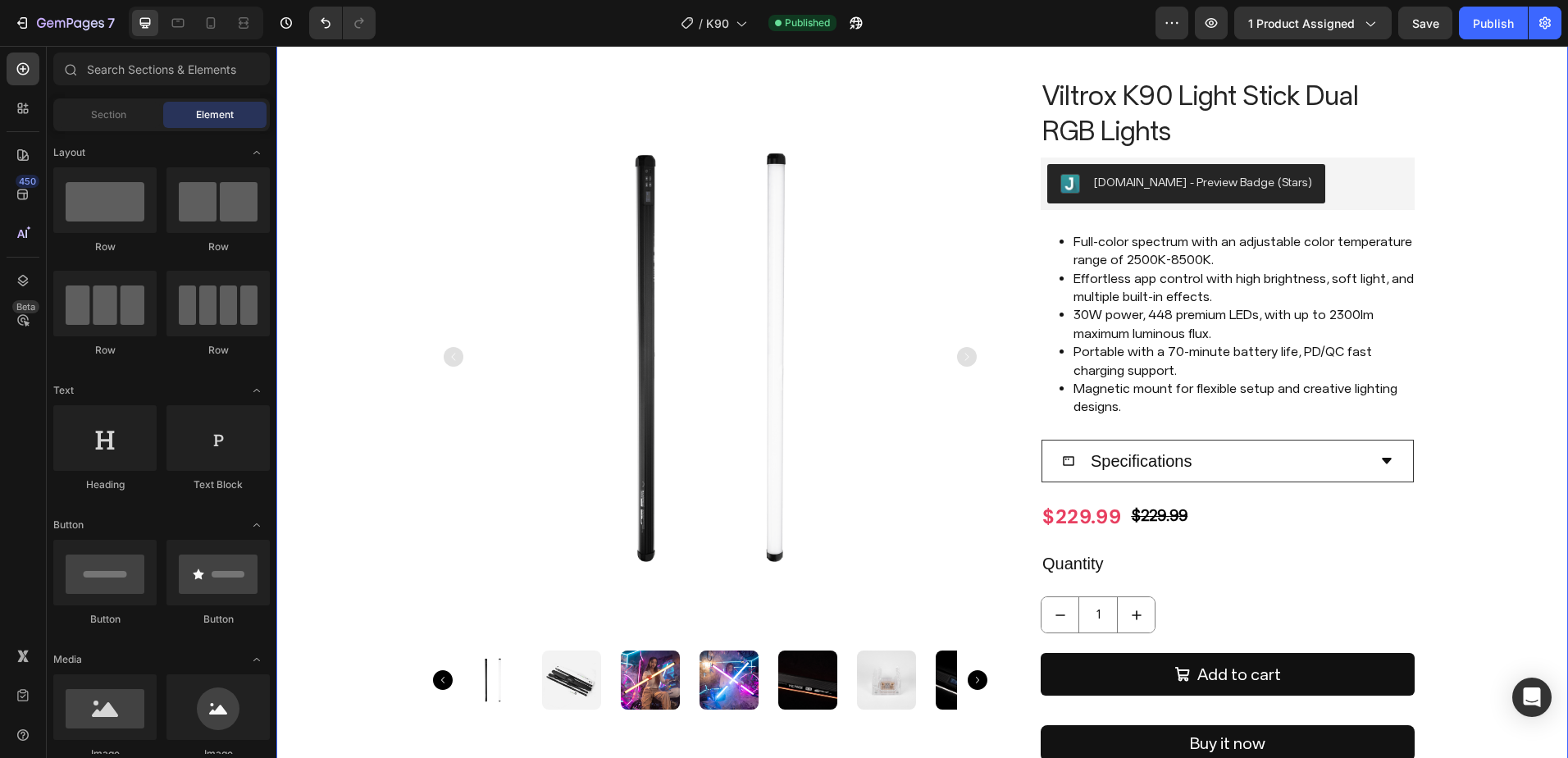
click at [1450, 346] on div "Product Images Viltrox K90 Light Stick Dual RGB Lights Product Title Judge.me -…" at bounding box center [922, 478] width 1268 height 803
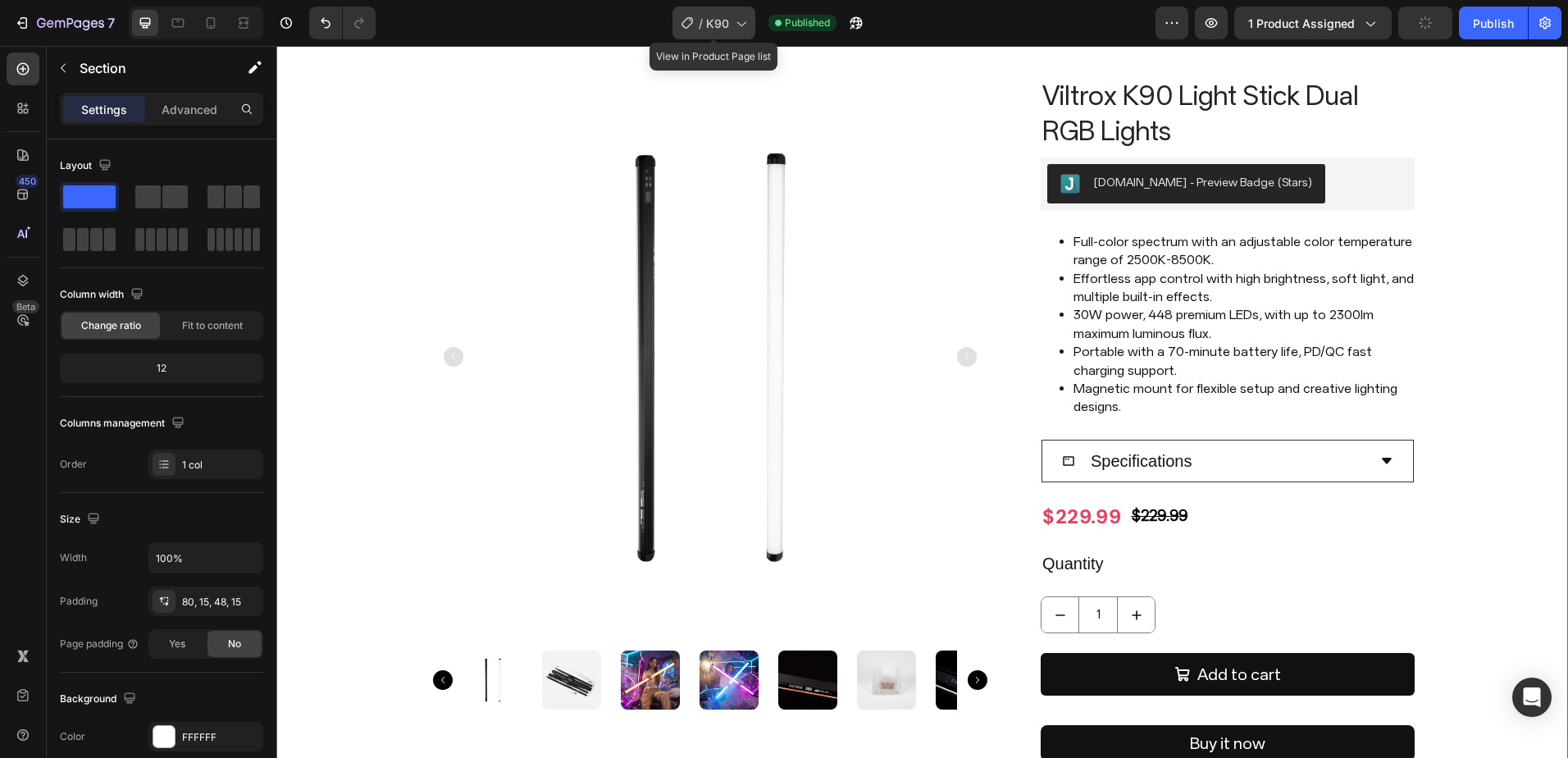
click at [712, 20] on span "K90" at bounding box center [718, 24] width 23 height 17
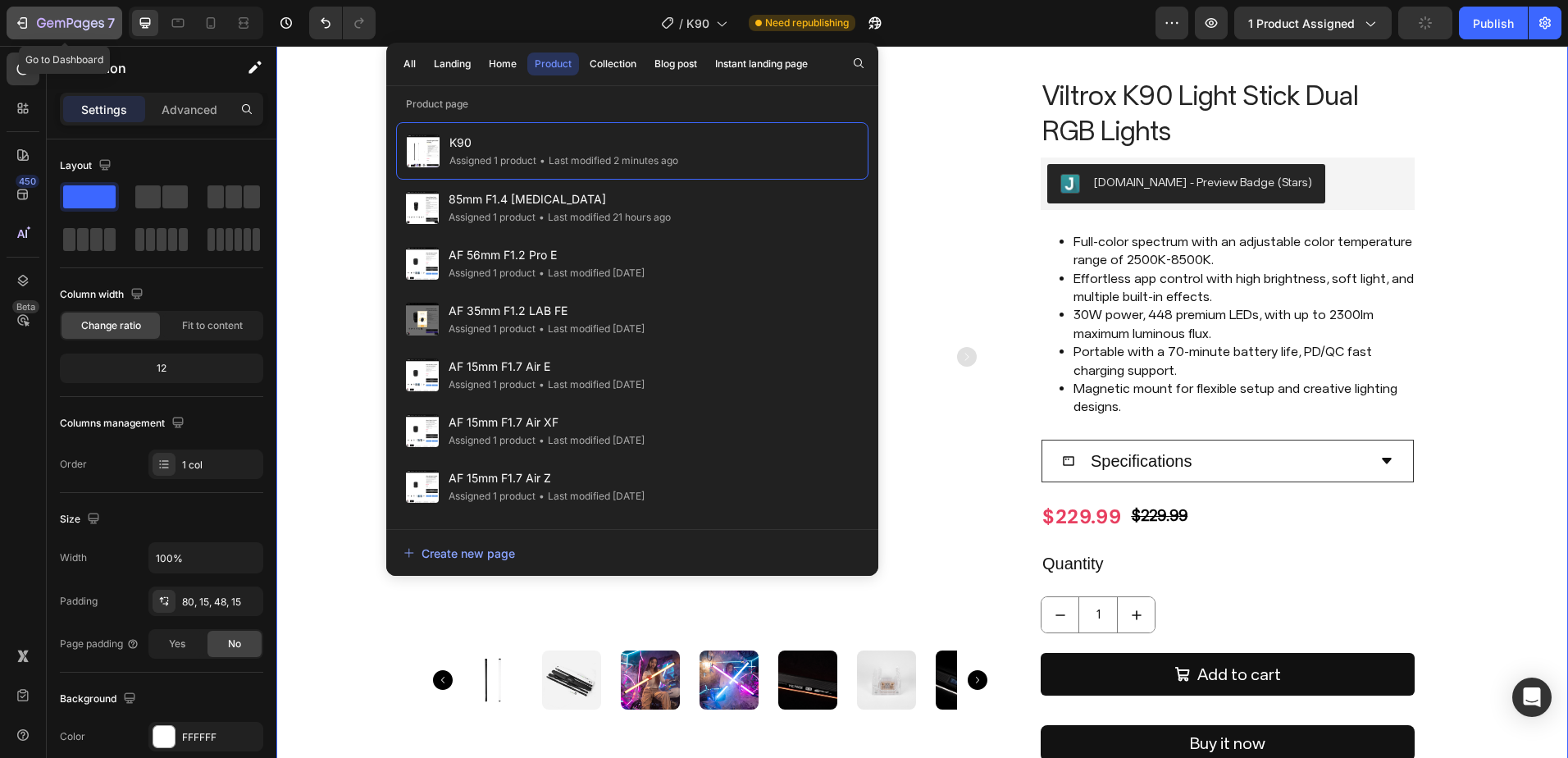
click at [69, 21] on icon "button" at bounding box center [70, 24] width 68 height 14
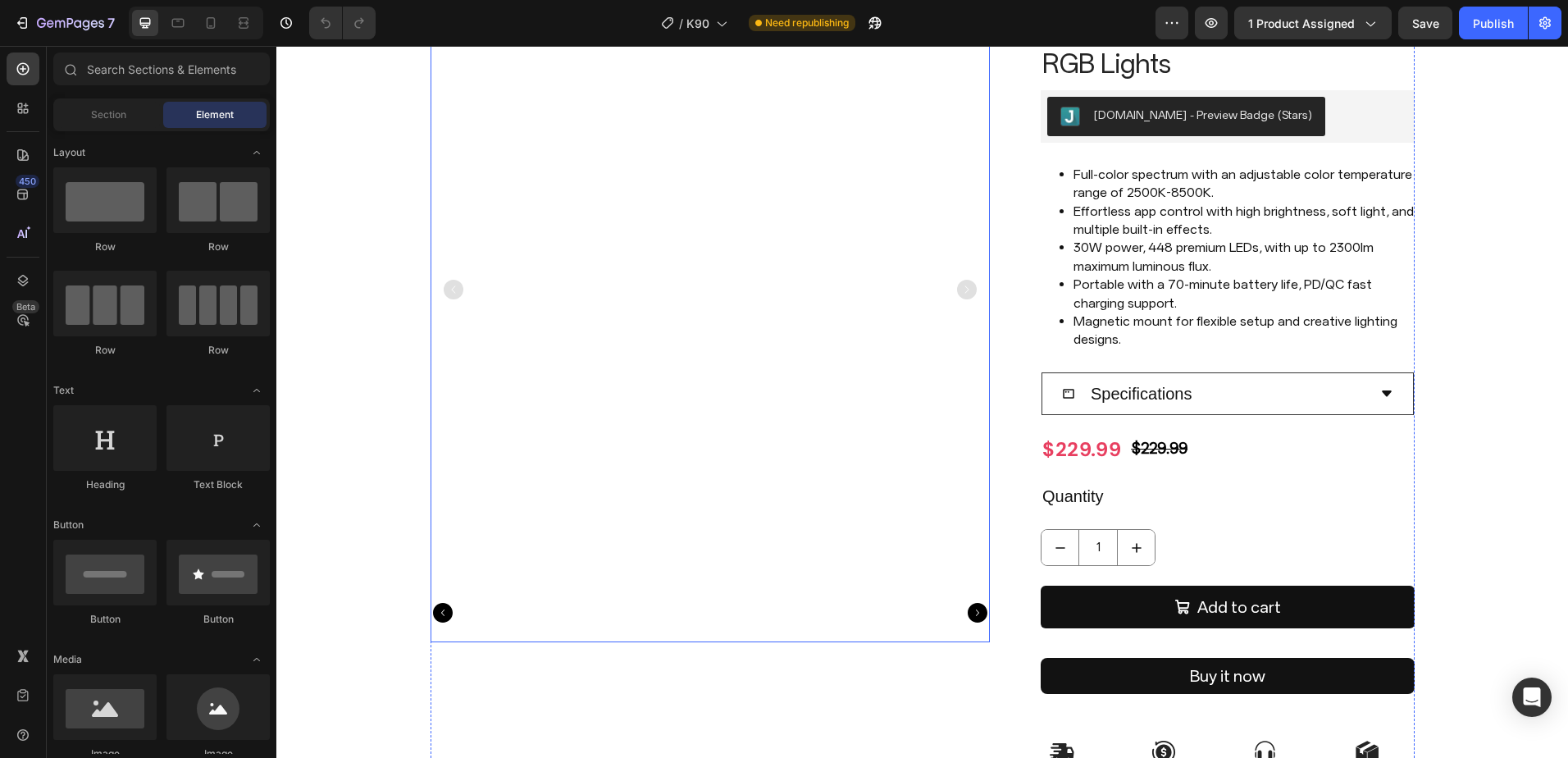
scroll to position [165, 0]
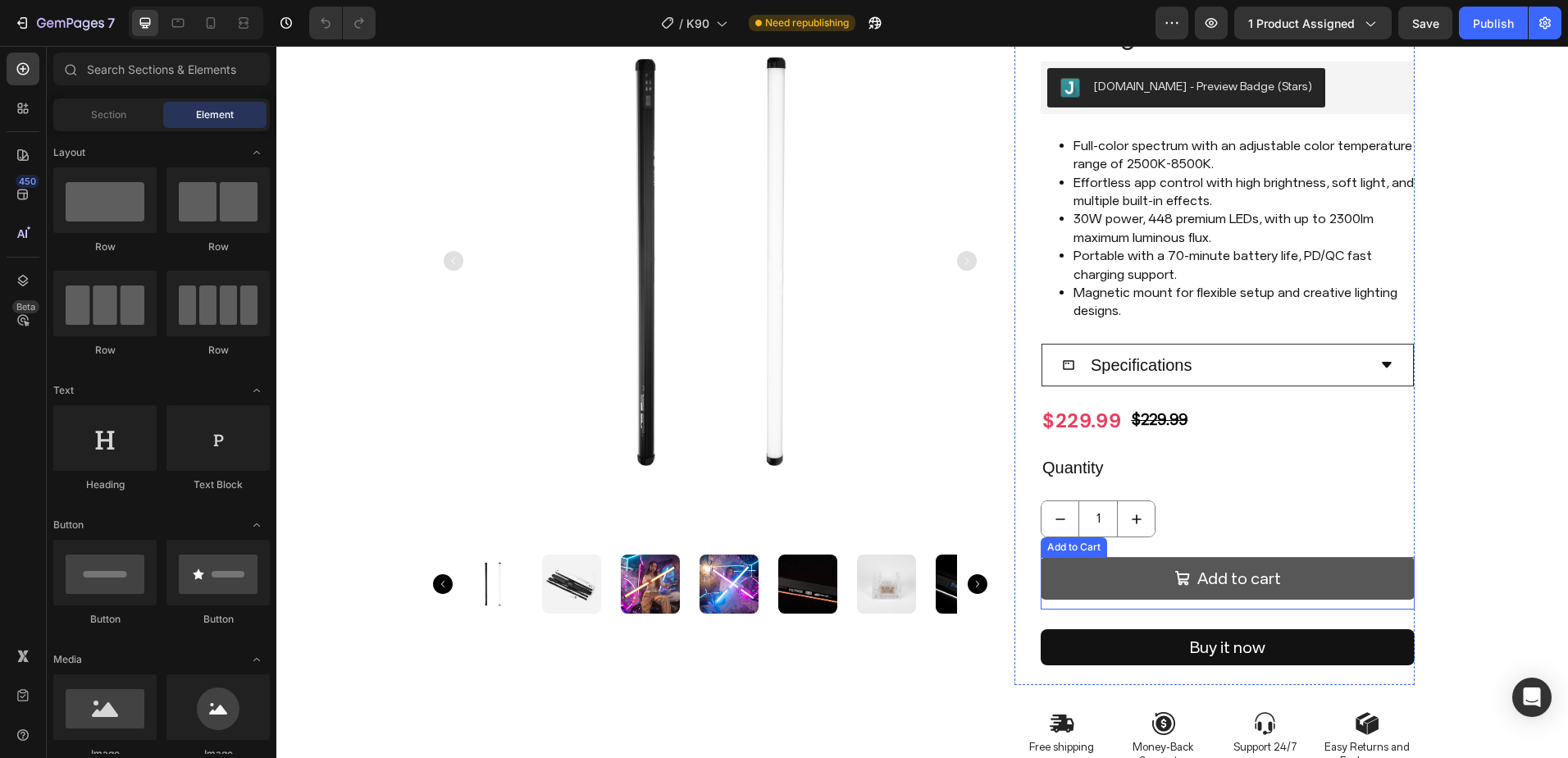
click at [1250, 588] on div "Add to cart" at bounding box center [1240, 578] width 84 height 23
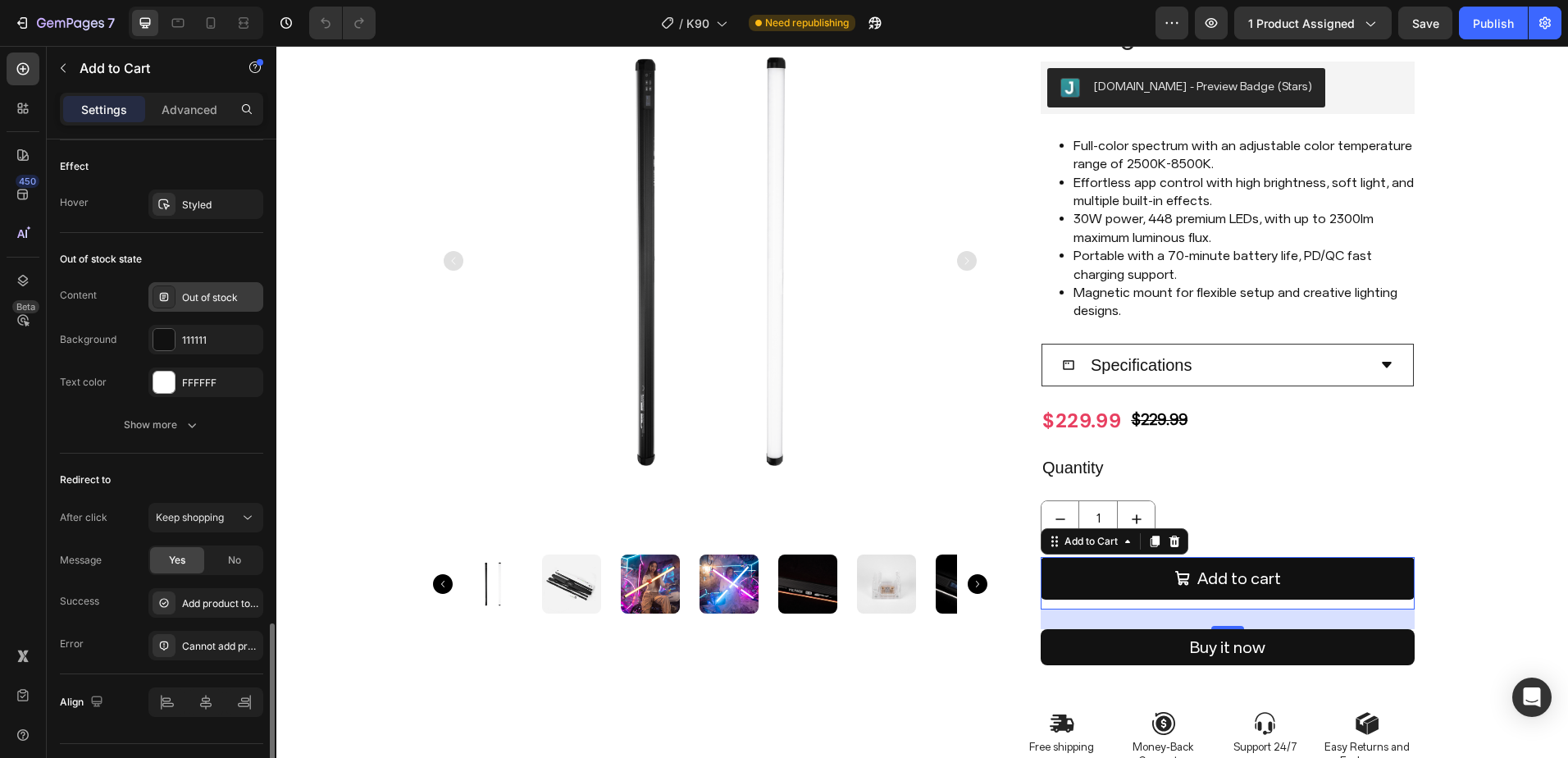
scroll to position [1351, 0]
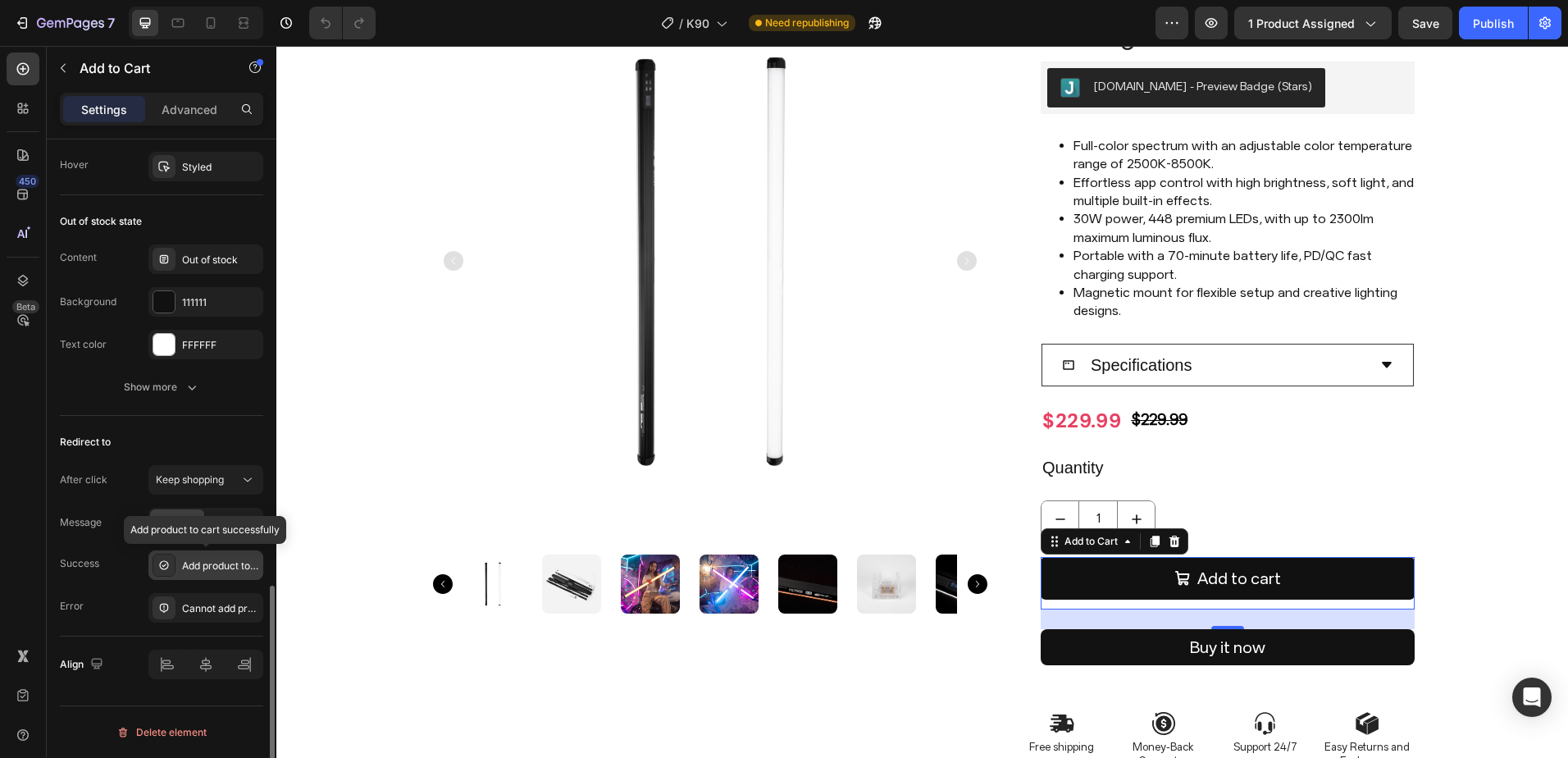
click at [201, 572] on div "Add product to cart successfully" at bounding box center [221, 567] width 77 height 15
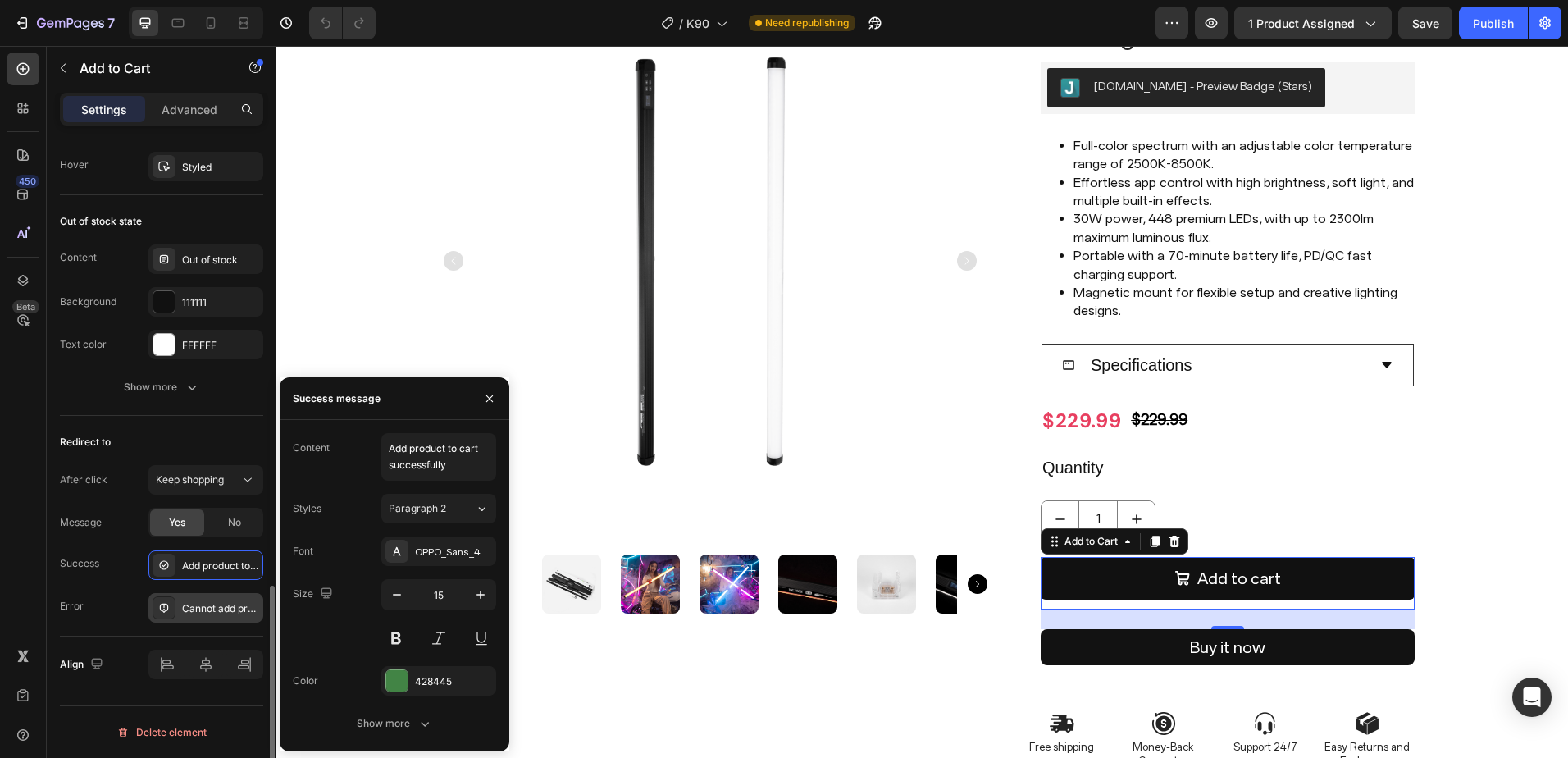
click at [200, 618] on div "Cannot add product to cart" at bounding box center [205, 608] width 115 height 29
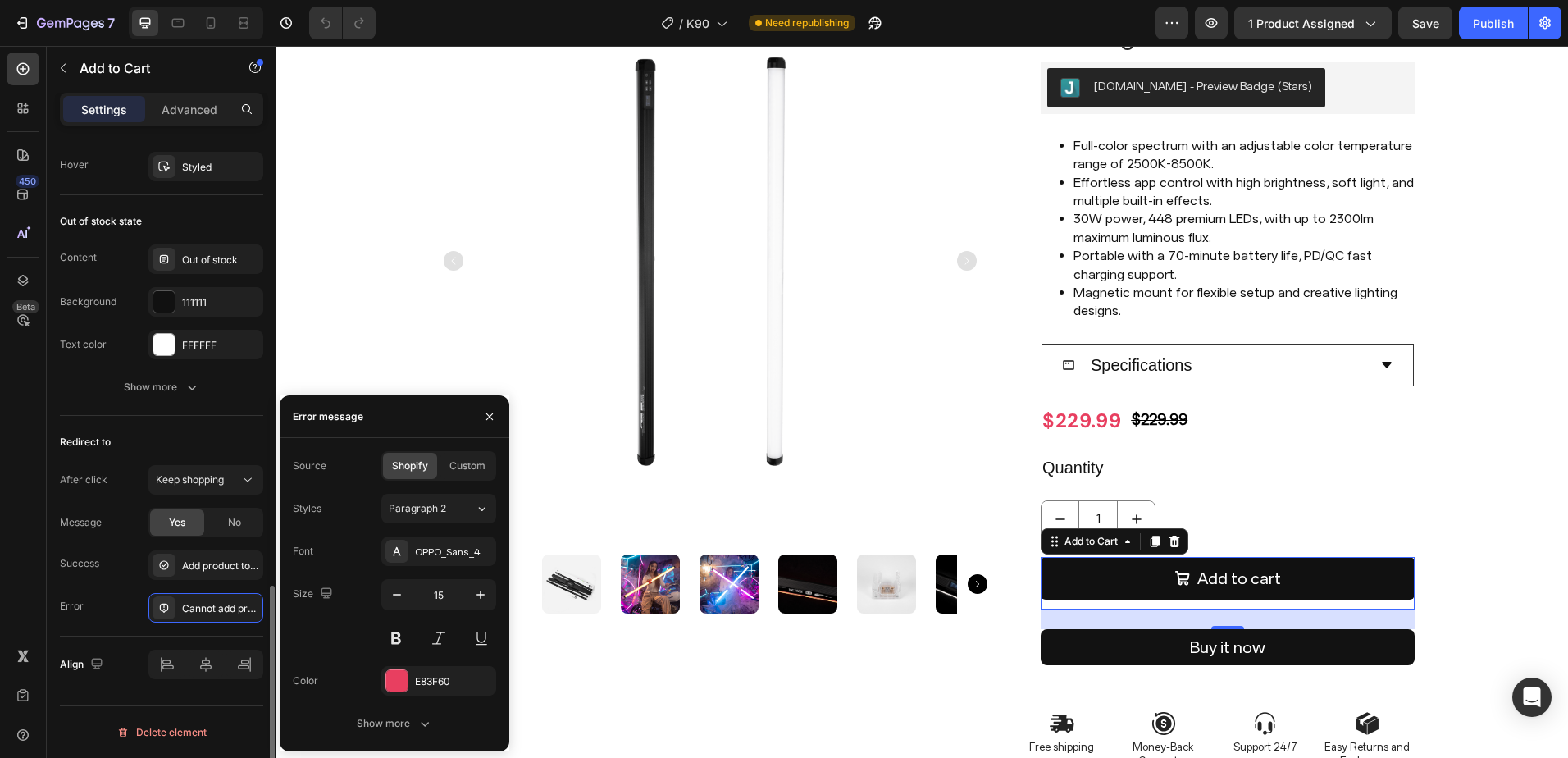
click at [100, 620] on div "Error Cannot add product to cart" at bounding box center [162, 608] width 203 height 29
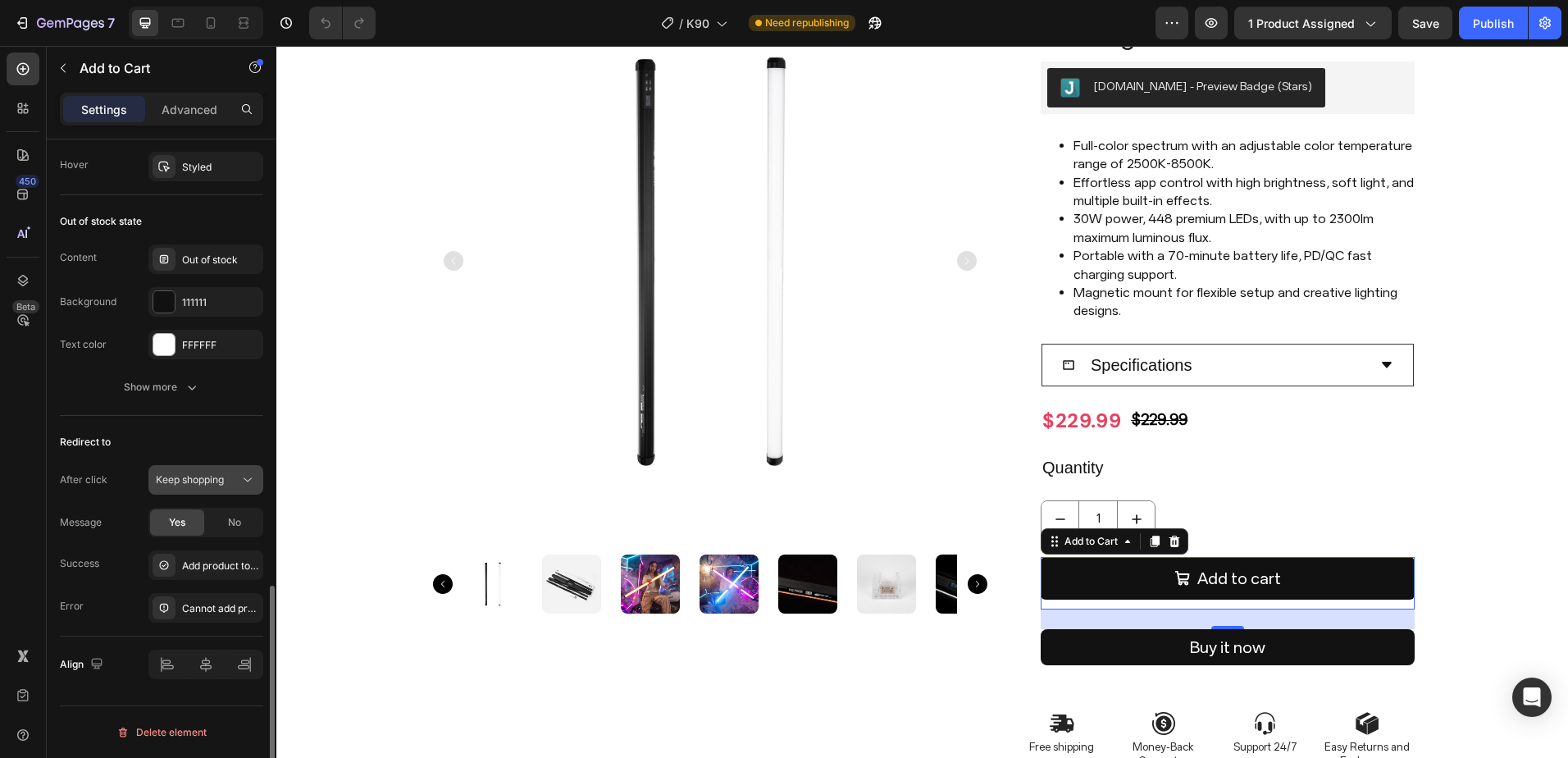
click at [203, 481] on span "Keep shopping" at bounding box center [190, 479] width 68 height 12
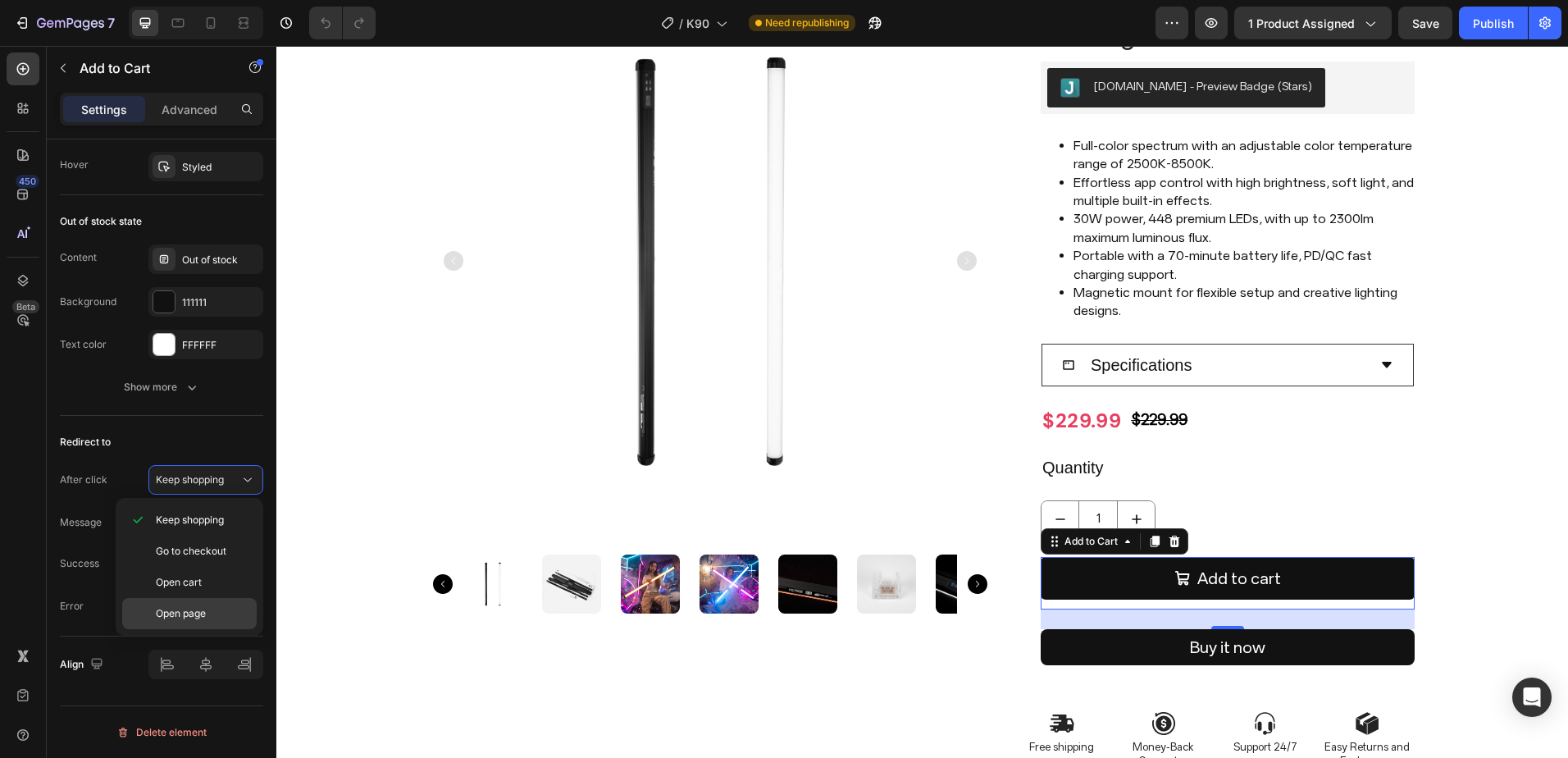
click at [203, 611] on span "Open page" at bounding box center [181, 614] width 50 height 15
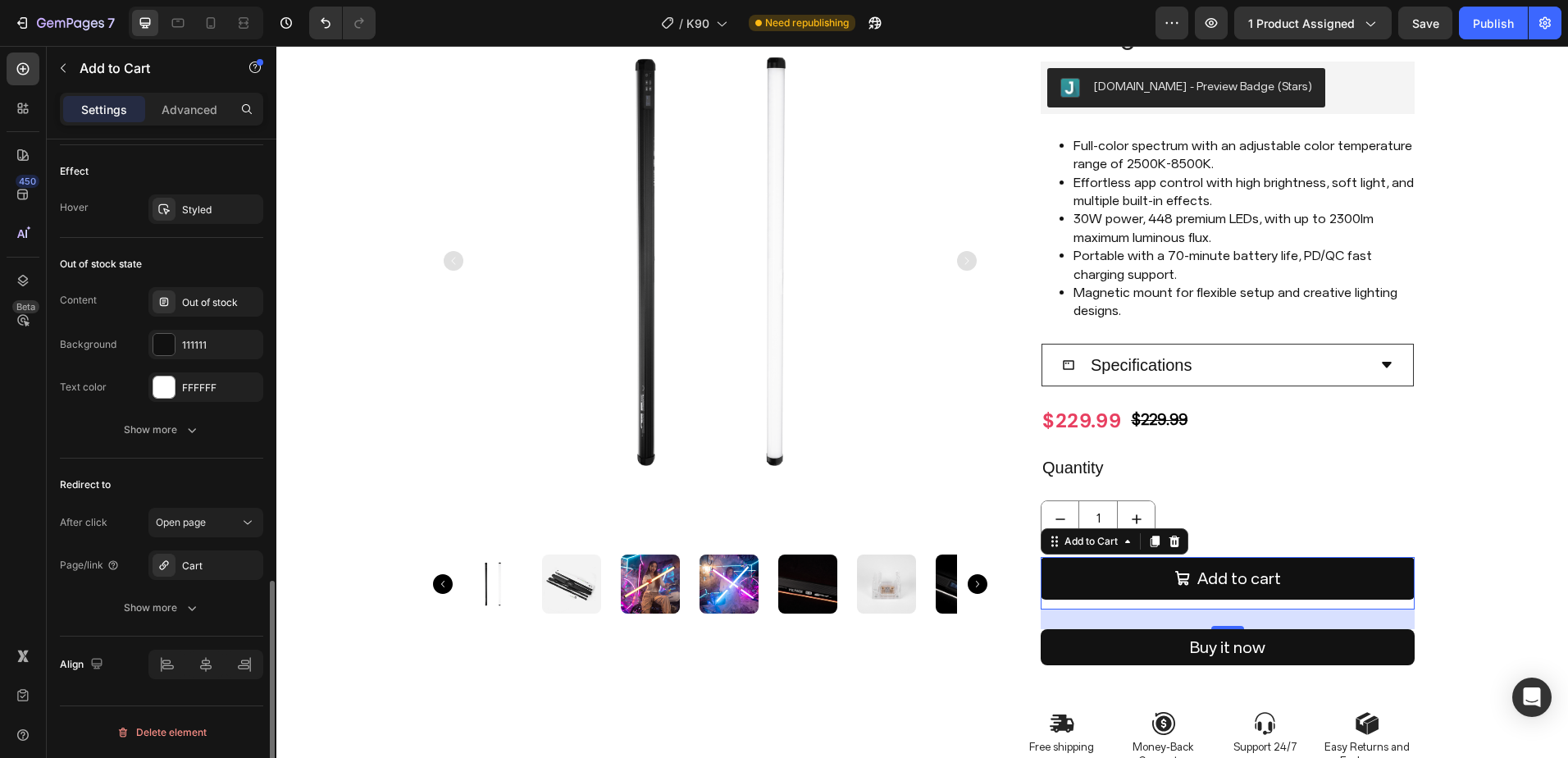
scroll to position [1308, 0]
click at [203, 512] on button "Open page" at bounding box center [205, 522] width 115 height 29
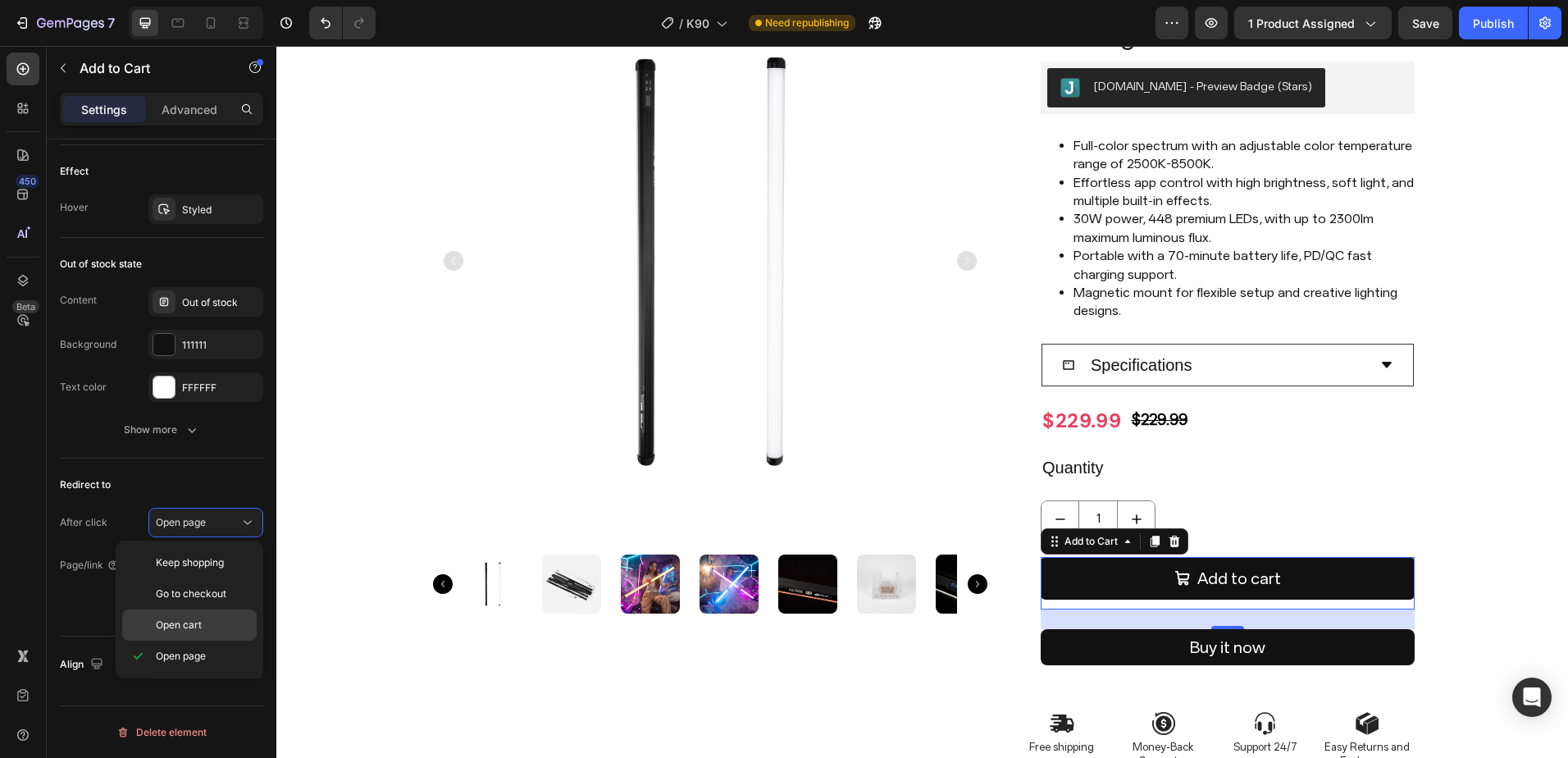
click at [216, 617] on div "Open cart" at bounding box center [189, 625] width 134 height 31
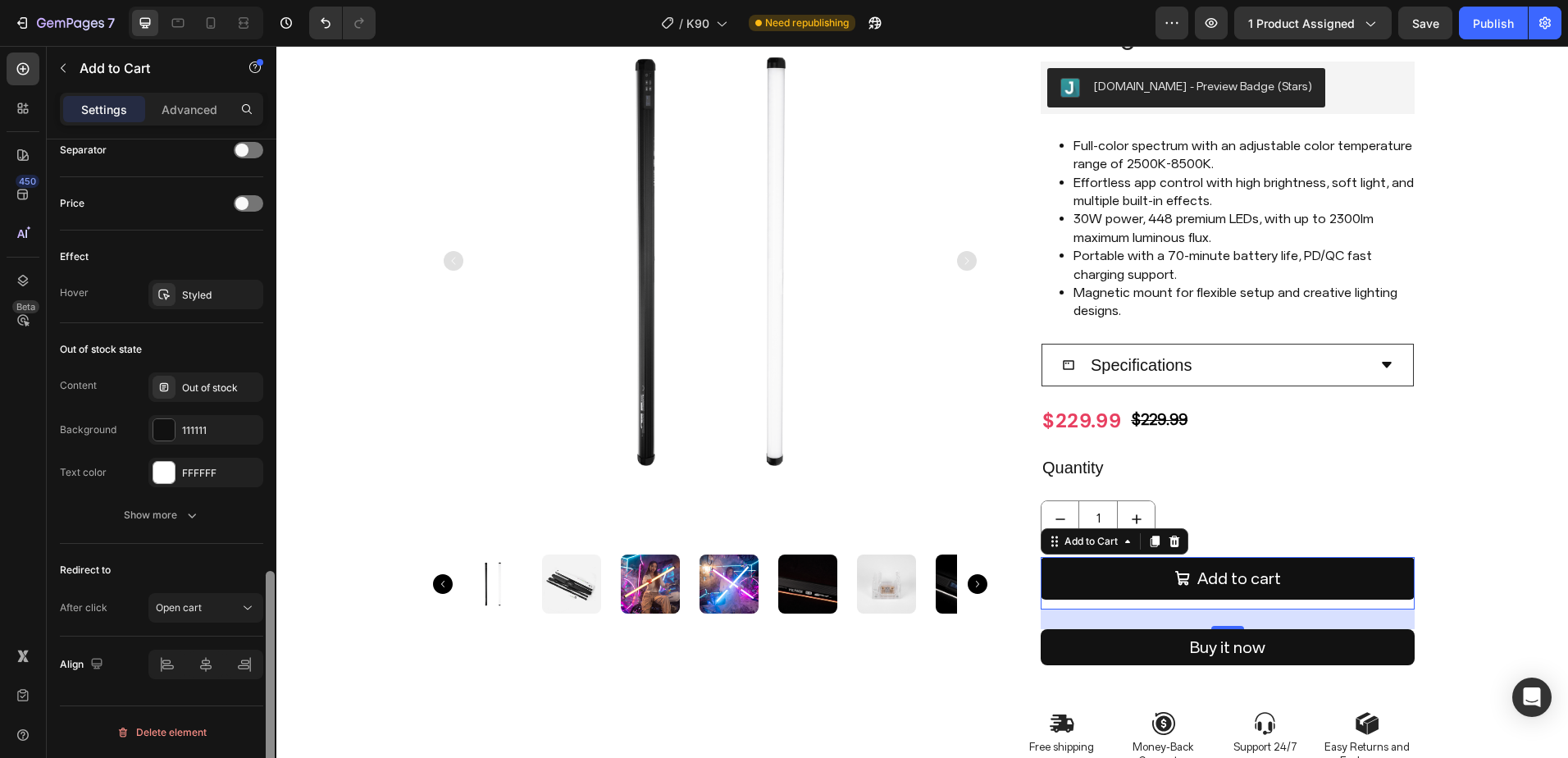
scroll to position [1222, 0]
click at [248, 613] on icon at bounding box center [247, 608] width 16 height 16
click at [248, 626] on div "Redirect to After click Open cart" at bounding box center [162, 590] width 203 height 92
click at [1431, 27] on icon "button" at bounding box center [1426, 23] width 15 height 15
click at [1497, 20] on div "Publish" at bounding box center [1493, 24] width 41 height 17
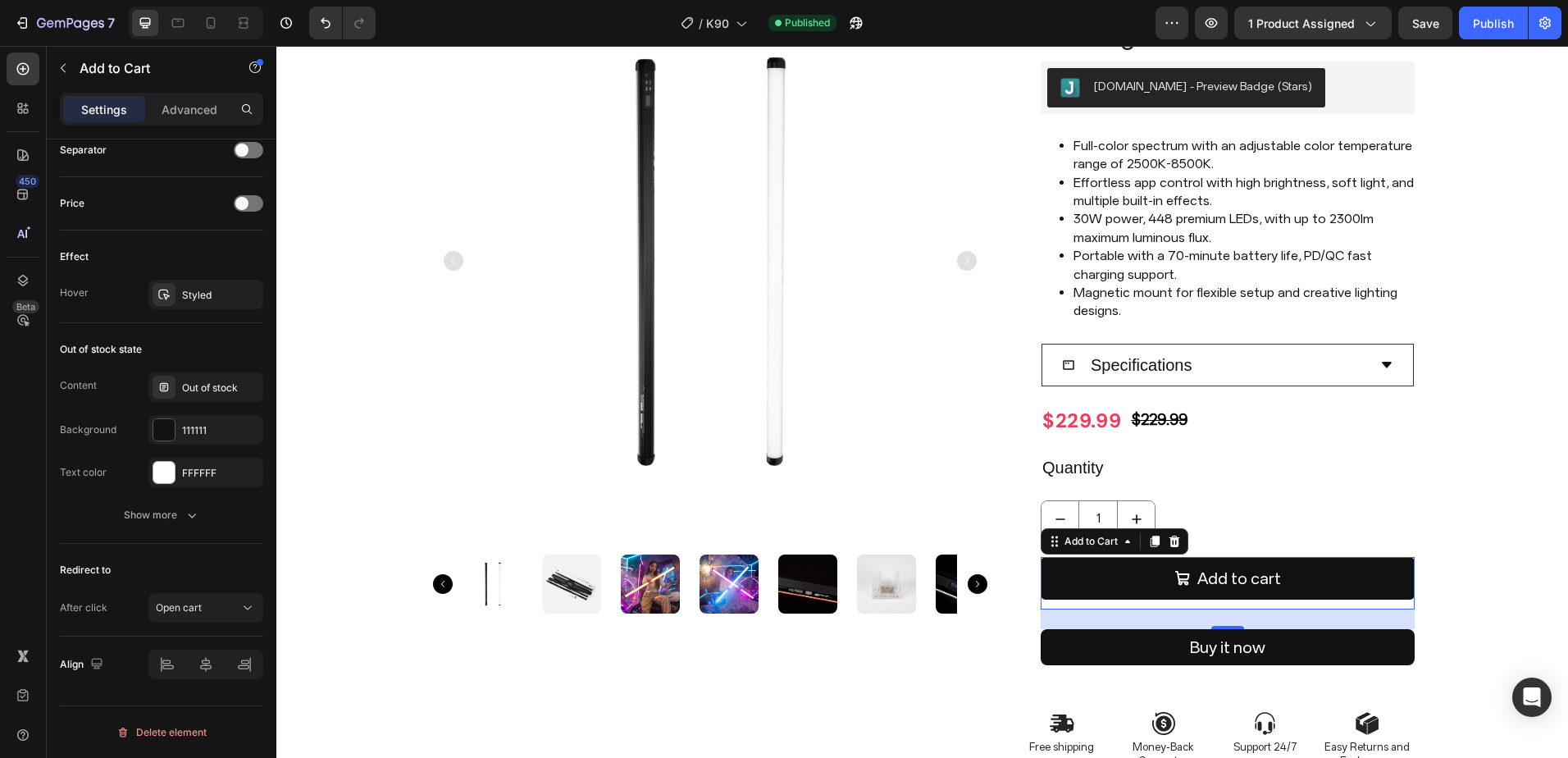
drag, startPoint x: 0, startPoint y: 488, endPoint x: 14, endPoint y: 480, distance: 16.1
click at [0, 0] on html "7 Version history / K90 Published Preview 1 product assigned Save Publish 450 B…" at bounding box center [784, 0] width 1568 height 0
click at [1510, 417] on div "Product Images Viltrox K90 Light Stick Dual RGB Lights Product Title Judge.me -…" at bounding box center [922, 382] width 1268 height 803
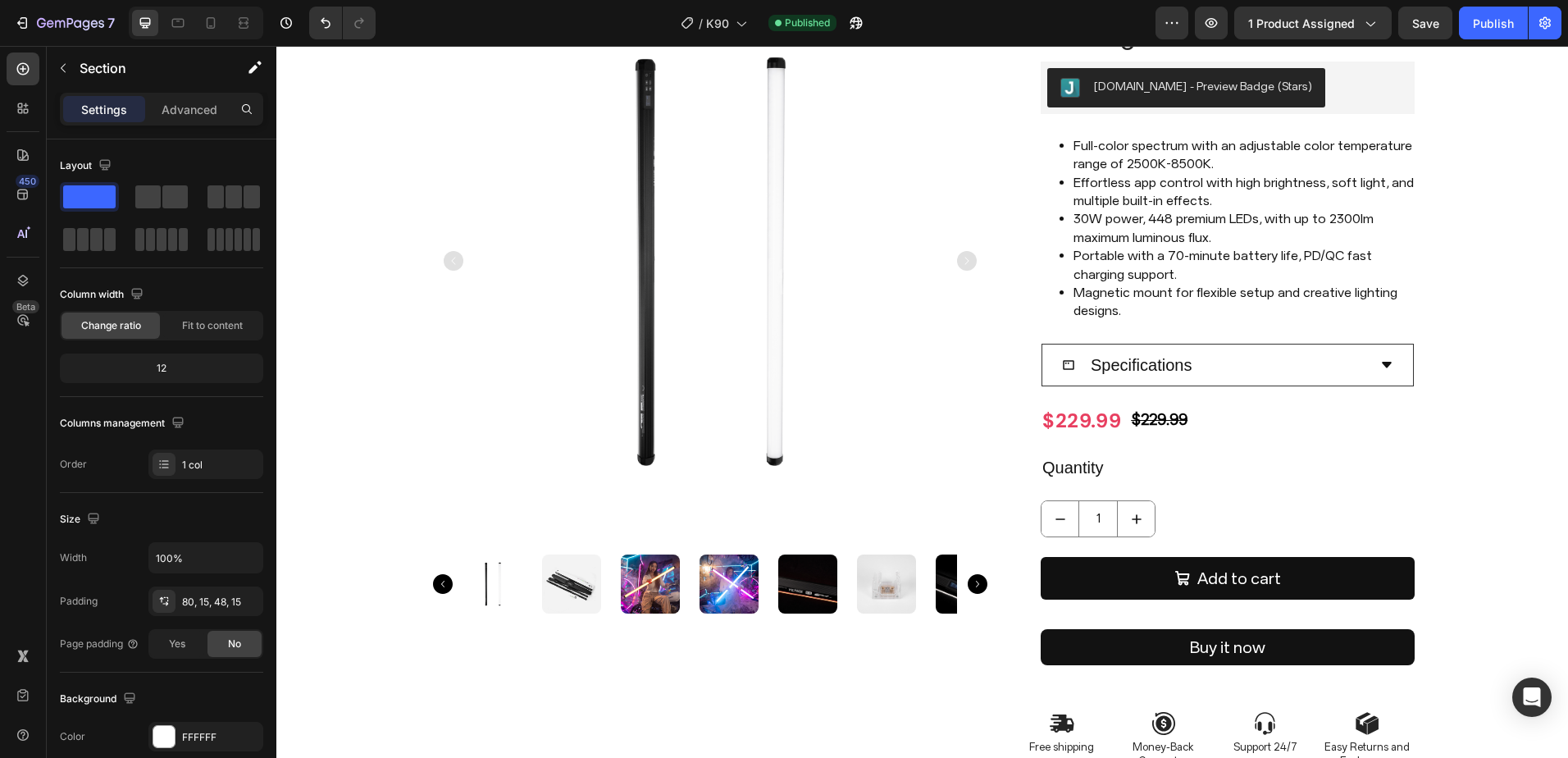
scroll to position [0, 0]
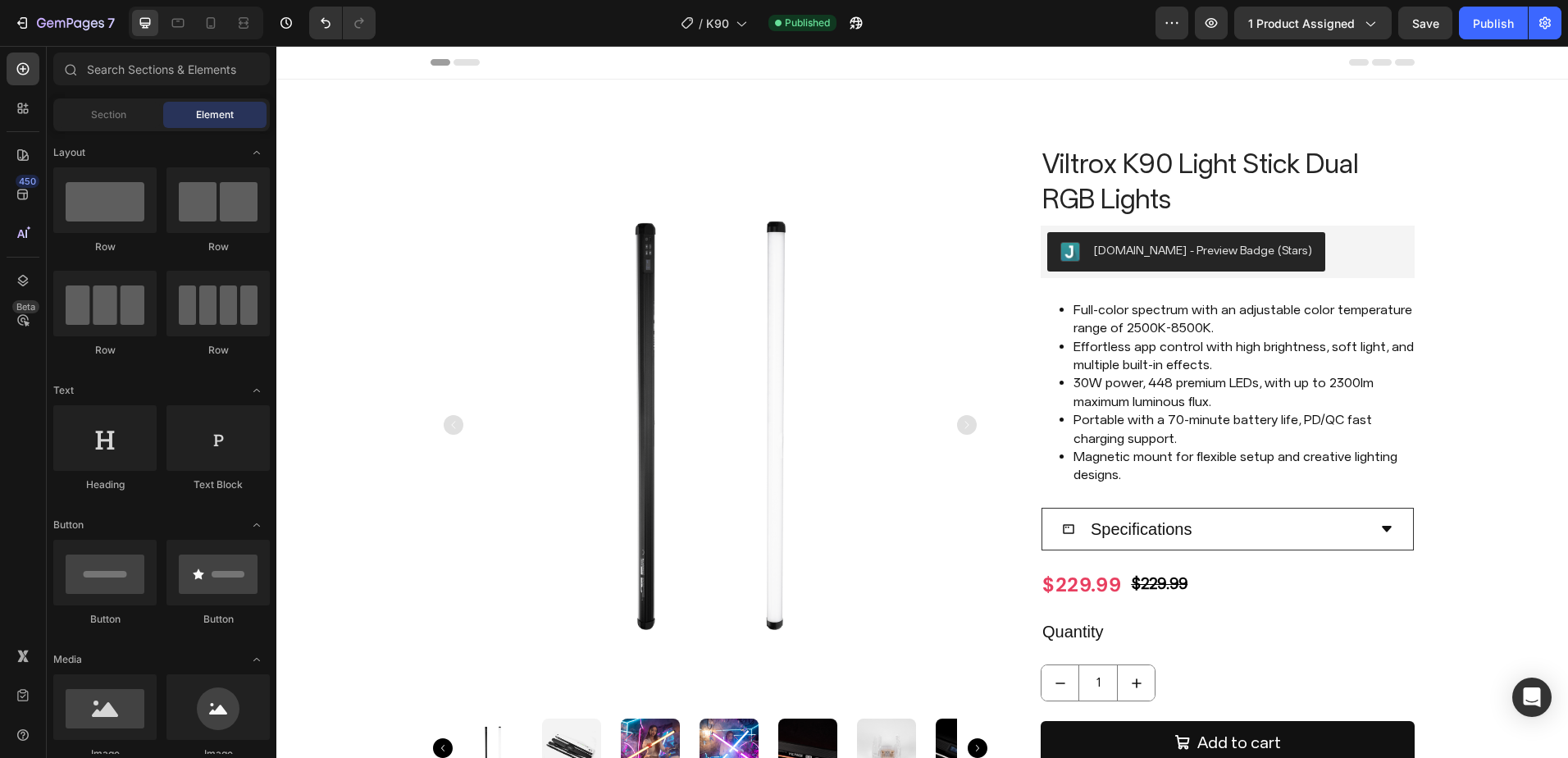
drag, startPoint x: 1564, startPoint y: 144, endPoint x: 1744, endPoint y: 49, distance: 203.5
click at [85, 19] on icon "button" at bounding box center [70, 24] width 68 height 14
